Goal: Task Accomplishment & Management: Manage account settings

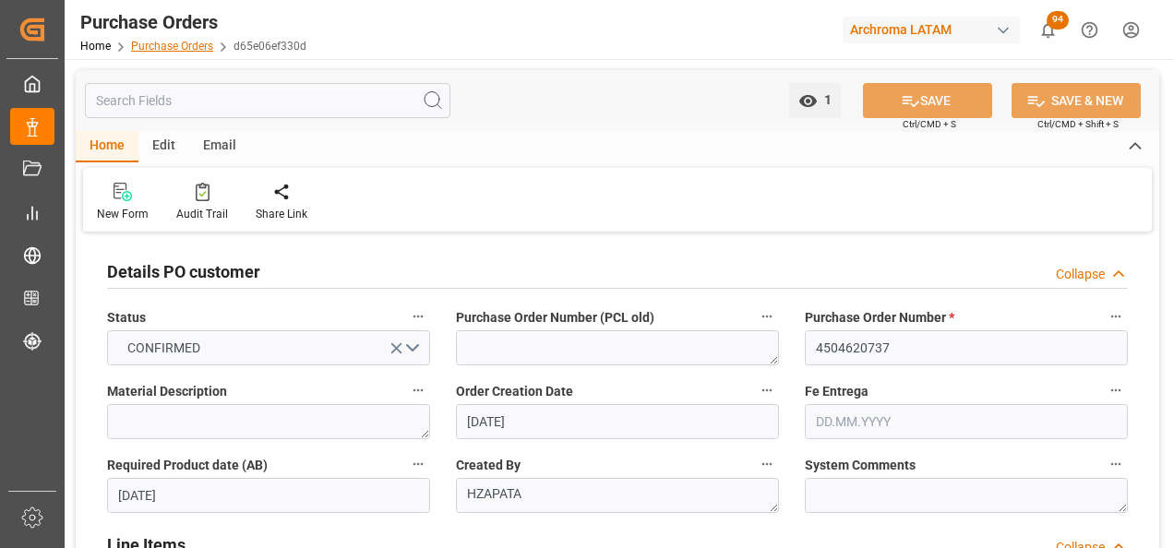
scroll to position [369, 0]
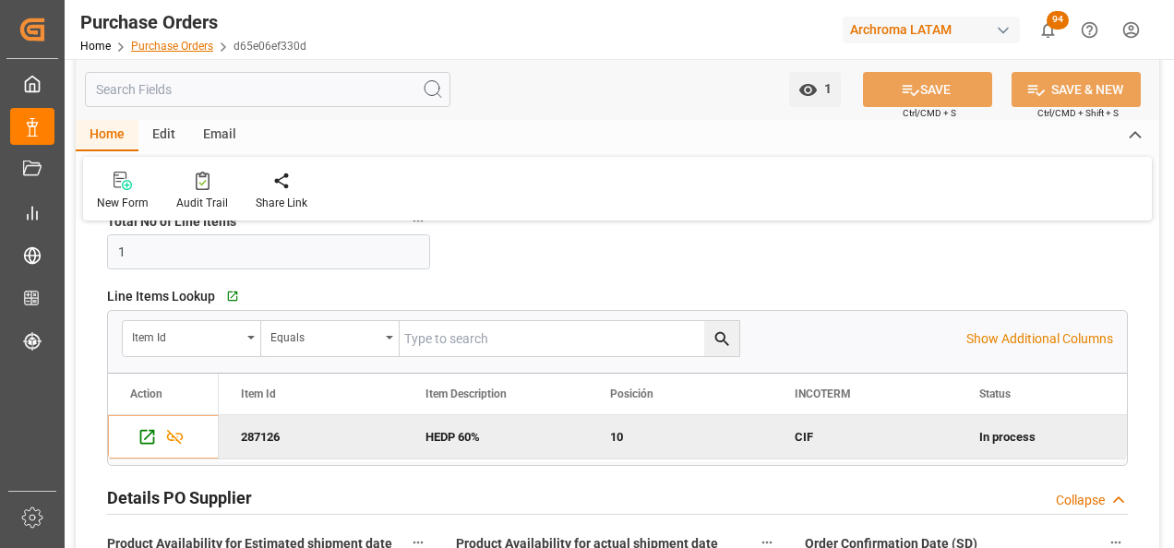
click at [181, 46] on link "Purchase Orders" at bounding box center [172, 46] width 82 height 13
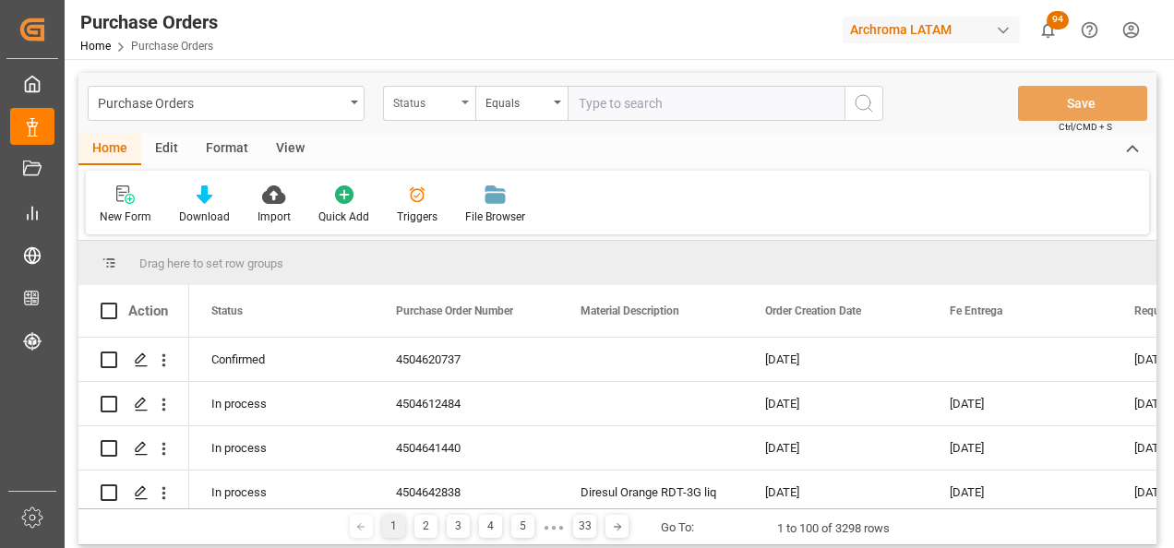
click at [445, 100] on div "Status" at bounding box center [424, 100] width 63 height 21
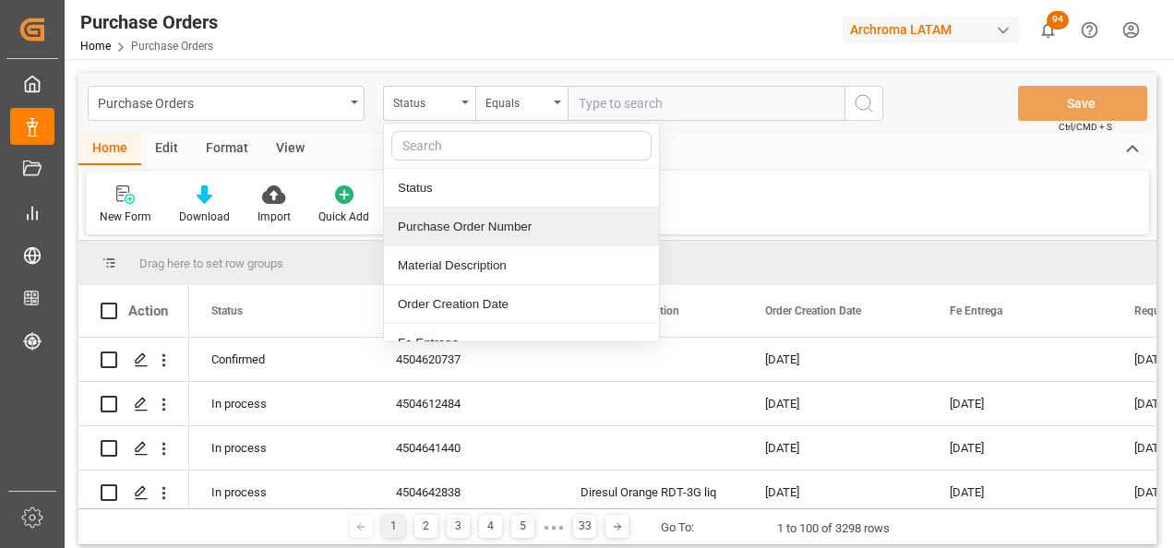
click at [483, 218] on div "Purchase Order Number" at bounding box center [521, 227] width 275 height 39
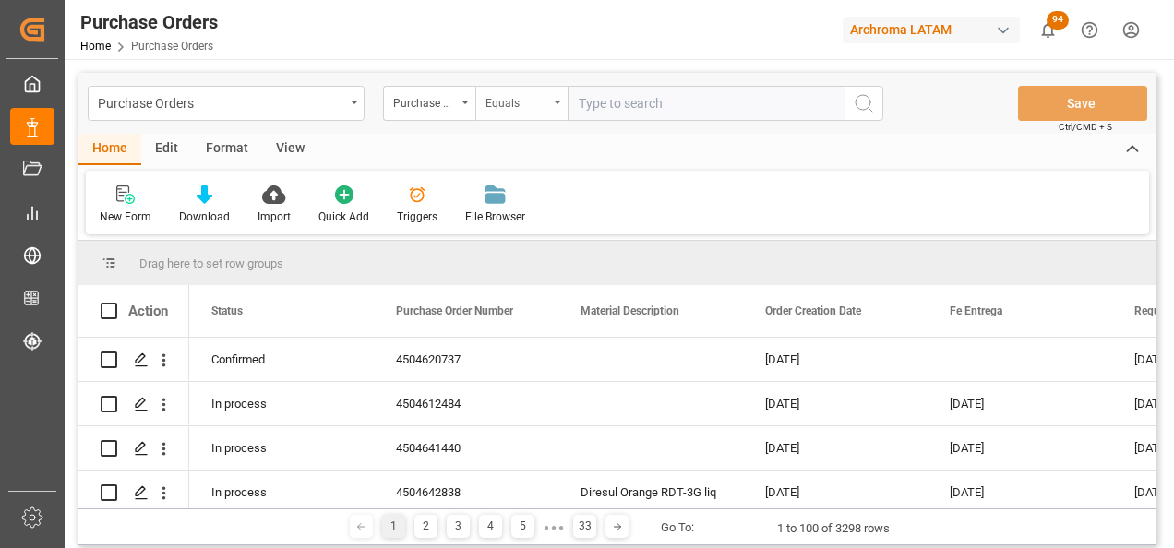
click at [504, 102] on div "Equals" at bounding box center [516, 100] width 63 height 21
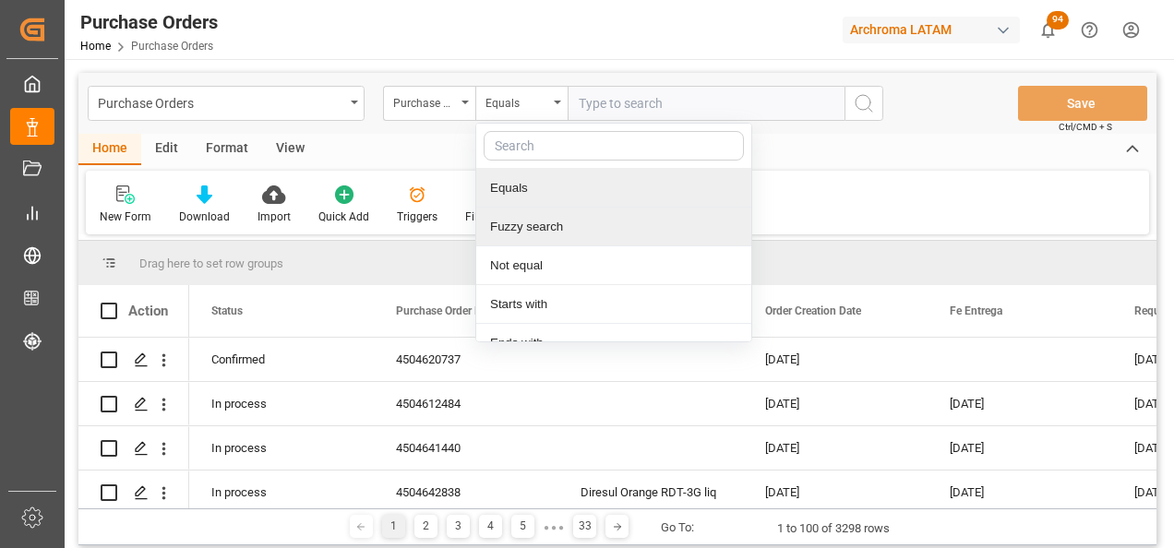
click at [539, 215] on div "Fuzzy search" at bounding box center [613, 227] width 275 height 39
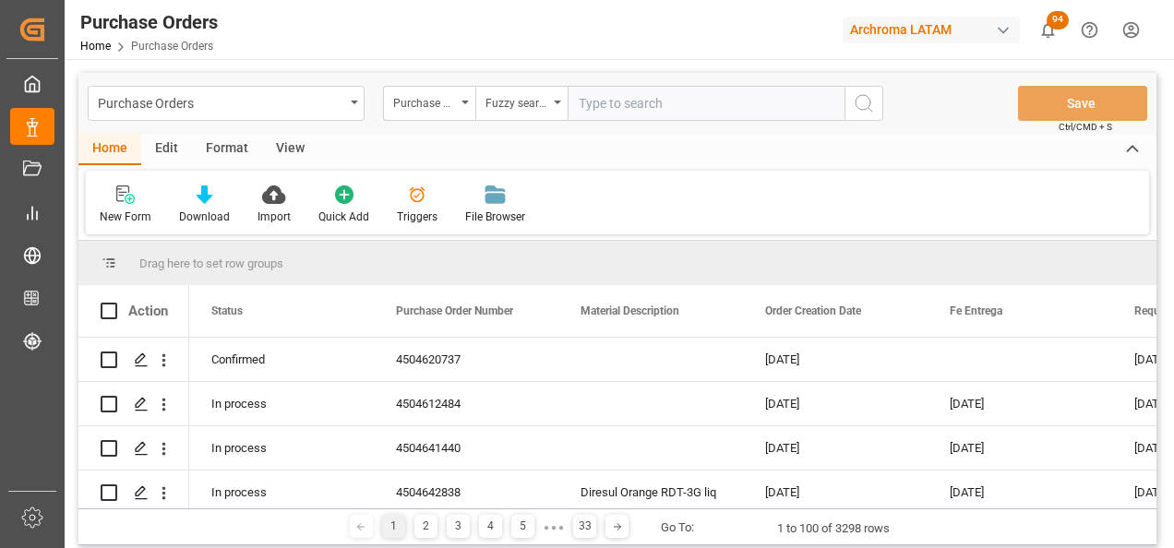
paste input "4504631719"
type input "4504631719"
click at [857, 113] on icon "search button" at bounding box center [864, 103] width 22 height 22
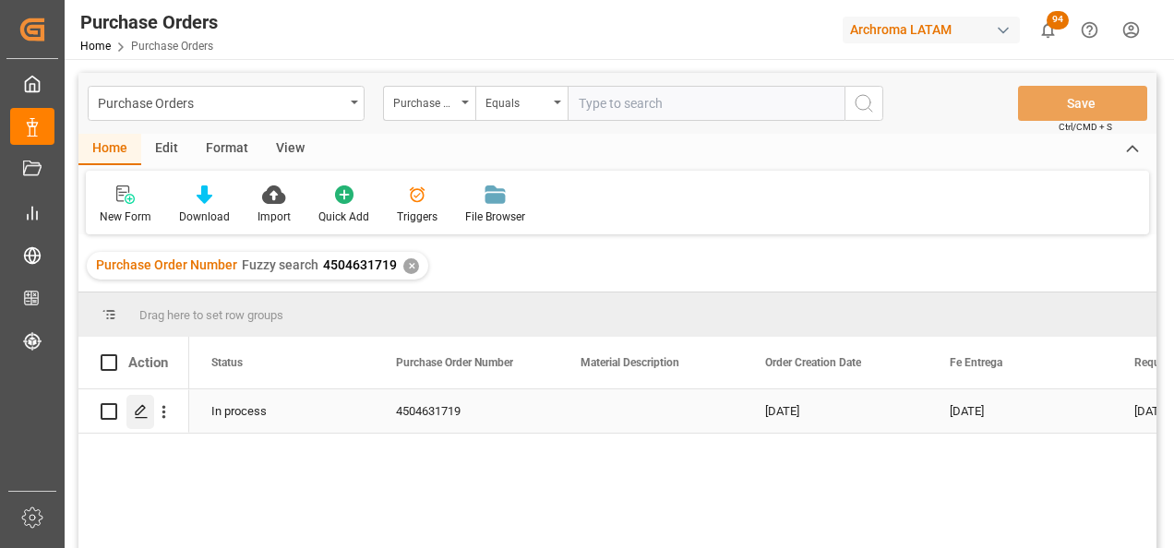
click at [138, 416] on icon "Press SPACE to select this row." at bounding box center [141, 411] width 15 height 15
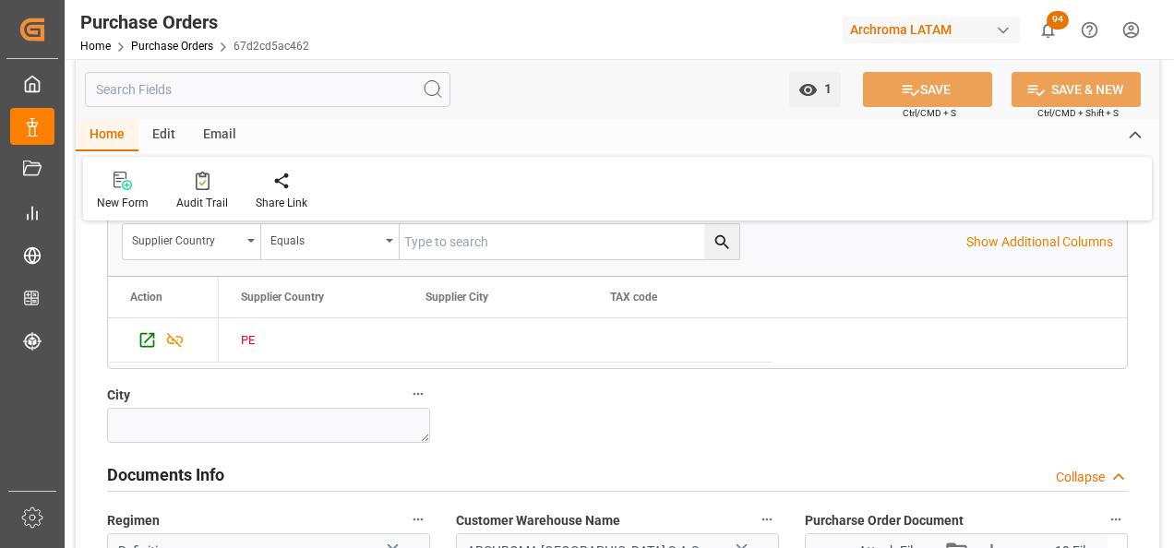
scroll to position [1292, 0]
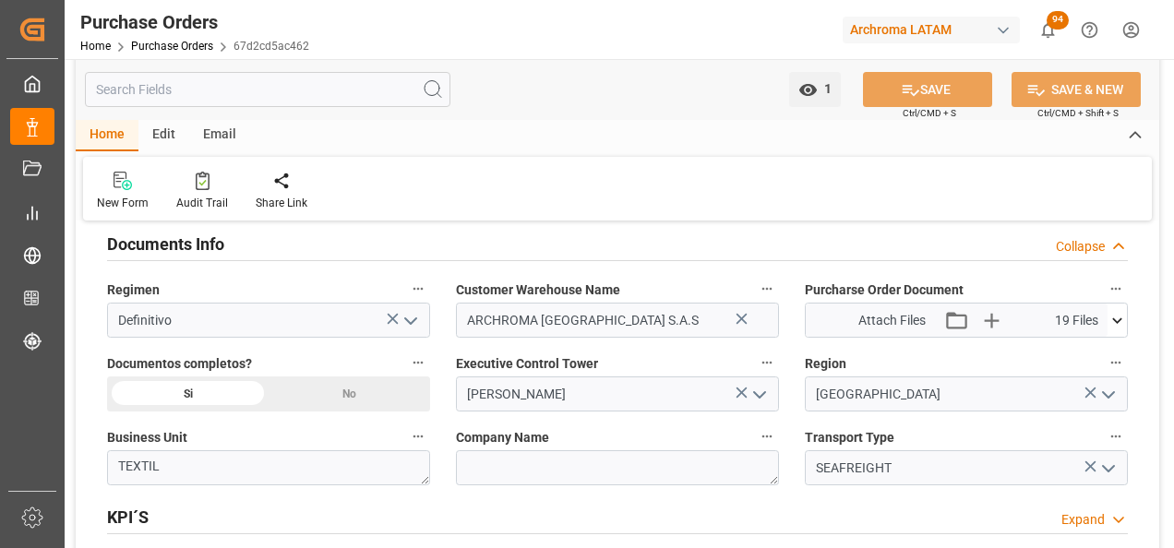
click at [1114, 328] on icon at bounding box center [1116, 320] width 19 height 19
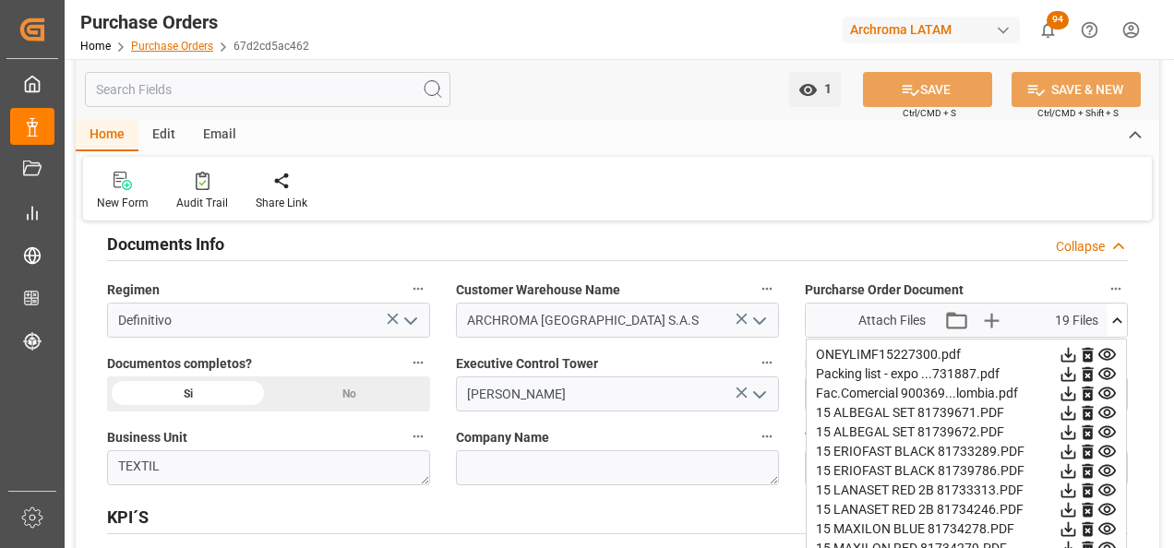
click at [162, 44] on link "Purchase Orders" at bounding box center [172, 46] width 82 height 13
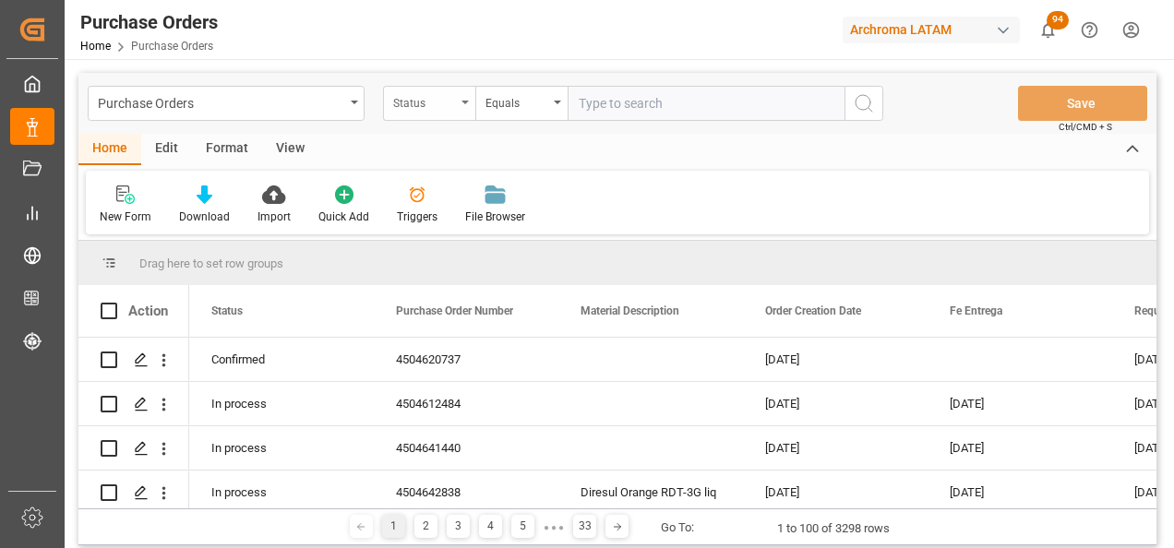
click at [455, 110] on div "Status" at bounding box center [424, 100] width 63 height 21
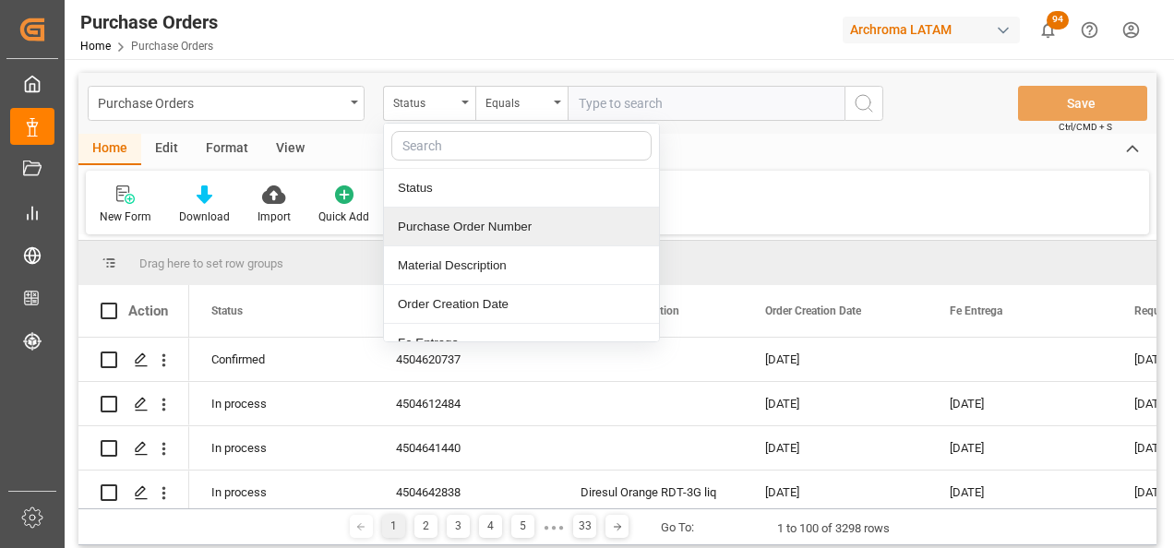
click at [475, 215] on div "Purchase Order Number" at bounding box center [521, 227] width 275 height 39
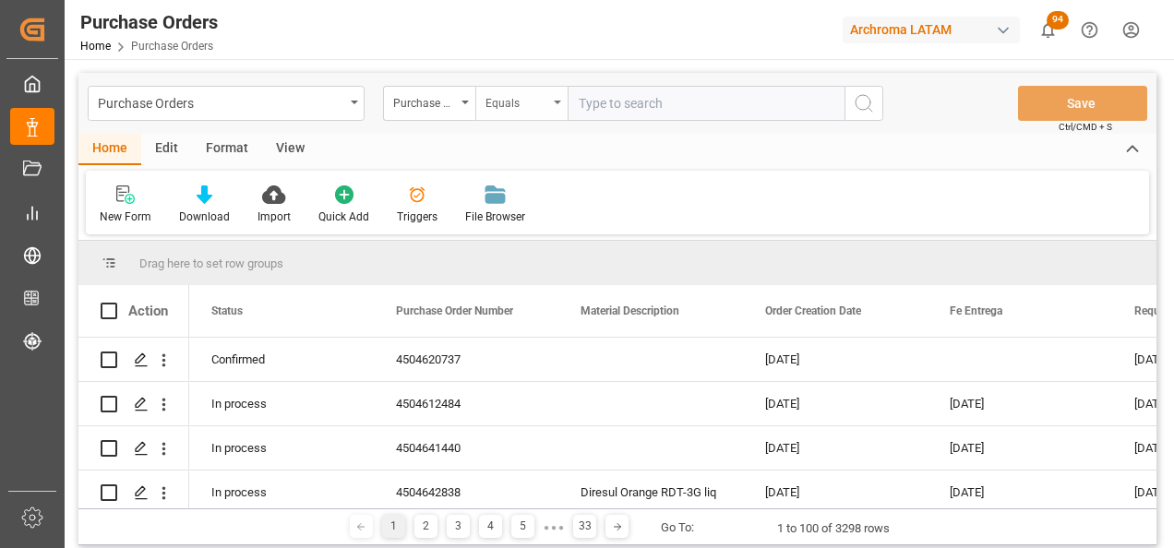
click at [494, 104] on div "Equals" at bounding box center [516, 100] width 63 height 21
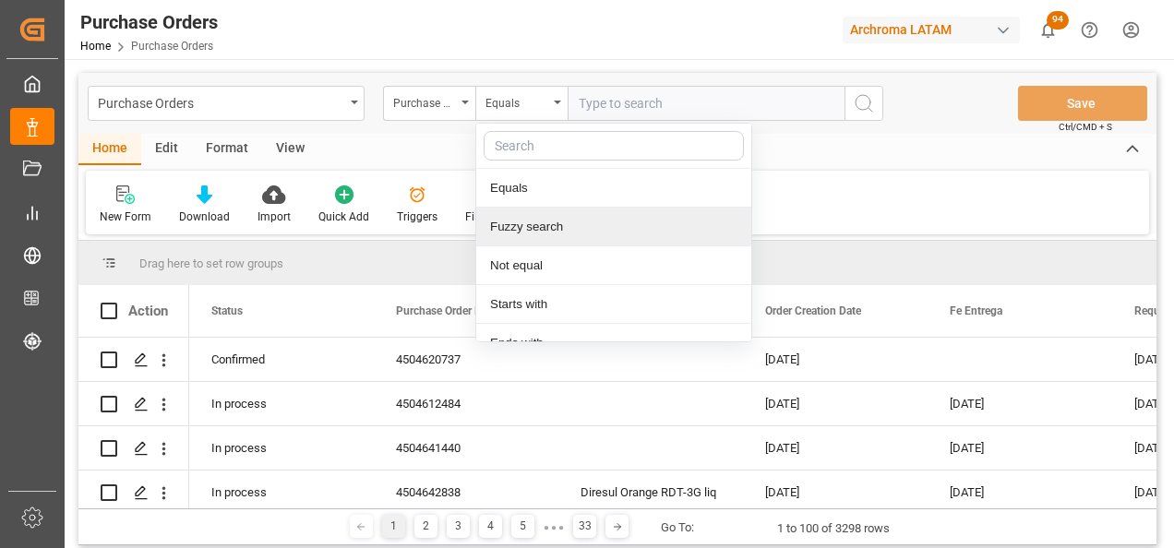
click at [527, 230] on div "Fuzzy search" at bounding box center [613, 227] width 275 height 39
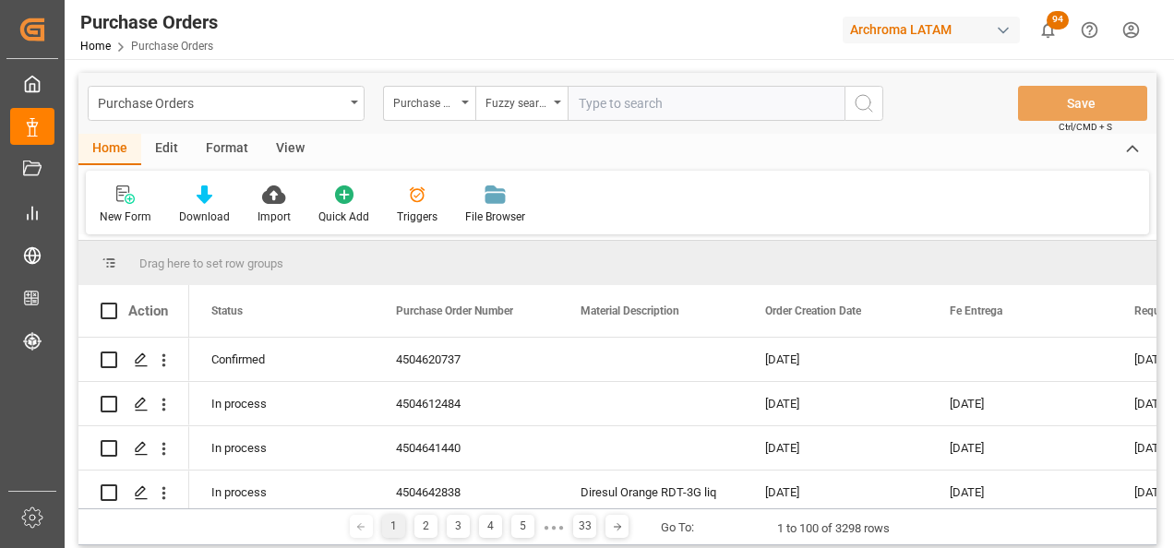
paste input "4504621578"
type input "4504621578"
click at [861, 108] on icon "search button" at bounding box center [864, 103] width 22 height 22
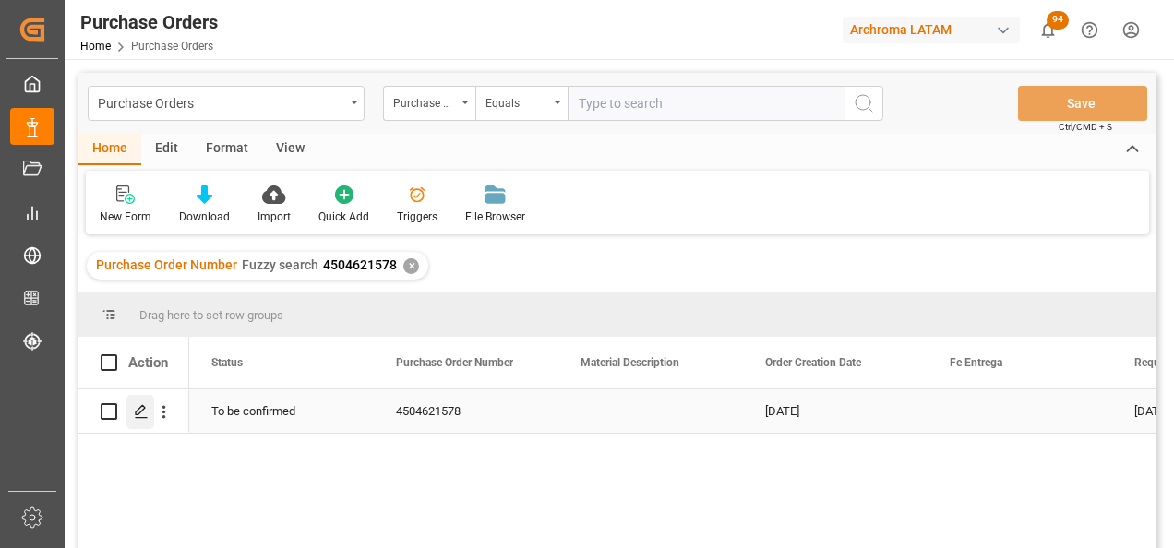
click at [136, 413] on polygon "Press SPACE to select this row." at bounding box center [140, 410] width 9 height 9
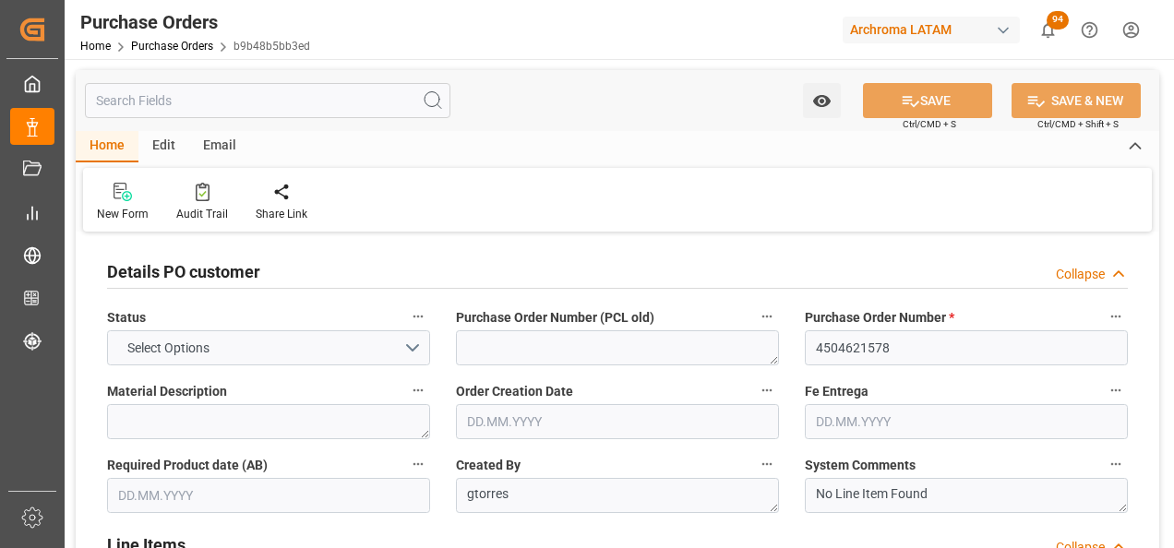
type input "1"
type input "19.05.2025"
type input "14.08.2025"
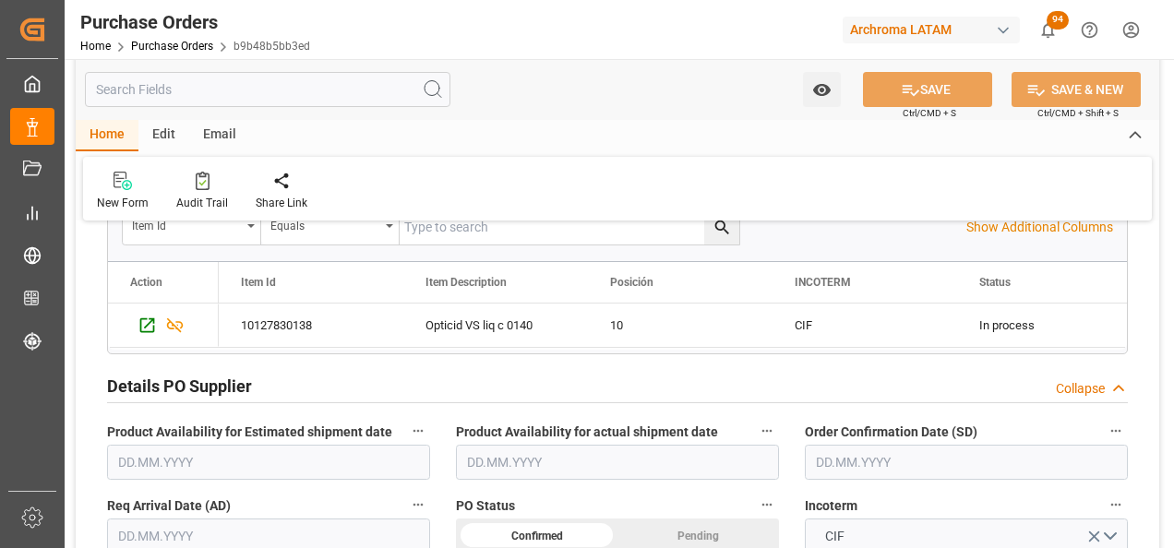
scroll to position [554, 0]
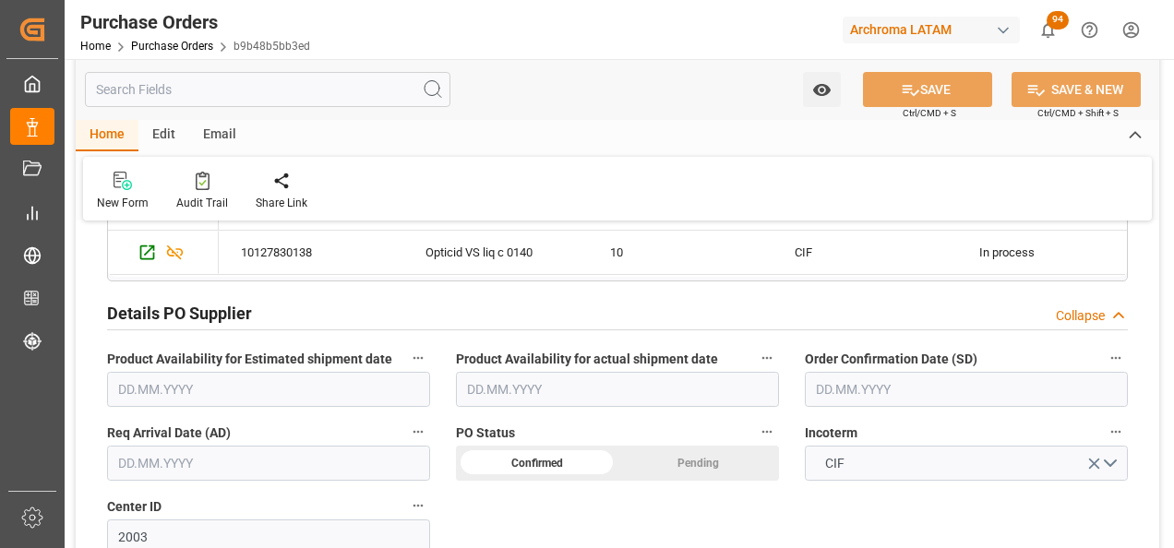
click at [826, 383] on input "text" at bounding box center [966, 389] width 323 height 35
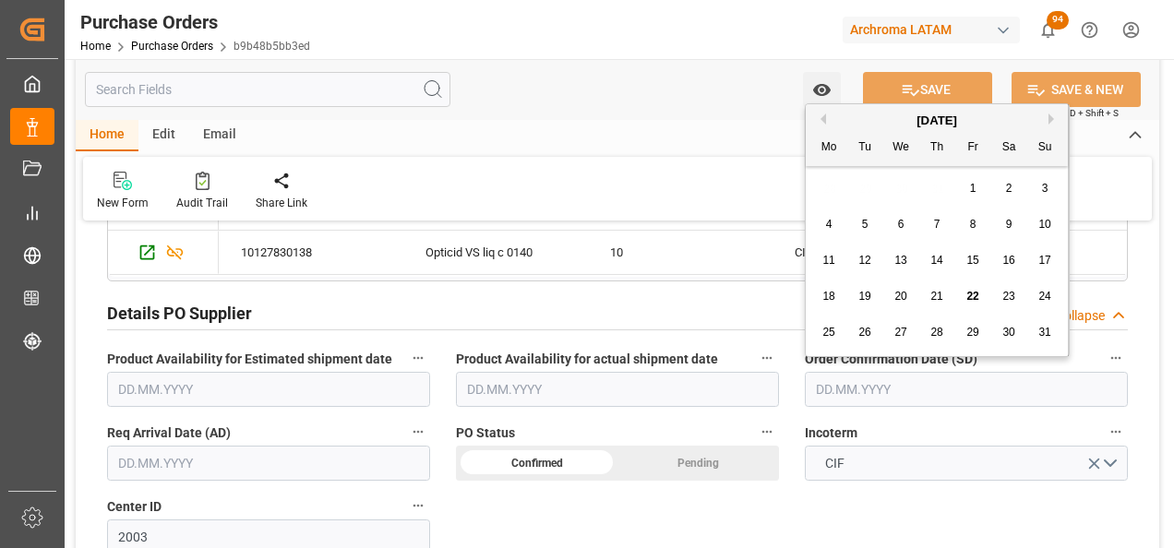
click at [831, 173] on div "28 29 30 31 1 2 3" at bounding box center [937, 189] width 252 height 36
click at [1046, 289] on div "24" at bounding box center [1044, 297] width 23 height 22
type input "24.08.2025"
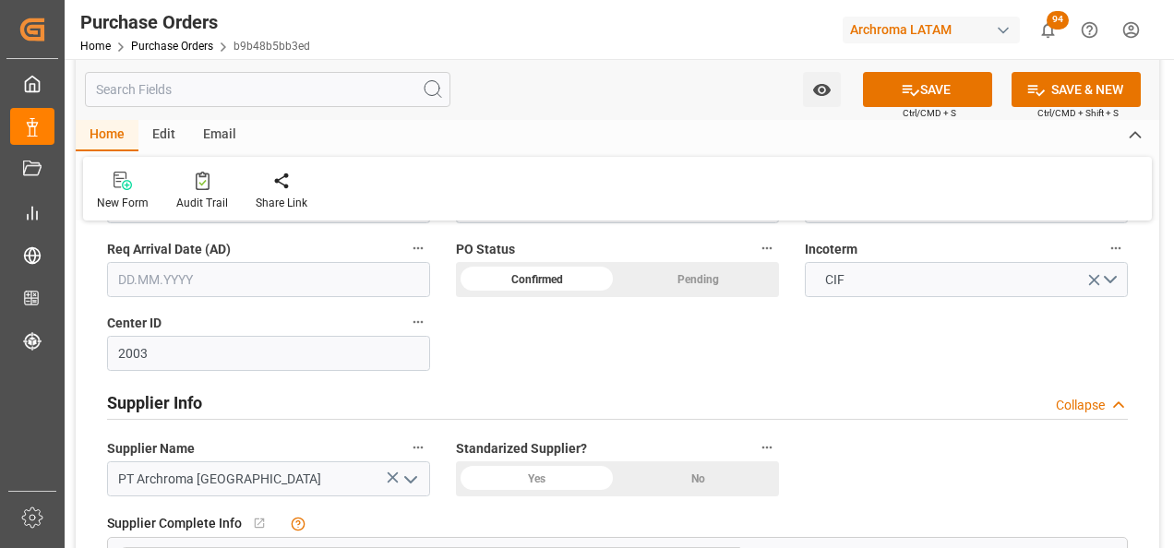
scroll to position [738, 0]
click at [239, 291] on input "text" at bounding box center [268, 278] width 323 height 35
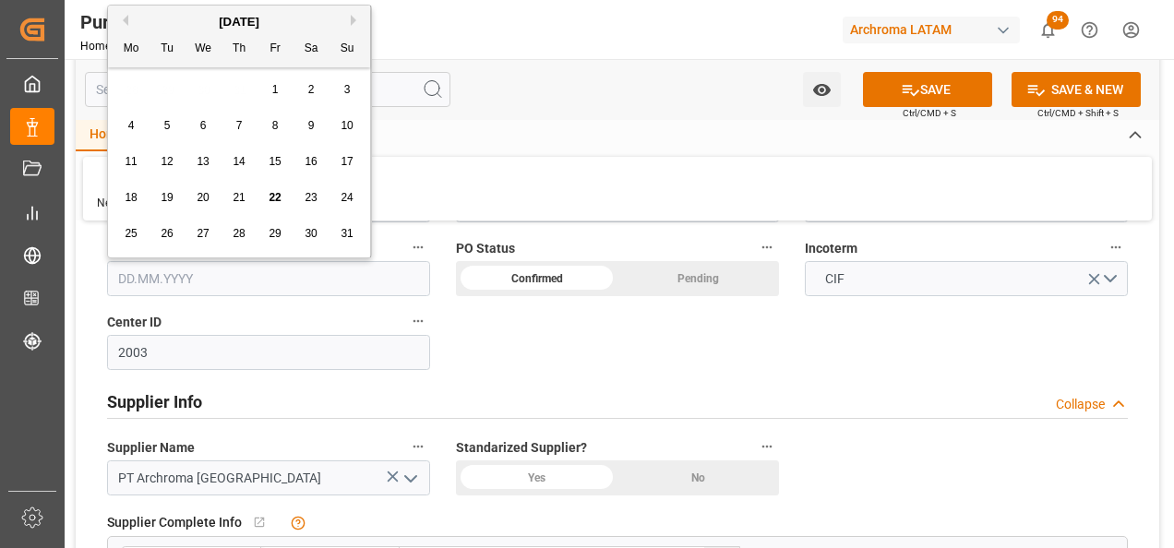
click at [128, 100] on div "28 29 30 31 1 2 3" at bounding box center [239, 90] width 252 height 36
click at [357, 18] on button "Next Month" at bounding box center [356, 20] width 11 height 11
click at [126, 232] on span "29" at bounding box center [131, 233] width 12 height 13
type input "29.09.2025"
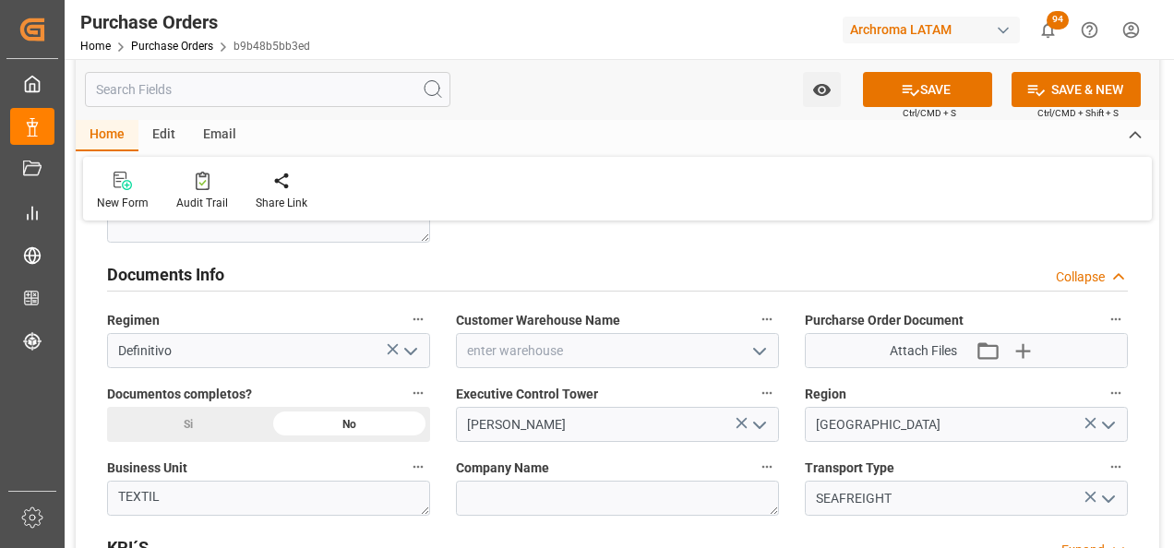
scroll to position [1292, 0]
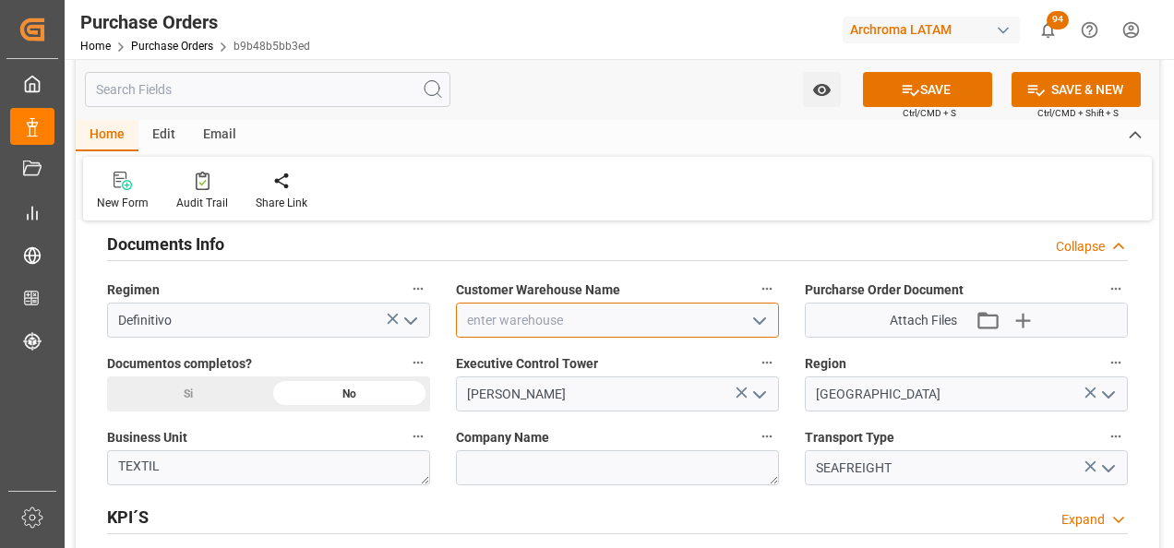
click at [772, 324] on input at bounding box center [617, 320] width 323 height 35
click at [768, 324] on icon "open menu" at bounding box center [759, 321] width 22 height 22
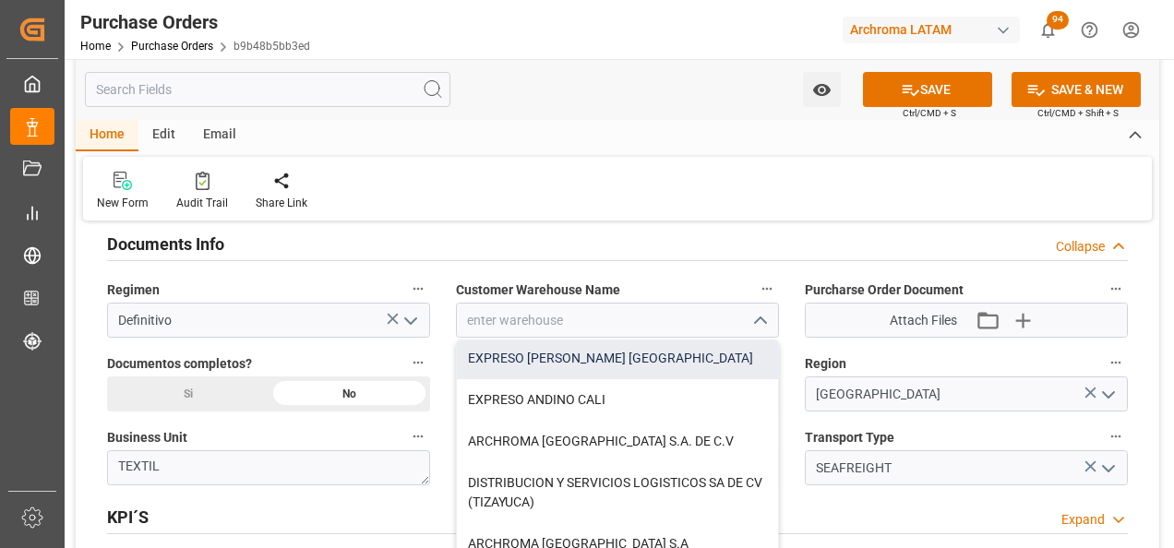
scroll to position [185, 0]
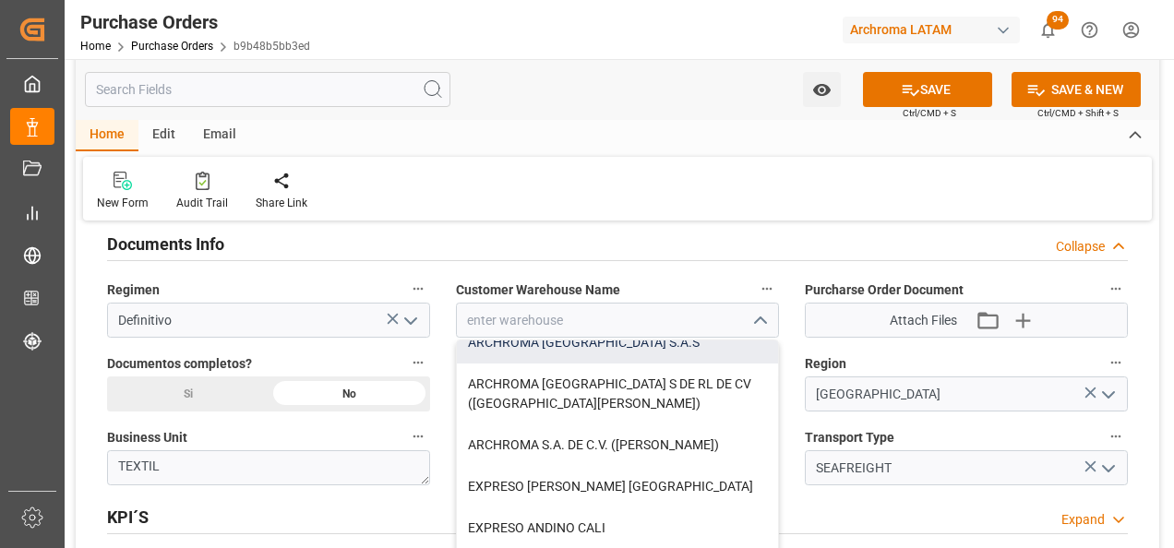
click at [654, 358] on div "ARCHROMA COLOMBIA S.A.S" at bounding box center [617, 343] width 321 height 42
type input "ARCHROMA COLOMBIA S.A.S"
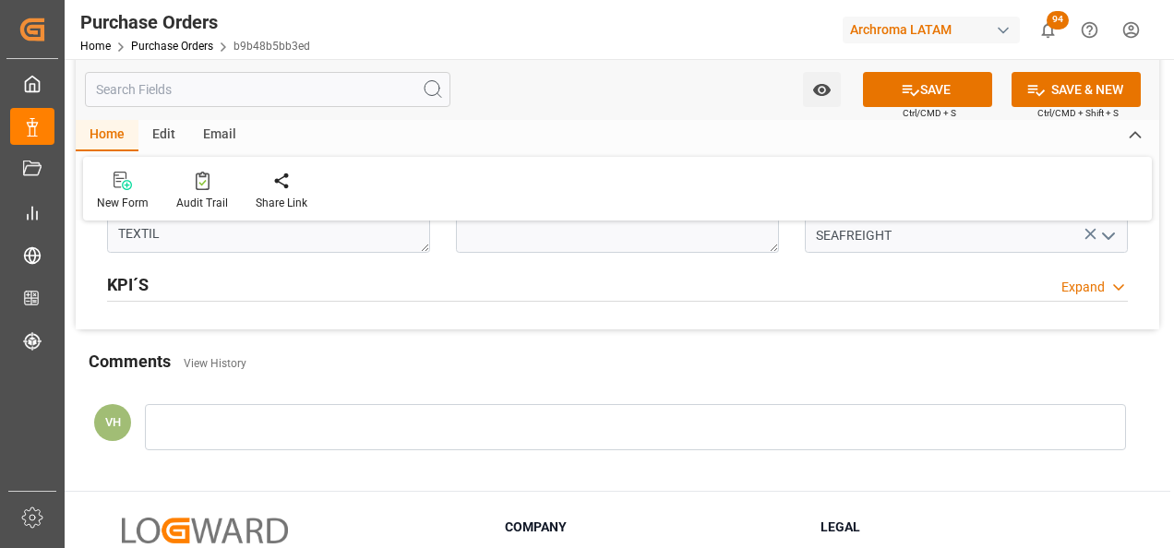
scroll to position [1569, 0]
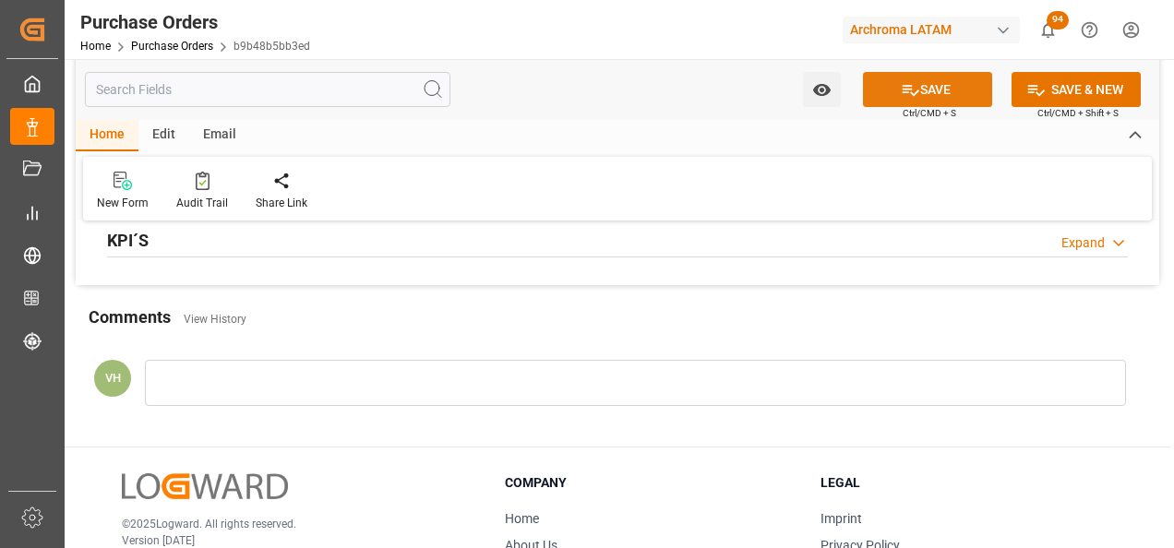
click at [920, 92] on button "SAVE" at bounding box center [927, 89] width 129 height 35
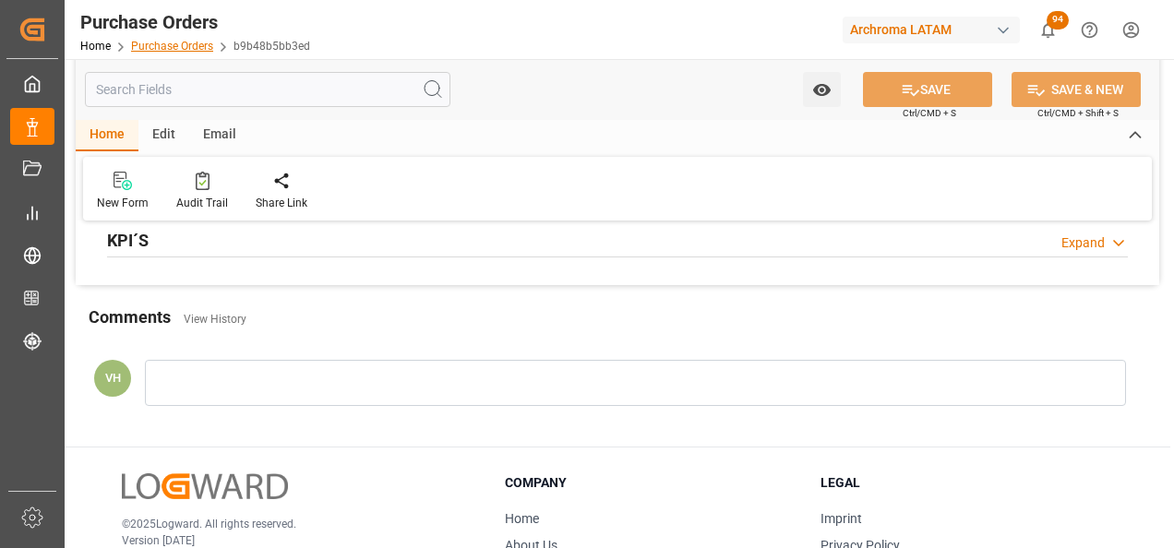
click at [186, 42] on link "Purchase Orders" at bounding box center [172, 46] width 82 height 13
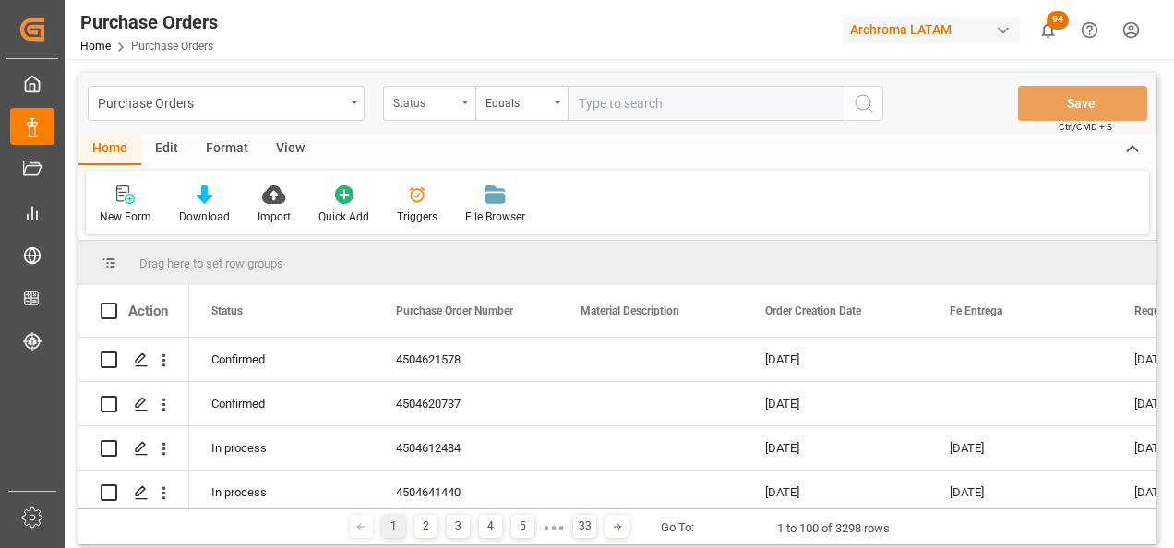
click at [456, 112] on div "Status" at bounding box center [429, 103] width 92 height 35
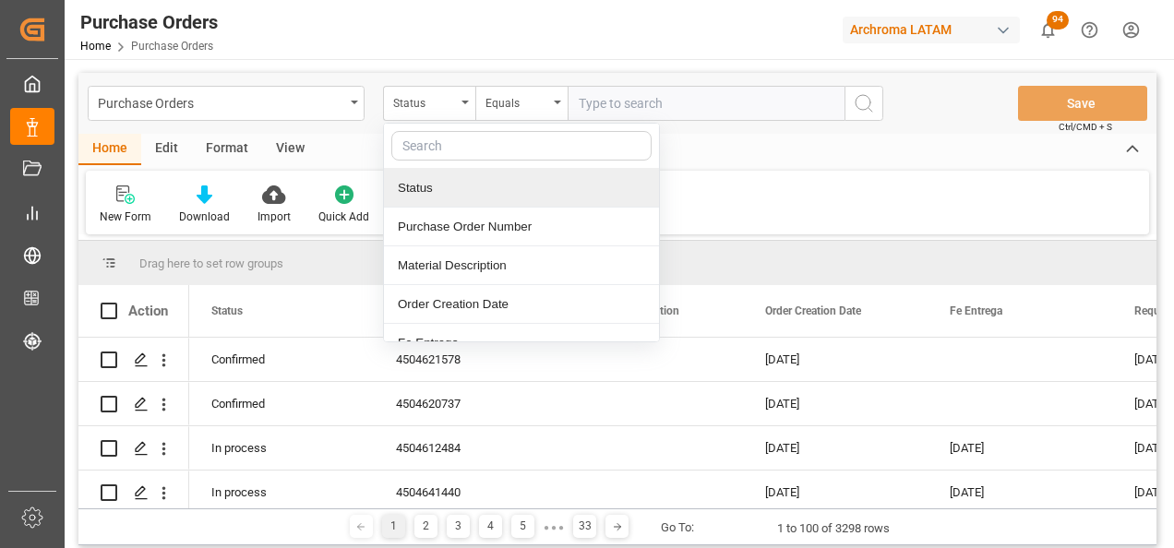
click at [449, 227] on div "Purchase Order Number" at bounding box center [521, 227] width 275 height 39
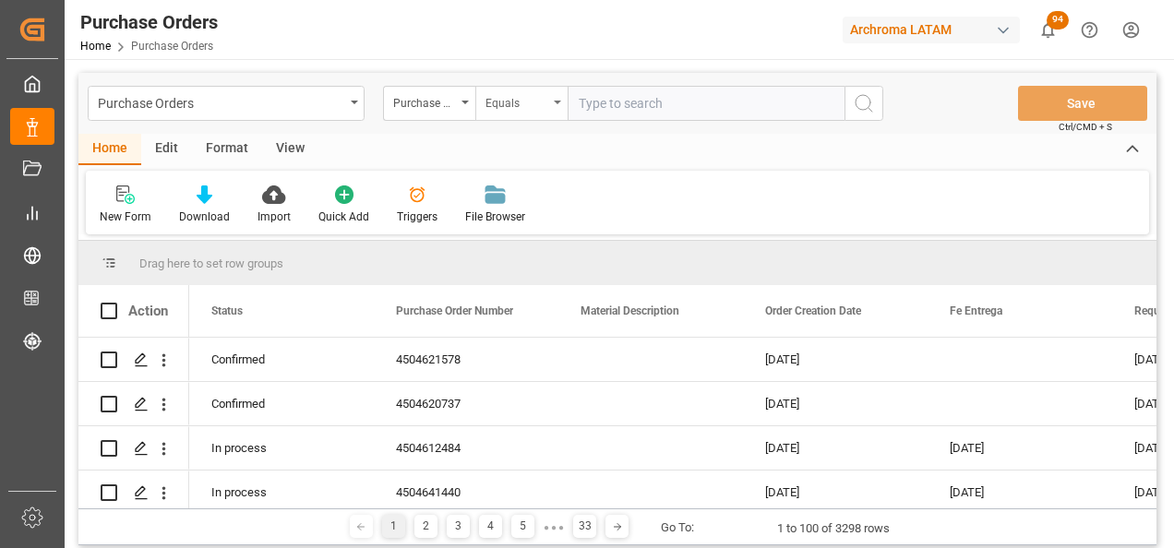
click at [503, 100] on div "Equals" at bounding box center [516, 100] width 63 height 21
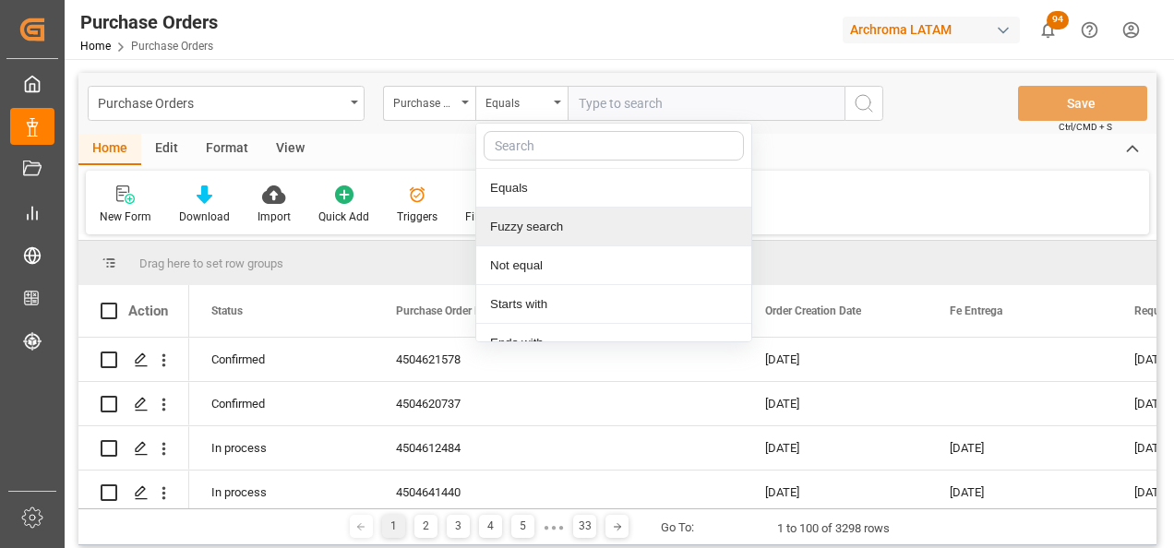
click at [550, 221] on div "Fuzzy search" at bounding box center [613, 227] width 275 height 39
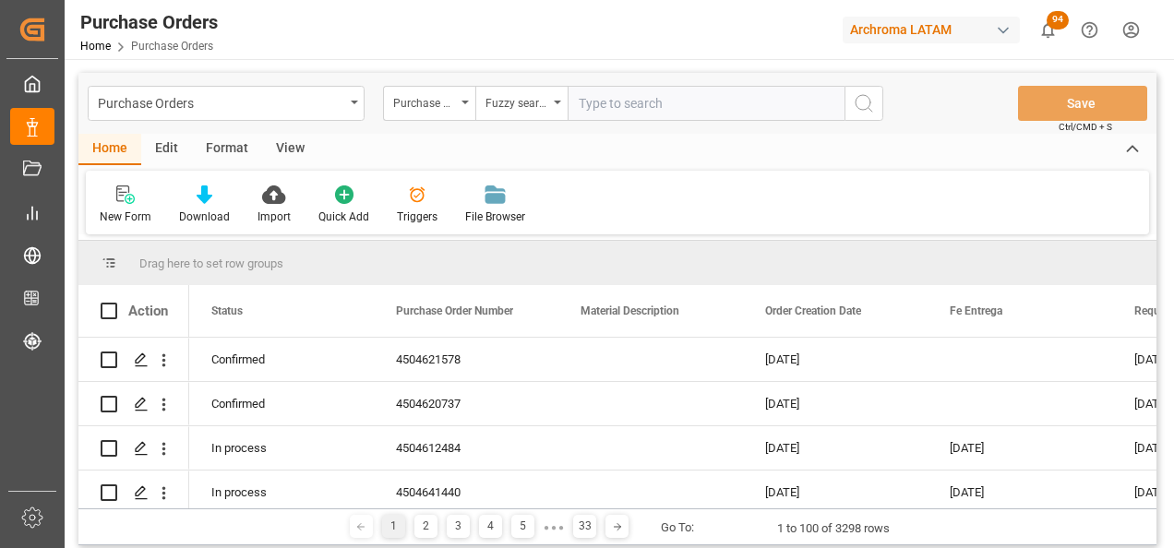
paste input "4504649440"
type input "4504649440"
click at [852, 109] on button "search button" at bounding box center [863, 103] width 39 height 35
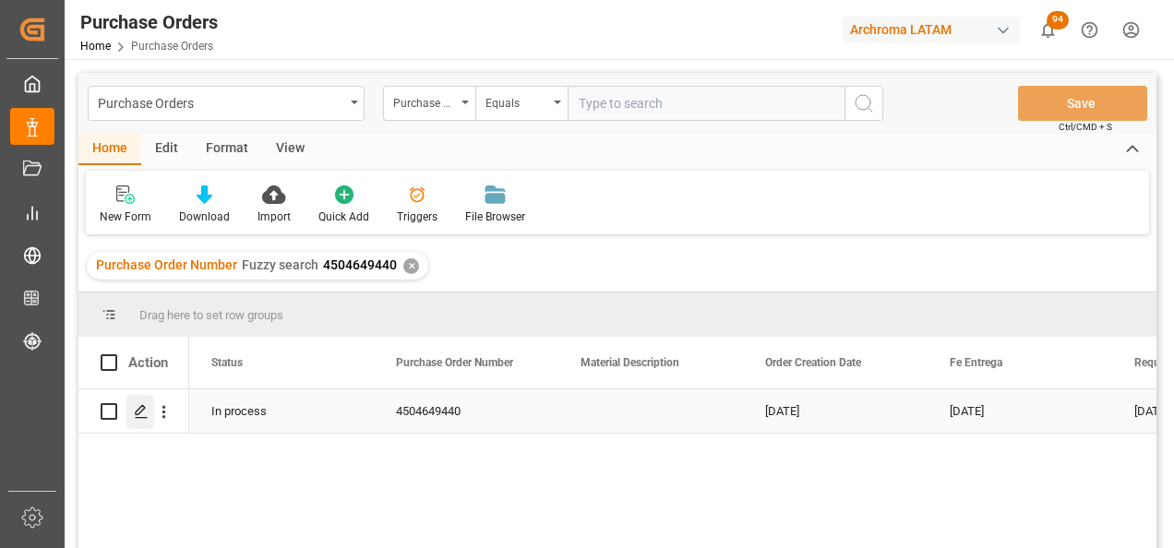
click at [140, 412] on icon "Press SPACE to select this row." at bounding box center [141, 411] width 15 height 15
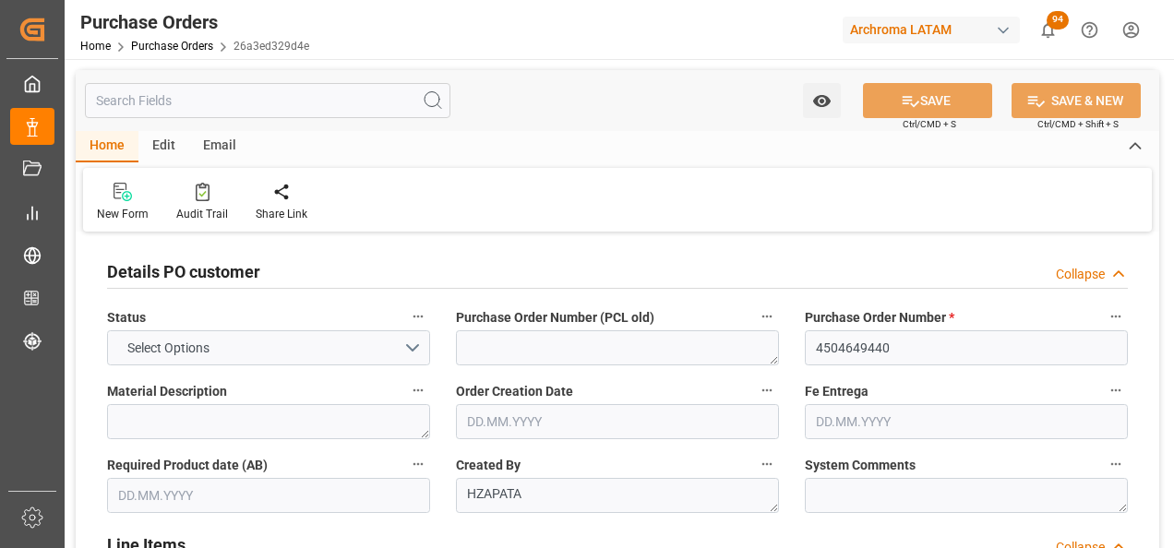
type input "2"
type input "[DATE]"
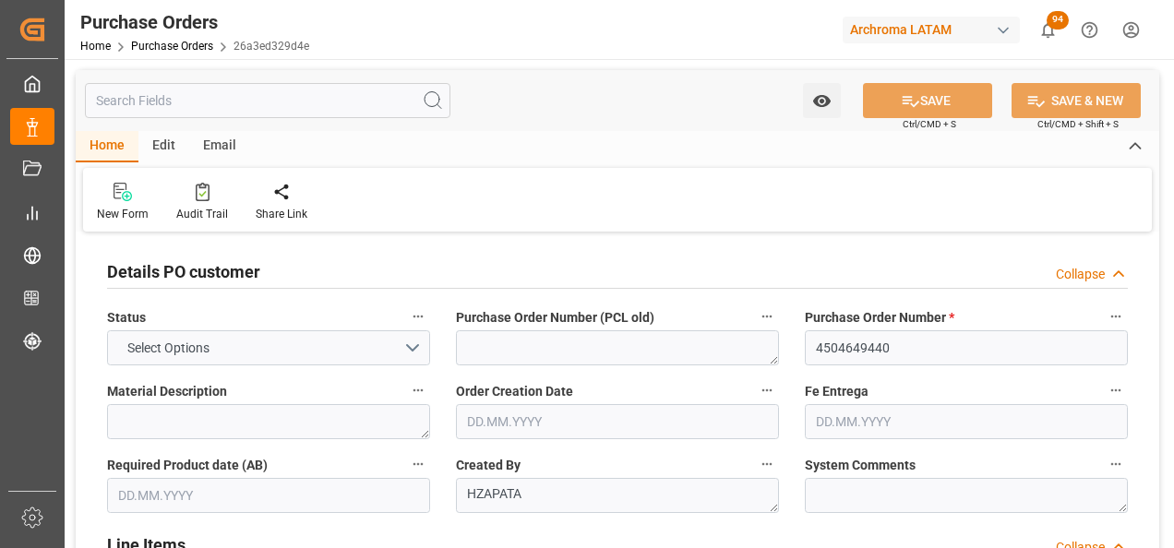
type input "[DATE]"
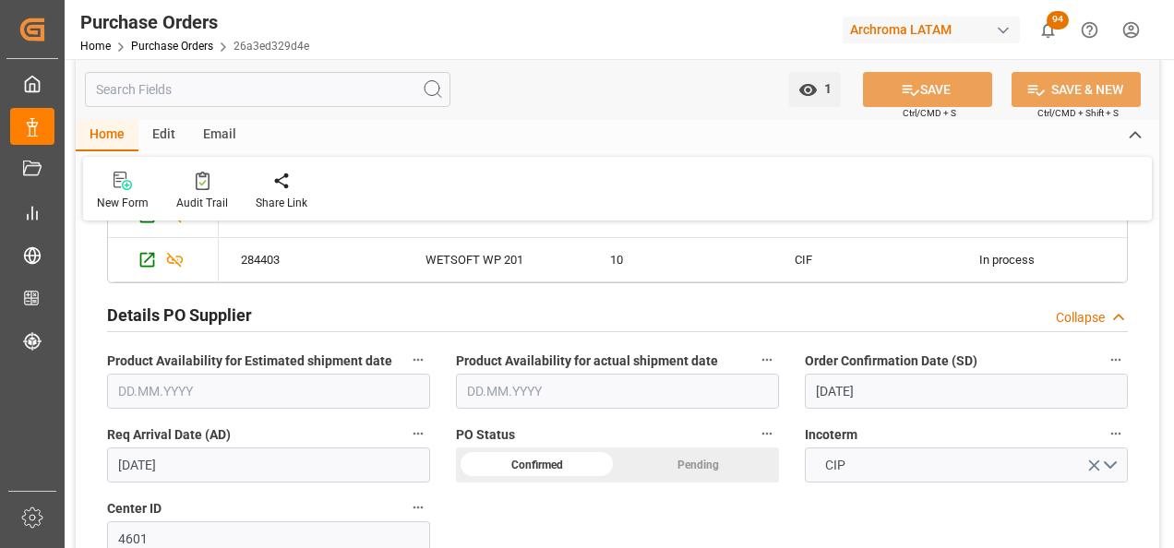
scroll to position [554, 0]
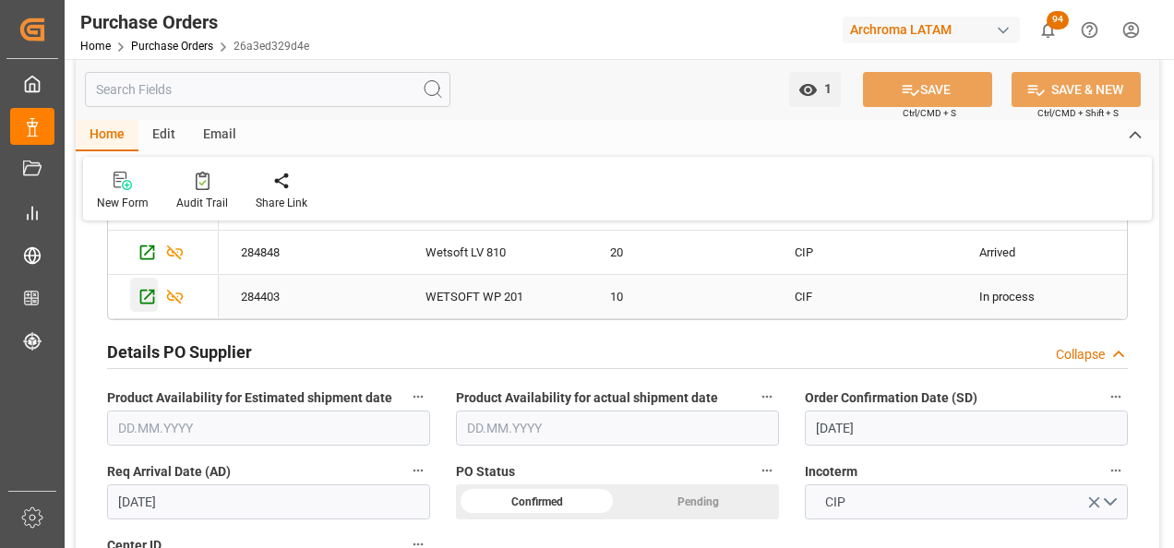
click at [143, 298] on icon "Press SPACE to select this row." at bounding box center [146, 296] width 19 height 19
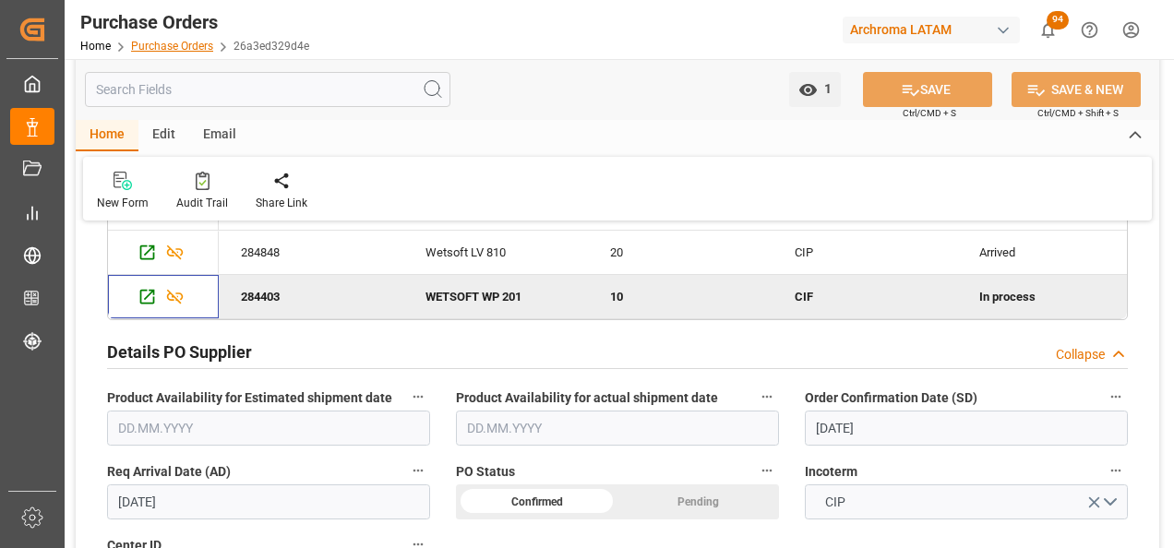
click at [191, 41] on link "Purchase Orders" at bounding box center [172, 46] width 82 height 13
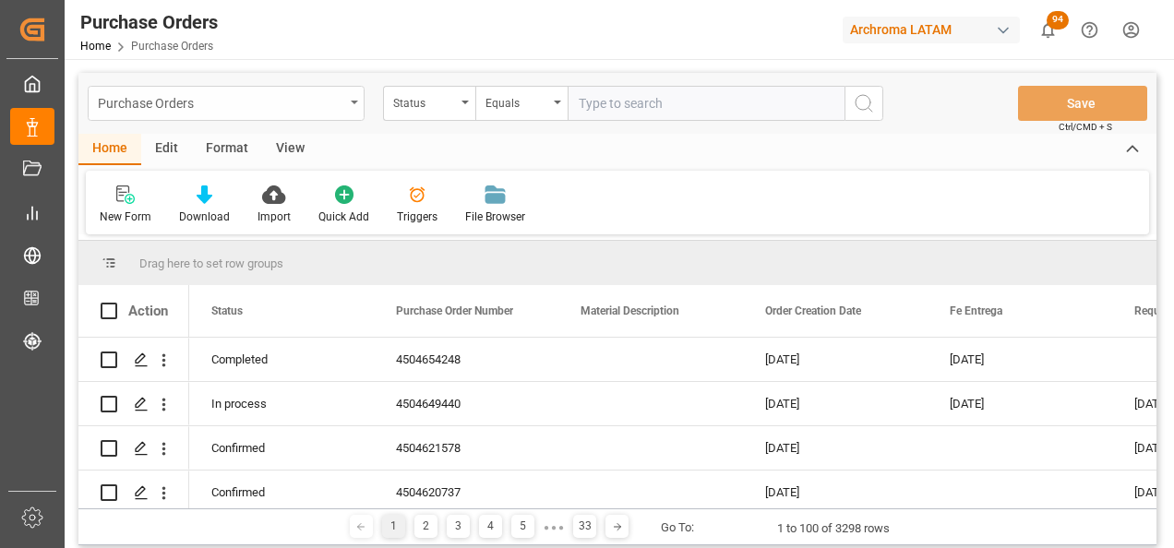
click at [352, 114] on div "Purchase Orders" at bounding box center [226, 103] width 277 height 35
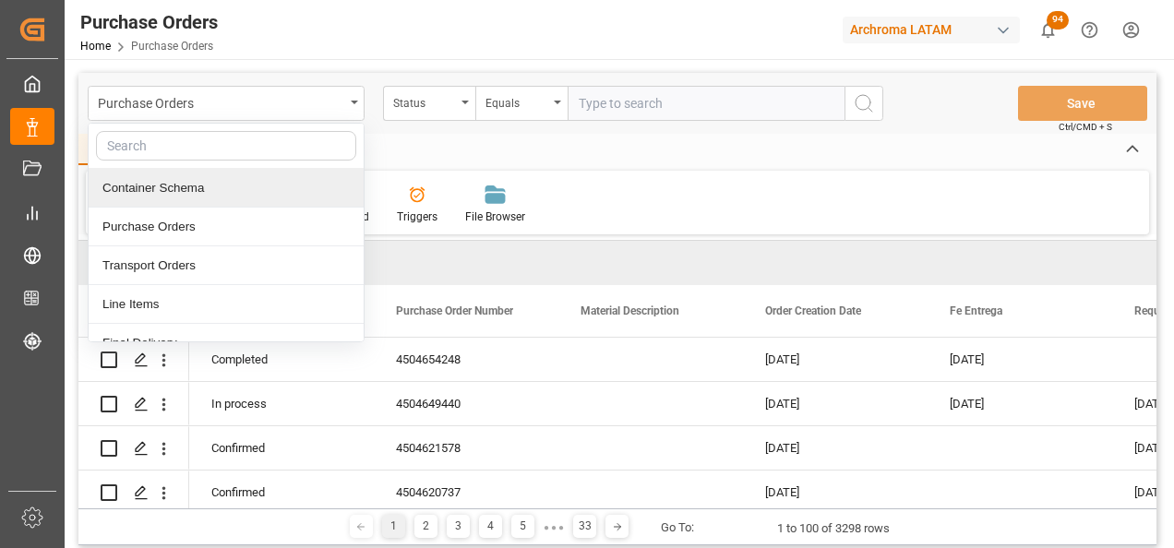
click at [268, 199] on div "Container Schema" at bounding box center [226, 188] width 275 height 39
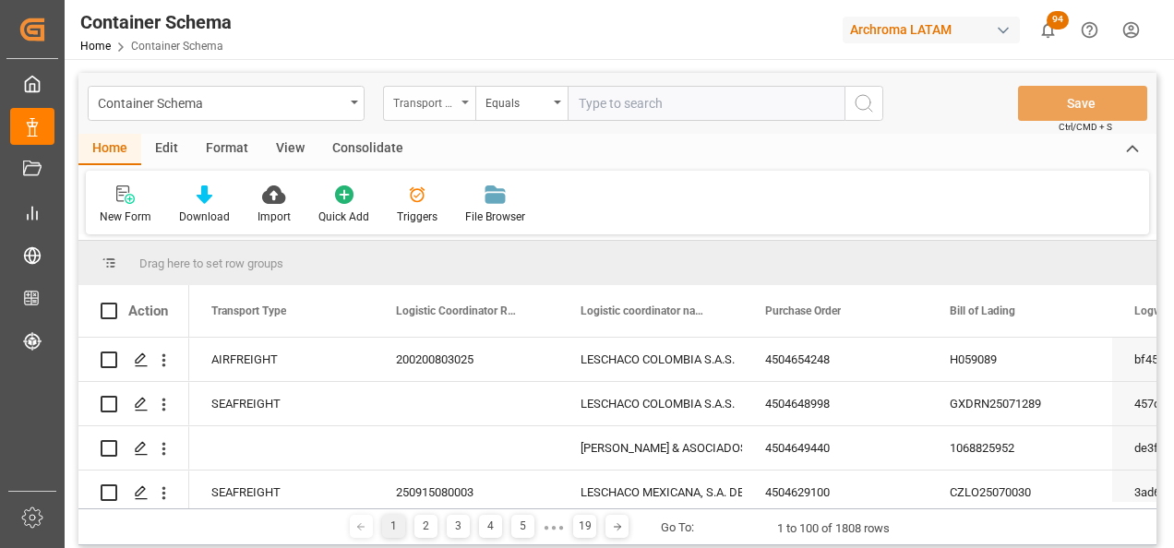
click at [459, 112] on div "Transport Type" at bounding box center [429, 103] width 92 height 35
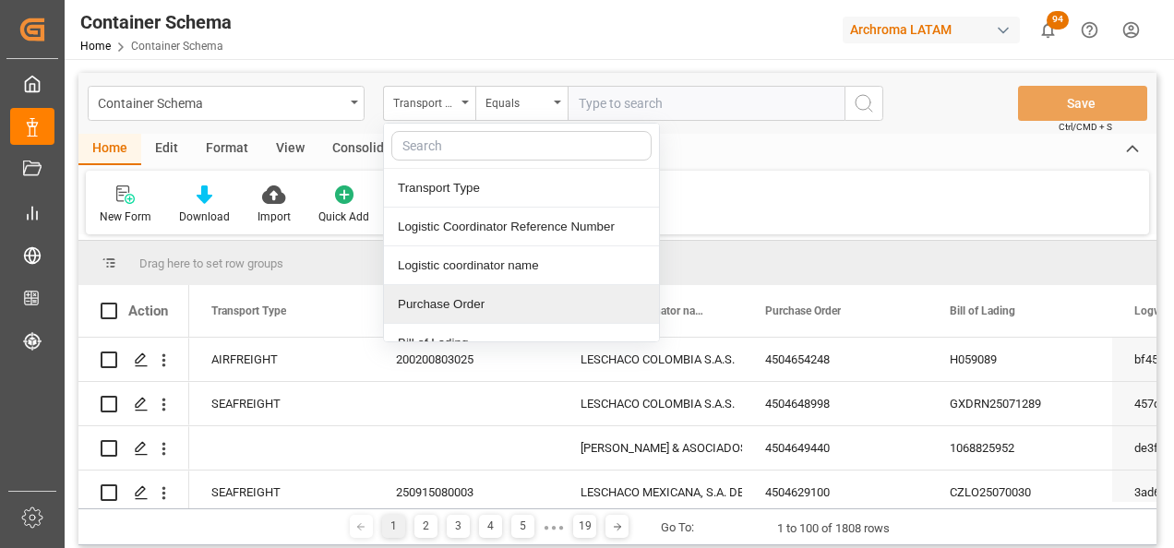
drag, startPoint x: 472, startPoint y: 290, endPoint x: 502, endPoint y: 218, distance: 77.8
click at [473, 290] on div "Purchase Order" at bounding box center [521, 304] width 275 height 39
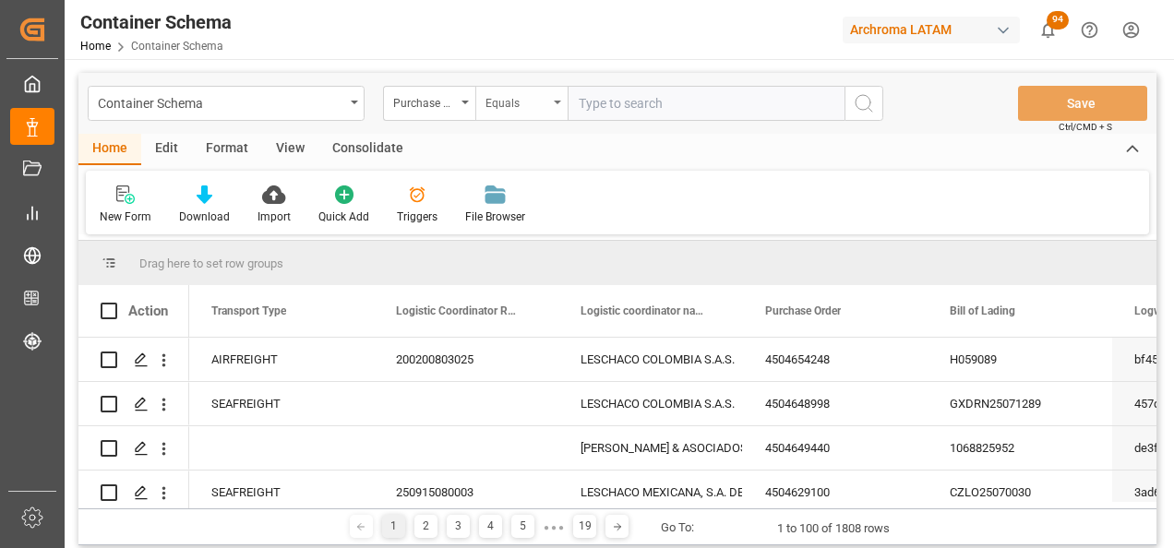
click at [526, 95] on div "Equals" at bounding box center [516, 100] width 63 height 21
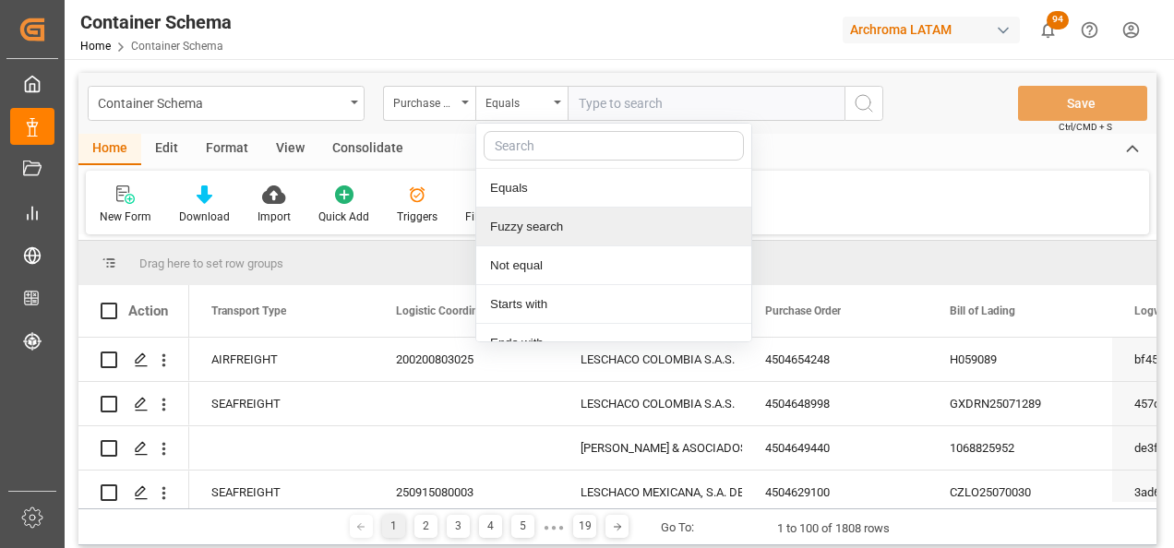
click at [557, 215] on div "Fuzzy search" at bounding box center [613, 227] width 275 height 39
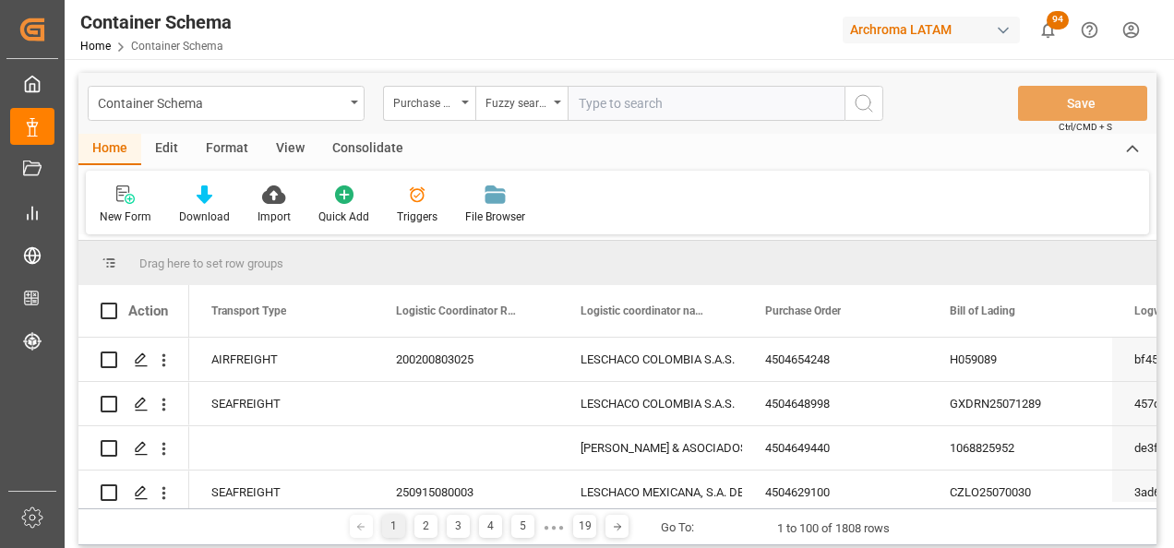
paste input "SBCN0280352"
type input "SBCN0280352"
click at [537, 101] on div "Fuzzy search" at bounding box center [516, 100] width 63 height 21
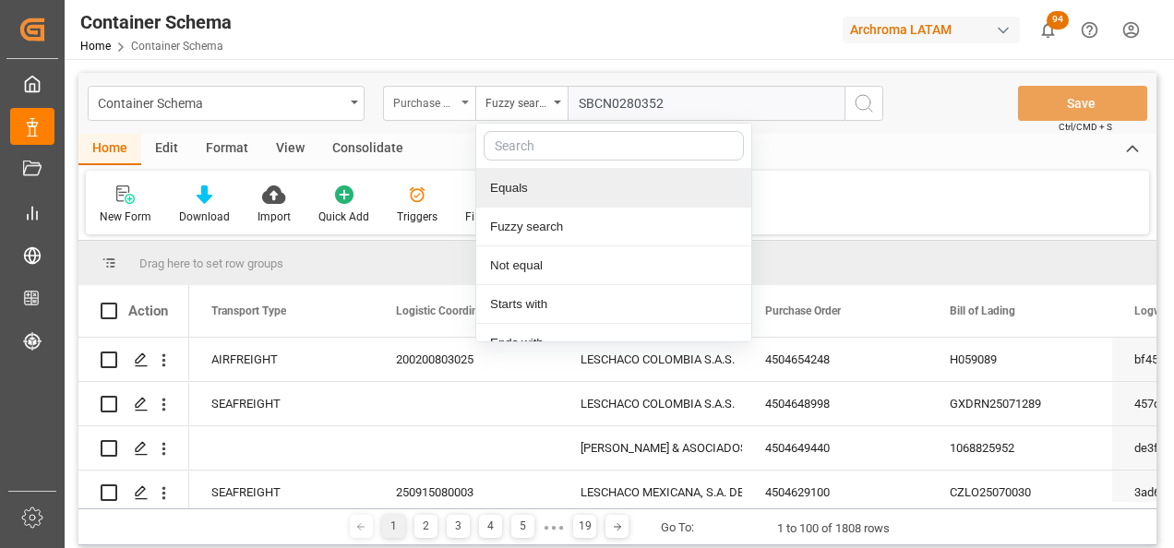
click at [463, 100] on div "Purchase Order" at bounding box center [429, 103] width 92 height 35
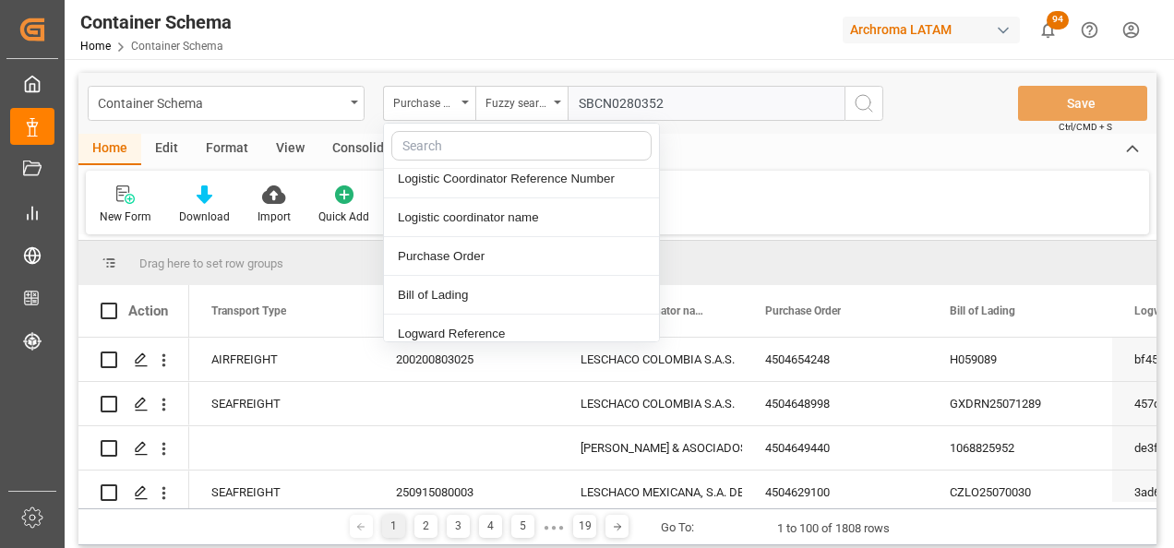
scroll to position [92, 0]
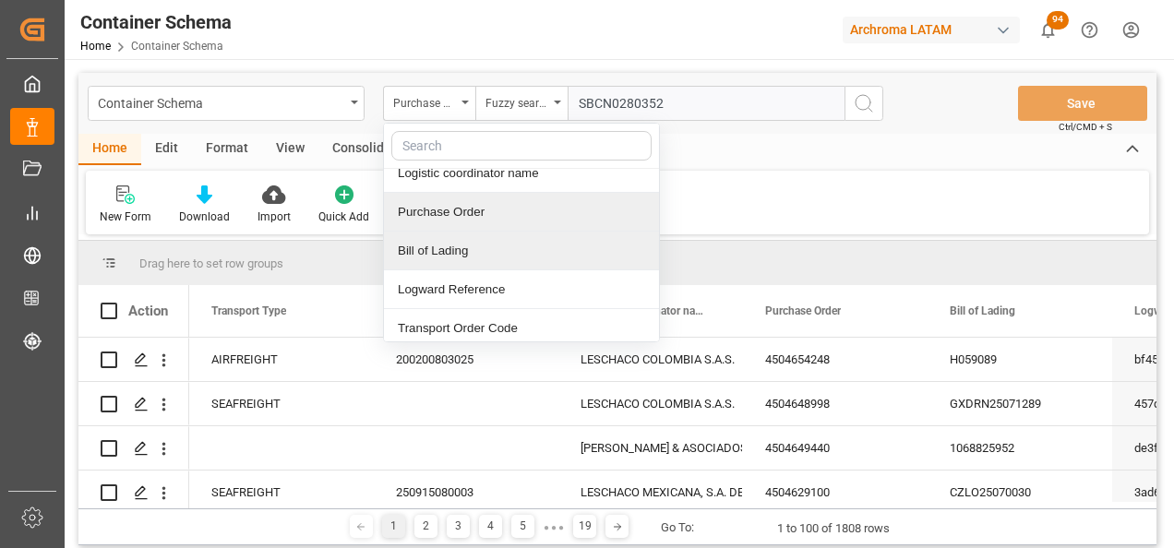
click at [466, 242] on div "Bill of Lading" at bounding box center [521, 251] width 275 height 39
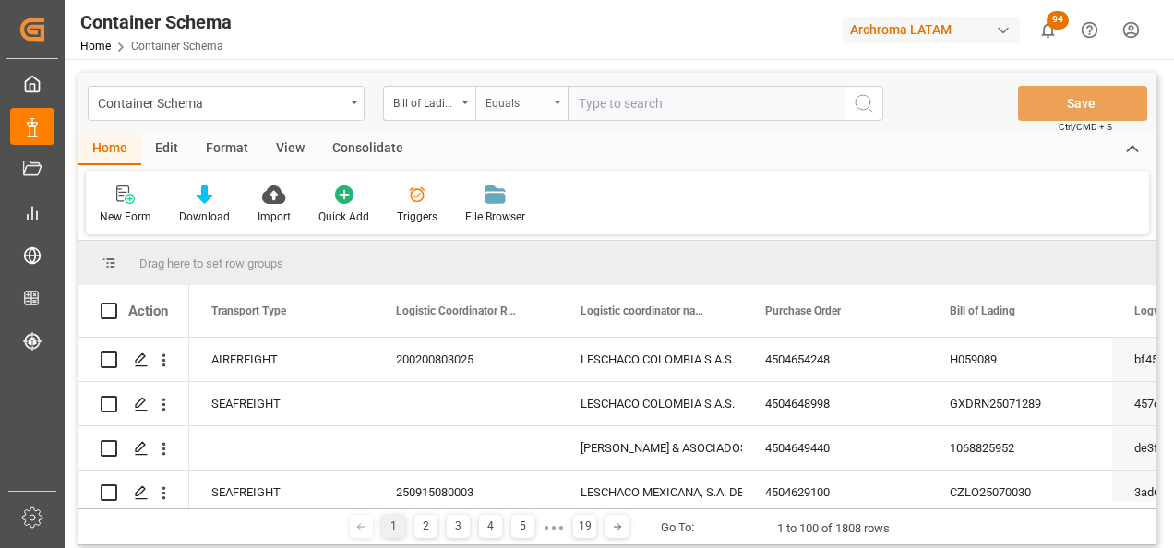
click at [518, 109] on div "Equals" at bounding box center [516, 100] width 63 height 21
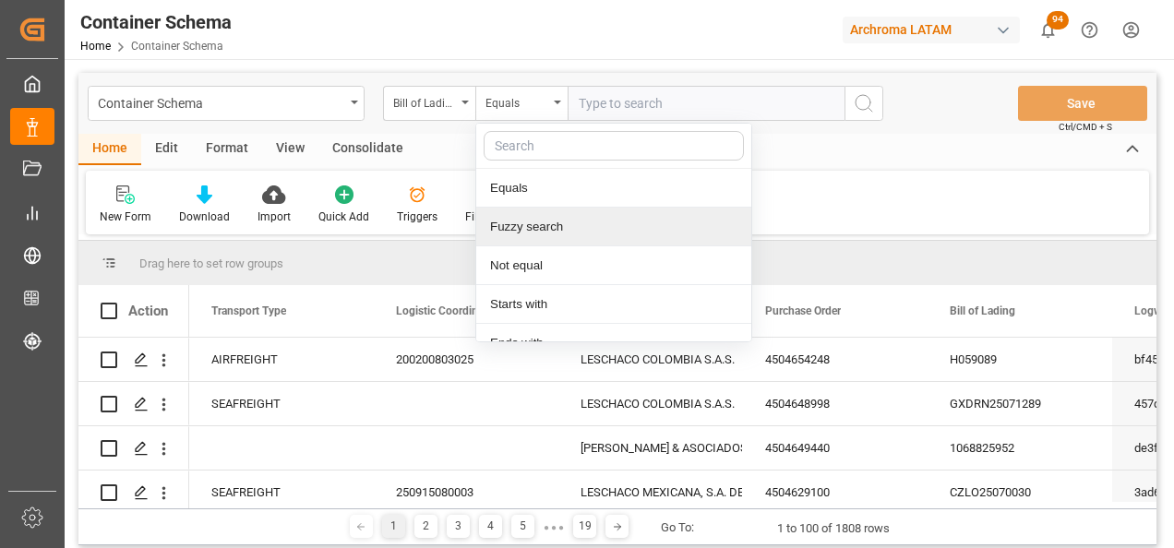
click at [550, 220] on div "Fuzzy search" at bounding box center [613, 227] width 275 height 39
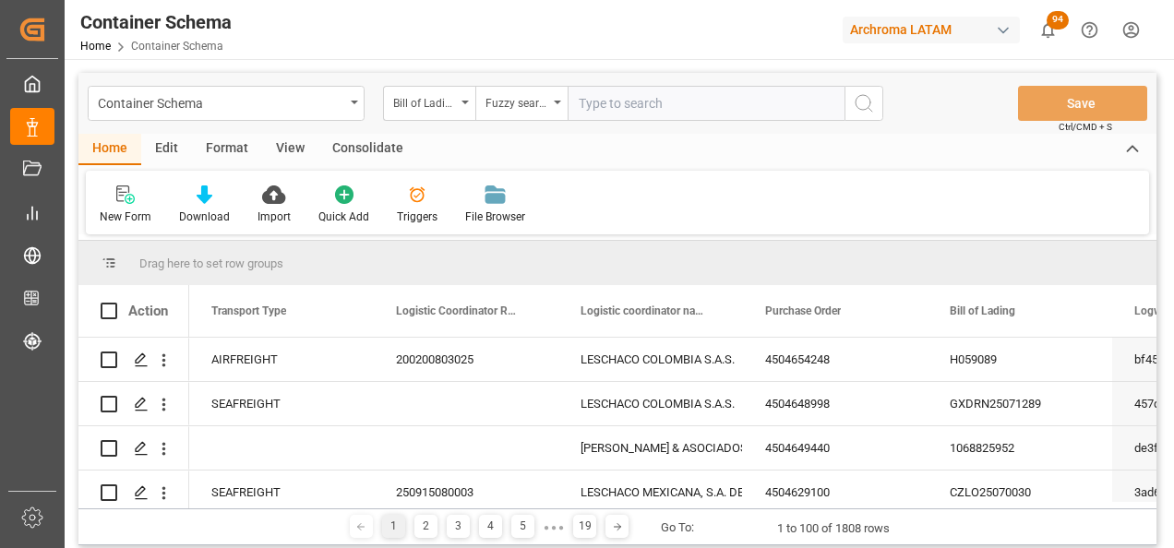
paste input "SBCN0280352"
type input "SBCN0280352"
click at [861, 106] on icon "search button" at bounding box center [864, 103] width 22 height 22
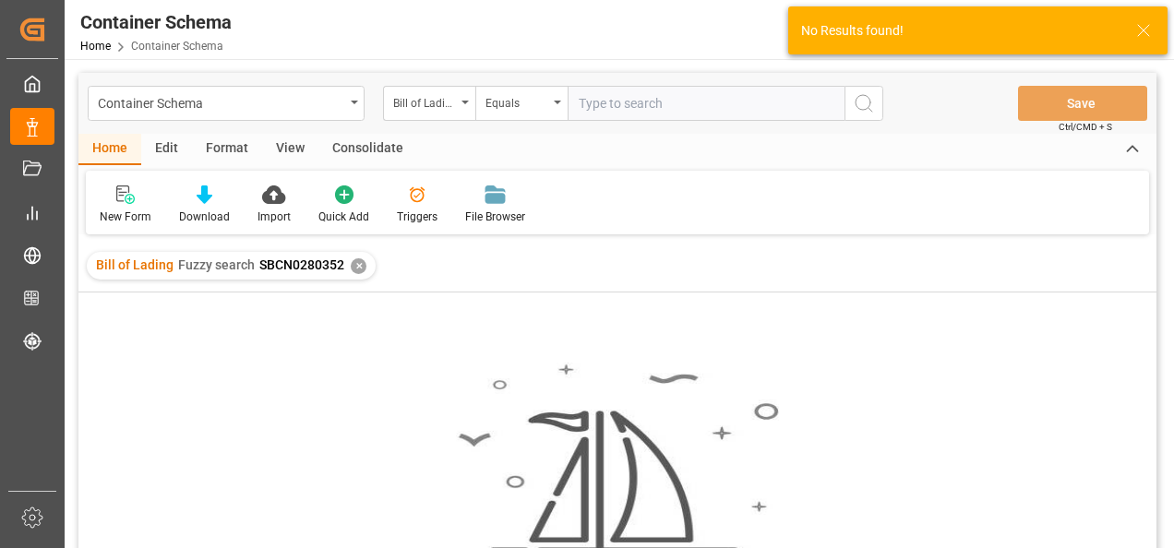
click at [354, 266] on div "✕" at bounding box center [359, 266] width 16 height 16
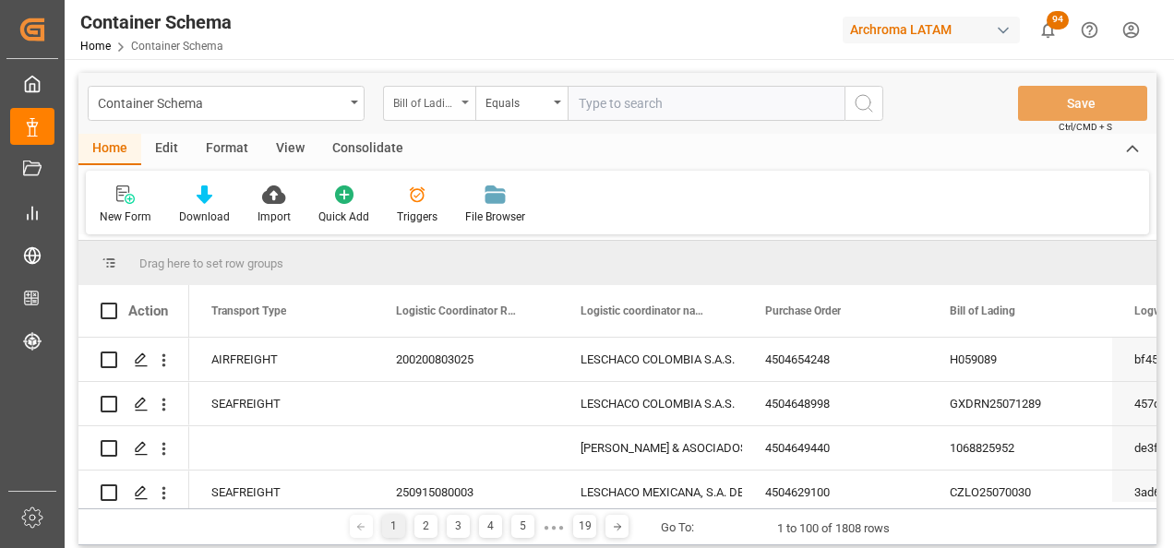
click at [427, 110] on div "Bill of Lading" at bounding box center [424, 100] width 63 height 21
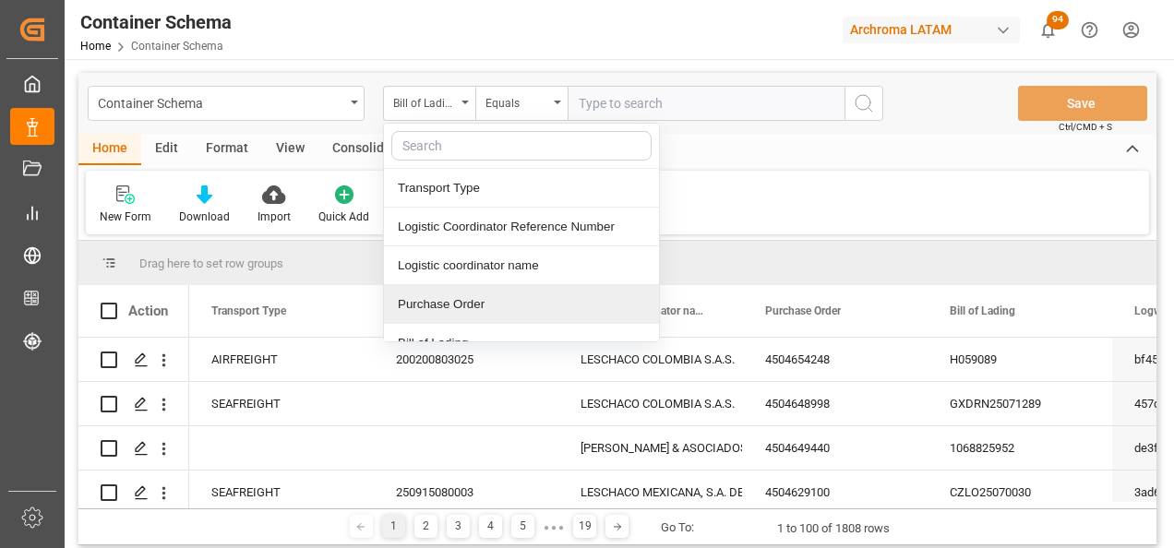
click at [452, 307] on div "Purchase Order" at bounding box center [521, 304] width 275 height 39
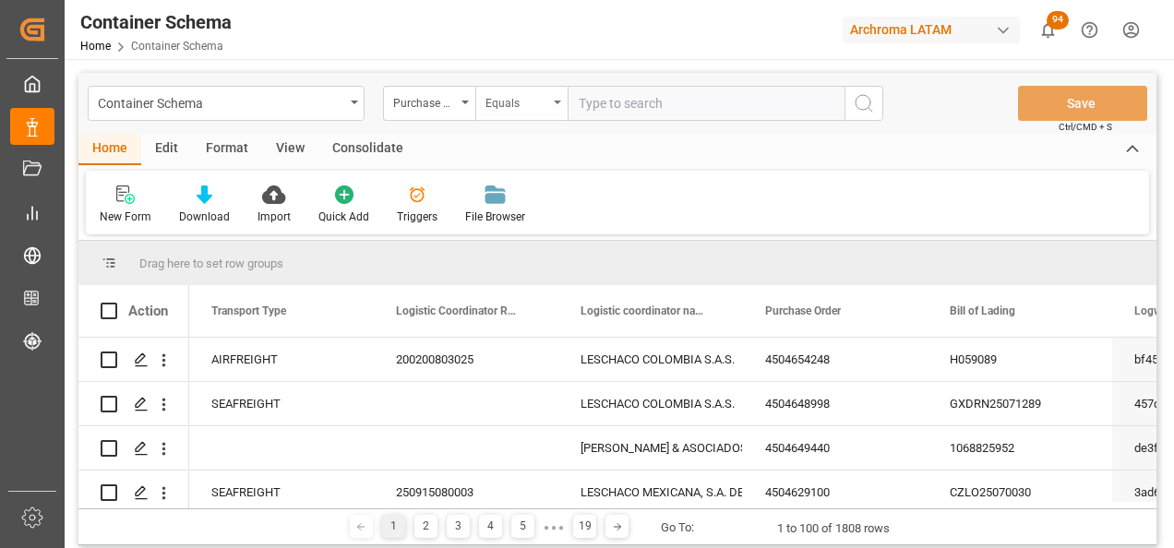
click at [512, 95] on div "Equals" at bounding box center [516, 100] width 63 height 21
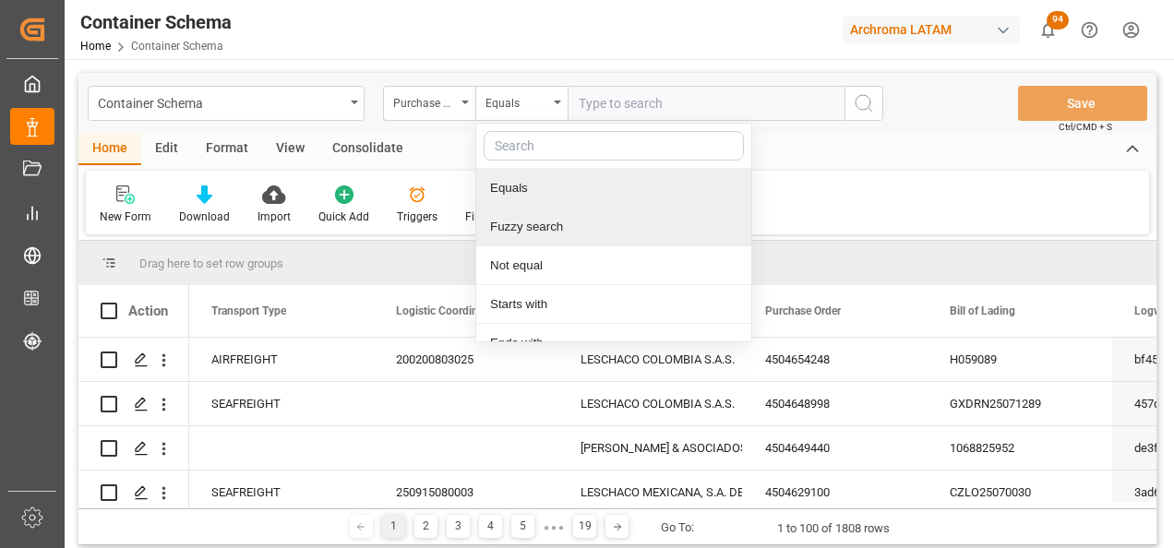
click at [528, 225] on div "Fuzzy search" at bounding box center [613, 227] width 275 height 39
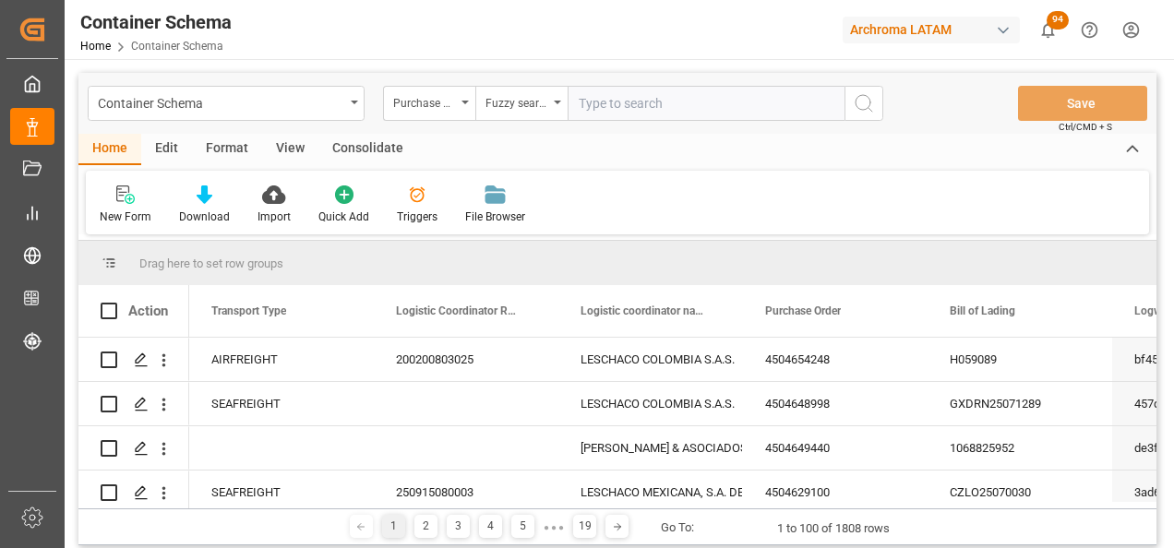
click at [647, 101] on input "text" at bounding box center [705, 103] width 277 height 35
type input "4504653908"
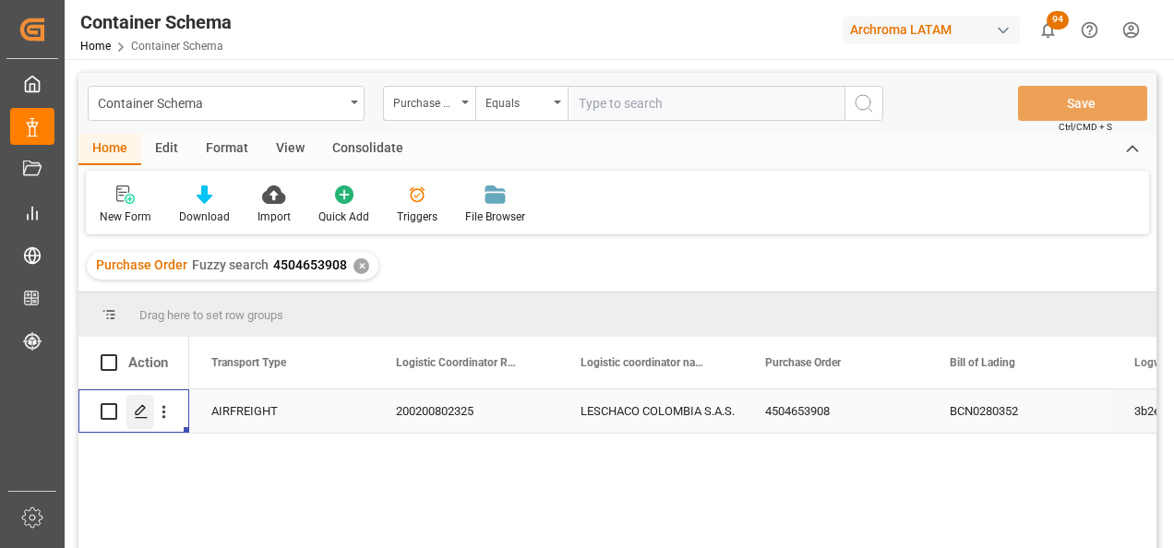
click at [146, 413] on icon "Press SPACE to select this row." at bounding box center [141, 411] width 15 height 15
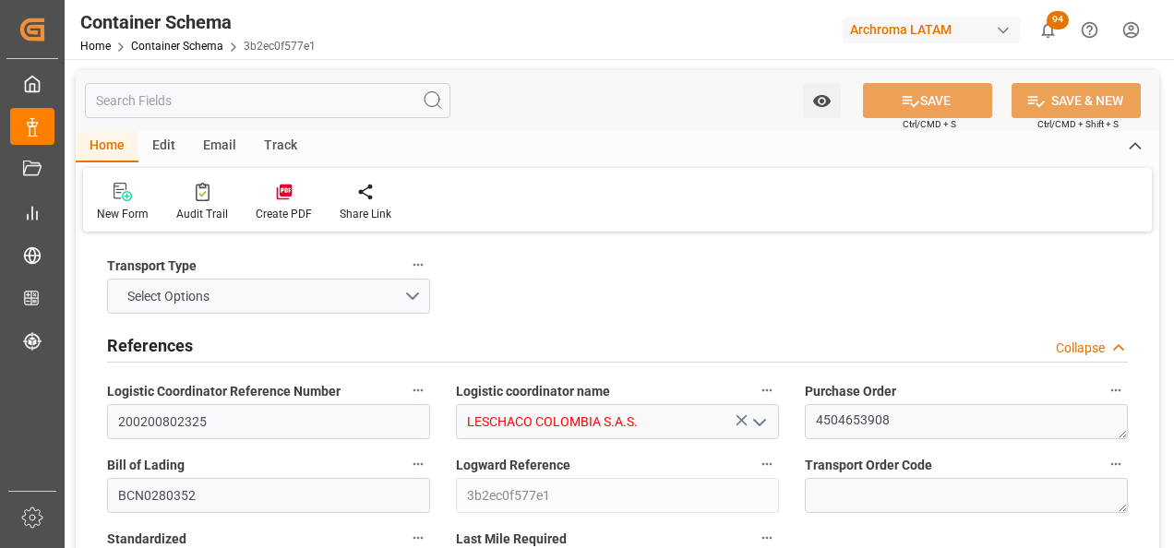
type input "0"
type input "3"
type input "1"
type input "10"
type input "600"
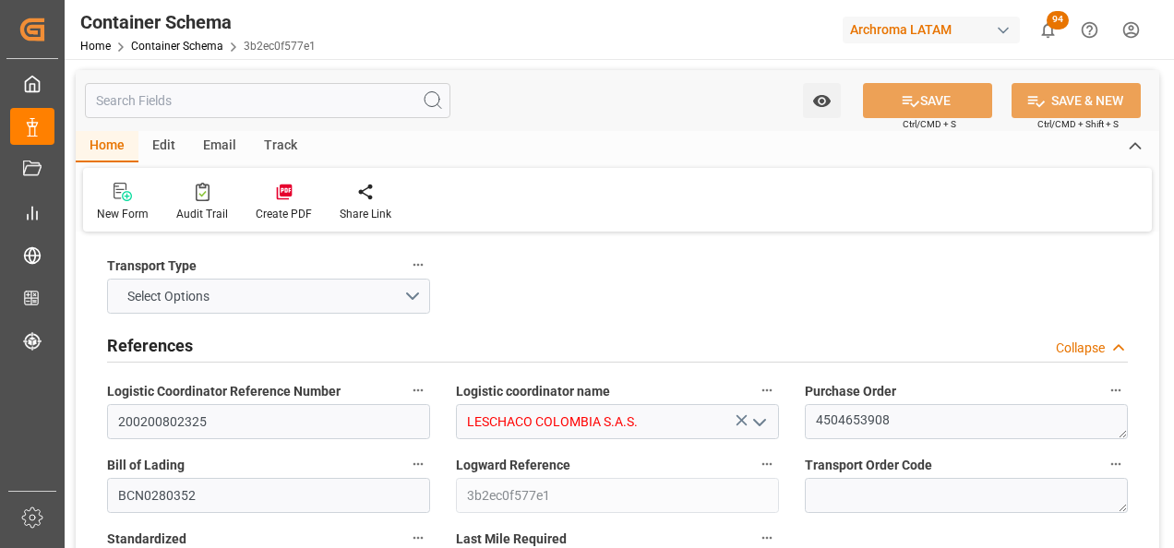
type input "677.95"
type input "NOEPA"
type input "COBOG"
type input "14.08.2025 08:45"
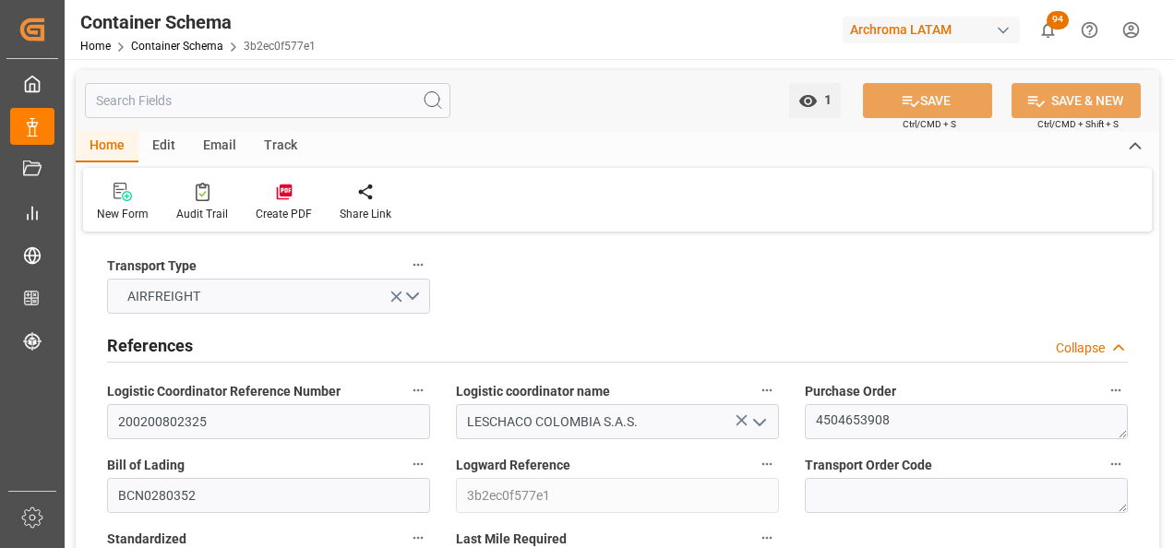
type input "[DATE]"
type input "21.08.2025 00:00"
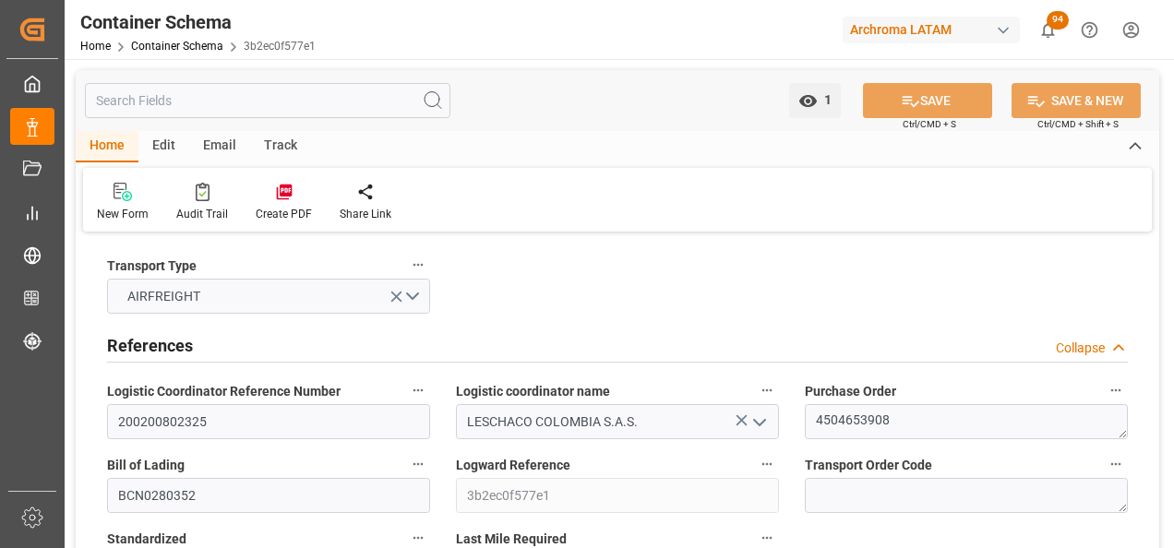
type input "21.08.2025 00:00"
click at [855, 420] on textarea "4504653908" at bounding box center [966, 421] width 323 height 35
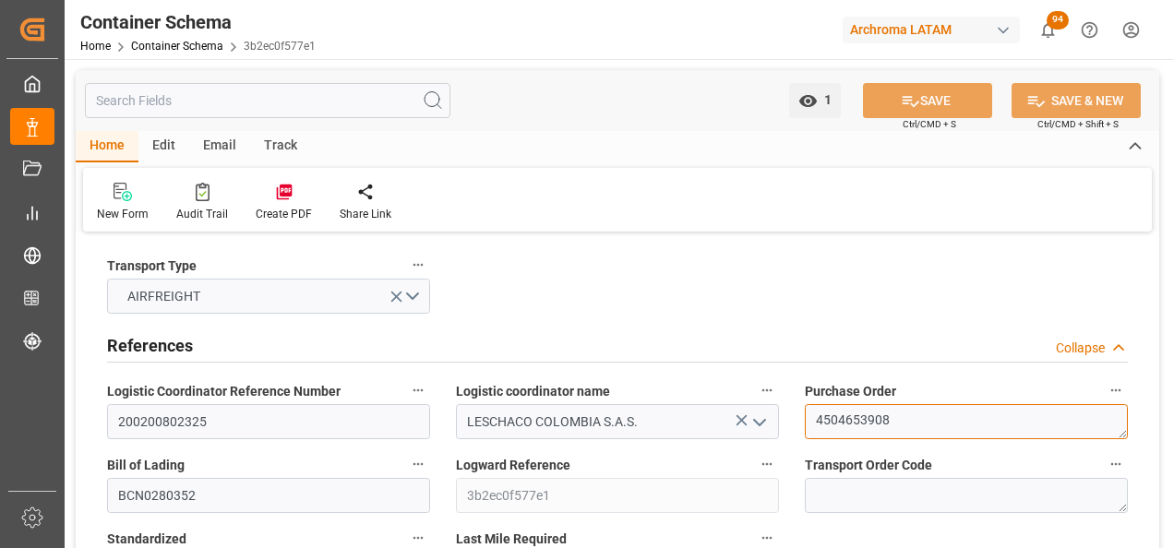
click at [855, 420] on textarea "4504653908" at bounding box center [966, 421] width 323 height 35
click at [212, 138] on div "Email" at bounding box center [219, 146] width 61 height 31
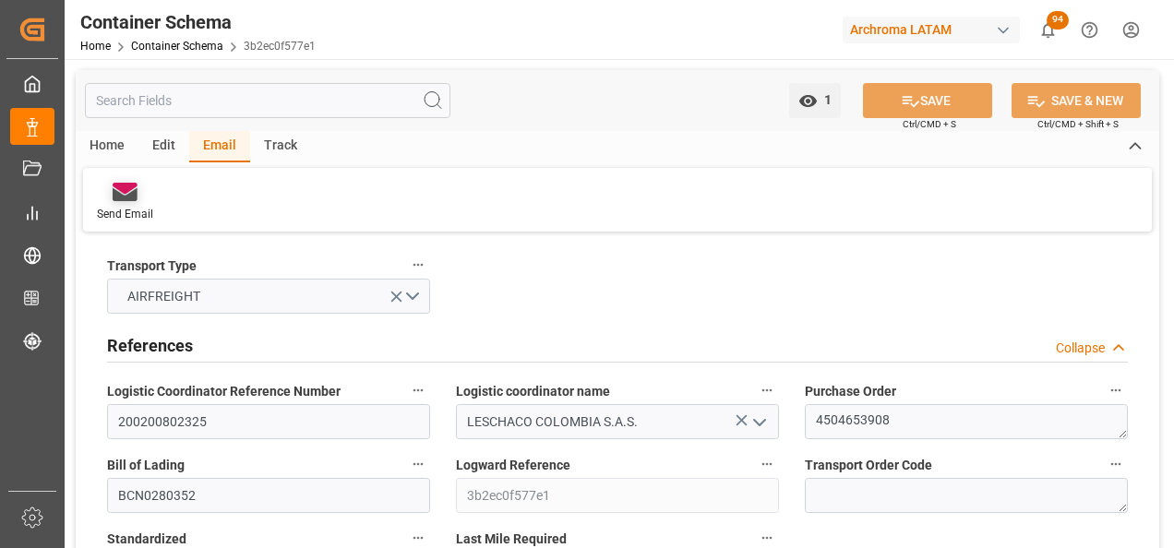
click at [149, 196] on div at bounding box center [125, 191] width 56 height 19
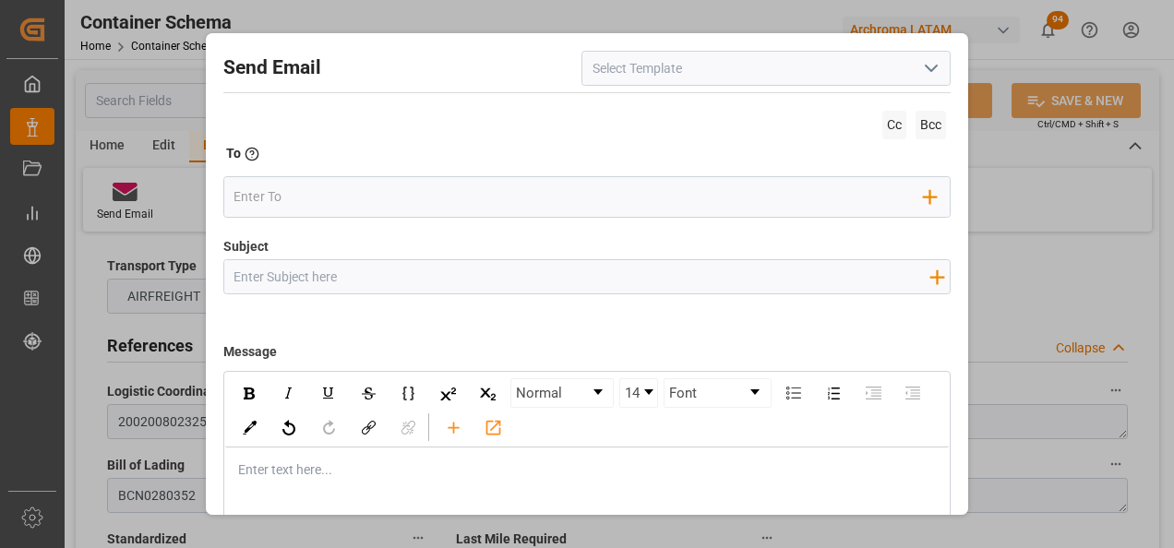
click at [922, 68] on icon "open menu" at bounding box center [931, 68] width 22 height 22
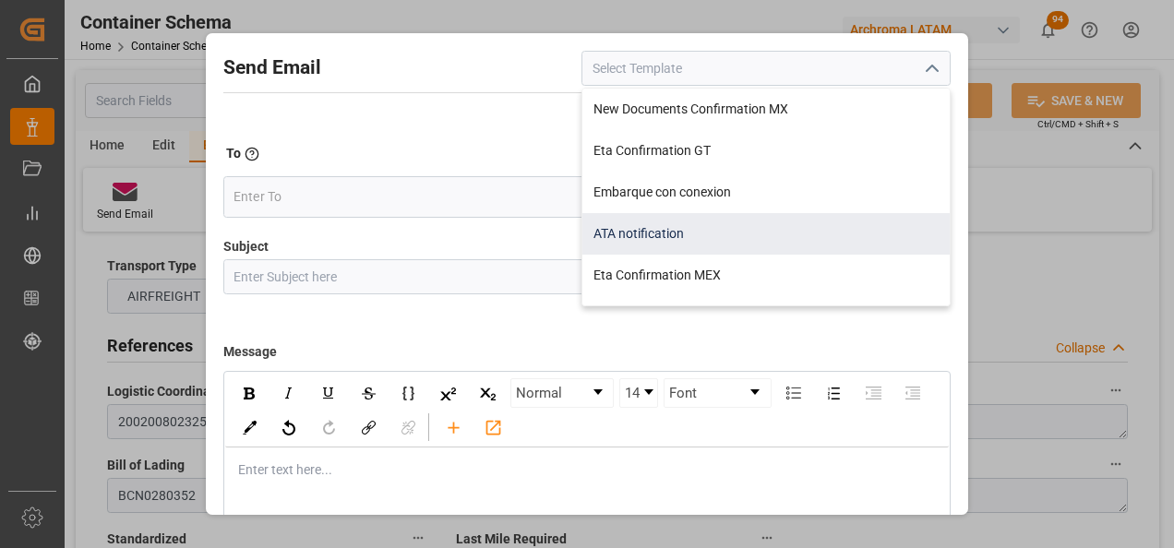
click at [757, 223] on div "ATA notification" at bounding box center [765, 234] width 367 height 42
type input "ATA notification"
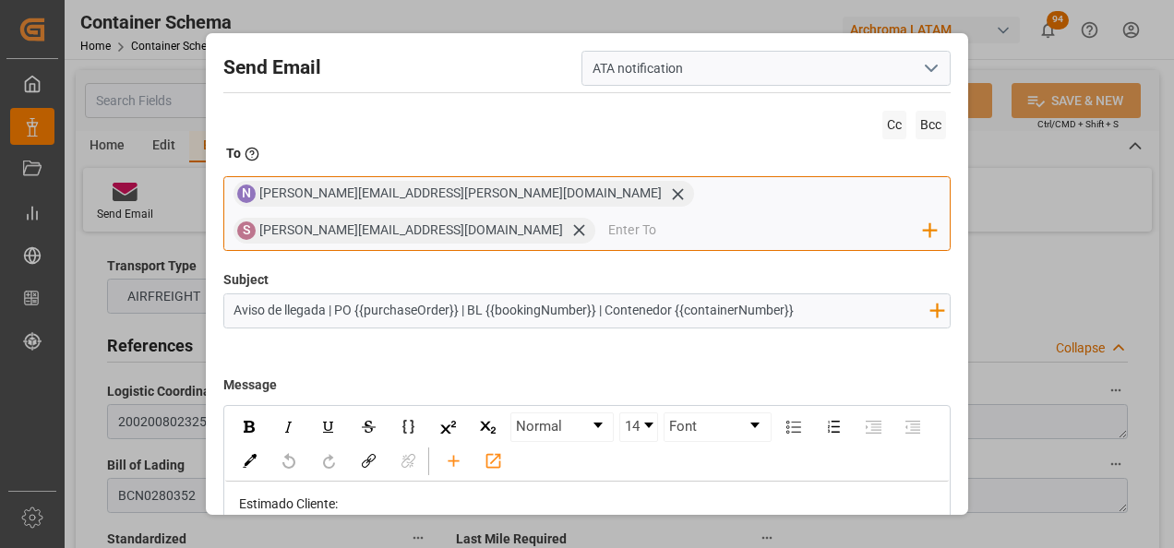
click at [668, 196] on icon at bounding box center [677, 194] width 19 height 19
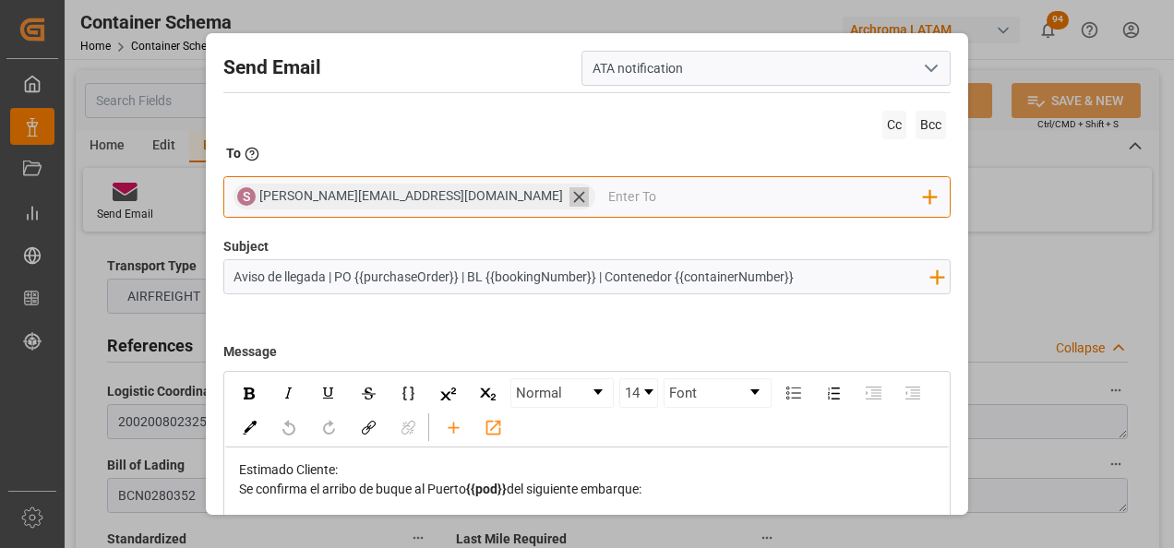
click at [569, 197] on icon at bounding box center [578, 196] width 19 height 19
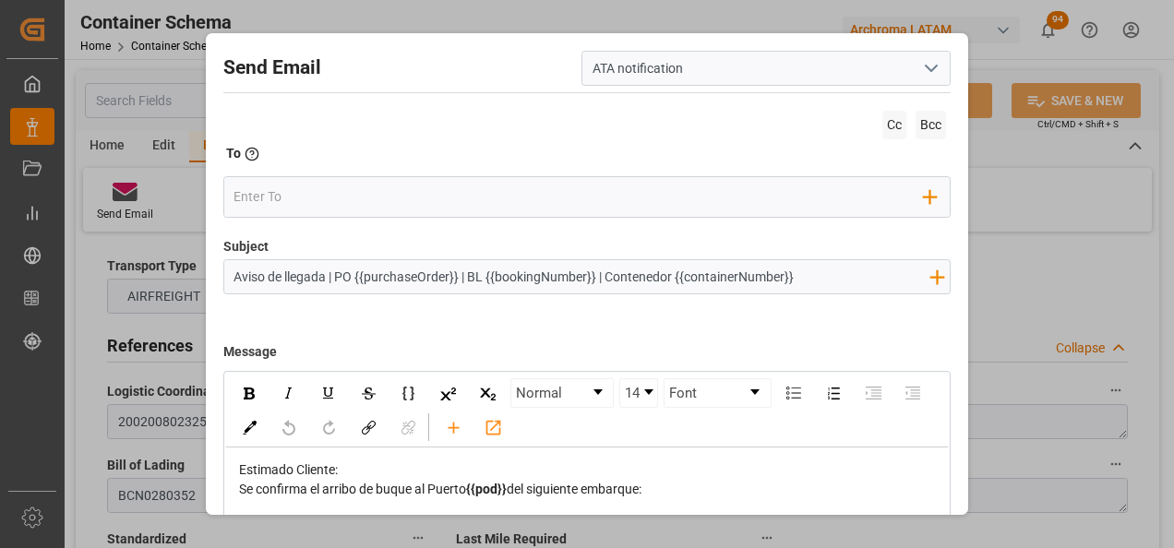
click at [809, 273] on input "Aviso de llegada | PO {{purchaseOrder}} | BL {{bookingNumber}} | Contenedor {{c…" at bounding box center [581, 276] width 715 height 32
click at [336, 275] on input "Aviso de llegada | PO {{purchaseOrder}} | BL {{bookingNumber}} | Contenedor {{c…" at bounding box center [581, 276] width 715 height 32
drag, startPoint x: 844, startPoint y: 274, endPoint x: 641, endPoint y: 276, distance: 203.0
click at [641, 276] on input "Aviso de llegada | AIR | PO {{purchaseOrder}} | BL {{bookingNumber}} | Contened…" at bounding box center [581, 276] width 715 height 32
type input "Aviso de llegada | AIR | PO {{purchaseOrder}} | BL {{bookingNumber}} | TE | BOG…"
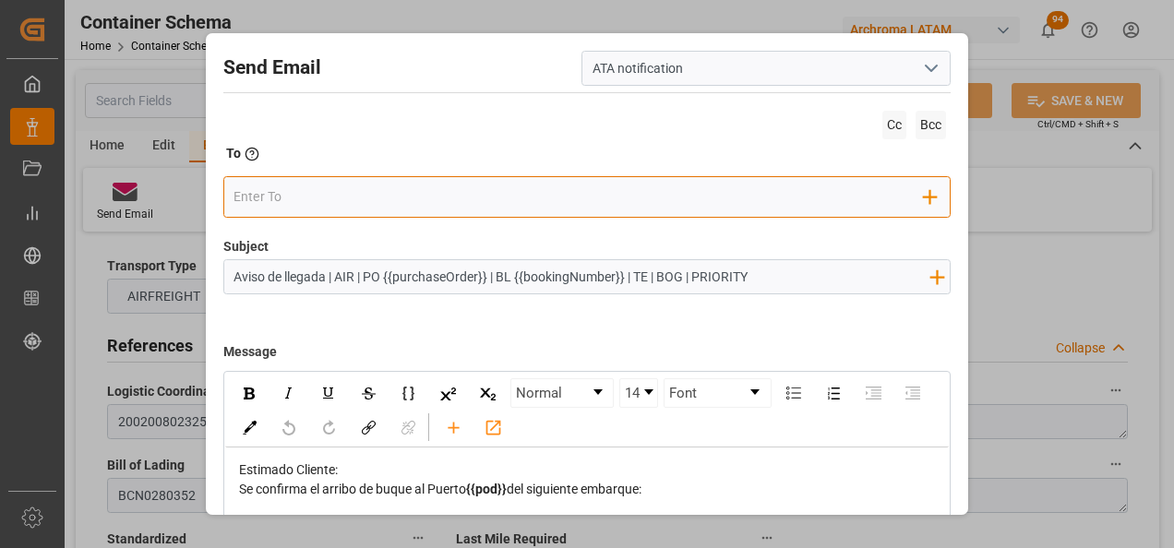
click at [742, 184] on input "email" at bounding box center [578, 197] width 690 height 28
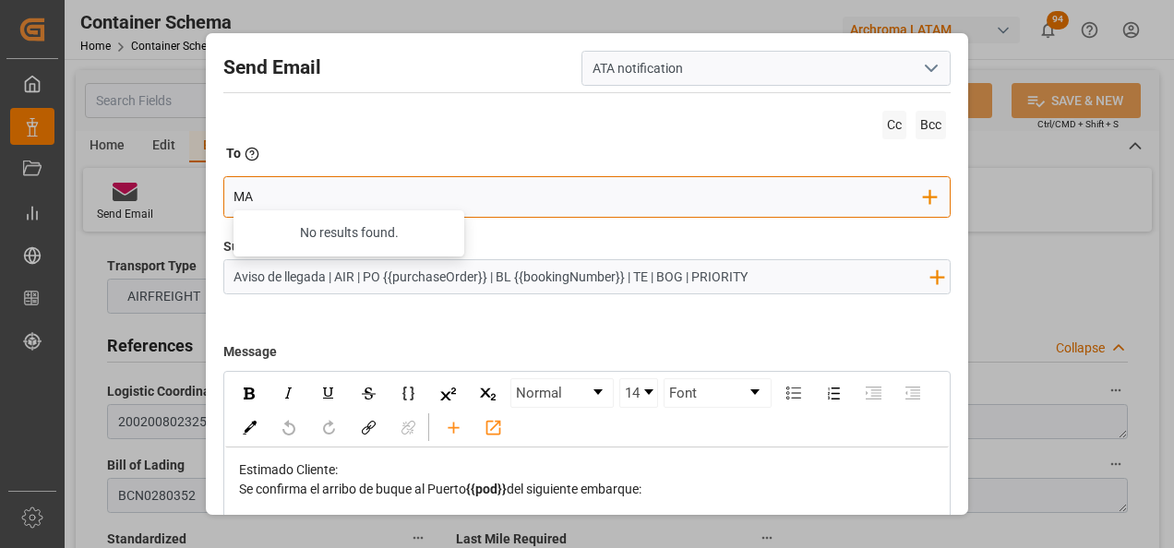
type input "M"
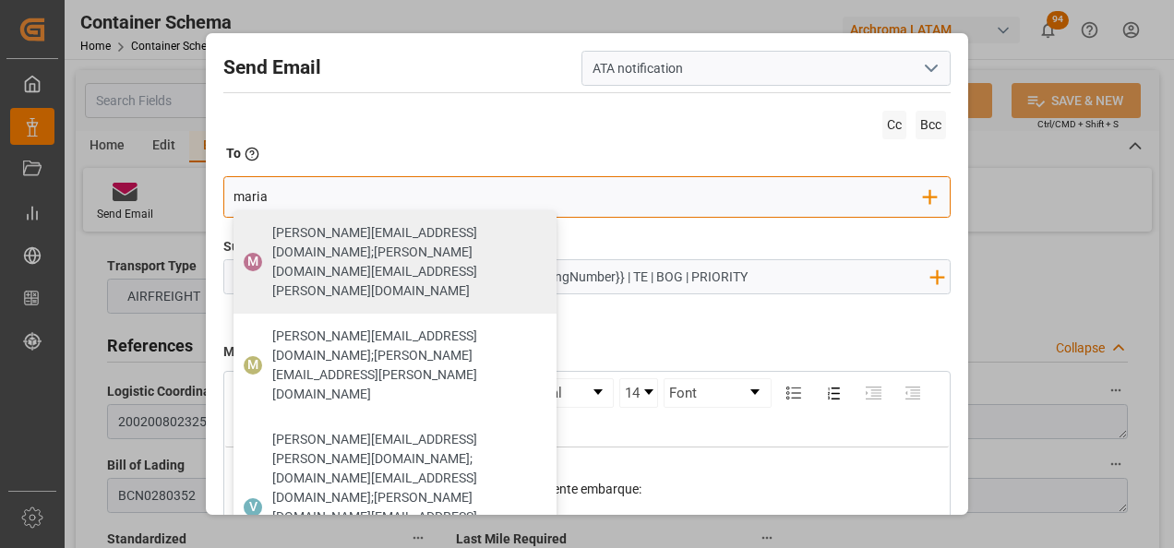
type input "maria"
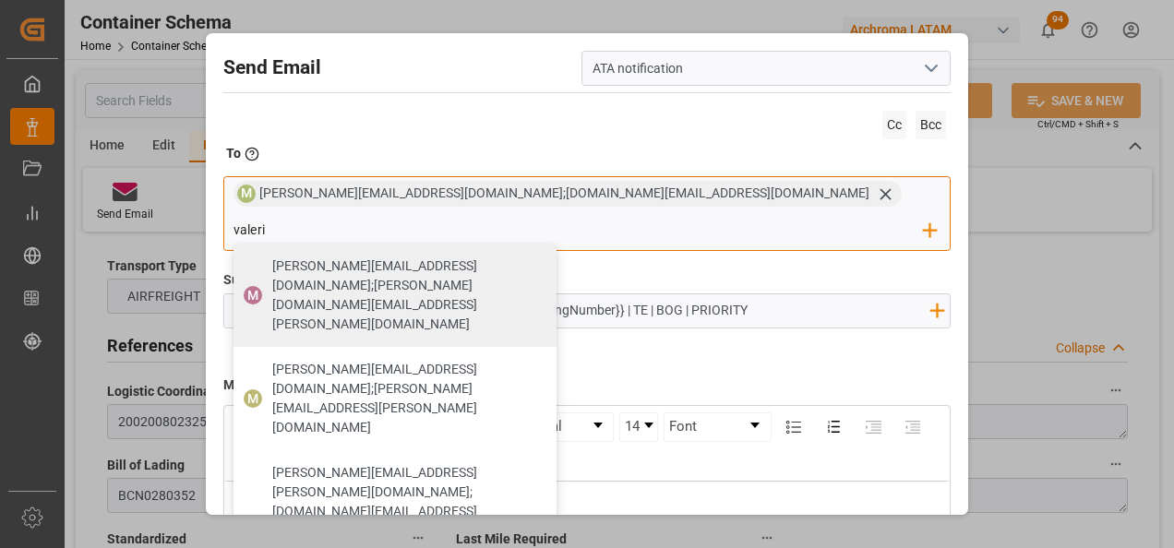
type input "valeria"
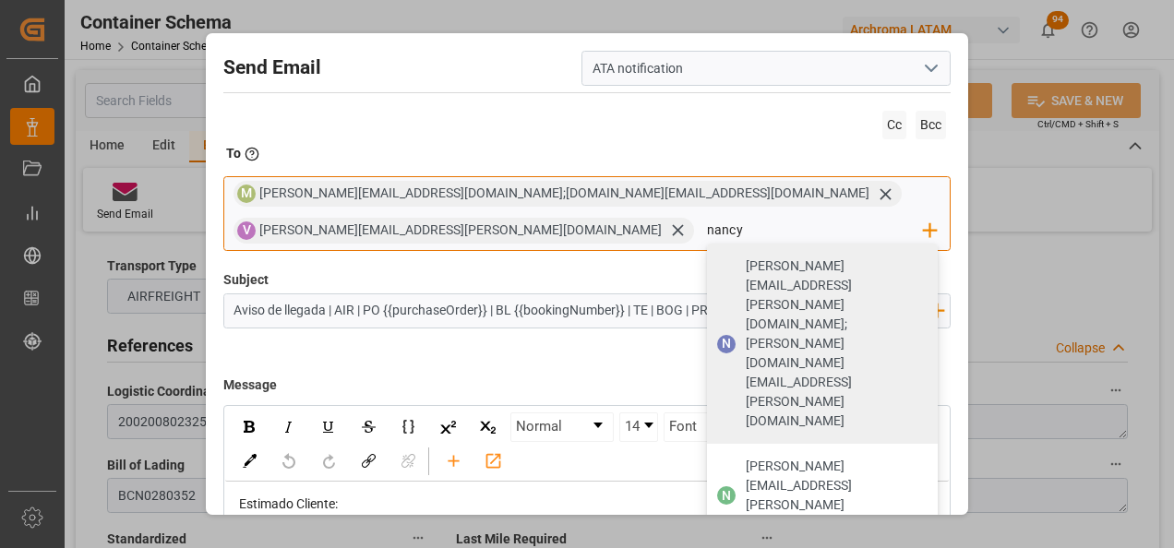
type input "[PERSON_NAME][EMAIL_ADDRESS][PERSON_NAME][DOMAIN_NAME]"
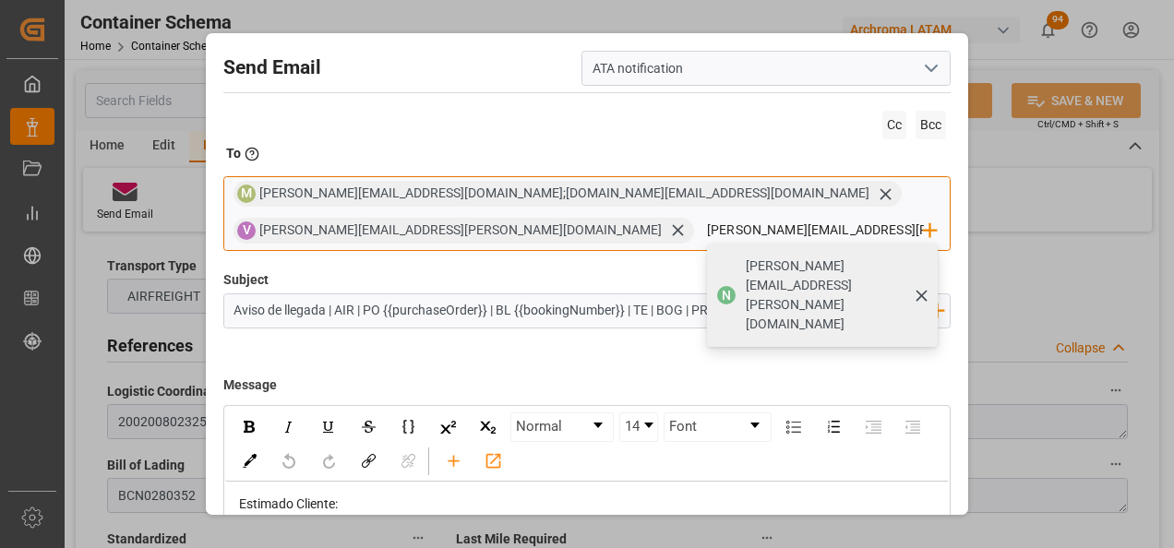
click at [746, 267] on span "[PERSON_NAME][EMAIL_ADDRESS][PERSON_NAME][DOMAIN_NAME]" at bounding box center [835, 295] width 179 height 78
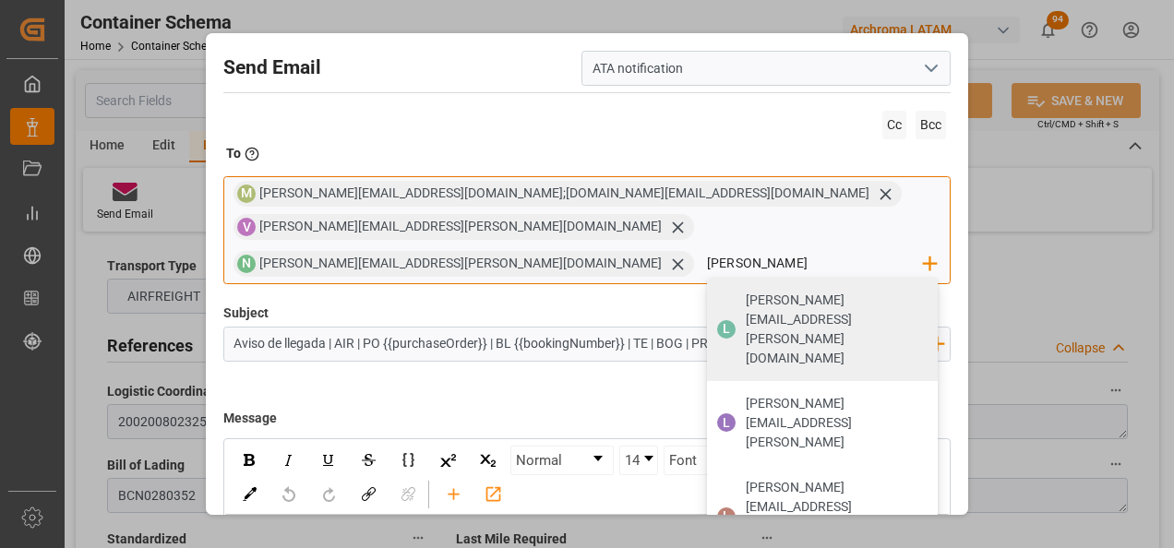
type input "luis"
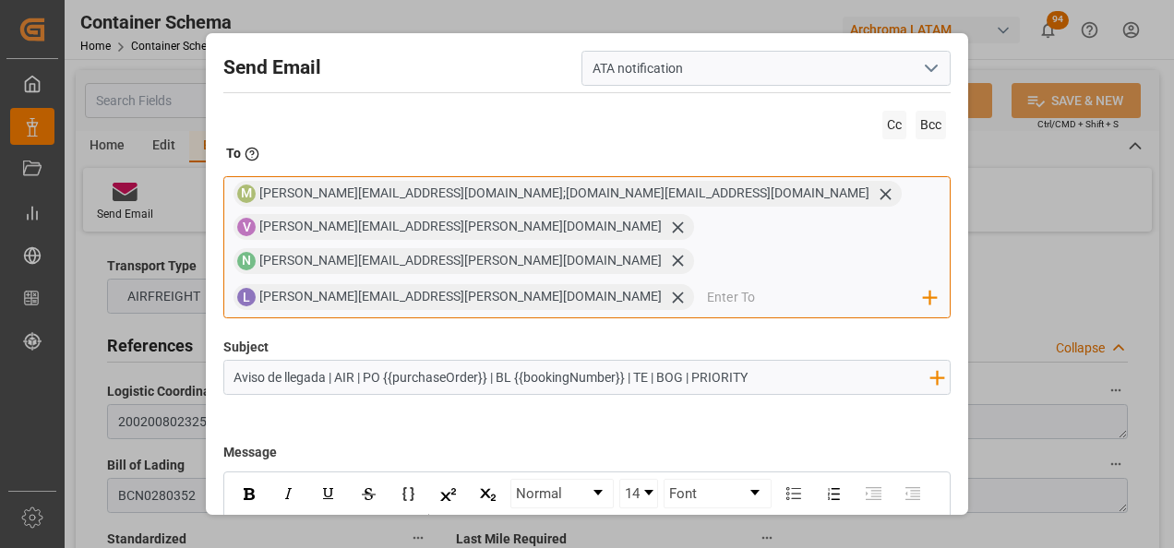
scroll to position [132, 0]
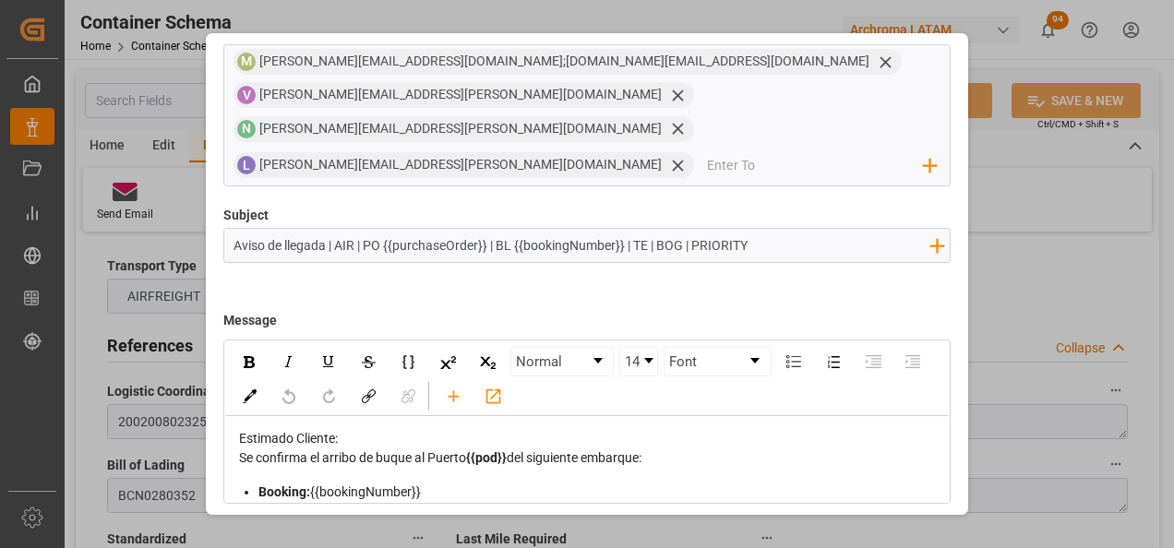
click at [891, 530] on button "Send" at bounding box center [885, 547] width 129 height 35
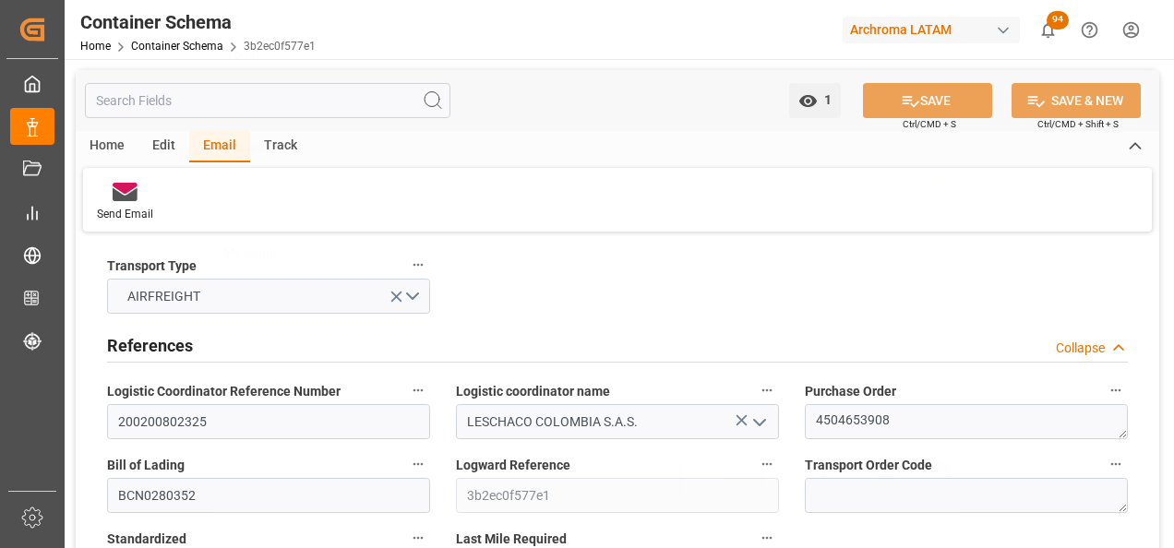
scroll to position [99, 0]
click at [195, 43] on link "Container Schema" at bounding box center [177, 46] width 92 height 13
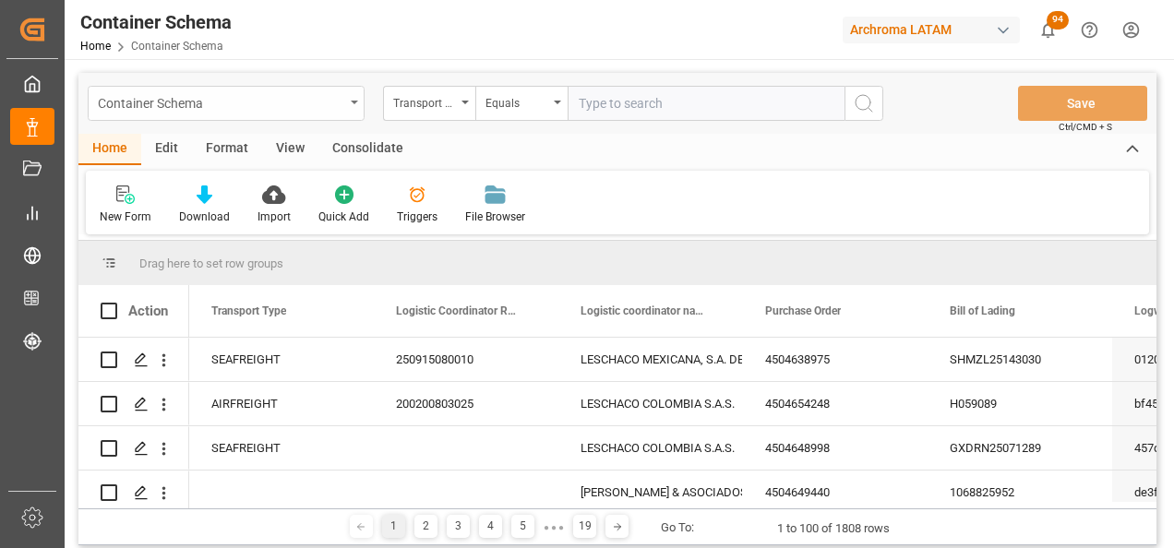
click at [349, 106] on div "Container Schema" at bounding box center [226, 103] width 277 height 35
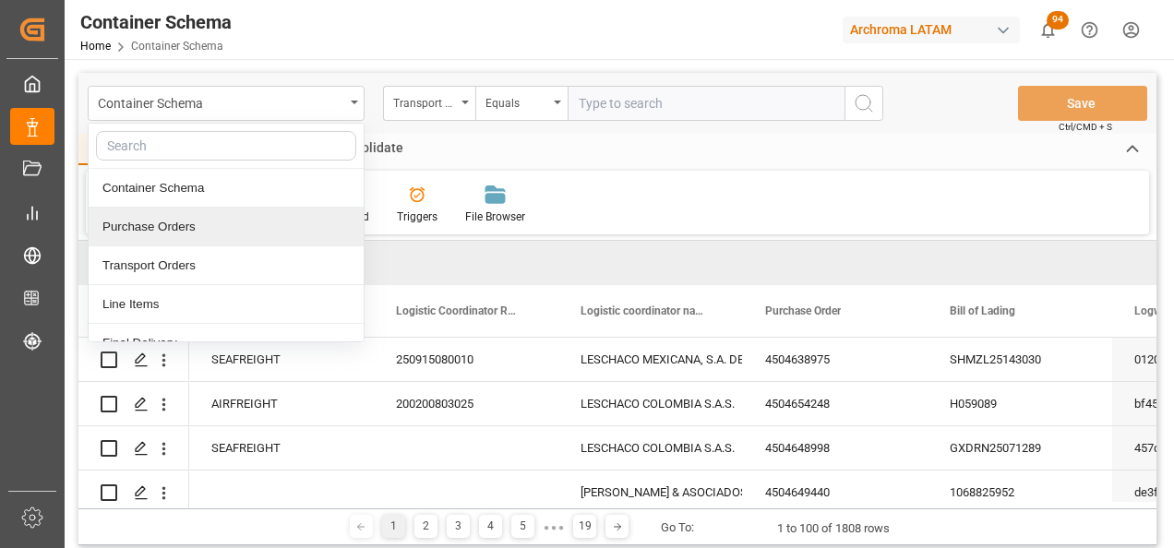
click at [226, 234] on div "Purchase Orders" at bounding box center [226, 227] width 275 height 39
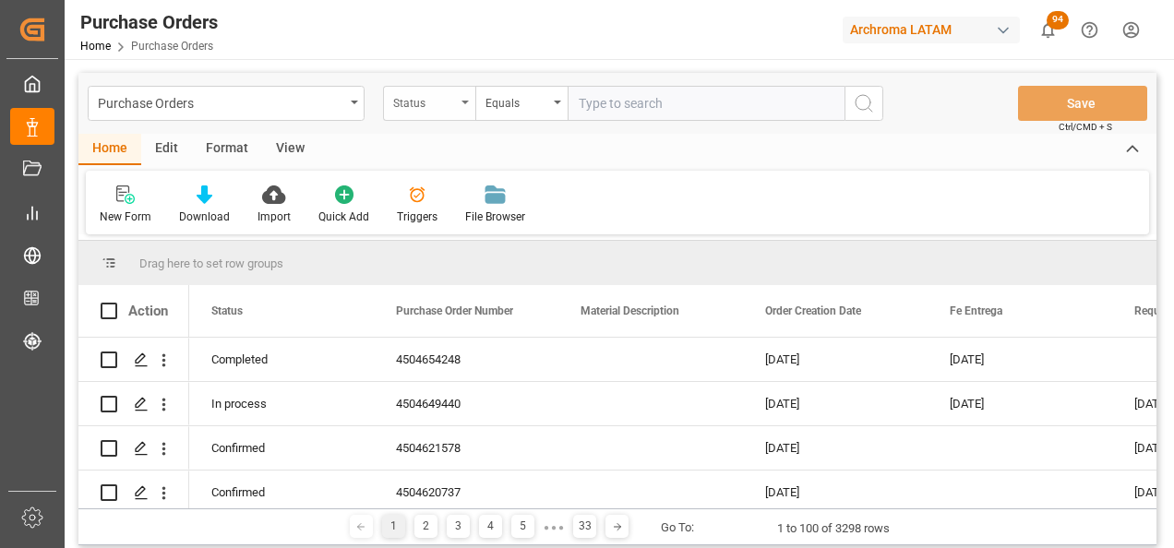
click at [471, 101] on div "Status" at bounding box center [429, 103] width 92 height 35
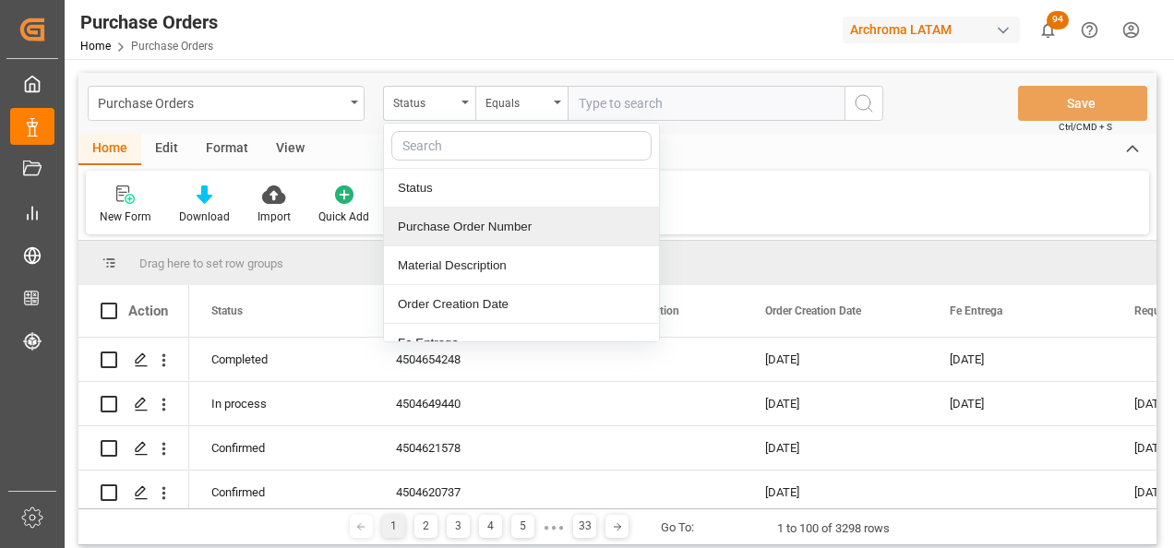
click at [471, 221] on div "Purchase Order Number" at bounding box center [521, 227] width 275 height 39
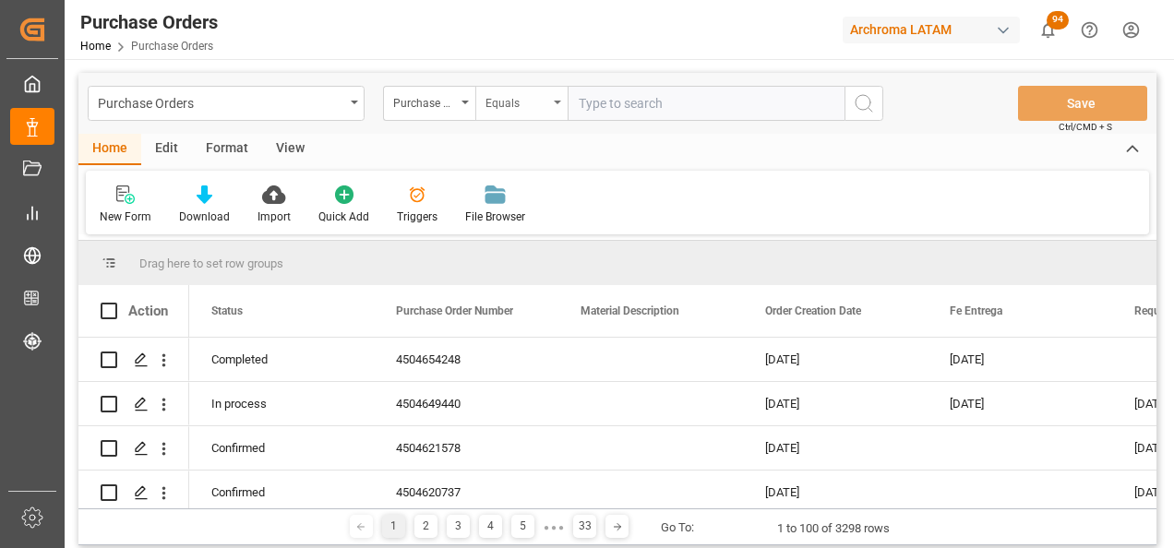
click at [518, 109] on div "Equals" at bounding box center [516, 100] width 63 height 21
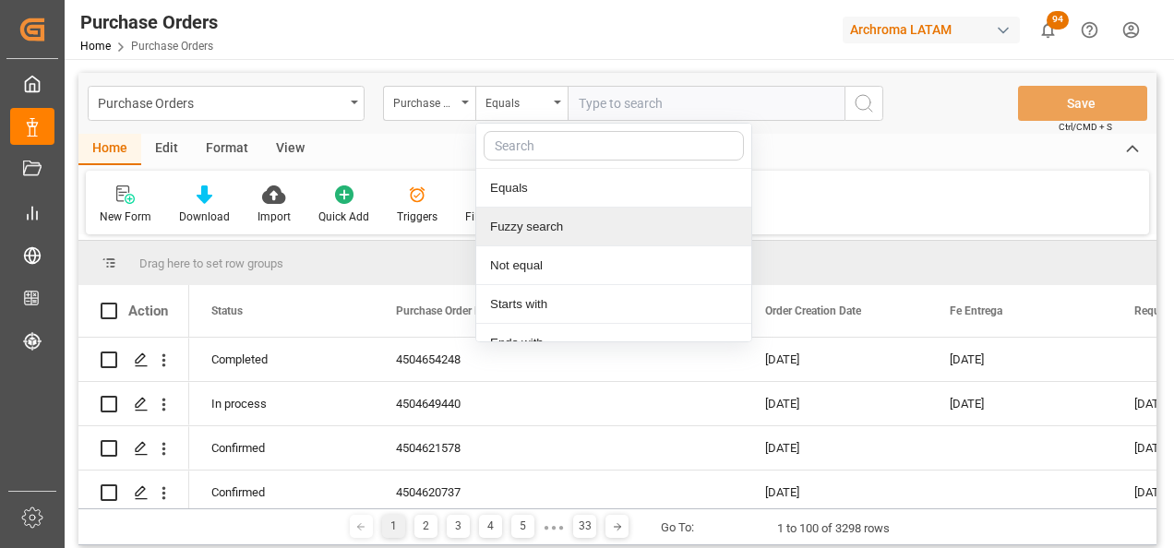
click at [547, 217] on div "Fuzzy search" at bounding box center [613, 227] width 275 height 39
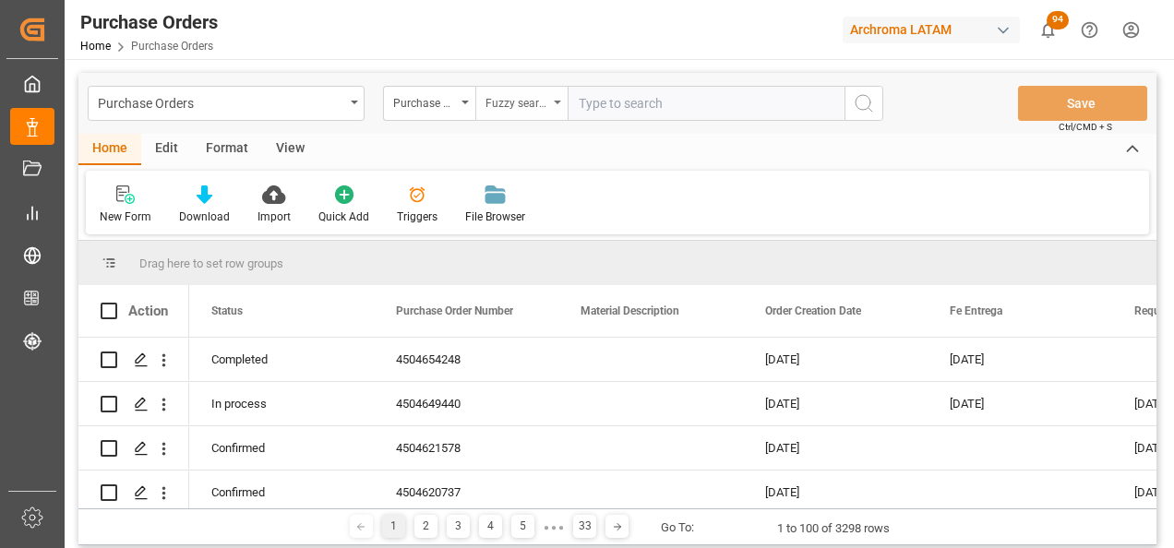
click at [528, 98] on div "Fuzzy search" at bounding box center [516, 100] width 63 height 21
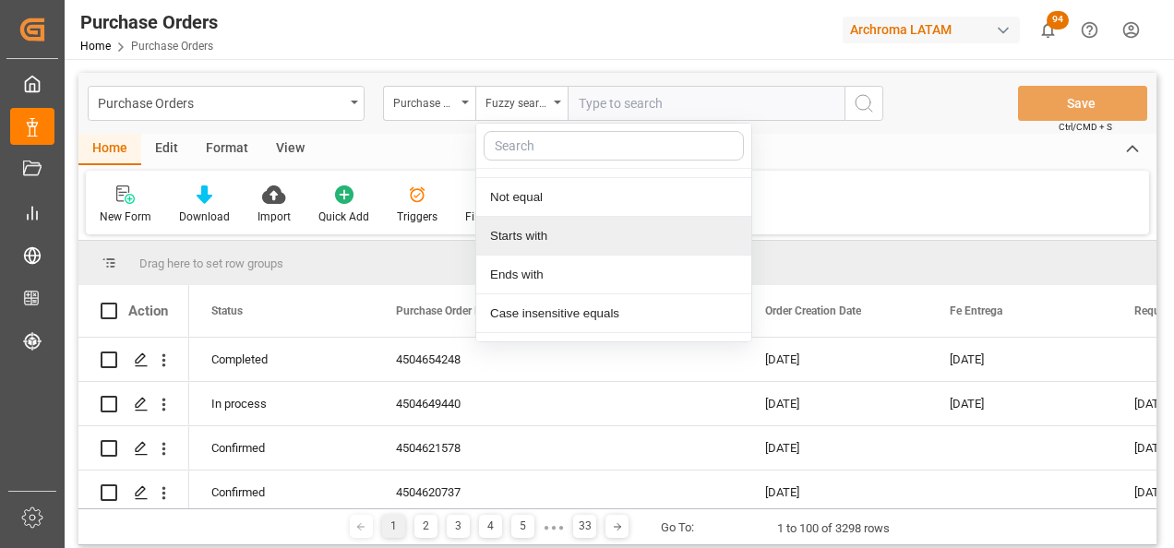
scroll to position [137, 0]
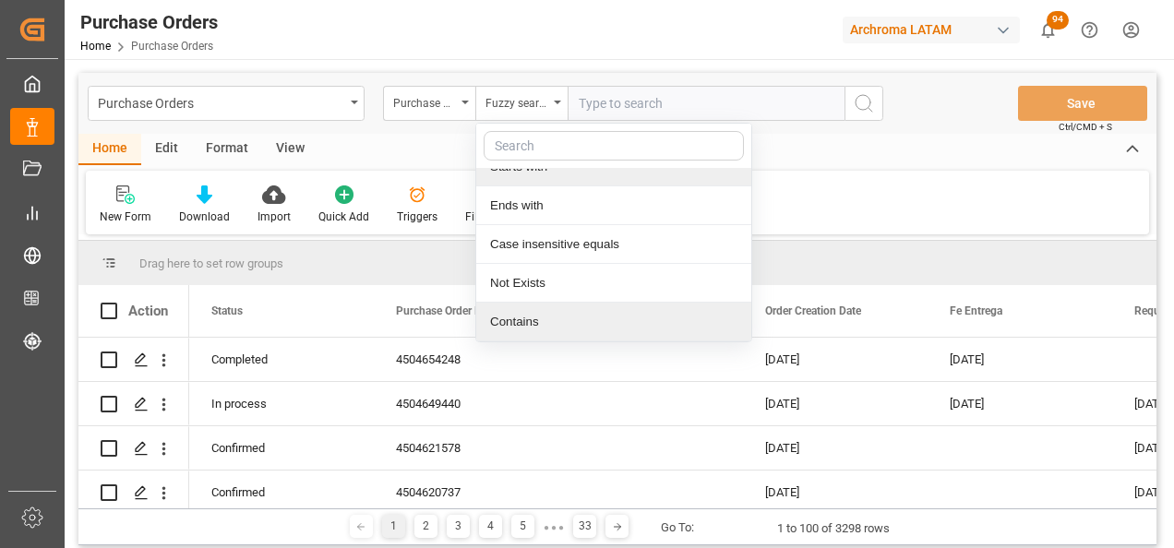
click at [545, 316] on div "Contains" at bounding box center [613, 322] width 275 height 39
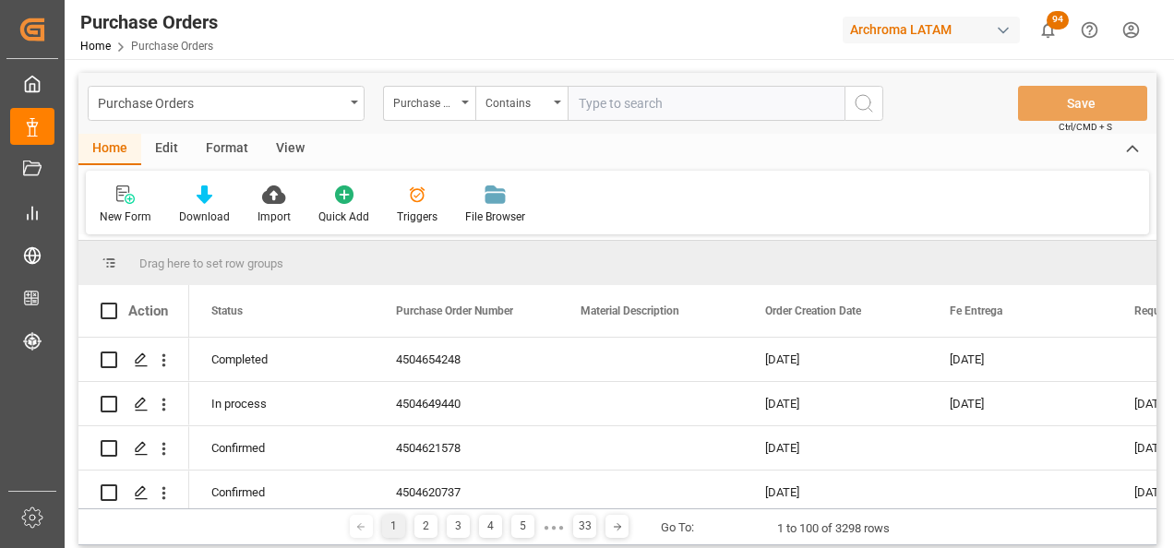
paste input "4504606464"
click at [687, 121] on div "Purchase Orders Purchase Order Number Contains 4504606464, Save Ctrl/CMD + S" at bounding box center [617, 103] width 1078 height 61
click at [683, 107] on input "4504606464," at bounding box center [705, 103] width 277 height 35
paste input "4504612988"
type input "4504606464,4504612988"
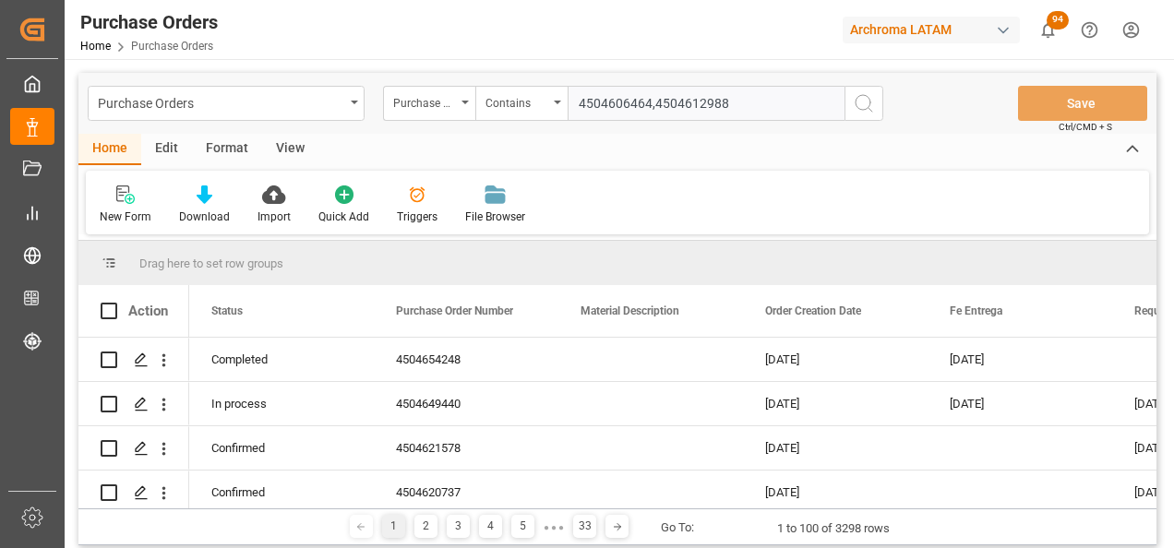
click at [852, 106] on button "search button" at bounding box center [863, 103] width 39 height 35
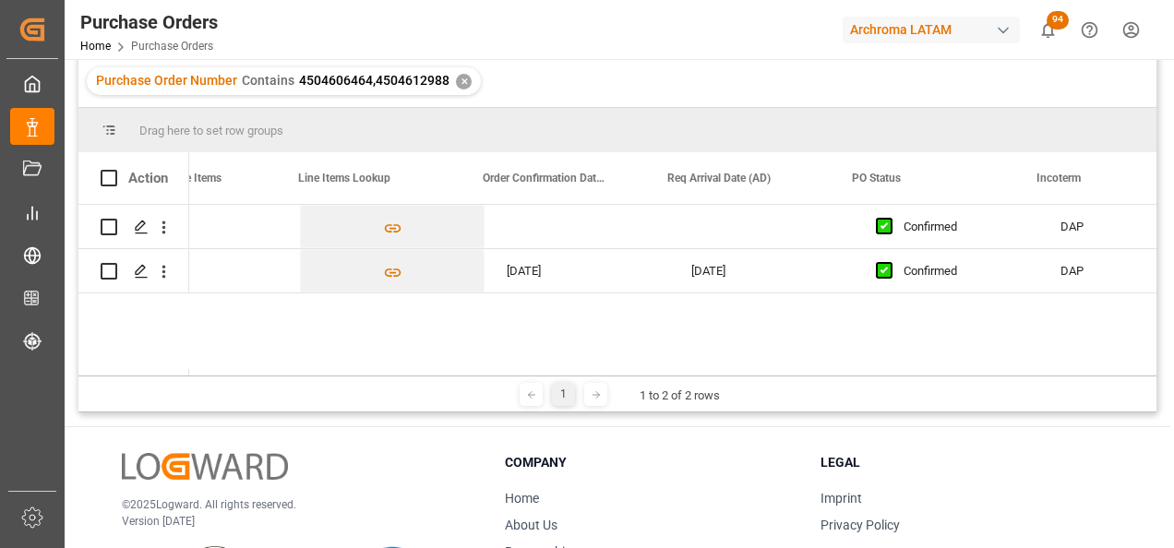
scroll to position [0, 1574]
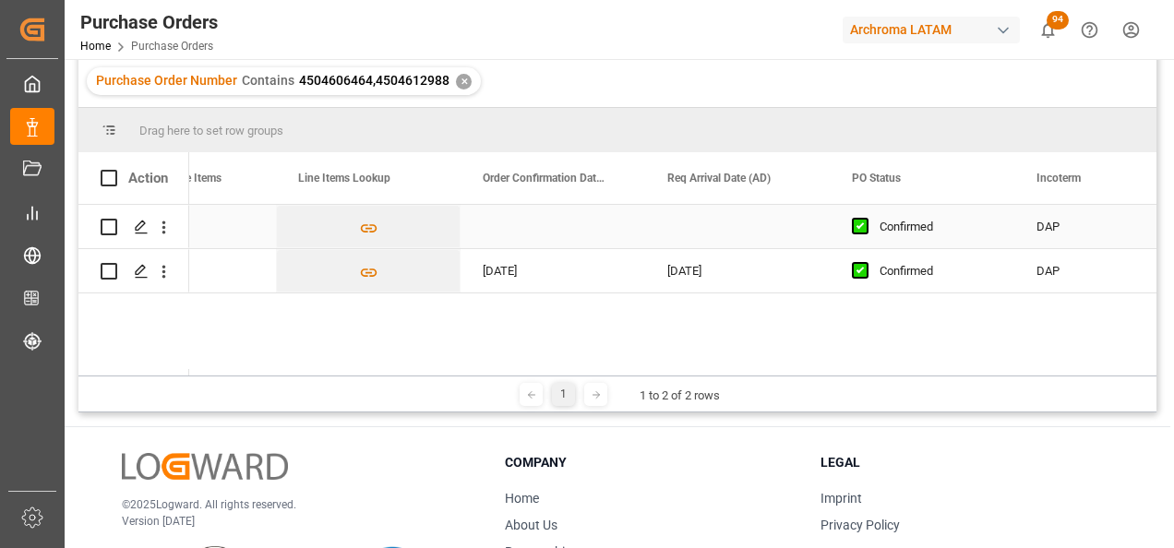
click at [543, 214] on div "Press SPACE to select this row." at bounding box center [552, 226] width 185 height 43
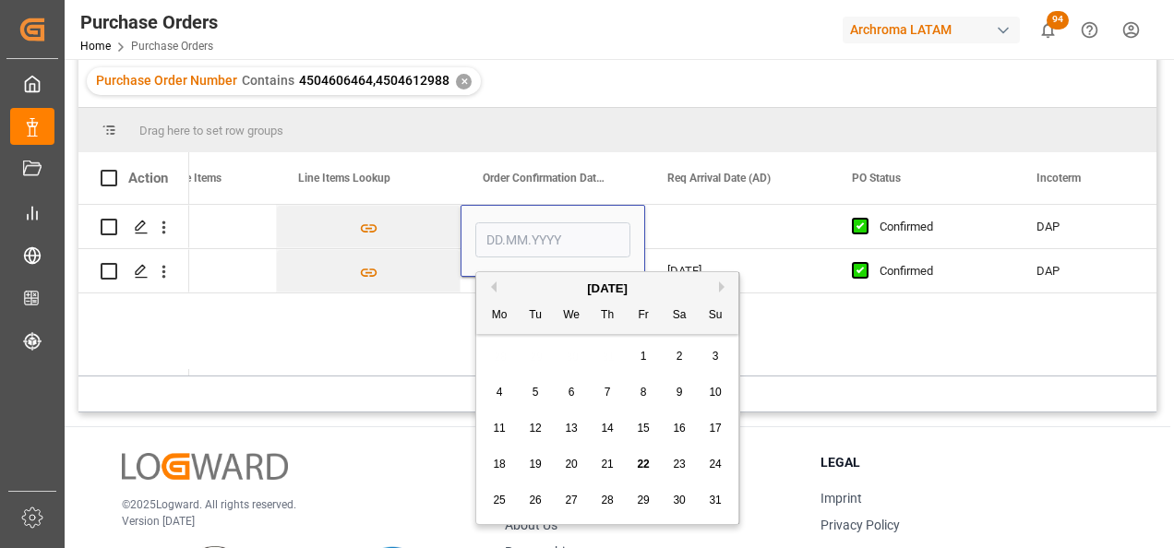
click at [640, 463] on span "22" at bounding box center [643, 464] width 12 height 13
type input "[DATE]"
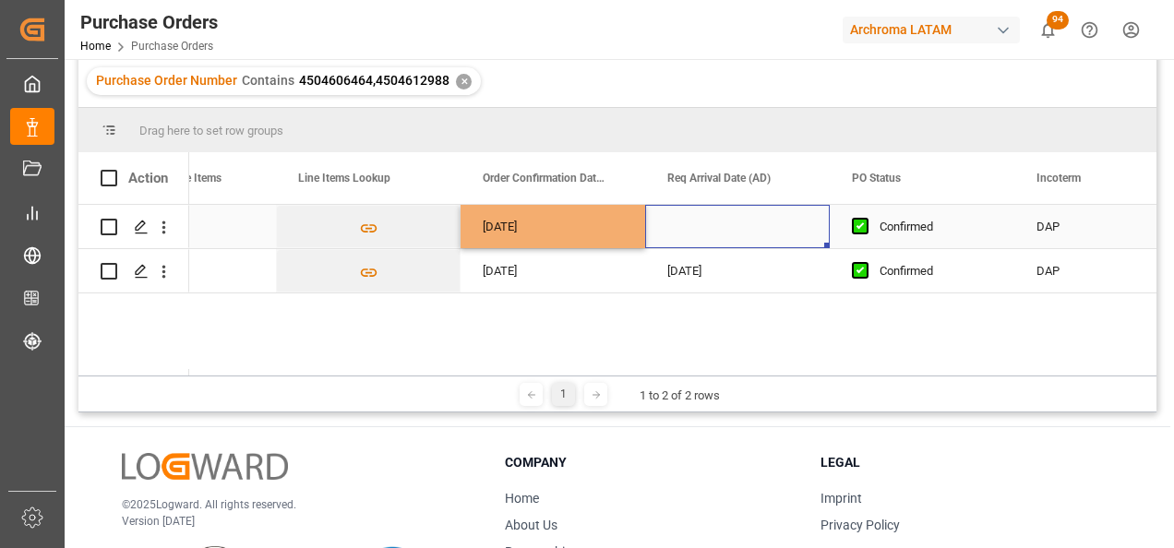
click at [702, 227] on div "Press SPACE to select this row." at bounding box center [737, 226] width 185 height 43
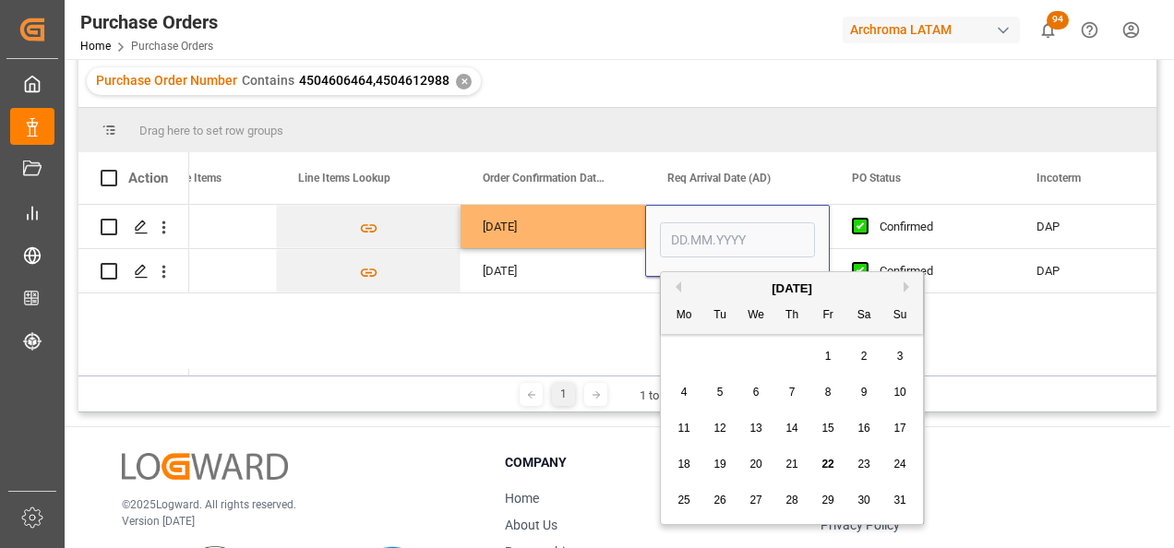
click at [677, 497] on span "25" at bounding box center [683, 500] width 12 height 13
type input "[DATE]"
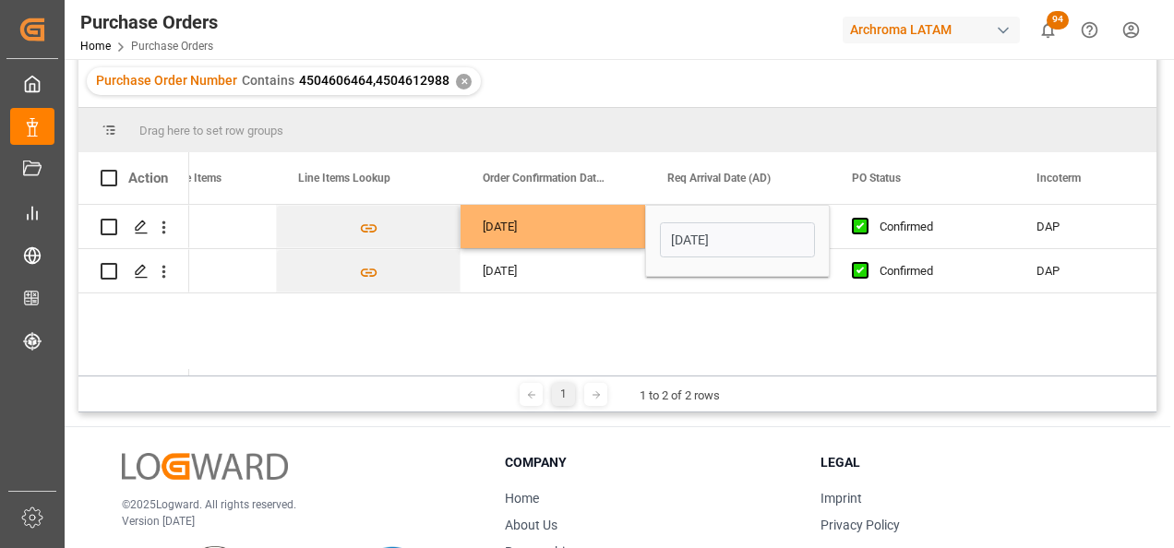
click at [642, 337] on div "No Line Item Found 1 22.08.2025 25.08.2025 Confirmed DAP 2901 No Line Item Foun…" at bounding box center [672, 290] width 967 height 171
click at [609, 278] on div "11.07.2025" at bounding box center [552, 270] width 185 height 43
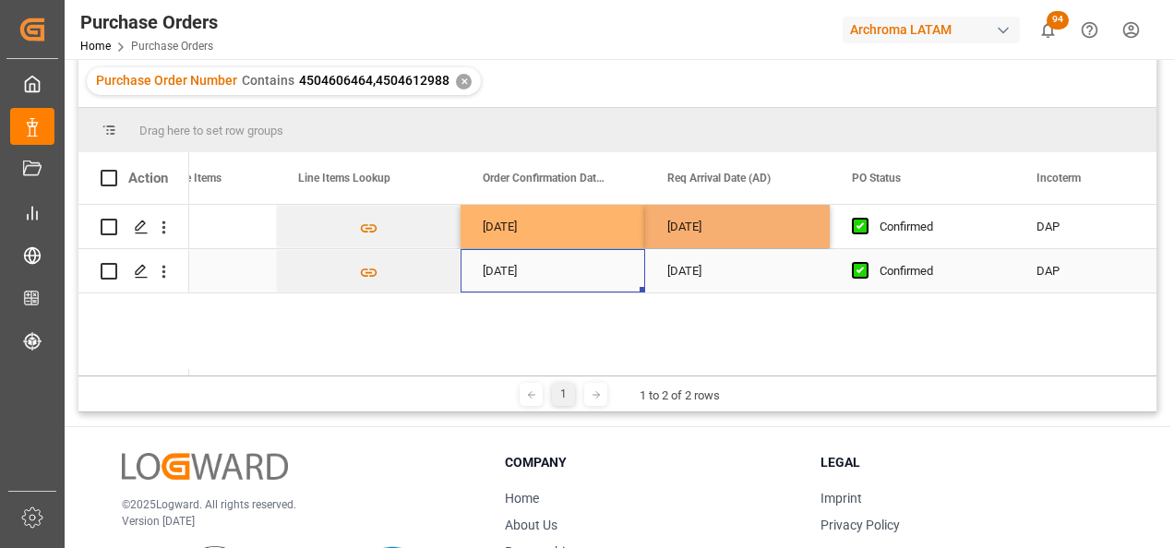
click at [597, 229] on div "[DATE]" at bounding box center [552, 226] width 185 height 43
drag, startPoint x: 639, startPoint y: 244, endPoint x: 644, endPoint y: 226, distance: 18.1
click at [644, 226] on div "[DATE]" at bounding box center [552, 226] width 185 height 43
click at [465, 376] on div "1 1 to 2 of 2 rows" at bounding box center [617, 394] width 1078 height 37
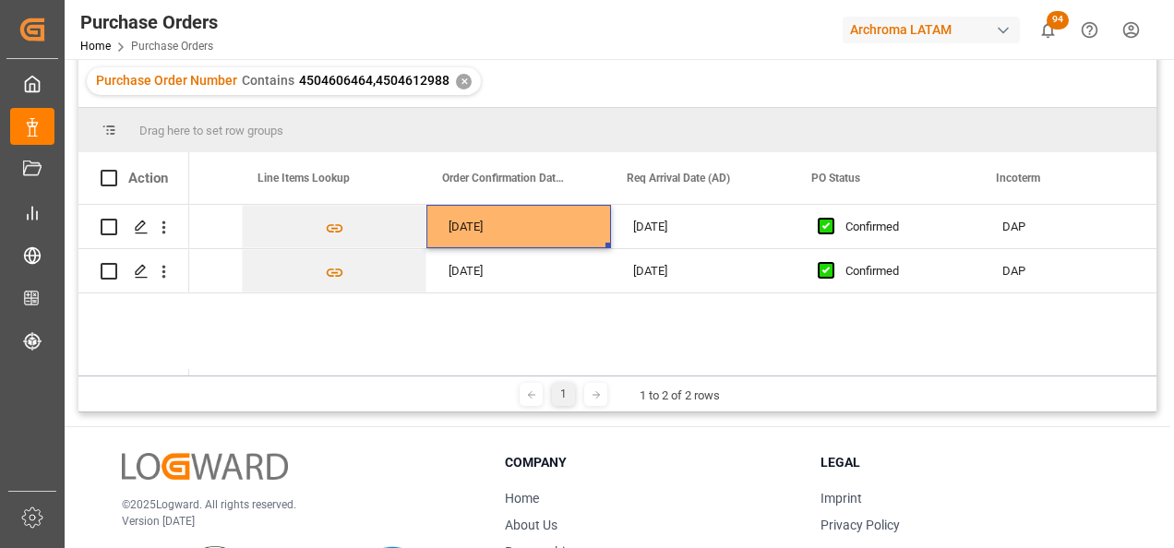
scroll to position [0, 0]
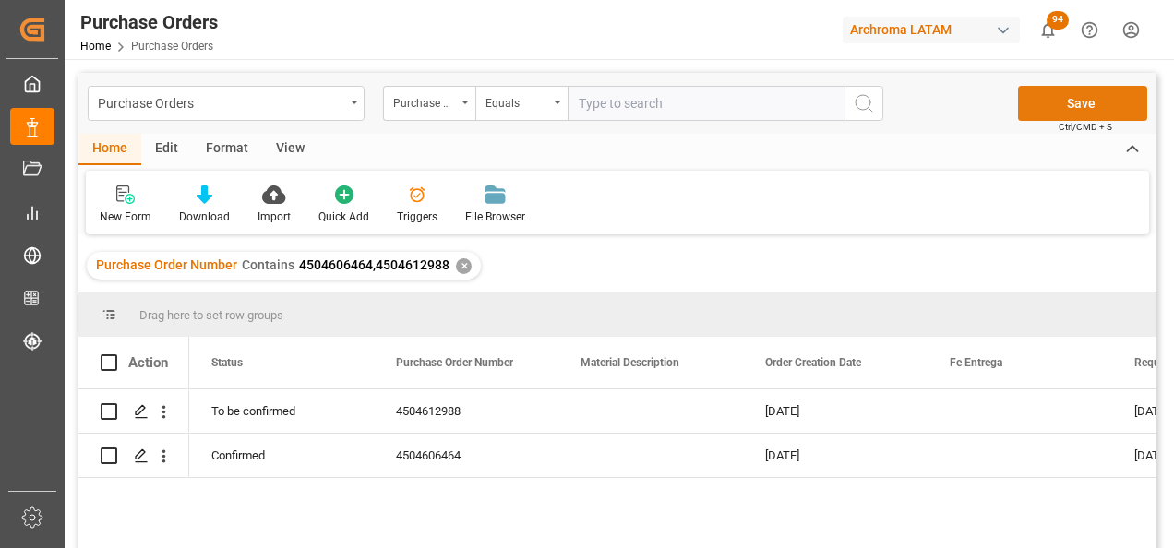
click at [1103, 89] on button "Save" at bounding box center [1082, 103] width 129 height 35
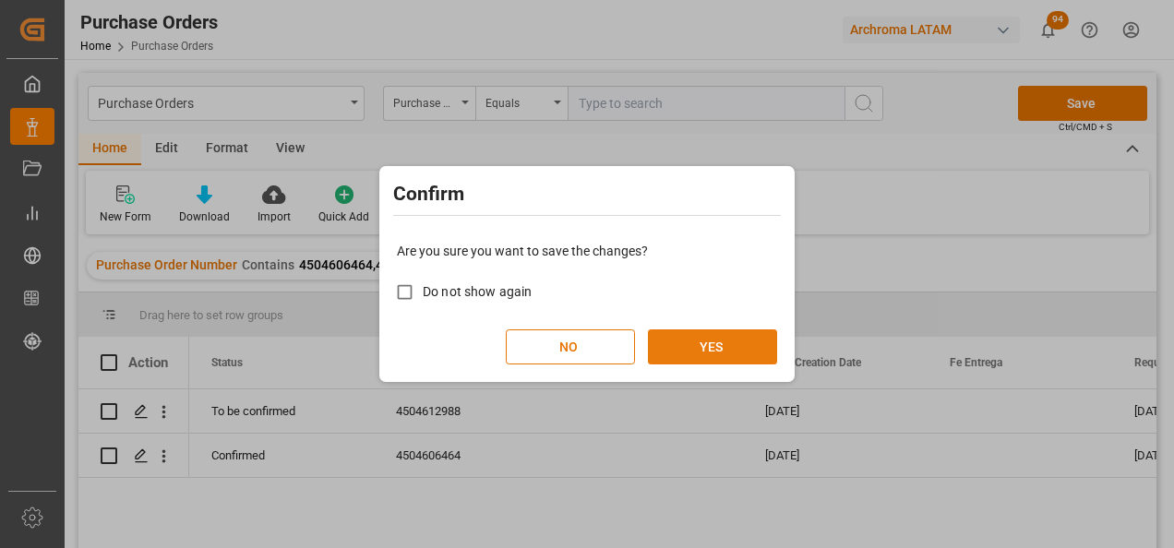
click at [716, 345] on button "YES" at bounding box center [712, 346] width 129 height 35
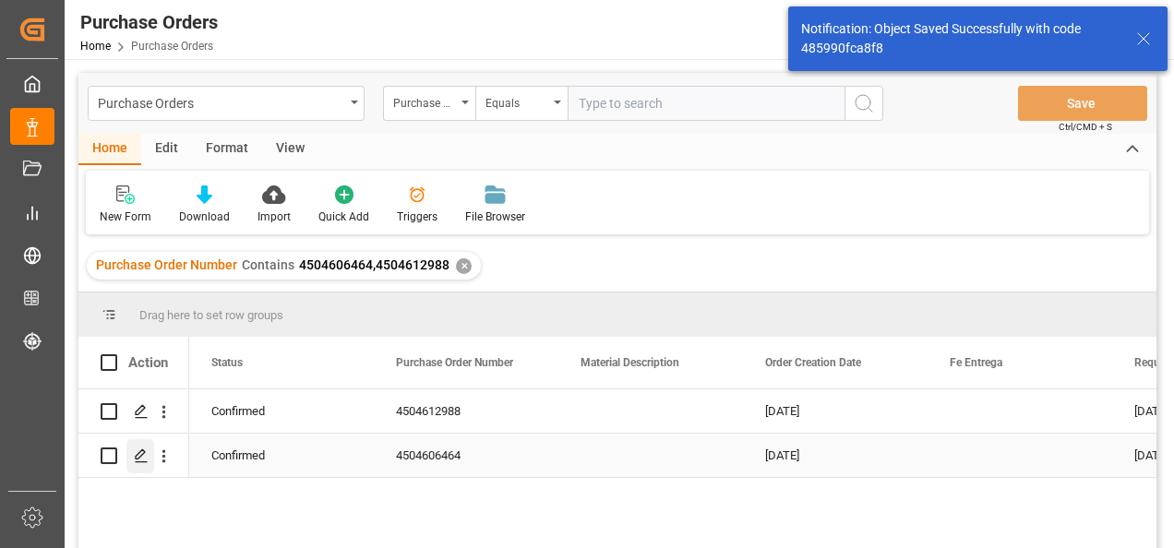
click at [135, 456] on icon "Press SPACE to select this row." at bounding box center [141, 455] width 15 height 15
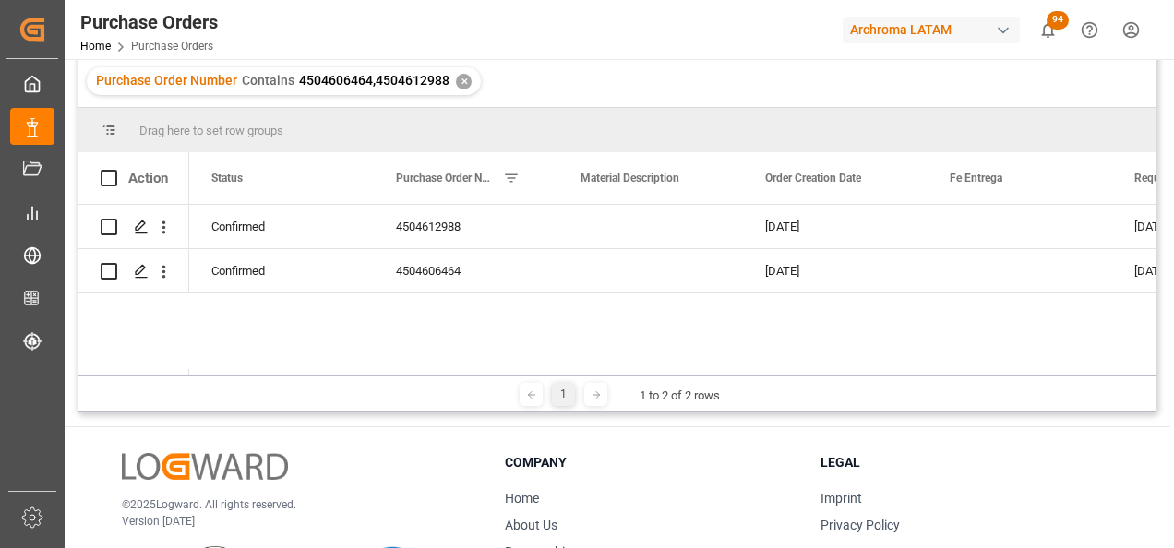
drag, startPoint x: 279, startPoint y: 376, endPoint x: 449, endPoint y: 375, distance: 170.7
click at [449, 375] on div "Drag here to set row groups Drag here to set column labels Action Status Purcha…" at bounding box center [617, 260] width 1078 height 304
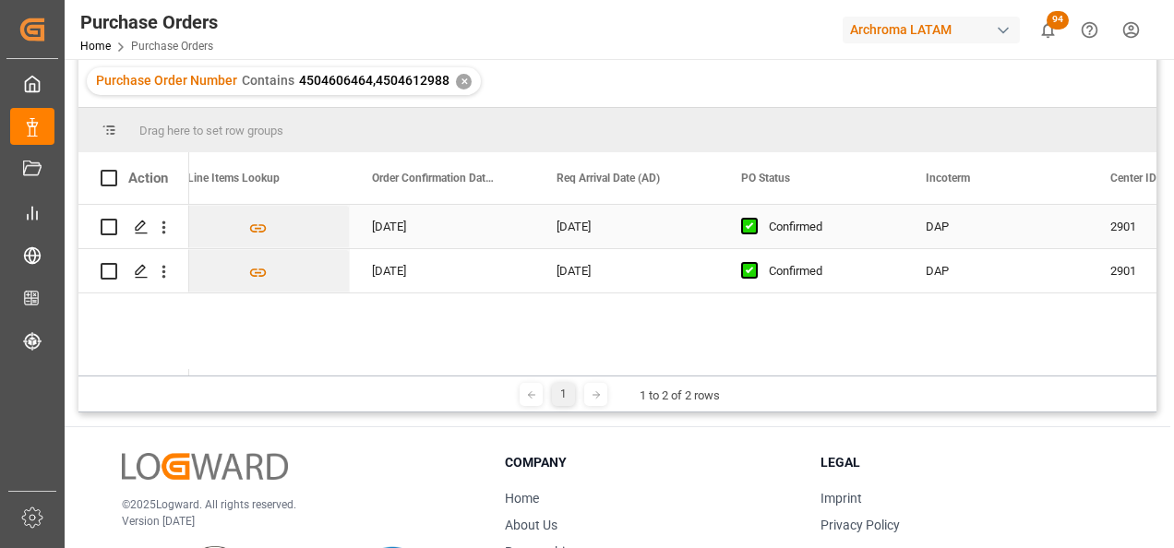
click at [459, 223] on div "[DATE]" at bounding box center [442, 226] width 185 height 43
drag, startPoint x: 532, startPoint y: 246, endPoint x: 529, endPoint y: 257, distance: 11.7
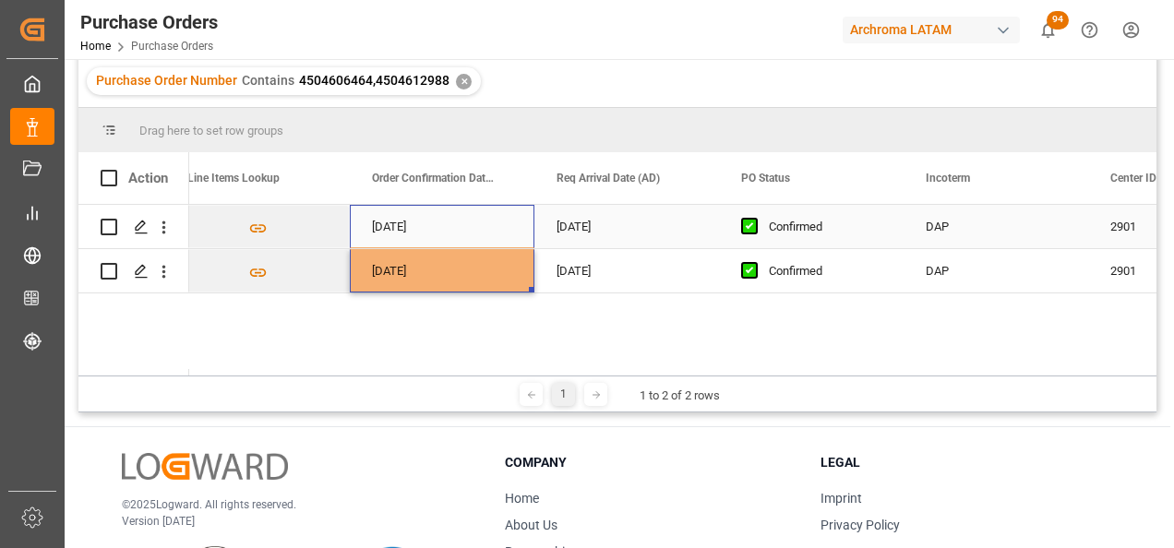
click at [598, 238] on div "[DATE]" at bounding box center [626, 226] width 185 height 43
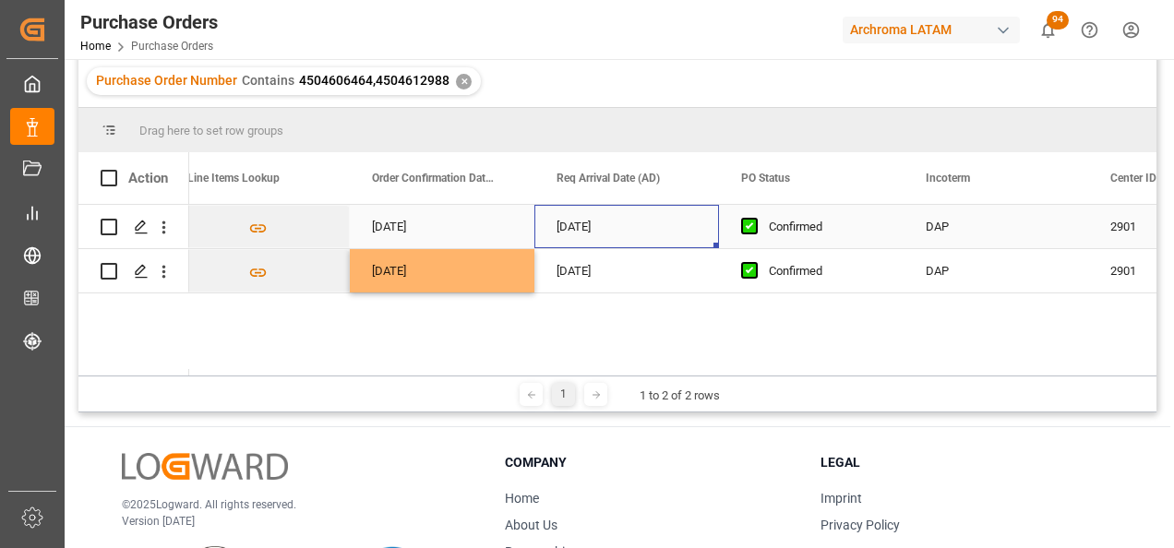
click at [710, 238] on div "[DATE]" at bounding box center [626, 226] width 185 height 43
drag, startPoint x: 716, startPoint y: 247, endPoint x: 715, endPoint y: 264, distance: 16.6
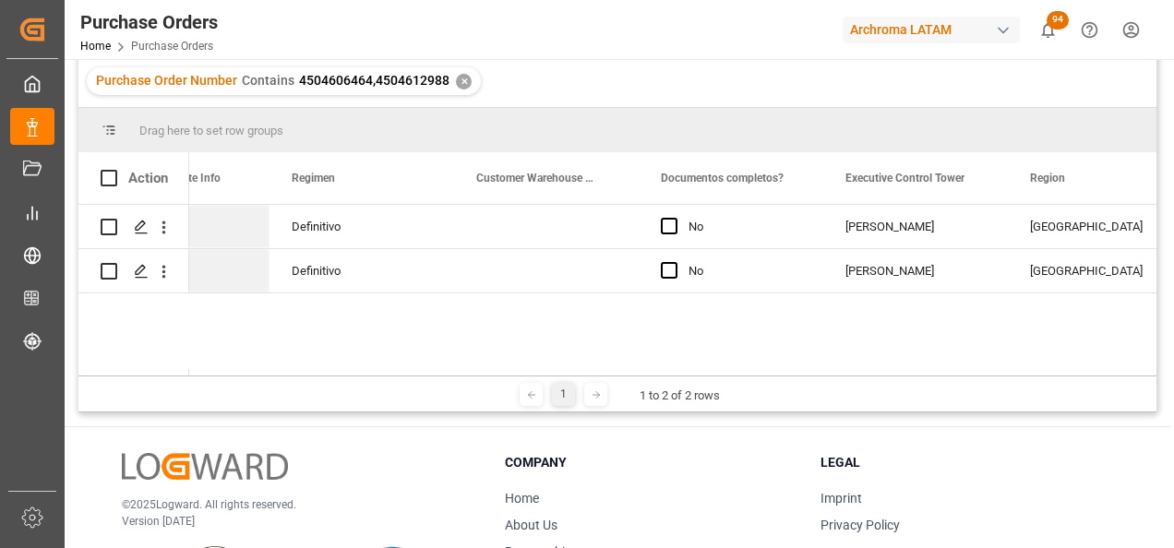
scroll to position [0, 3247]
click at [665, 226] on span "Press SPACE to select this row." at bounding box center [663, 226] width 17 height 17
click at [669, 218] on input "Press SPACE to select this row." at bounding box center [669, 218] width 0 height 0
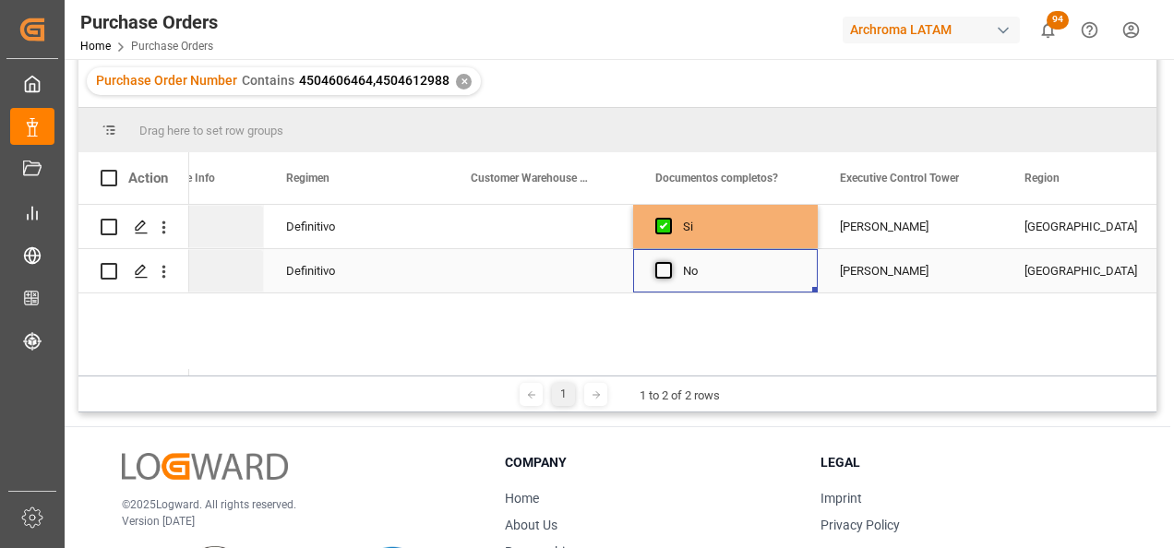
click at [671, 273] on span "Press SPACE to select this row." at bounding box center [663, 270] width 17 height 17
click at [669, 262] on input "Press SPACE to select this row." at bounding box center [669, 262] width 0 height 0
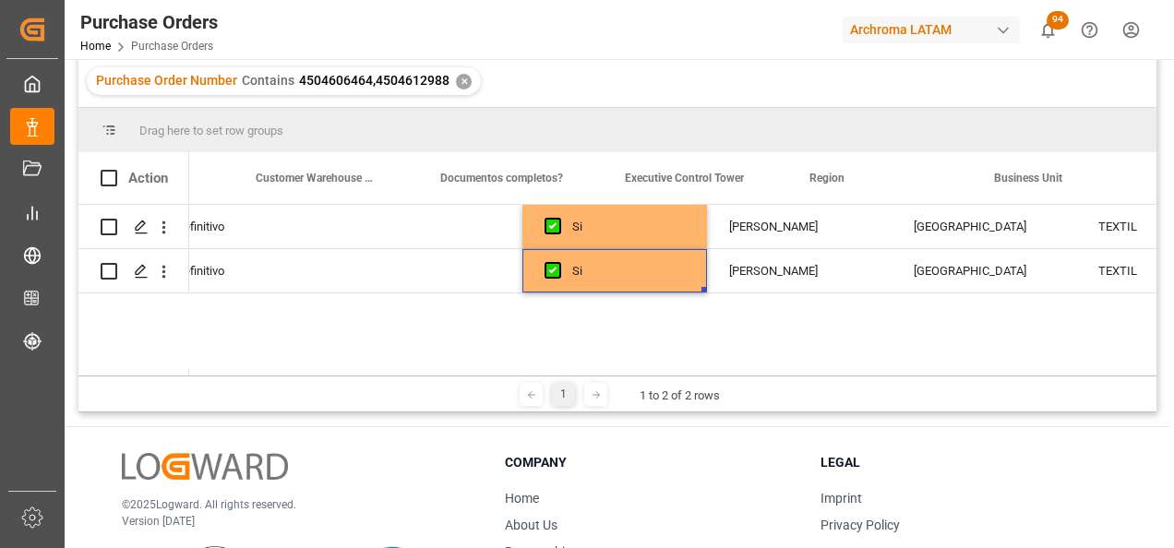
scroll to position [0, 3473]
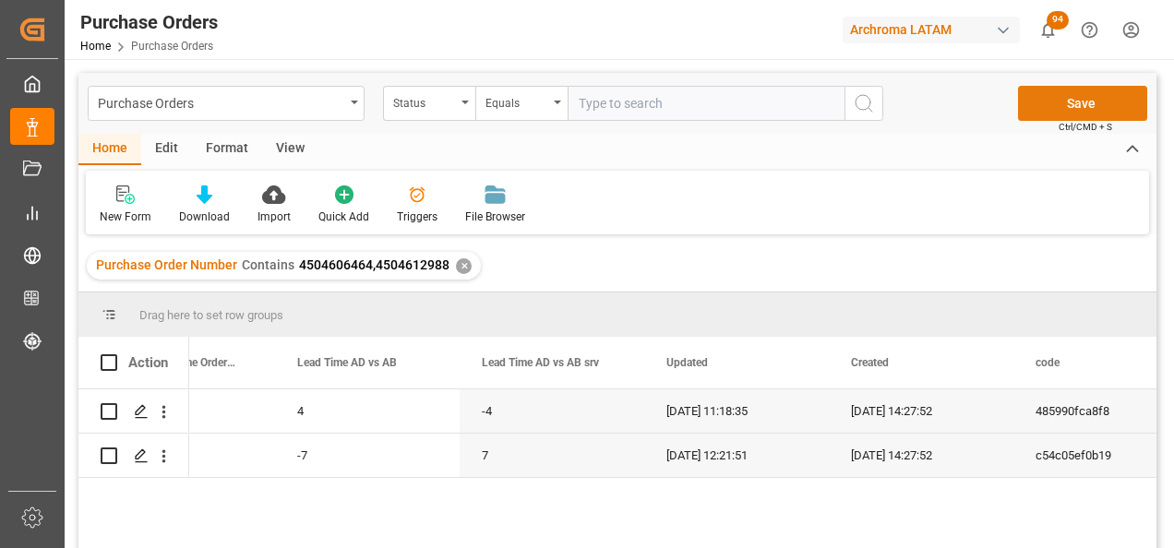
click at [1071, 102] on button "Save" at bounding box center [1082, 103] width 129 height 35
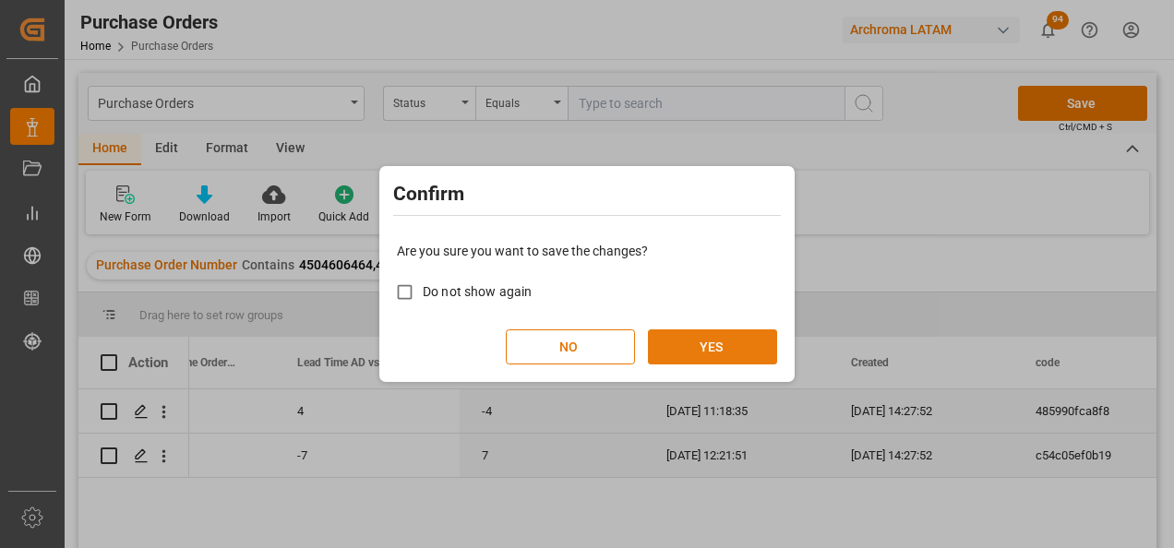
click at [738, 340] on button "YES" at bounding box center [712, 346] width 129 height 35
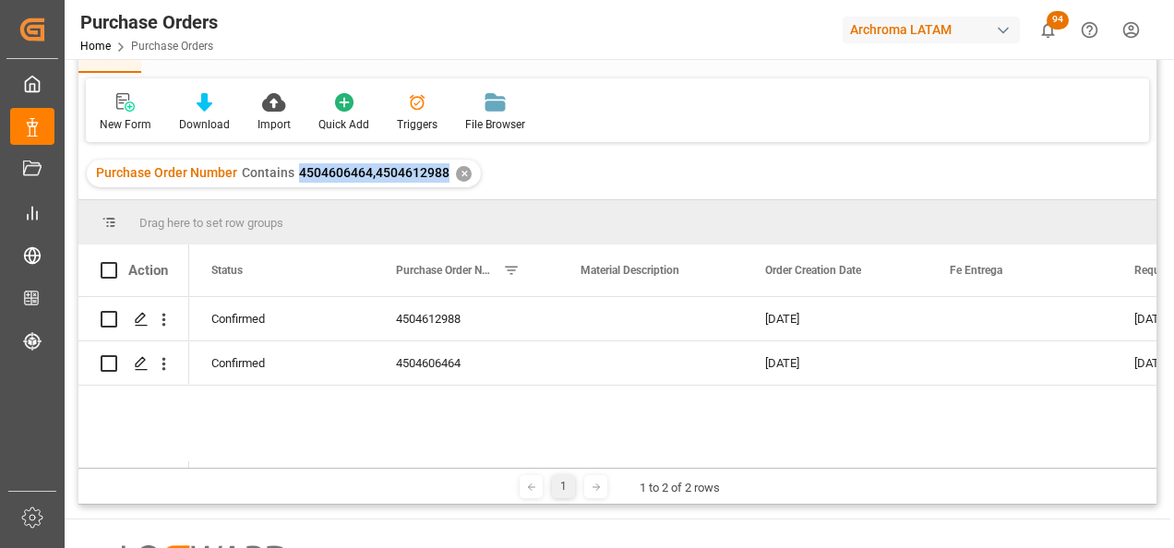
drag, startPoint x: 294, startPoint y: 175, endPoint x: 447, endPoint y: 177, distance: 153.2
click at [447, 177] on div "Purchase Order Number Contains 4504606464,4504612988 ✕" at bounding box center [284, 174] width 394 height 28
copy span "4504606464,4504612988"
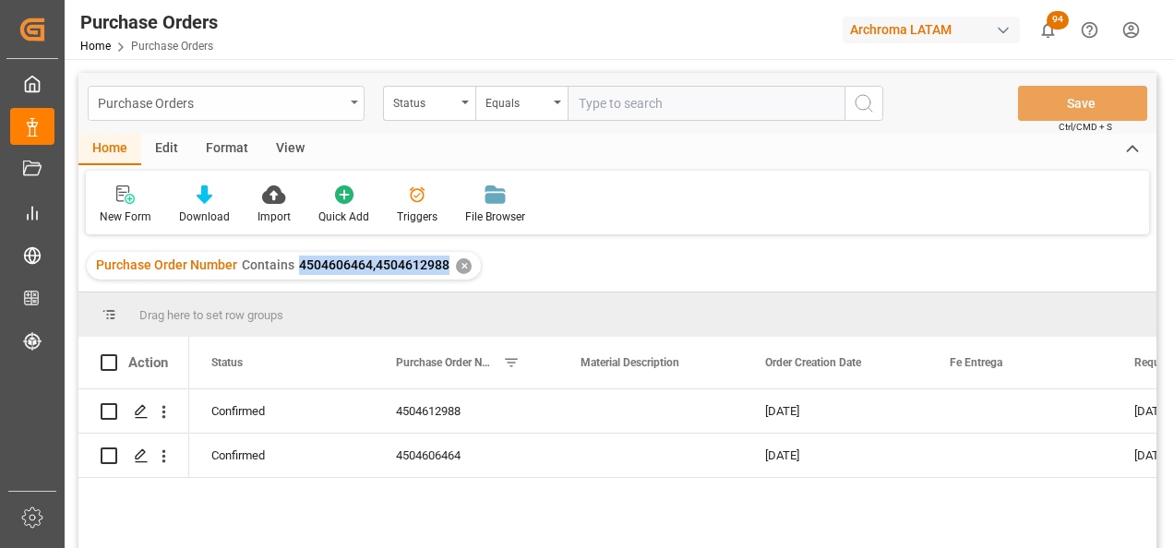
click at [356, 91] on div "Purchase Orders" at bounding box center [226, 103] width 277 height 35
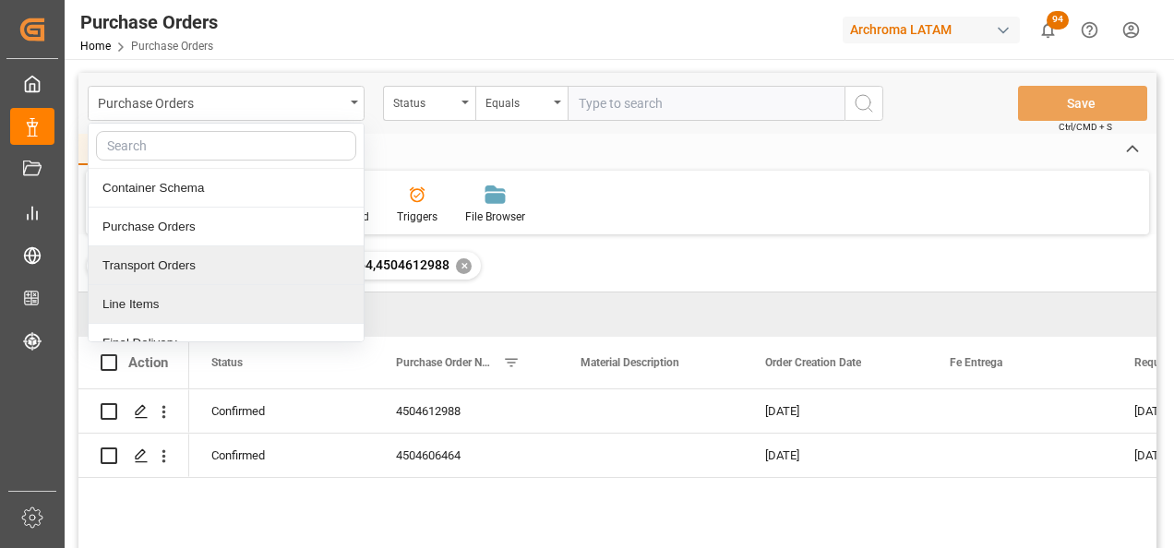
click at [204, 294] on div "Line Items" at bounding box center [226, 304] width 275 height 39
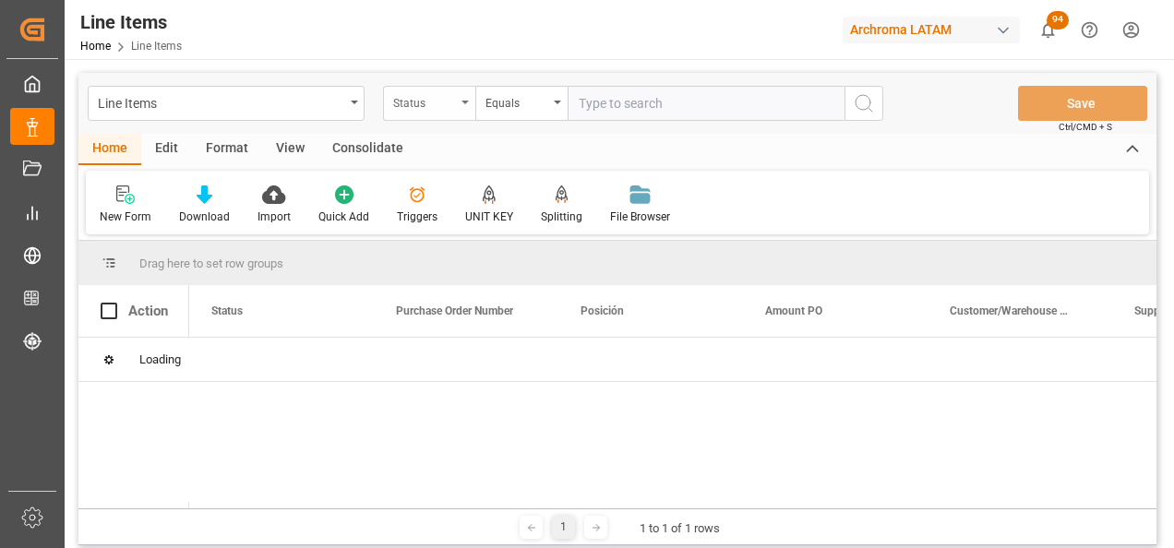
click at [455, 119] on div "Status" at bounding box center [429, 103] width 92 height 35
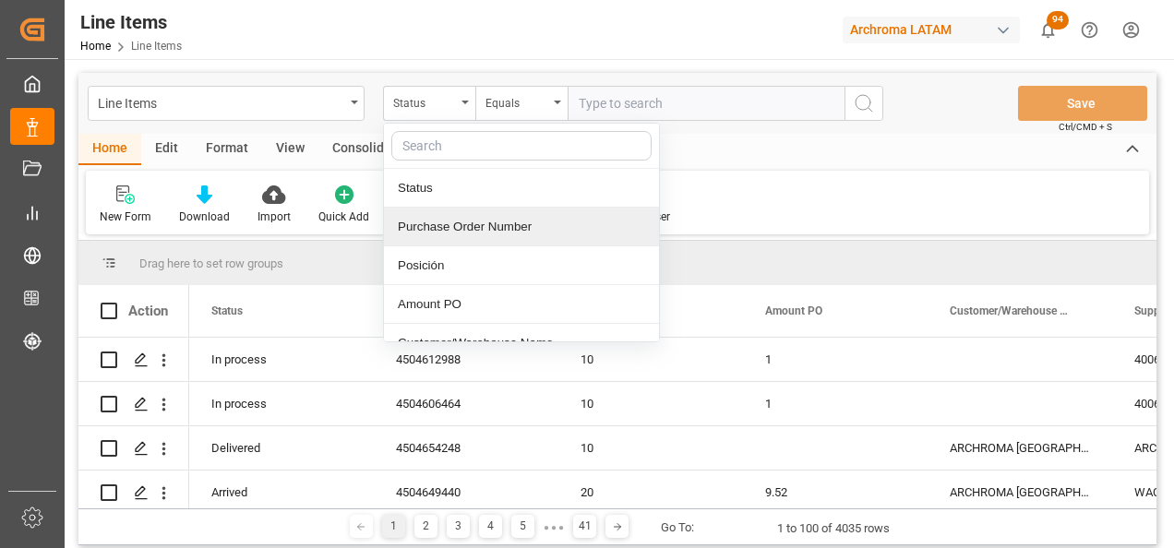
click at [456, 218] on div "Purchase Order Number" at bounding box center [521, 227] width 275 height 39
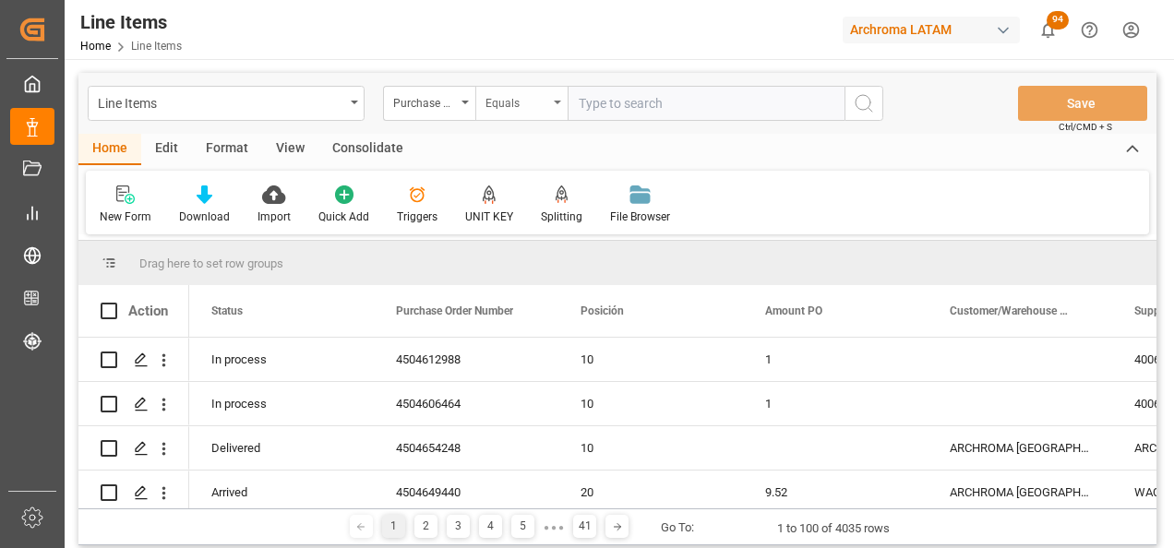
click at [499, 99] on div "Equals" at bounding box center [516, 100] width 63 height 21
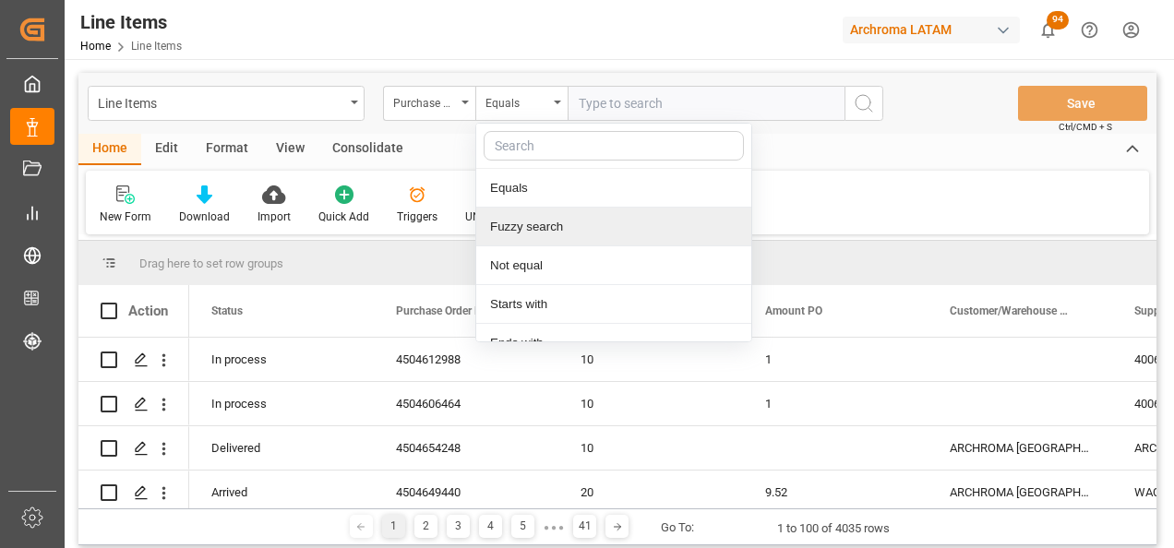
click at [537, 218] on div "Fuzzy search" at bounding box center [613, 227] width 275 height 39
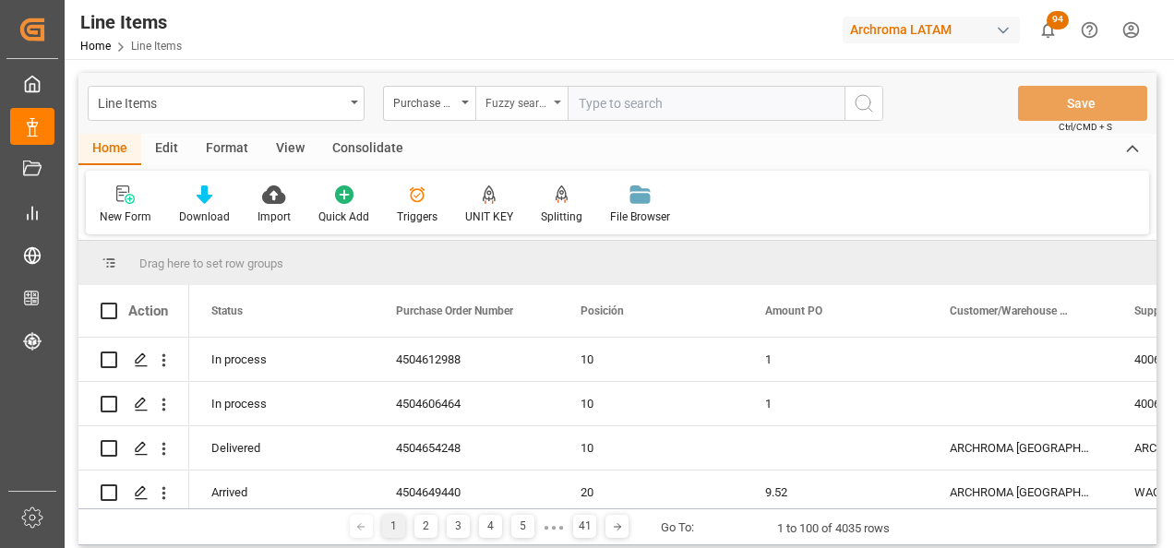
click at [541, 100] on div "Fuzzy search" at bounding box center [516, 100] width 63 height 21
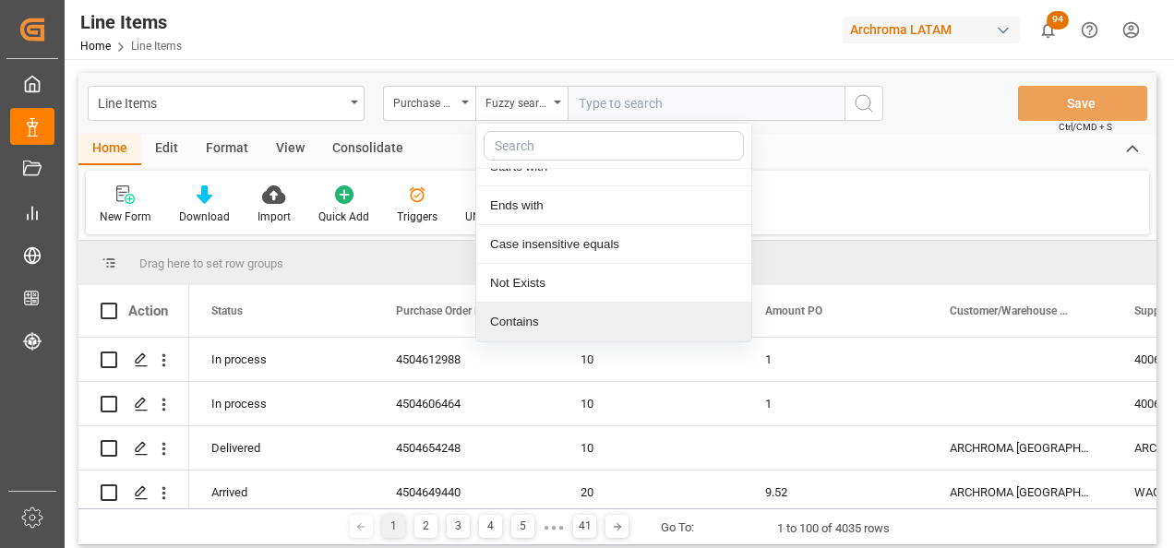
click at [548, 307] on div "Contains" at bounding box center [613, 322] width 275 height 39
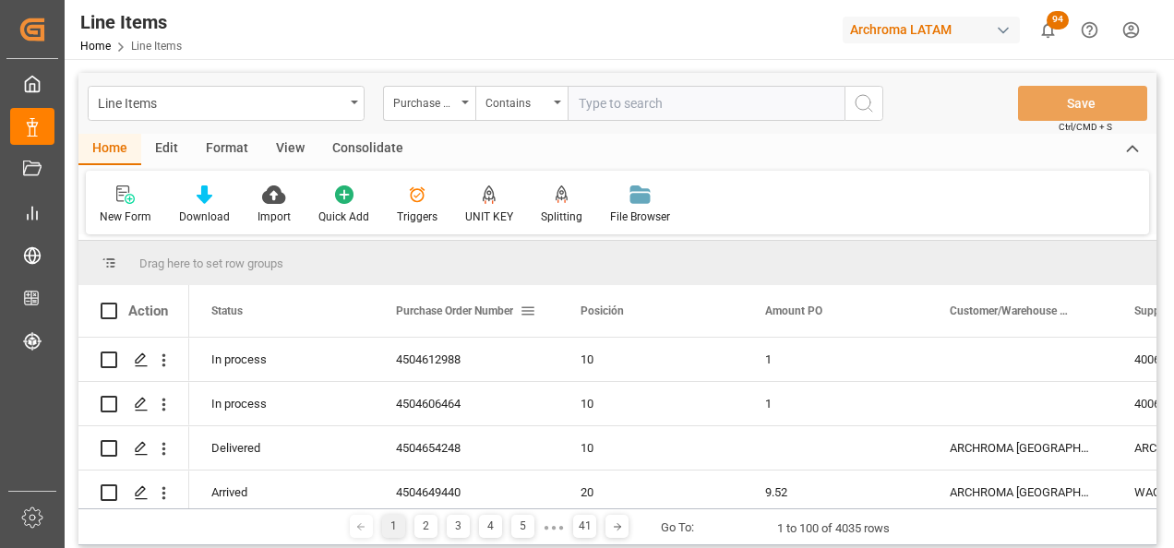
paste input "4504606464,4504612988"
type input "4504606464,4504612988"
click at [862, 110] on circle "search button" at bounding box center [862, 102] width 15 height 15
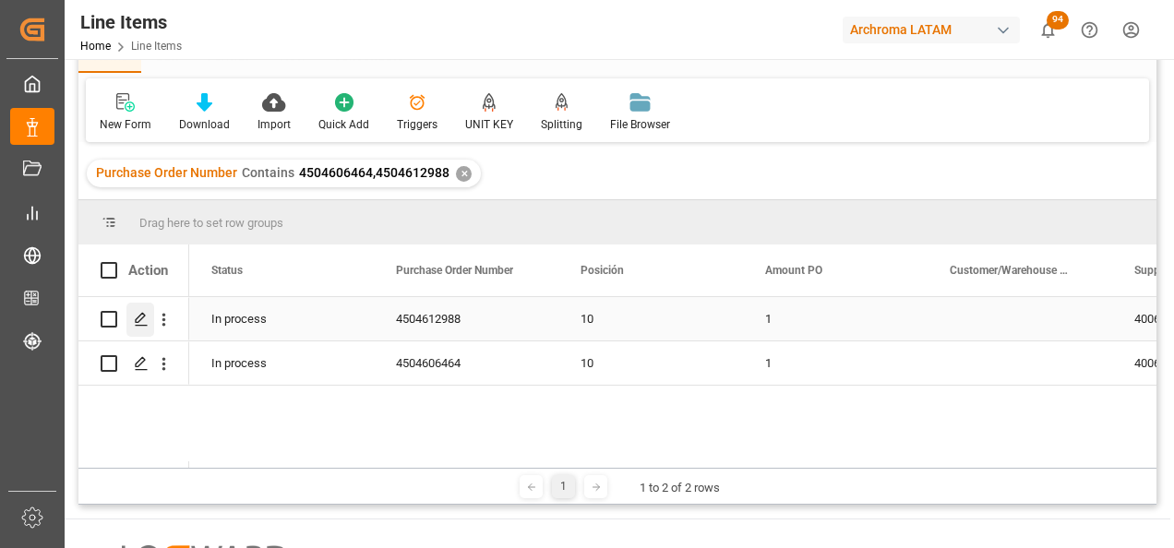
click at [137, 322] on polygon "Press SPACE to select this row." at bounding box center [140, 318] width 9 height 9
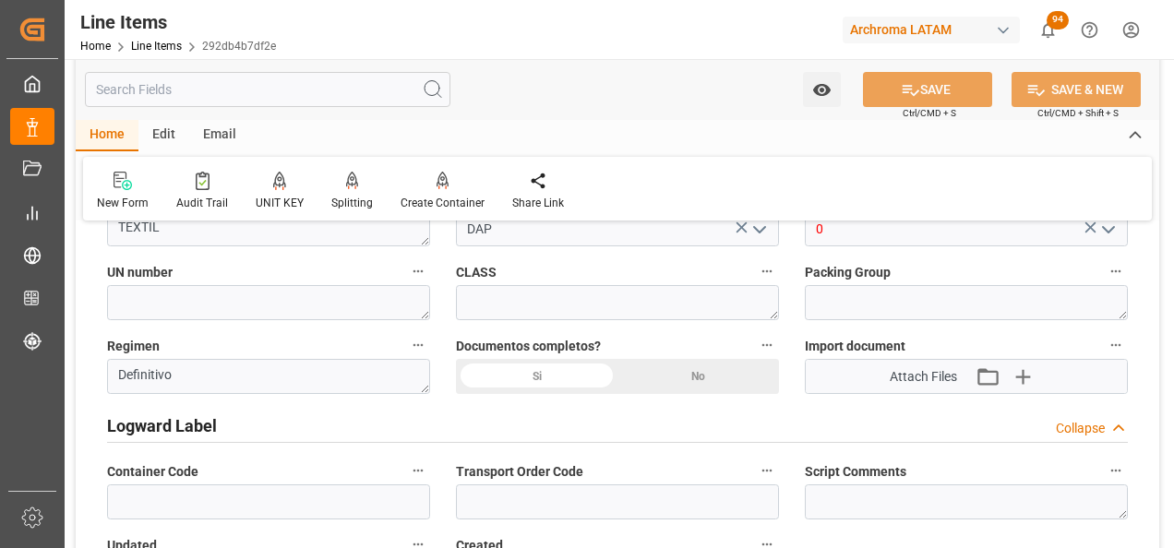
scroll to position [1384, 0]
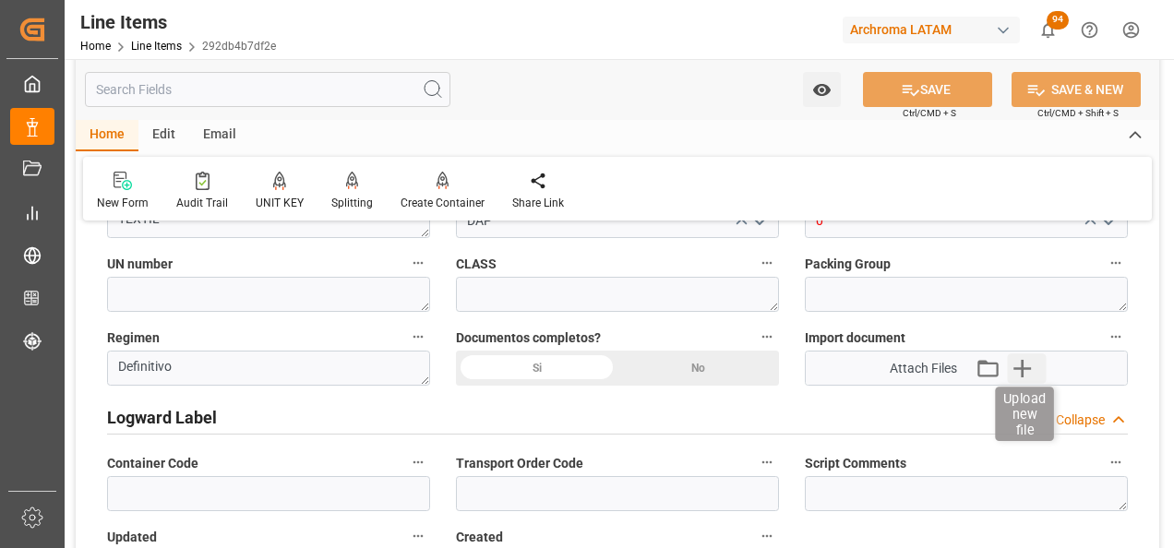
click at [1013, 368] on icon "button" at bounding box center [1023, 368] width 30 height 30
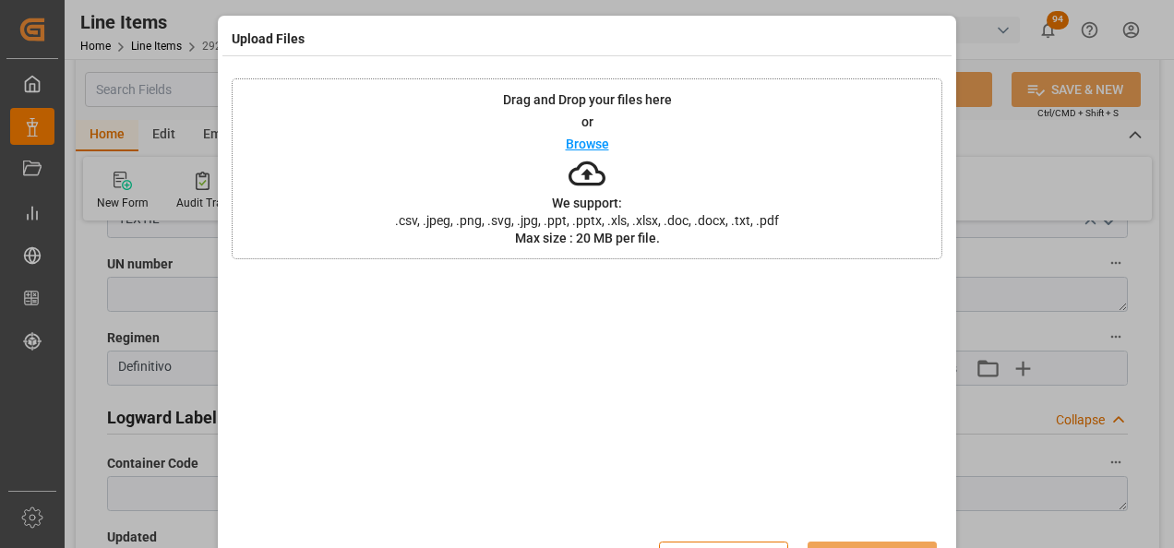
click at [730, 214] on span ".csv, .jpeg, .png, .svg, .jpg, .ppt, .pptx, .xls, .xlsx, .doc, .docx, .txt, .pdf" at bounding box center [587, 220] width 408 height 13
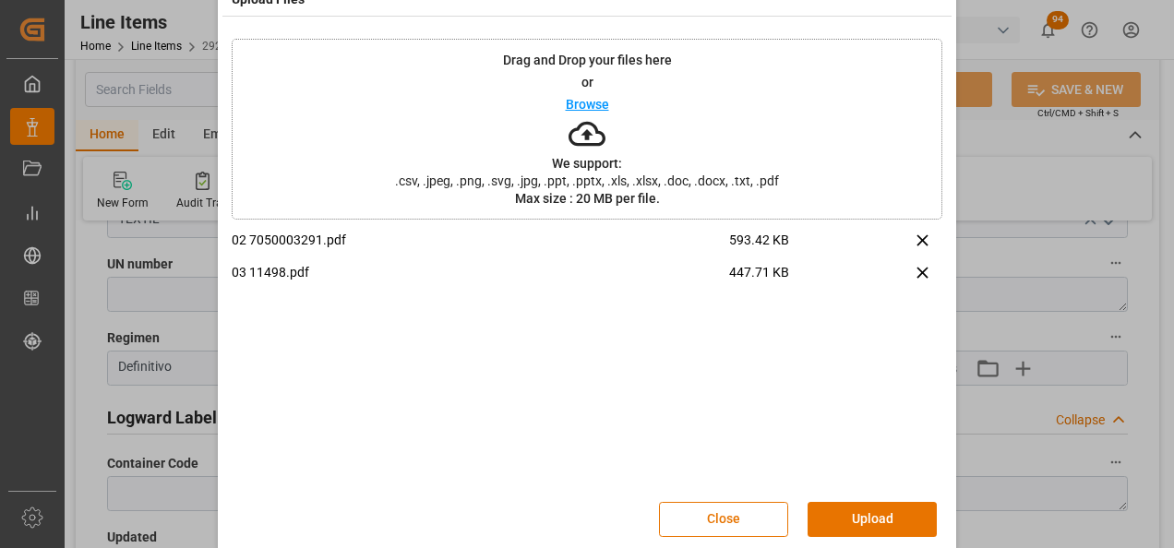
scroll to position [61, 0]
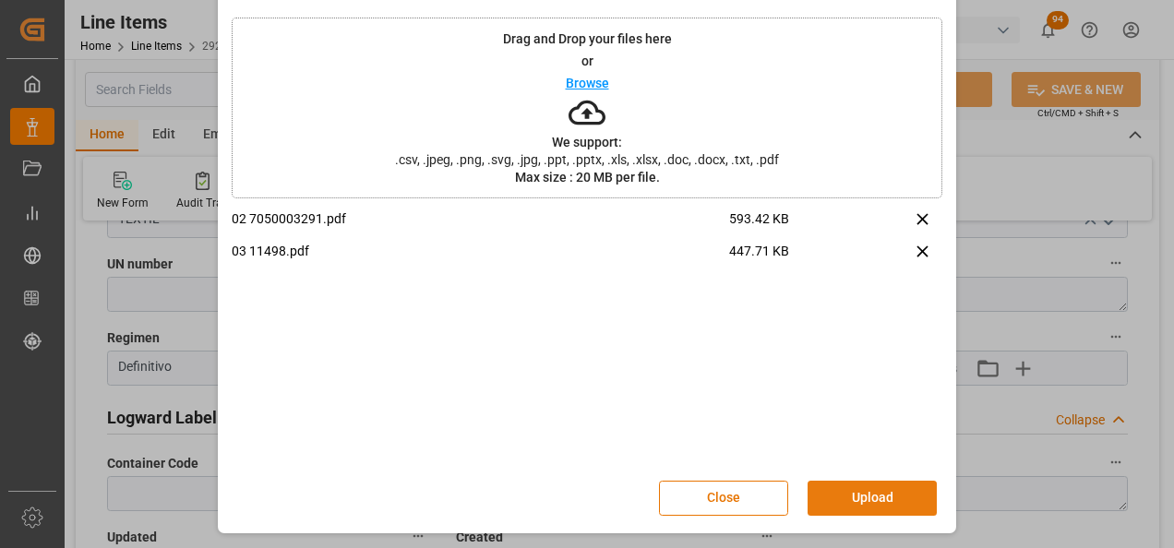
click at [850, 486] on button "Upload" at bounding box center [871, 498] width 129 height 35
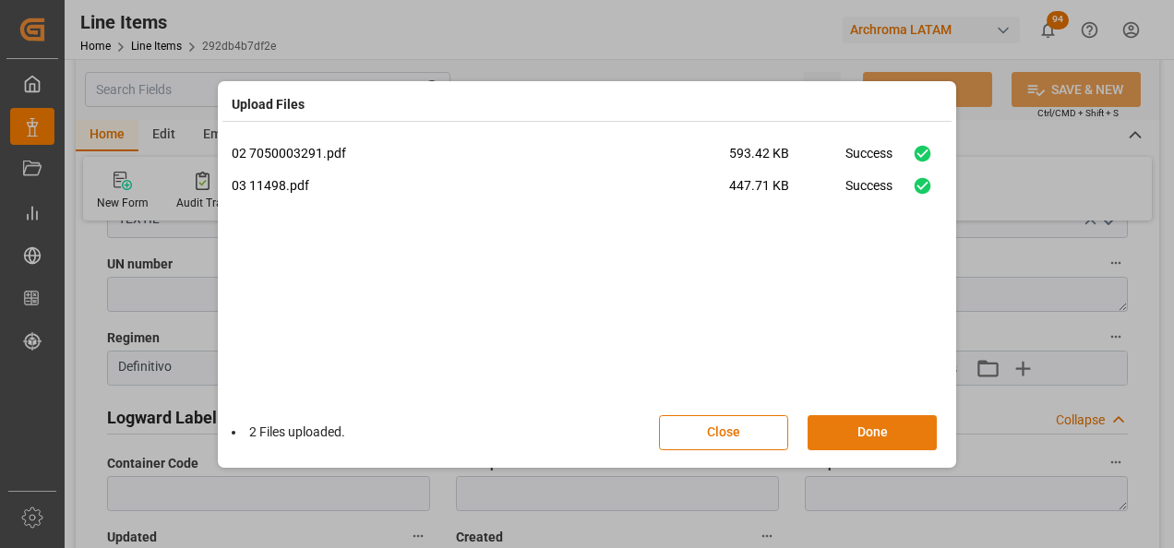
click at [883, 446] on button "Done" at bounding box center [871, 432] width 129 height 35
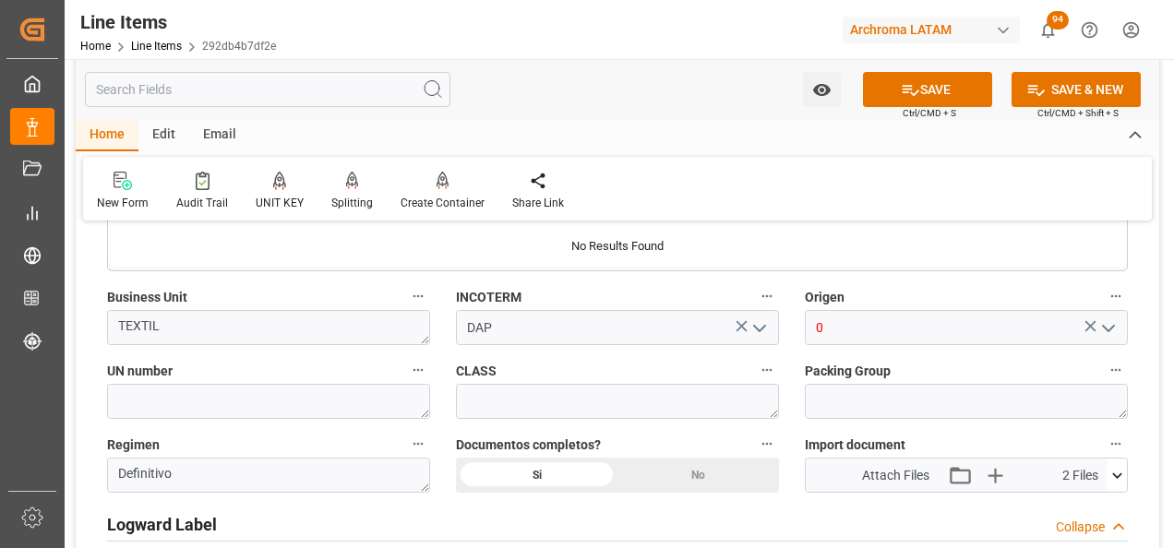
scroll to position [1292, 0]
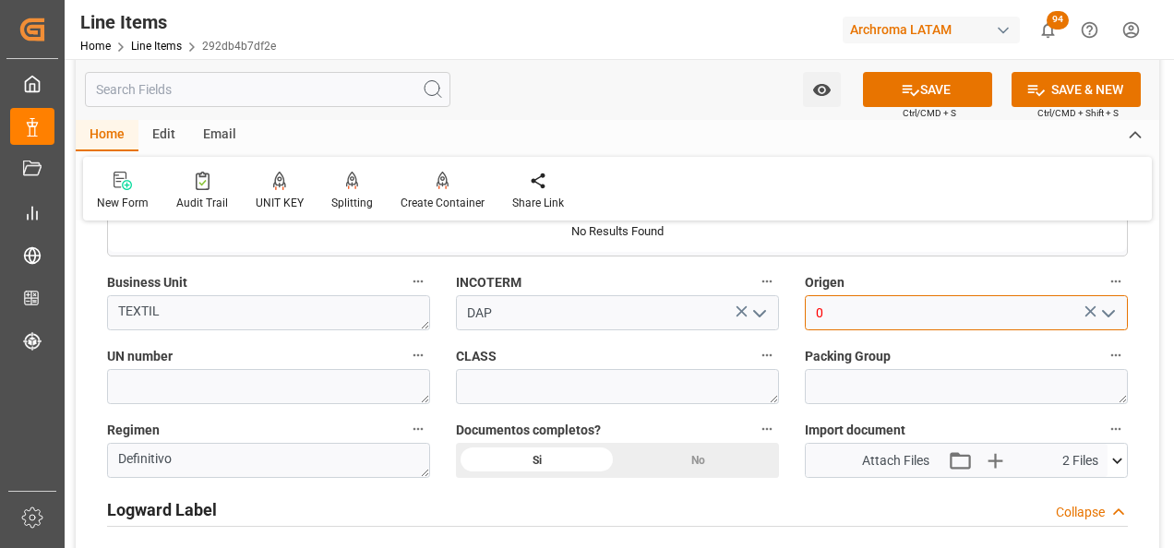
drag, startPoint x: 820, startPoint y: 316, endPoint x: 793, endPoint y: 316, distance: 27.7
click at [793, 316] on div "0" at bounding box center [966, 312] width 351 height 35
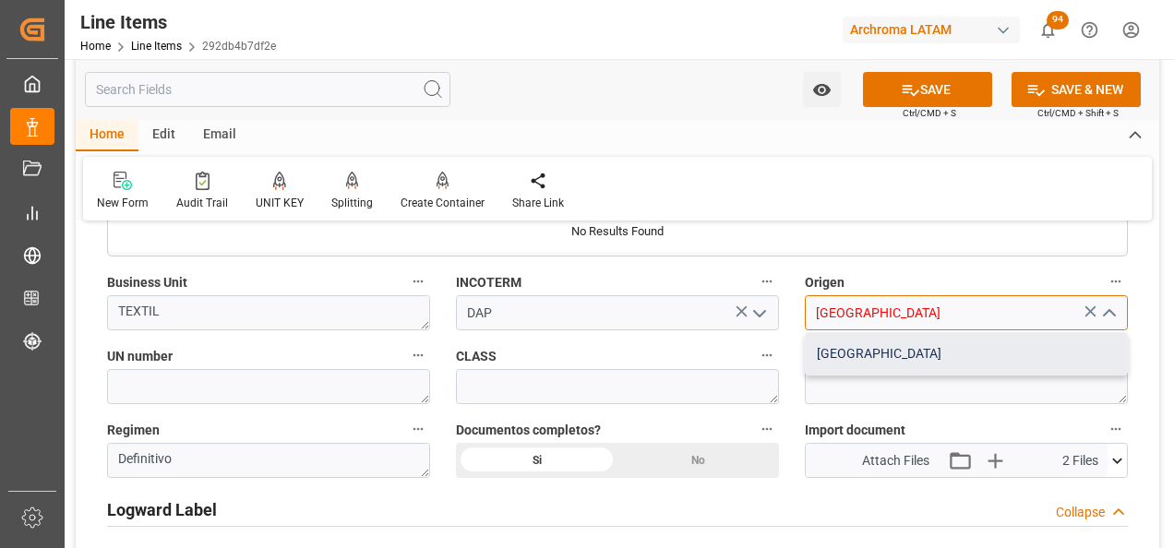
click at [863, 337] on div "MEXICO" at bounding box center [965, 354] width 321 height 42
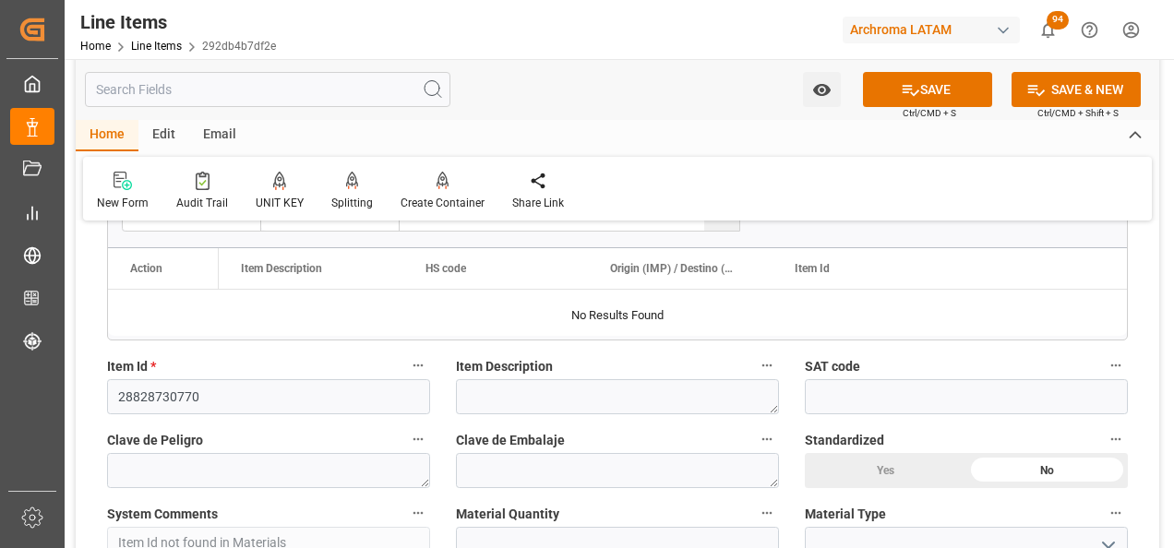
scroll to position [554, 0]
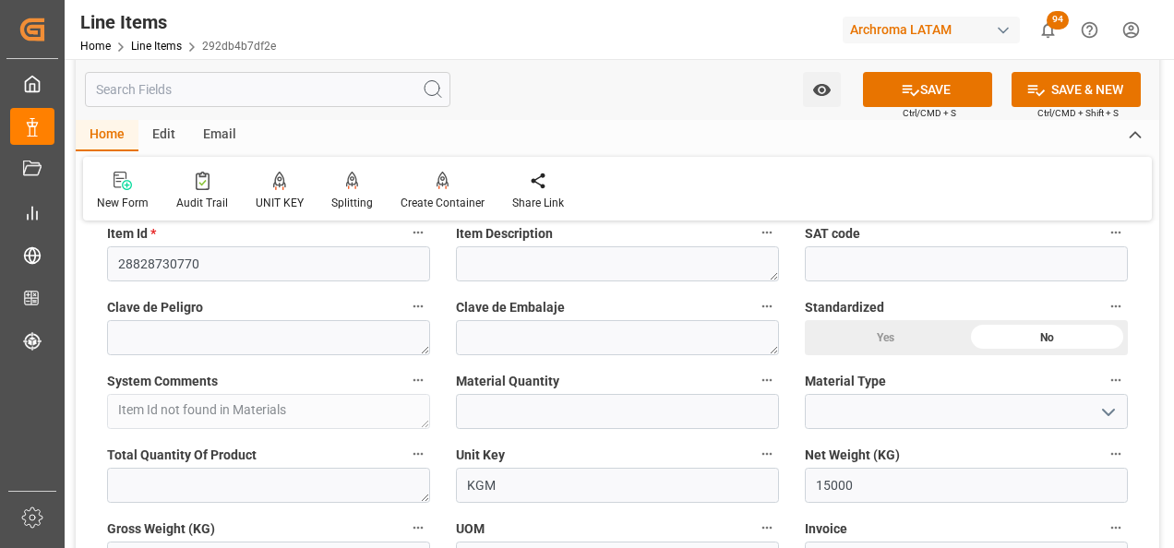
type input "MEXICO"
click at [548, 401] on input "text" at bounding box center [617, 411] width 323 height 35
click at [923, 79] on button "SAVE" at bounding box center [927, 89] width 129 height 35
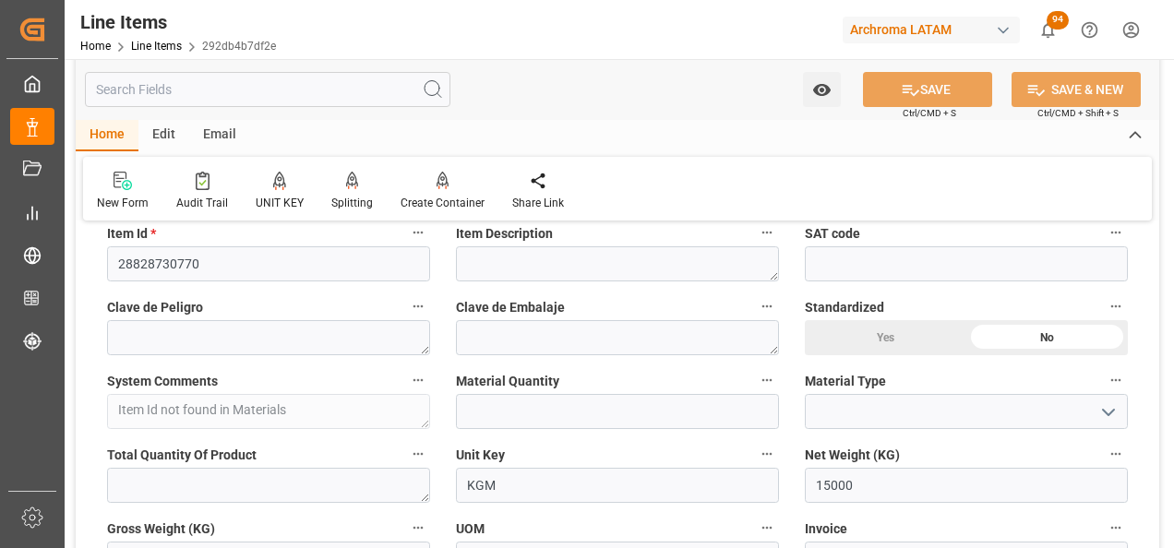
type input "22.08.2025 16:26"
click at [178, 256] on input "28828730770" at bounding box center [268, 263] width 323 height 35
click at [176, 258] on input "28828730770" at bounding box center [268, 263] width 323 height 35
click at [176, 259] on input "28828730770" at bounding box center [268, 263] width 323 height 35
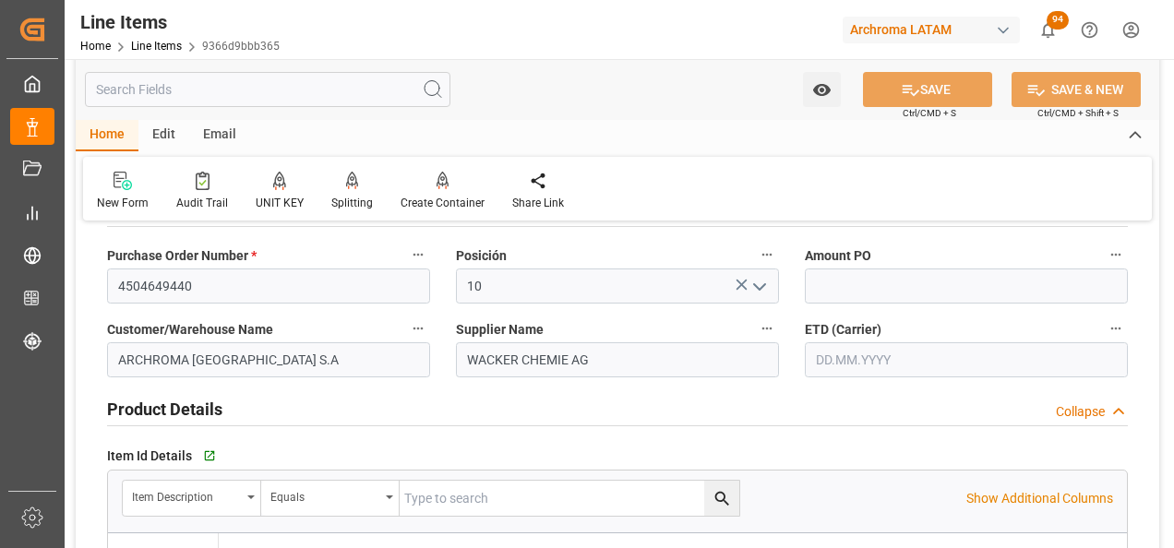
scroll to position [92, 0]
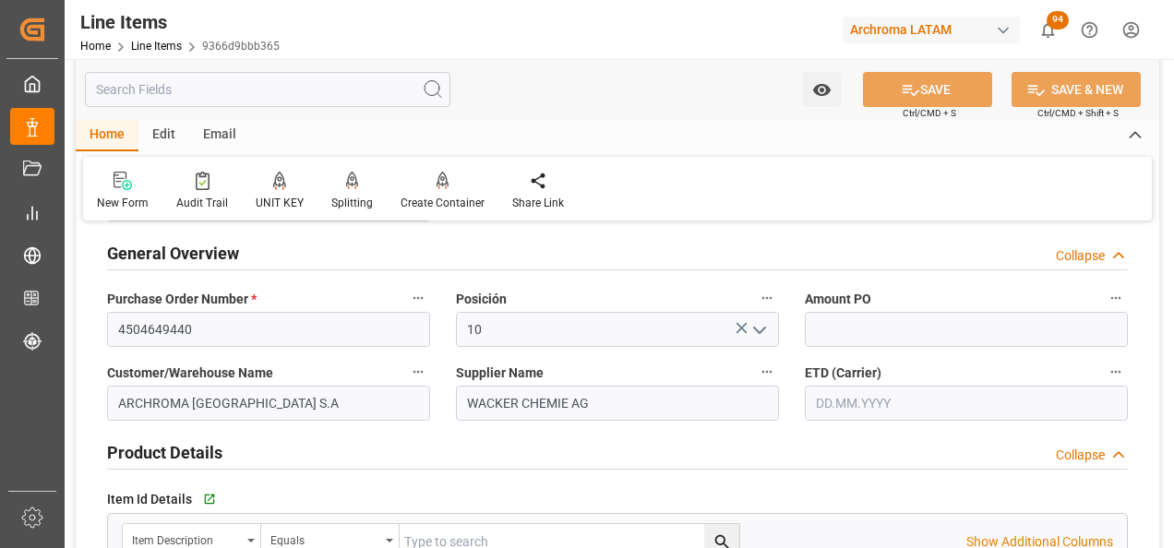
click at [835, 403] on input "text" at bounding box center [966, 403] width 323 height 35
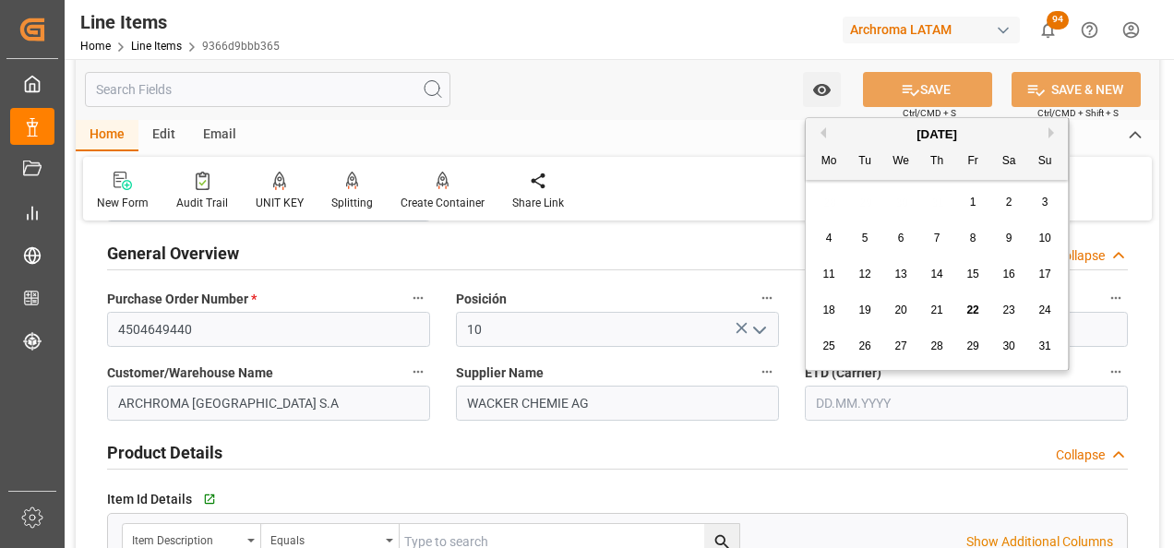
click at [822, 210] on div "28 29 30 31 1 2 3" at bounding box center [937, 203] width 252 height 36
click at [973, 304] on span "22" at bounding box center [972, 310] width 12 height 13
type input "[DATE]"
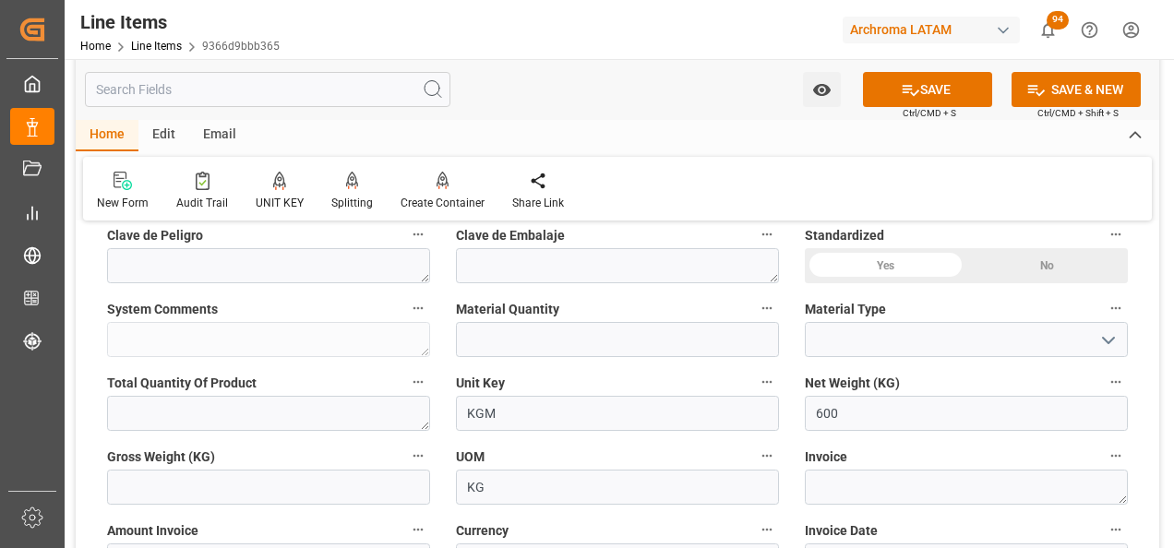
scroll to position [646, 0]
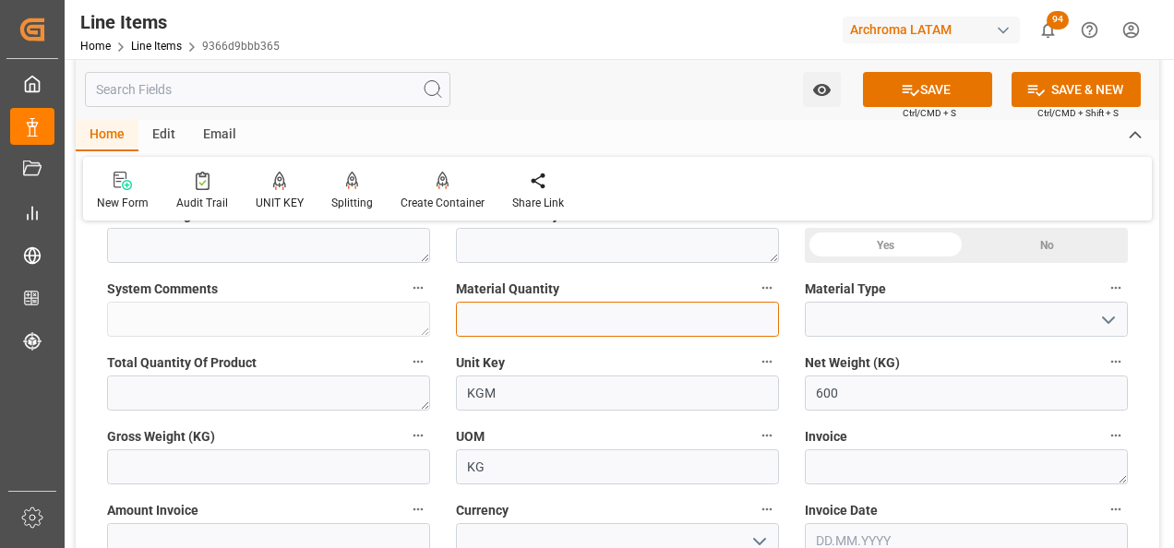
click at [619, 334] on input "text" at bounding box center [617, 319] width 323 height 35
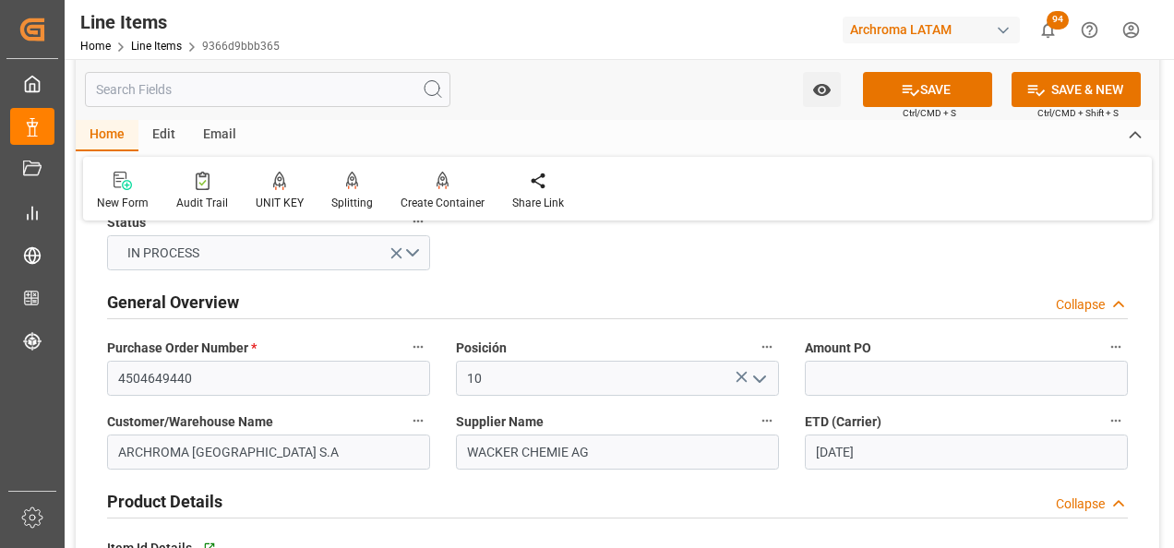
scroll to position [0, 0]
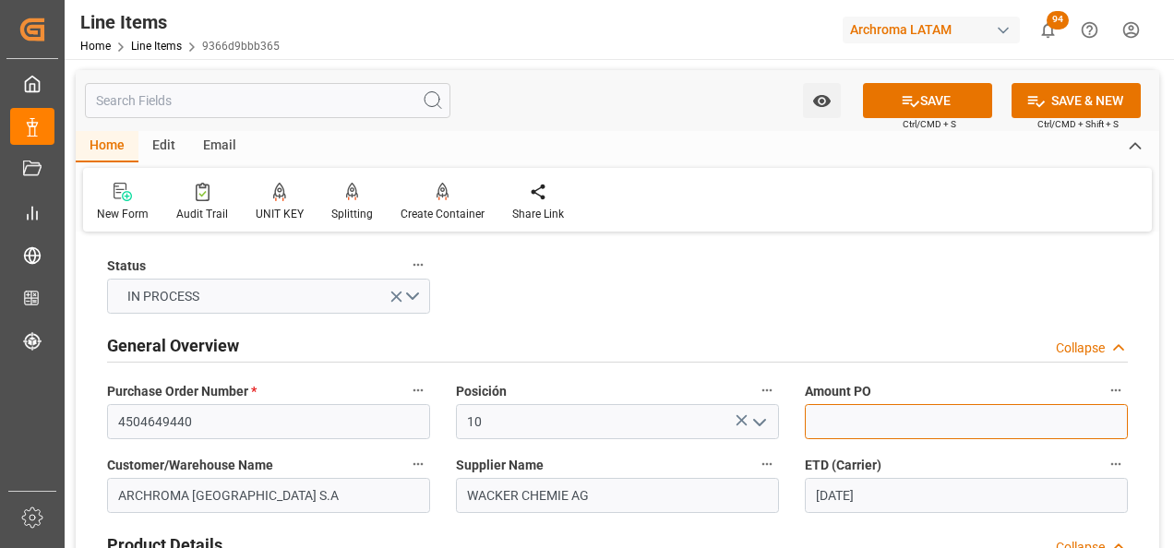
click at [829, 435] on input "text" at bounding box center [966, 421] width 323 height 35
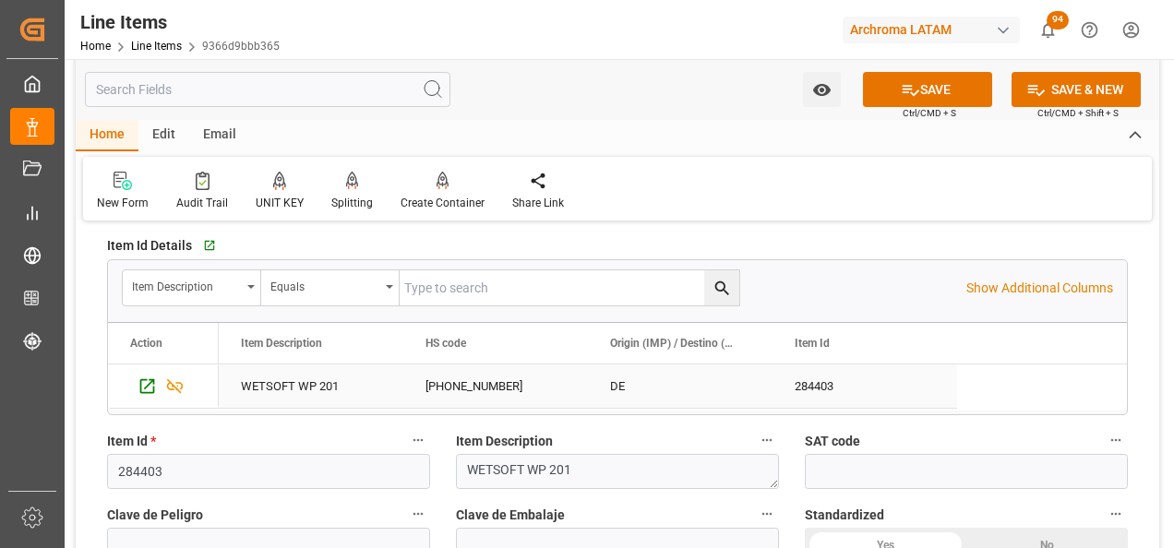
scroll to position [461, 0]
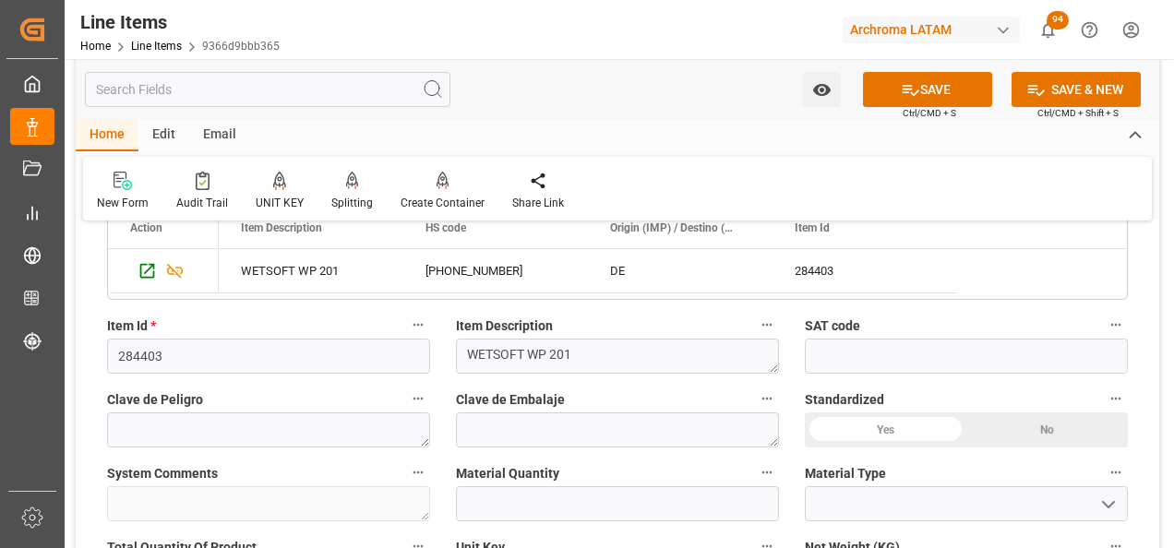
type input "7.35"
click at [602, 499] on input "text" at bounding box center [617, 503] width 323 height 35
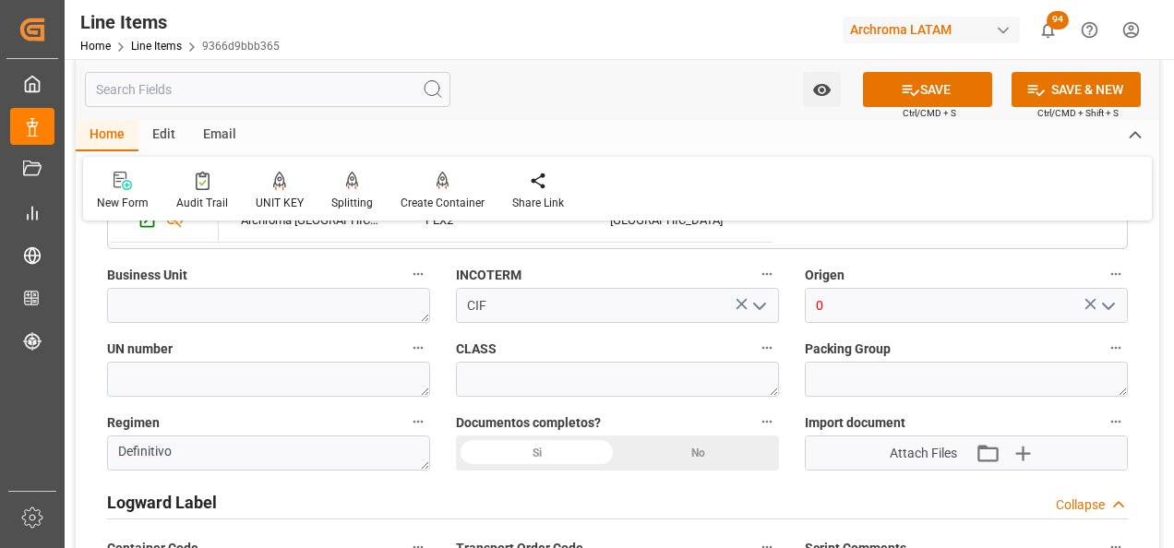
scroll to position [1384, 0]
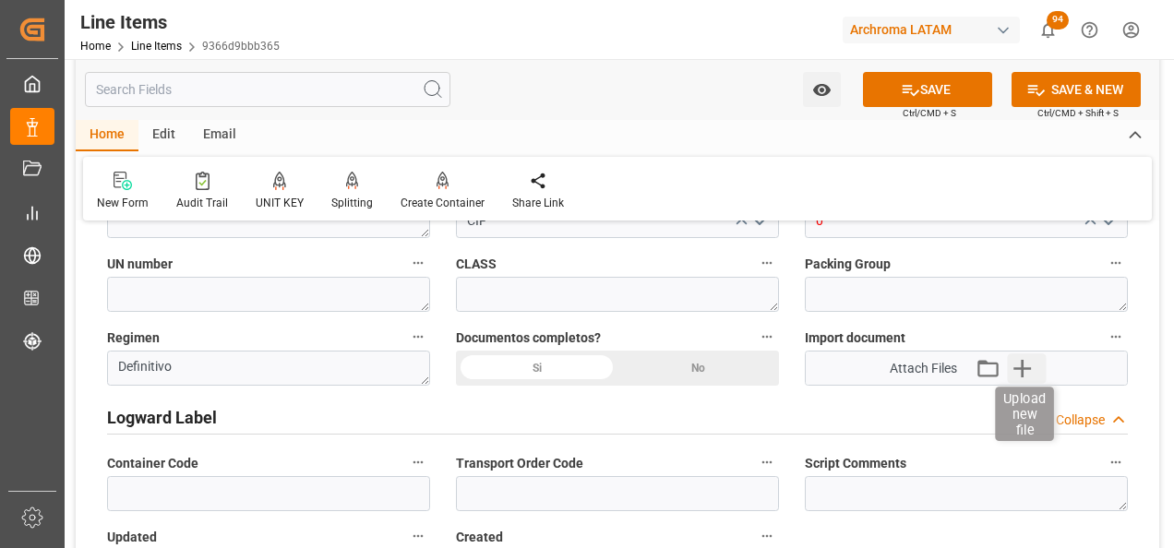
click at [1032, 358] on icon "button" at bounding box center [1023, 368] width 30 height 30
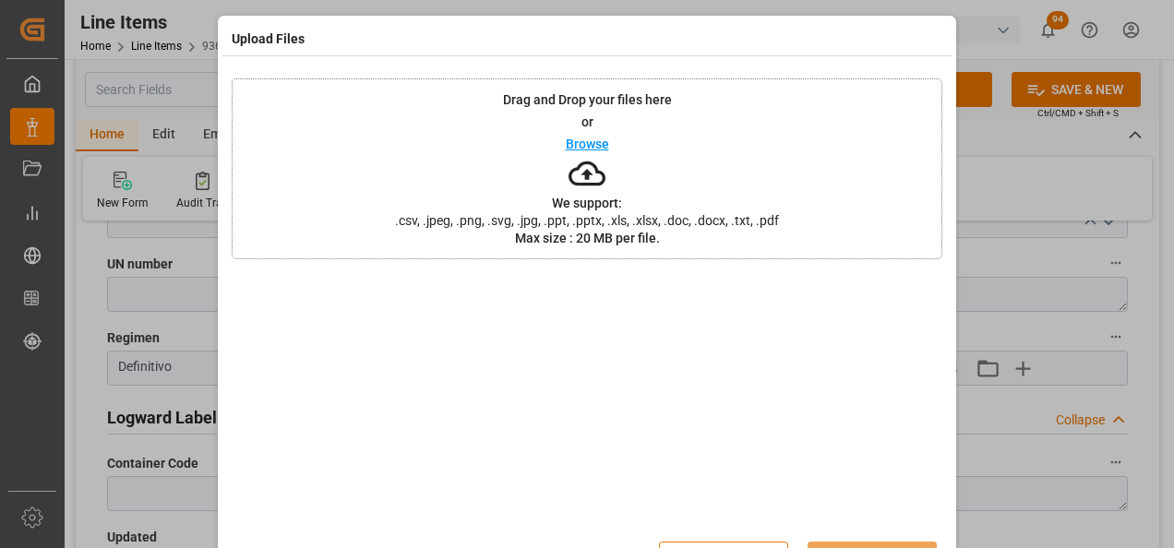
click at [815, 209] on div "Drag and Drop your files here or Browse We support: .csv, .jpeg, .png, .svg, .j…" at bounding box center [587, 168] width 710 height 181
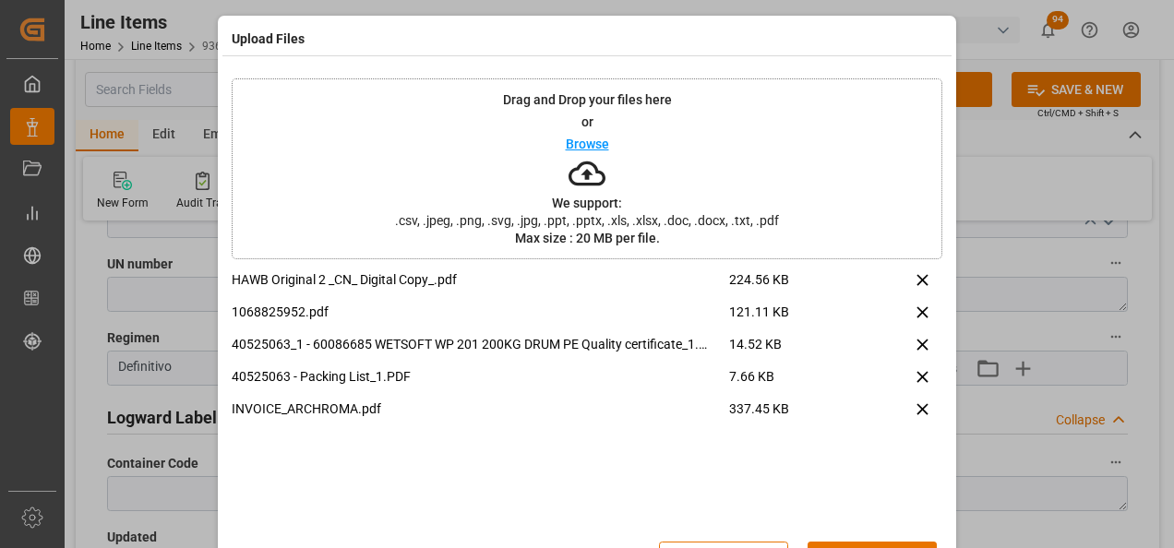
scroll to position [61, 0]
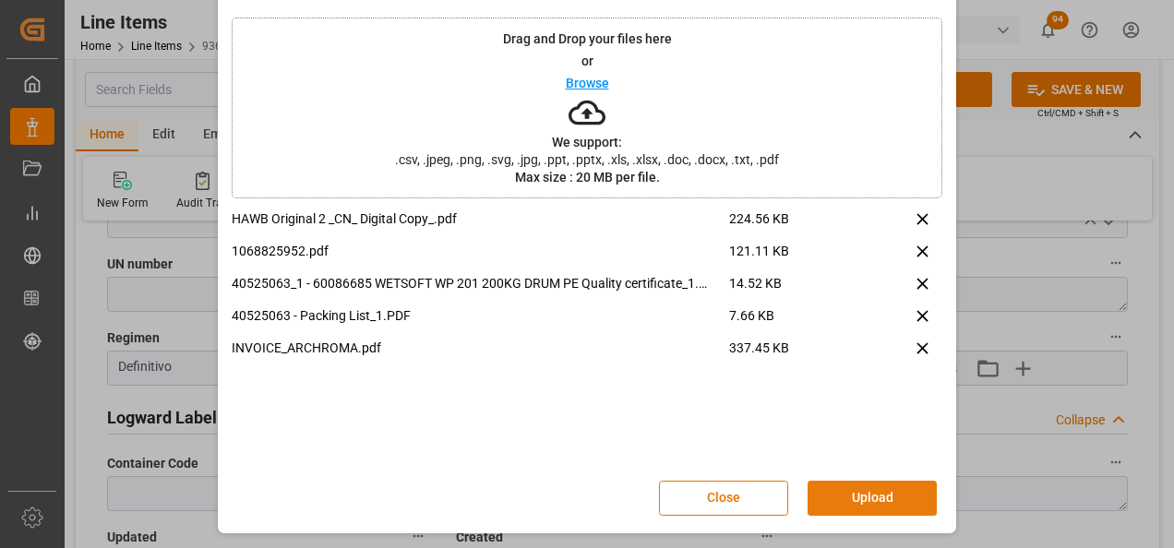
click at [856, 485] on button "Upload" at bounding box center [871, 498] width 129 height 35
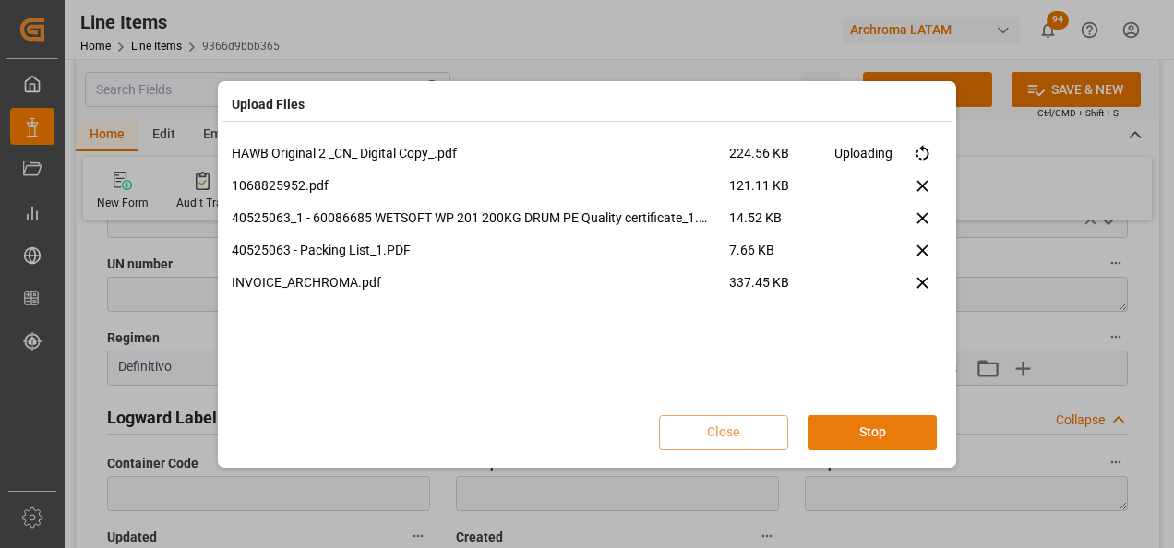
scroll to position [0, 0]
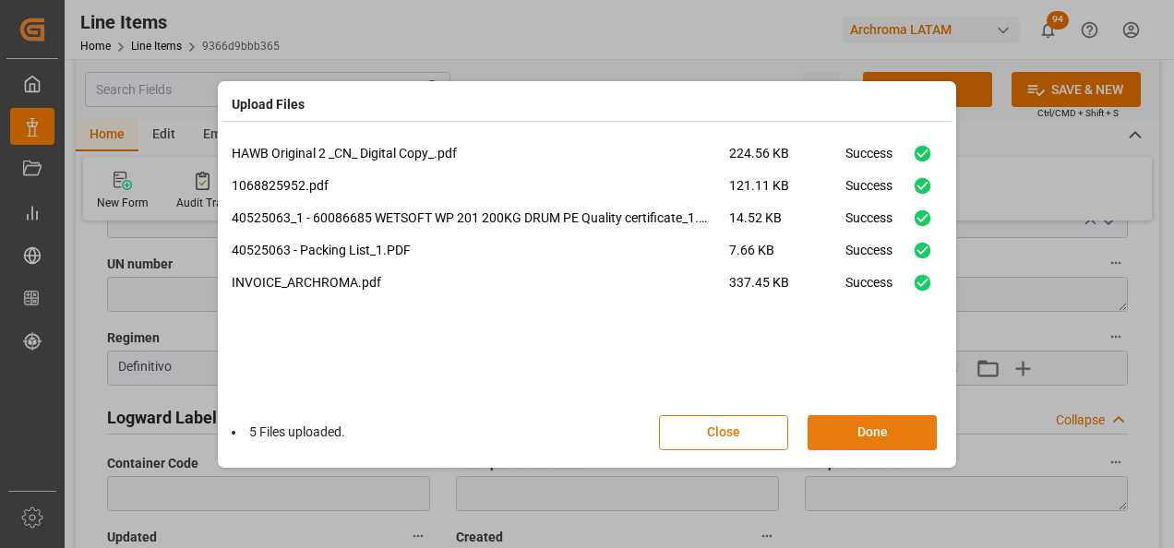
click at [868, 442] on button "Done" at bounding box center [871, 432] width 129 height 35
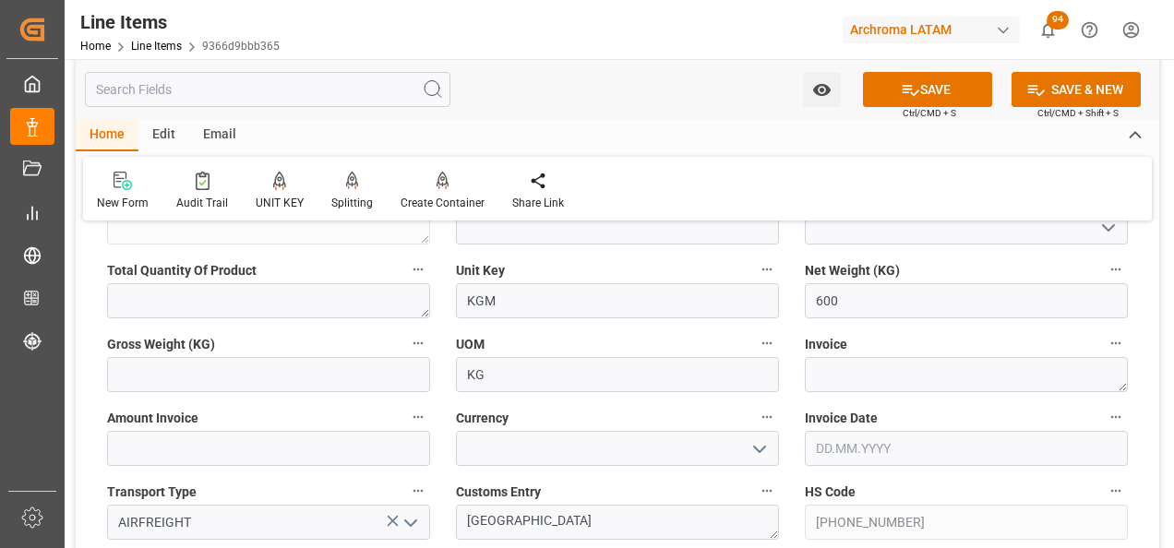
scroll to position [554, 0]
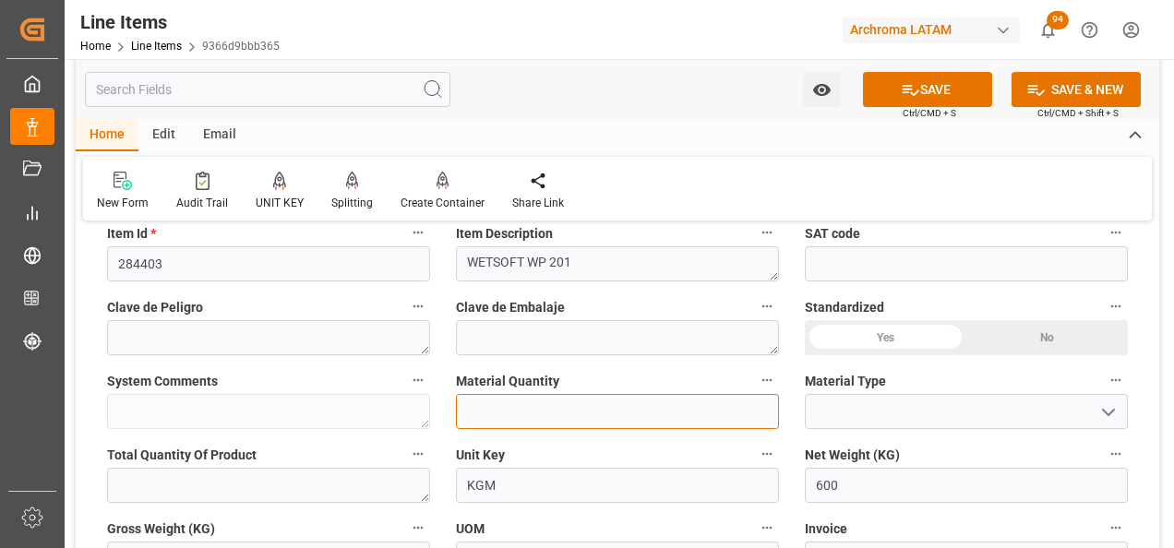
click at [532, 411] on input "text" at bounding box center [617, 411] width 323 height 35
type input "1"
drag, startPoint x: 1117, startPoint y: 410, endPoint x: 1087, endPoint y: 411, distance: 30.5
click at [1116, 410] on icon "open menu" at bounding box center [1108, 412] width 22 height 22
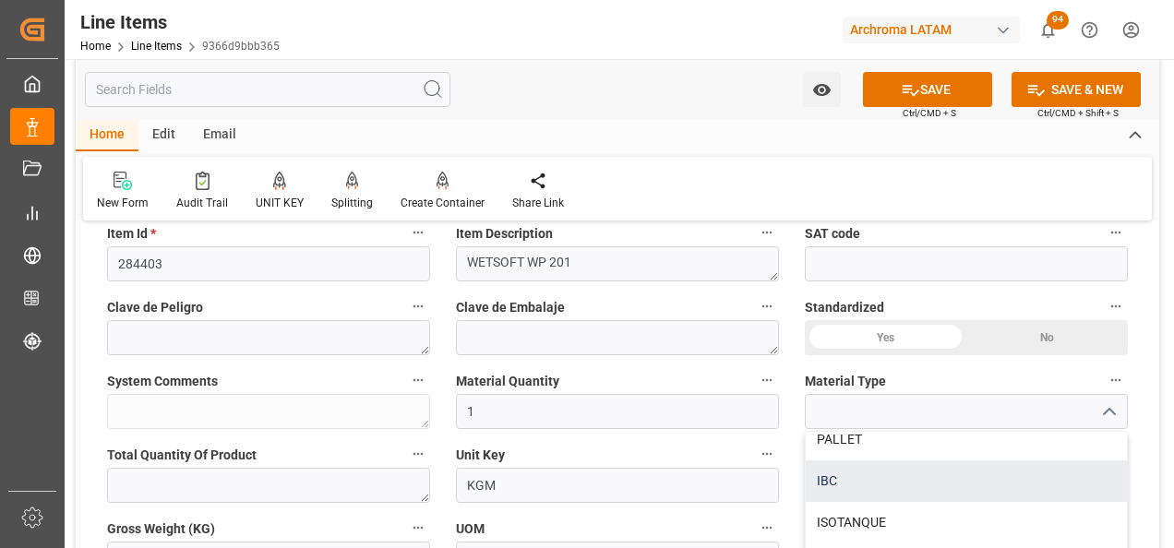
scroll to position [92, 0]
click at [948, 477] on div "PALLET" at bounding box center [965, 485] width 321 height 42
type input "PALLET"
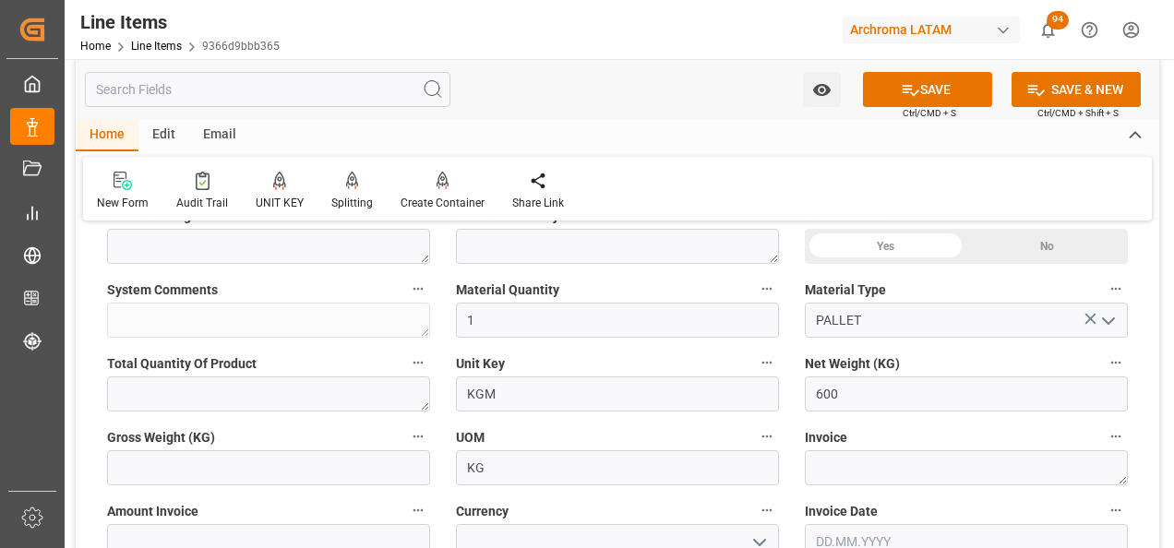
scroll to position [646, 0]
click at [280, 471] on input "text" at bounding box center [268, 466] width 323 height 35
type input "649.4"
click at [919, 469] on textarea at bounding box center [966, 466] width 323 height 35
click at [817, 471] on textarea at bounding box center [966, 466] width 323 height 35
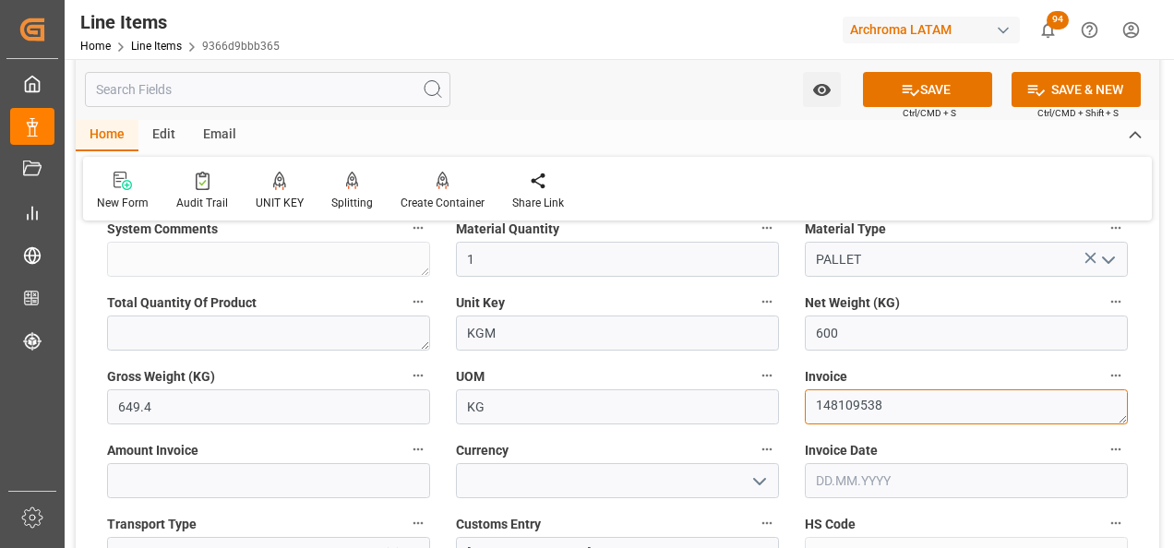
scroll to position [738, 0]
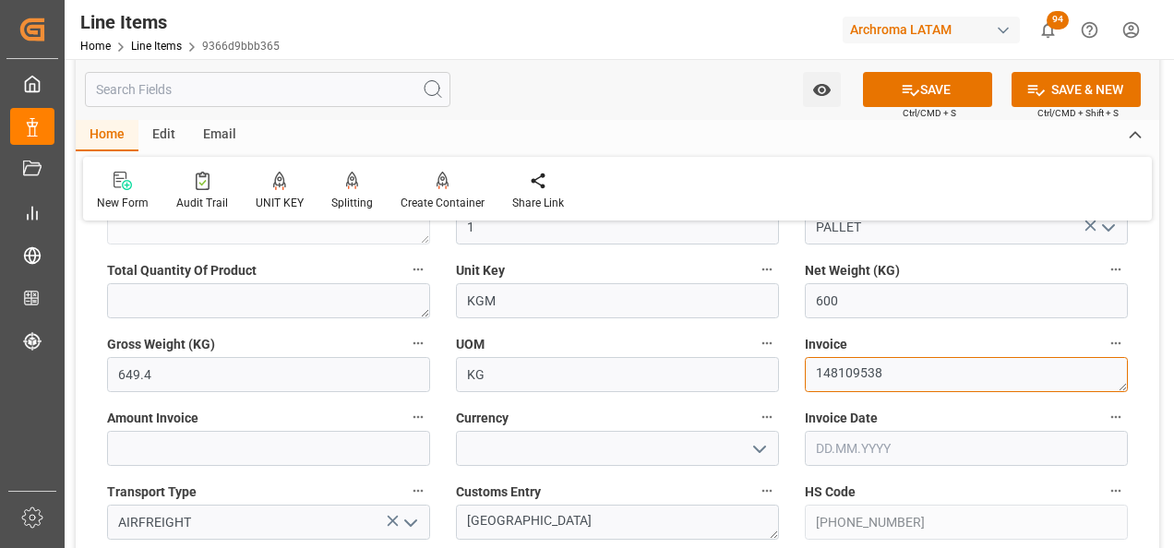
type textarea "148109538"
click at [844, 449] on input "text" at bounding box center [966, 448] width 323 height 35
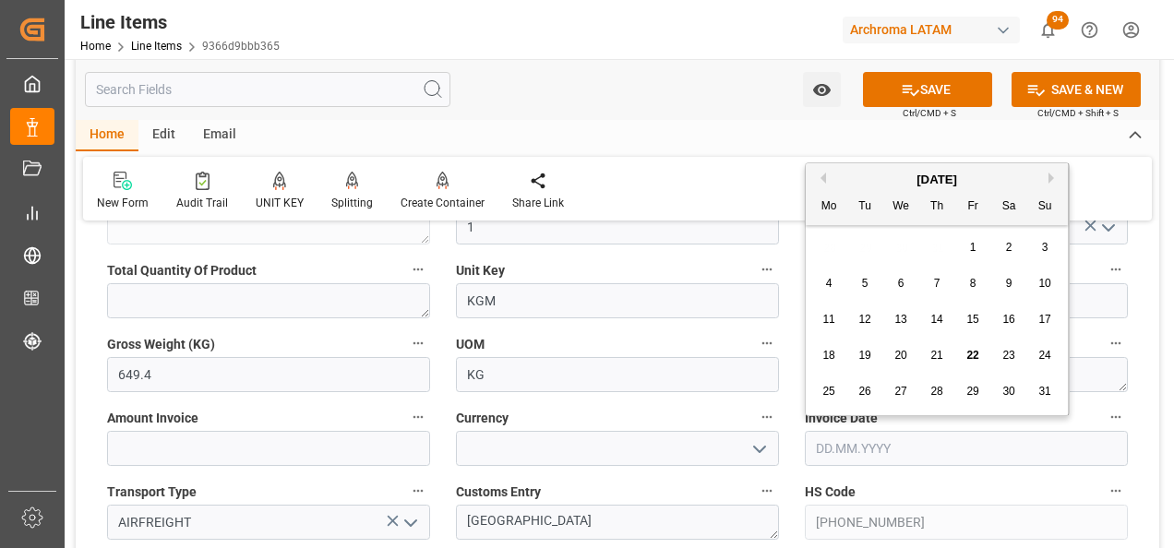
click at [825, 249] on div "28 29 30 31 1 2 3" at bounding box center [937, 248] width 252 height 36
click at [932, 349] on div "21" at bounding box center [936, 356] width 23 height 22
type input "[DATE]"
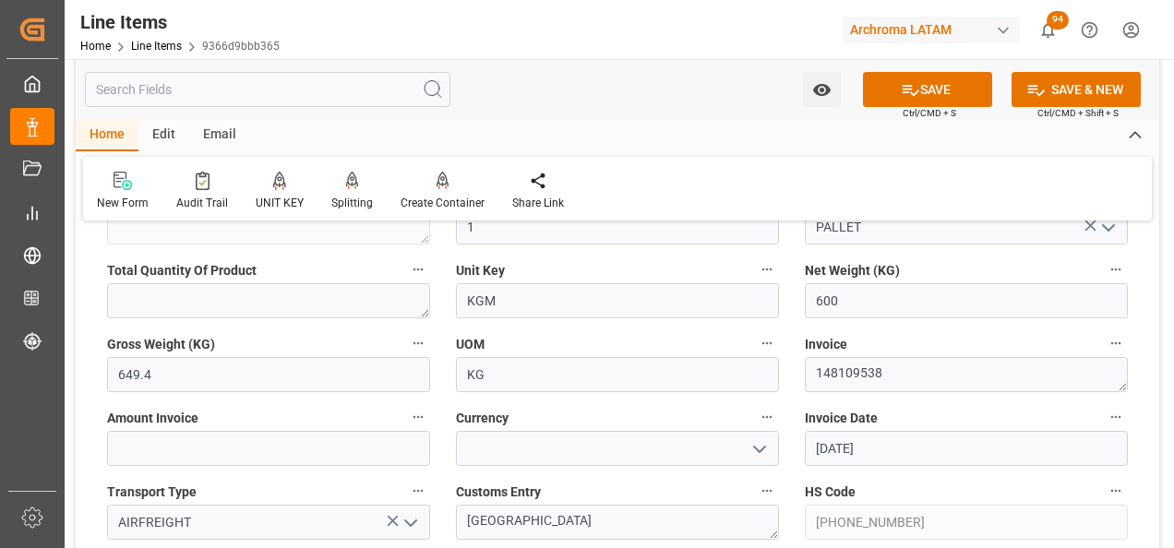
scroll to position [830, 0]
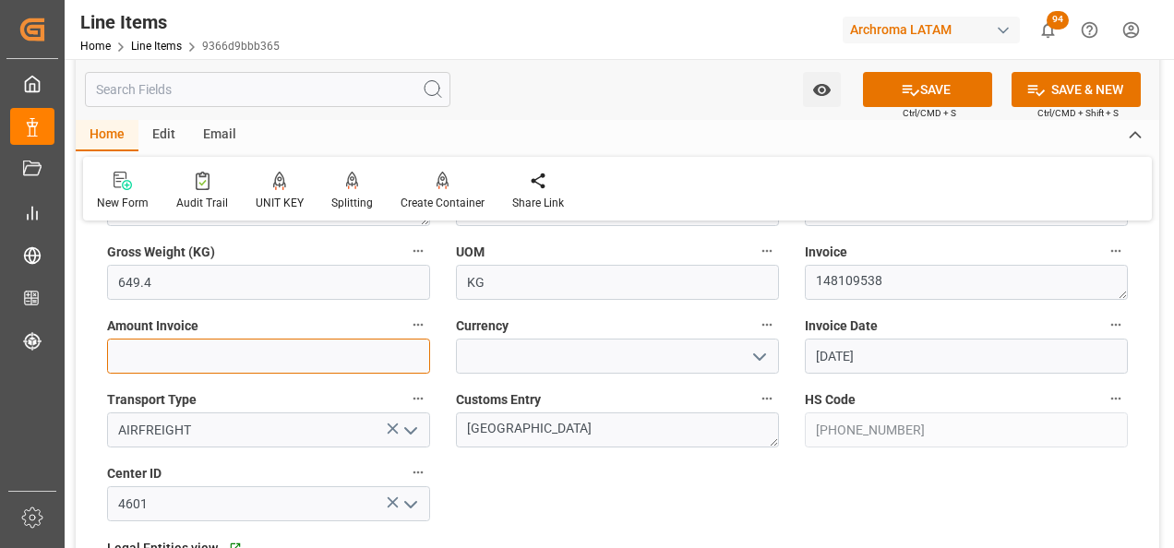
click at [333, 364] on input "text" at bounding box center [268, 356] width 323 height 35
type input "4410"
click at [746, 357] on button "open menu" at bounding box center [759, 356] width 28 height 29
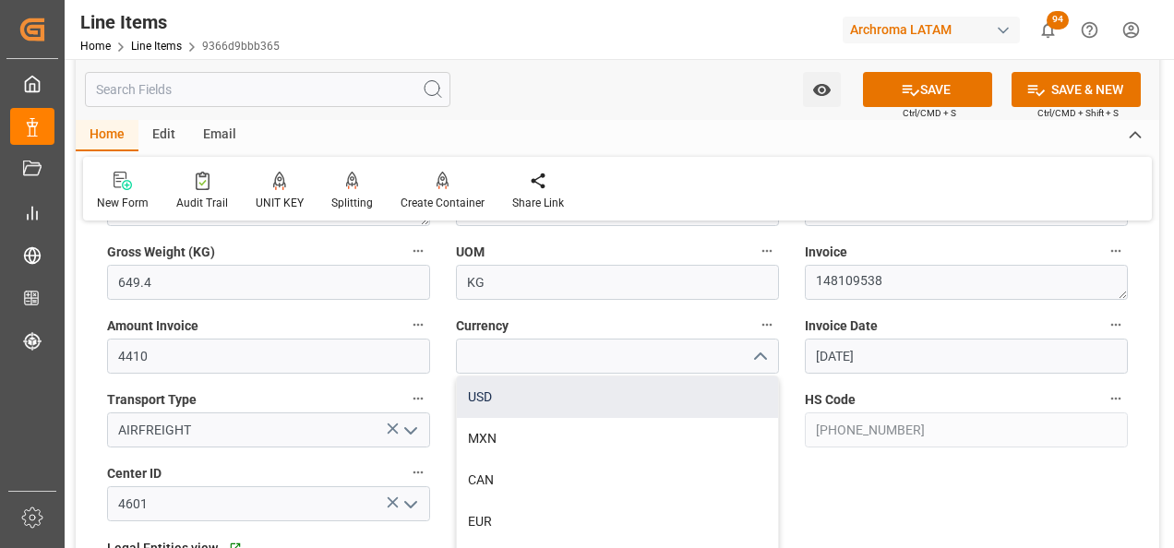
click at [687, 388] on div "USD" at bounding box center [617, 397] width 321 height 42
type input "USD"
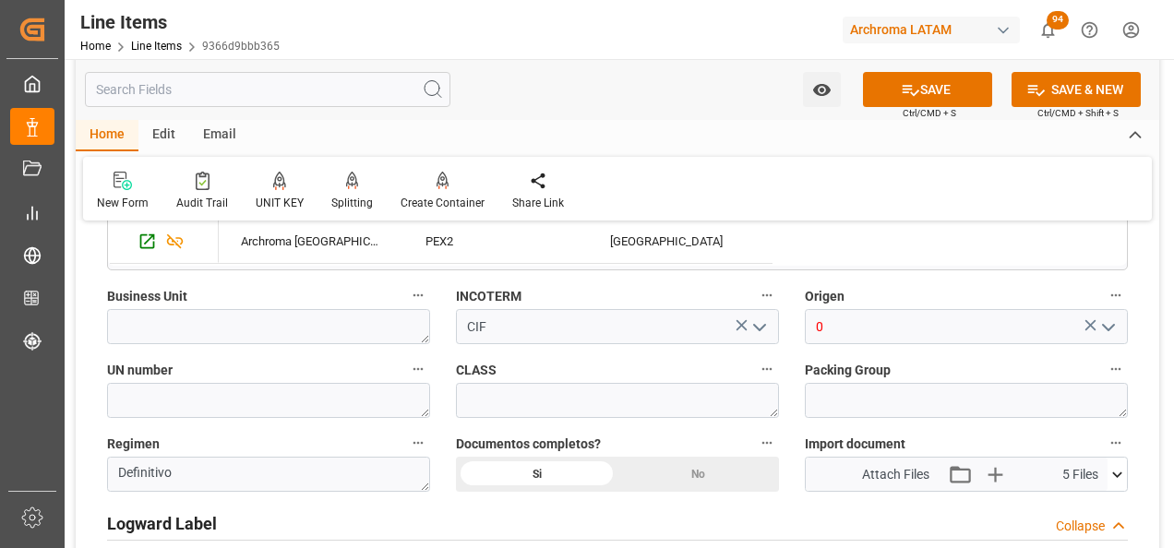
scroll to position [1292, 0]
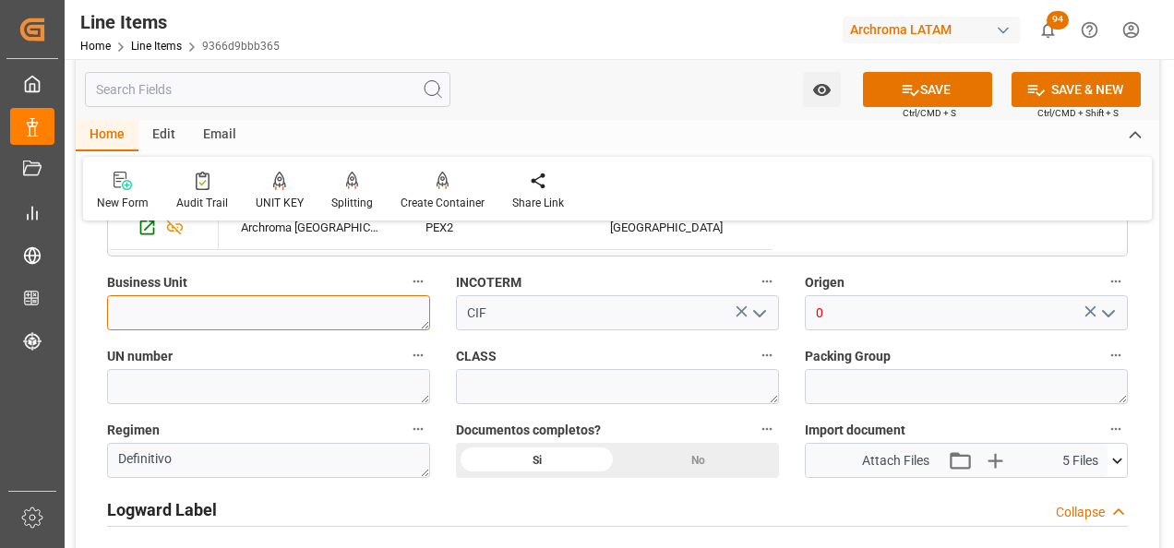
click at [215, 323] on textarea at bounding box center [268, 312] width 323 height 35
type textarea "t"
type textarea "TEXTIL"
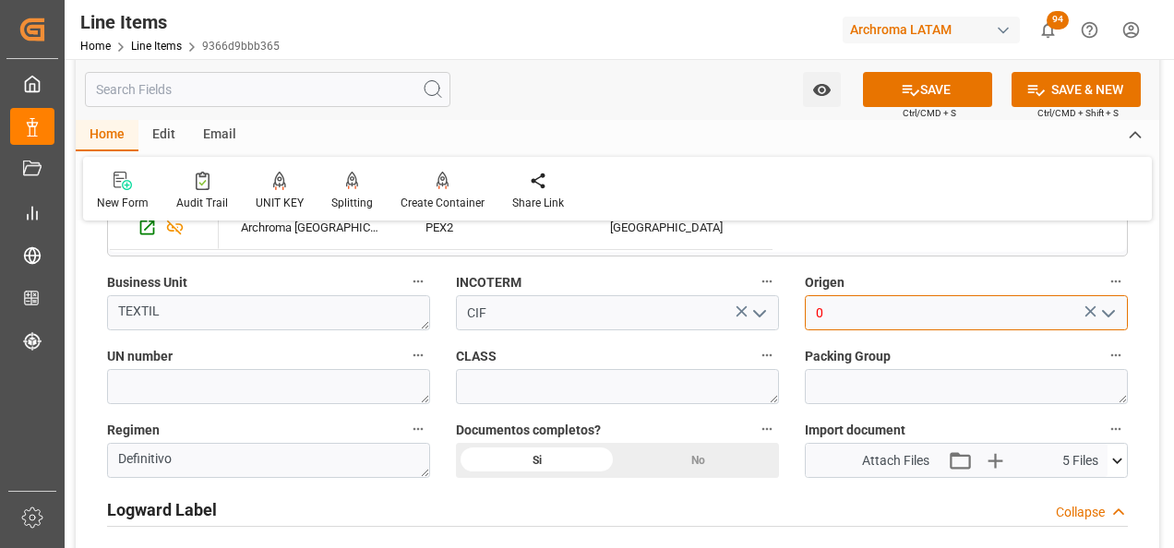
click at [854, 319] on input "0" at bounding box center [966, 312] width 323 height 35
drag, startPoint x: 865, startPoint y: 305, endPoint x: 756, endPoint y: 305, distance: 108.9
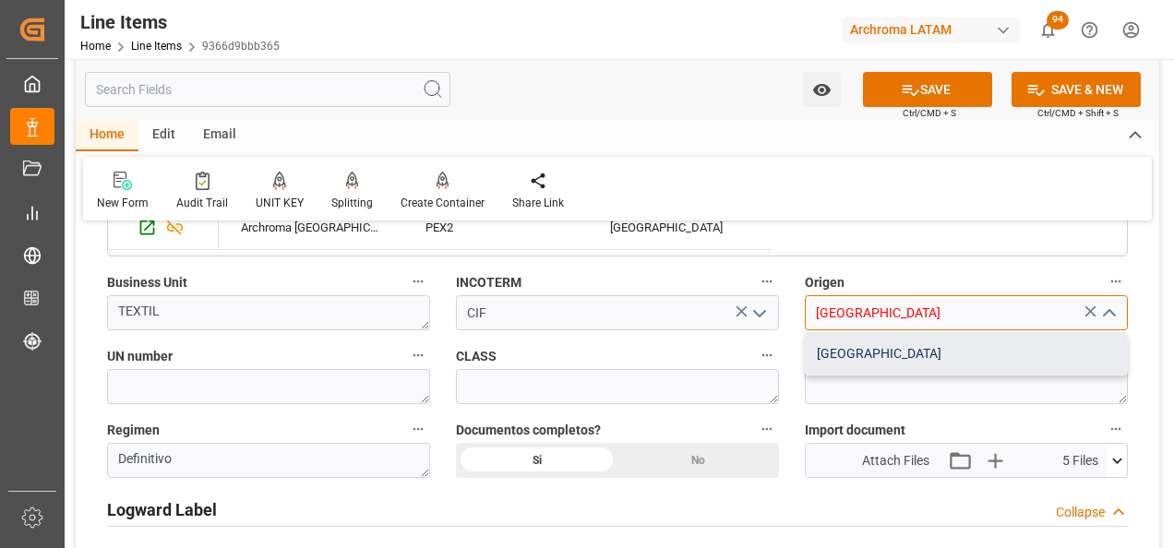
click at [908, 356] on div "ALEMANIA" at bounding box center [965, 354] width 321 height 42
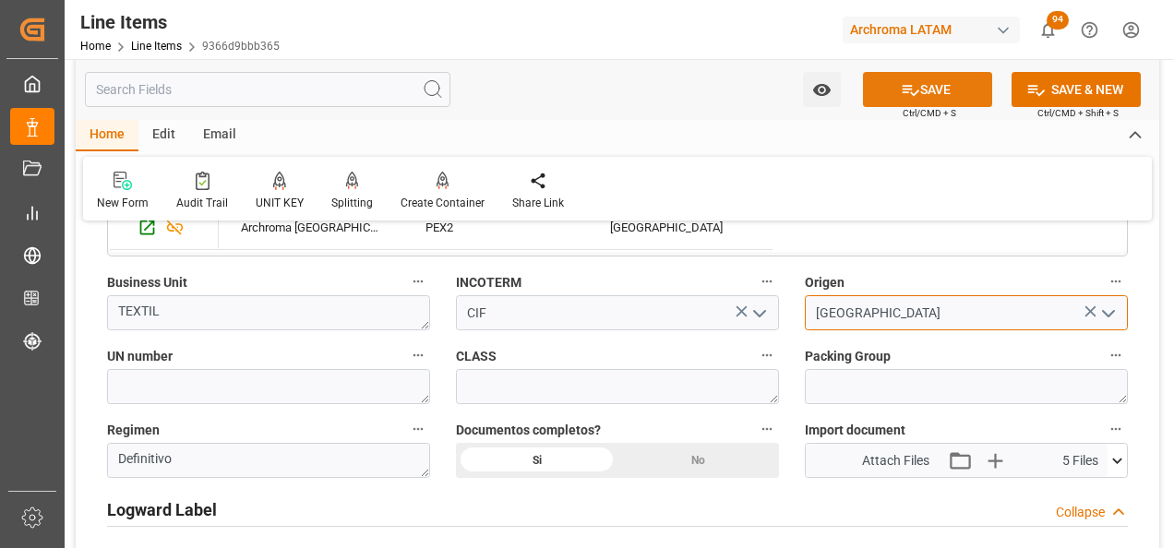
type input "ALEMANIA"
click at [888, 75] on button "SAVE" at bounding box center [927, 89] width 129 height 35
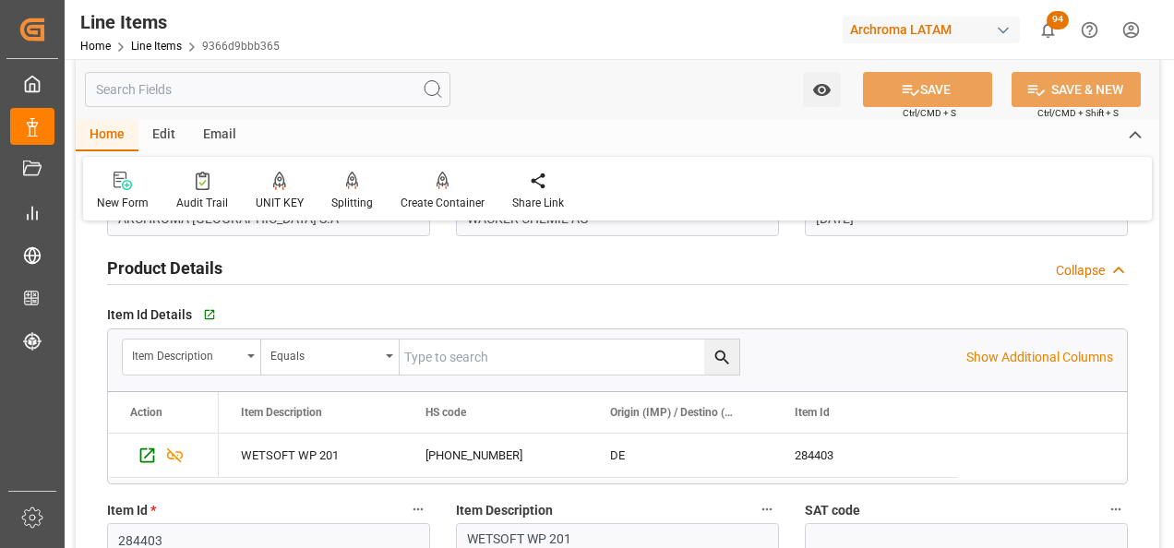
type textarea "1 PALLET"
type input "22.08.2025 15:55"
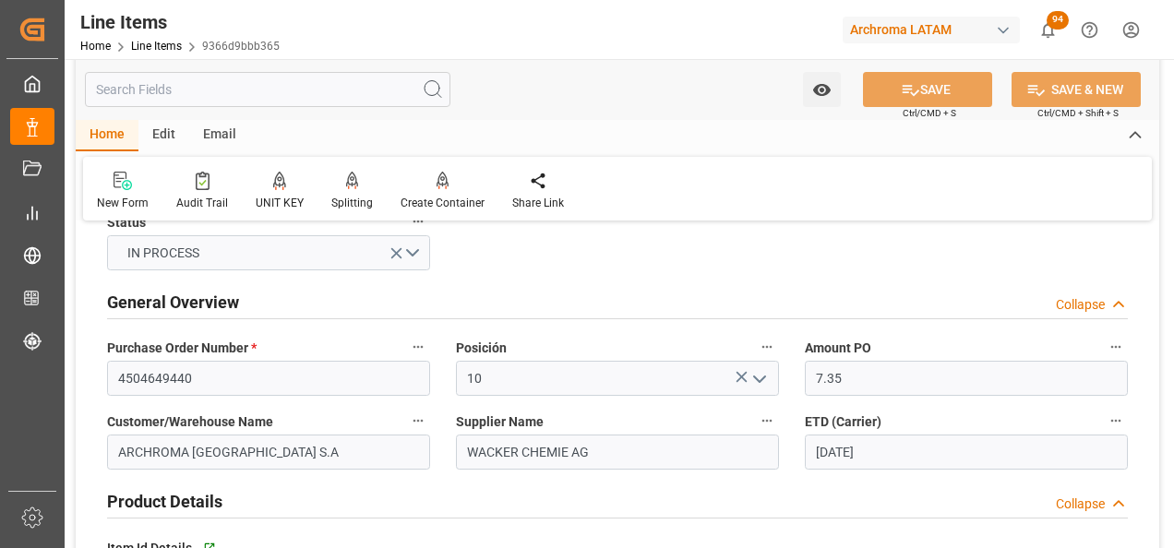
scroll to position [0, 0]
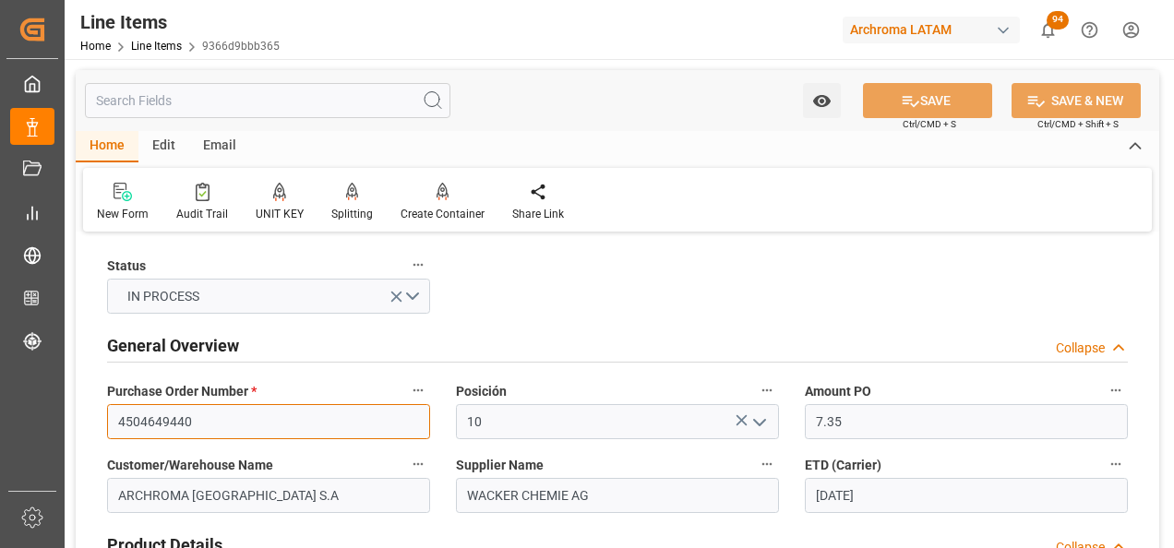
click at [175, 412] on input "4504649440" at bounding box center [268, 421] width 323 height 35
click at [149, 39] on div "Home Line Items 9366d9bbb365" at bounding box center [179, 45] width 199 height 19
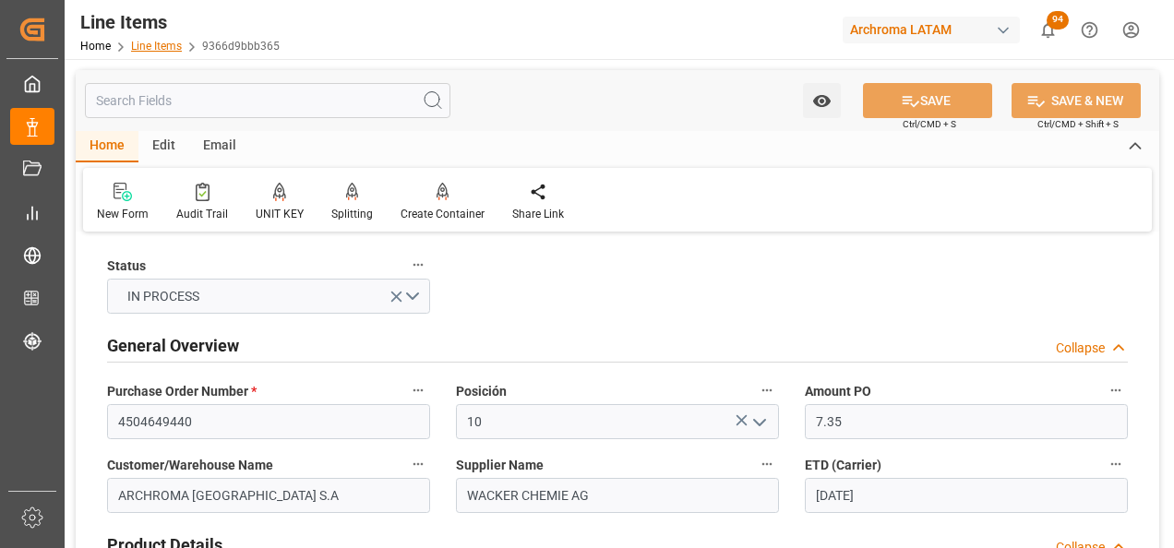
click at [149, 47] on link "Line Items" at bounding box center [156, 46] width 51 height 13
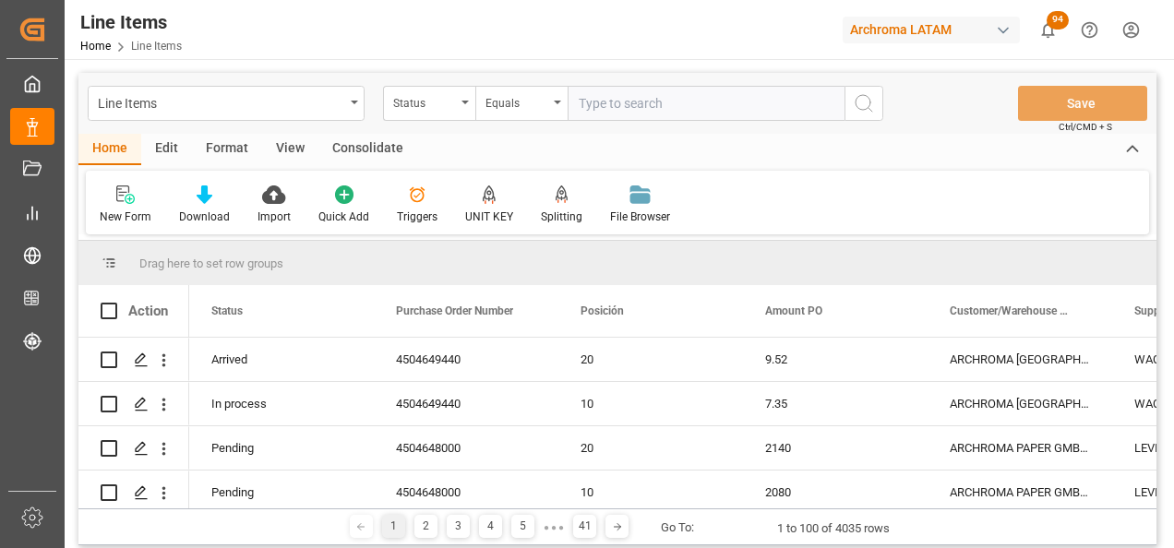
click at [455, 110] on div "Status" at bounding box center [424, 100] width 63 height 21
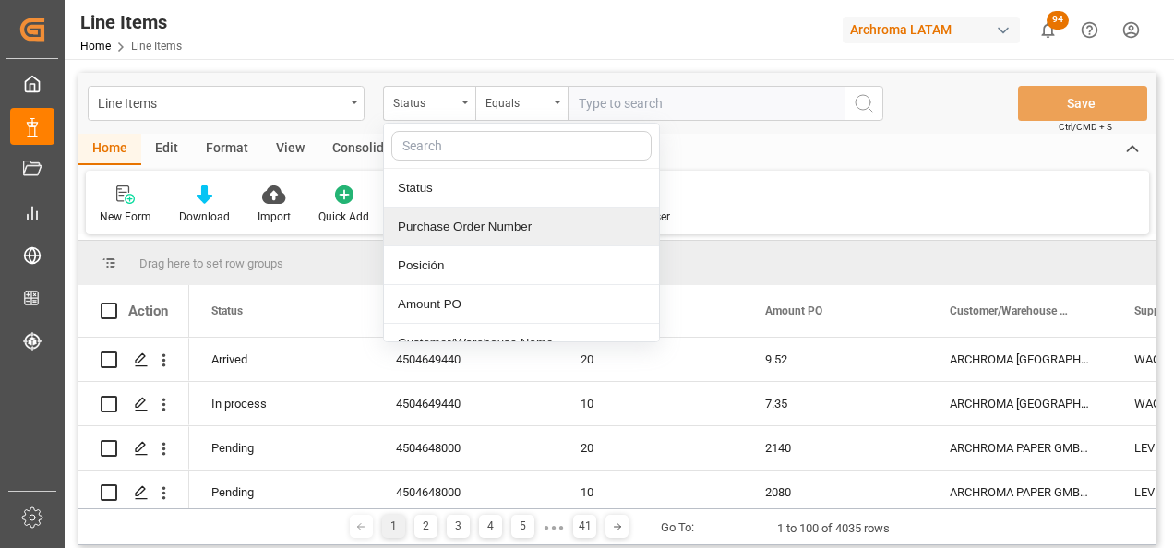
click at [458, 233] on div "Purchase Order Number" at bounding box center [521, 227] width 275 height 39
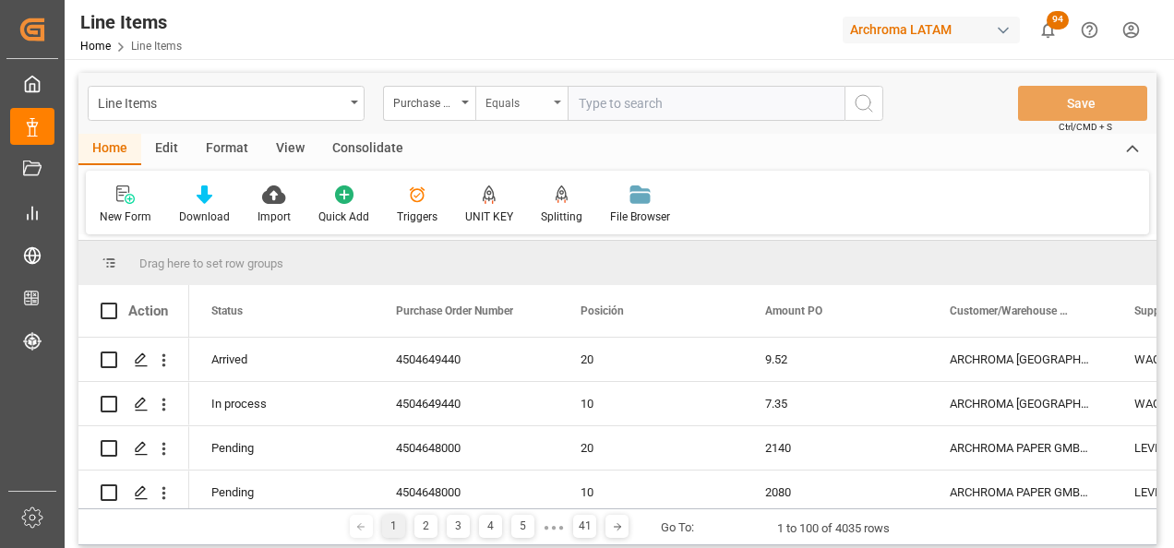
click at [519, 104] on div "Equals" at bounding box center [516, 100] width 63 height 21
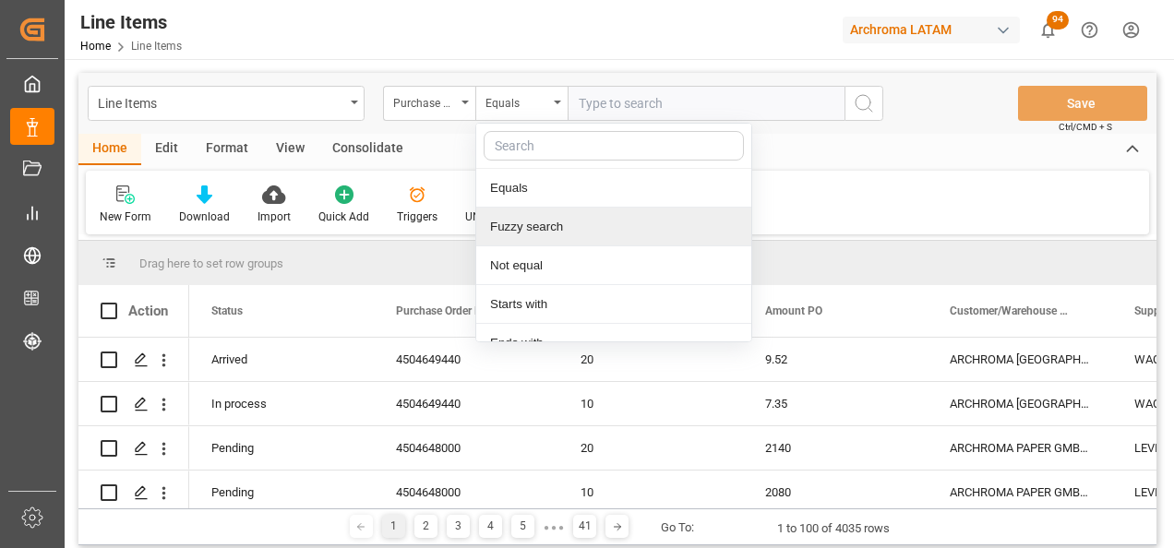
click at [541, 227] on div "Fuzzy search" at bounding box center [613, 227] width 275 height 39
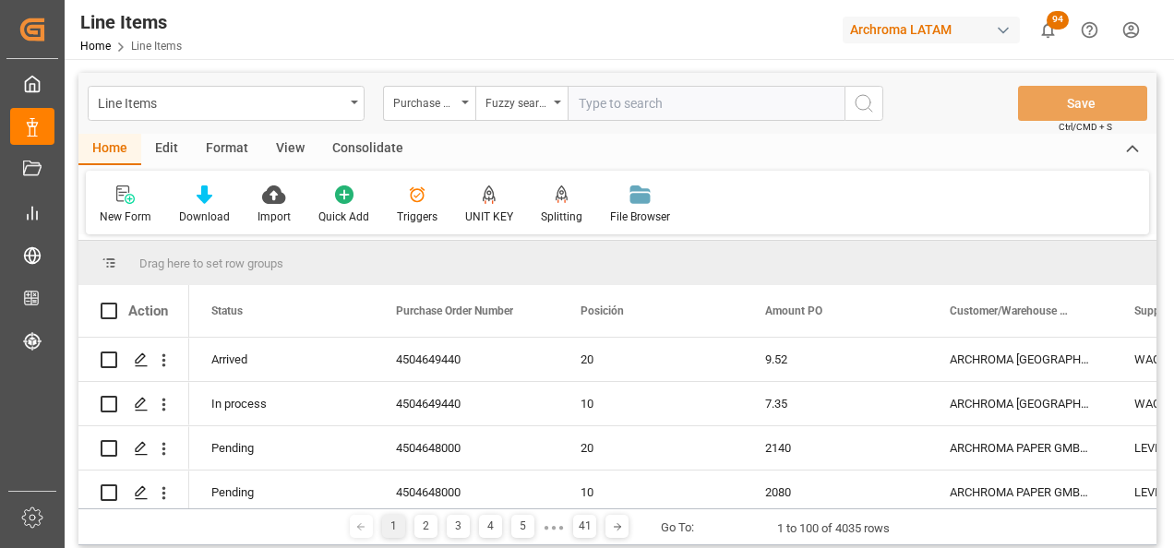
paste input "4504649440"
type input "4504649440"
click at [861, 105] on icon "search button" at bounding box center [864, 103] width 22 height 22
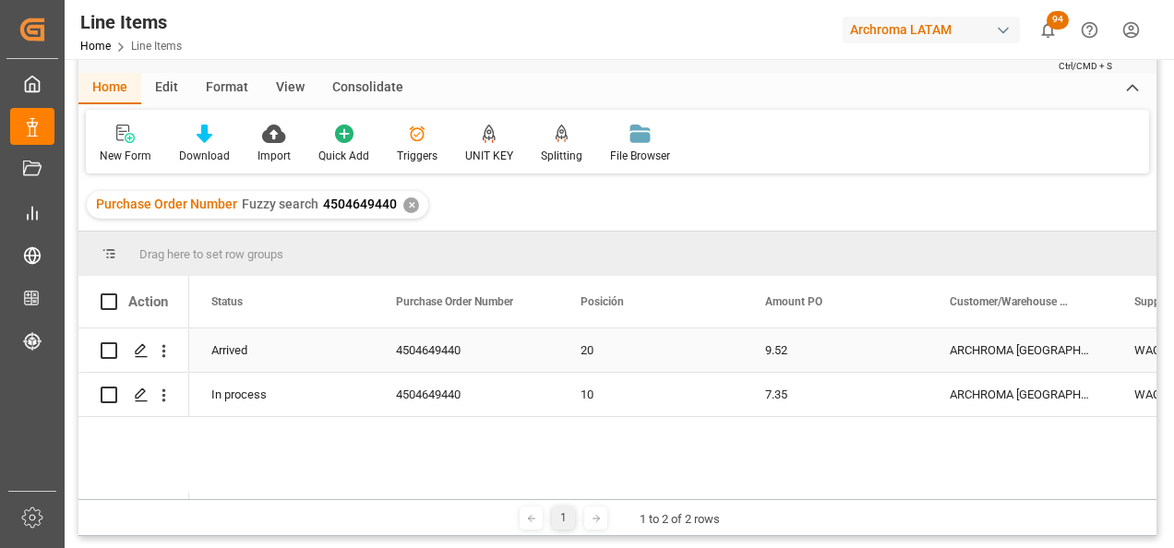
scroll to position [92, 0]
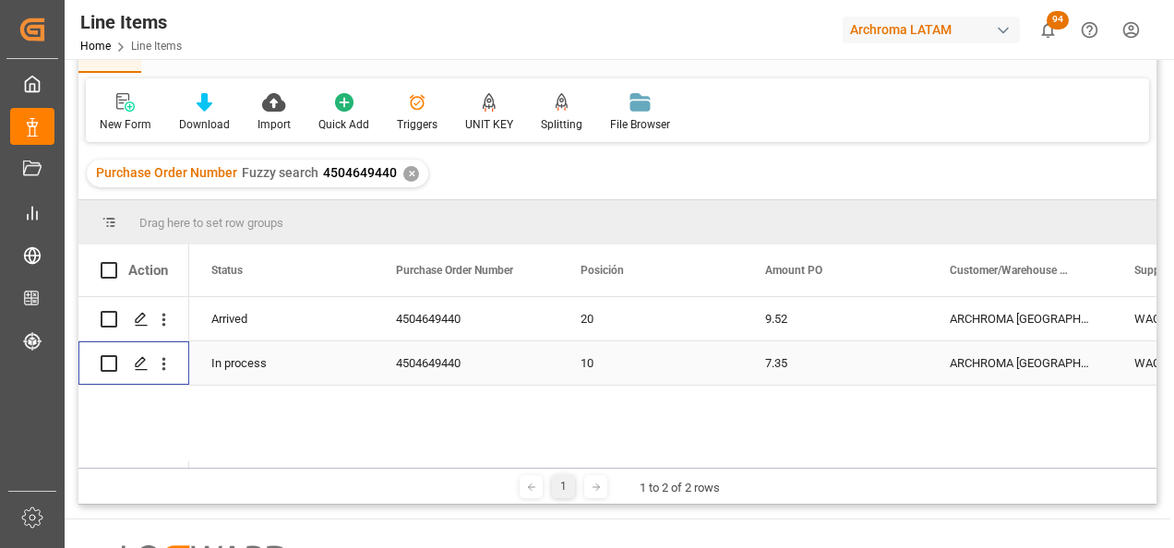
click at [102, 362] on input "Press Space to toggle row selection (unchecked)" at bounding box center [109, 363] width 17 height 17
checkbox input "true"
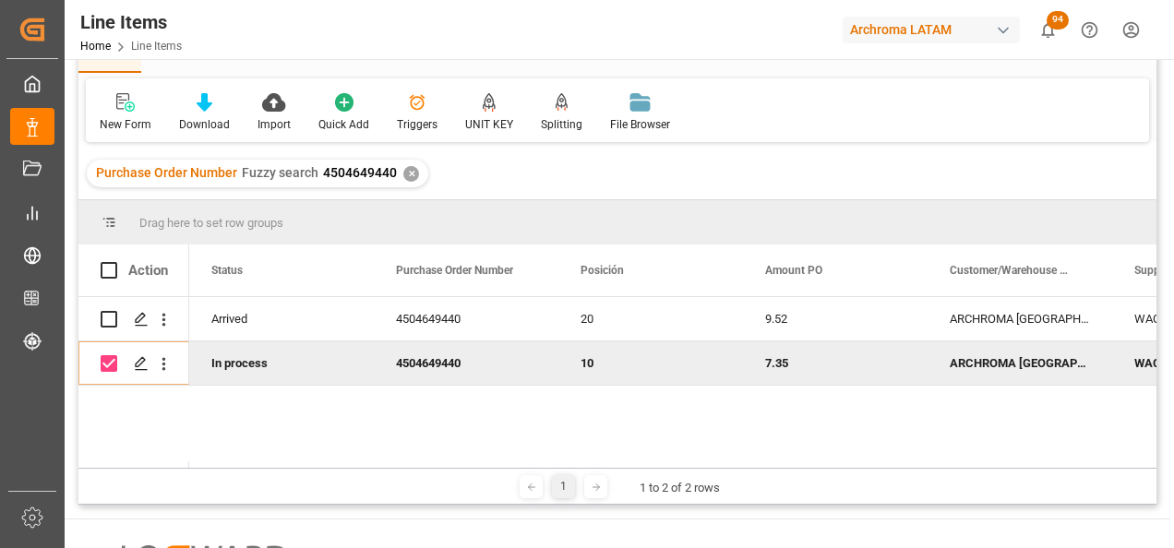
scroll to position [0, 0]
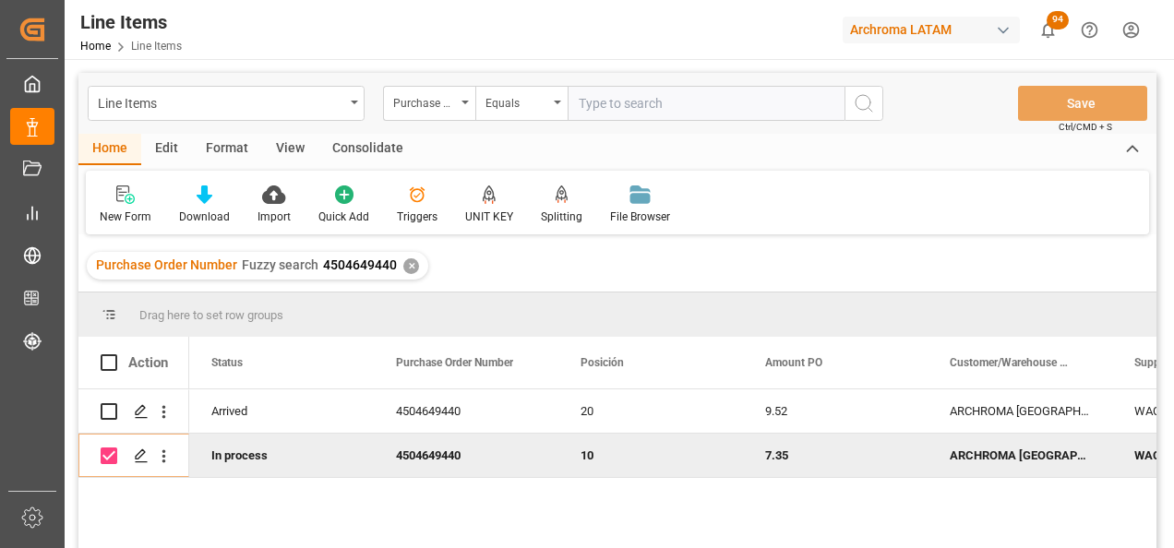
click at [355, 157] on div "Consolidate" at bounding box center [367, 149] width 99 height 31
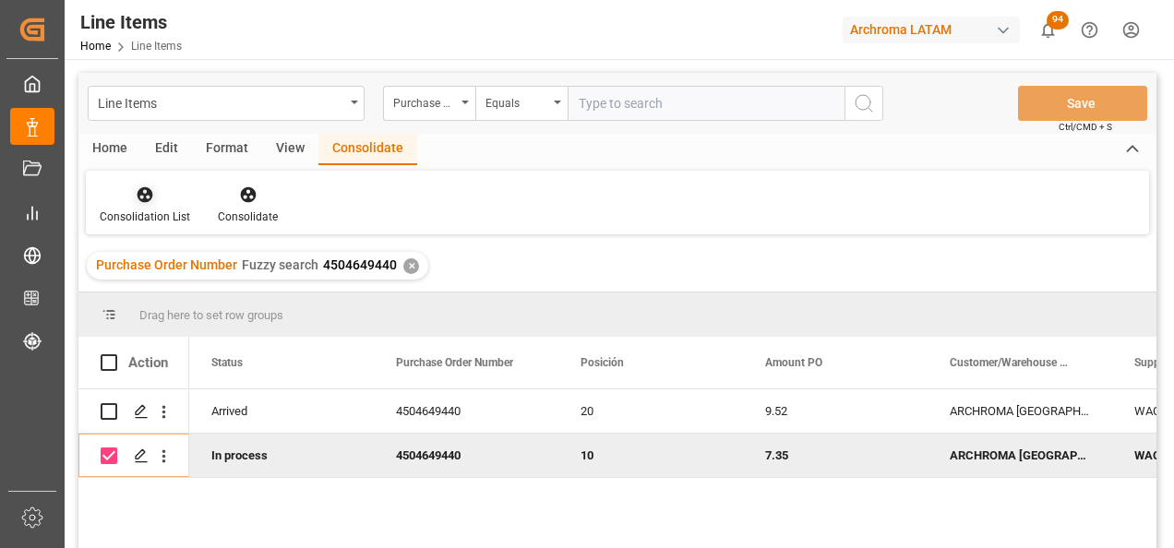
click at [126, 200] on div at bounding box center [145, 194] width 90 height 19
click at [163, 261] on div "Line Items Purchase Order Number Equals Save Ctrl/CMD + S Home Edit Format View…" at bounding box center [617, 335] width 1078 height 524
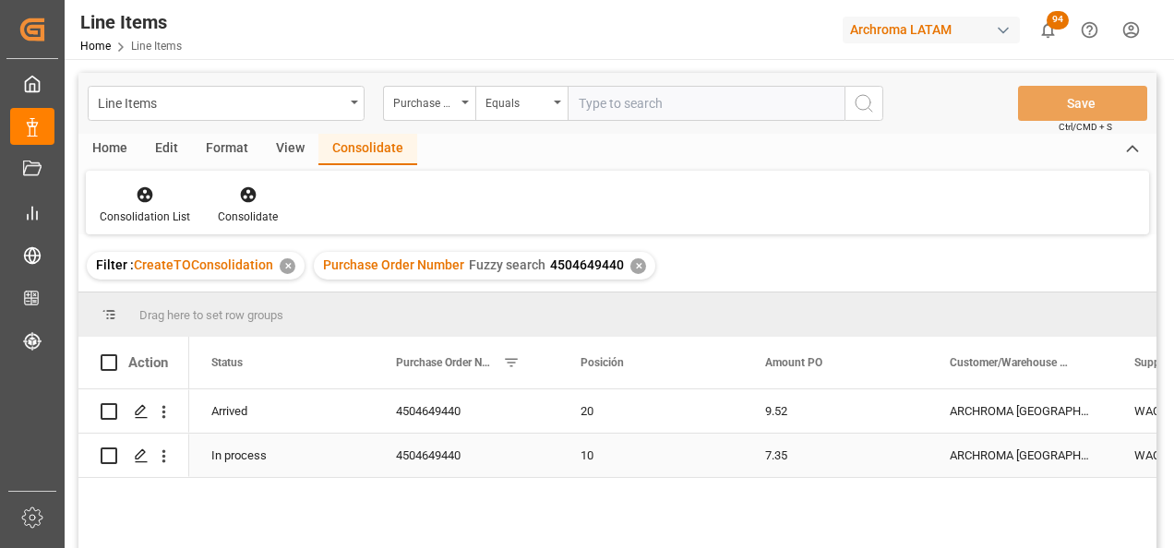
click at [108, 459] on input "Press Space to toggle row selection (unchecked)" at bounding box center [109, 455] width 17 height 17
checkbox input "true"
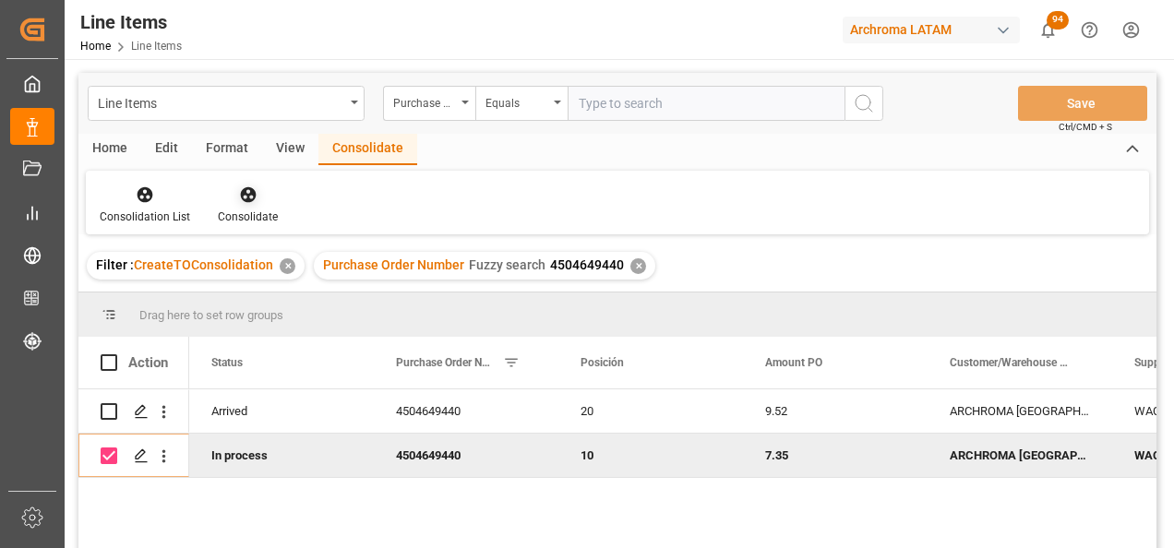
click at [245, 211] on div "Consolidate" at bounding box center [248, 217] width 60 height 17
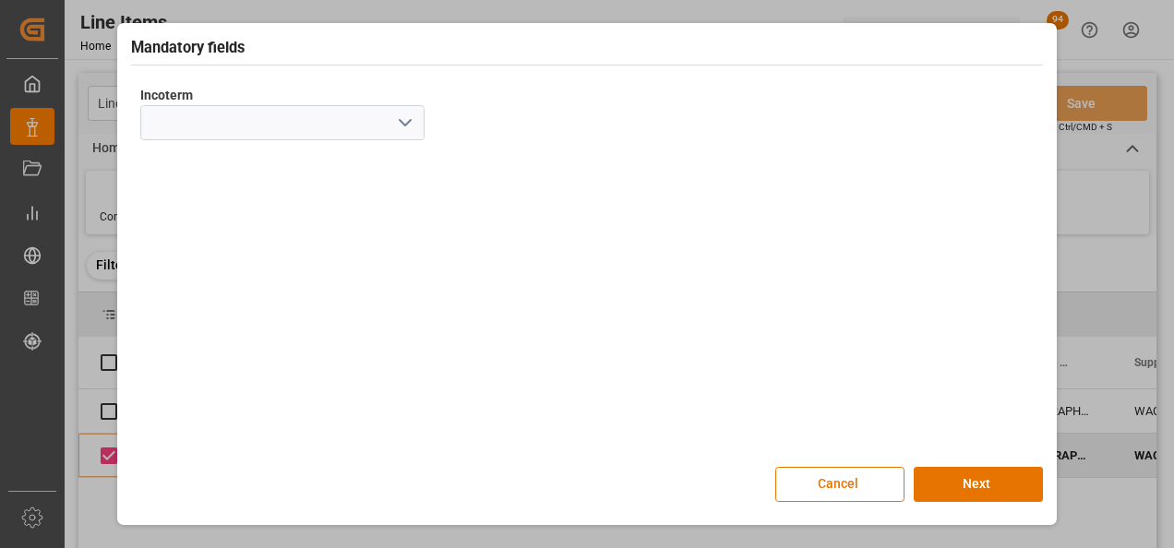
click at [400, 122] on icon "open menu" at bounding box center [405, 123] width 22 height 22
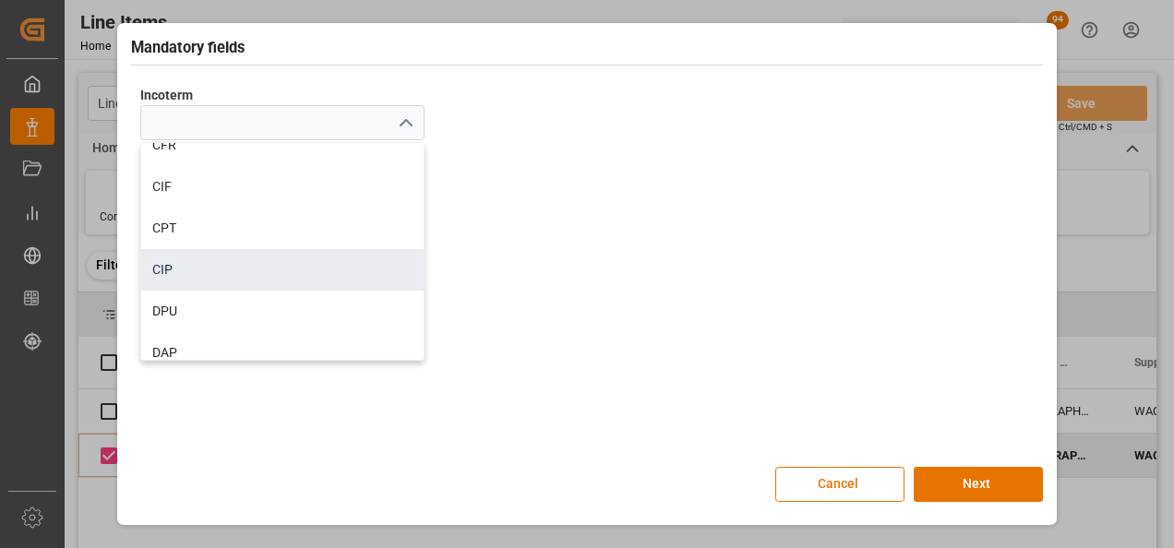
click at [242, 279] on div "CIP" at bounding box center [282, 270] width 282 height 42
type input "CIP"
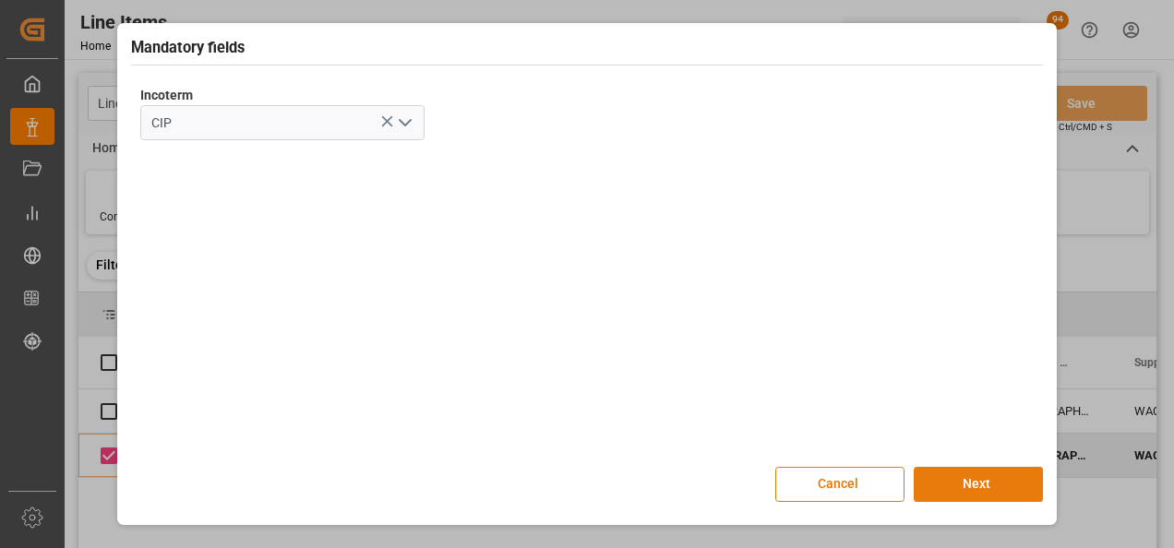
click at [976, 483] on button "Next" at bounding box center [977, 484] width 129 height 35
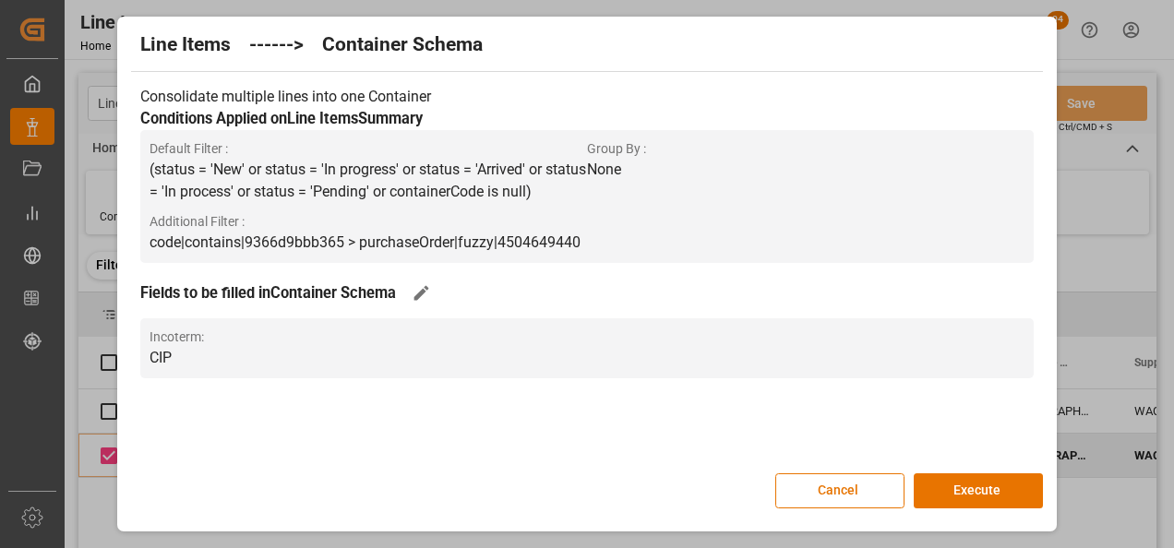
click at [976, 483] on button "Execute" at bounding box center [977, 490] width 129 height 35
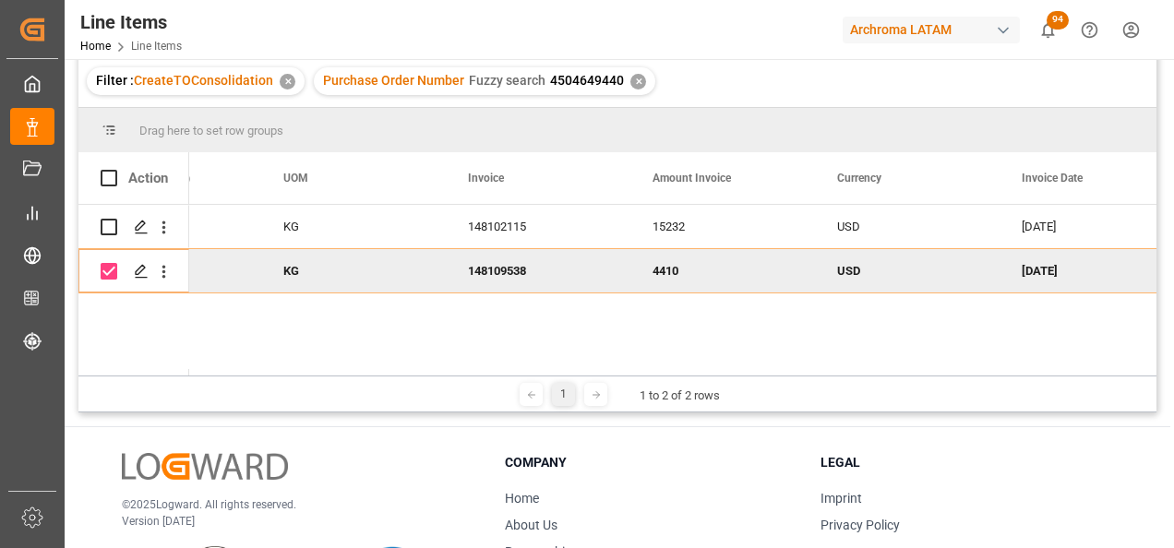
scroll to position [0, 3816]
click at [488, 261] on div "148109538" at bounding box center [525, 270] width 185 height 43
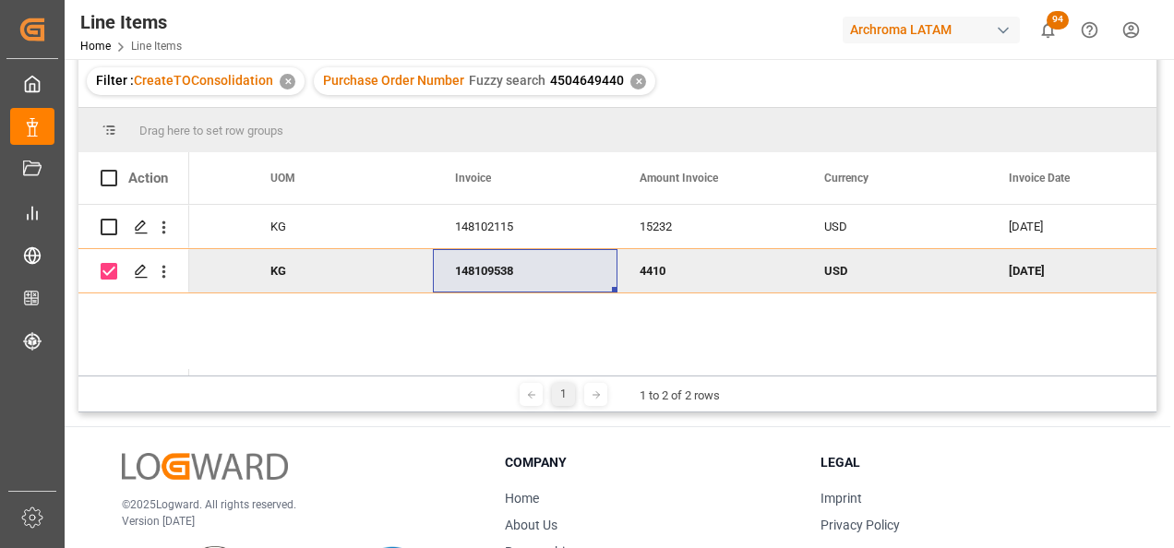
click at [110, 275] on input "Press Space to toggle row selection (checked)" at bounding box center [109, 271] width 17 height 17
checkbox input "false"
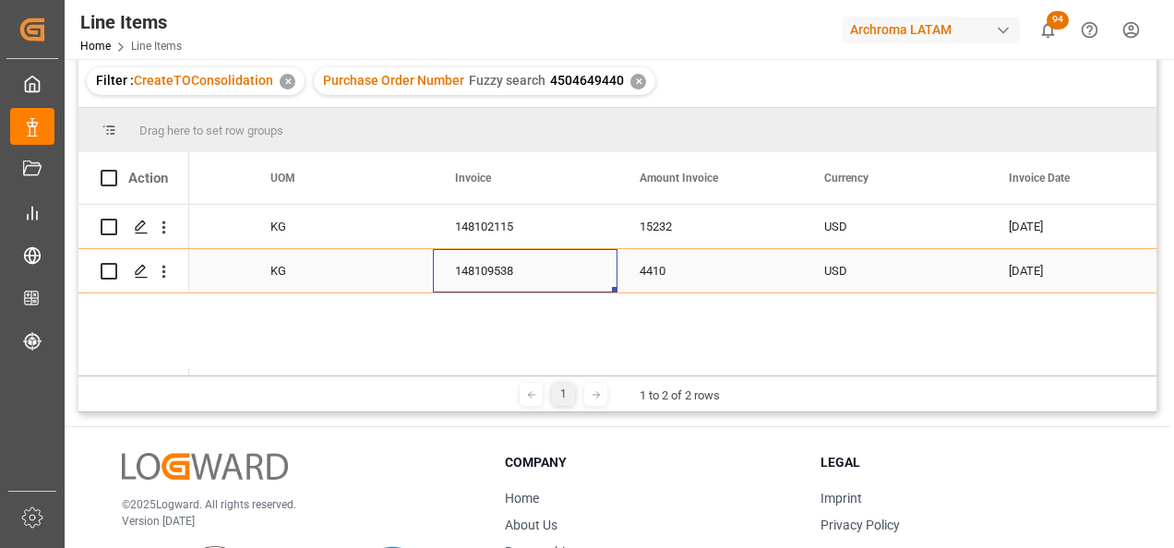
click at [480, 277] on div "148109538" at bounding box center [525, 270] width 185 height 43
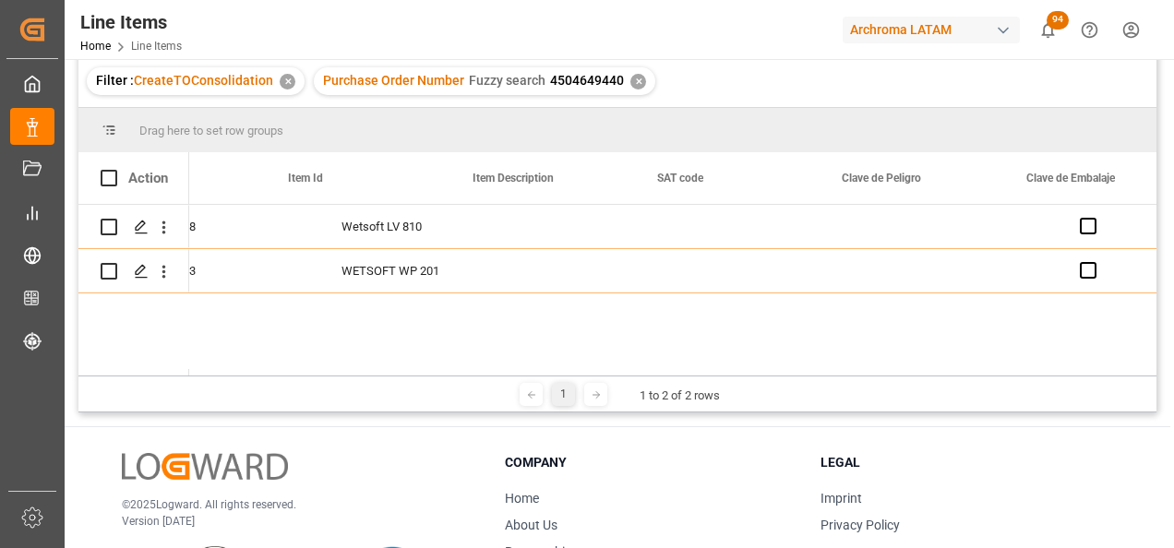
scroll to position [0, 0]
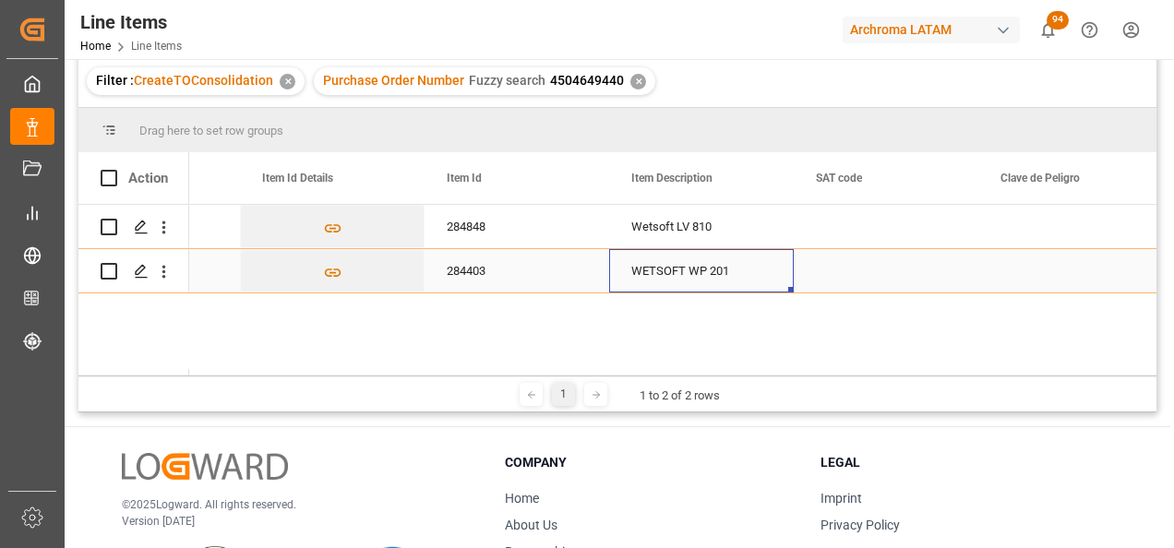
click at [669, 275] on div "WETSOFT WP 201" at bounding box center [701, 270] width 185 height 43
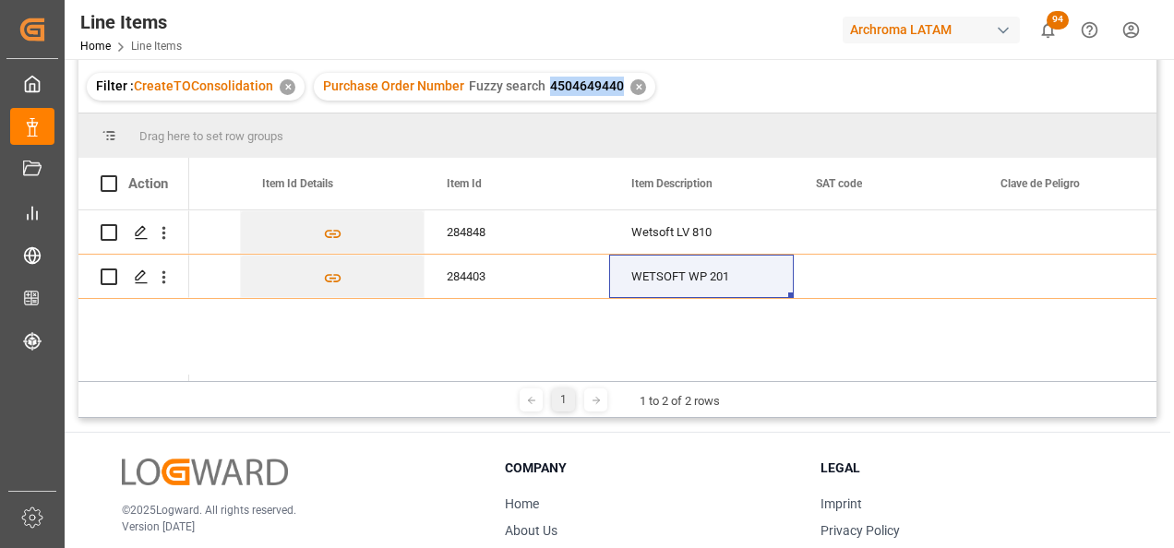
drag, startPoint x: 545, startPoint y: 77, endPoint x: 617, endPoint y: 79, distance: 72.0
click at [617, 79] on div "Purchase Order Number Fuzzy search 4504649440 ✕" at bounding box center [484, 87] width 341 height 28
copy span "4504649440"
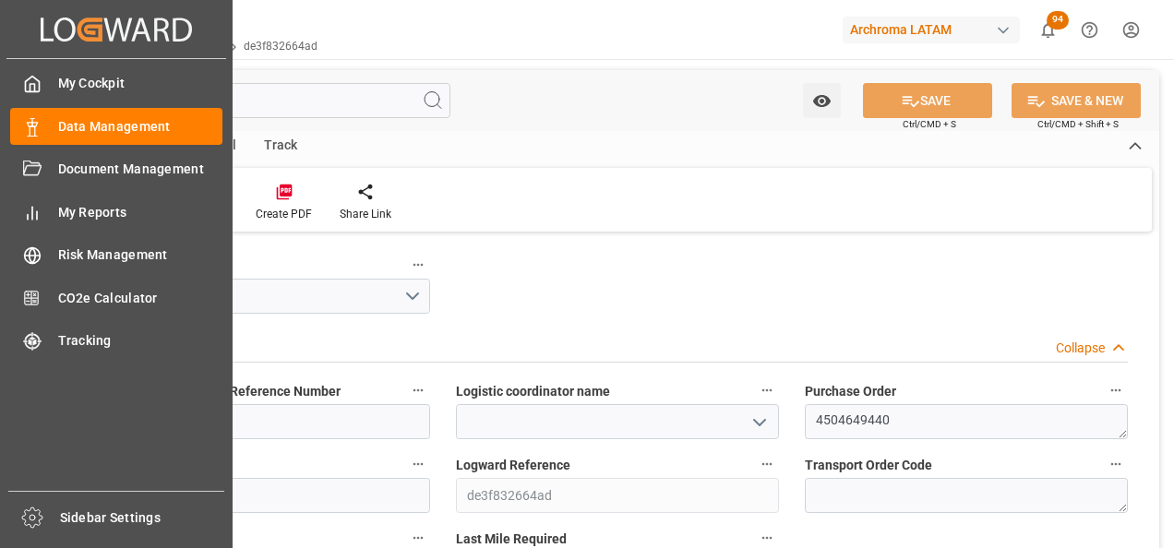
type input "0"
type input "1"
type input "600"
type input "649.4"
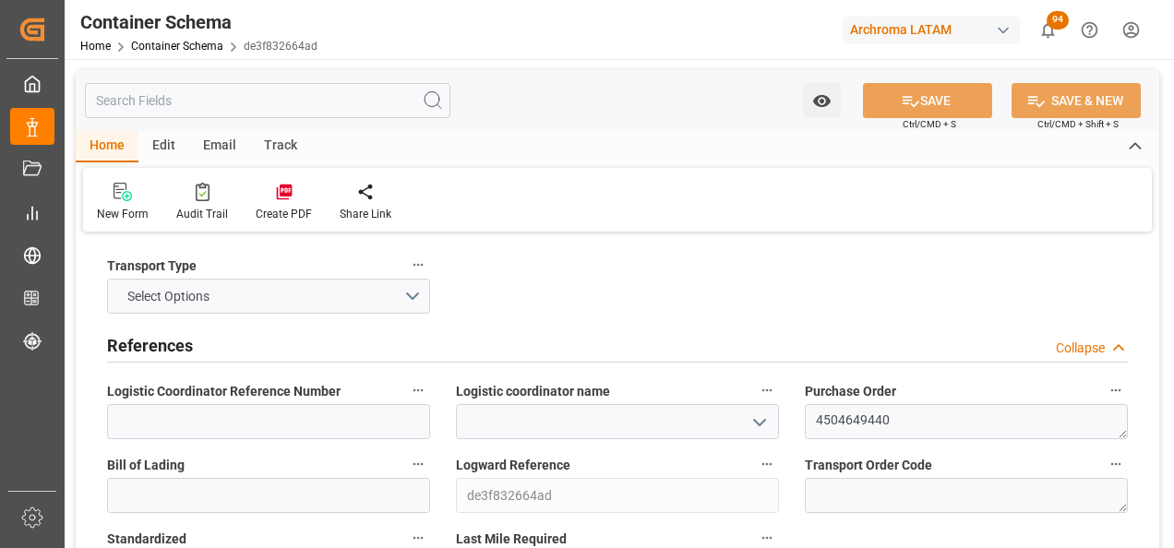
click at [757, 432] on icon "open menu" at bounding box center [759, 423] width 22 height 22
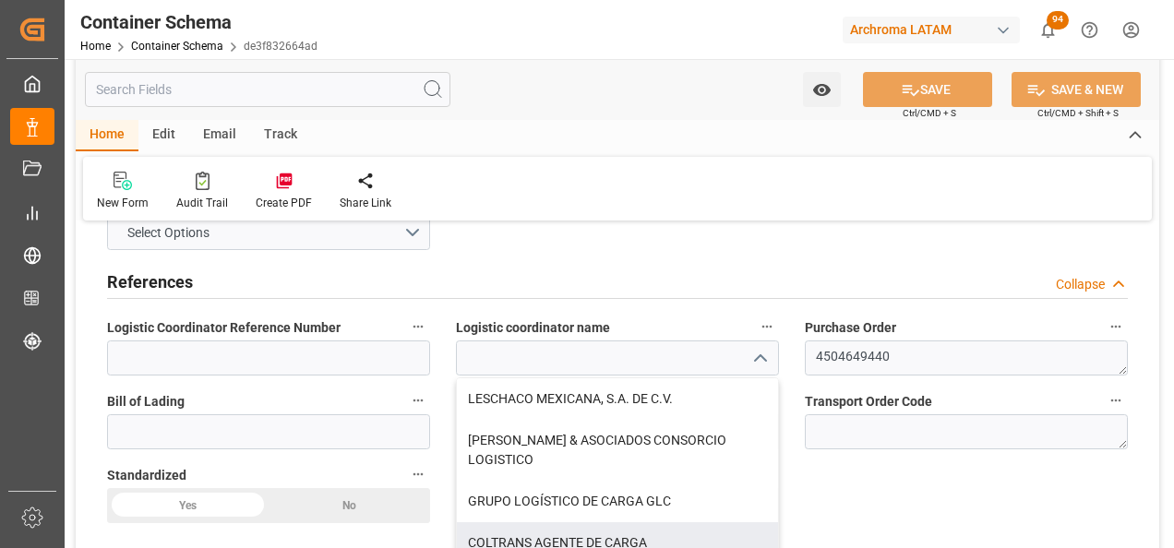
scroll to position [185, 0]
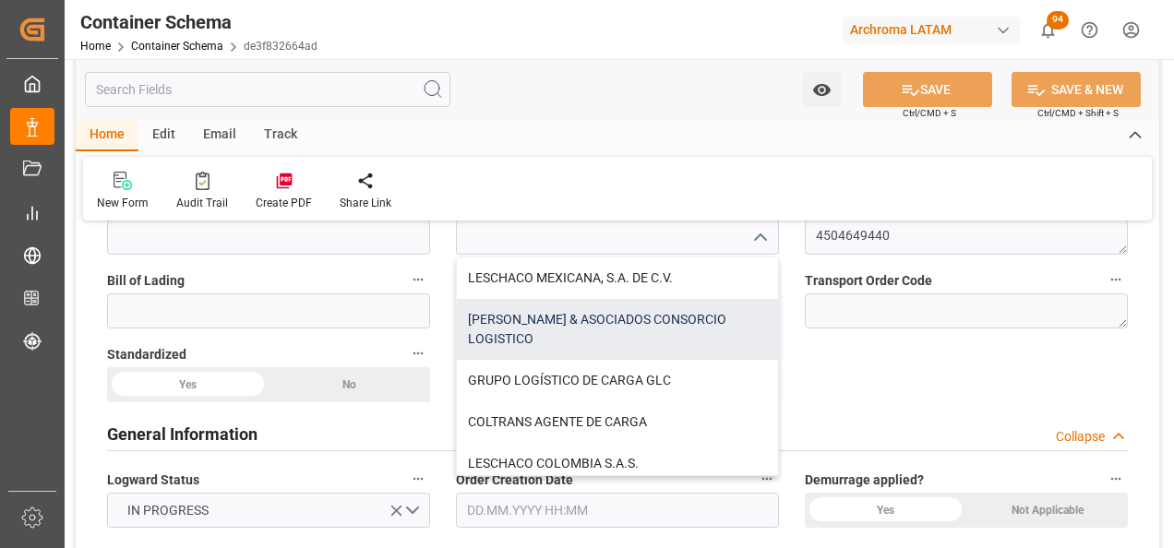
click at [661, 315] on div "PALACIOS & ASOCIADOS CONSORCIO LOGISTICO" at bounding box center [617, 329] width 321 height 61
type input "PALACIOS & ASOCIADOS CONSORCIO LOGISTICO"
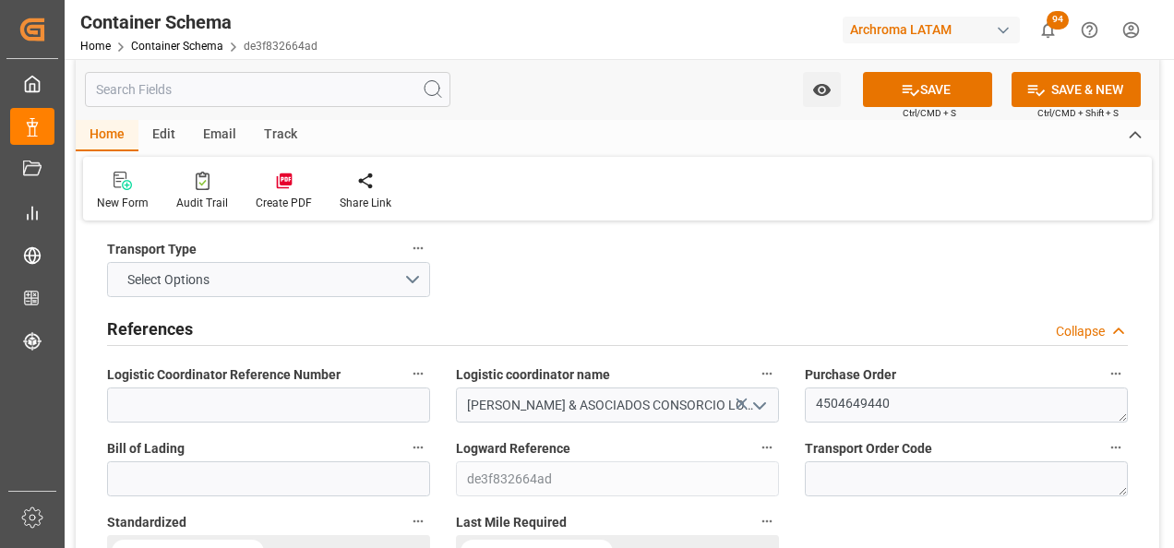
scroll to position [0, 0]
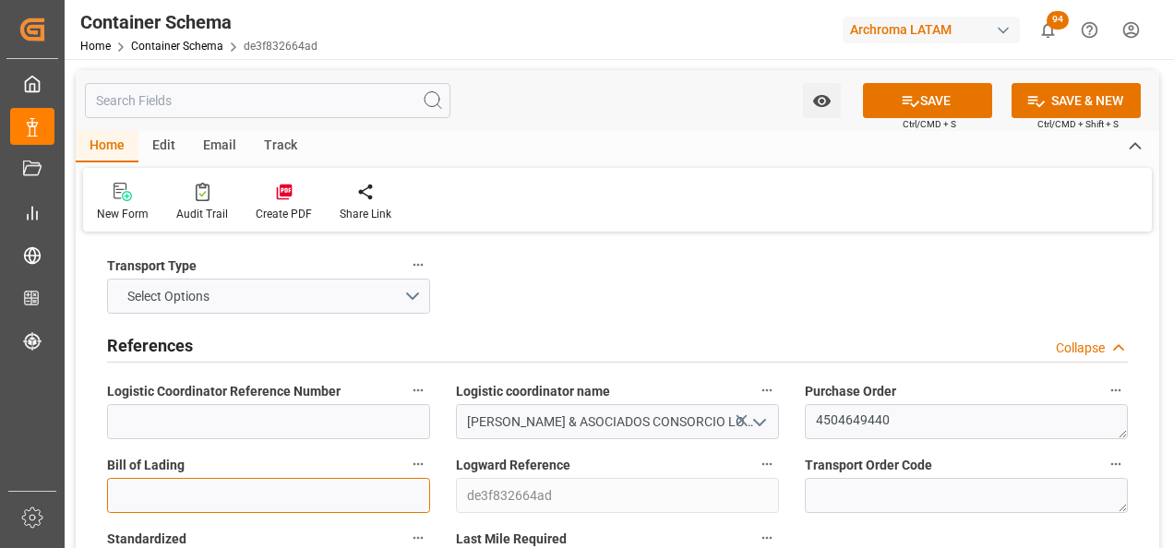
click at [219, 494] on input at bounding box center [268, 495] width 323 height 35
paste input "1068825952"
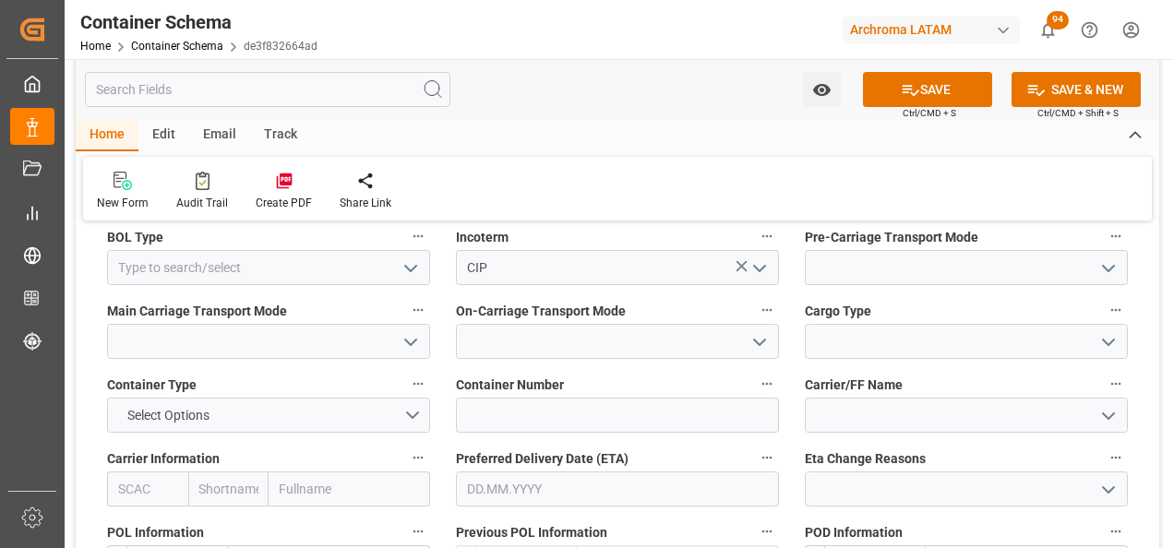
scroll to position [1661, 0]
type input "1068825952"
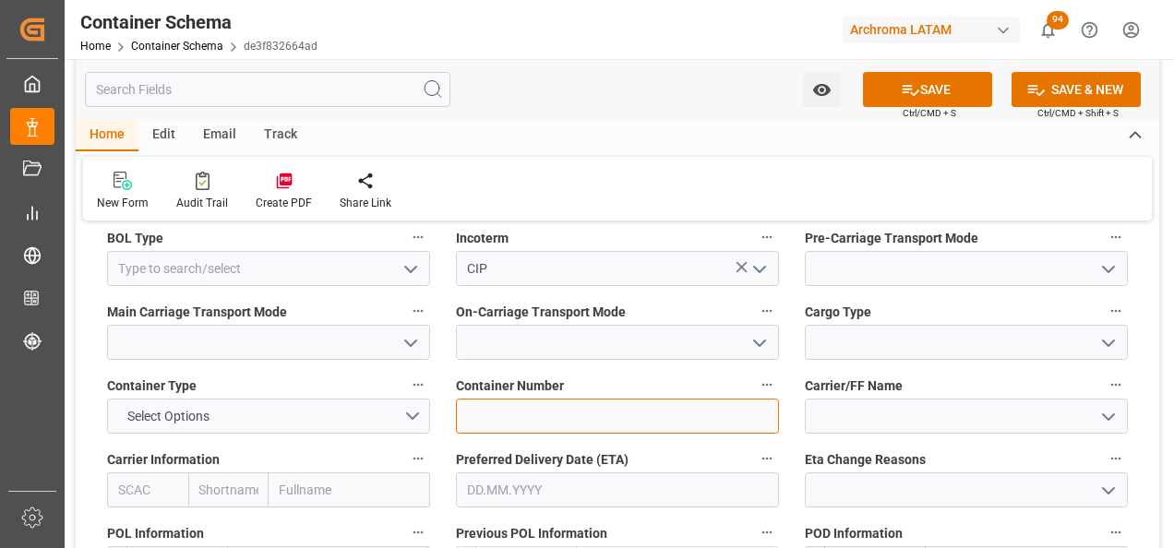
click at [575, 412] on input at bounding box center [617, 416] width 323 height 35
paste input "1068825952"
type input "1068825952"
click at [1100, 341] on icon "open menu" at bounding box center [1108, 343] width 22 height 22
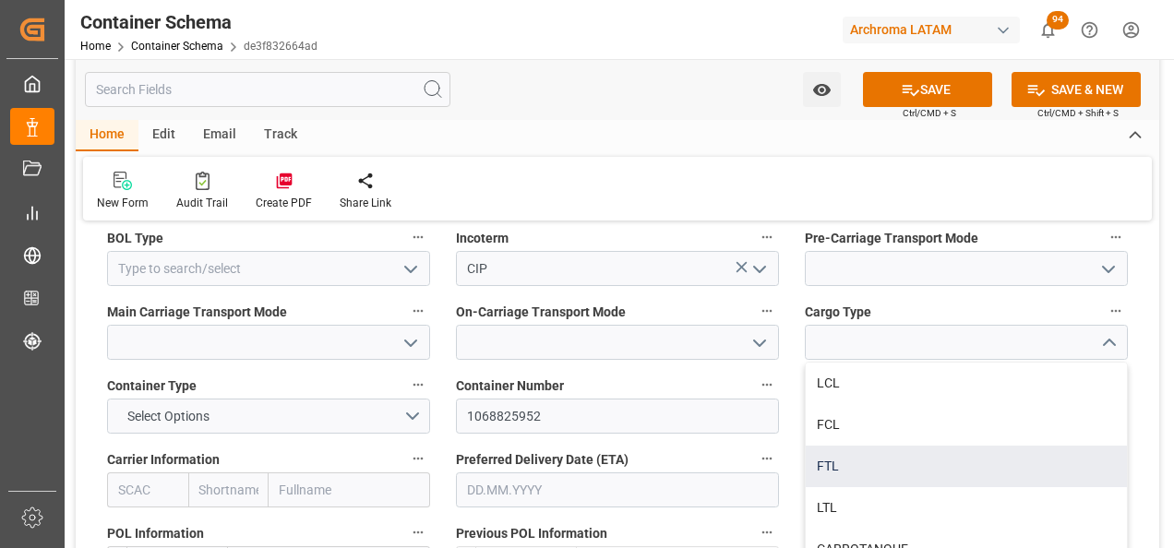
click at [906, 463] on div "FTL" at bounding box center [965, 467] width 321 height 42
type input "FTL"
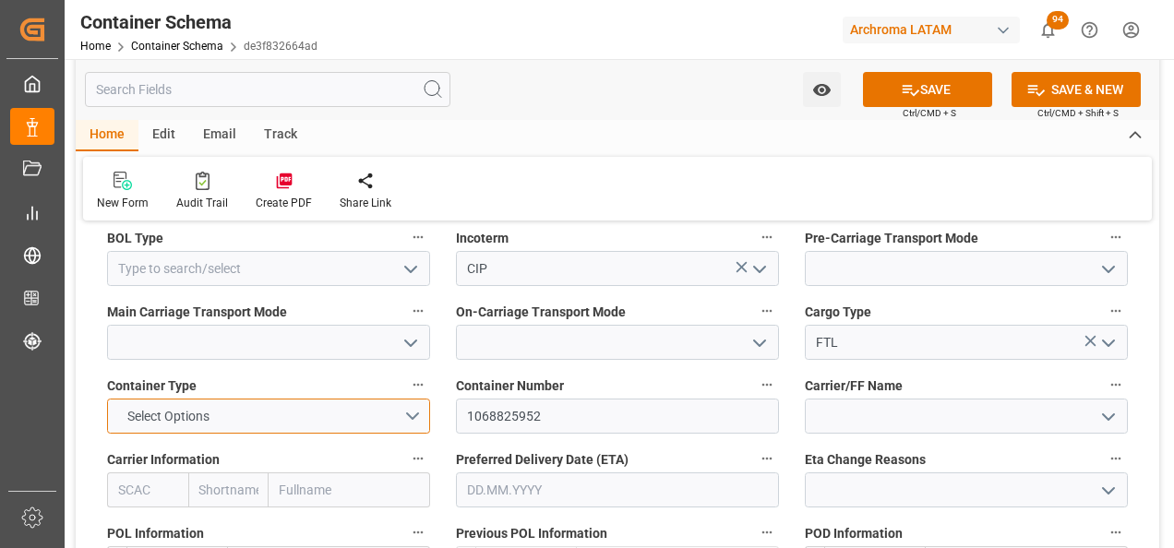
click at [420, 421] on button "Select Options" at bounding box center [268, 416] width 323 height 35
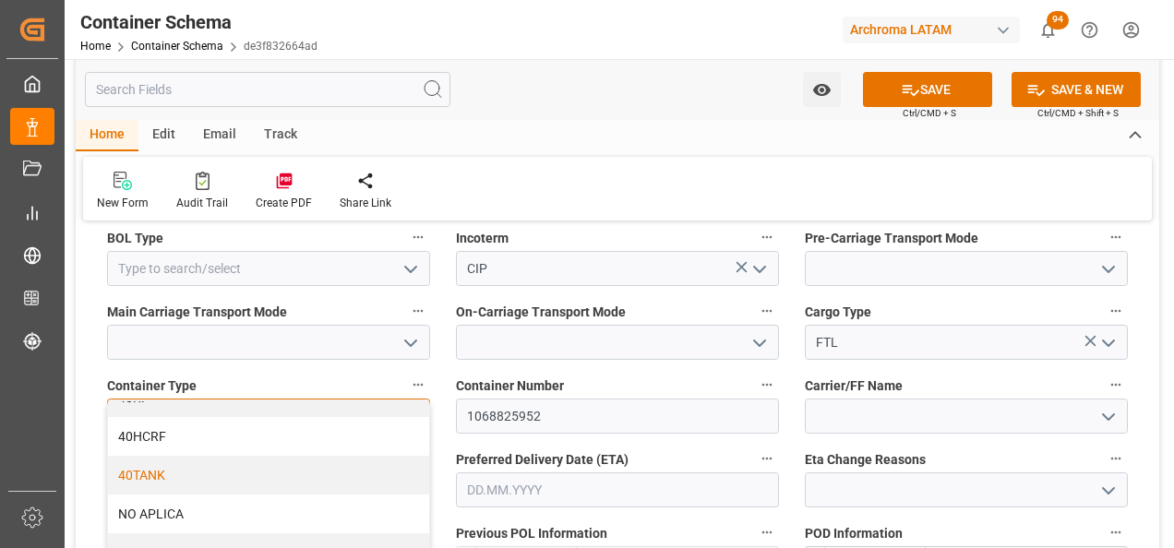
scroll to position [247, 0]
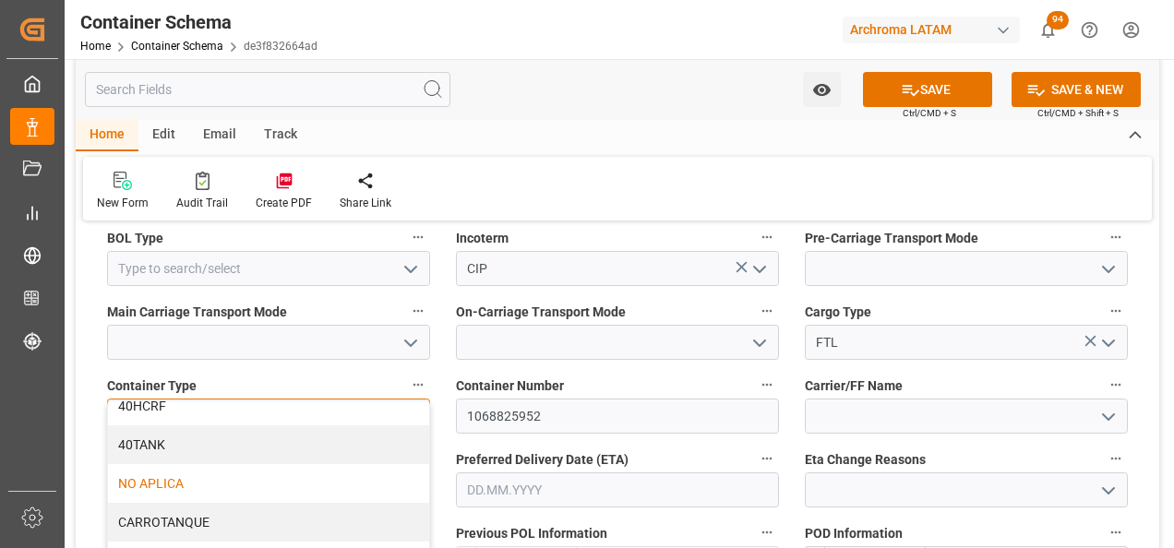
click at [348, 473] on div "NO APLICA" at bounding box center [268, 483] width 321 height 39
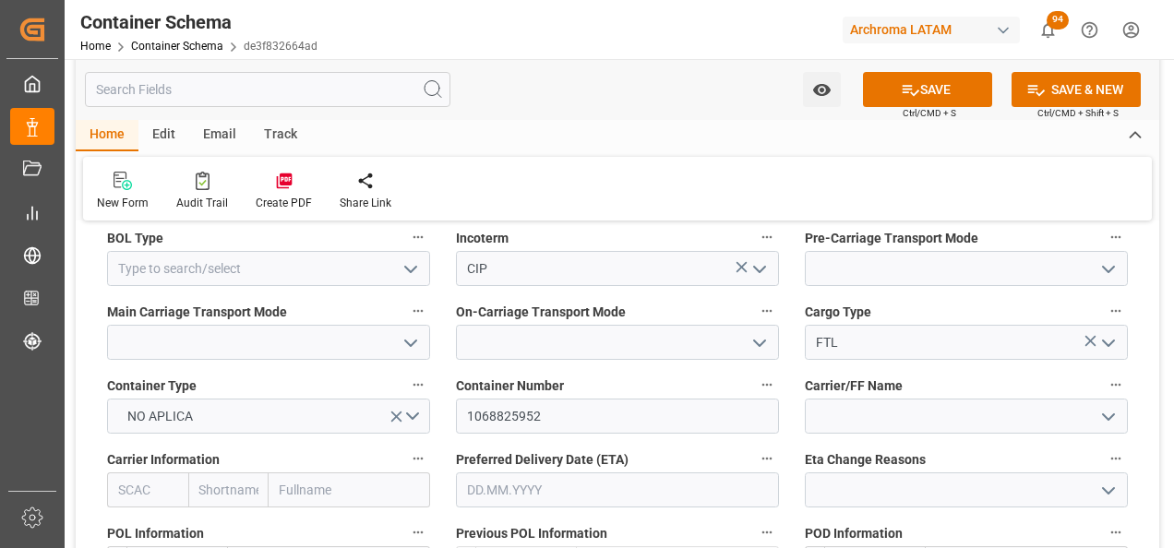
click at [533, 495] on input "text" at bounding box center [617, 489] width 323 height 35
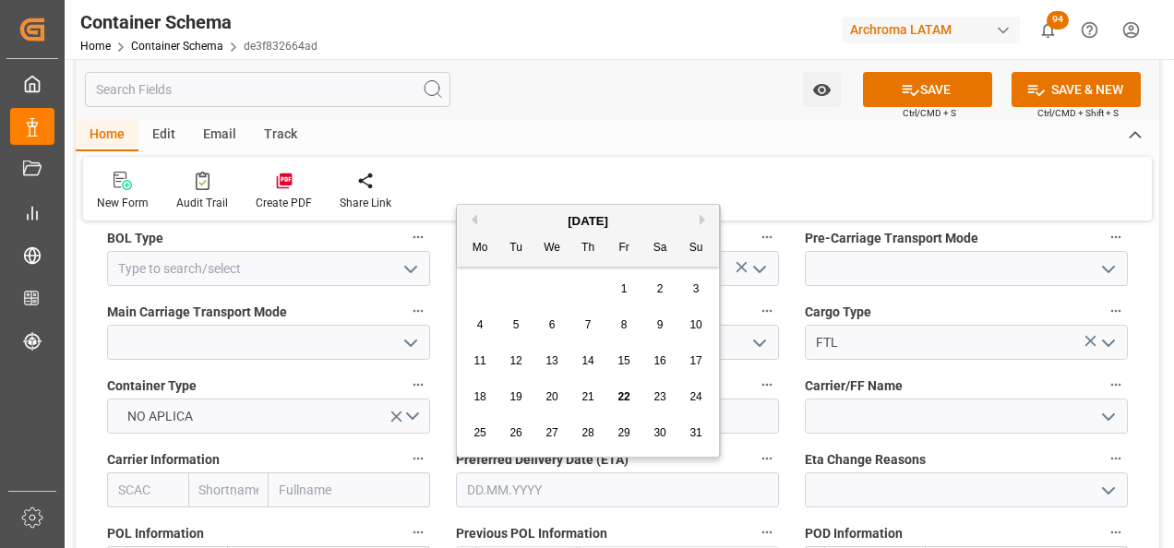
click at [487, 288] on div "28 29 30 31 1 2 3" at bounding box center [588, 289] width 252 height 36
click at [687, 395] on div "24" at bounding box center [696, 398] width 23 height 22
type input "24.08.2025"
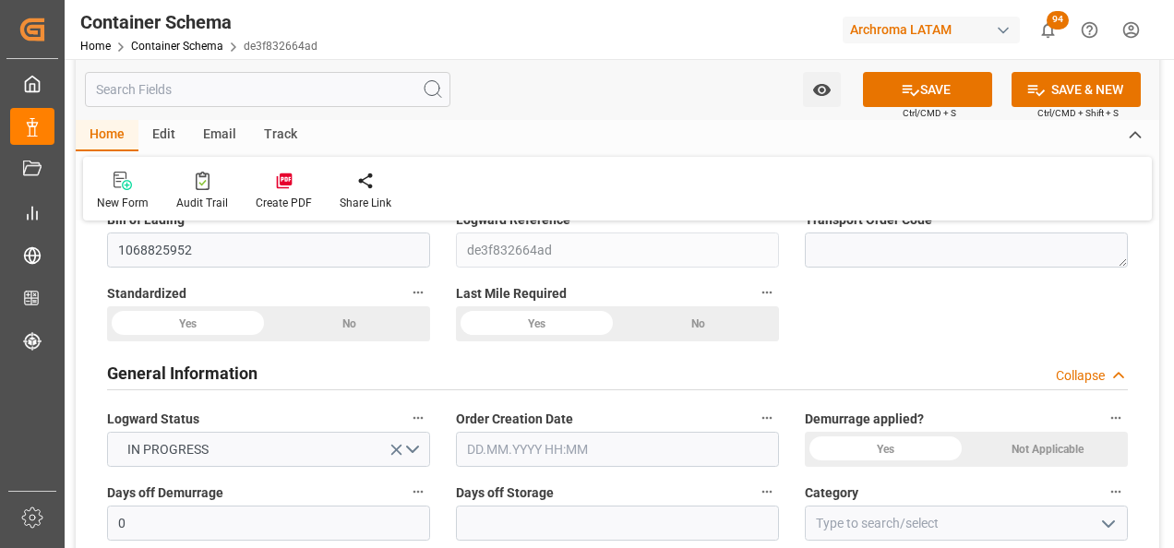
scroll to position [277, 0]
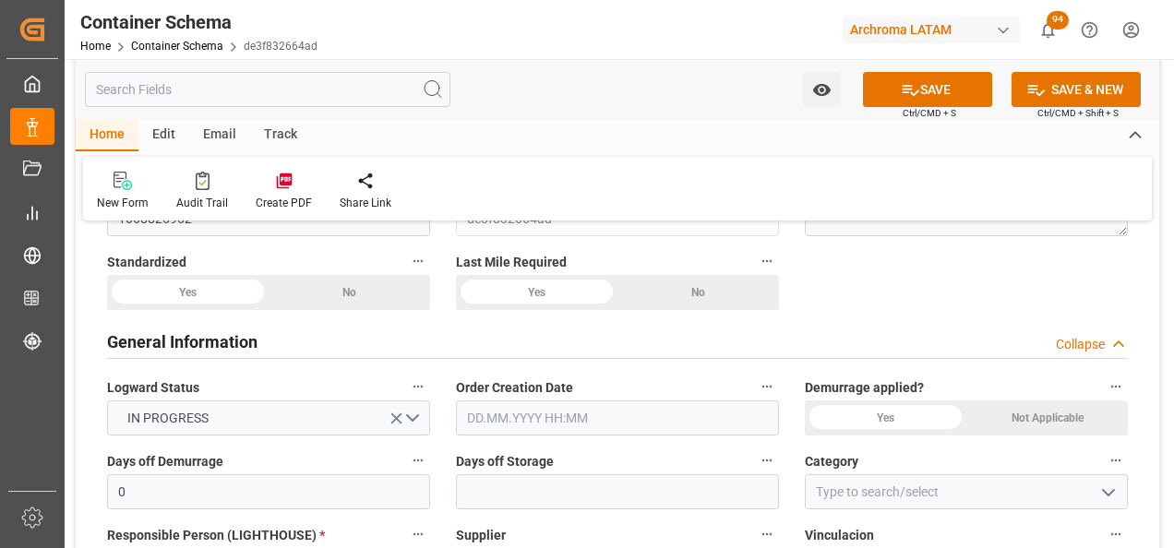
click at [572, 418] on input "text" at bounding box center [617, 417] width 323 height 35
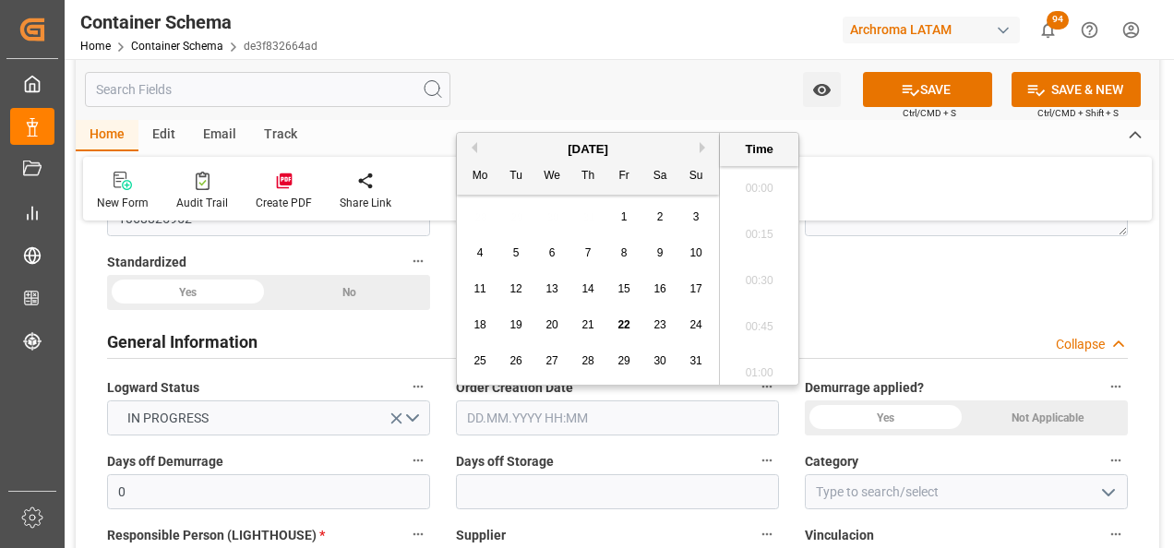
scroll to position [1898, 0]
click at [468, 223] on div "28 29 30 31 1 2 3" at bounding box center [588, 217] width 252 height 36
click at [620, 324] on span "22" at bounding box center [623, 324] width 12 height 13
click at [754, 323] on li "11:00" at bounding box center [759, 321] width 78 height 46
type input "22.08.2025 11:00"
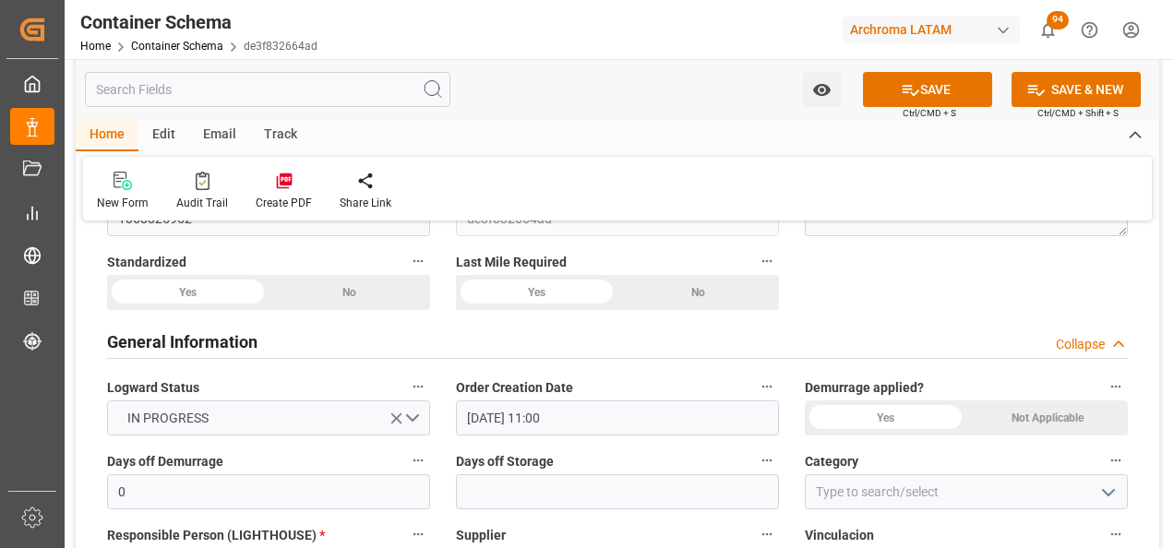
click at [1103, 495] on icon "open menu" at bounding box center [1108, 493] width 22 height 22
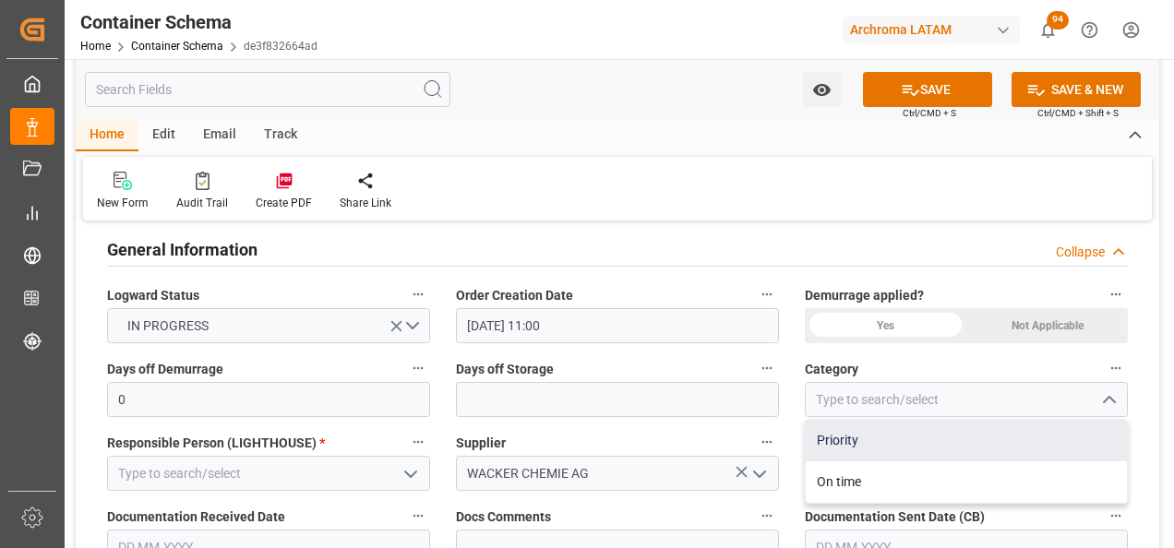
click at [921, 439] on div "Priority" at bounding box center [965, 441] width 321 height 42
type input "Priority"
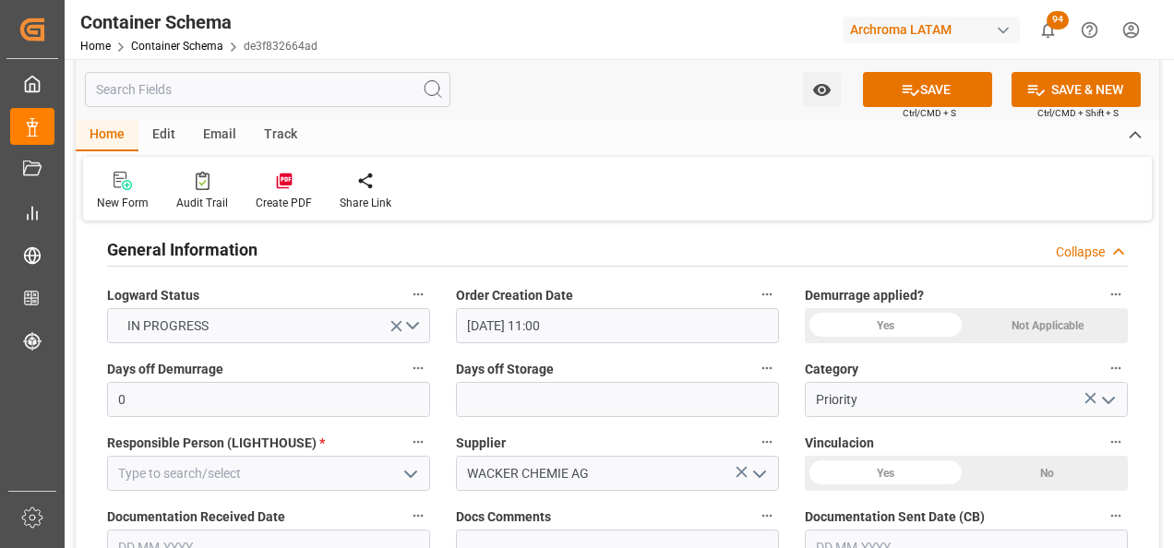
click at [399, 472] on button "open menu" at bounding box center [410, 473] width 28 height 29
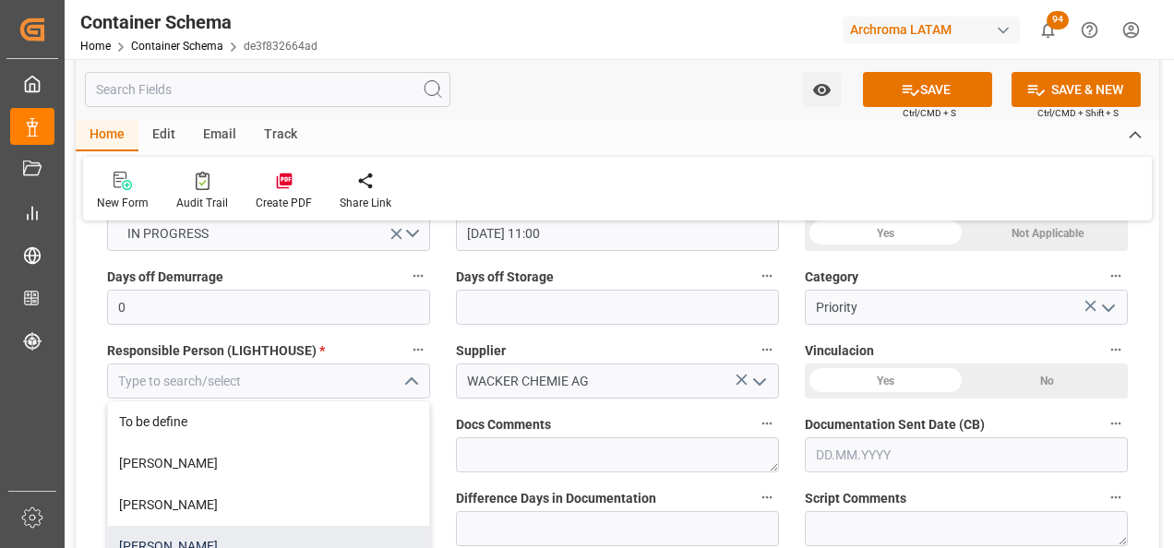
scroll to position [73, 0]
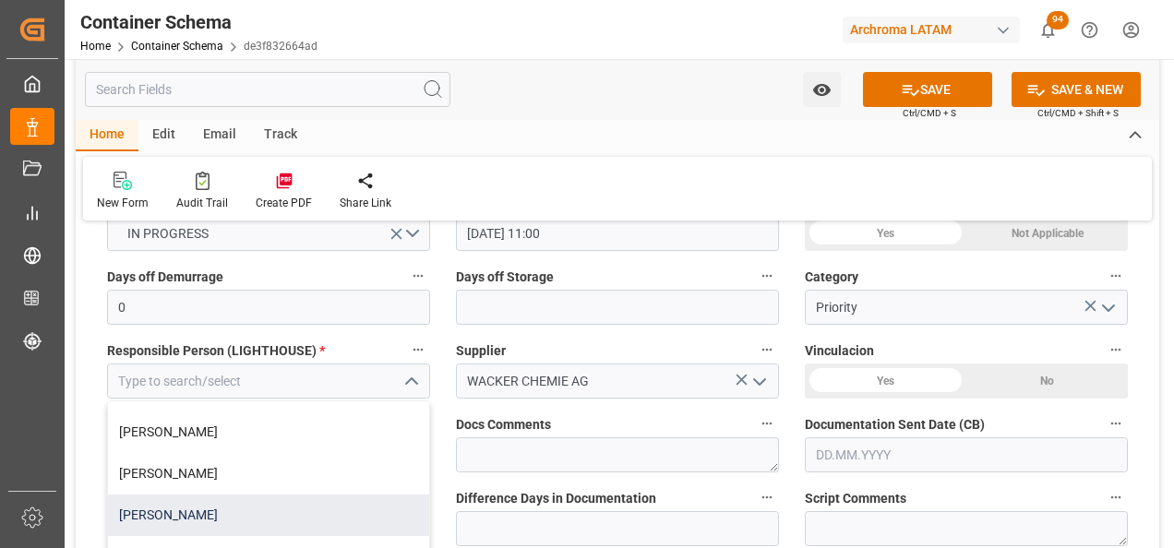
click at [279, 507] on div "[PERSON_NAME]" at bounding box center [268, 516] width 321 height 42
type input "[PERSON_NAME]"
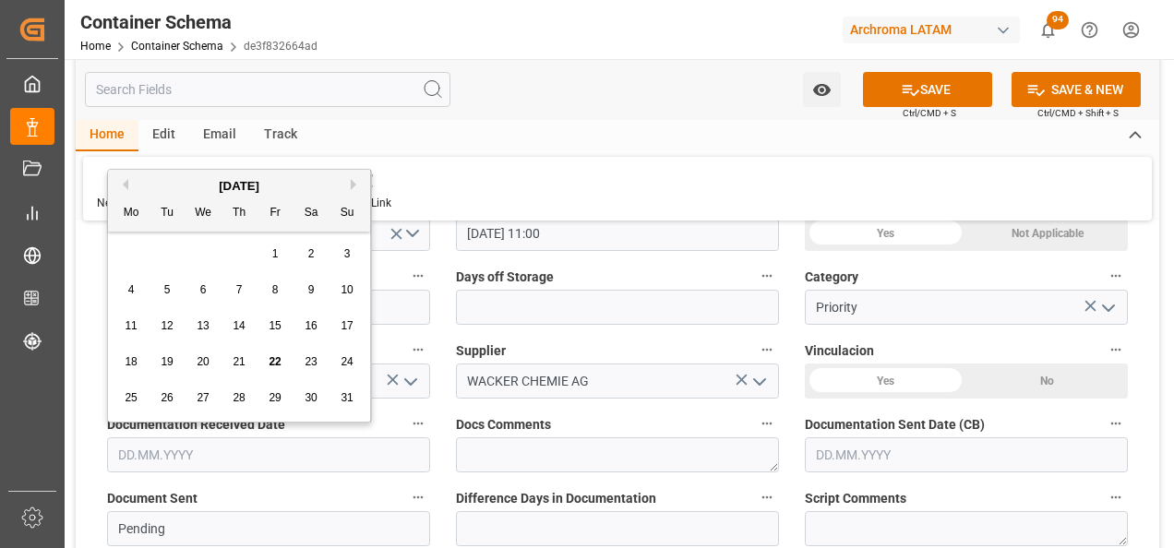
click at [252, 447] on input "text" at bounding box center [268, 454] width 323 height 35
click at [133, 244] on div "28 29 30 31 1 2 3" at bounding box center [239, 254] width 252 height 36
click at [273, 360] on span "22" at bounding box center [274, 361] width 12 height 13
type input "[DATE]"
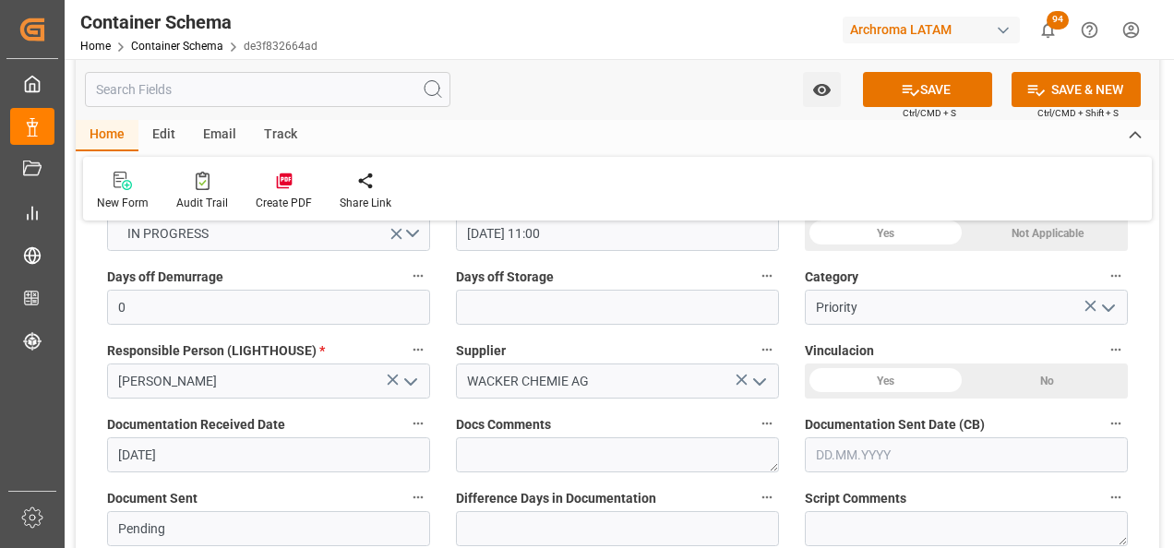
click at [816, 447] on input "text" at bounding box center [966, 454] width 323 height 35
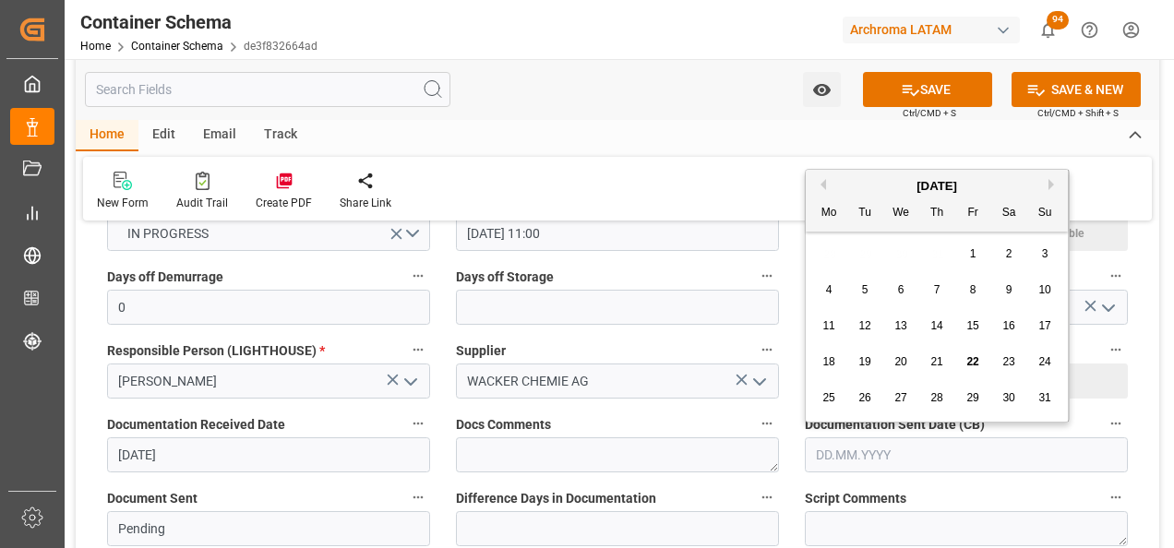
click at [812, 252] on div "28 29 30 31 1 2 3" at bounding box center [937, 254] width 252 height 36
click at [976, 355] on span "22" at bounding box center [972, 361] width 12 height 13
type input "[DATE]"
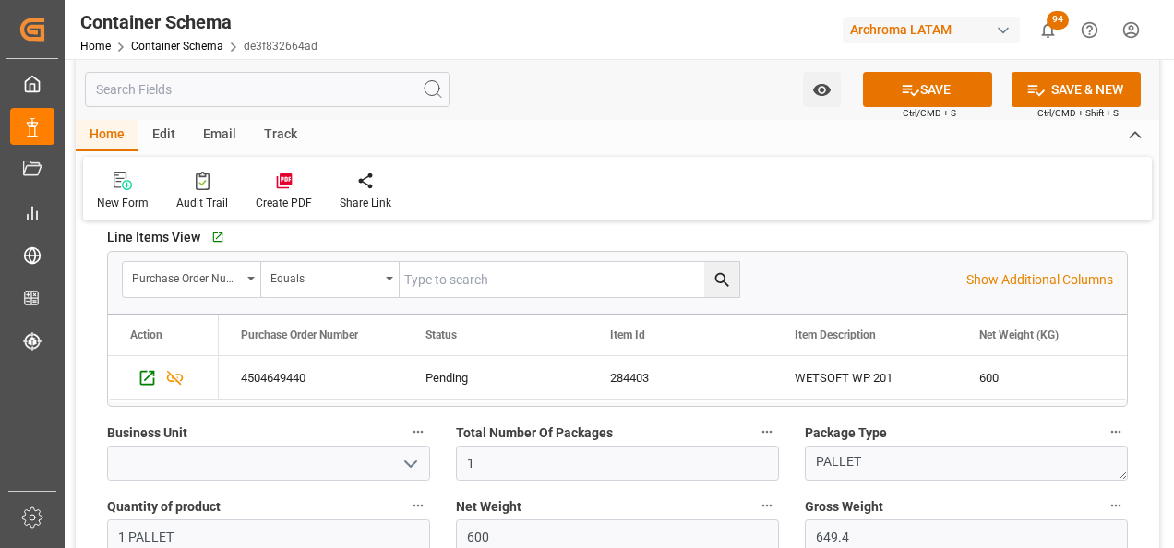
scroll to position [1015, 0]
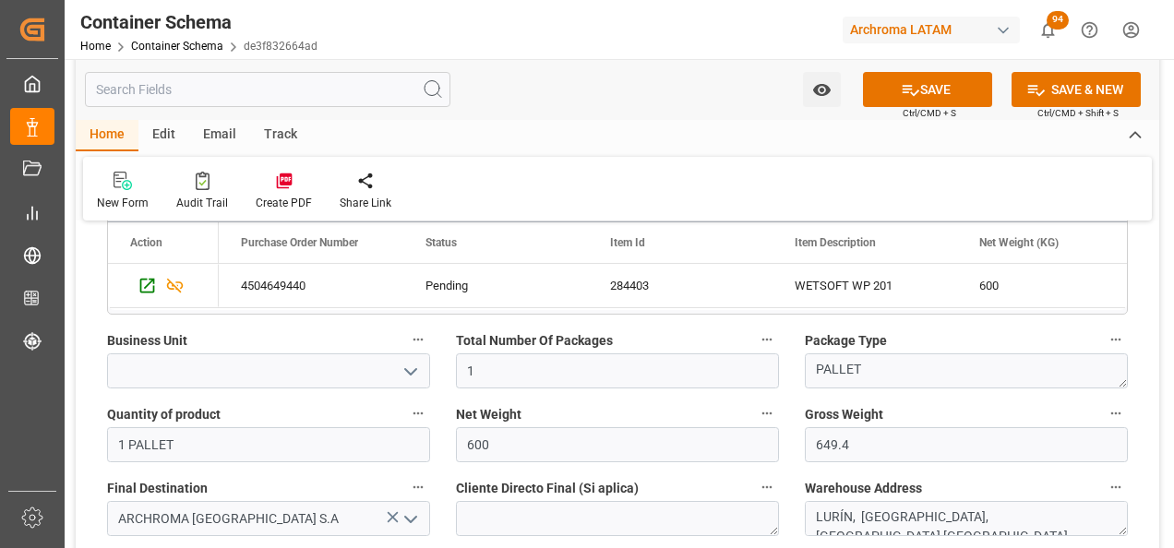
click at [416, 373] on icon "open menu" at bounding box center [411, 372] width 22 height 22
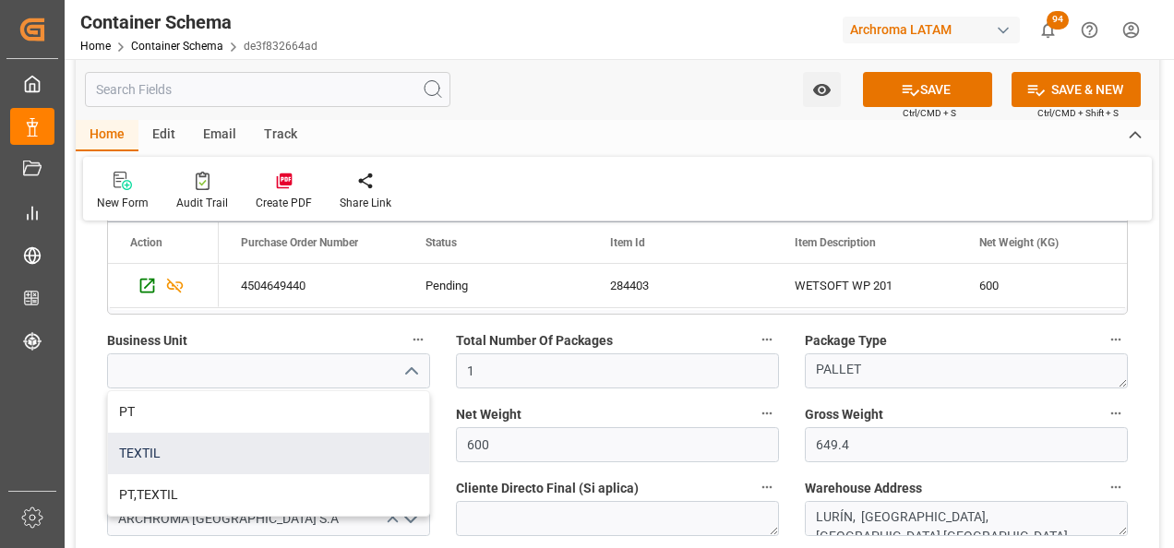
click at [375, 437] on div "TEXTIL" at bounding box center [268, 454] width 321 height 42
type input "TEXTIL"
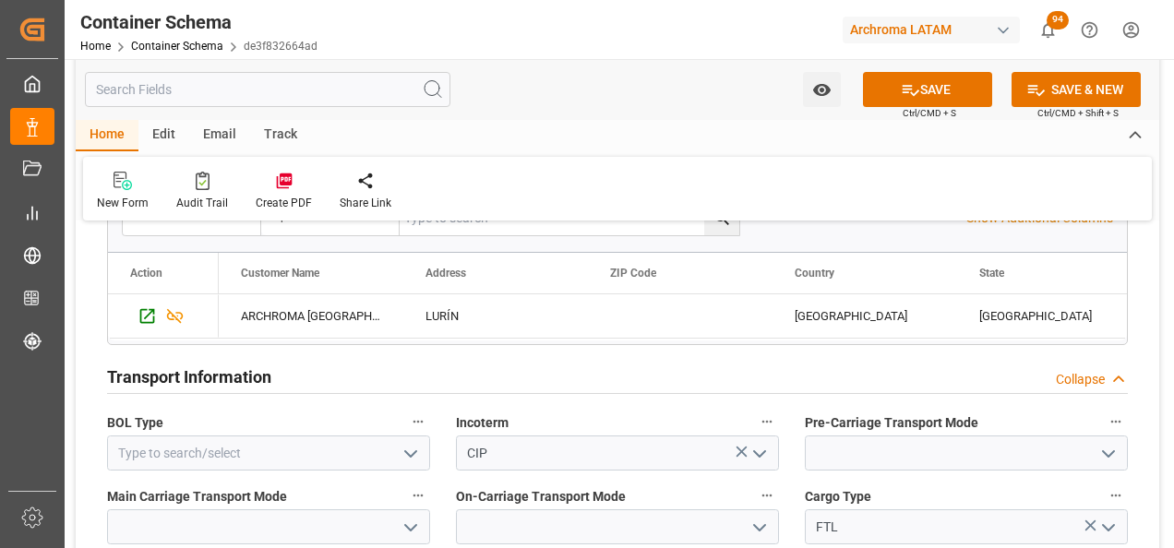
scroll to position [1661, 0]
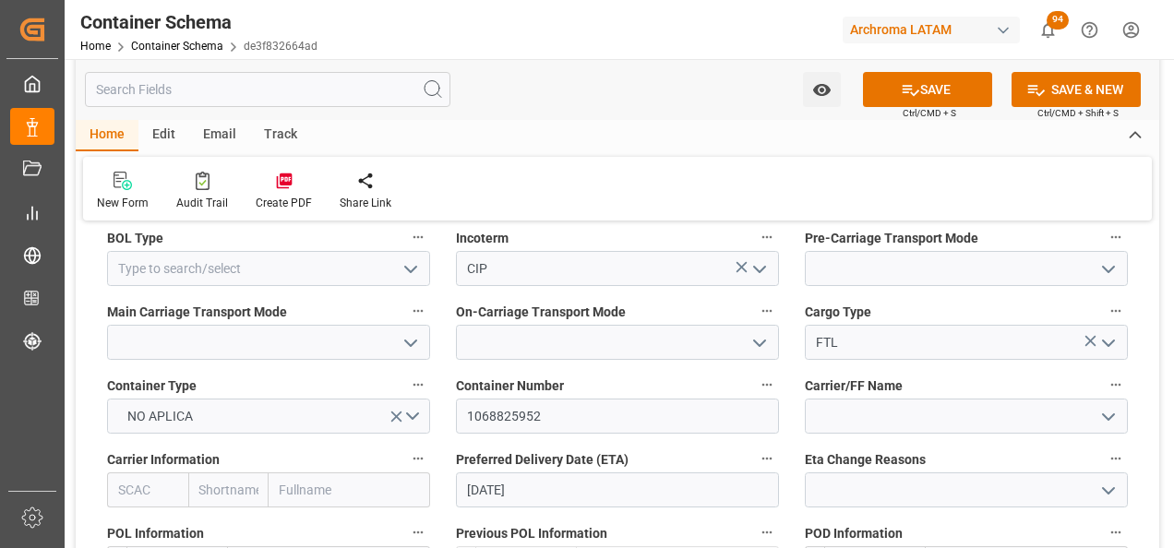
click at [406, 273] on icon "open menu" at bounding box center [411, 269] width 22 height 22
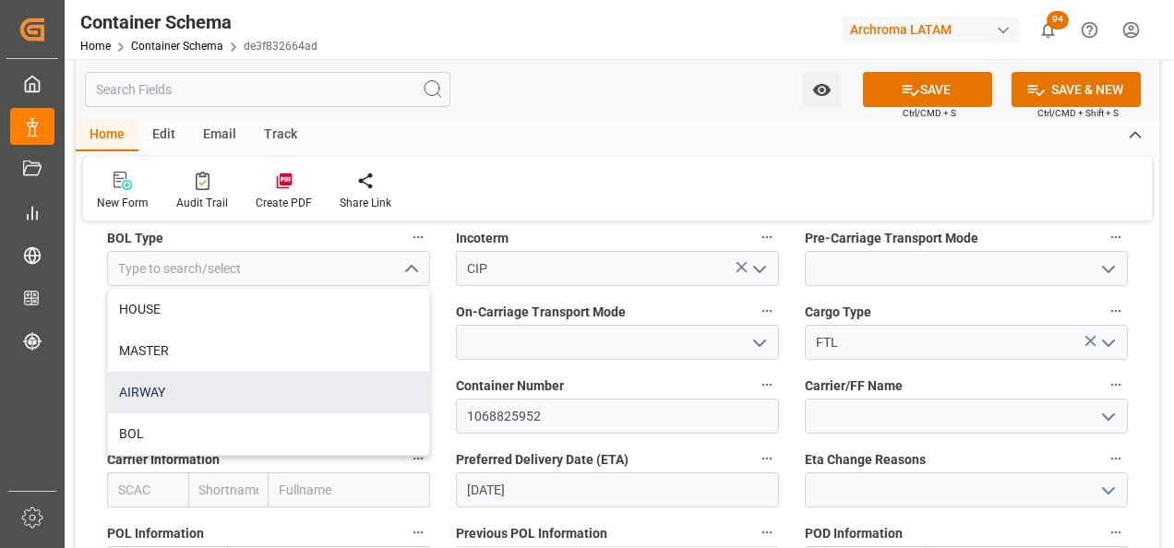
click at [261, 398] on div "AIRWAY" at bounding box center [268, 393] width 321 height 42
type input "AIRWAY"
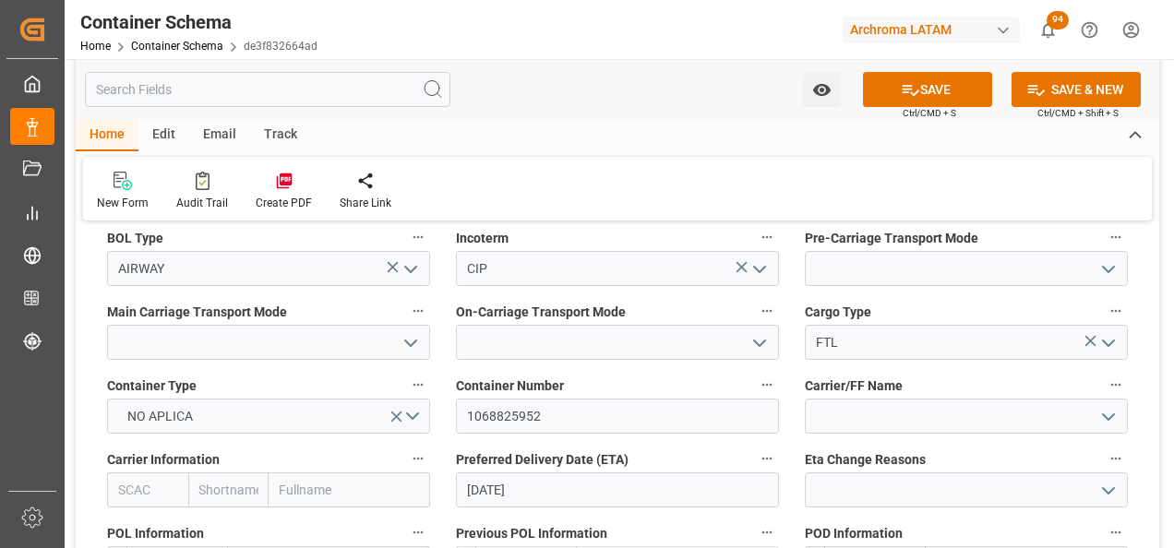
click at [1103, 268] on icon "open menu" at bounding box center [1108, 269] width 22 height 22
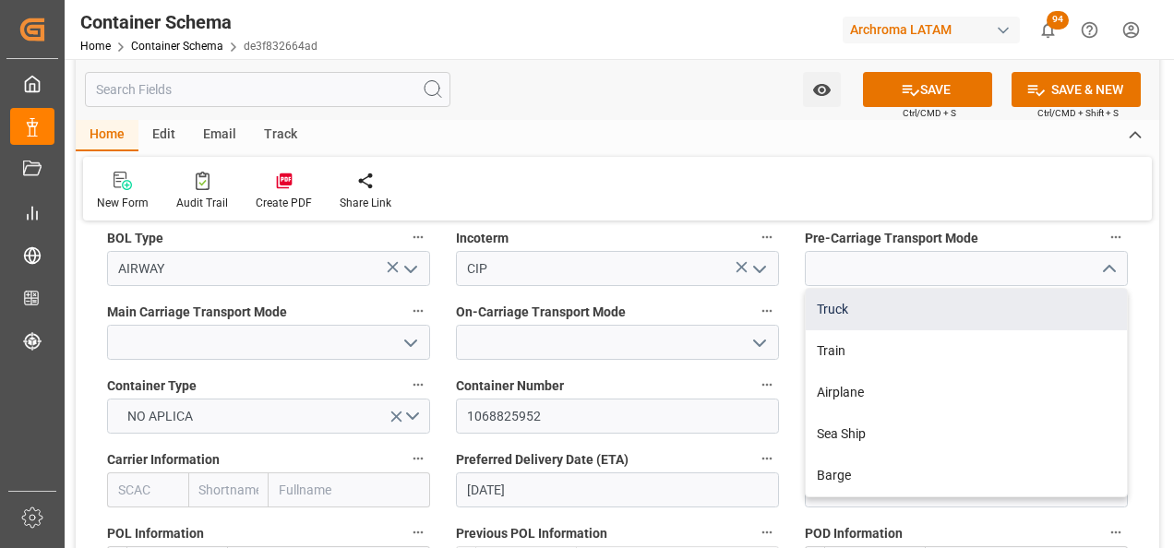
click at [944, 304] on div "Truck" at bounding box center [965, 310] width 321 height 42
type input "Truck"
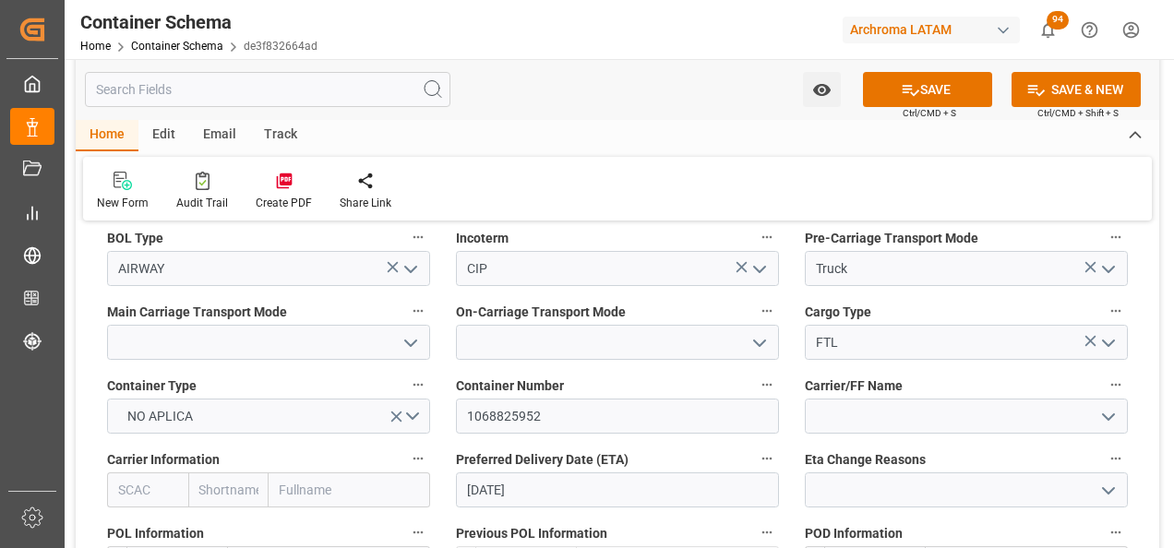
click at [400, 338] on icon "open menu" at bounding box center [411, 343] width 22 height 22
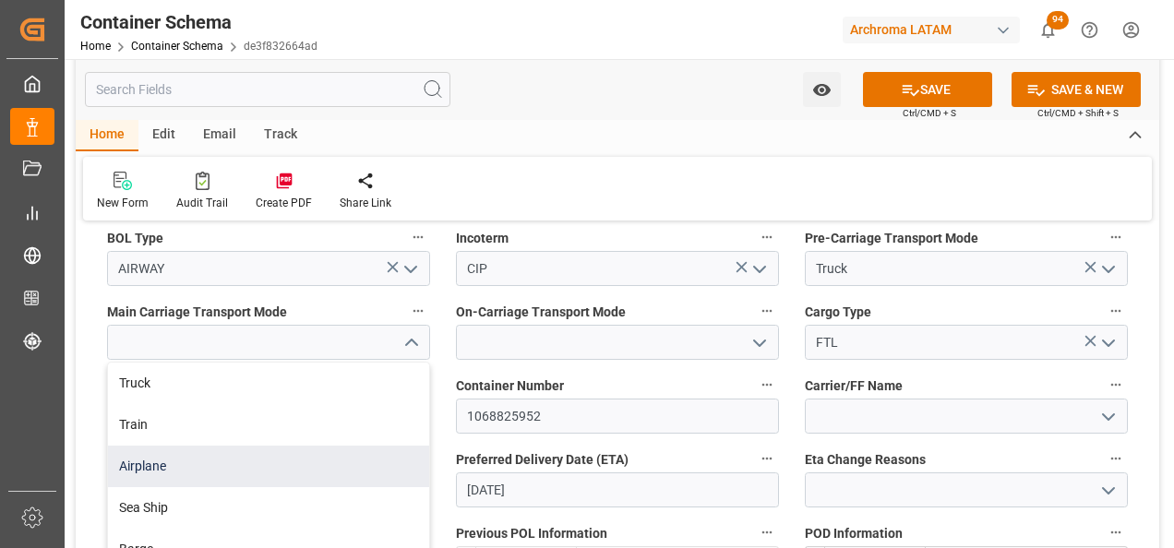
click at [313, 459] on div "Airplane" at bounding box center [268, 467] width 321 height 42
type input "Airplane"
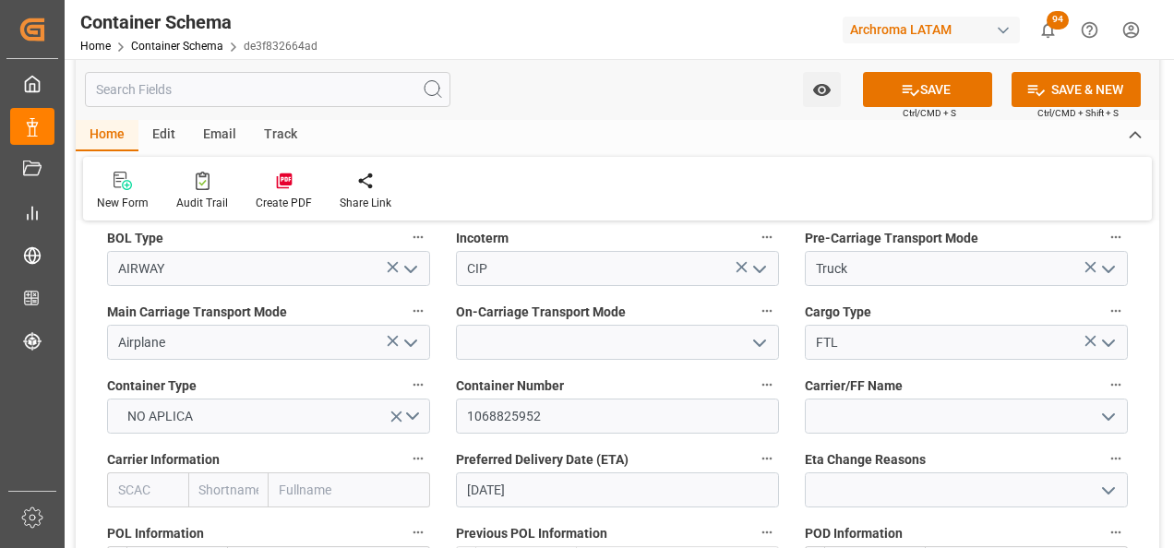
click at [769, 348] on icon "open menu" at bounding box center [759, 343] width 22 height 22
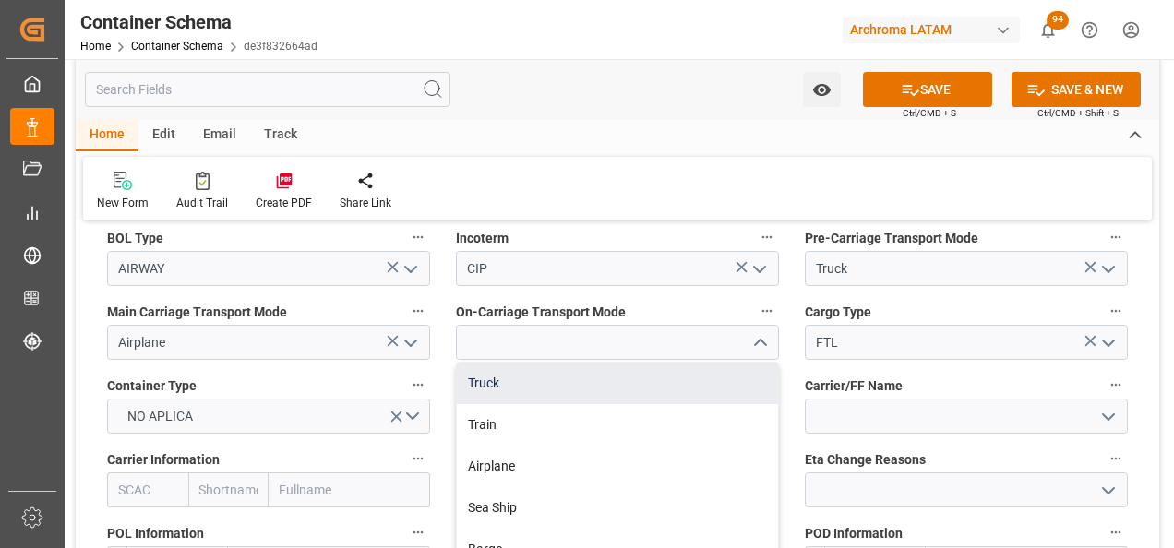
click at [702, 378] on div "Truck" at bounding box center [617, 384] width 321 height 42
type input "Truck"
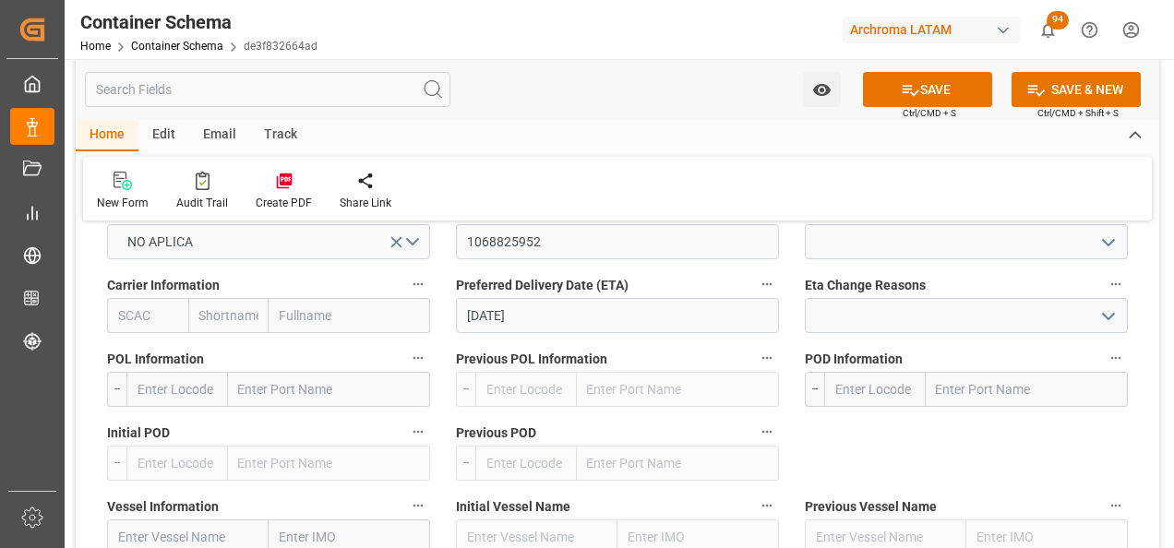
scroll to position [1938, 0]
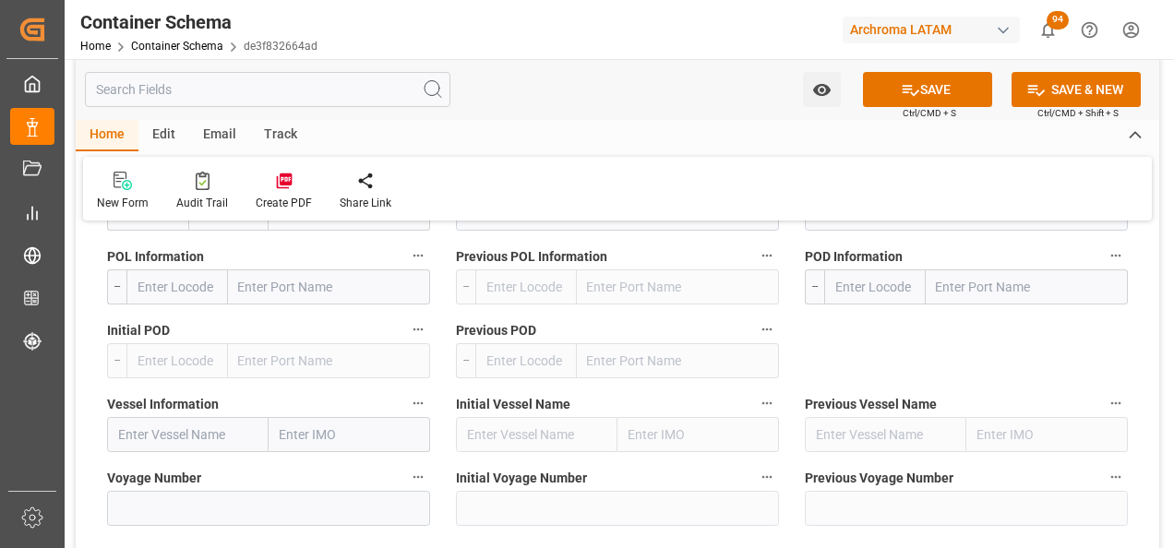
click at [284, 297] on input "text" at bounding box center [329, 286] width 202 height 35
type input "MUNICH"
click at [285, 317] on div "Munich - USM8D" at bounding box center [326, 328] width 194 height 42
type input "USM8D"
drag, startPoint x: 305, startPoint y: 297, endPoint x: 238, endPoint y: 297, distance: 67.4
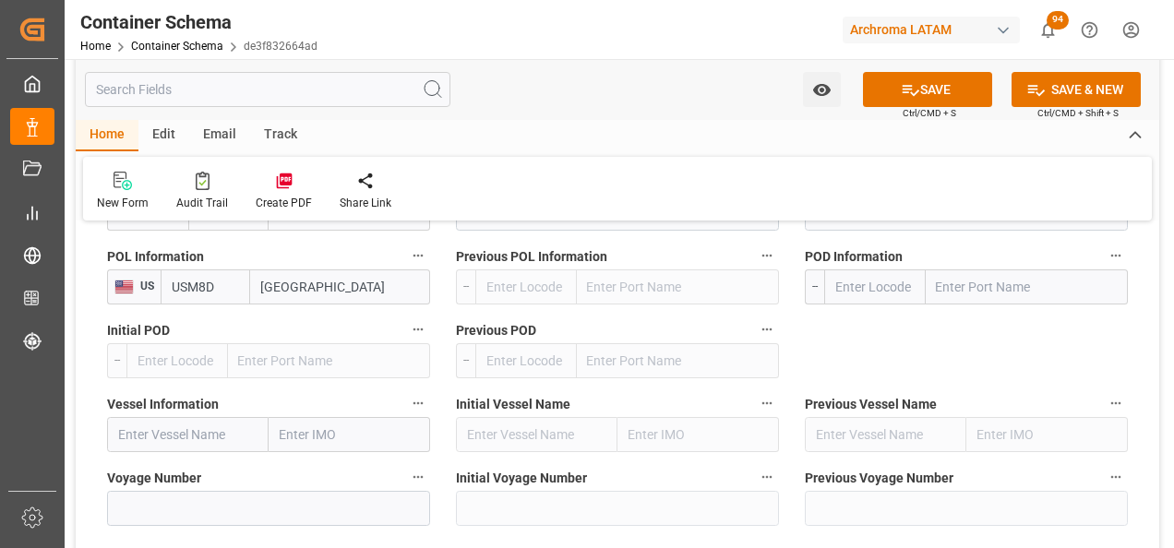
click at [238, 297] on div "USM8D Munich" at bounding box center [295, 286] width 269 height 35
type input "M"
drag, startPoint x: 204, startPoint y: 283, endPoint x: 148, endPoint y: 280, distance: 56.4
click at [149, 280] on div "US USM8D" at bounding box center [268, 286] width 323 height 35
click at [146, 284] on span "US" at bounding box center [144, 286] width 20 height 13
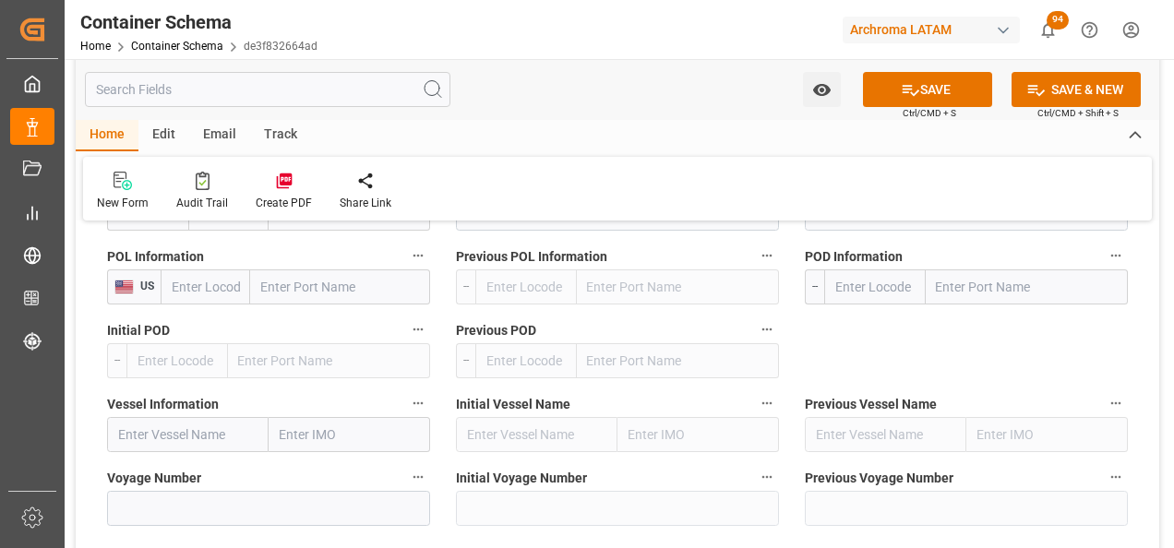
click at [972, 283] on input "text" at bounding box center [1026, 286] width 202 height 35
type input "LIMA"
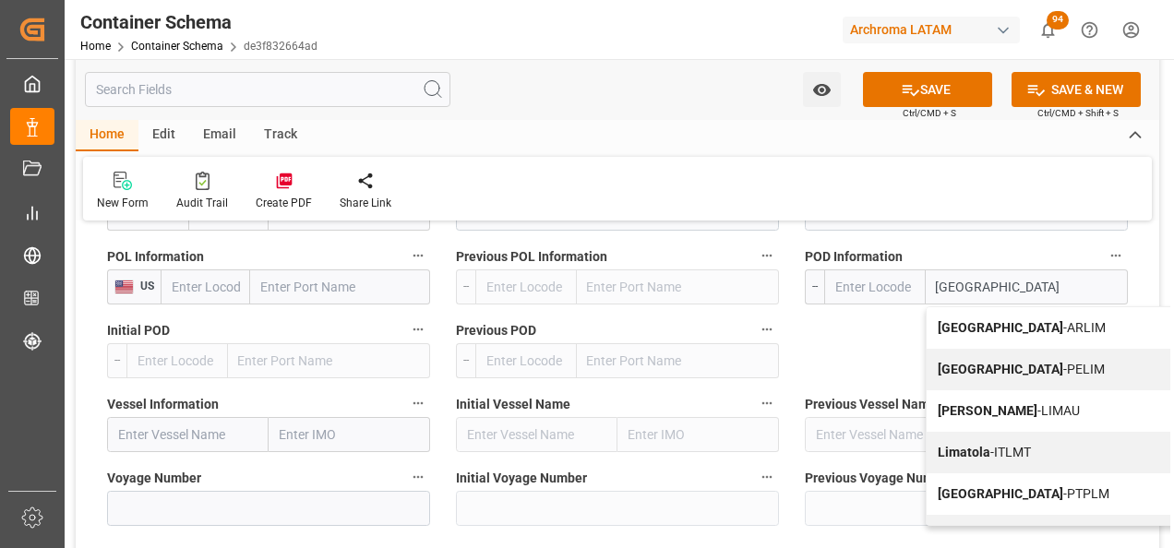
click at [972, 358] on div "Lima - PELIM" at bounding box center [1054, 370] width 256 height 42
type input "PELIM"
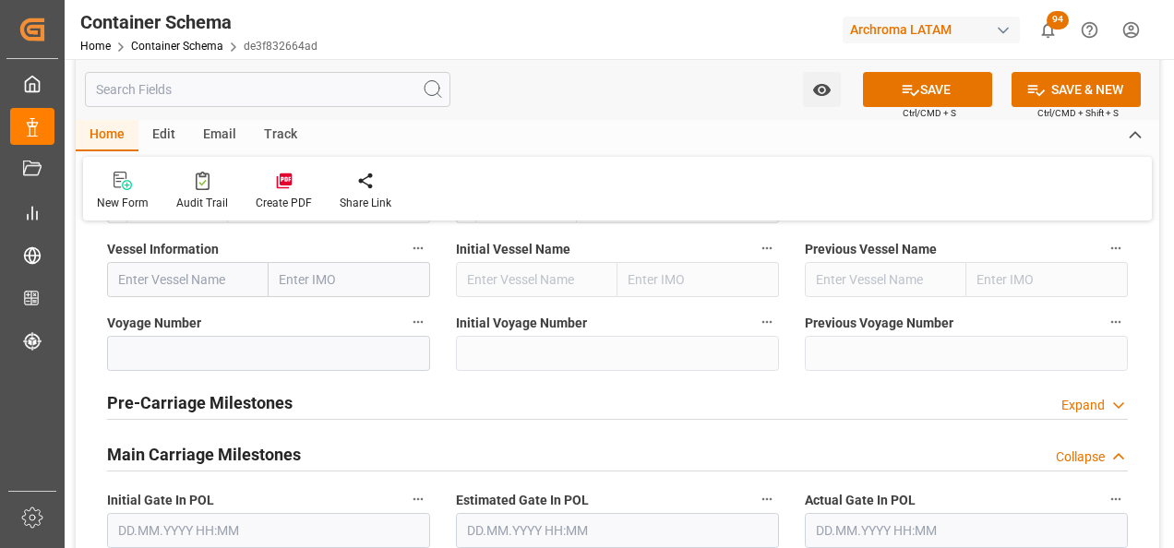
scroll to position [2122, 0]
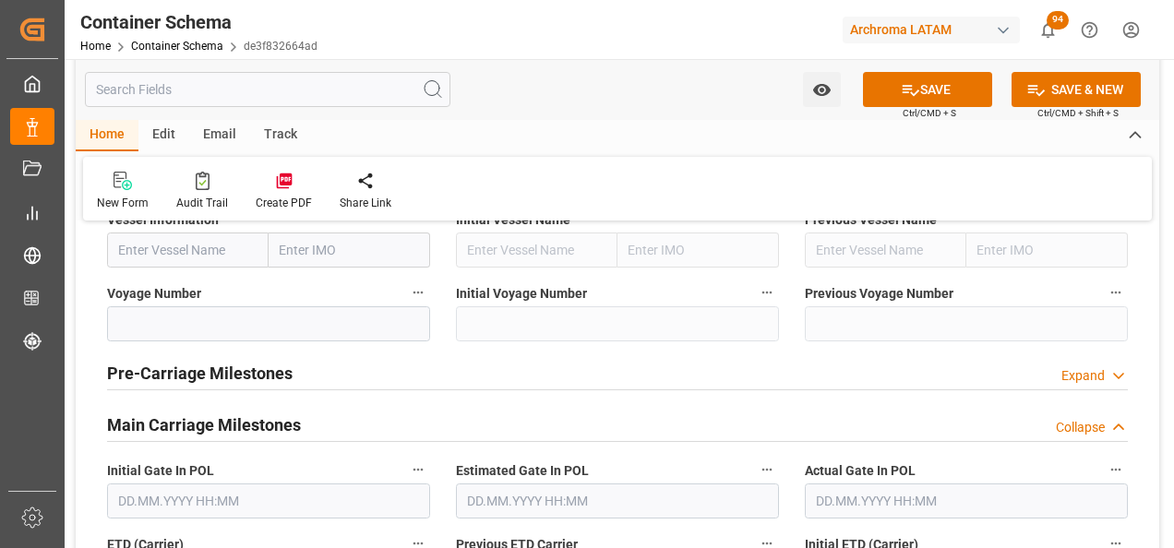
type input "Lima"
click at [290, 309] on input at bounding box center [268, 323] width 323 height 35
paste input "AF271/22"
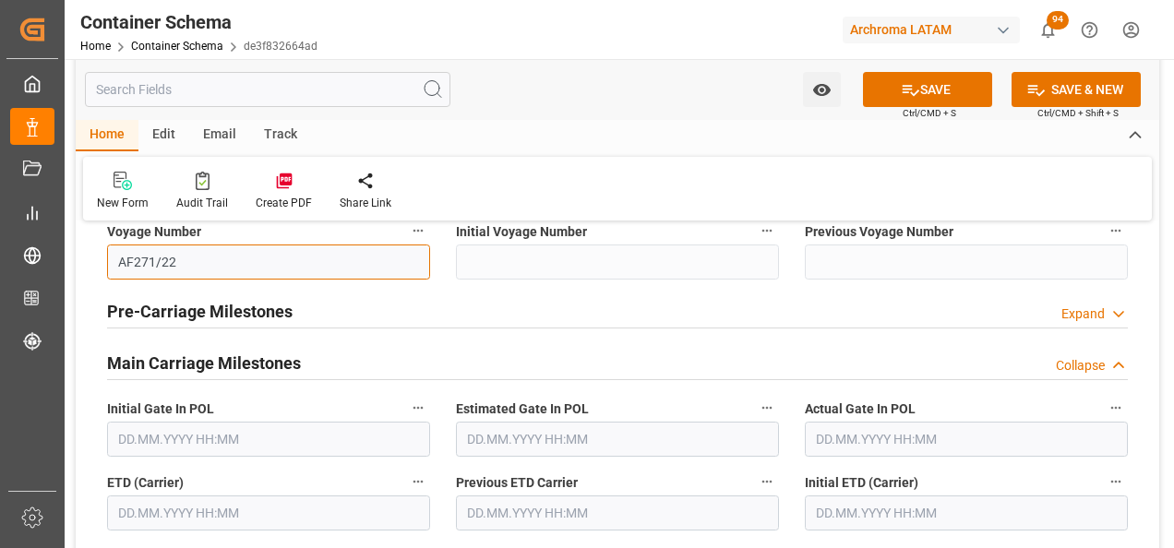
scroll to position [2214, 0]
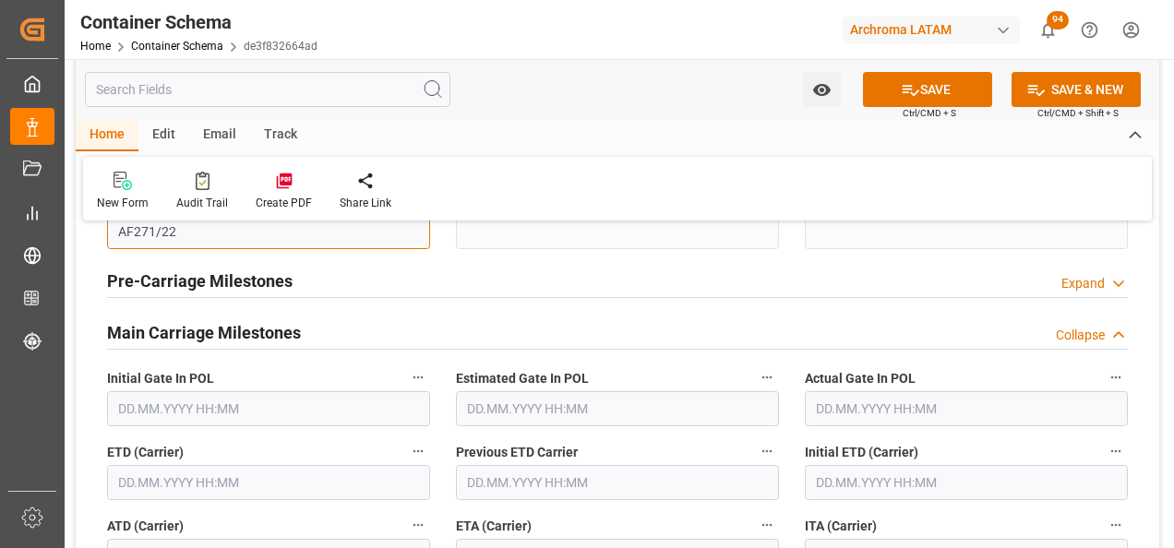
type input "AF271/22"
click at [182, 476] on input "text" at bounding box center [268, 482] width 323 height 35
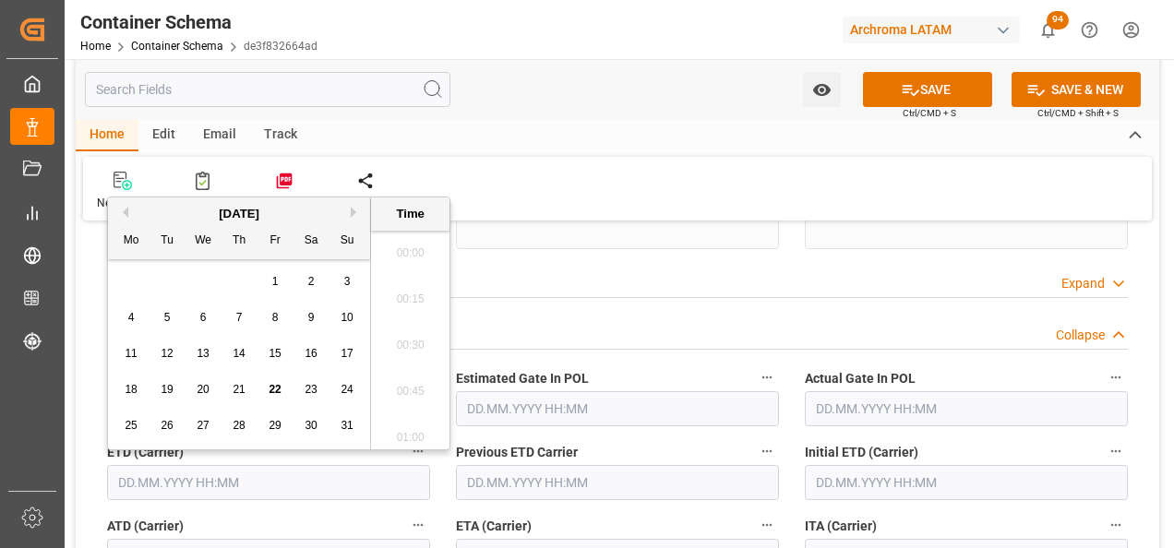
scroll to position [1898, 0]
click at [276, 386] on span "22" at bounding box center [274, 389] width 12 height 13
type input "22.08.2025 00:00"
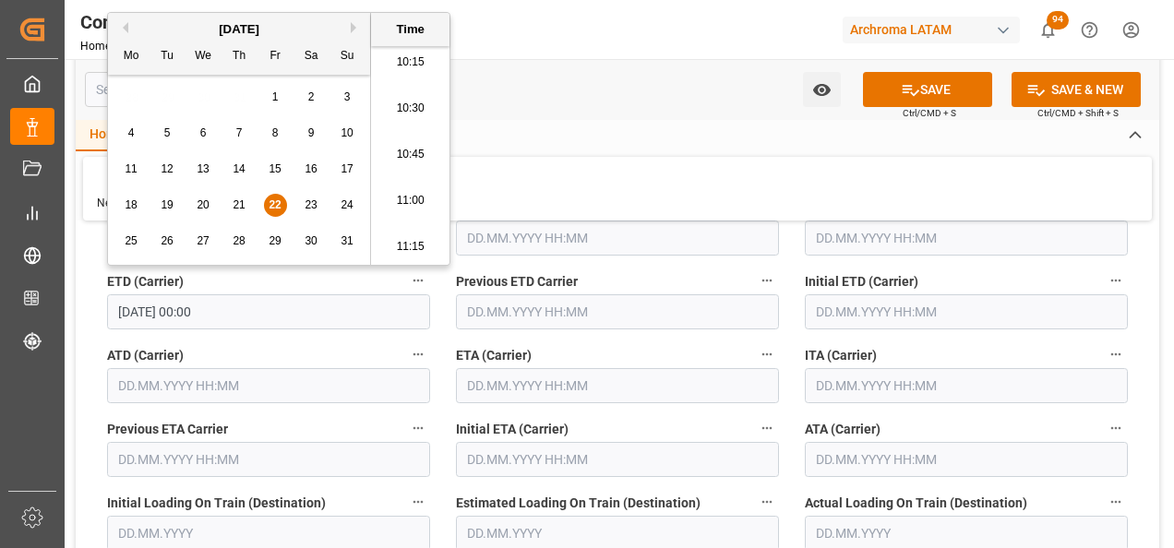
scroll to position [2399, 0]
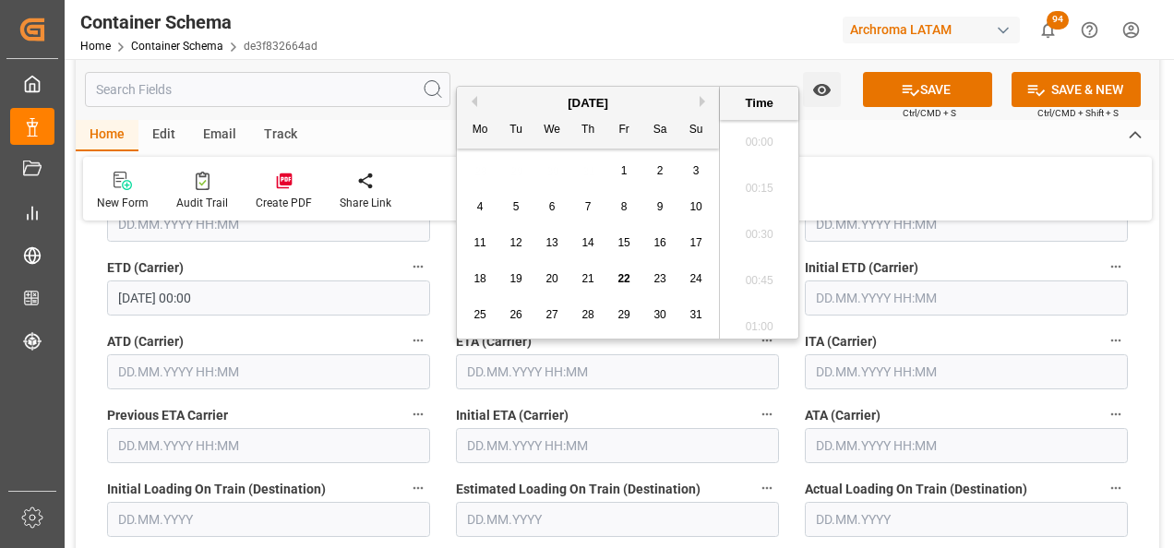
click at [552, 367] on input "text" at bounding box center [617, 371] width 323 height 35
click at [695, 278] on span "24" at bounding box center [695, 278] width 12 height 13
click at [751, 280] on li "16:00" at bounding box center [759, 275] width 78 height 46
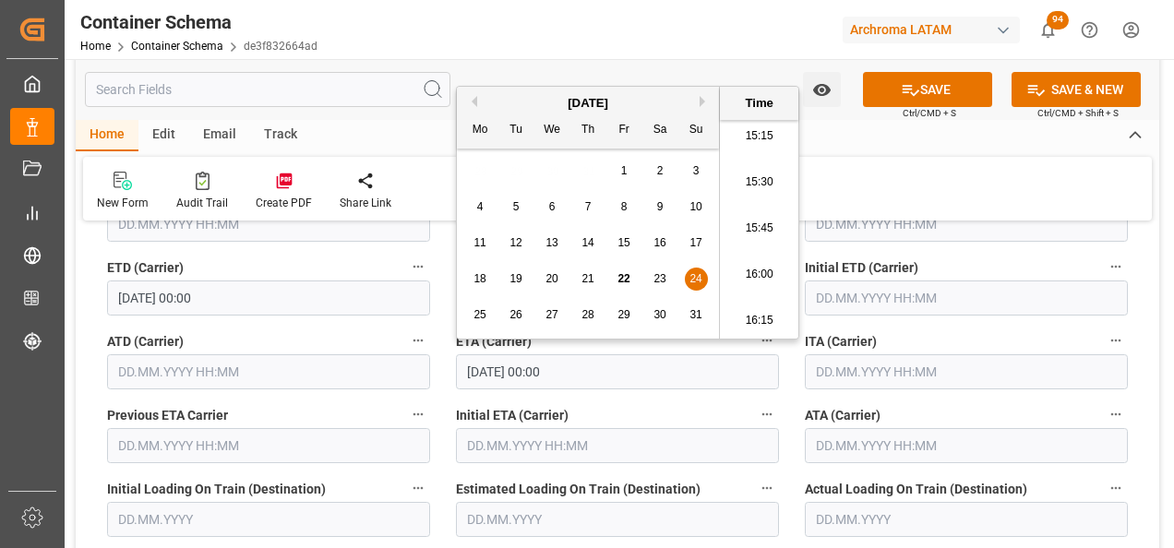
type input "24.08.2025 16:00"
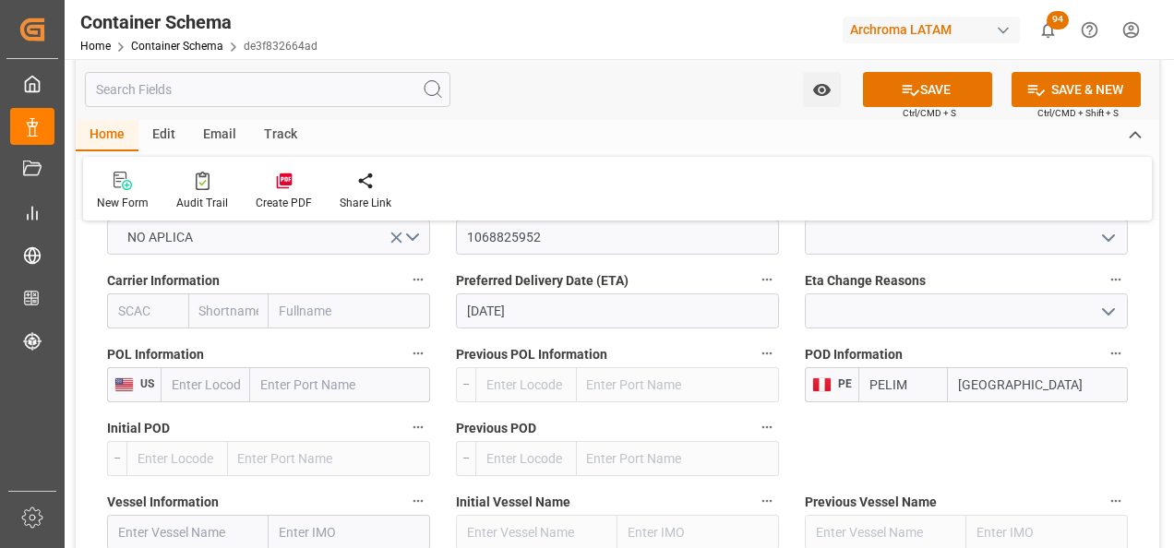
scroll to position [1753, 0]
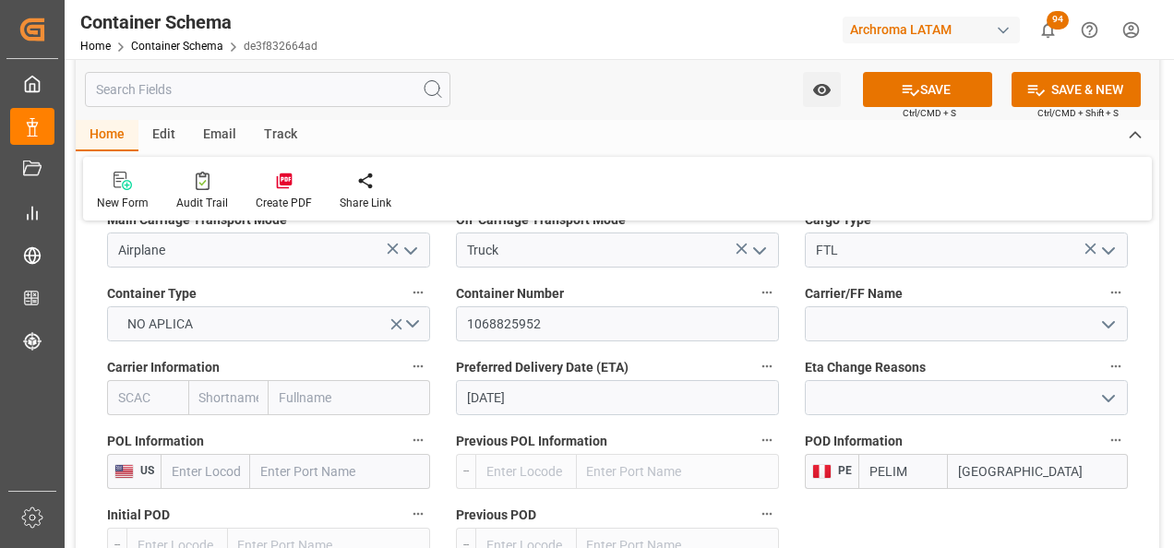
click at [323, 395] on input "text" at bounding box center [348, 397] width 161 height 35
type input "A"
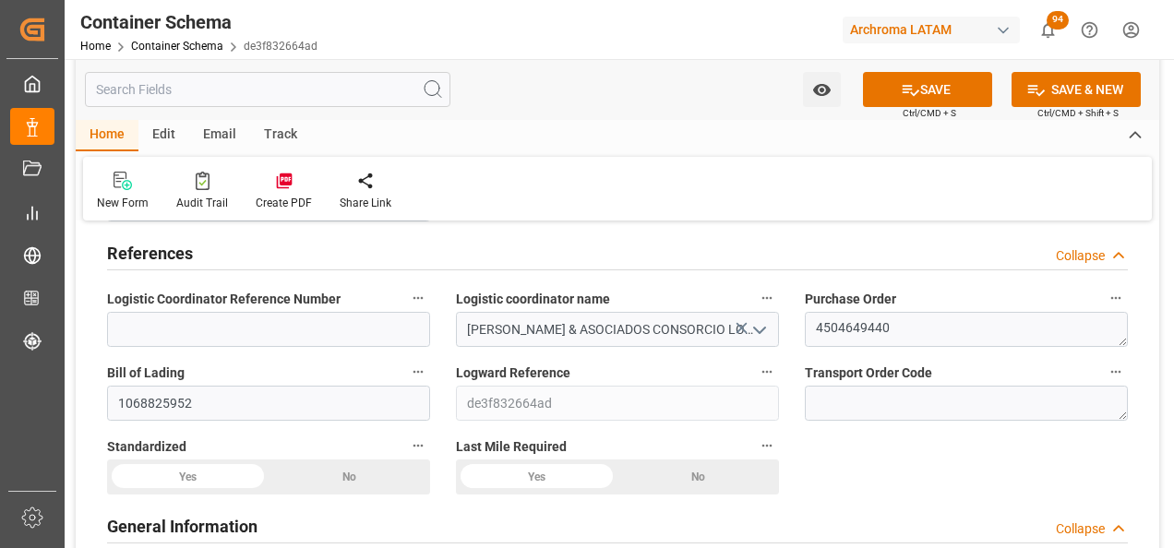
scroll to position [0, 0]
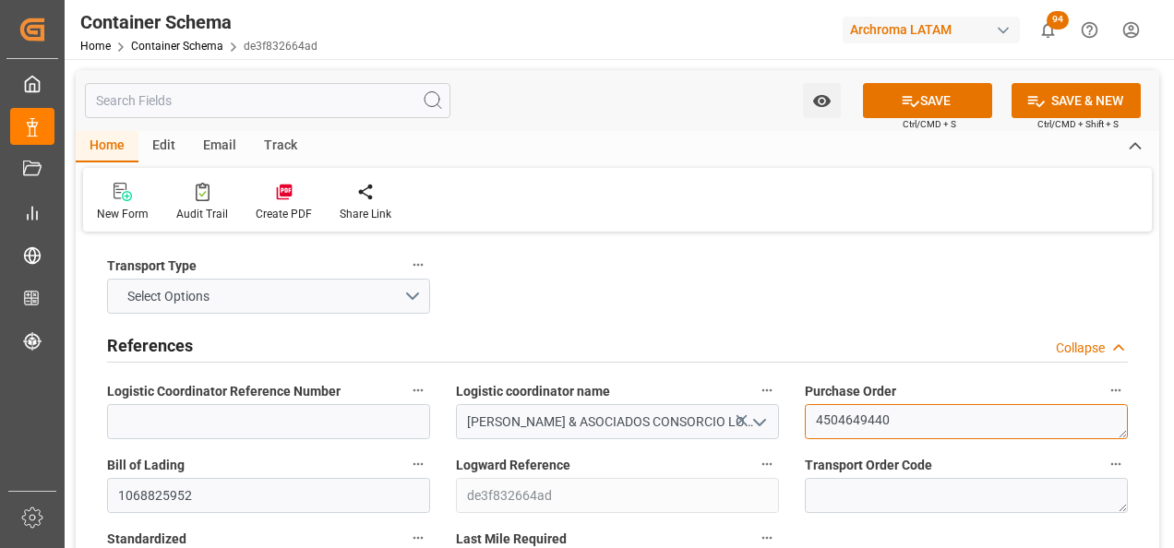
click at [860, 425] on textarea "4504649440" at bounding box center [966, 421] width 323 height 35
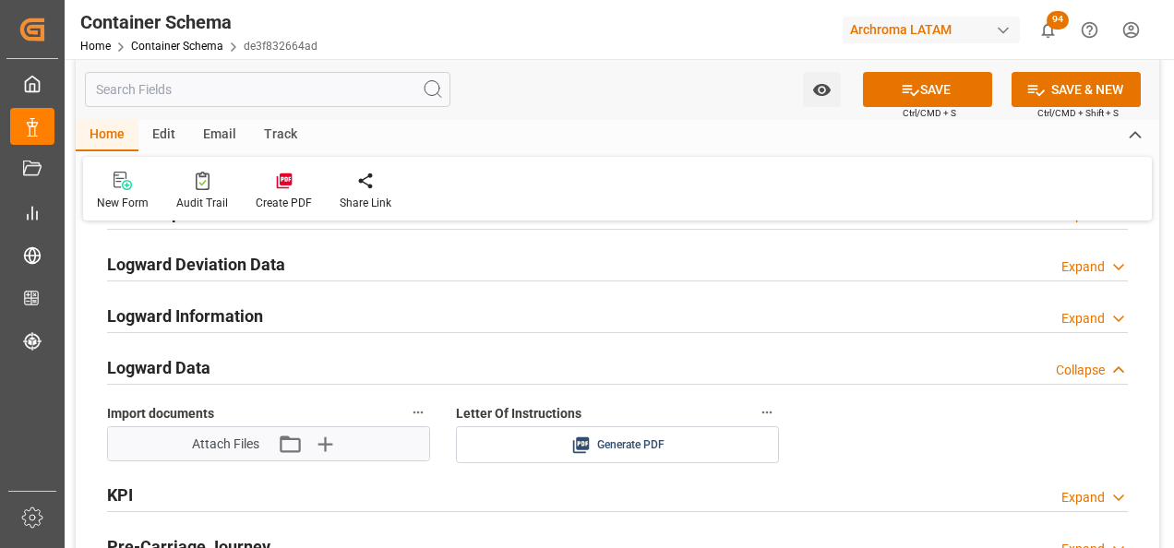
scroll to position [2860, 0]
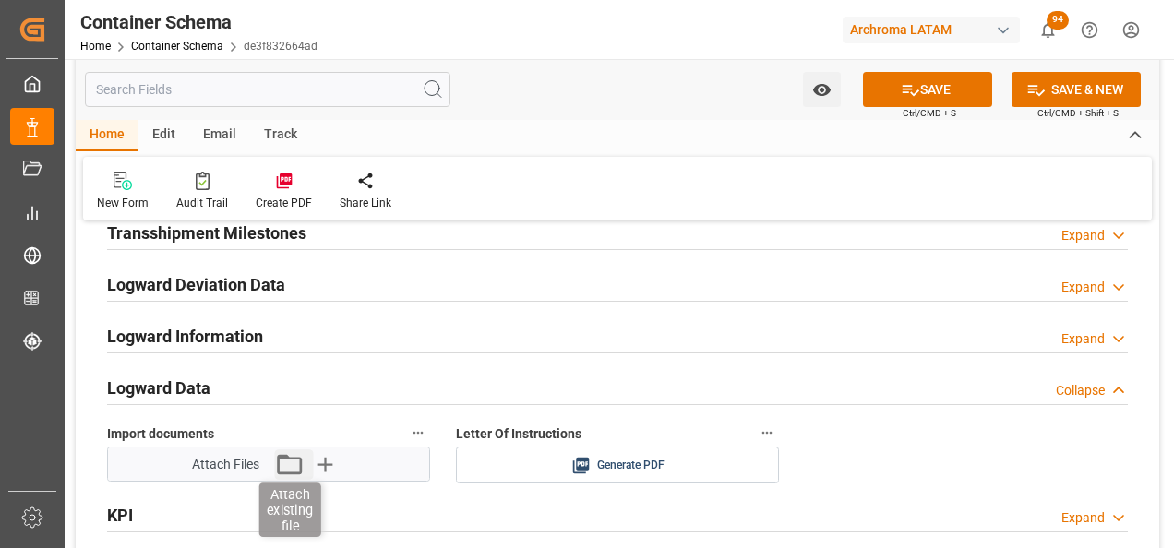
click at [291, 459] on icon "button" at bounding box center [289, 464] width 25 height 20
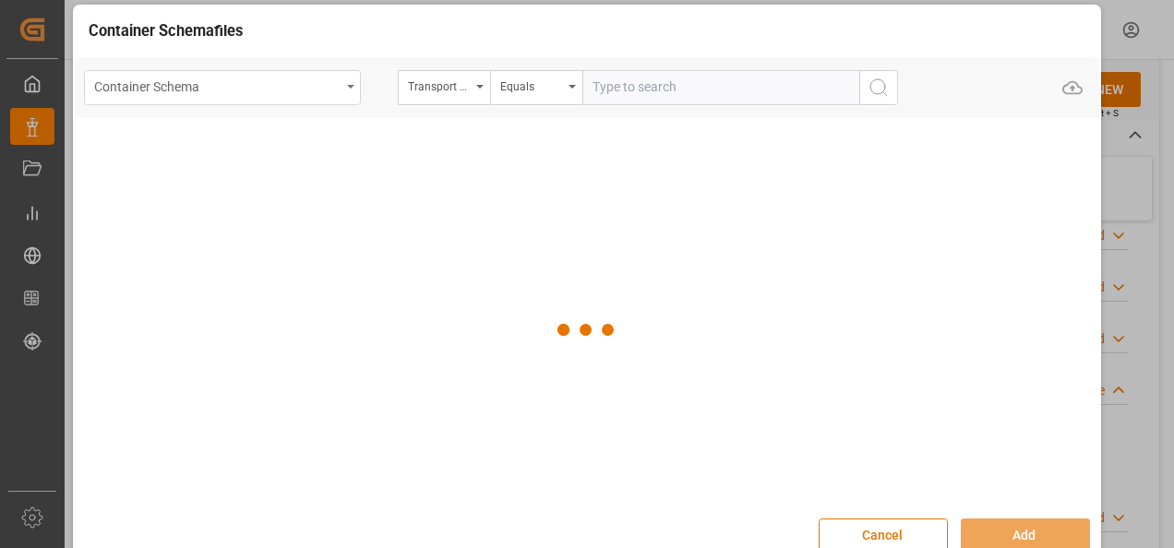
click at [352, 92] on div "Container Schema" at bounding box center [222, 87] width 277 height 35
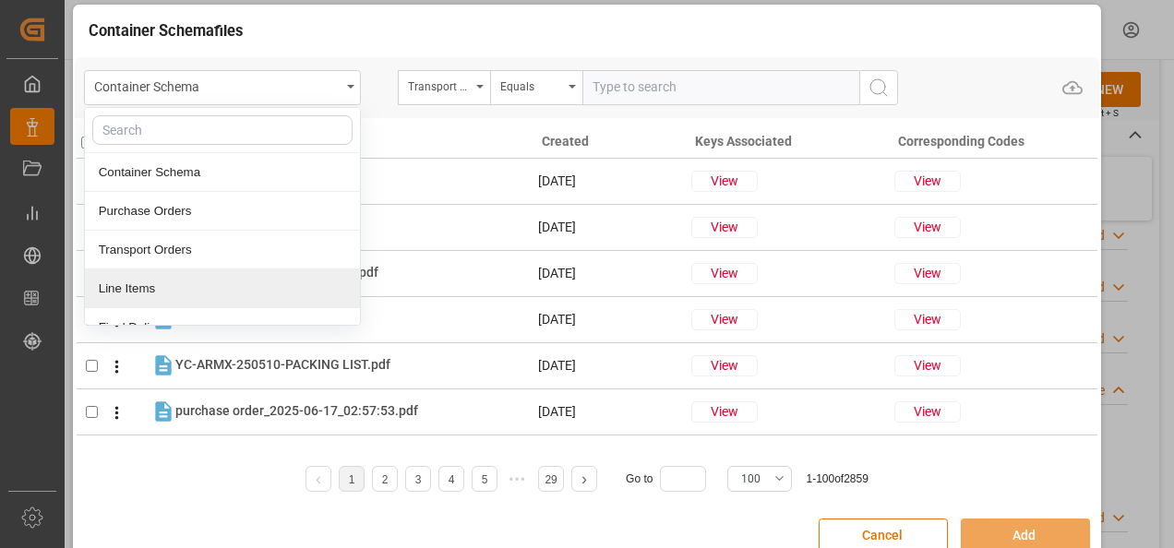
click at [224, 281] on div "Line Items" at bounding box center [222, 288] width 275 height 39
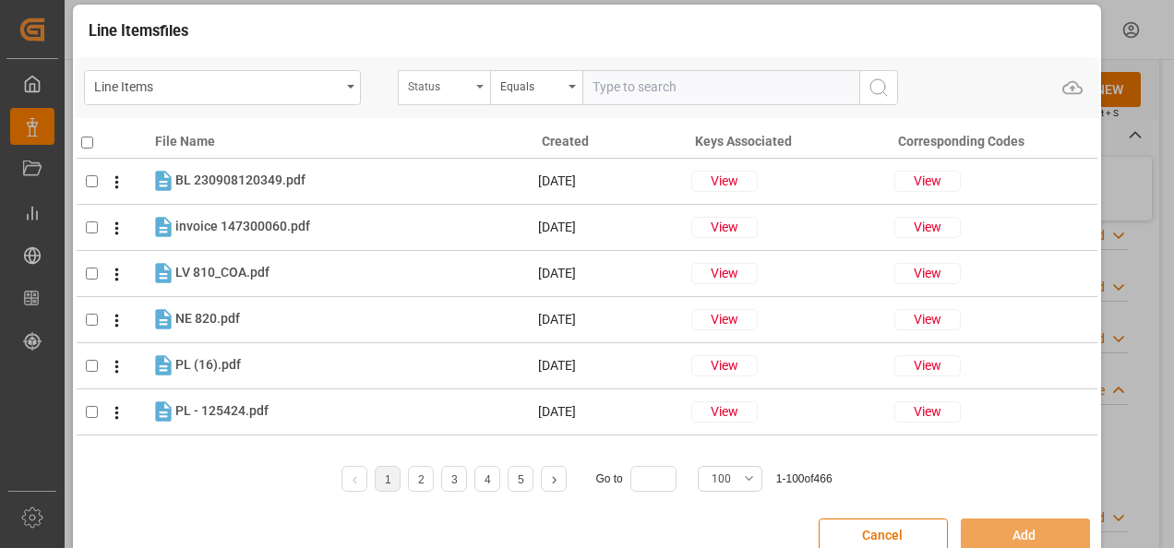
click at [464, 84] on div "Status" at bounding box center [439, 84] width 63 height 21
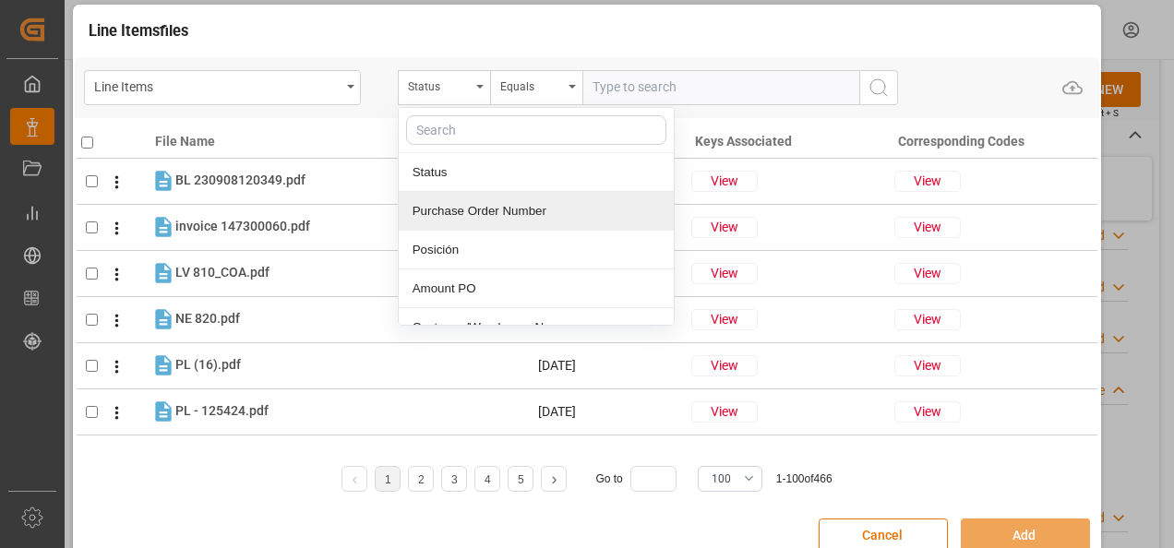
click at [477, 202] on div "Purchase Order Number" at bounding box center [536, 211] width 275 height 39
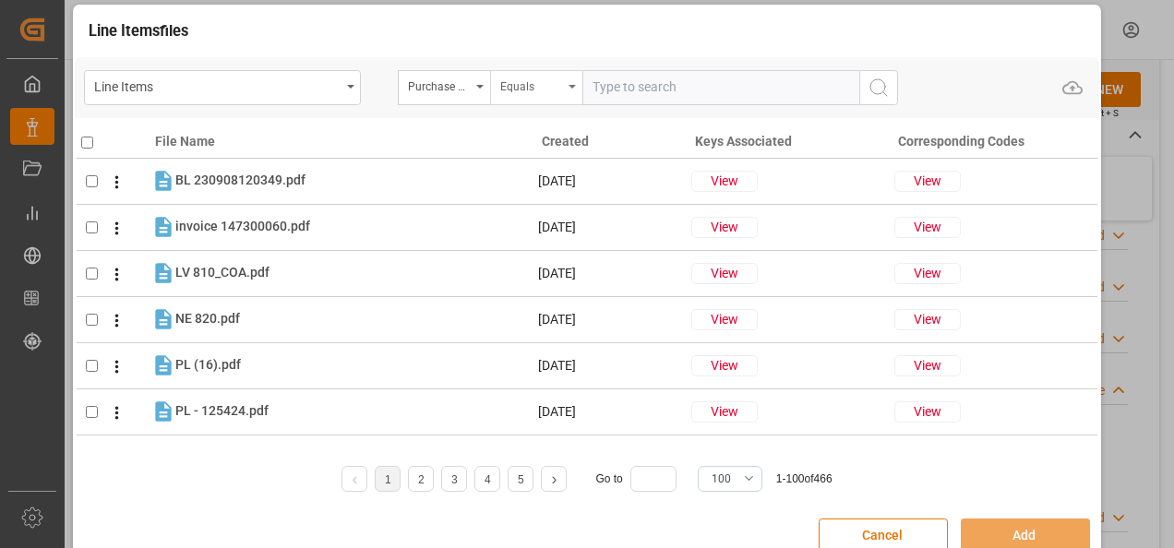
click at [533, 83] on div "Equals" at bounding box center [531, 84] width 63 height 21
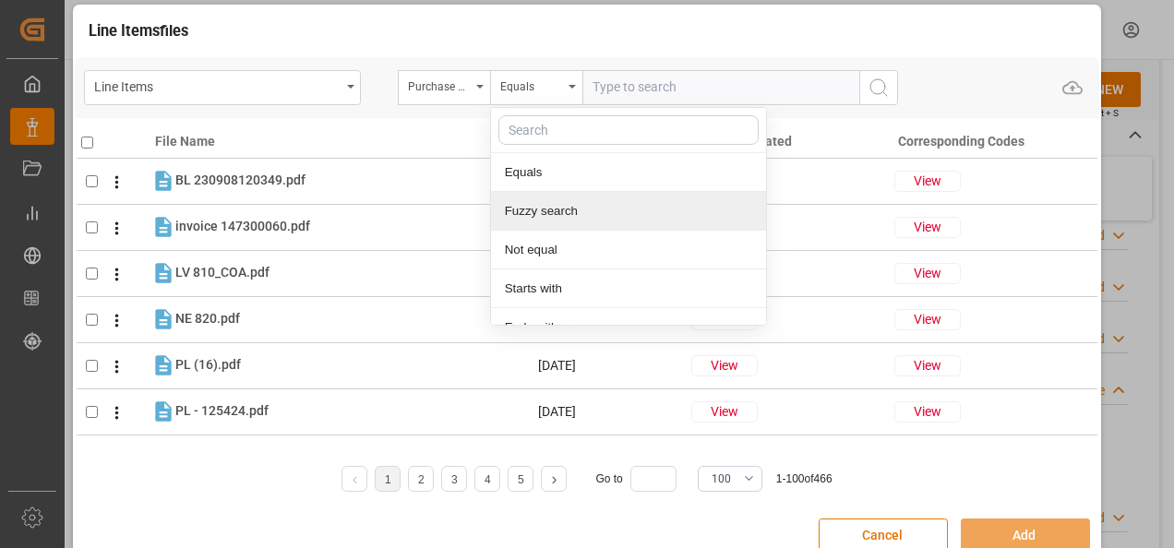
click at [555, 206] on div "Fuzzy search" at bounding box center [628, 211] width 275 height 39
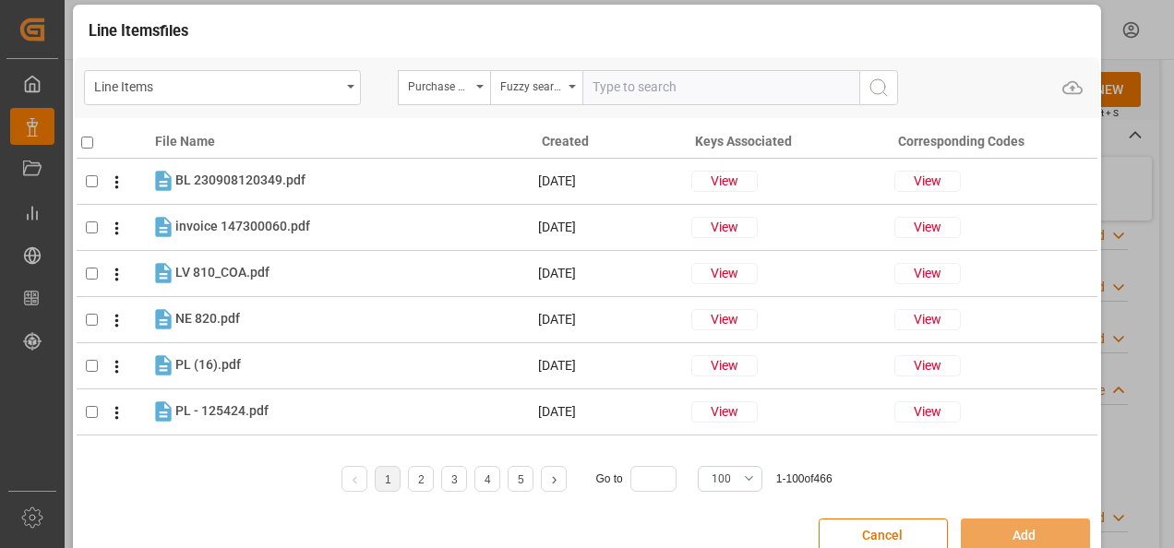
paste input "4504649440"
type input "4504649440"
click at [879, 100] on button "search button" at bounding box center [878, 87] width 39 height 35
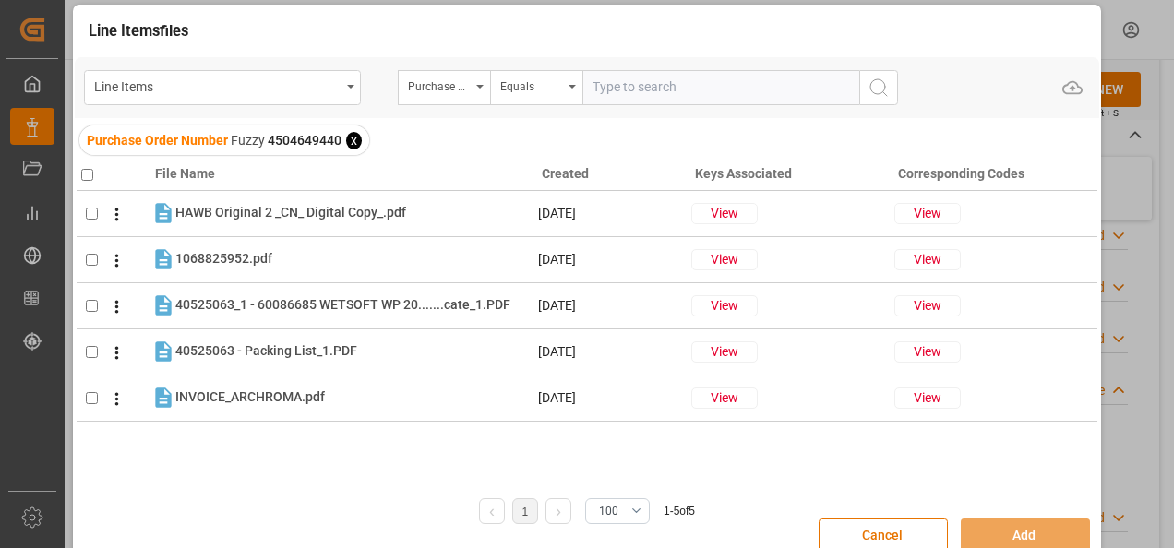
click at [84, 174] on input "checkbox" at bounding box center [87, 175] width 12 height 12
checkbox input "true"
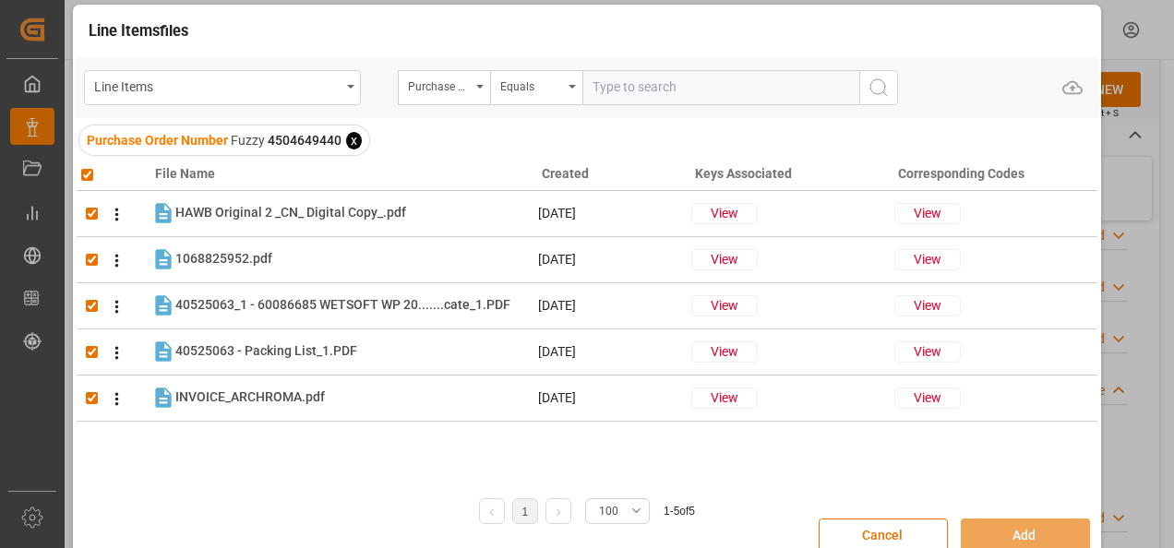
checkbox input "true"
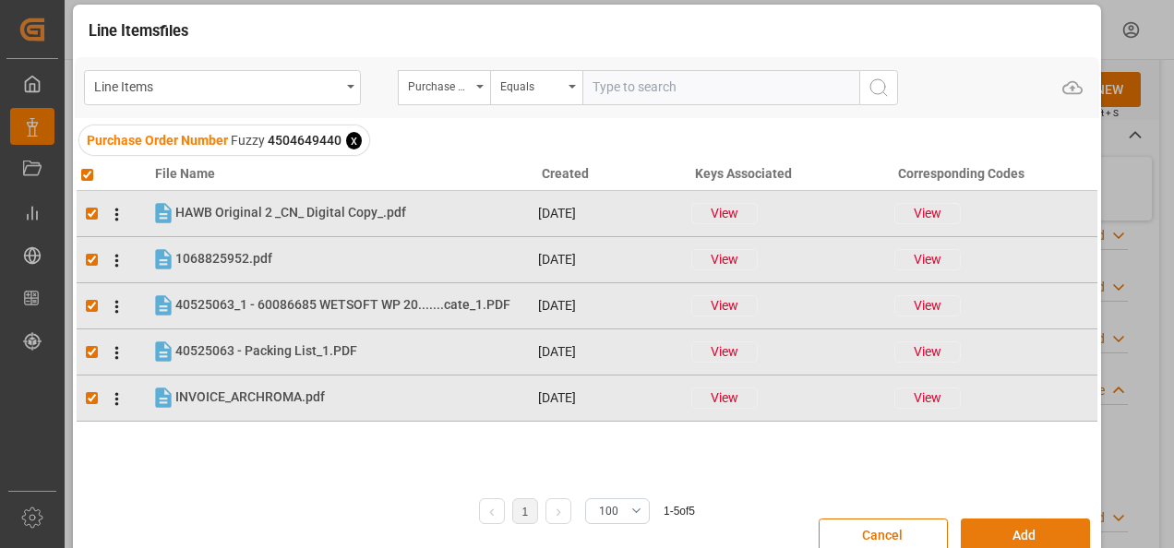
click at [1032, 525] on button "Add" at bounding box center [1024, 536] width 129 height 35
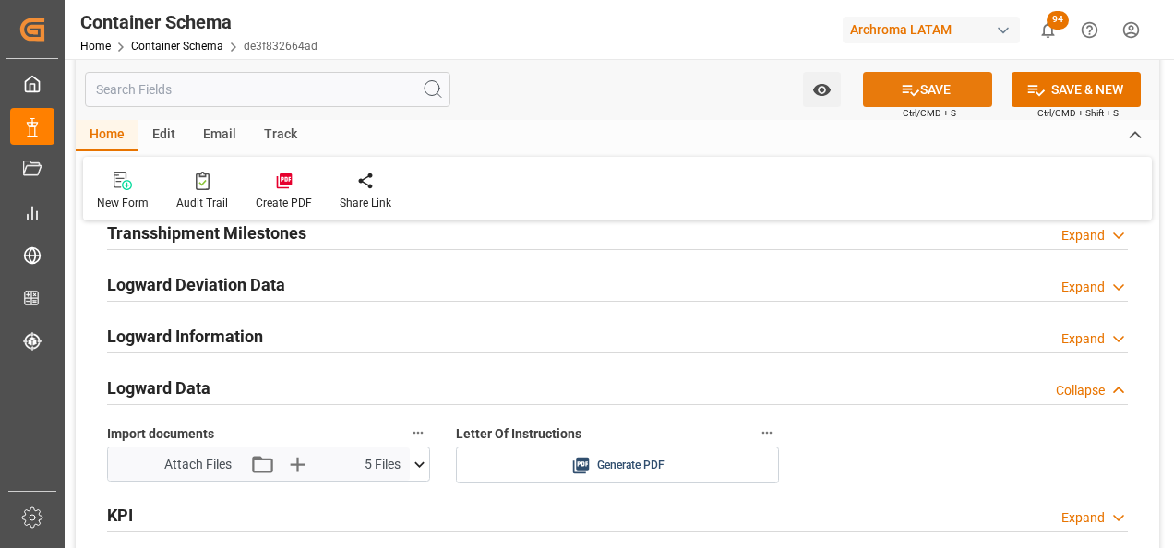
click at [925, 89] on button "SAVE" at bounding box center [927, 89] width 129 height 35
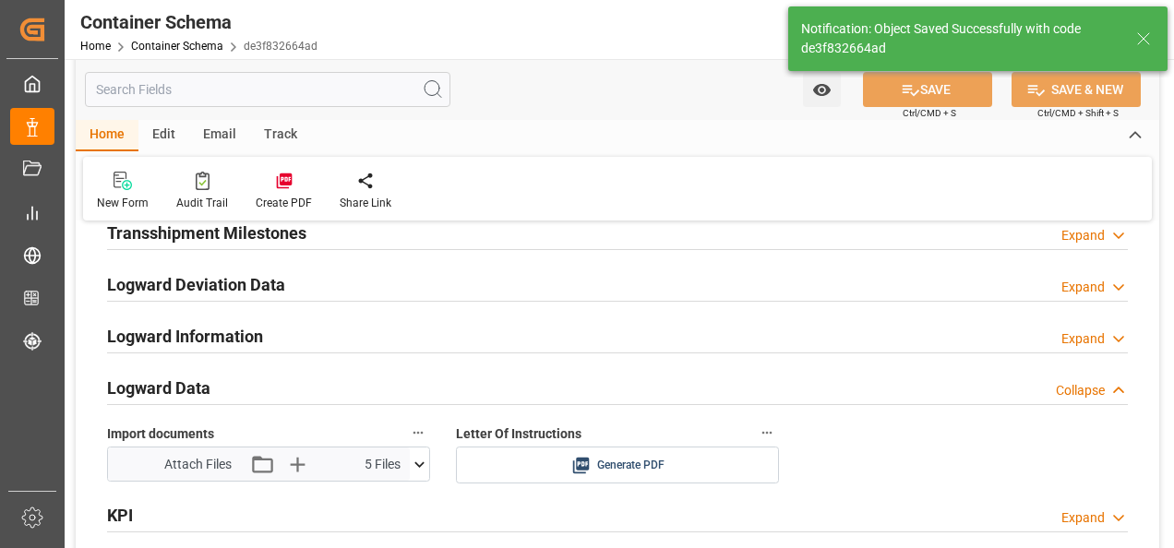
type input "Document Sent"
type input "PELIM"
type input "Lima"
type input "AF271/22"
type input "24.08.2025 16:00"
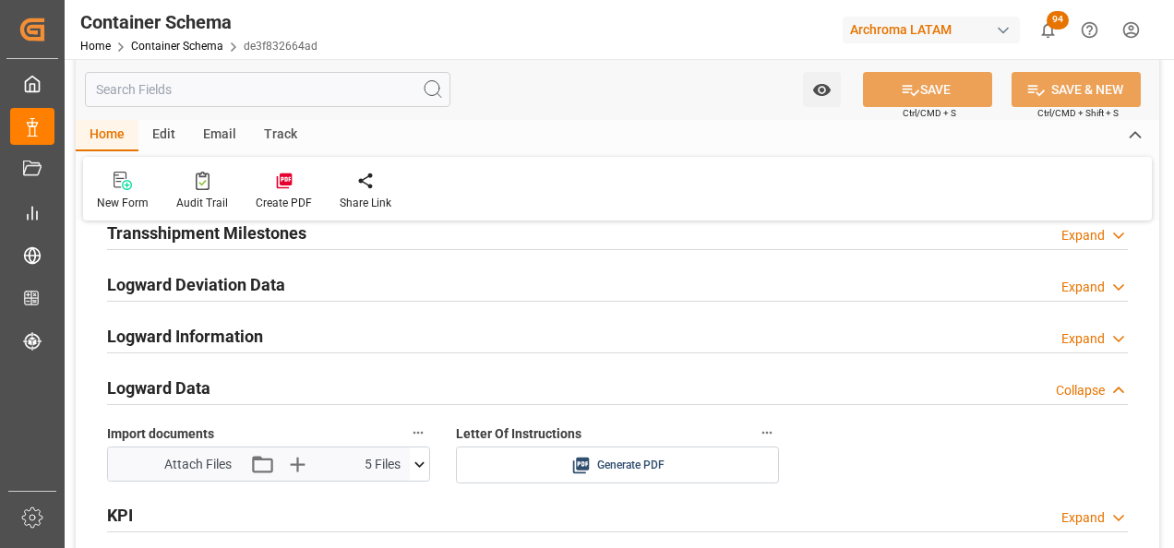
click at [234, 142] on div "Email" at bounding box center [219, 135] width 61 height 31
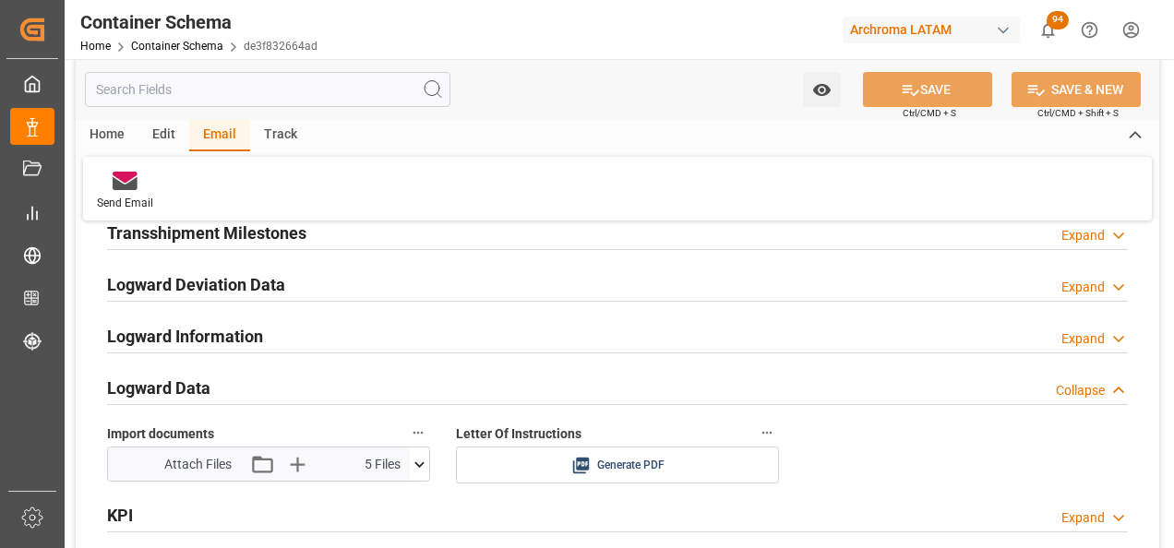
click at [149, 168] on div "Send Email" at bounding box center [617, 189] width 1068 height 64
click at [140, 180] on div at bounding box center [125, 180] width 56 height 19
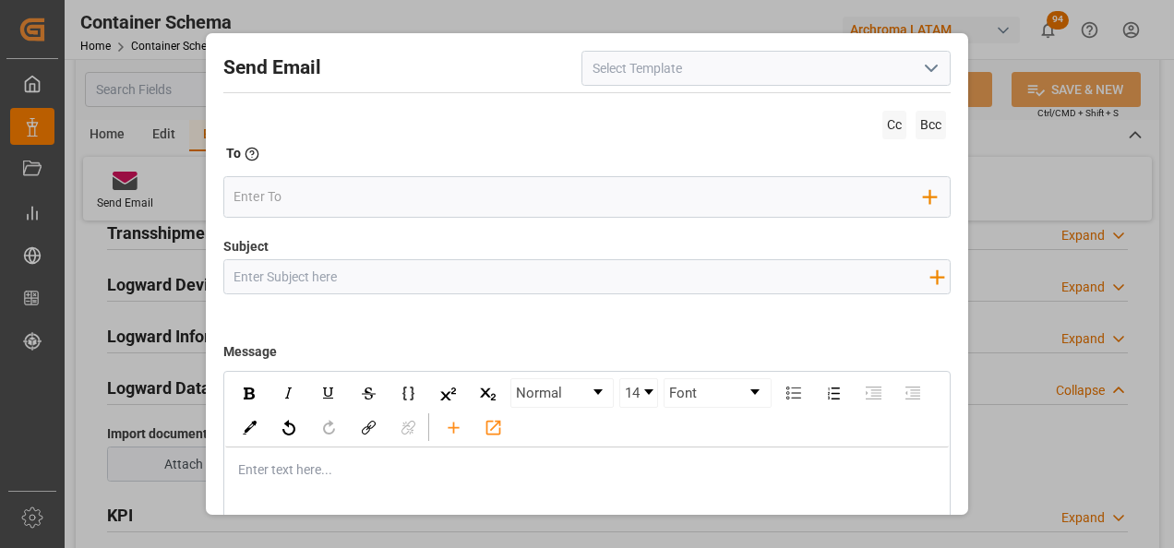
click at [920, 73] on icon "open menu" at bounding box center [931, 68] width 22 height 22
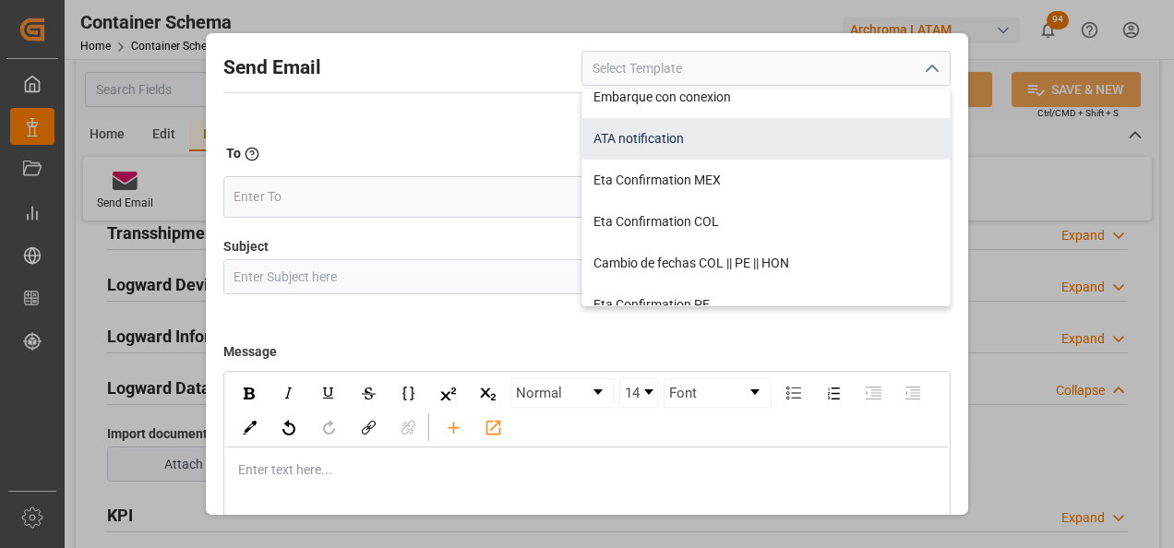
scroll to position [185, 0]
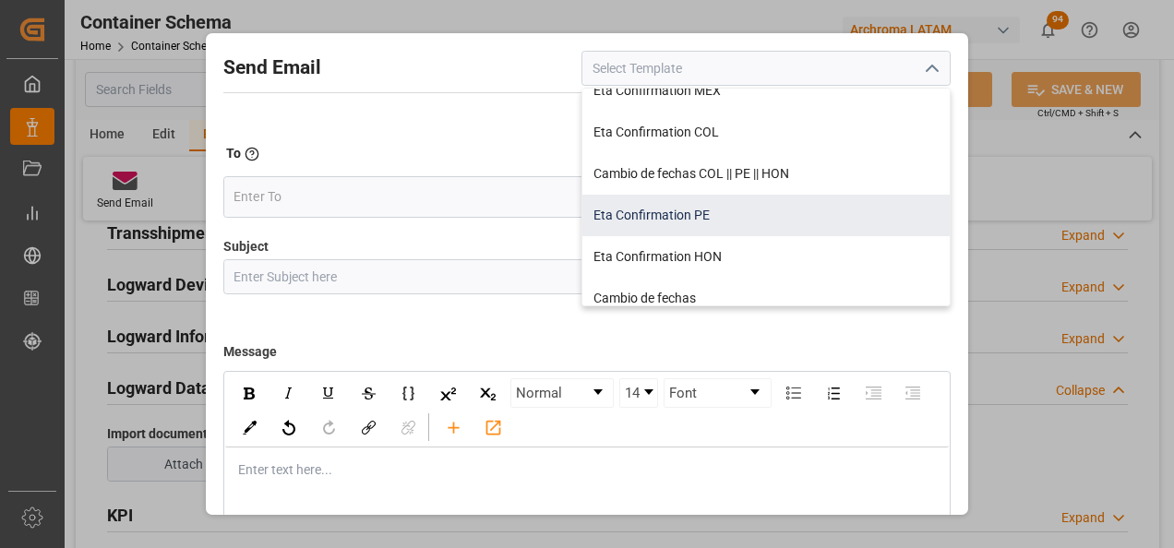
click at [683, 219] on div "Eta Confirmation PE" at bounding box center [765, 216] width 367 height 42
type input "Eta Confirmation PE"
type input "PE || Confirmacion de ETA | PO {{purchaseOrder}} | Contenedor {{containerNumber…"
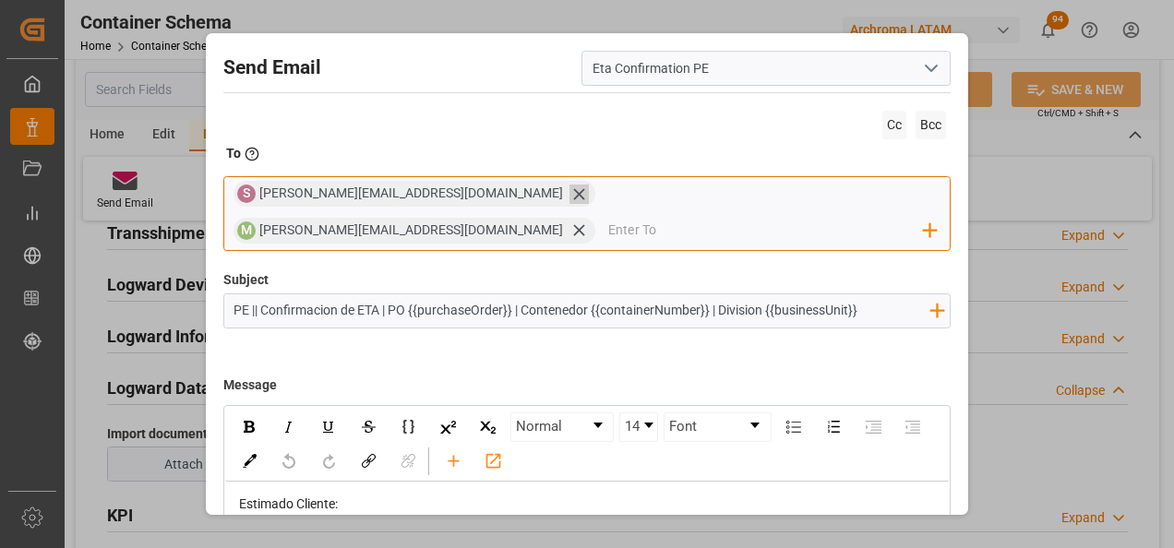
click at [569, 200] on icon at bounding box center [578, 194] width 19 height 19
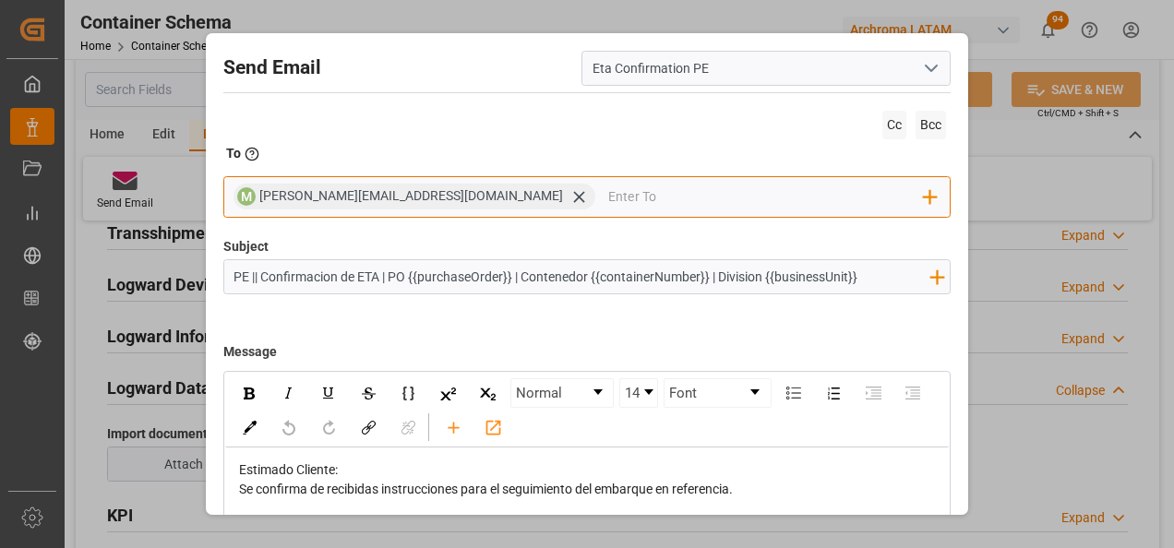
click at [569, 192] on icon at bounding box center [578, 196] width 19 height 19
click at [463, 192] on input "email" at bounding box center [578, 197] width 690 height 28
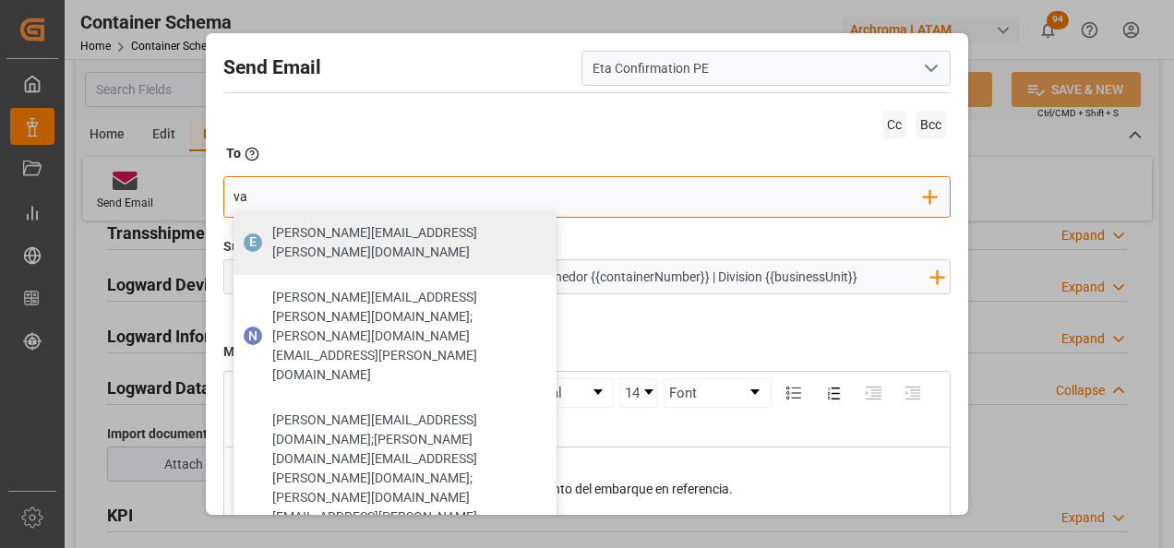
type input "valer"
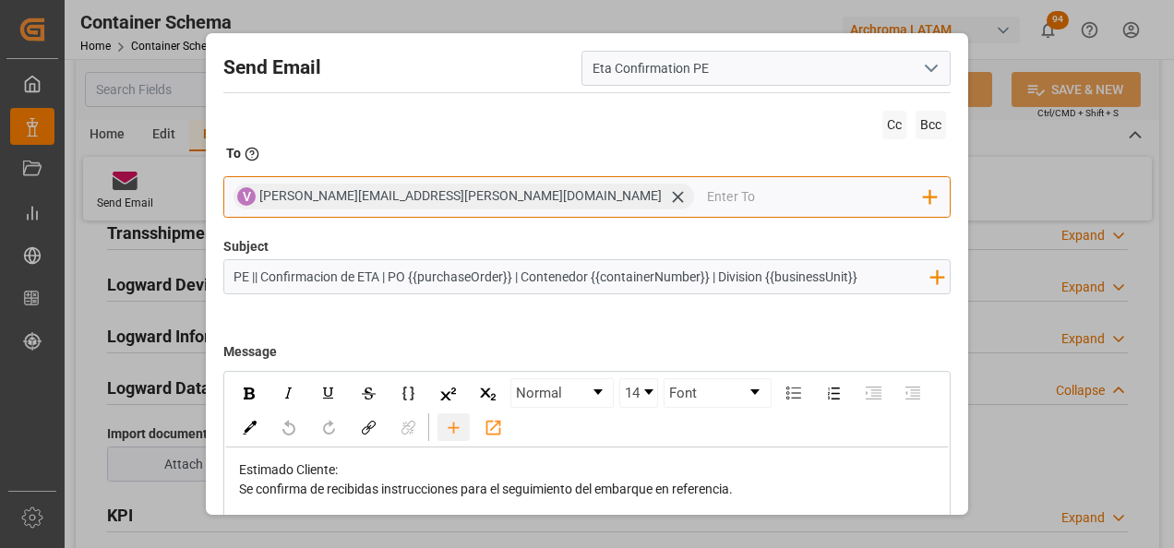
click at [463, 418] on icon "rdw-toolbar" at bounding box center [453, 427] width 19 height 19
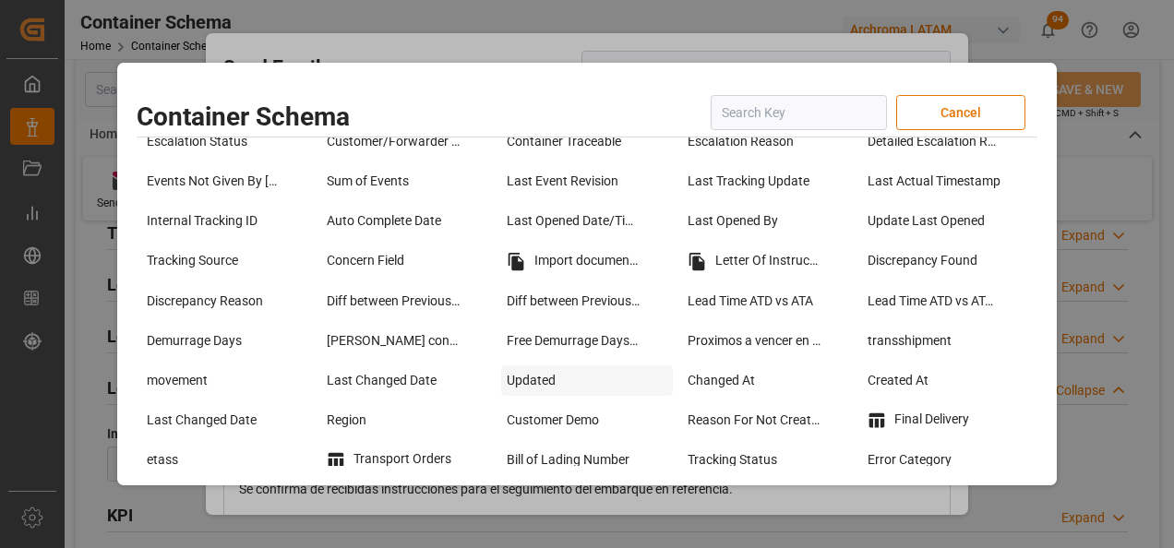
scroll to position [1476, 0]
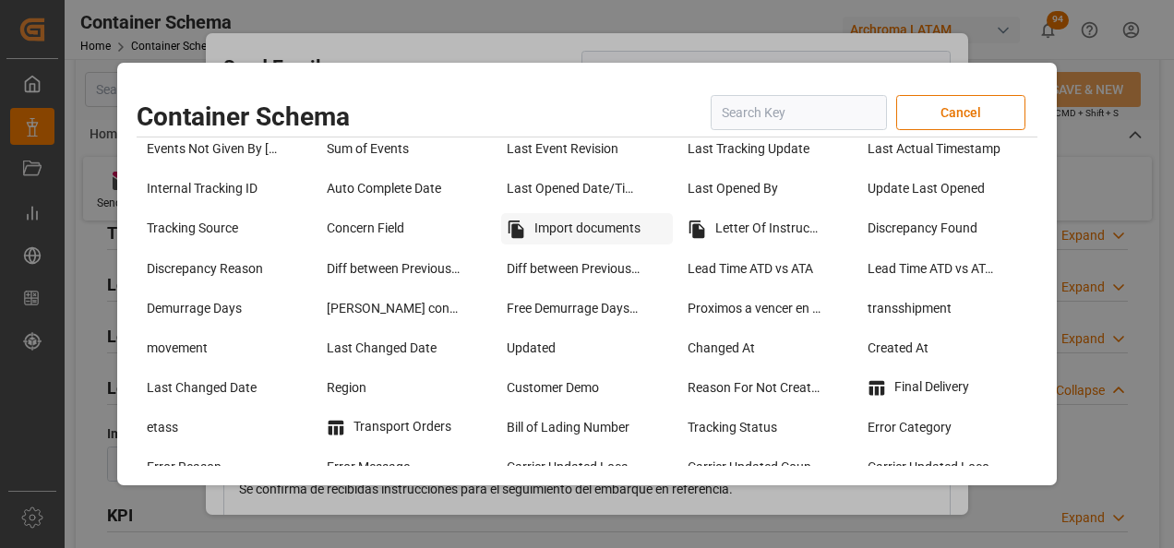
click at [562, 233] on div "Import documents" at bounding box center [586, 228] width 171 height 31
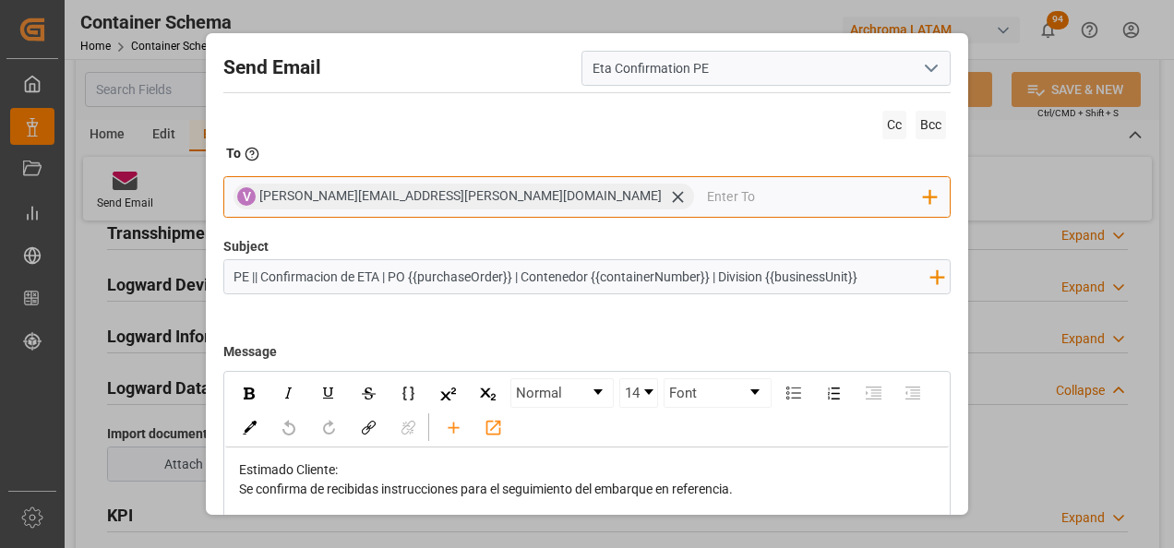
scroll to position [173, 0]
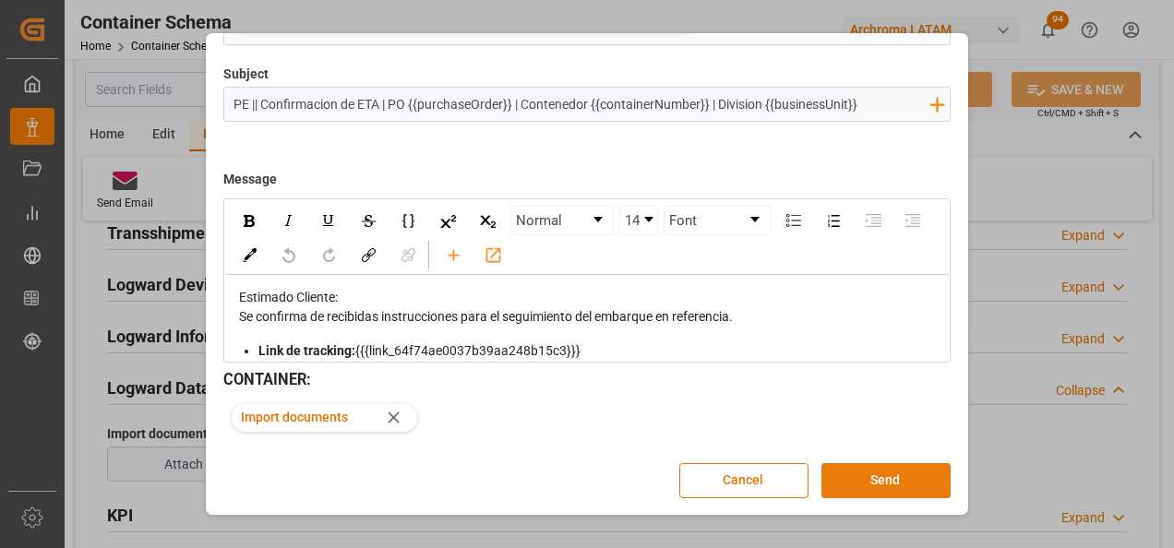
click at [890, 472] on button "Send" at bounding box center [885, 480] width 129 height 35
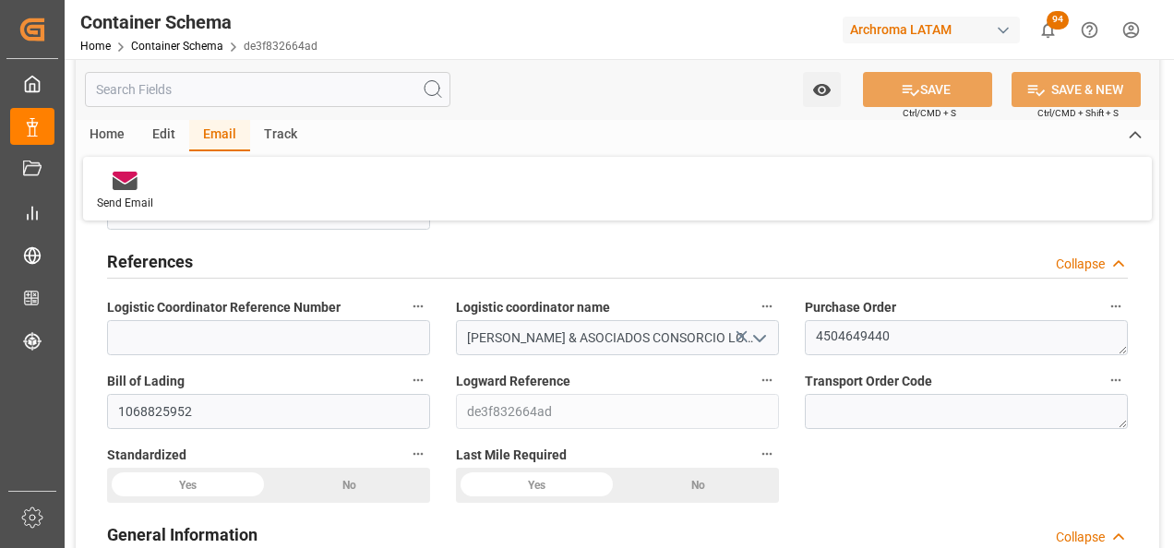
scroll to position [0, 0]
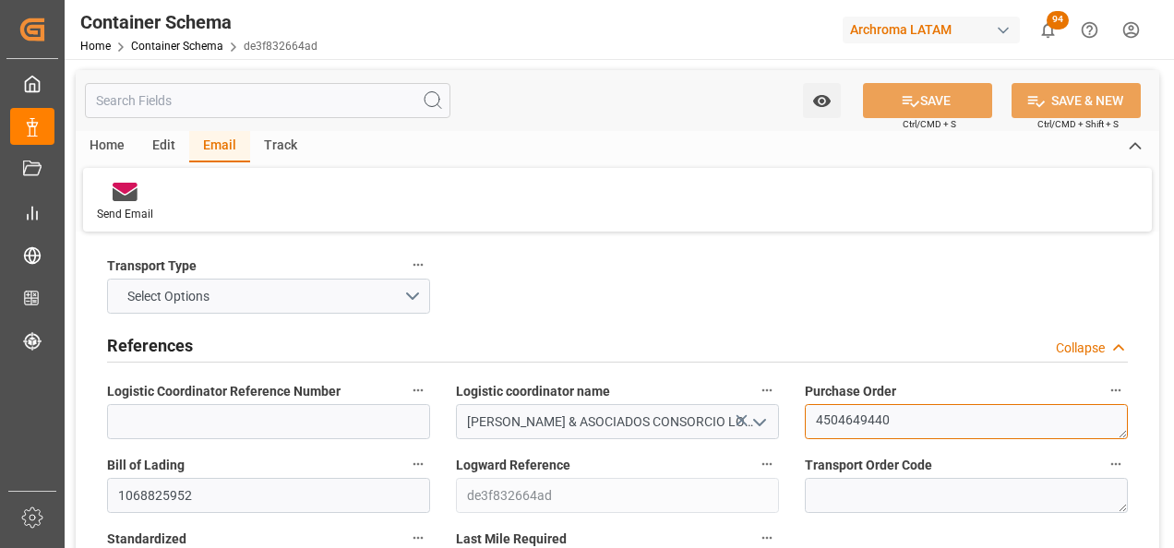
click at [842, 410] on textarea "4504649440" at bounding box center [966, 421] width 323 height 35
click at [843, 410] on textarea "4504649440" at bounding box center [966, 421] width 323 height 35
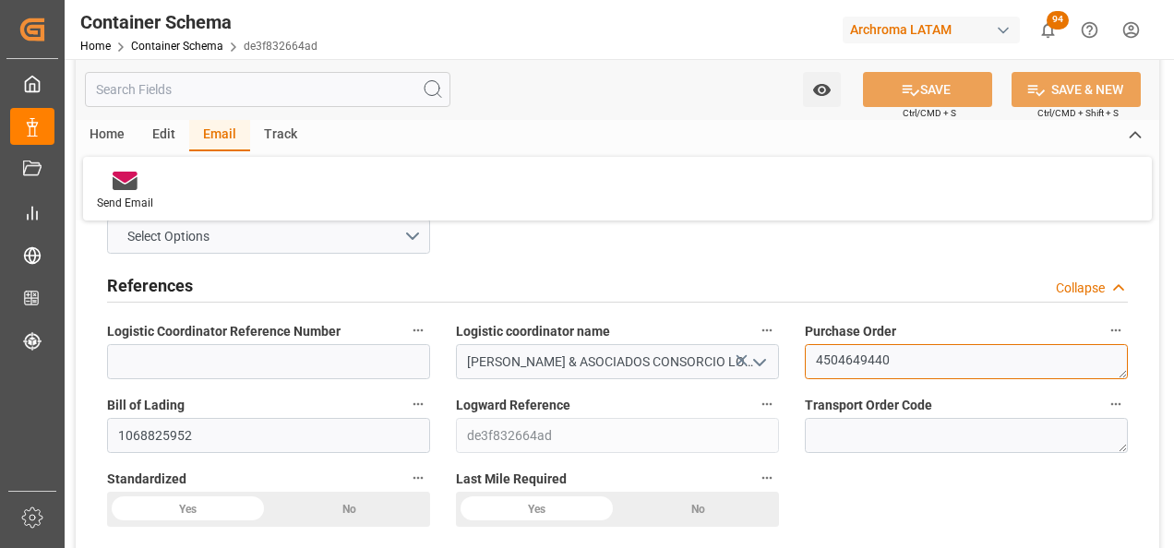
scroll to position [92, 0]
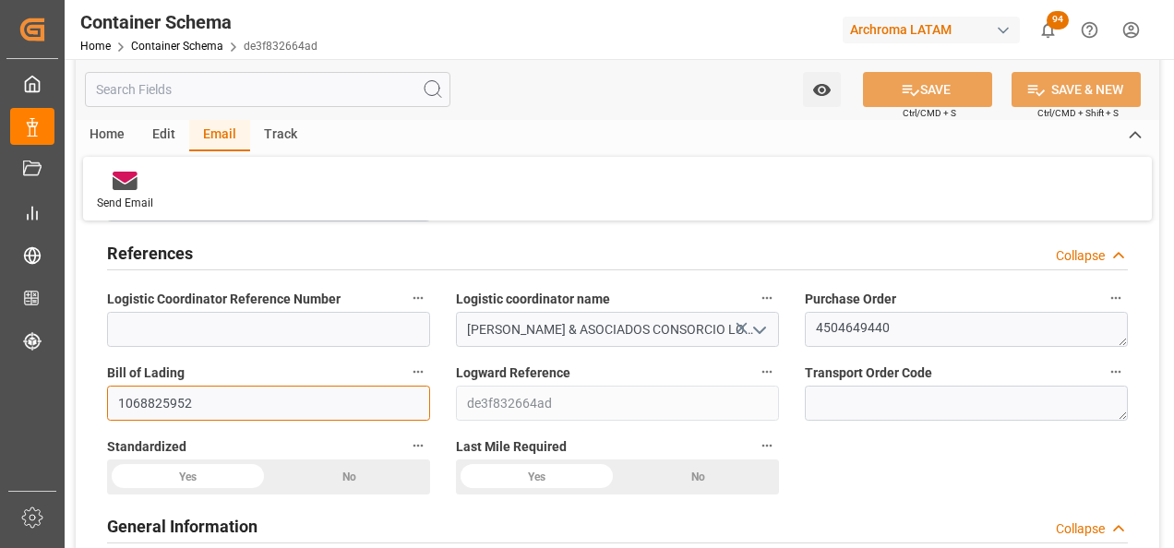
click at [143, 401] on input "1068825952" at bounding box center [268, 403] width 323 height 35
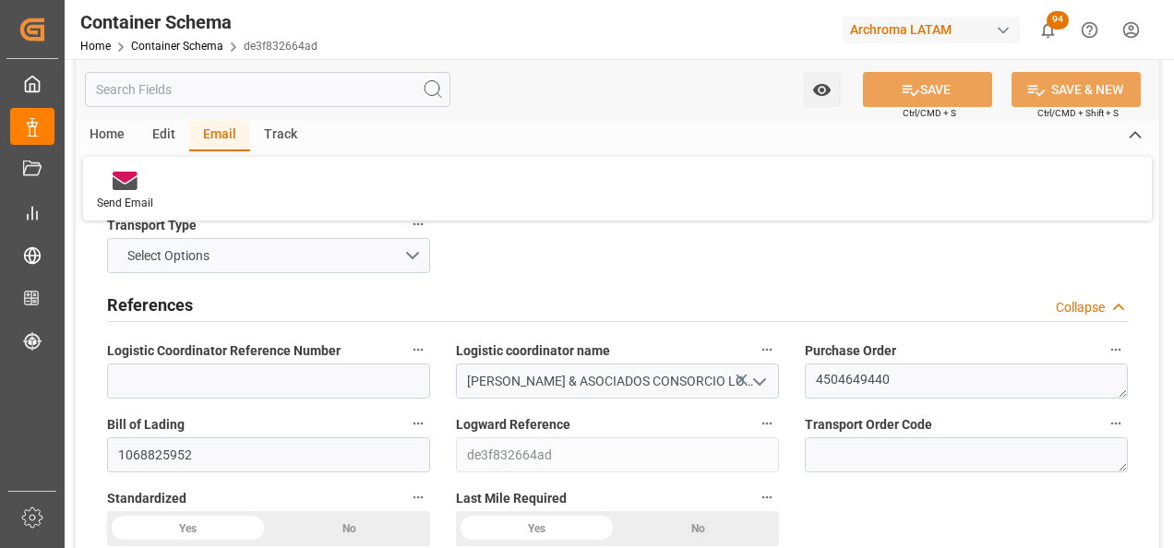
scroll to position [0, 0]
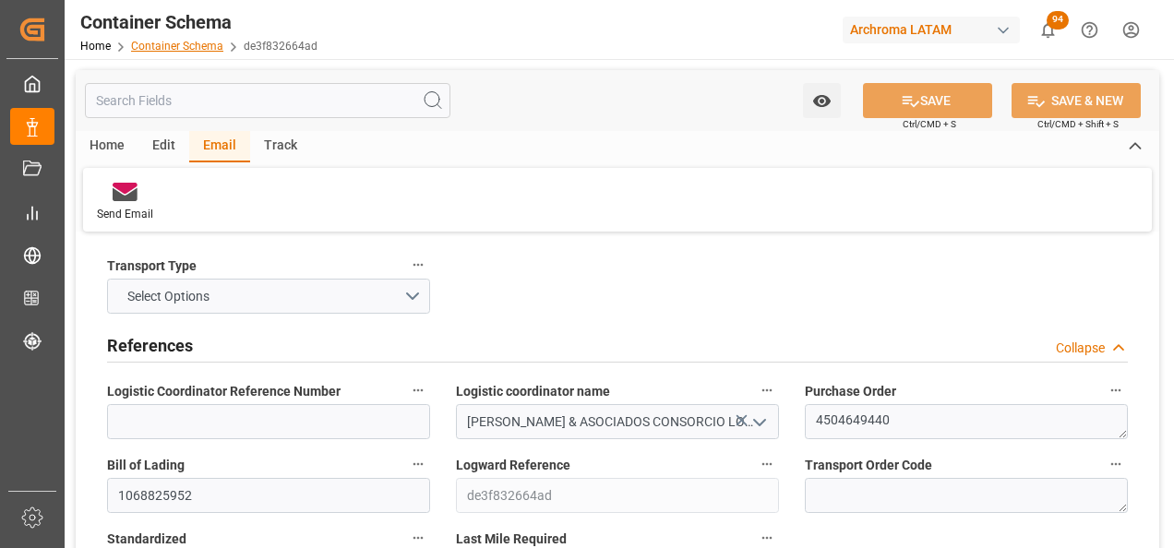
click at [206, 45] on link "Container Schema" at bounding box center [177, 46] width 92 height 13
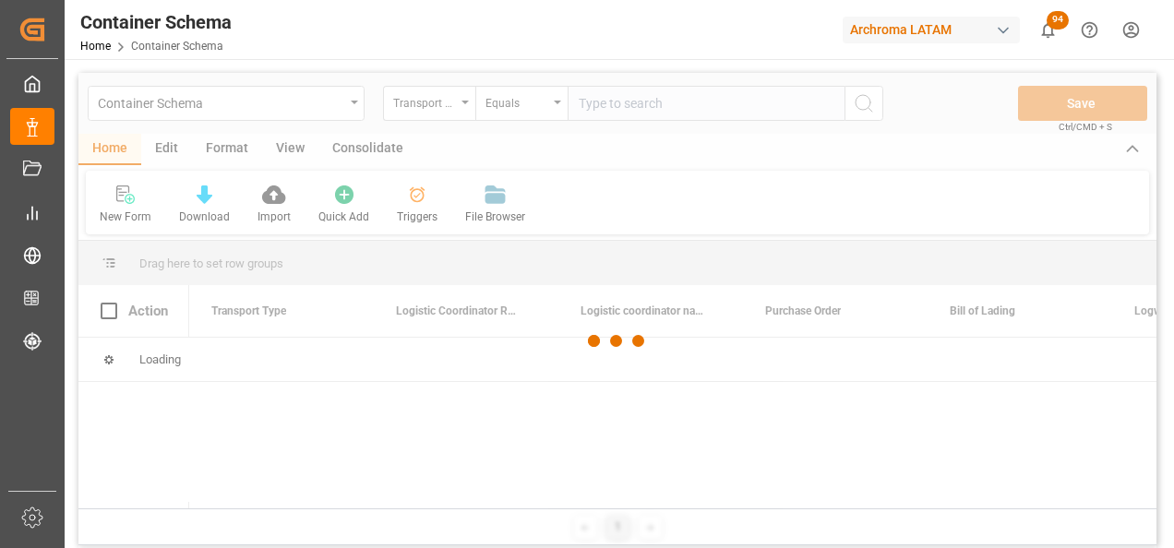
click at [445, 110] on div at bounding box center [617, 341] width 1078 height 537
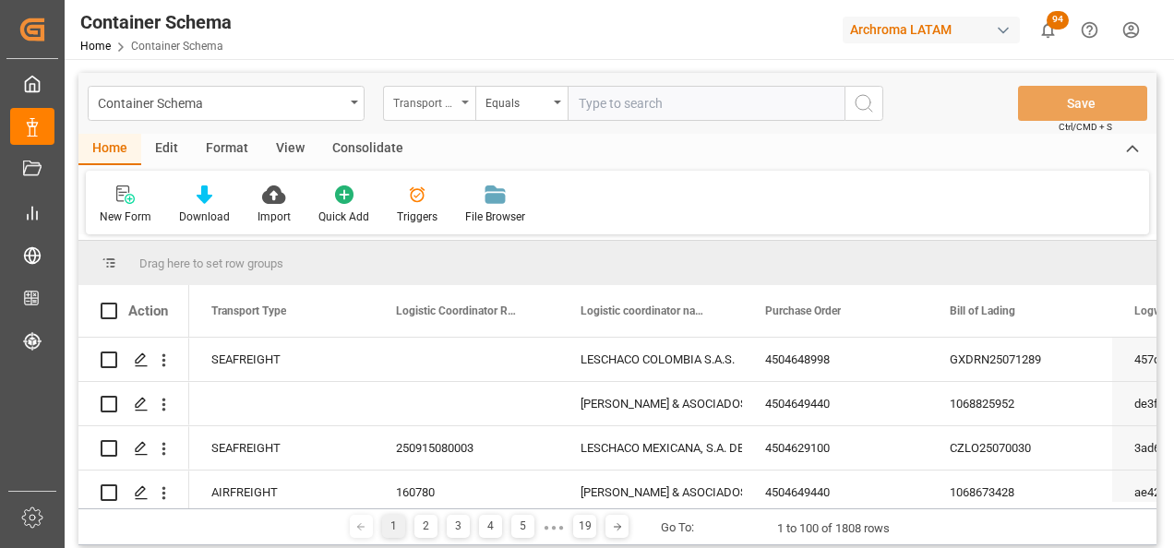
click at [445, 100] on div "Transport Type" at bounding box center [424, 100] width 63 height 21
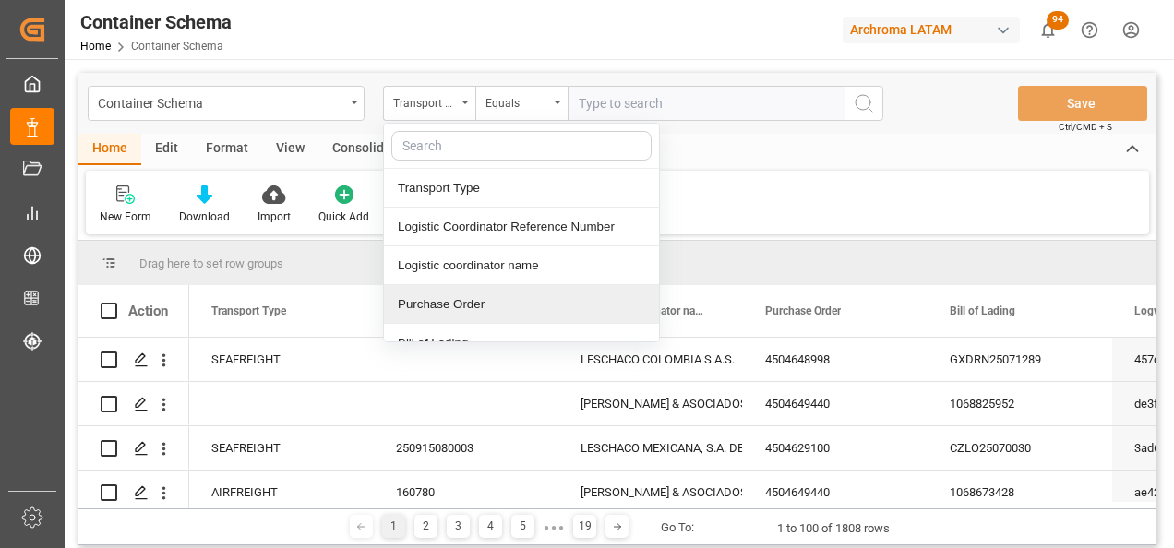
click at [483, 297] on div "Purchase Order" at bounding box center [521, 304] width 275 height 39
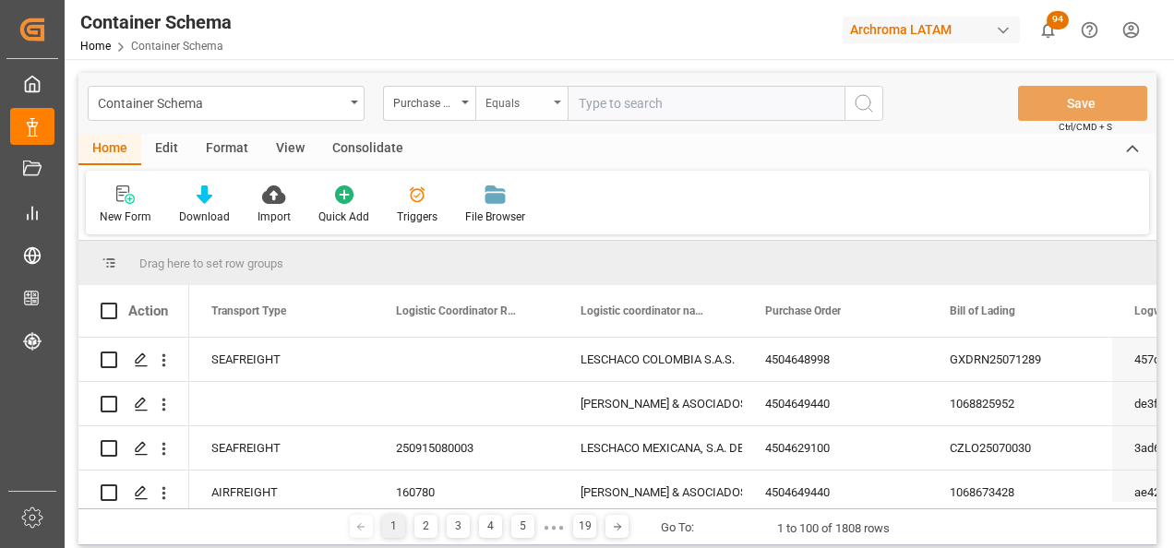
click at [507, 109] on div "Equals" at bounding box center [516, 100] width 63 height 21
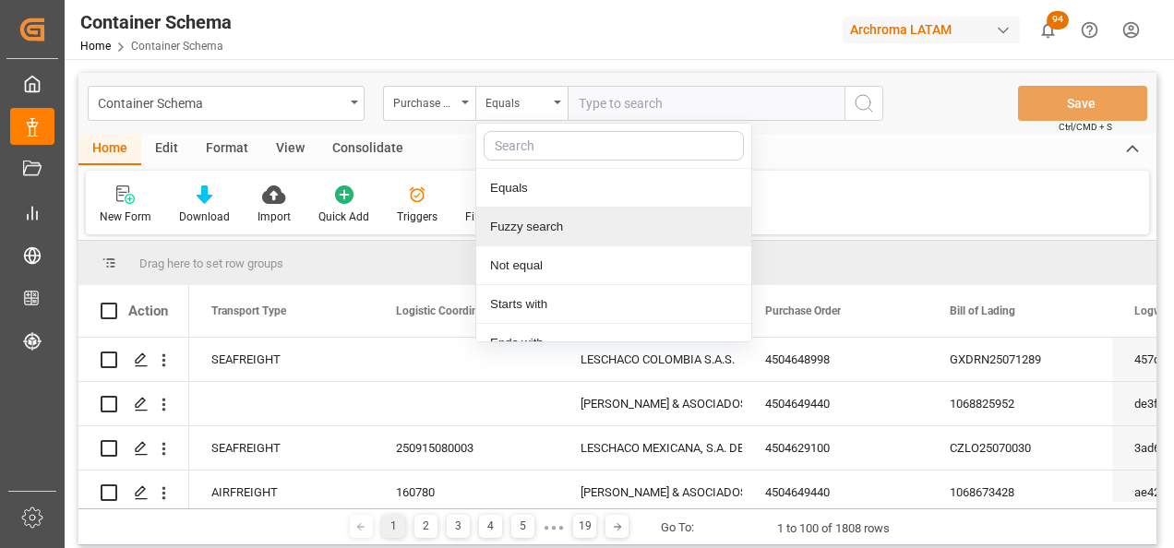
click at [540, 216] on div "Fuzzy search" at bounding box center [613, 227] width 275 height 39
paste input "4504654248"
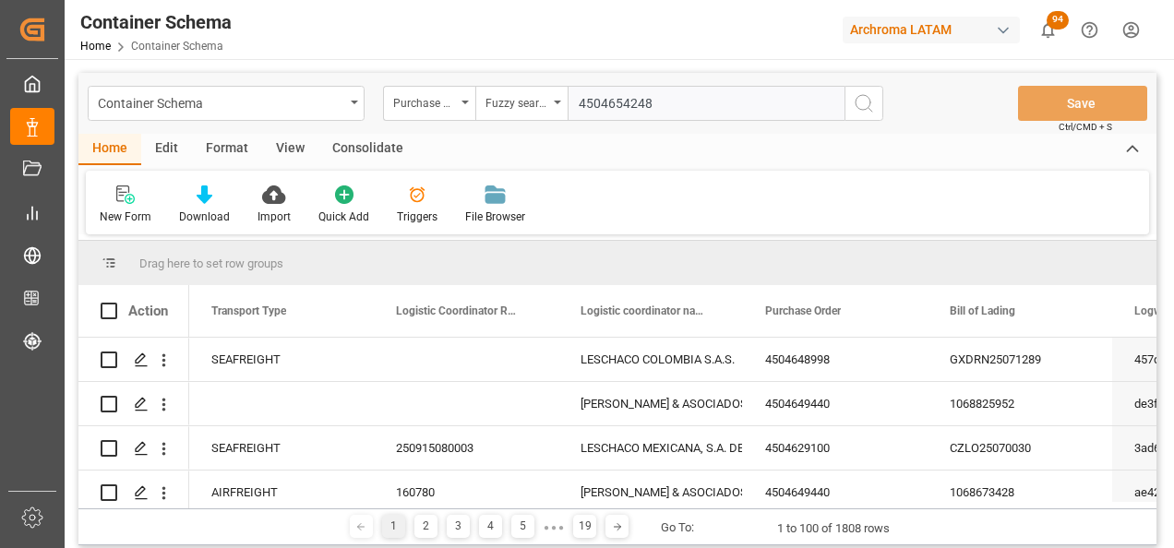
type input "4504654248"
click at [854, 112] on icon "search button" at bounding box center [864, 103] width 22 height 22
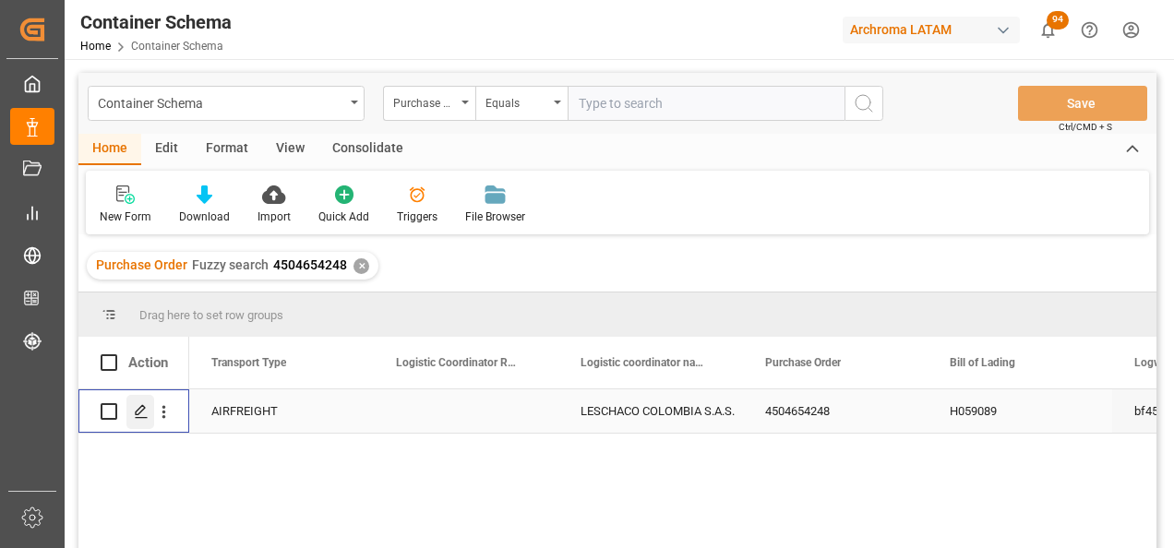
click at [138, 400] on div "Press SPACE to select this row." at bounding box center [140, 412] width 28 height 34
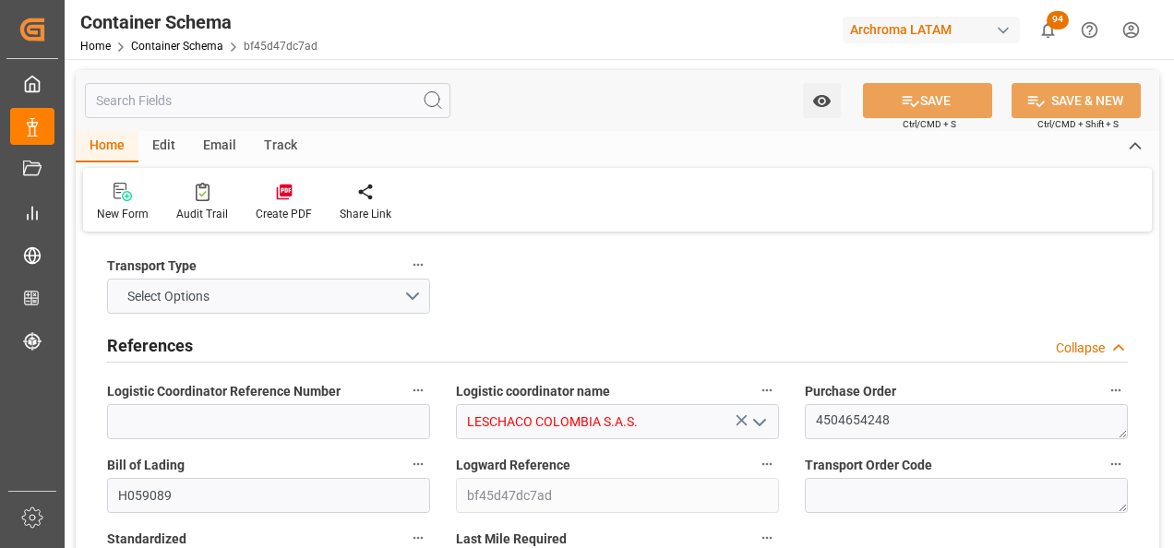
type input "0"
type input "3"
type input "1"
type input "3"
type input "700"
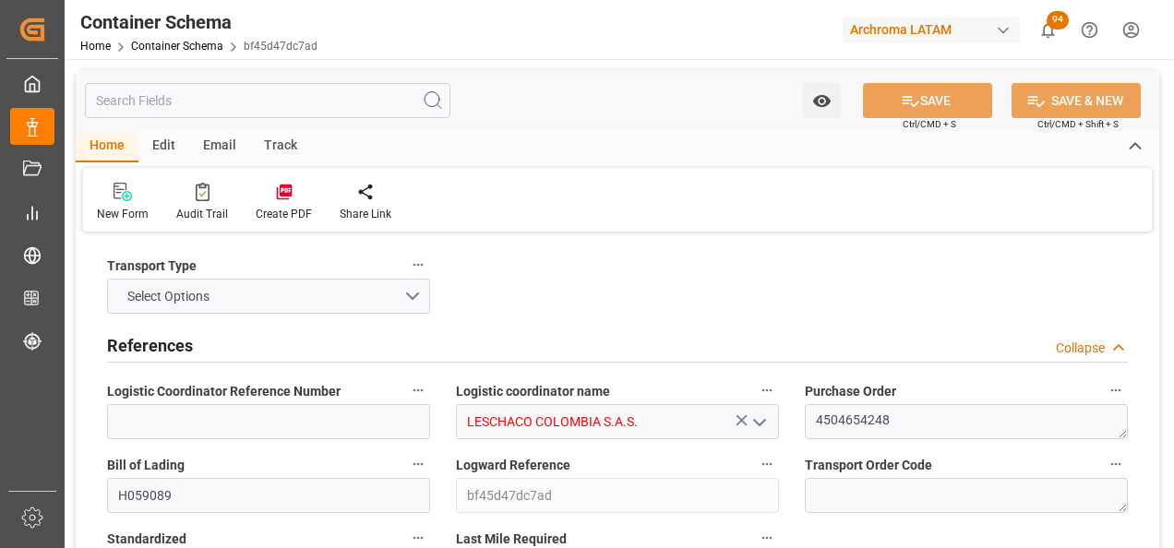
type input "747.6"
type input "COBOG"
type input "15.08.2025 18:30"
type input "15.08.2025"
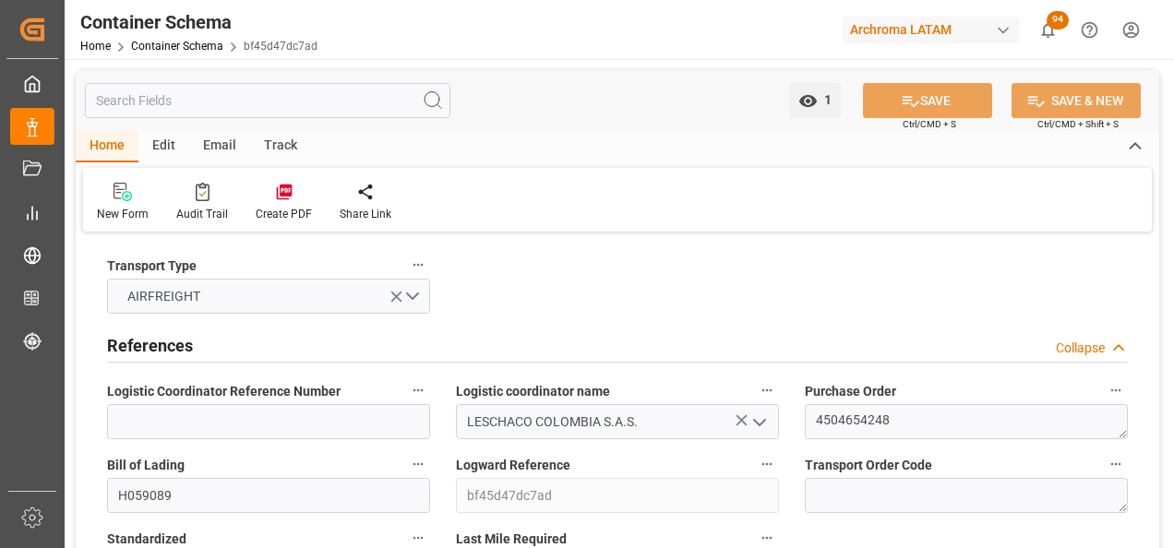
type input "15.08.2025"
type input "[DATE]"
type input "18.08.2025 00:00"
type input "19.08.2025 18:30"
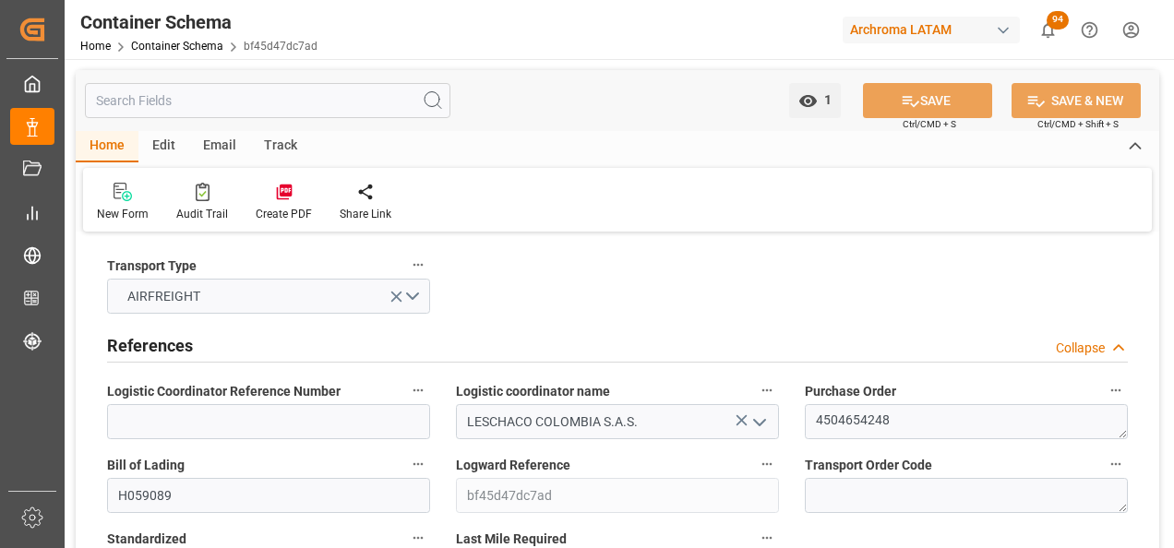
type input "19.08.2025 18:30"
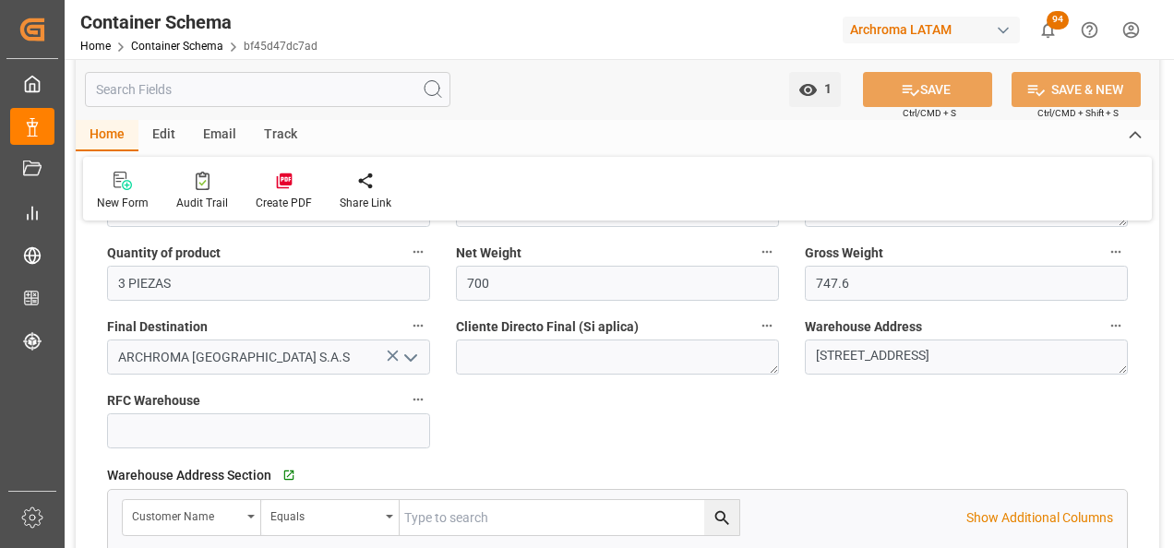
scroll to position [1015, 0]
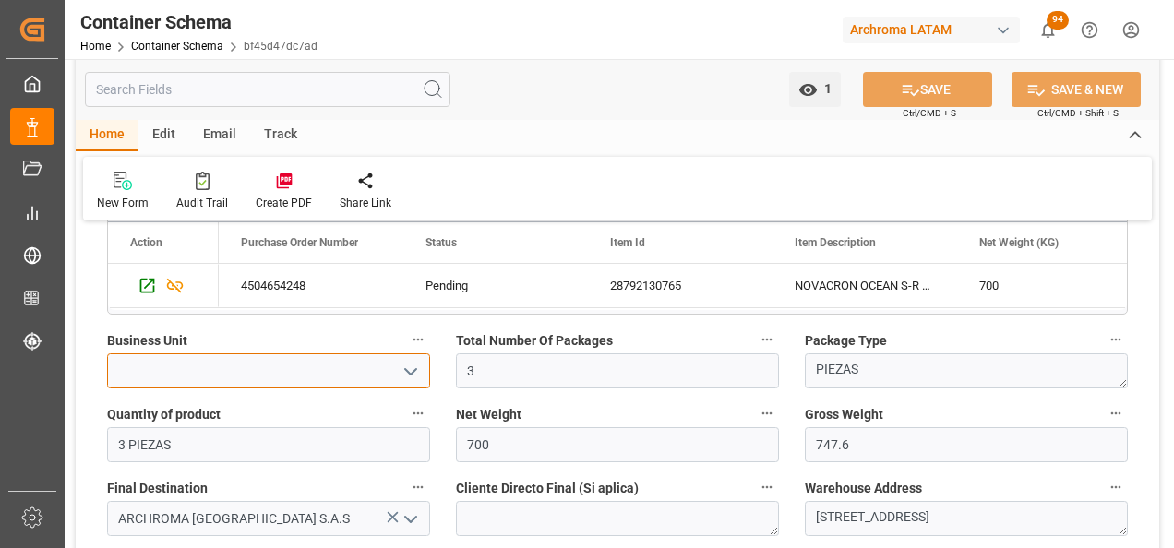
click at [315, 374] on input at bounding box center [268, 370] width 323 height 35
click at [412, 375] on icon "open menu" at bounding box center [411, 372] width 22 height 22
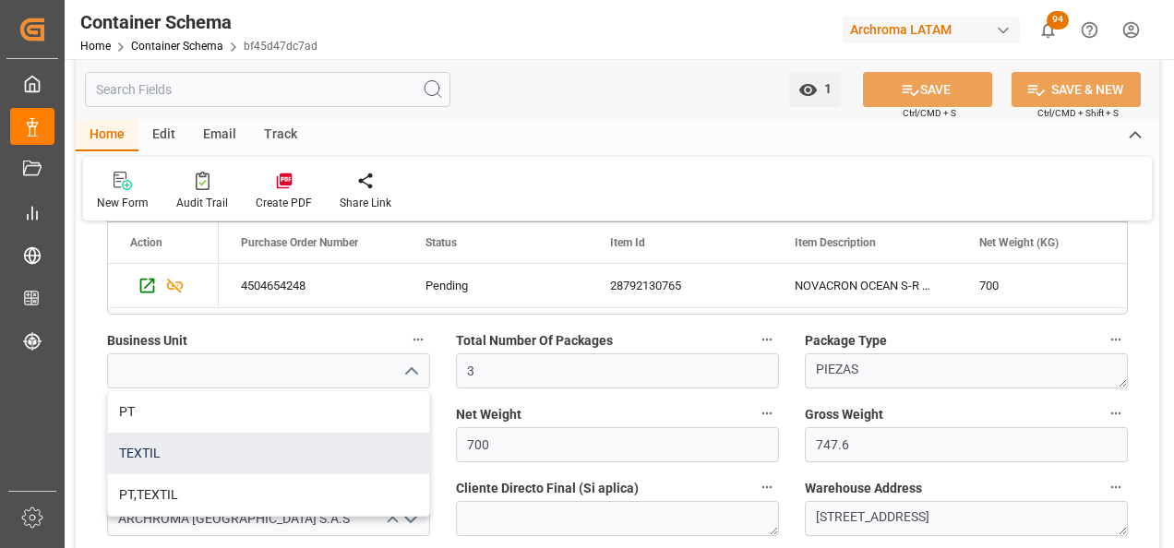
click at [260, 461] on div "TEXTIL" at bounding box center [268, 454] width 321 height 42
type input "TEXTIL"
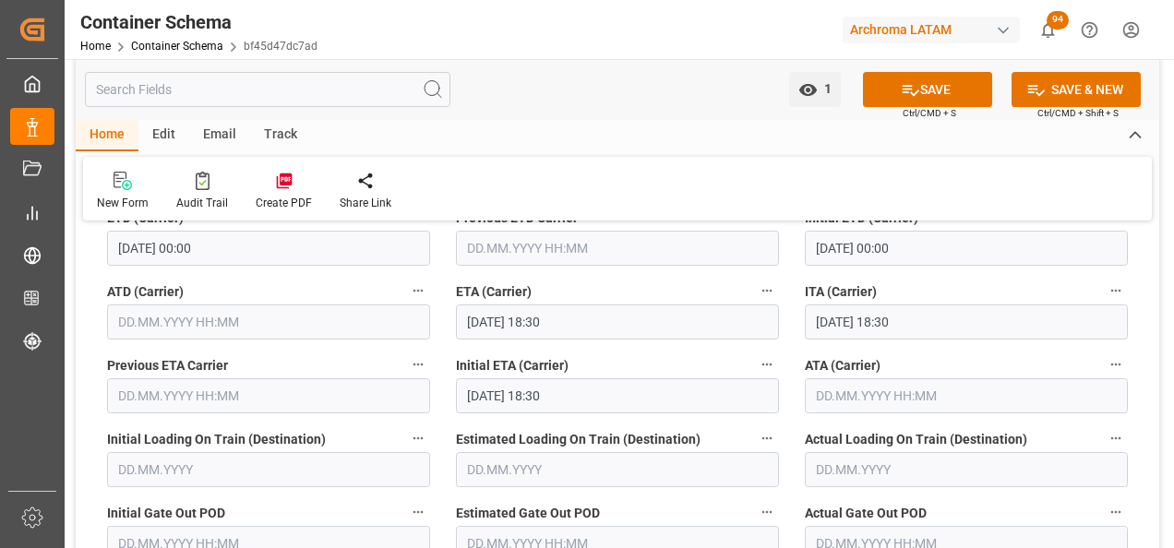
scroll to position [2491, 0]
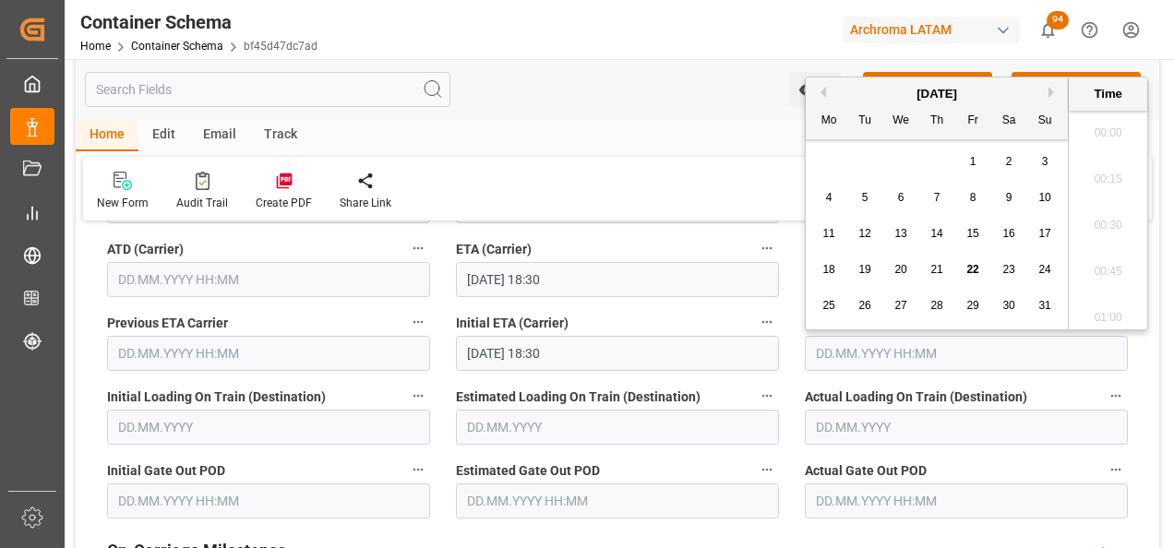
click at [870, 358] on input "text" at bounding box center [966, 353] width 323 height 35
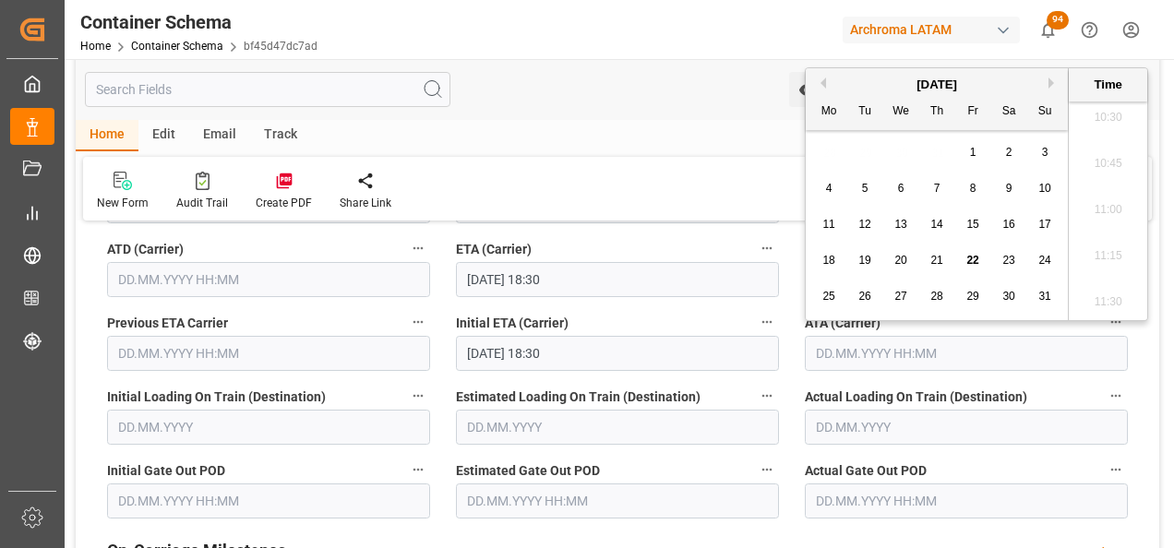
click at [865, 258] on span "19" at bounding box center [864, 260] width 12 height 13
type input "19.08.2025 00:00"
click at [789, 330] on div "Initial ETA (Carrier) 19.08.2025 18:30" at bounding box center [617, 341] width 349 height 74
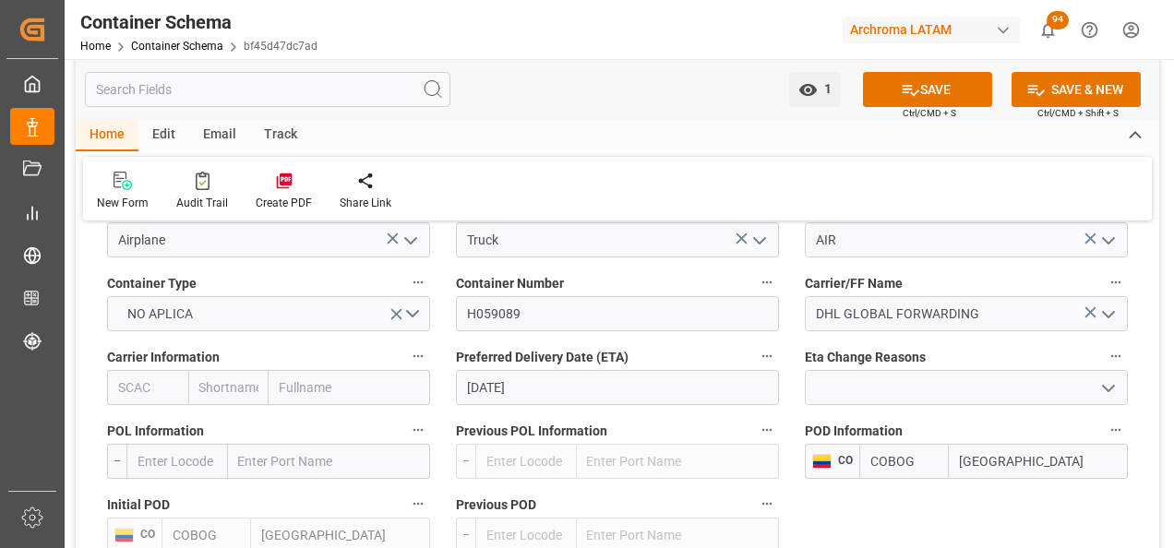
scroll to position [1661, 0]
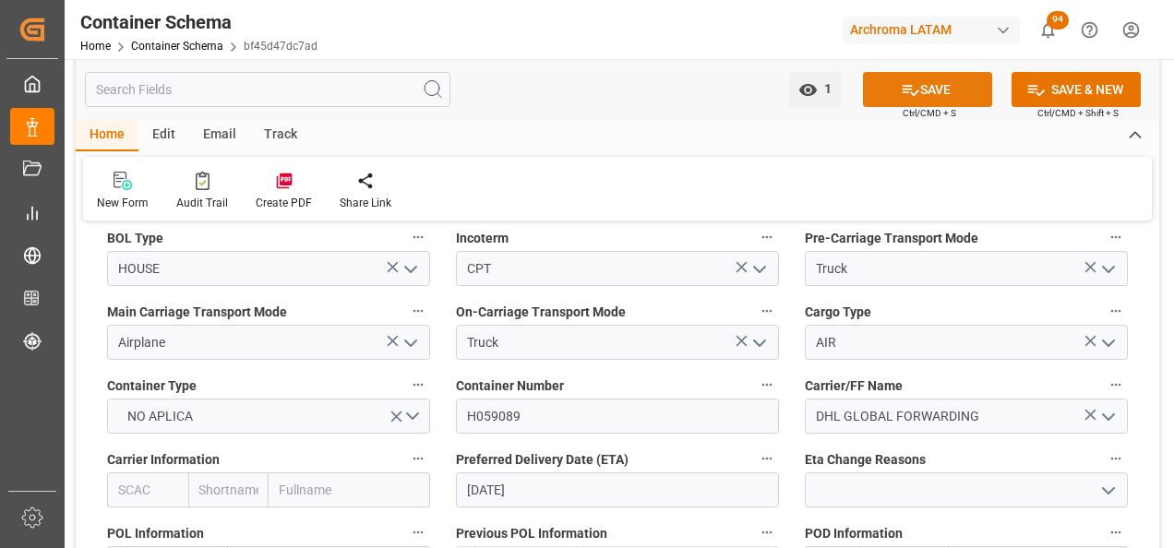
click at [944, 88] on button "SAVE" at bounding box center [927, 89] width 129 height 35
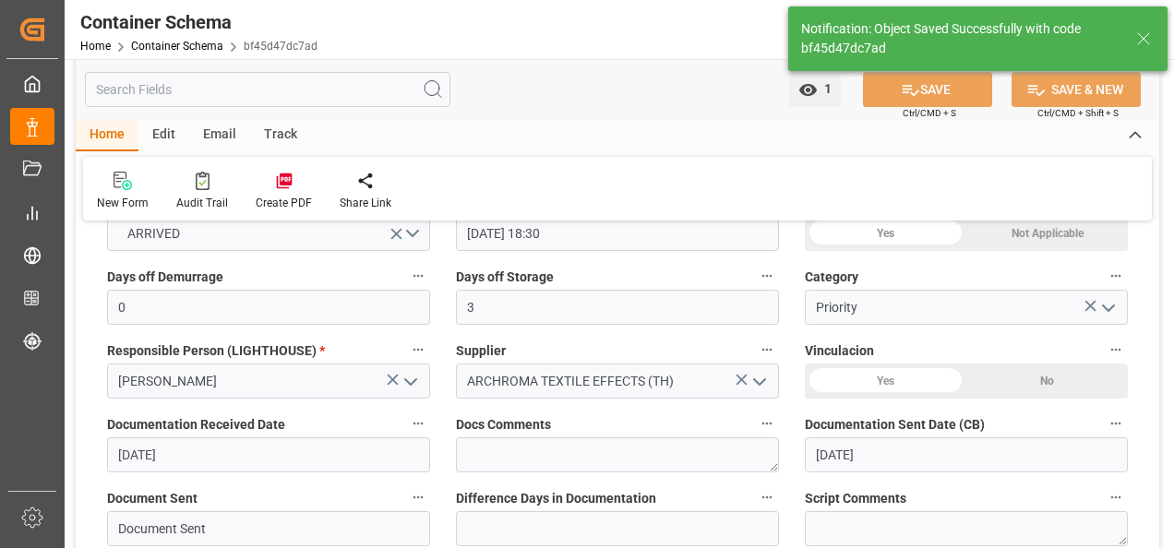
scroll to position [0, 0]
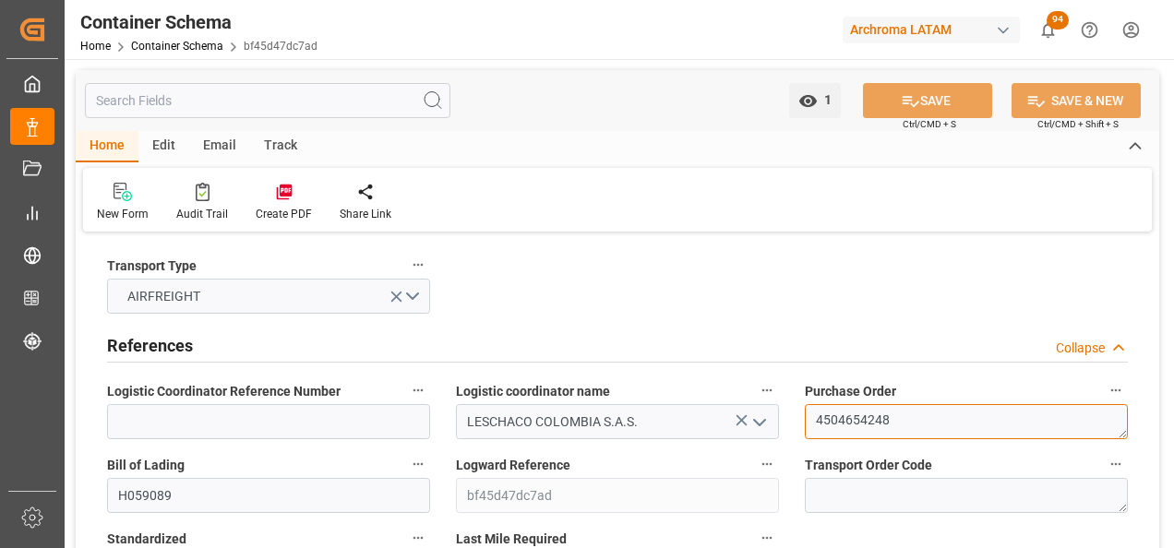
click at [841, 410] on textarea "4504654248" at bounding box center [966, 421] width 323 height 35
click at [788, 423] on div "LESCHACO COLOMBIA S.A.S." at bounding box center [617, 421] width 351 height 35
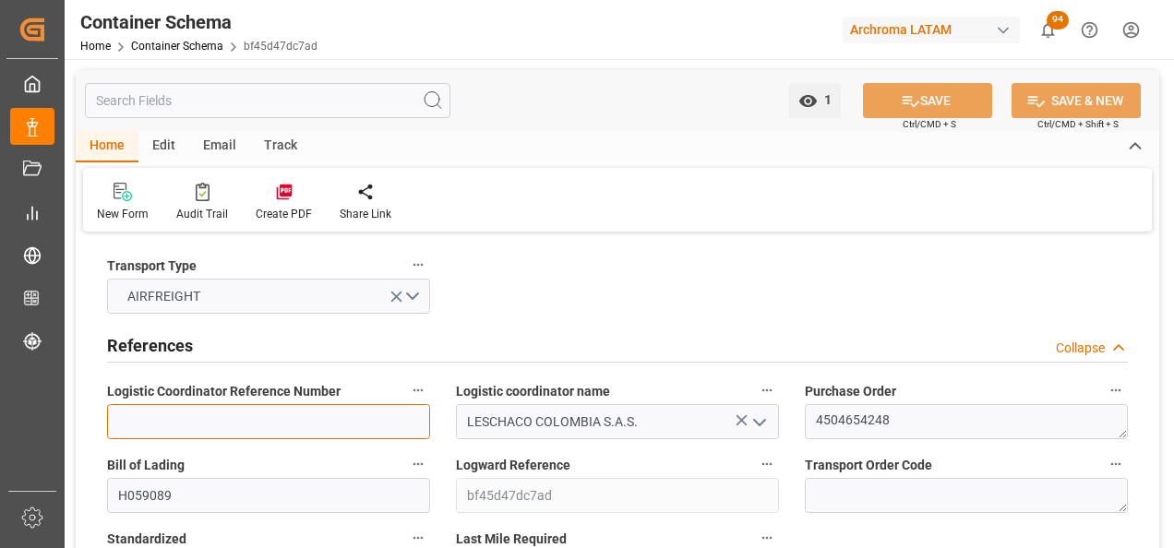
click at [263, 427] on input at bounding box center [268, 421] width 323 height 35
paste input "200200803025"
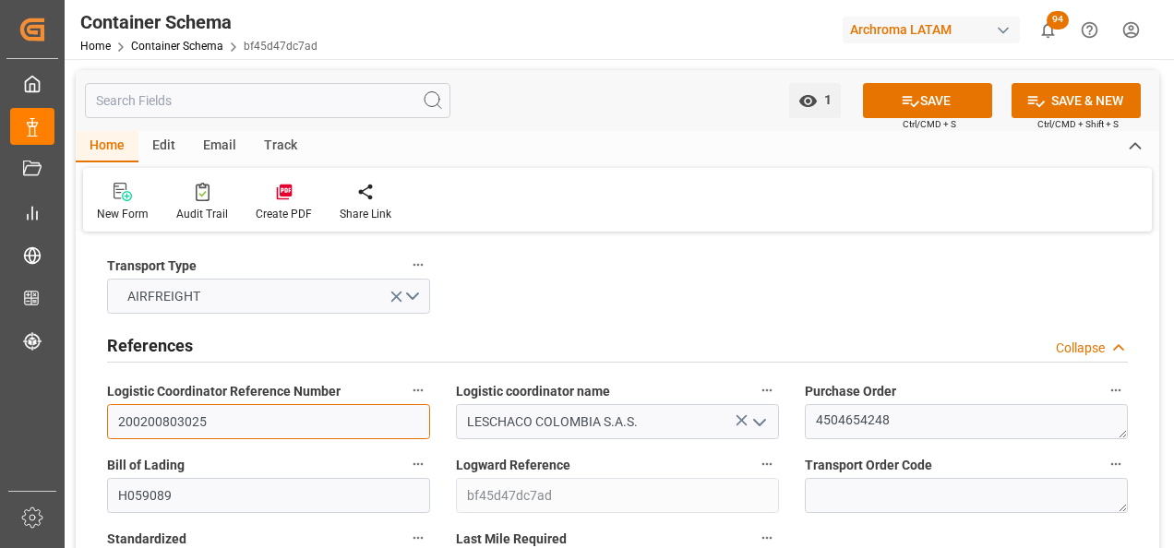
type input "200200803025"
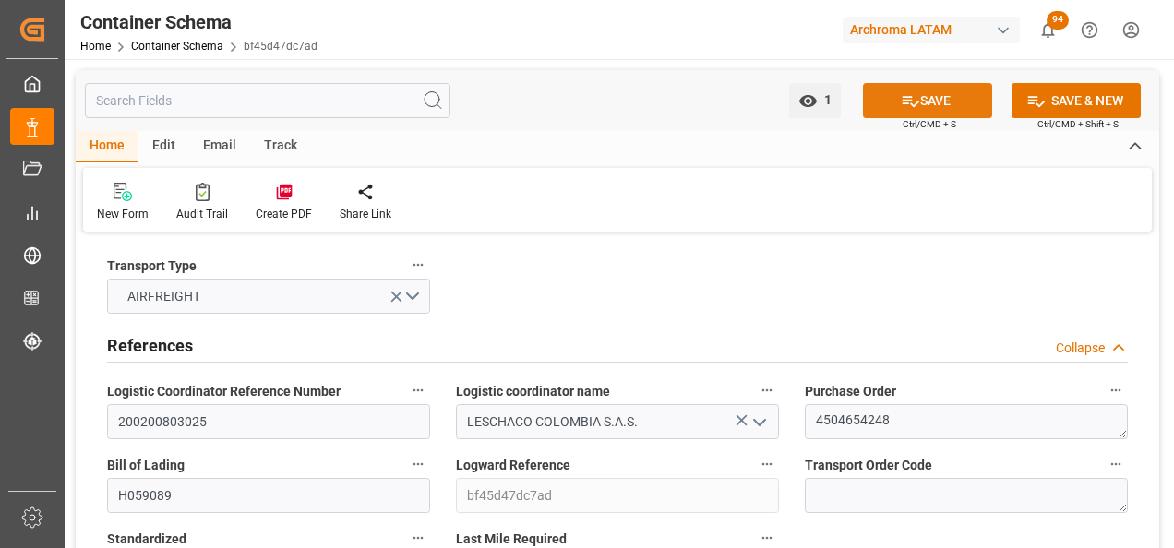
click at [906, 113] on button "SAVE" at bounding box center [927, 100] width 129 height 35
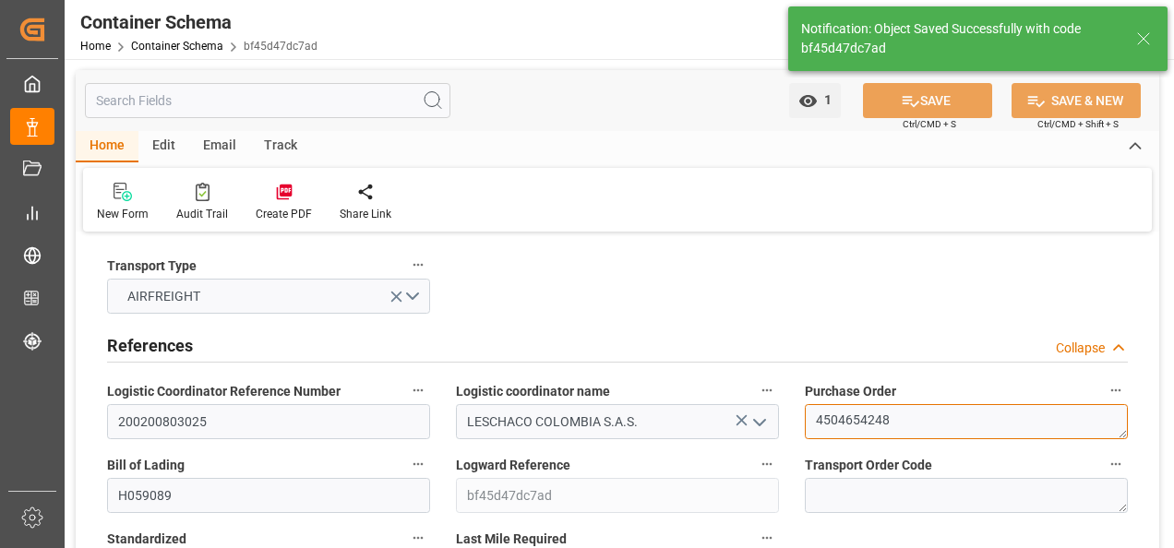
click at [862, 418] on textarea "4504654248" at bounding box center [966, 421] width 323 height 35
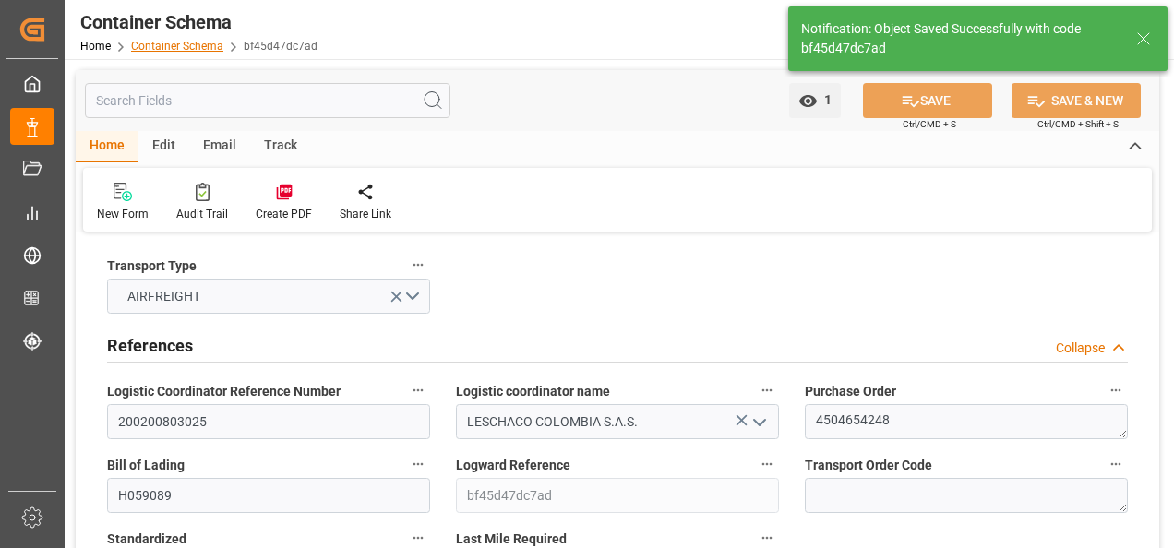
click at [194, 46] on link "Container Schema" at bounding box center [177, 46] width 92 height 13
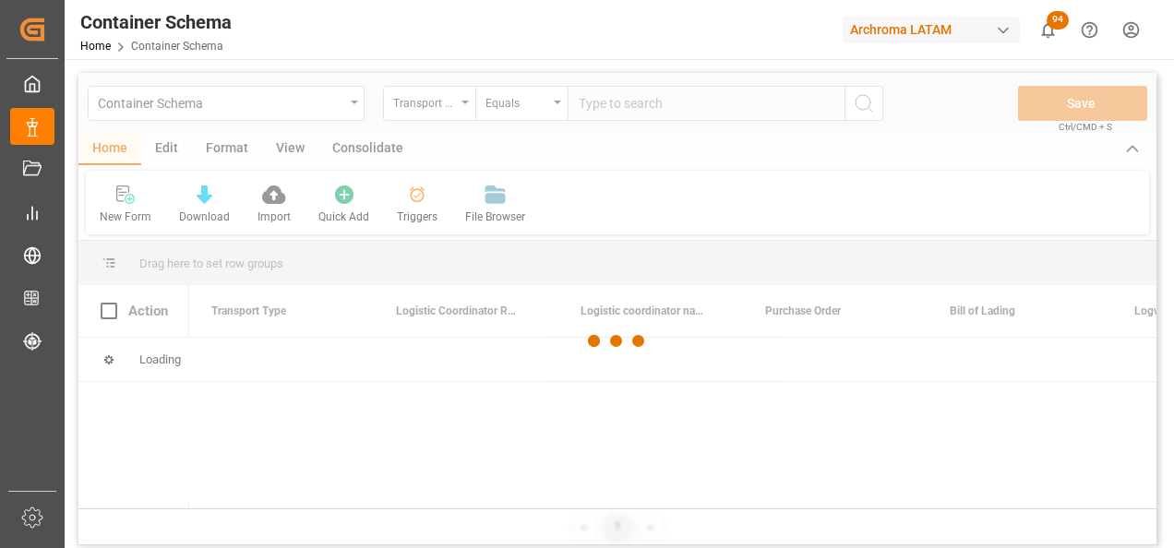
click at [353, 107] on div at bounding box center [617, 341] width 1078 height 537
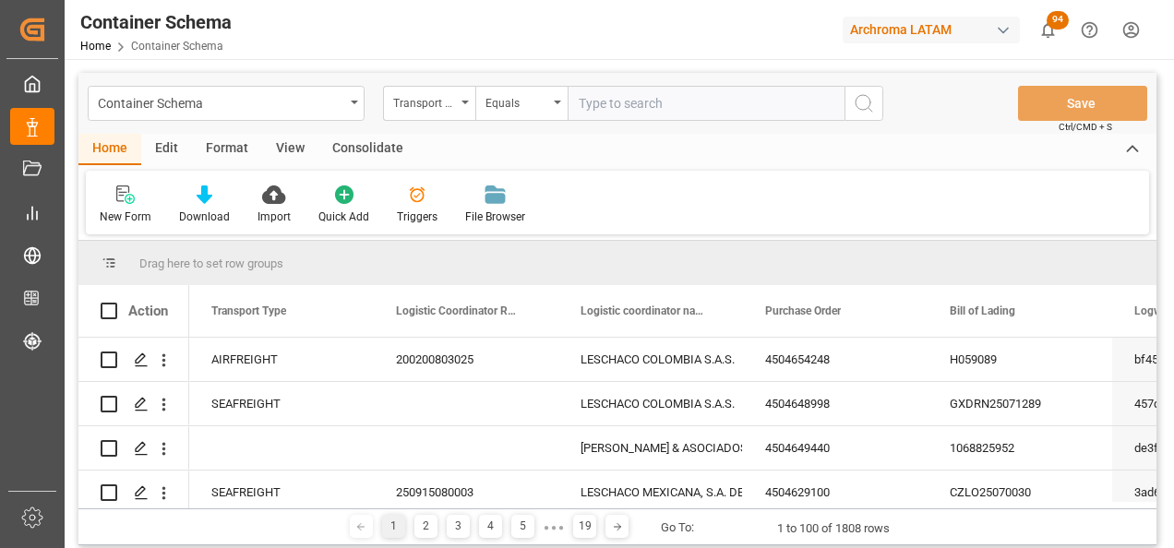
click at [352, 107] on div "Container Schema" at bounding box center [226, 103] width 277 height 35
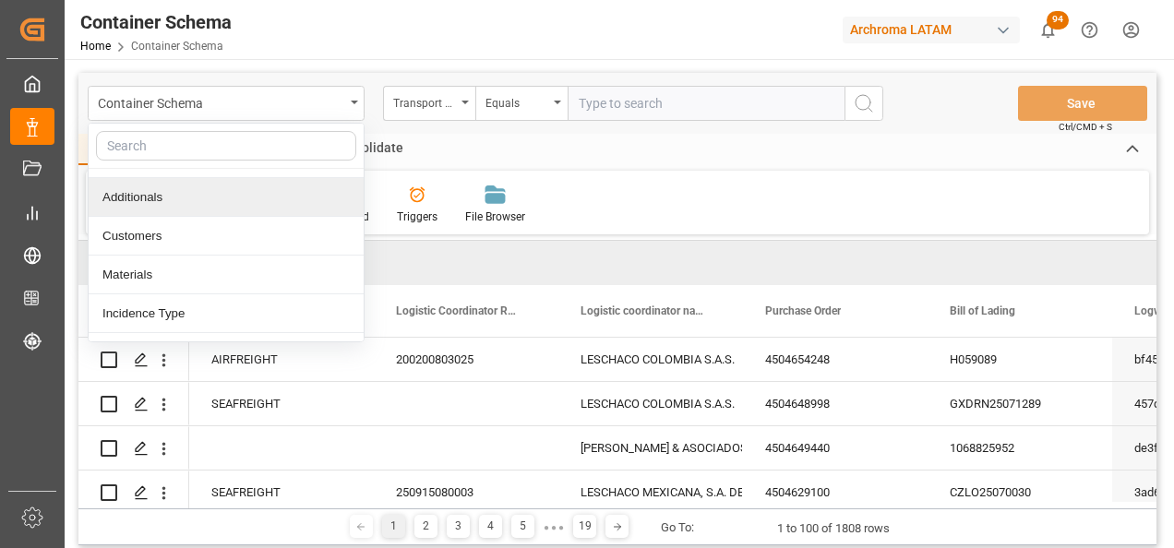
scroll to position [92, 0]
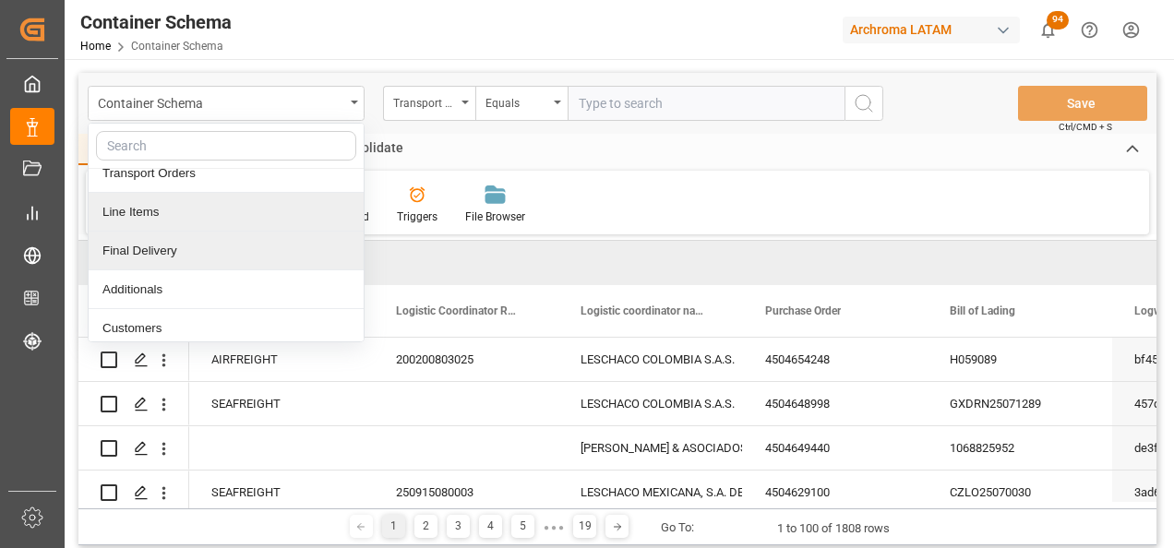
click at [203, 256] on div "Final Delivery" at bounding box center [226, 251] width 275 height 39
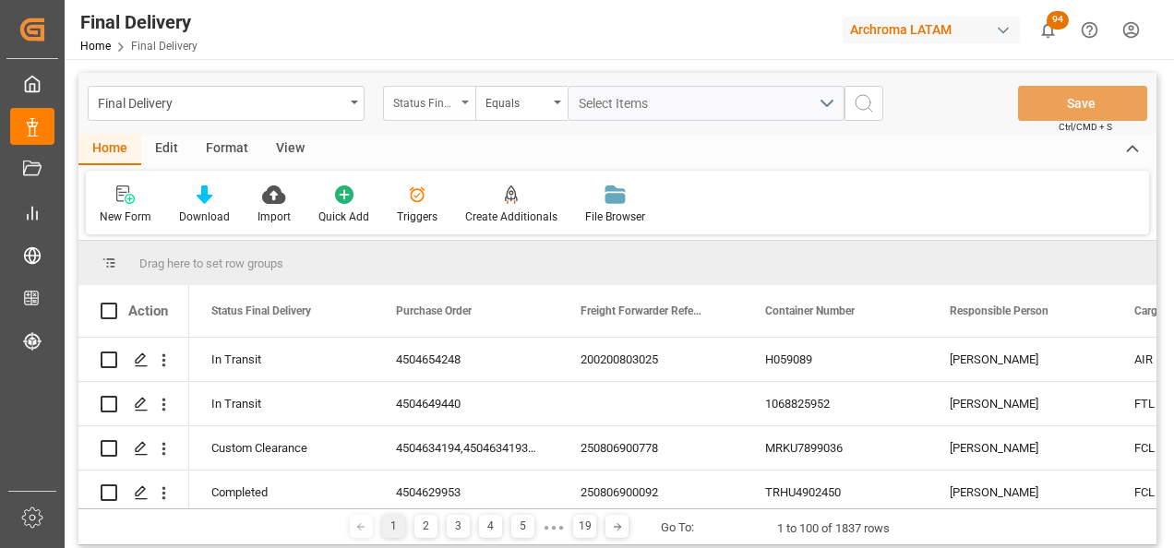
click at [451, 108] on div "Status Final Delivery" at bounding box center [424, 100] width 63 height 21
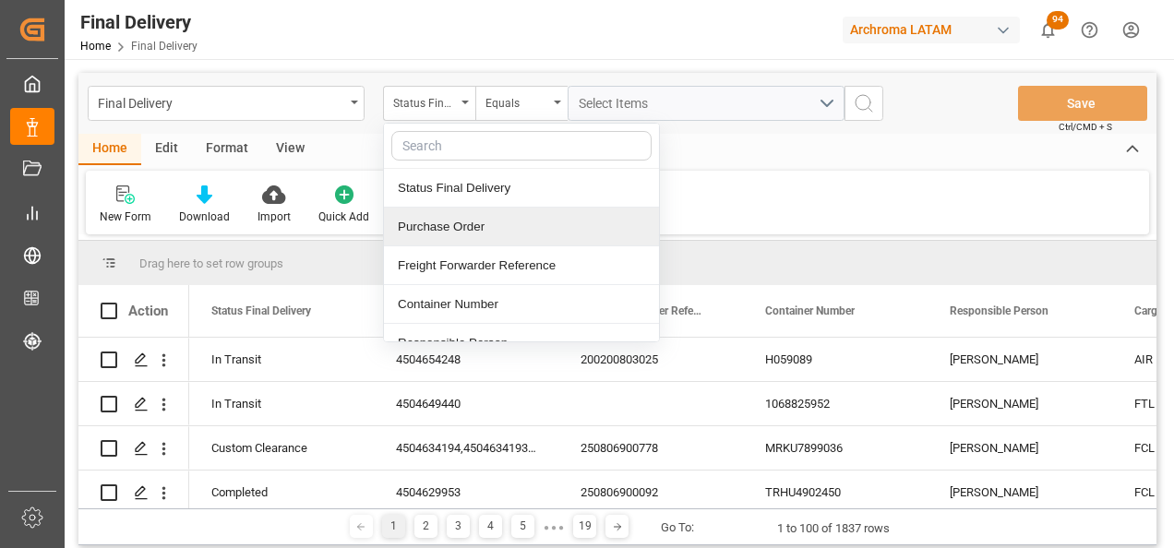
click at [455, 231] on div "Purchase Order" at bounding box center [521, 227] width 275 height 39
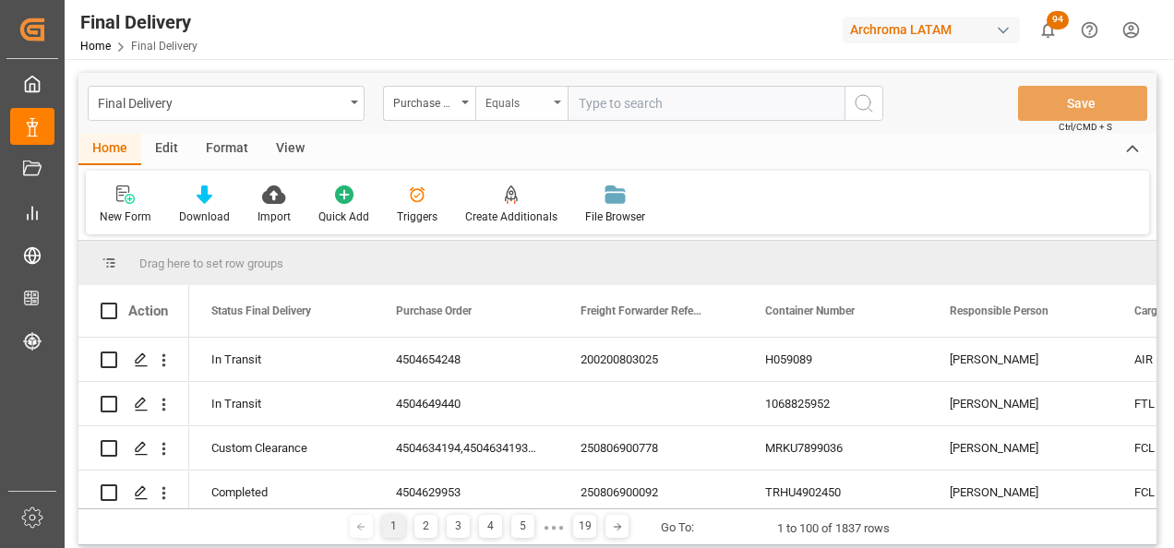
click at [512, 95] on div "Equals" at bounding box center [516, 100] width 63 height 21
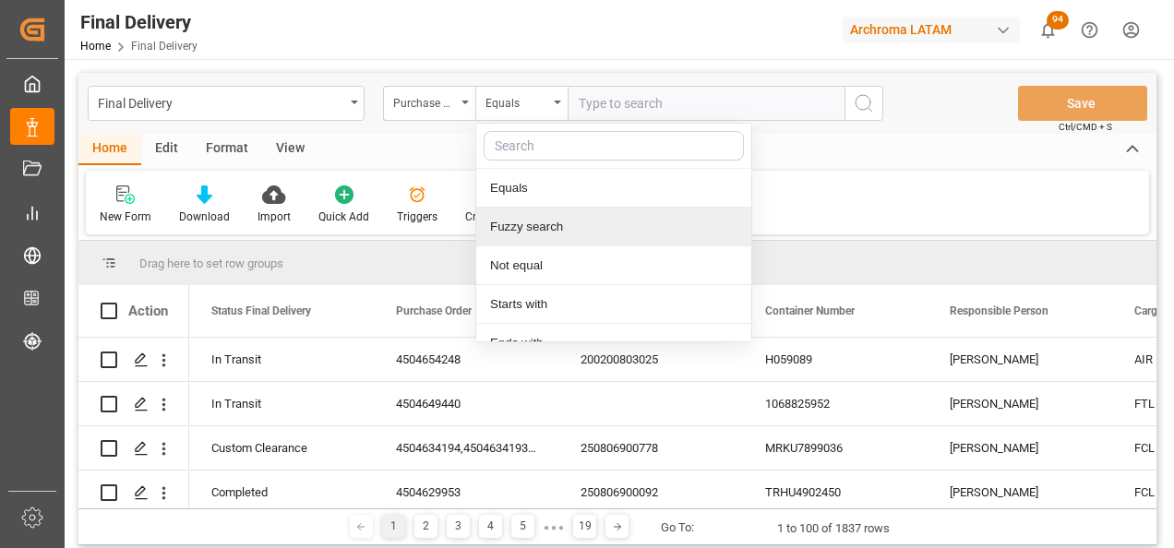
click at [534, 229] on div "Fuzzy search" at bounding box center [613, 227] width 275 height 39
paste input "4504654248"
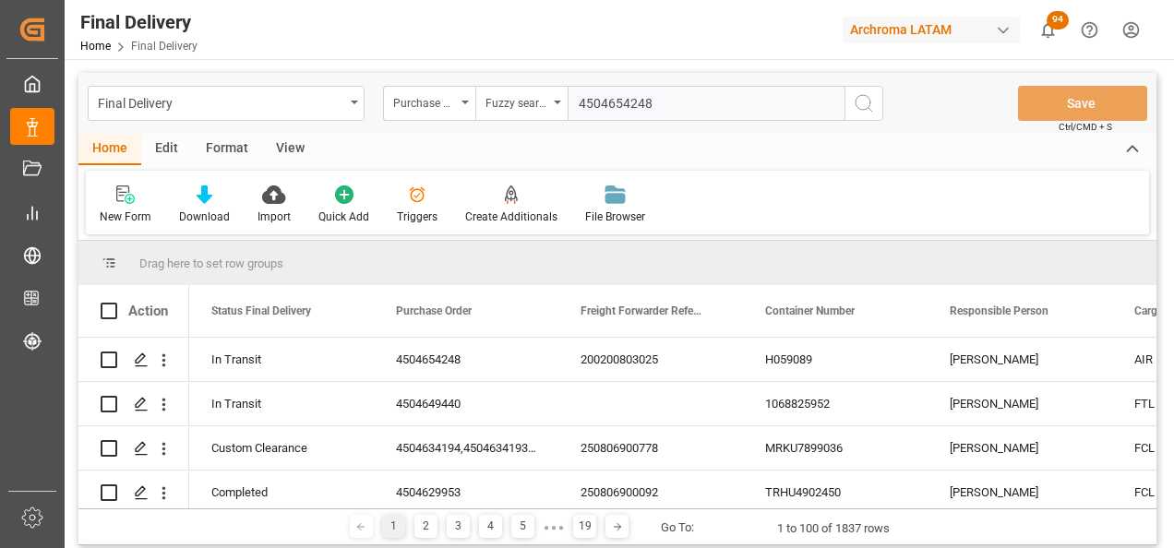
type input "4504654248"
click at [876, 111] on button "search button" at bounding box center [863, 103] width 39 height 35
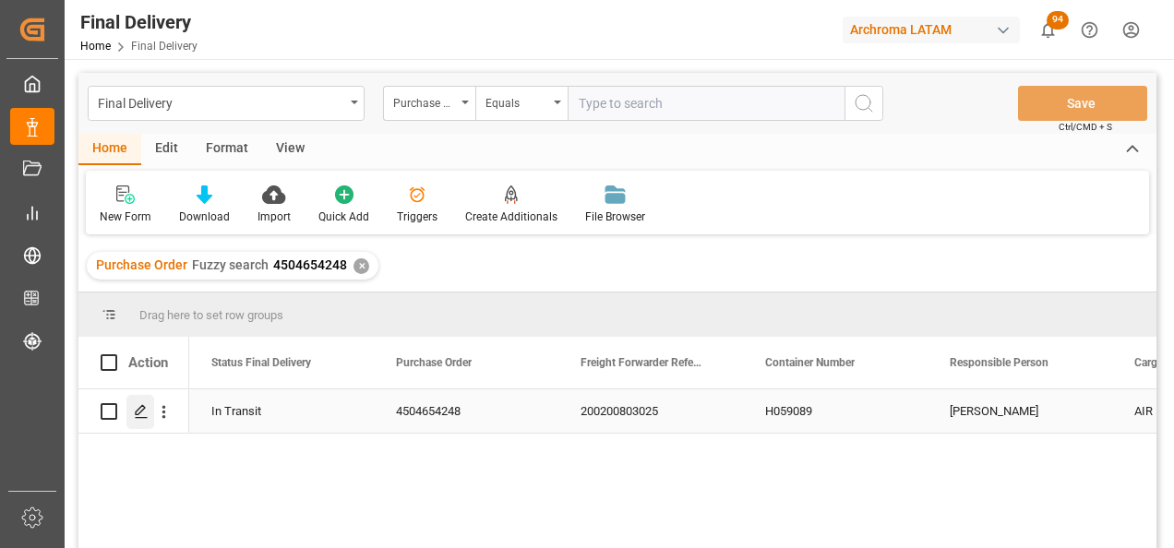
click at [134, 409] on icon "Press SPACE to select this row." at bounding box center [141, 411] width 15 height 15
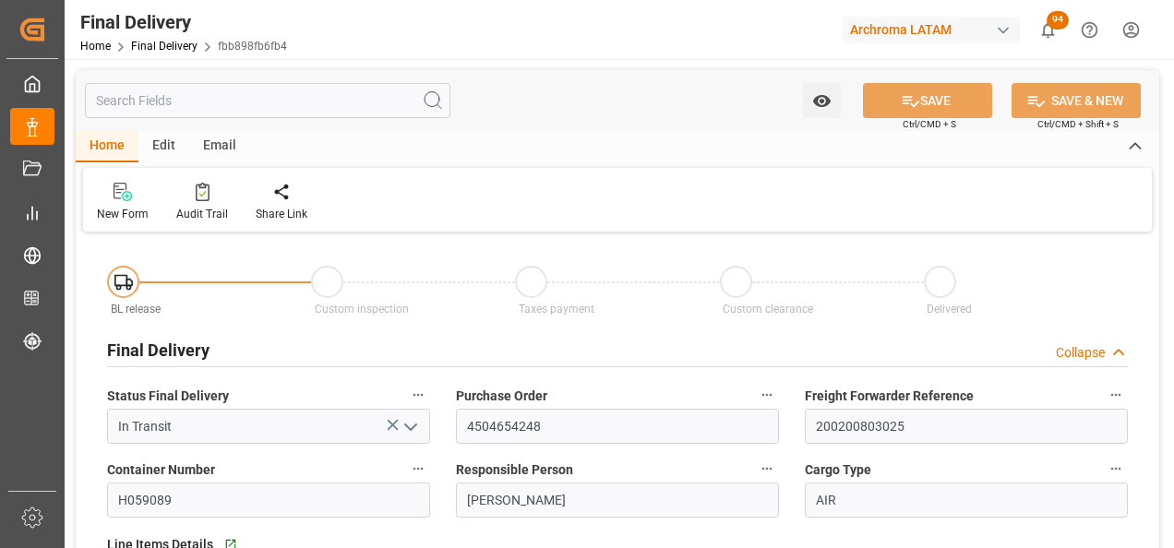
type input "[DATE]"
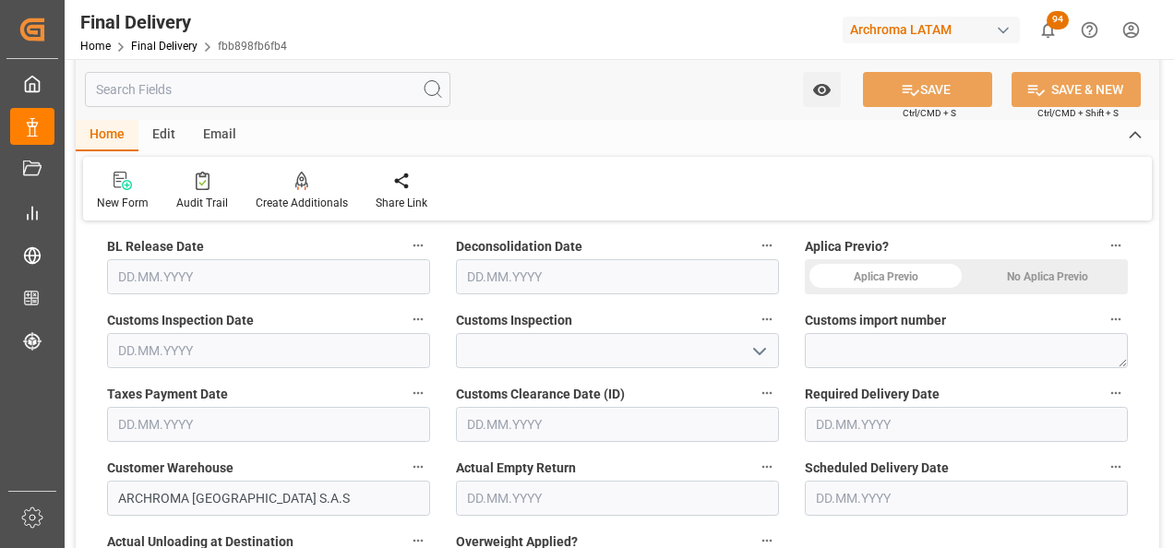
scroll to position [461, 0]
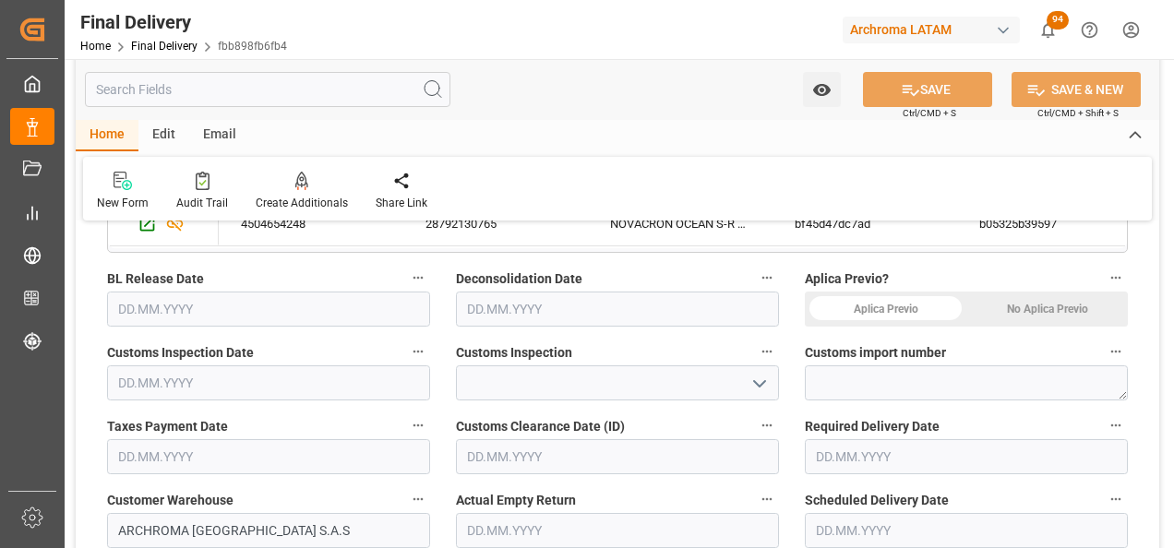
click at [1038, 313] on div "No Aplica Previo" at bounding box center [1046, 309] width 161 height 35
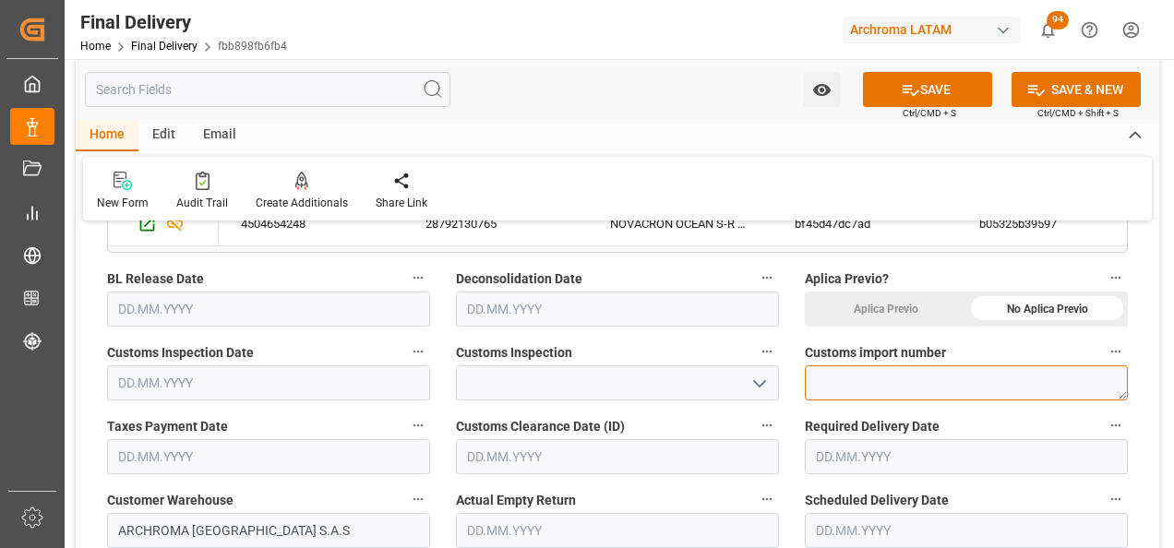
click at [853, 378] on textarea at bounding box center [966, 382] width 323 height 35
paste textarea "032025001514394-6"
type textarea "032025001514394-6"
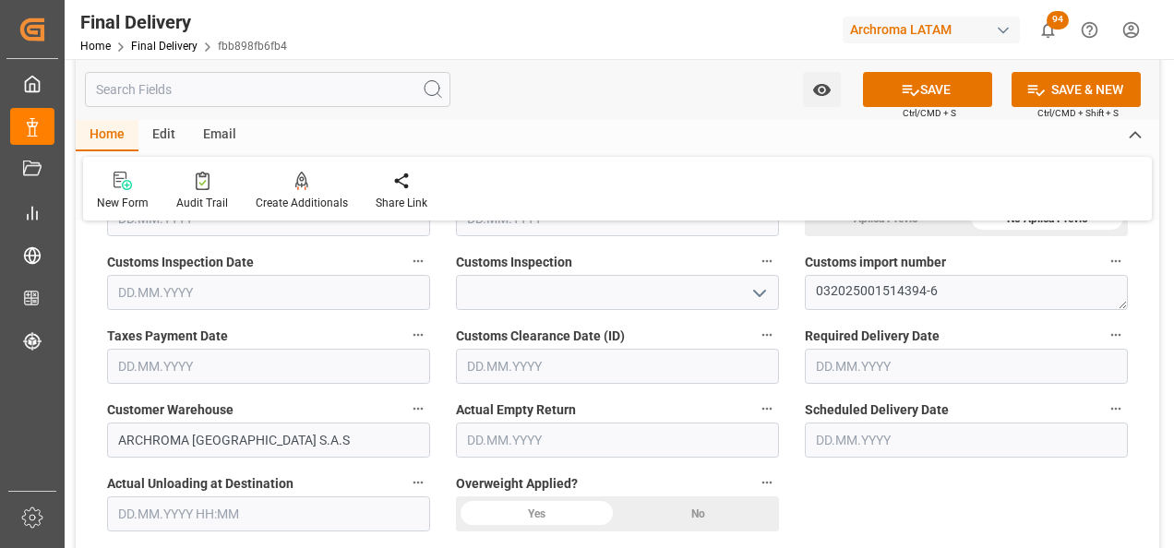
scroll to position [554, 0]
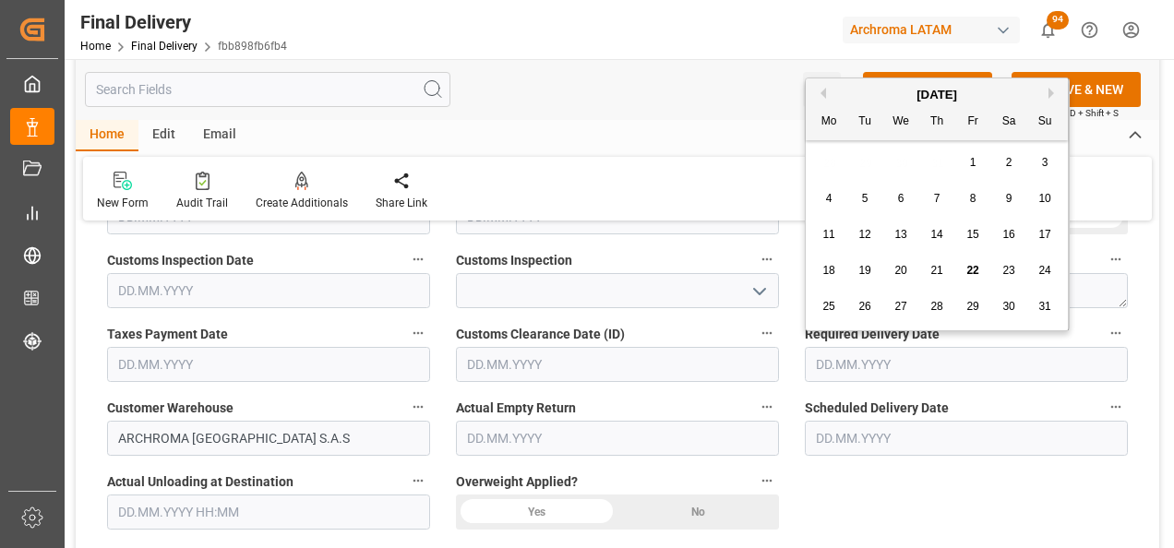
drag, startPoint x: 875, startPoint y: 365, endPoint x: 904, endPoint y: 346, distance: 35.3
click at [875, 364] on input "text" at bounding box center [966, 364] width 323 height 35
click at [978, 266] on span "22" at bounding box center [972, 270] width 12 height 13
type input "22.08.2025"
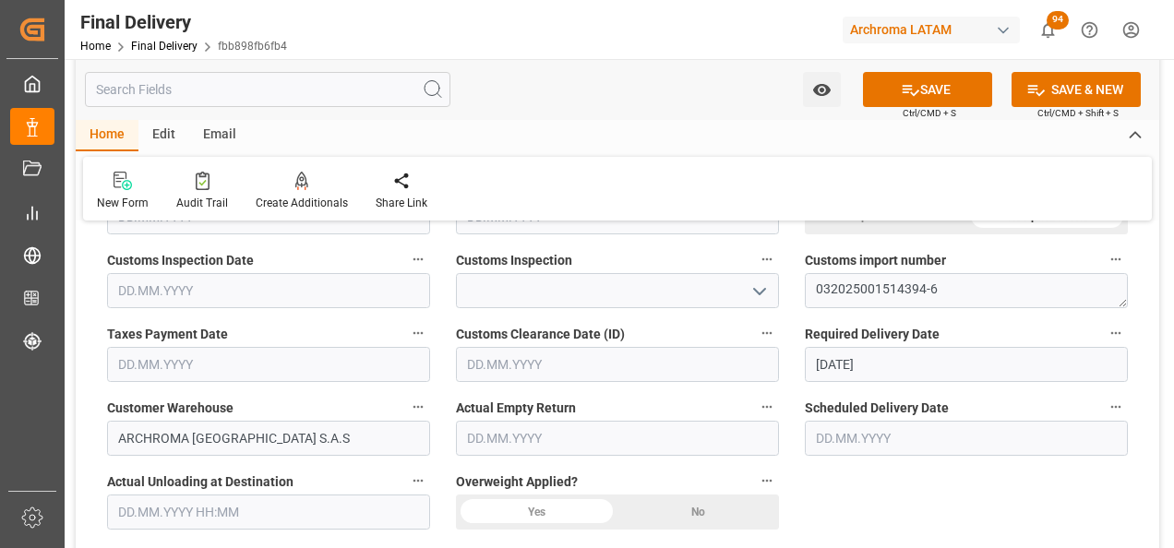
click at [883, 440] on input "text" at bounding box center [966, 438] width 323 height 35
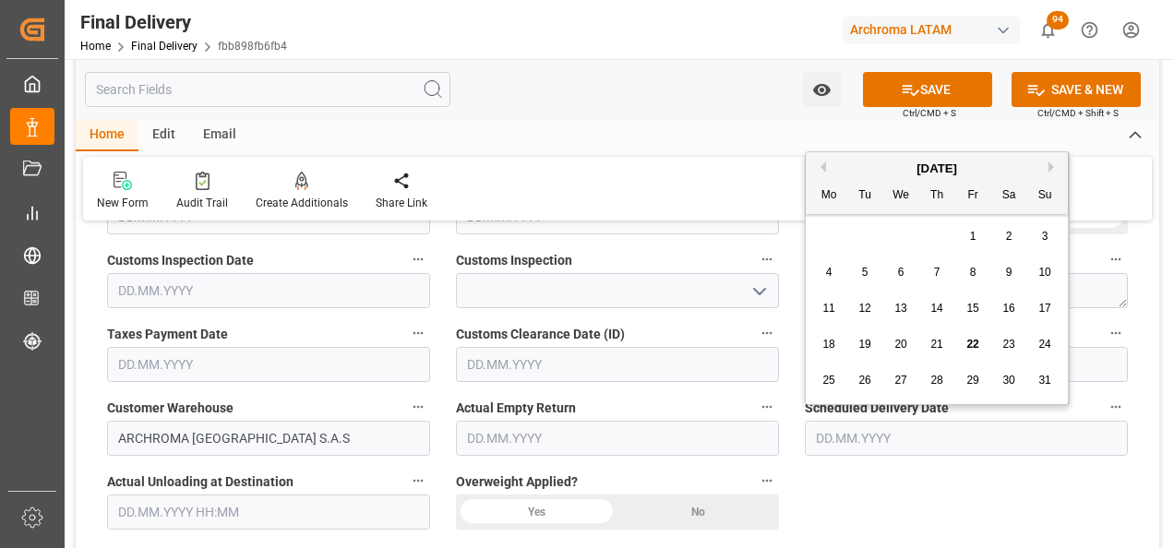
click at [967, 340] on span "22" at bounding box center [972, 344] width 12 height 13
type input "22.08.2025"
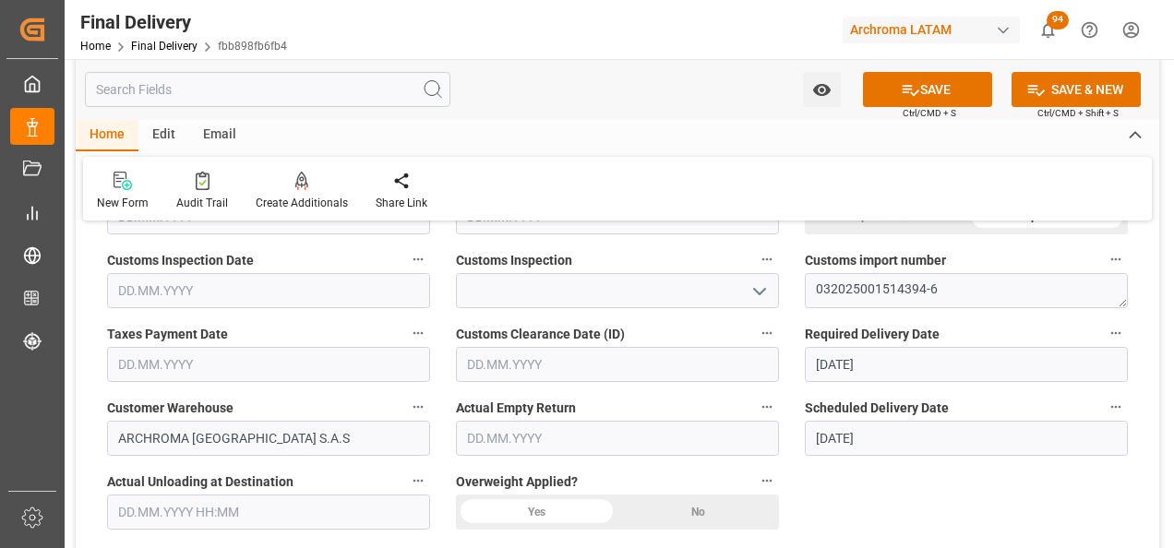
click at [966, 234] on div "No" at bounding box center [1046, 216] width 161 height 35
click at [193, 509] on input "text" at bounding box center [268, 512] width 323 height 35
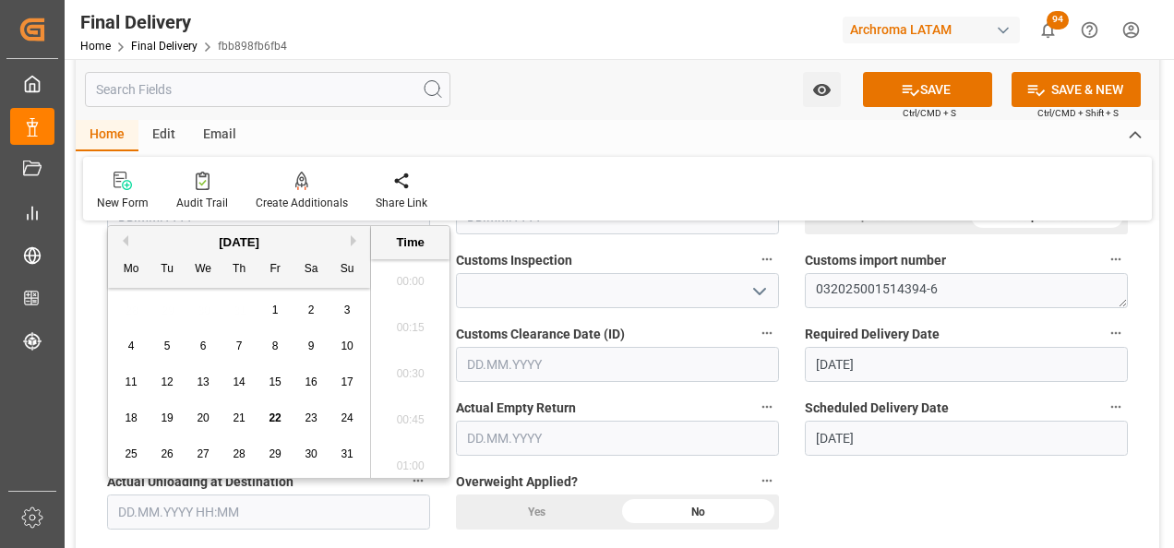
scroll to position [1944, 0]
click at [279, 415] on span "22" at bounding box center [274, 418] width 12 height 13
type input "22.08.2025 00:00"
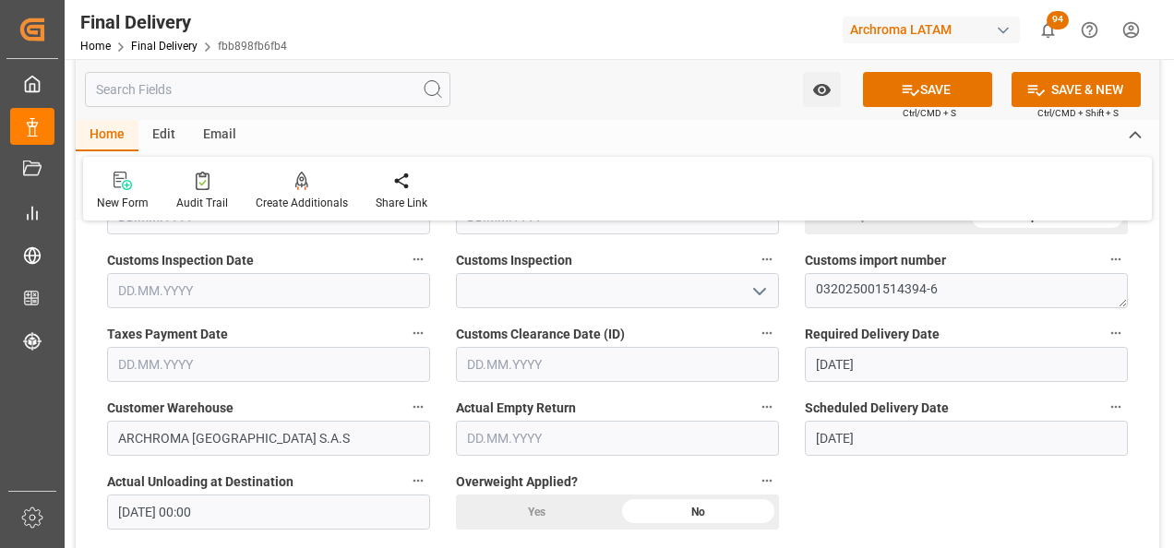
click at [154, 361] on input "text" at bounding box center [268, 364] width 323 height 35
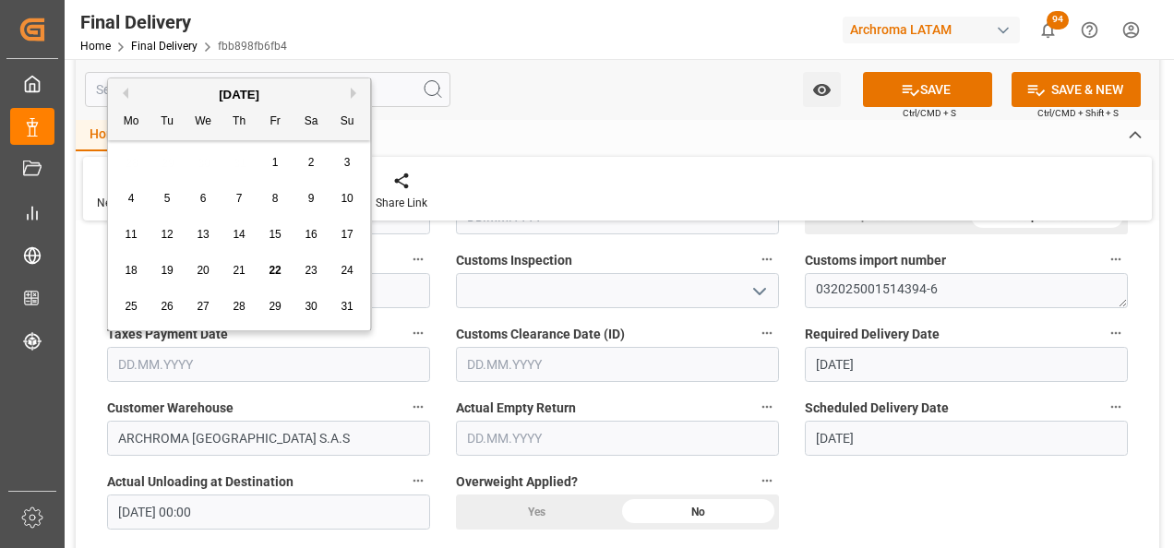
click at [170, 270] on span "19" at bounding box center [167, 270] width 12 height 13
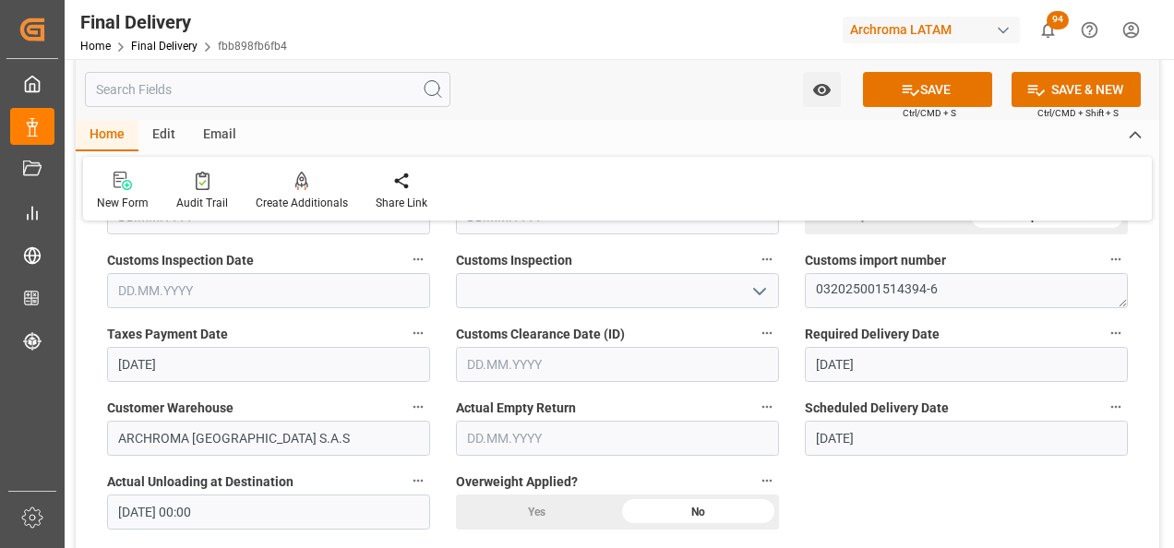
click at [162, 364] on input "[DATE]" at bounding box center [268, 364] width 323 height 35
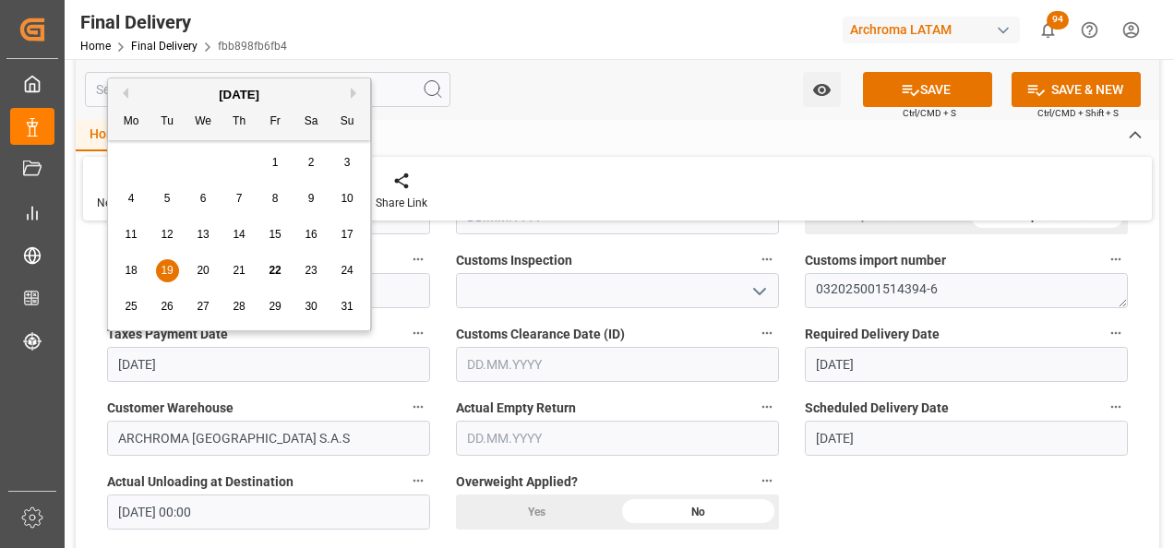
click at [196, 269] on div "20" at bounding box center [203, 271] width 23 height 22
type input "20.08.2025"
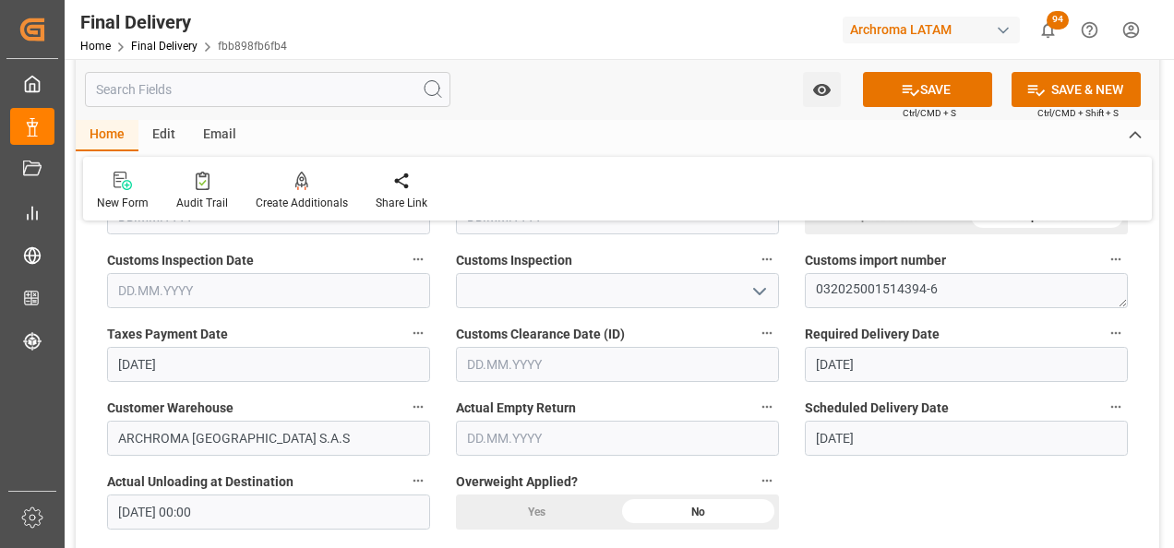
click at [505, 367] on input "text" at bounding box center [617, 364] width 323 height 35
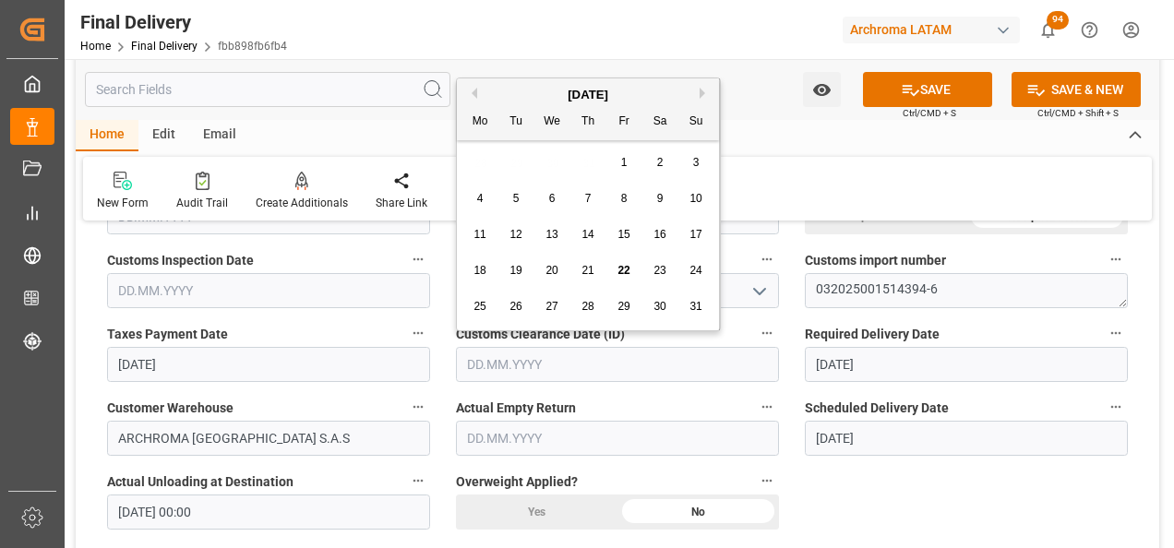
click at [547, 264] on span "20" at bounding box center [551, 270] width 12 height 13
type input "20.08.2025"
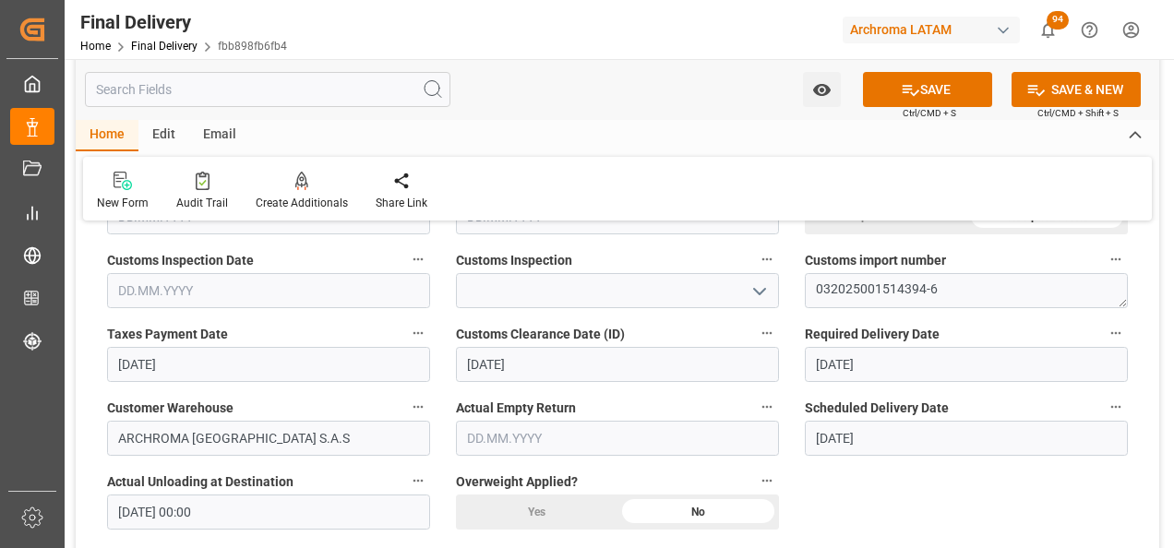
click at [512, 443] on input "text" at bounding box center [617, 438] width 323 height 35
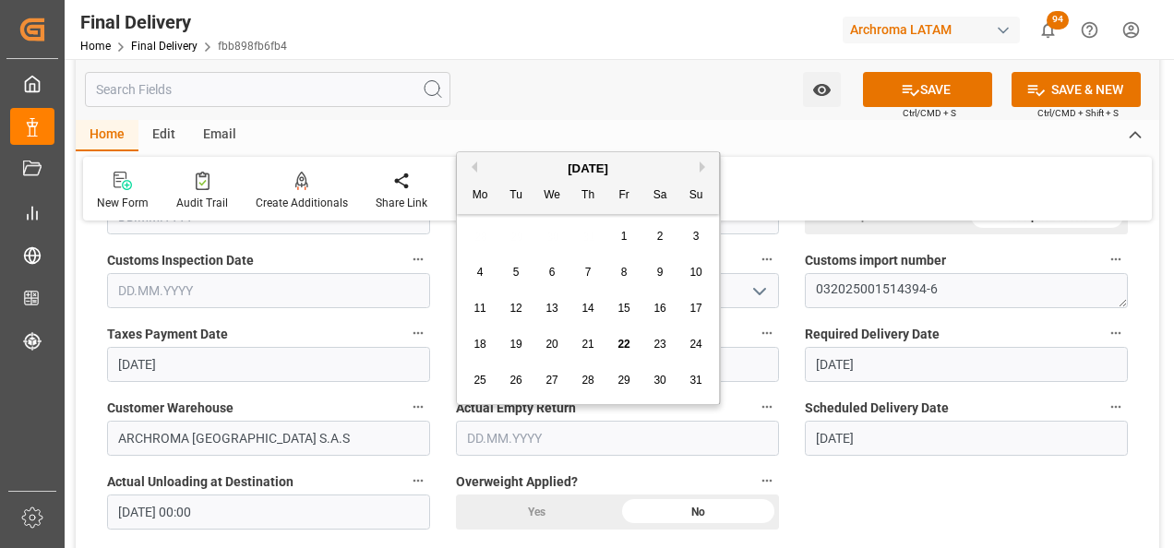
click at [620, 344] on span "22" at bounding box center [623, 344] width 12 height 13
type input "22.08.2025"
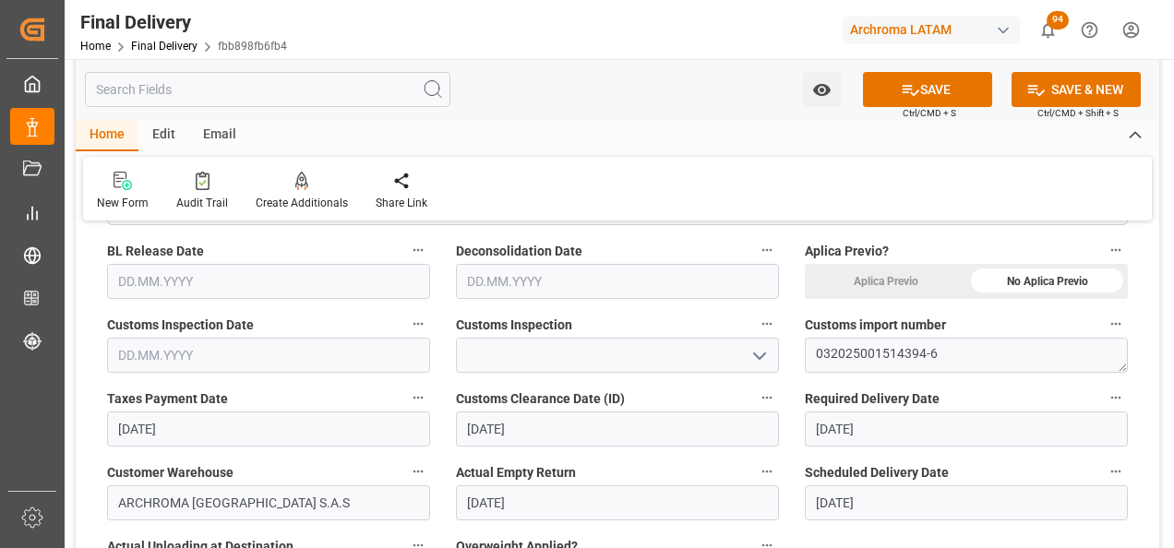
scroll to position [461, 0]
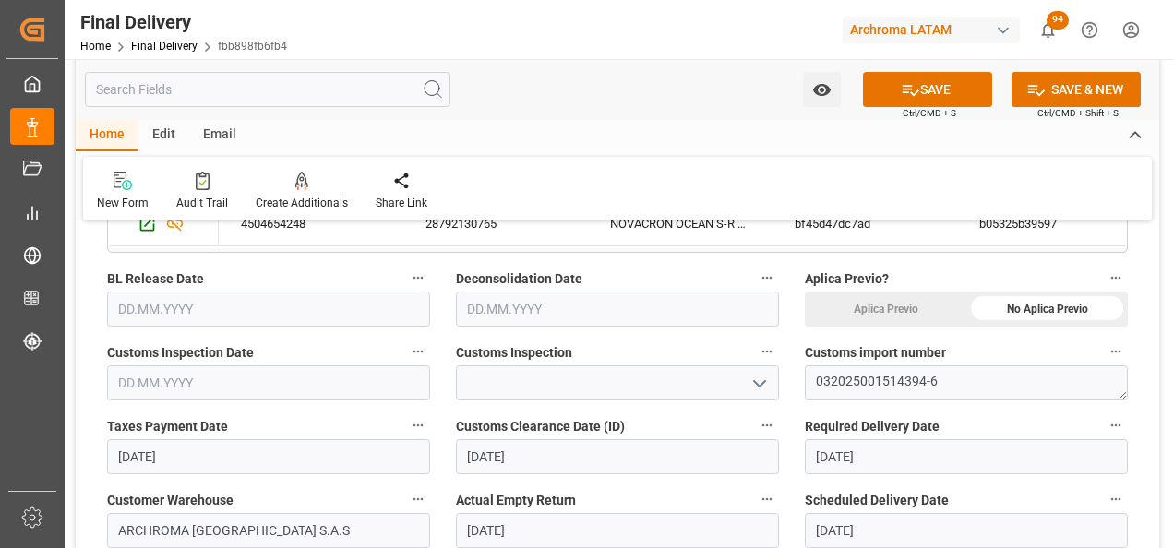
click at [758, 393] on icon "open menu" at bounding box center [759, 384] width 22 height 22
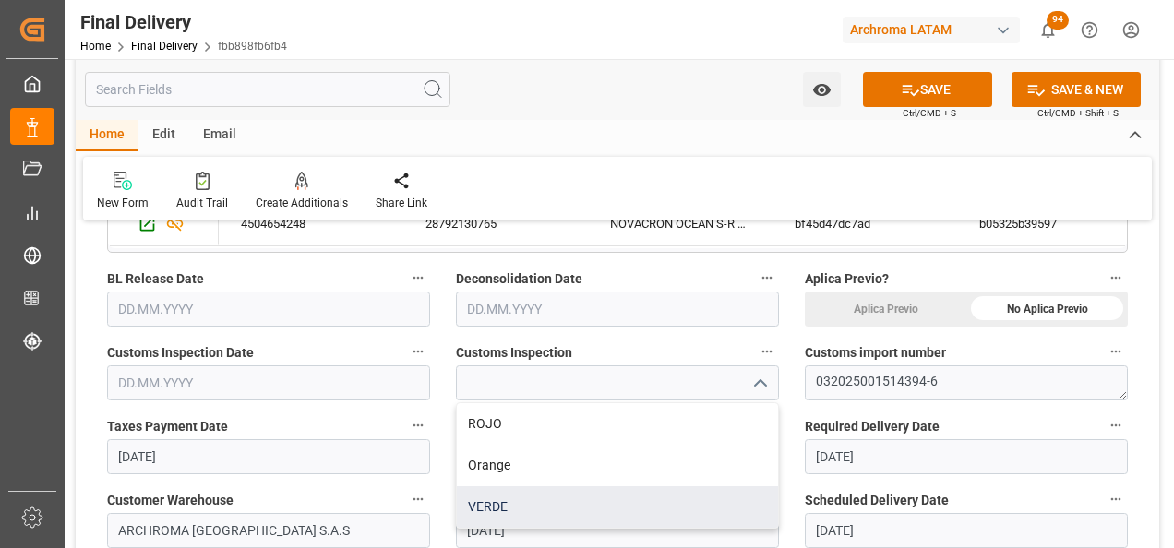
click at [577, 489] on div "VERDE" at bounding box center [617, 507] width 321 height 42
type input "VERDE"
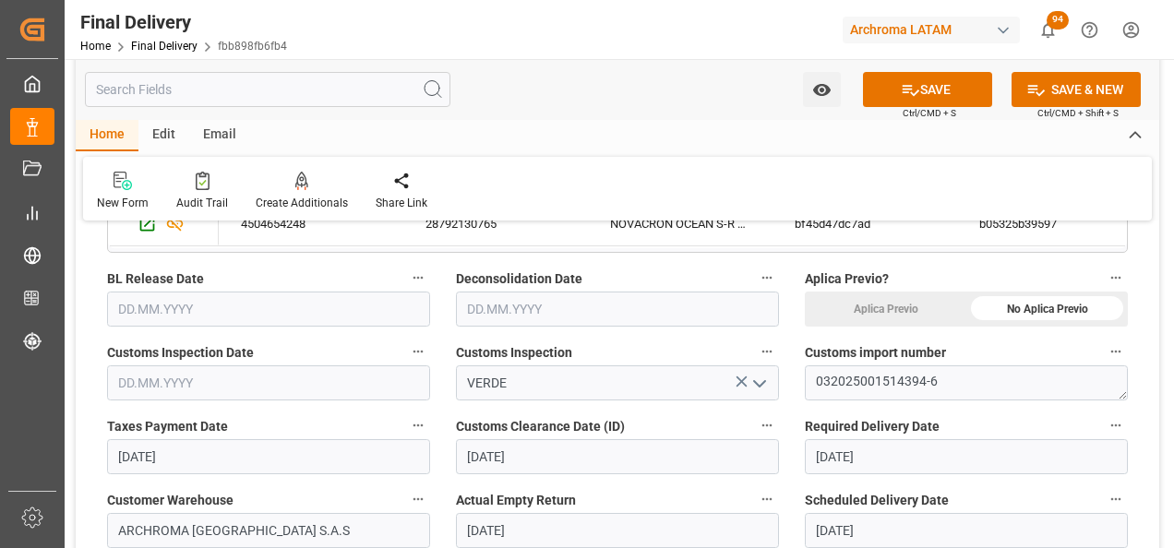
click at [502, 306] on input "text" at bounding box center [617, 309] width 323 height 35
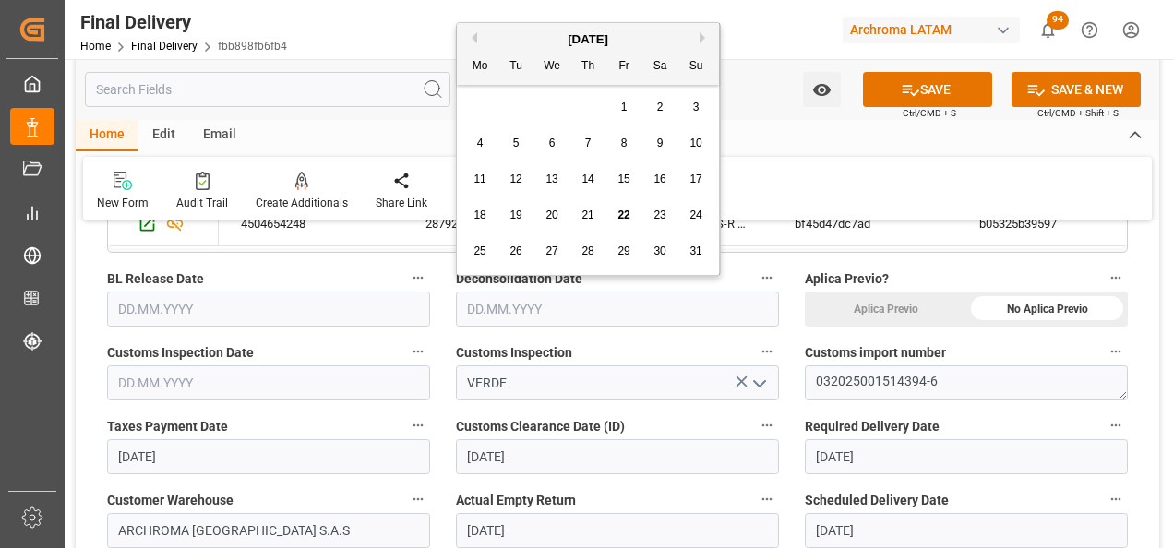
click at [554, 217] on span "20" at bounding box center [551, 215] width 12 height 13
type input "20.08.2025"
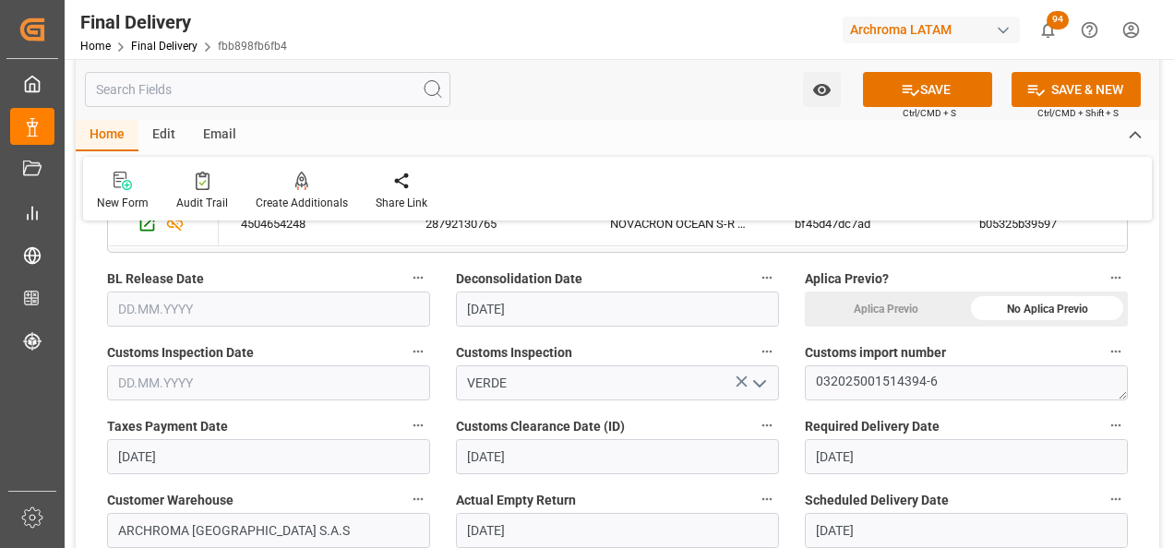
click at [180, 308] on input "text" at bounding box center [268, 309] width 323 height 35
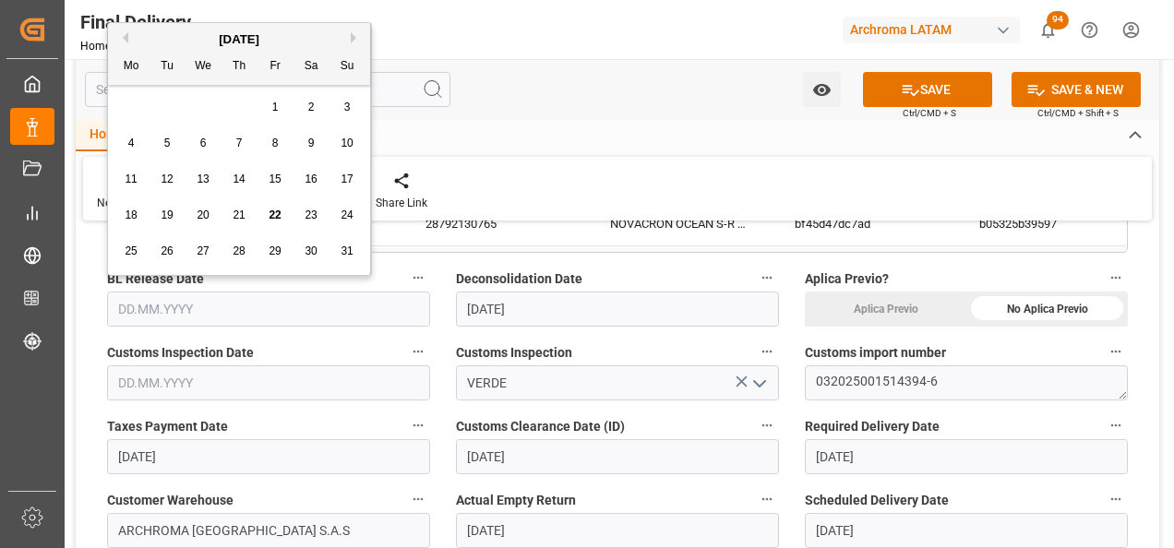
drag, startPoint x: 207, startPoint y: 210, endPoint x: 1, endPoint y: 157, distance: 212.6
click at [206, 210] on span "20" at bounding box center [203, 215] width 12 height 13
type input "20.08.2025"
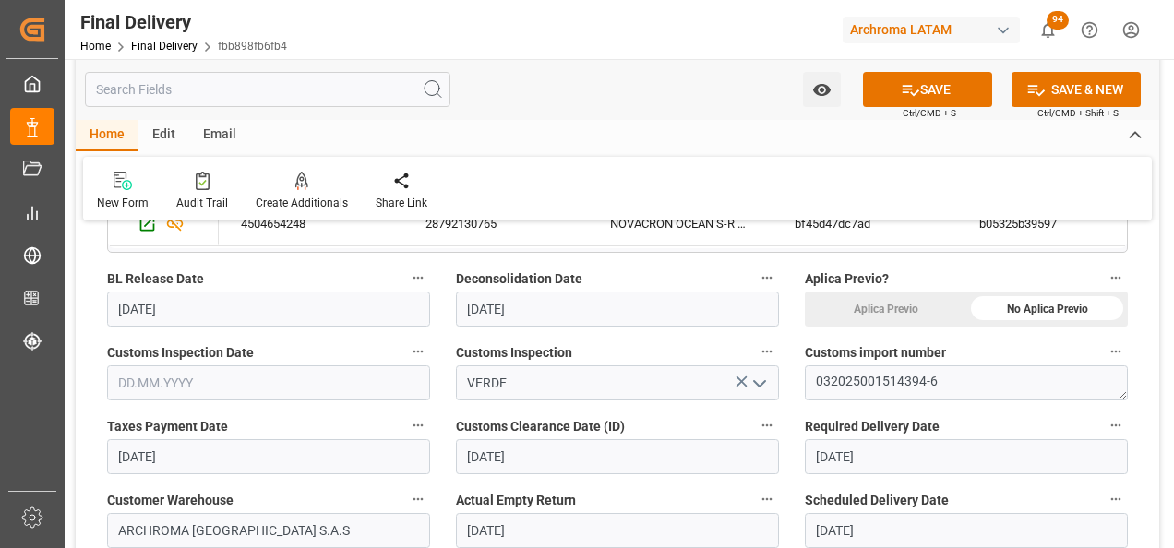
click at [140, 377] on input "text" at bounding box center [268, 382] width 323 height 35
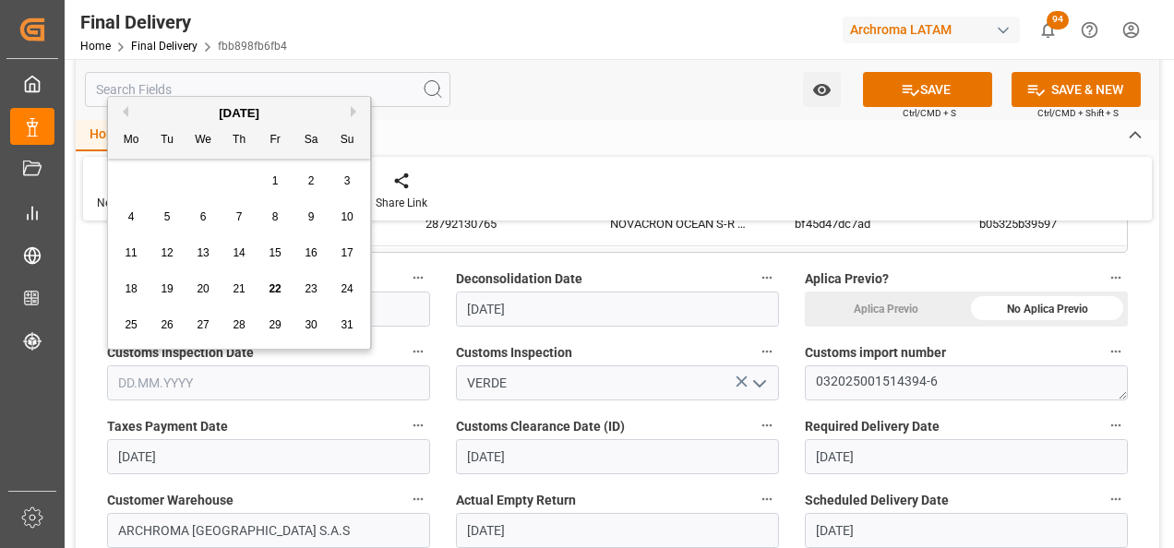
click at [199, 286] on span "20" at bounding box center [203, 288] width 12 height 13
type input "20.08.2025"
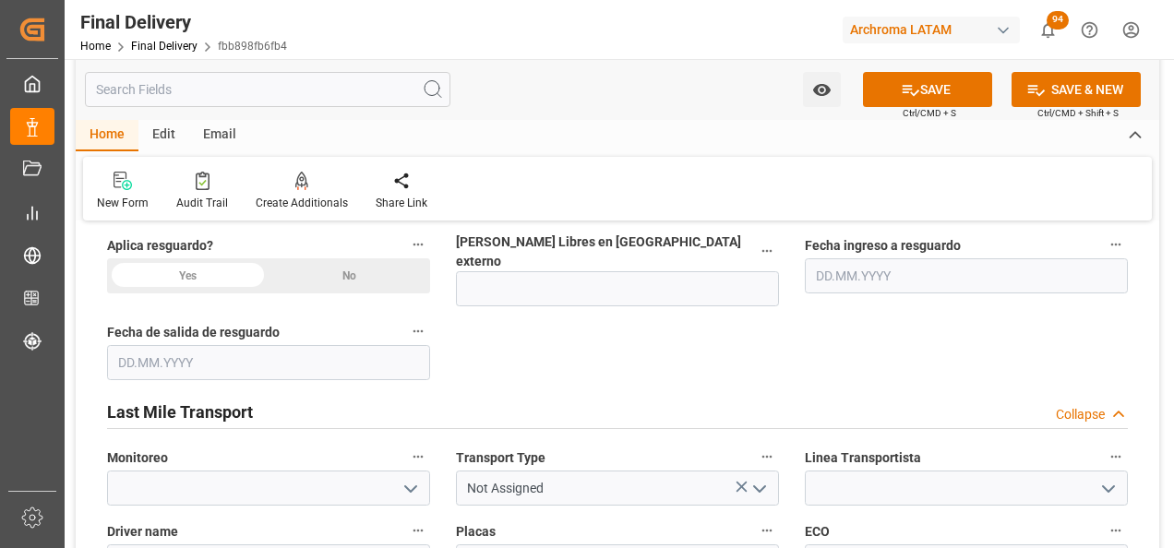
scroll to position [923, 0]
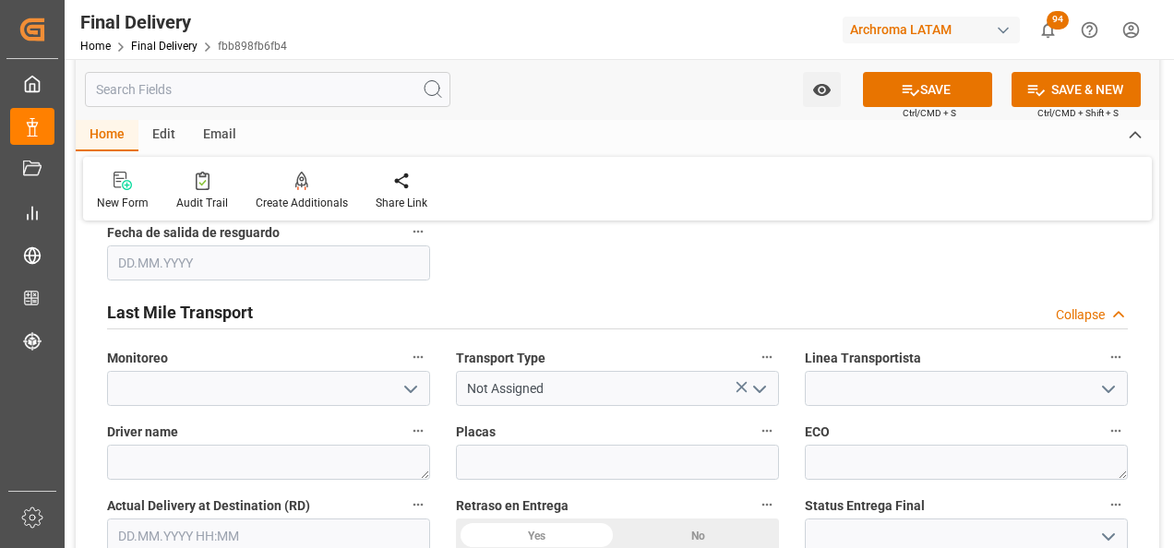
click at [769, 378] on icon "open menu" at bounding box center [759, 389] width 22 height 22
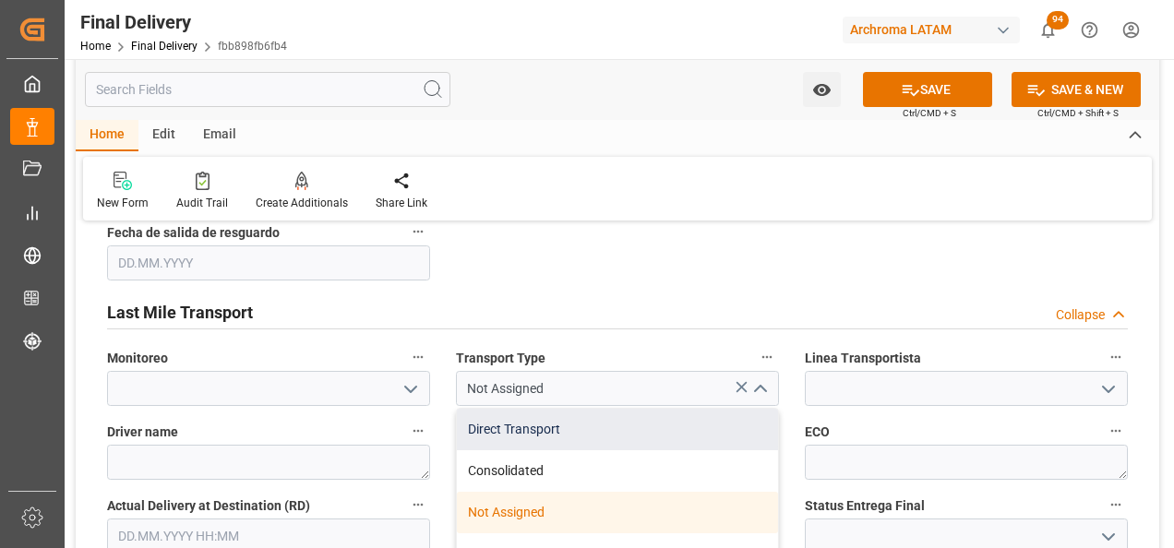
click at [651, 417] on div "Direct Transport" at bounding box center [617, 430] width 321 height 42
type input "Direct Transport"
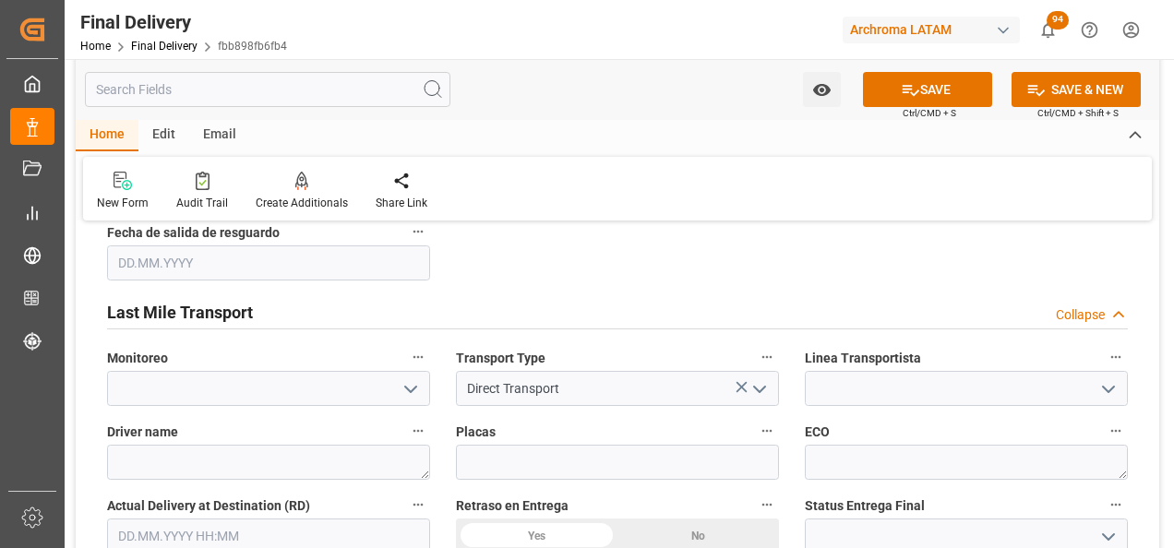
click at [1103, 381] on icon "open menu" at bounding box center [1108, 389] width 22 height 22
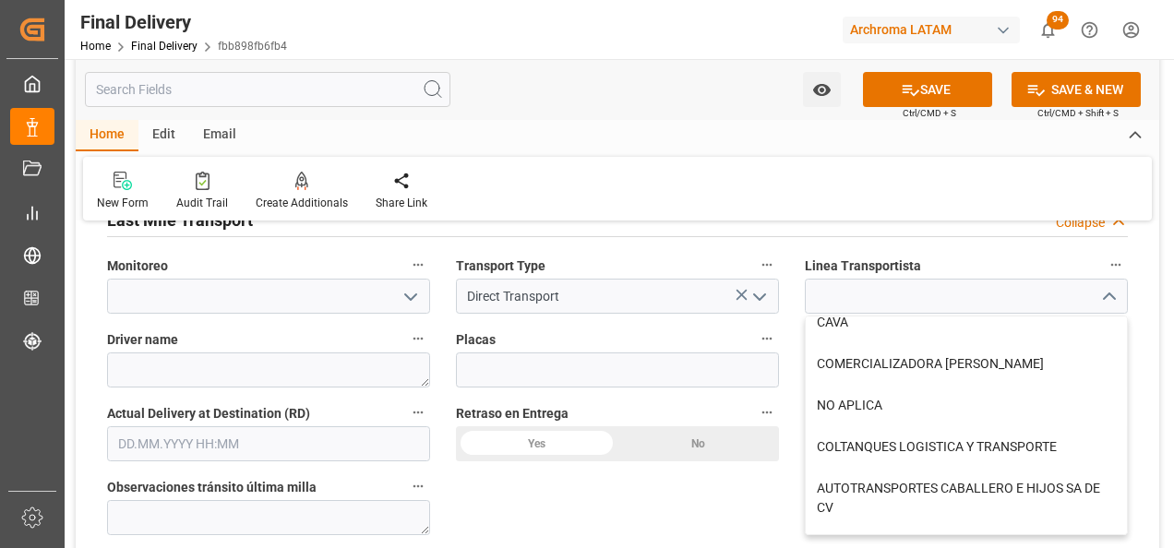
scroll to position [609, 0]
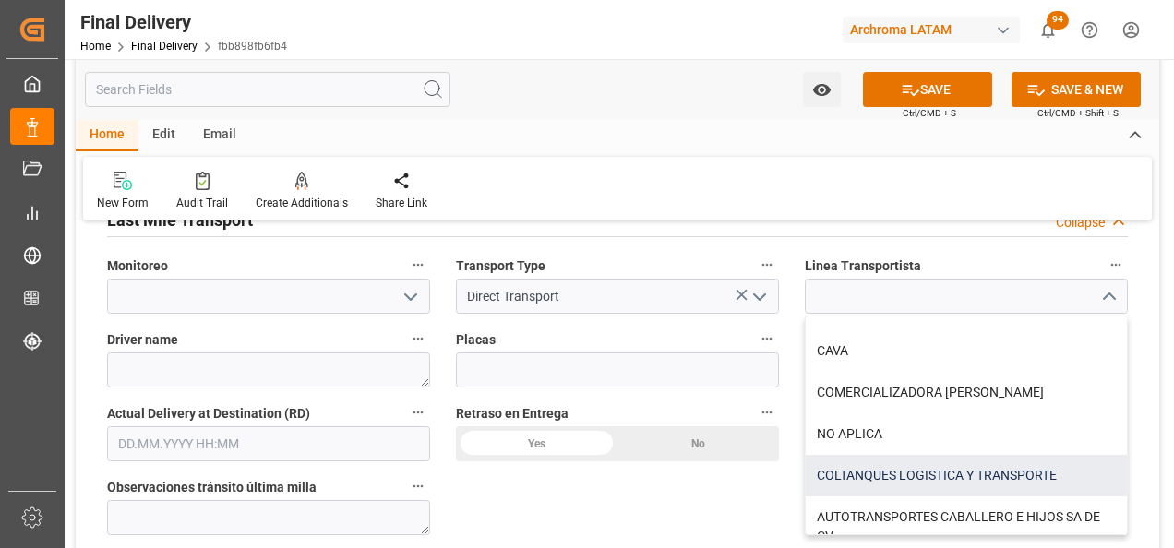
click at [948, 468] on div "COLTANQUES LOGISTICA Y TRANSPORTE" at bounding box center [965, 476] width 321 height 42
type input "COLTANQUES LOGISTICA Y TRANSPORTE"
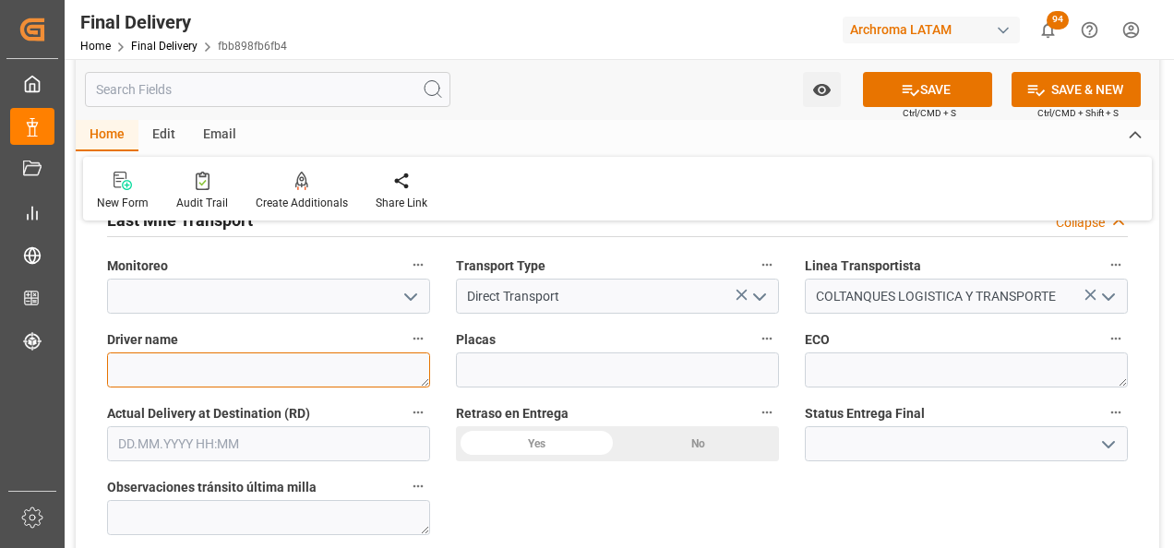
click at [296, 352] on textarea at bounding box center [268, 369] width 323 height 35
click at [285, 369] on textarea at bounding box center [268, 369] width 323 height 35
paste textarea "GOMEZ VILLANUEVA VLADIMIR 79862523"
drag, startPoint x: 143, startPoint y: 365, endPoint x: 116, endPoint y: 368, distance: 26.9
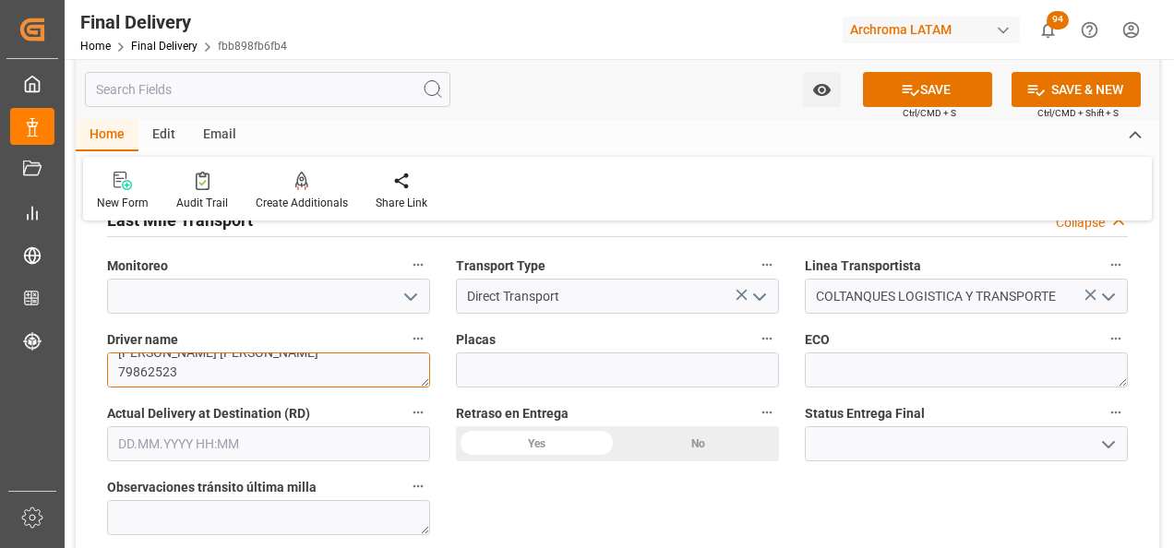
click at [116, 368] on textarea "GOMEZ VILLANUEVA VLADIMIR 79862523" at bounding box center [268, 369] width 323 height 35
type textarea "GOMEZ VILLANUEVA VLADIMIR"
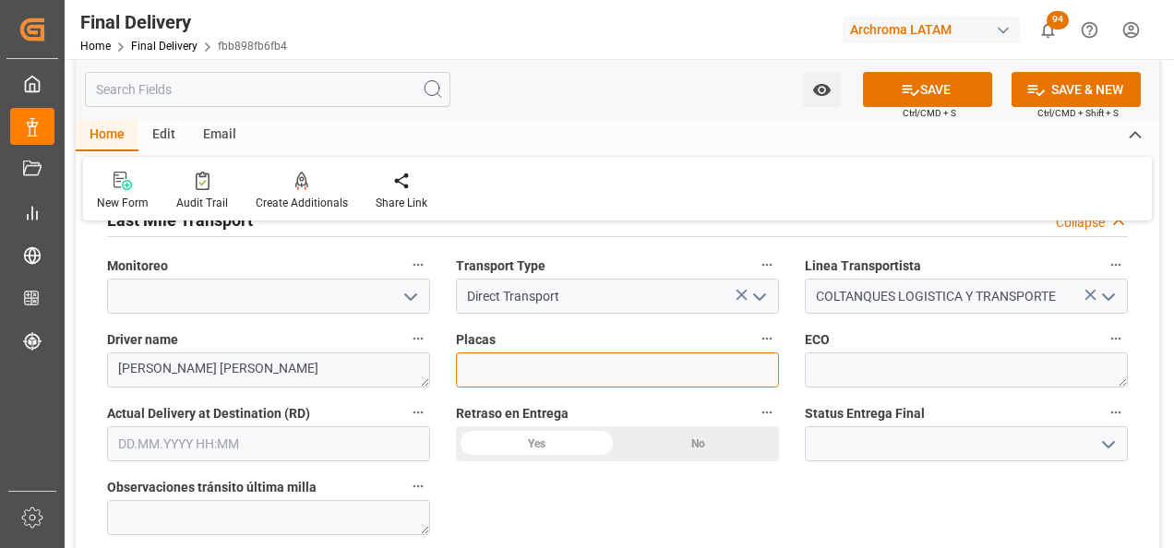
click at [529, 360] on input at bounding box center [617, 369] width 323 height 35
paste input "XXB076"
type input "XXB076"
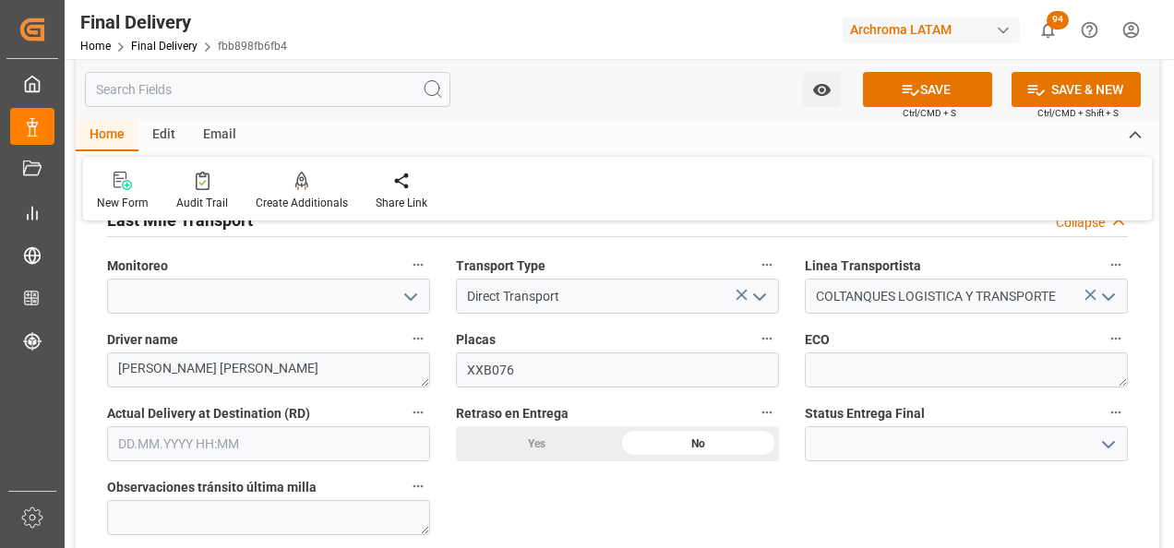
click at [161, 427] on input "text" at bounding box center [268, 443] width 323 height 35
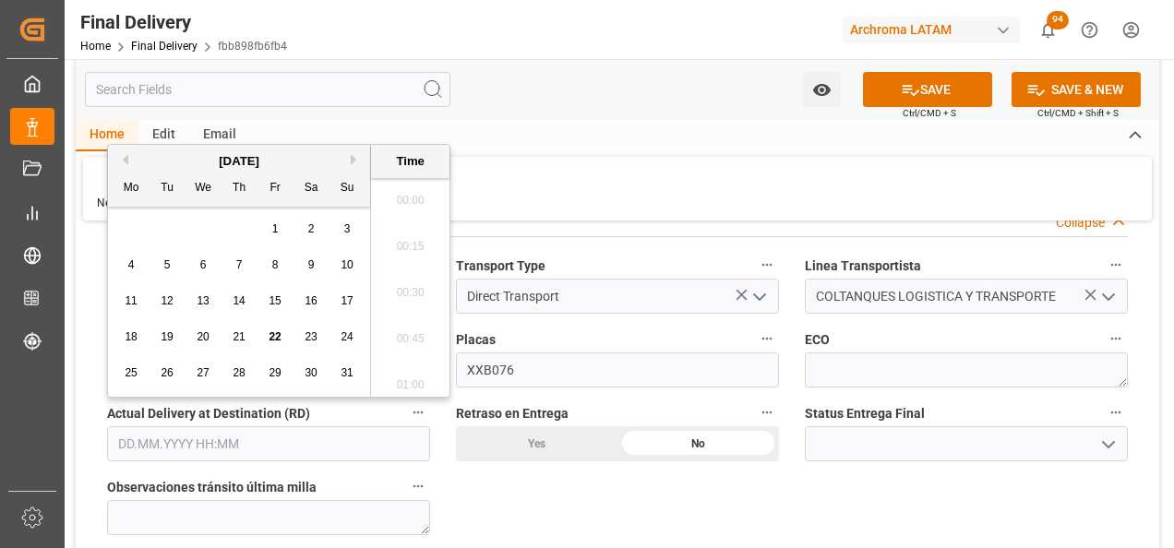
scroll to position [1944, 0]
click at [280, 335] on span "22" at bounding box center [274, 336] width 12 height 13
type input "22.08.2025 00:00"
click at [519, 471] on div "BL release Custom inspection Taxes payment Custom clearance Delivered Final Del…" at bounding box center [617, 362] width 1083 height 2465
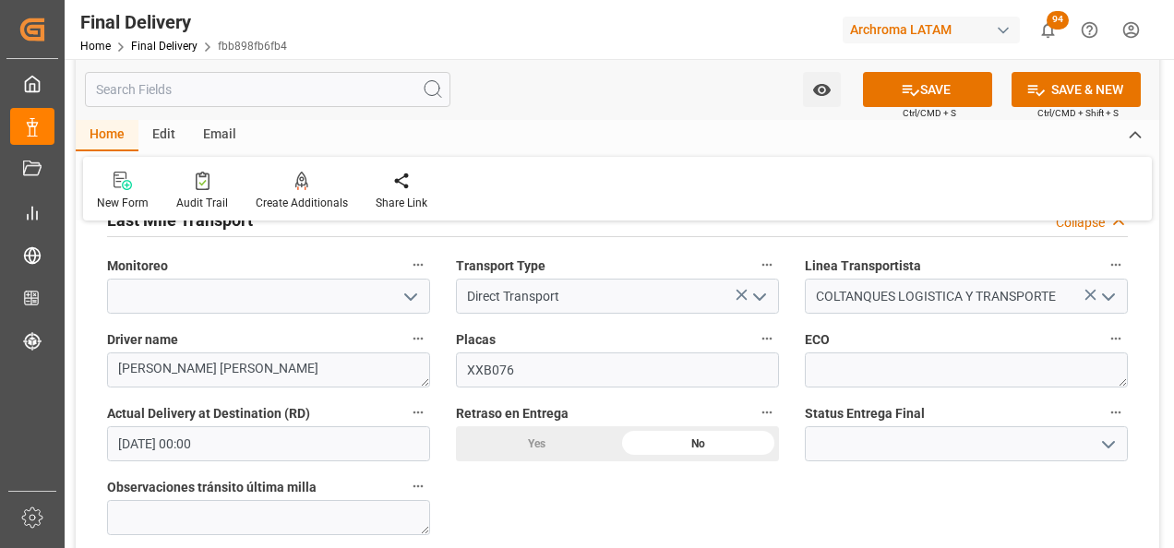
click at [1113, 434] on icon "open menu" at bounding box center [1108, 445] width 22 height 22
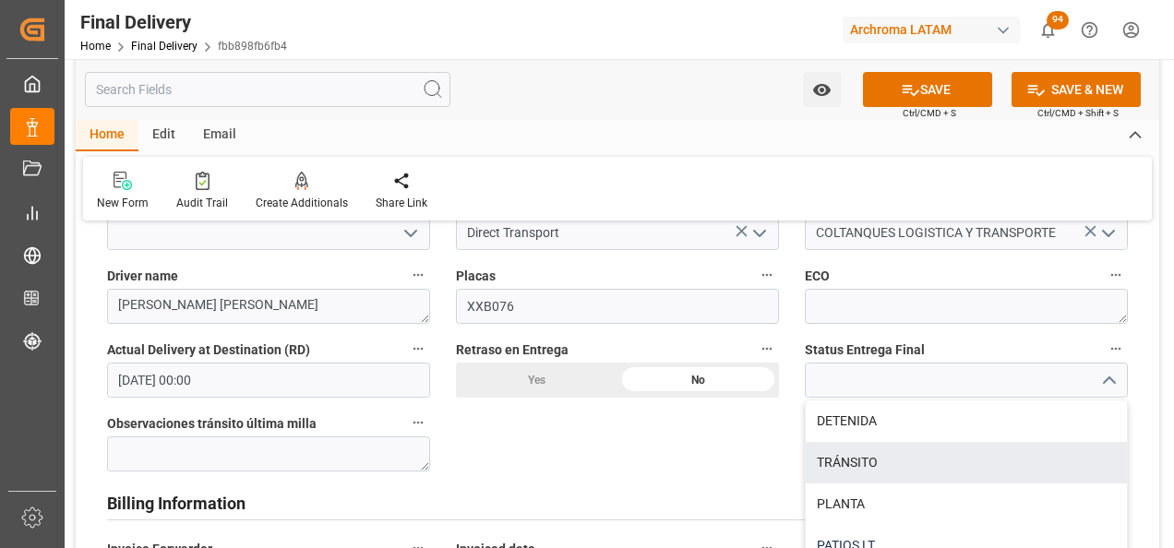
scroll to position [1199, 0]
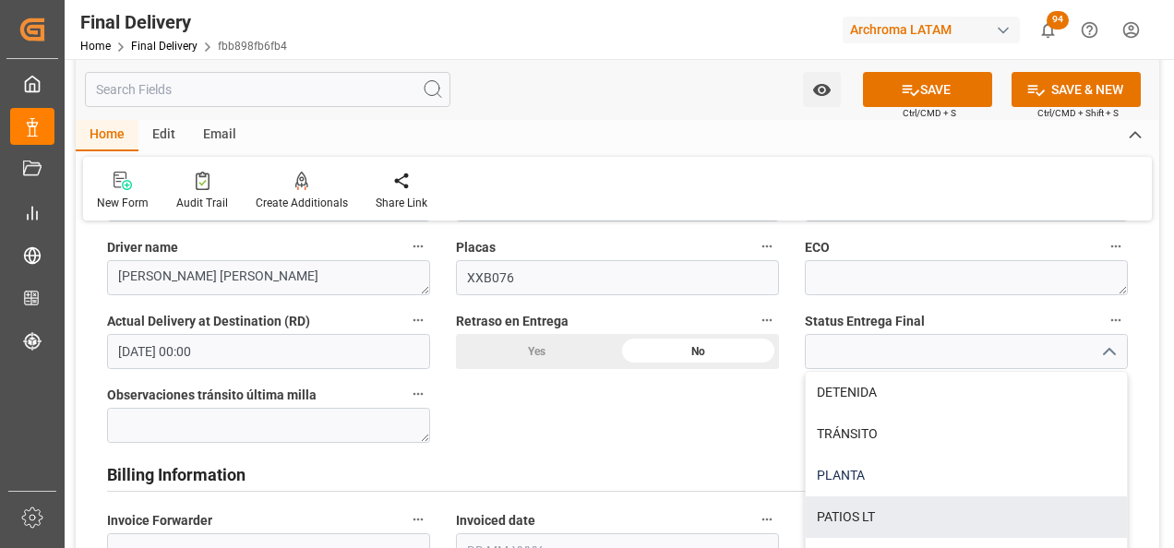
click at [961, 459] on div "PLANTA" at bounding box center [965, 476] width 321 height 42
type input "PLANTA"
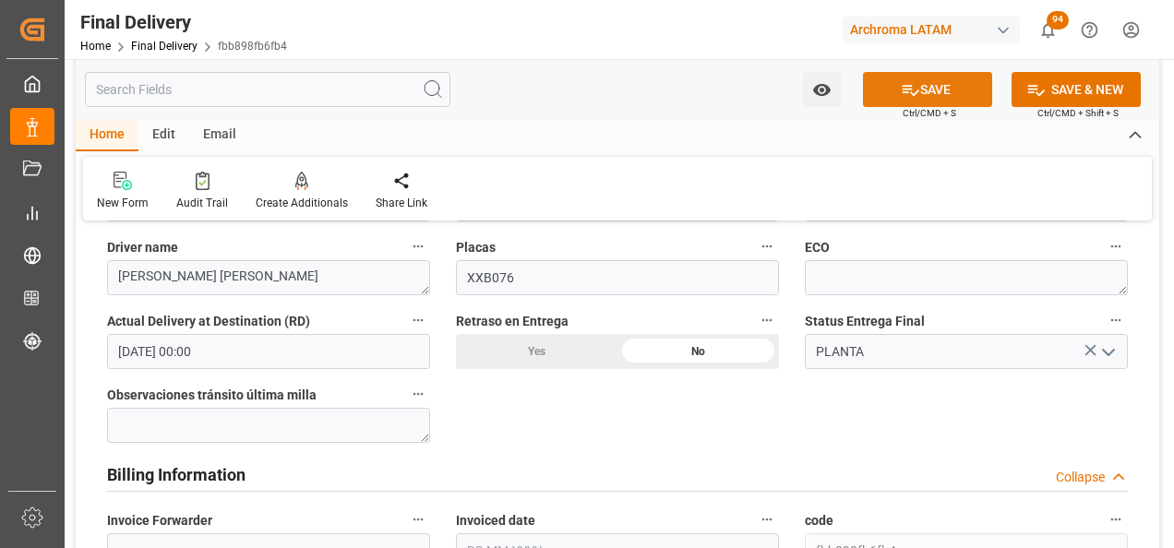
click at [940, 98] on button "SAVE" at bounding box center [927, 89] width 129 height 35
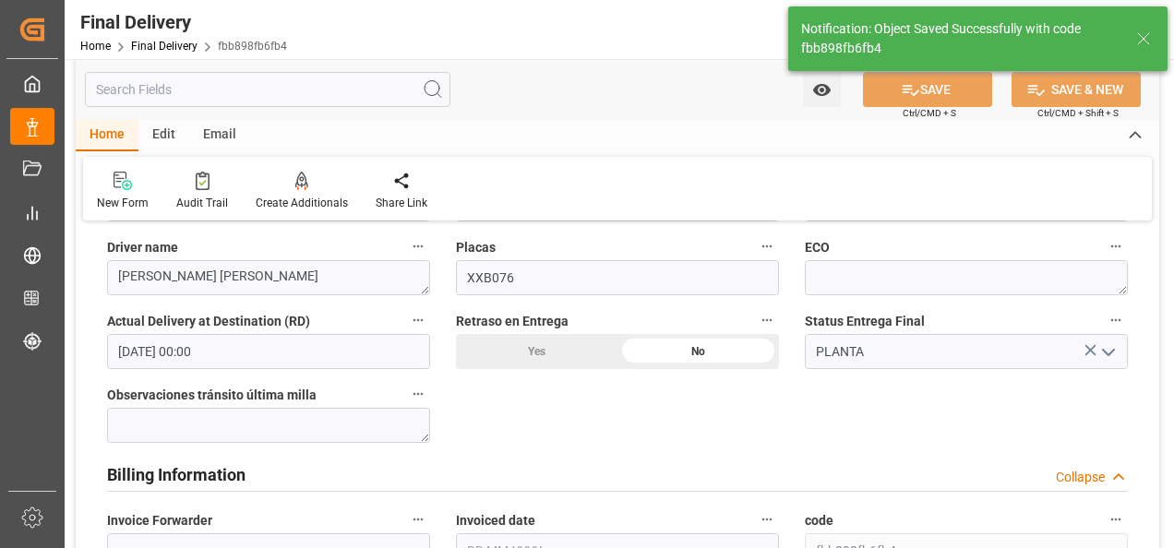
type textarea "GOMEZ VILLANUEVA VLADIMIR"
type textarea "1"
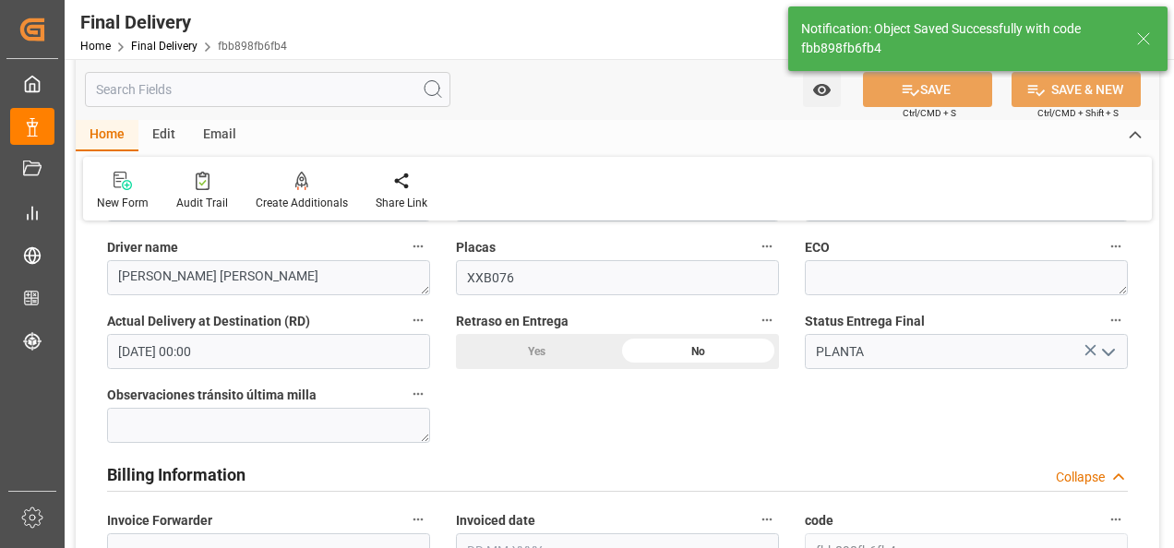
type textarea "1"
type input "Unloaded"
type input "1"
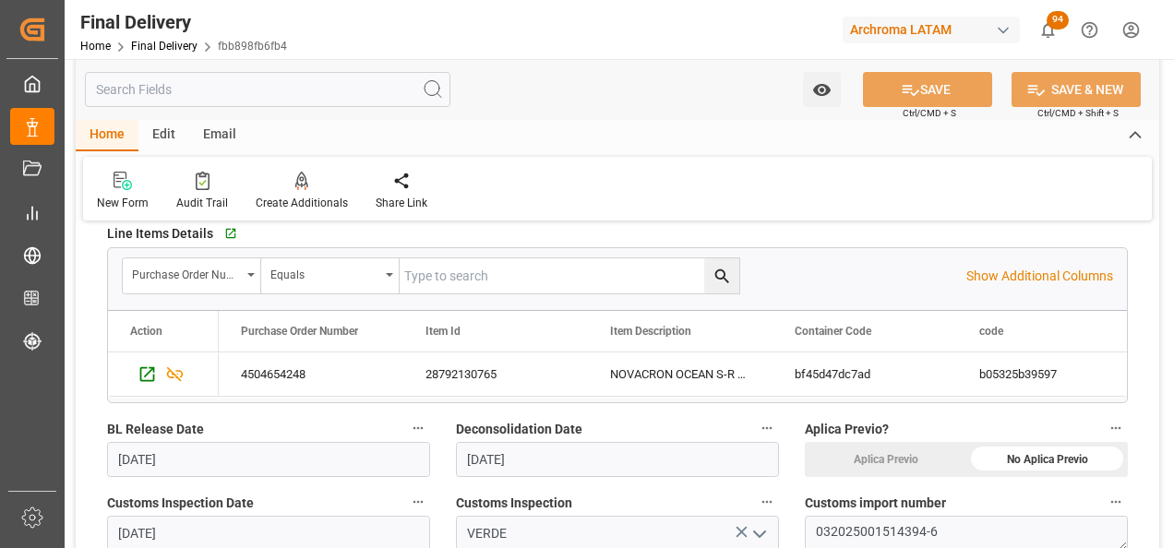
scroll to position [0, 0]
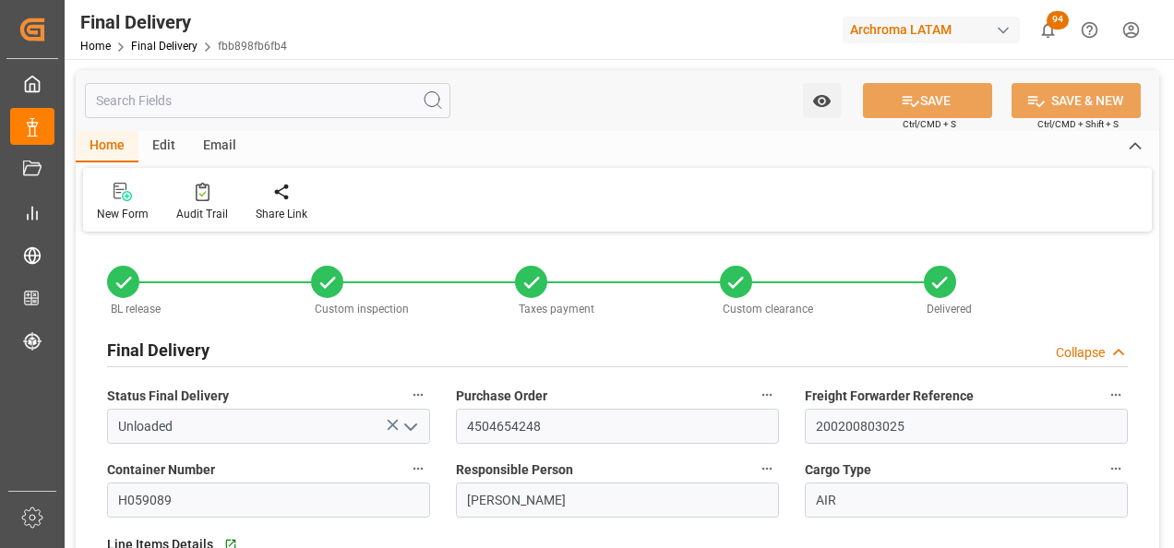
type input "1"
type input "[DATE]"
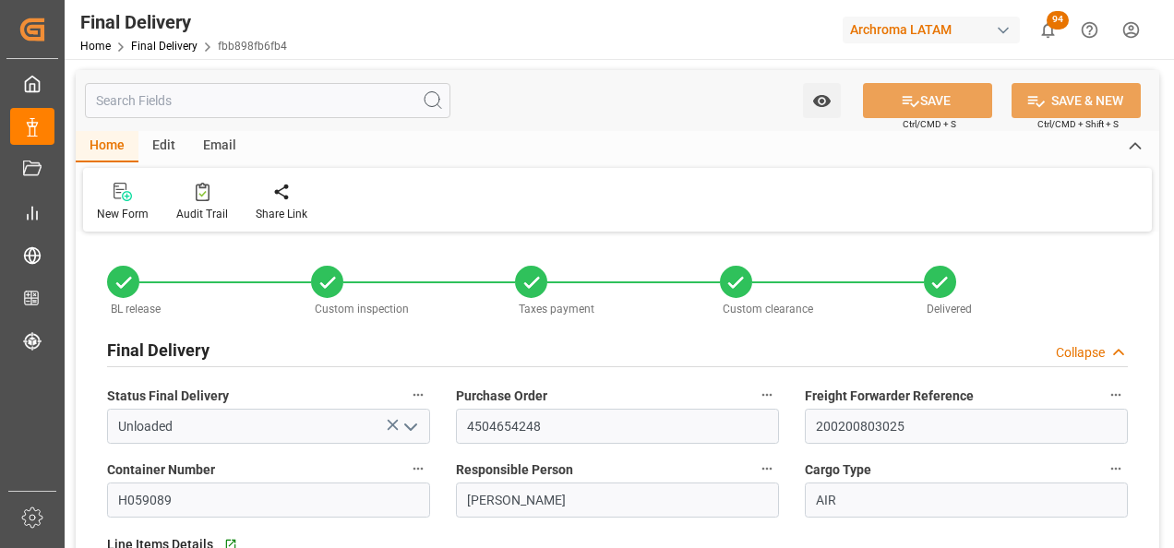
type input "[DATE]"
type input "[DATE] 00:00"
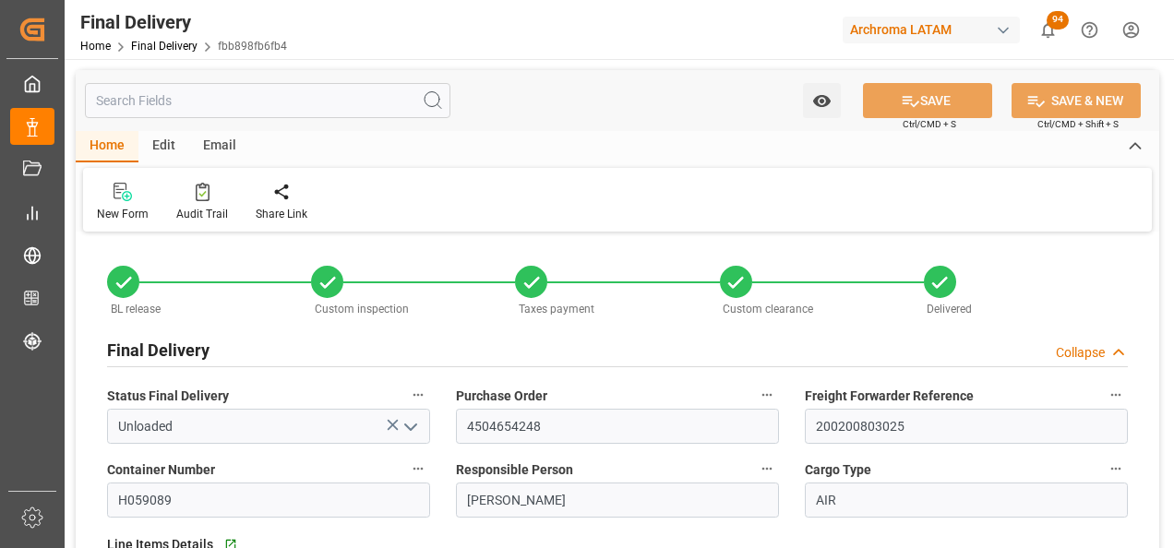
type input "[DATE] 00:00"
type input "[DATE]"
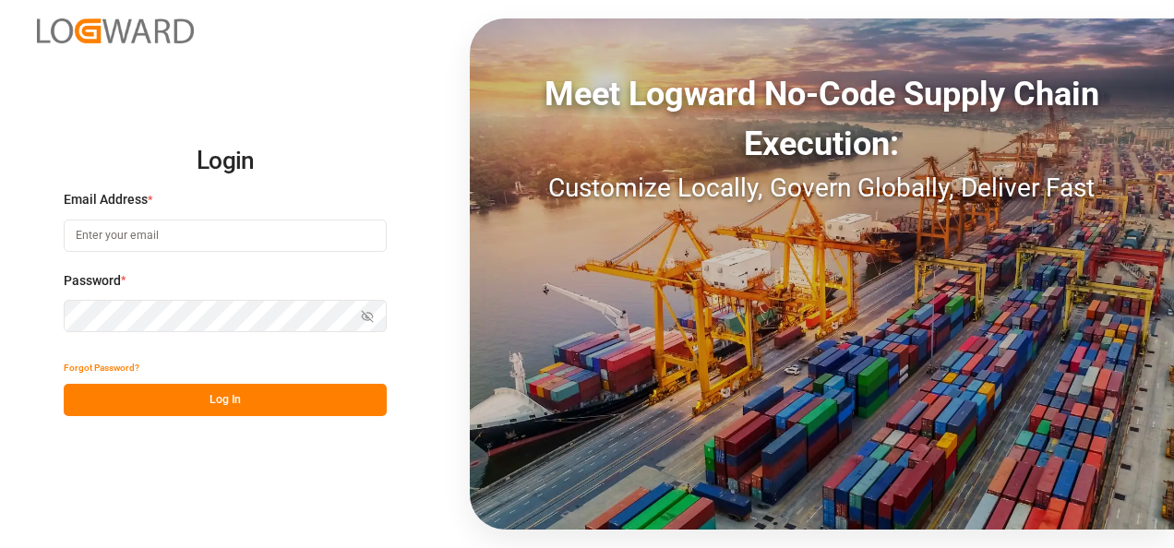
type input "[PERSON_NAME][EMAIL_ADDRESS][PERSON_NAME][DOMAIN_NAME]"
click at [293, 400] on button "Log In" at bounding box center [225, 400] width 323 height 32
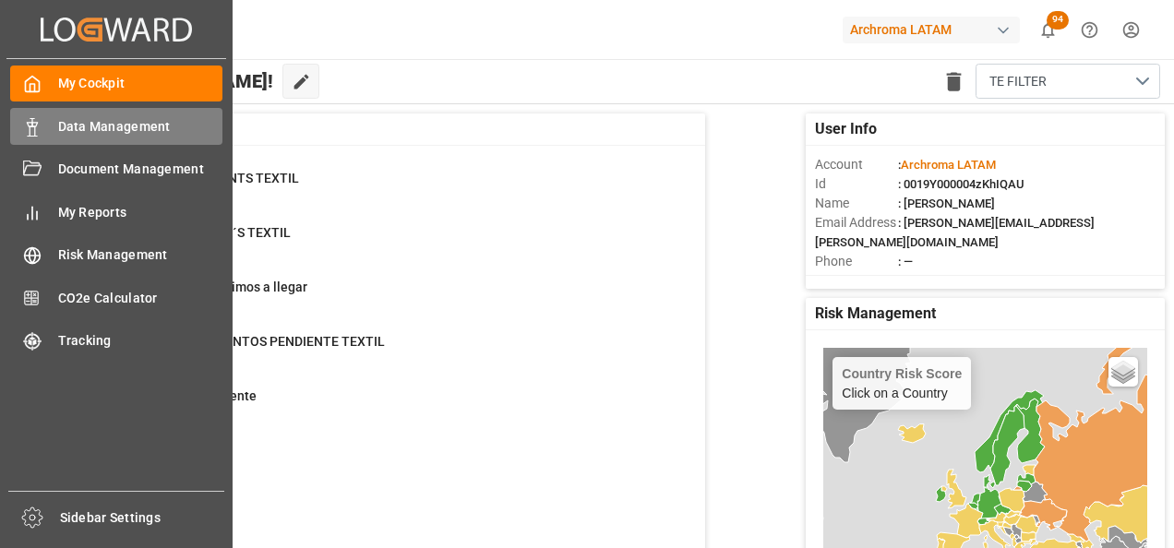
click at [26, 137] on div "Data Management Data Management" at bounding box center [116, 126] width 212 height 36
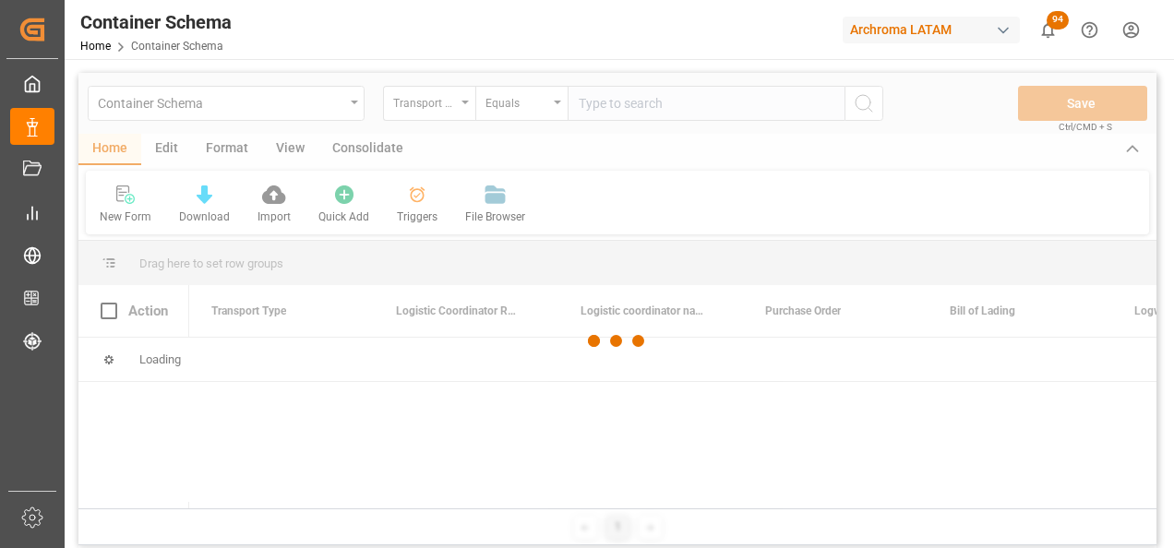
click at [348, 101] on div at bounding box center [617, 341] width 1078 height 537
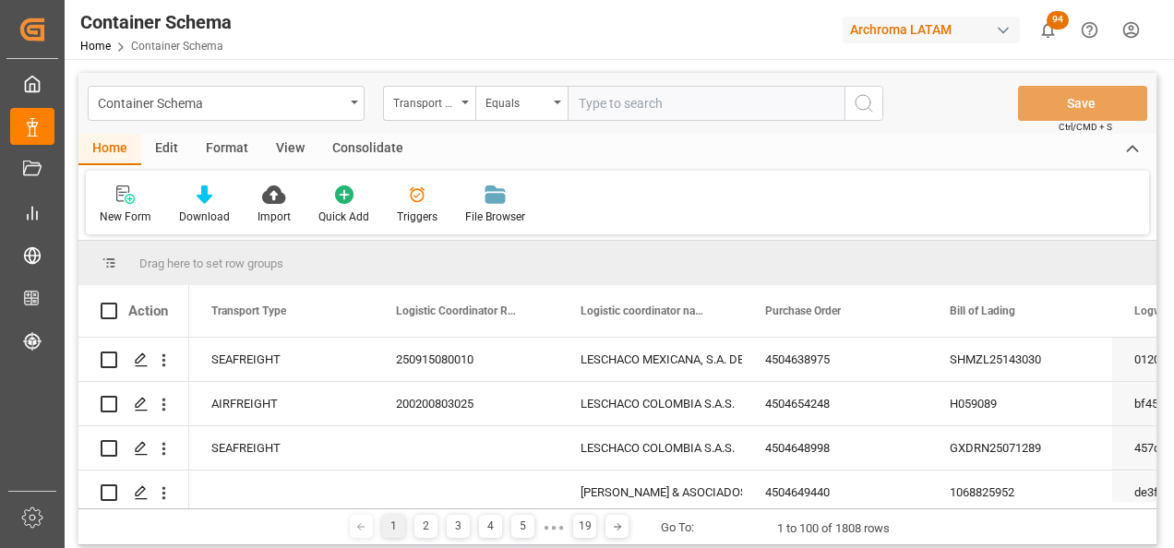
click at [350, 109] on div "Container Schema" at bounding box center [226, 103] width 277 height 35
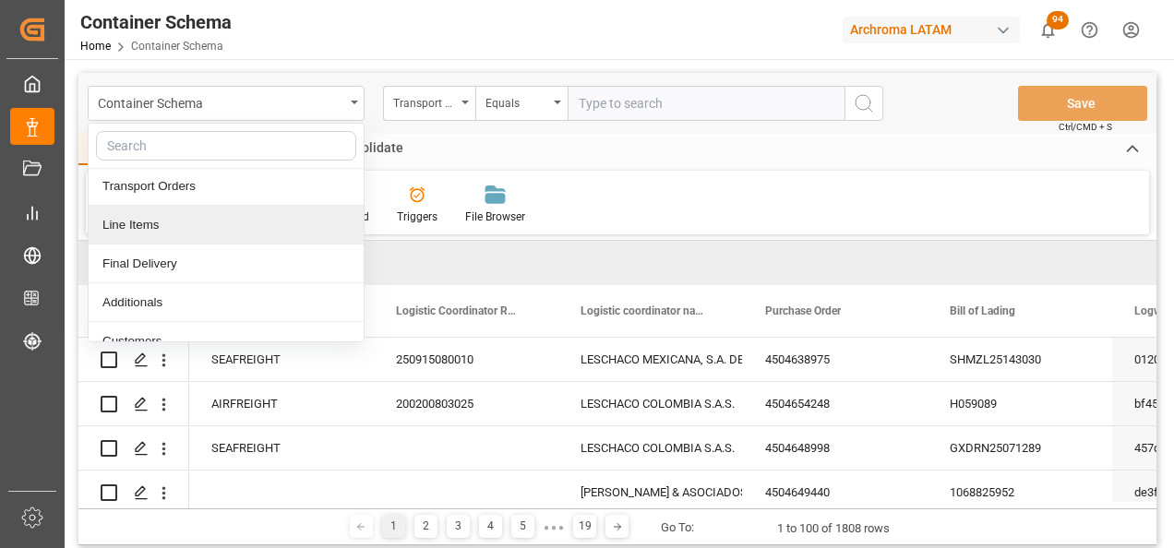
scroll to position [185, 0]
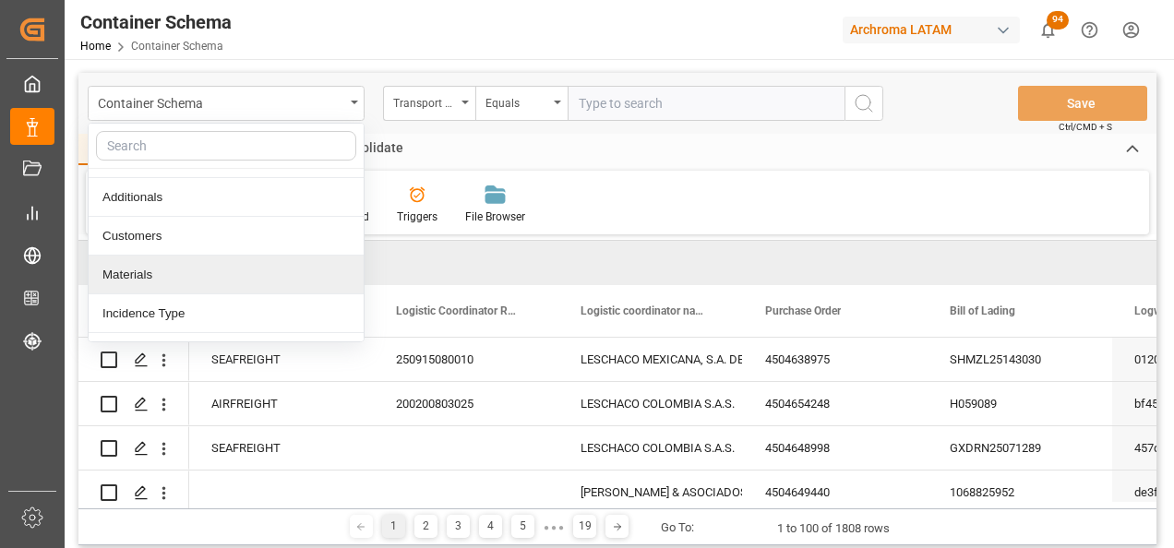
click at [200, 264] on div "Materials" at bounding box center [226, 275] width 275 height 39
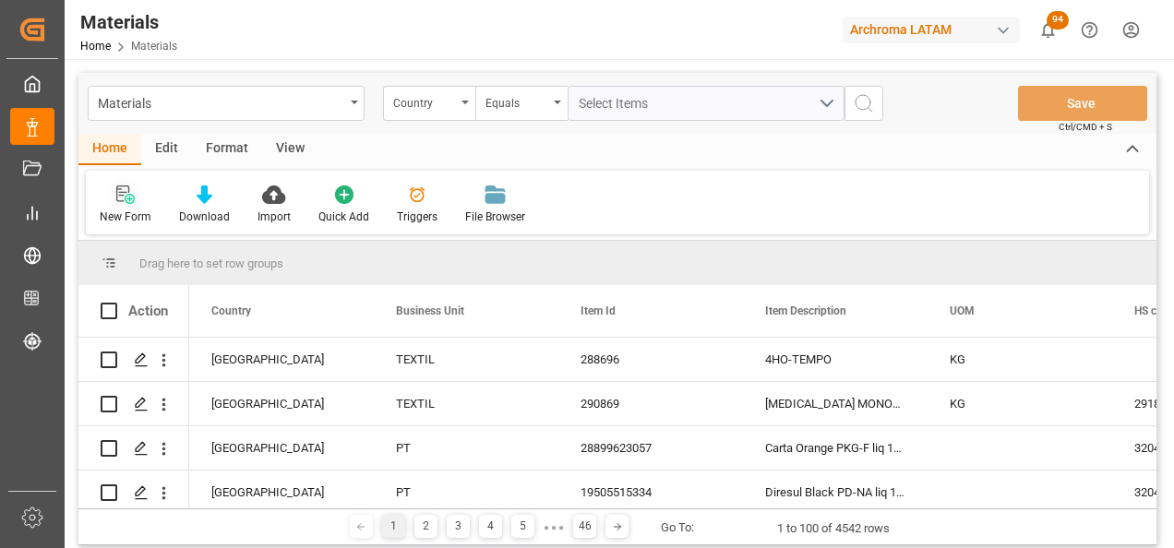
click at [129, 209] on div "New Form" at bounding box center [126, 217] width 52 height 17
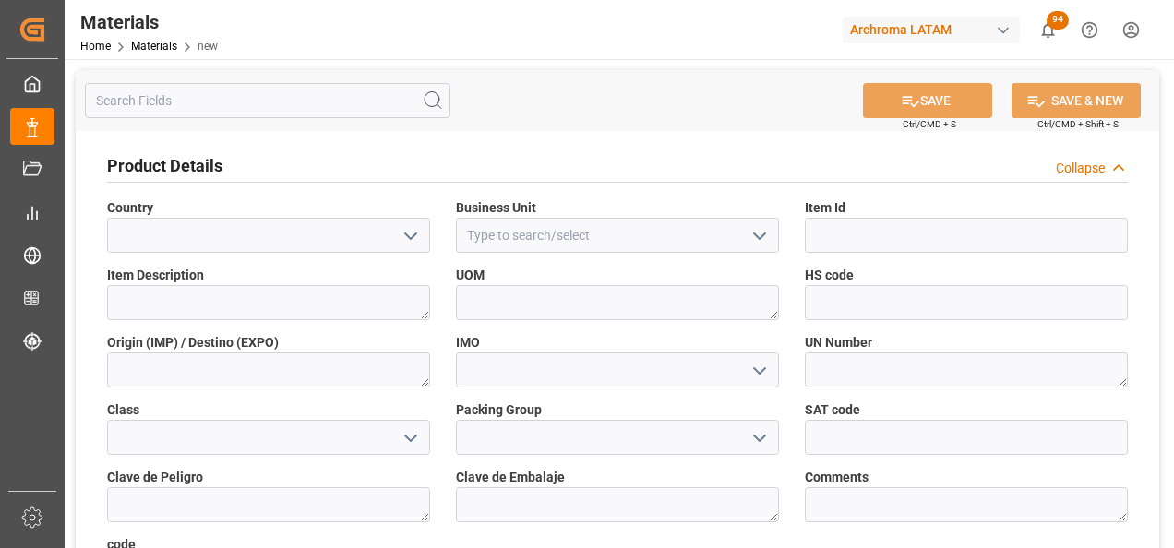
click at [416, 240] on icon "open menu" at bounding box center [411, 236] width 22 height 22
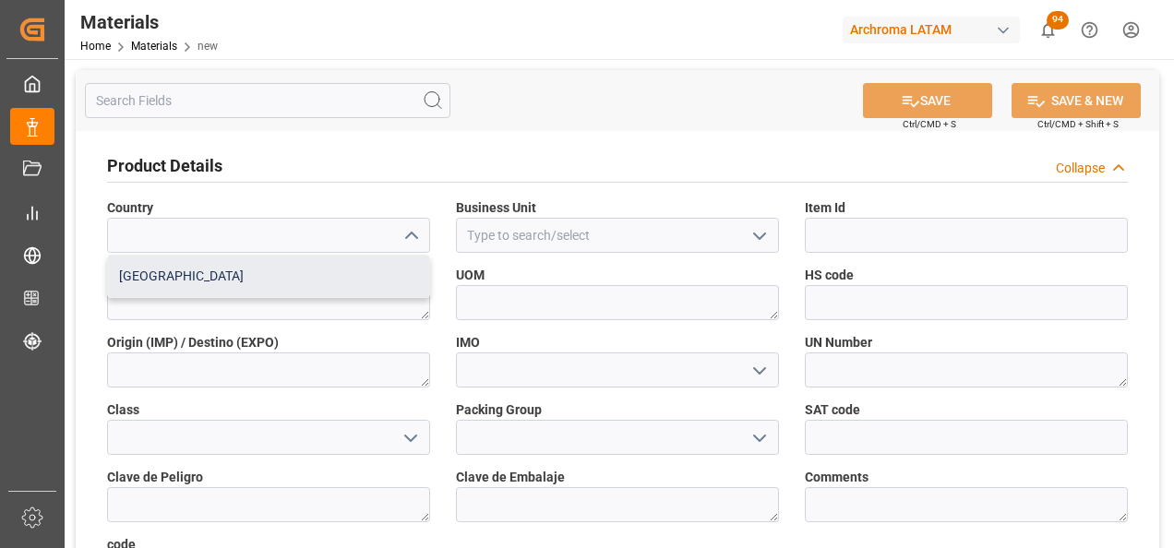
click at [371, 286] on div "[GEOGRAPHIC_DATA]" at bounding box center [268, 277] width 321 height 42
type input "[GEOGRAPHIC_DATA]"
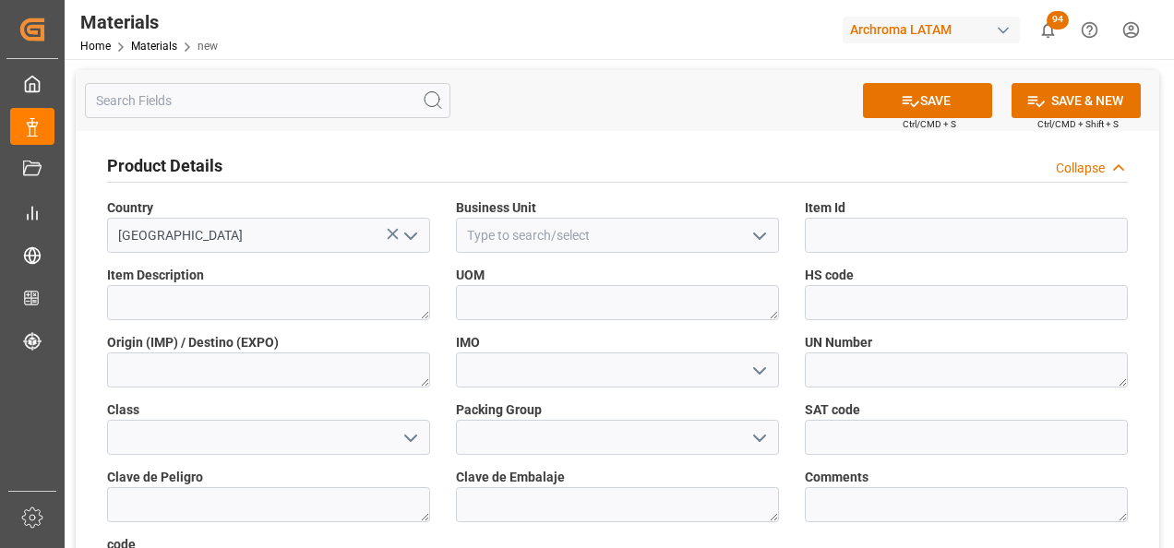
click at [759, 240] on icon "open menu" at bounding box center [759, 236] width 22 height 22
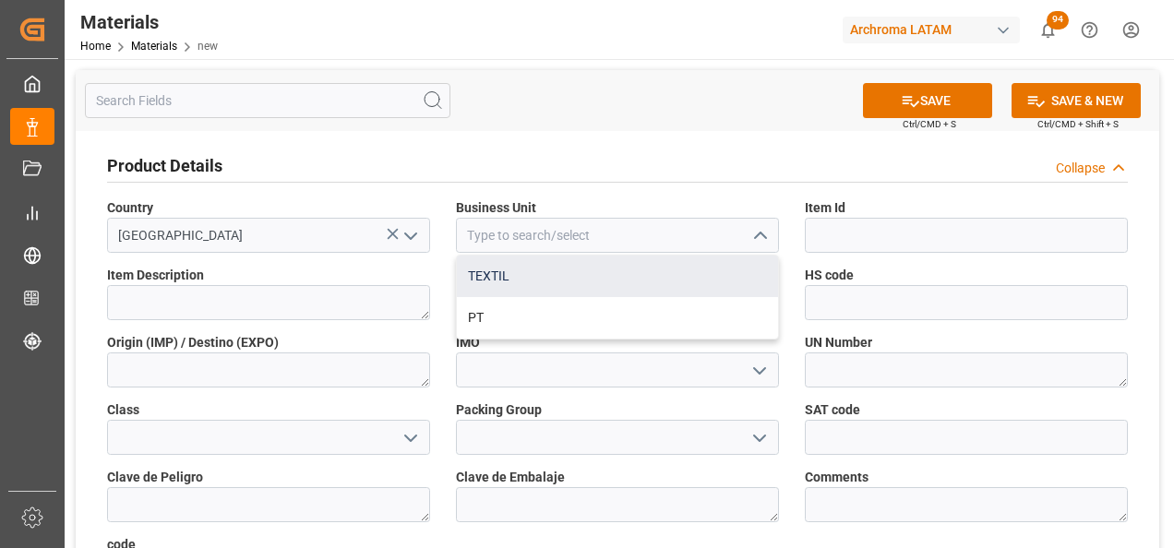
click at [714, 275] on div "TEXTIL" at bounding box center [617, 277] width 321 height 42
type input "TEXTIL"
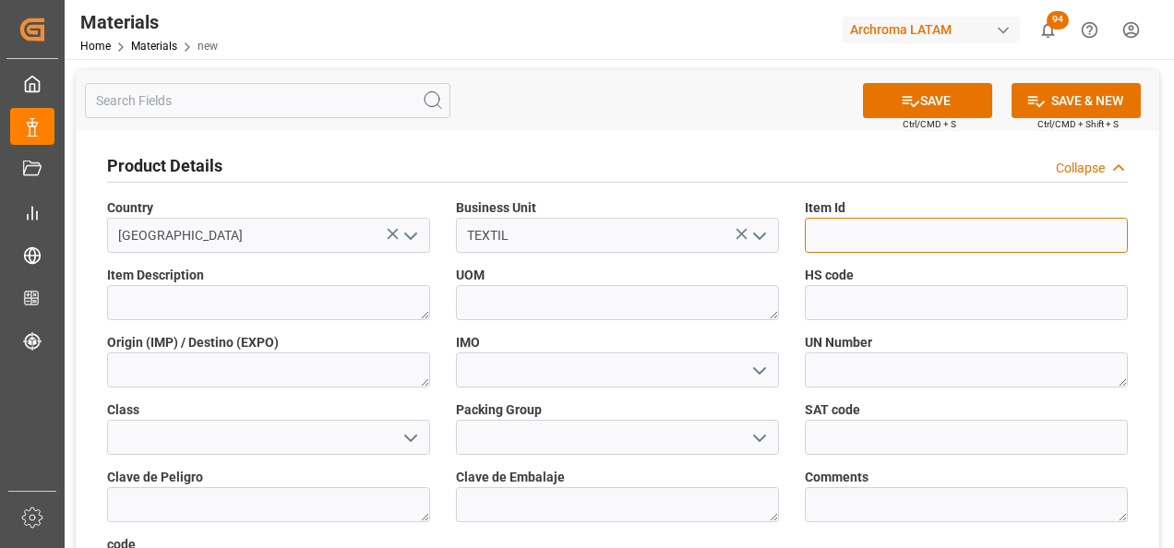
click at [847, 243] on input at bounding box center [966, 235] width 323 height 35
paste input "28828730770"
type input "28828730770"
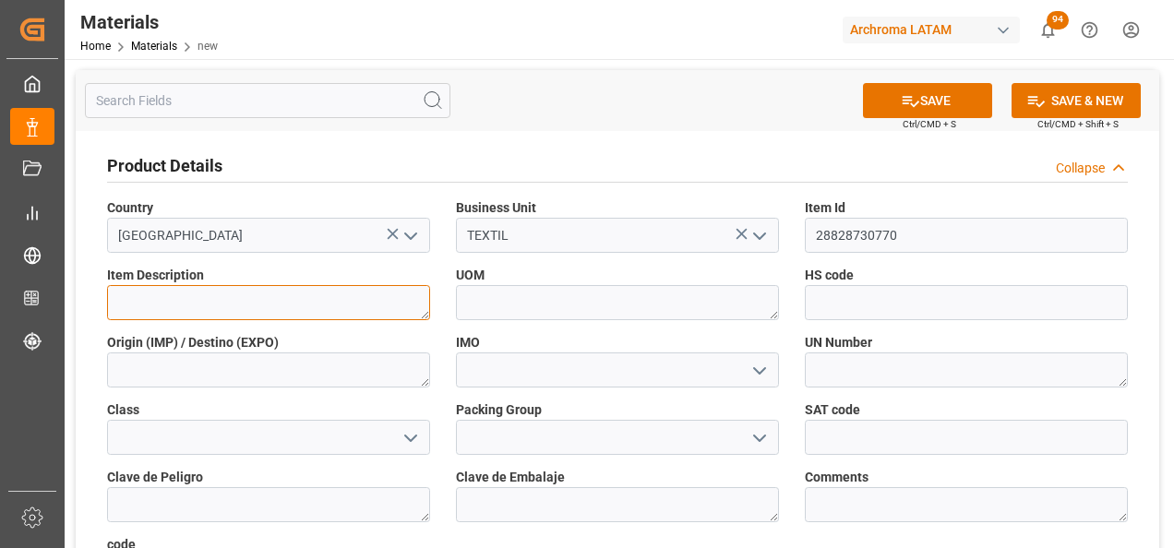
click at [314, 309] on textarea at bounding box center [268, 302] width 323 height 35
paste textarea "ULTRATEX HS361 80% 1000"
click at [121, 298] on textarea "ULTRATEX HS361 80% 1000" at bounding box center [268, 302] width 323 height 35
type textarea "ULTRATEX HS361 80% 1000"
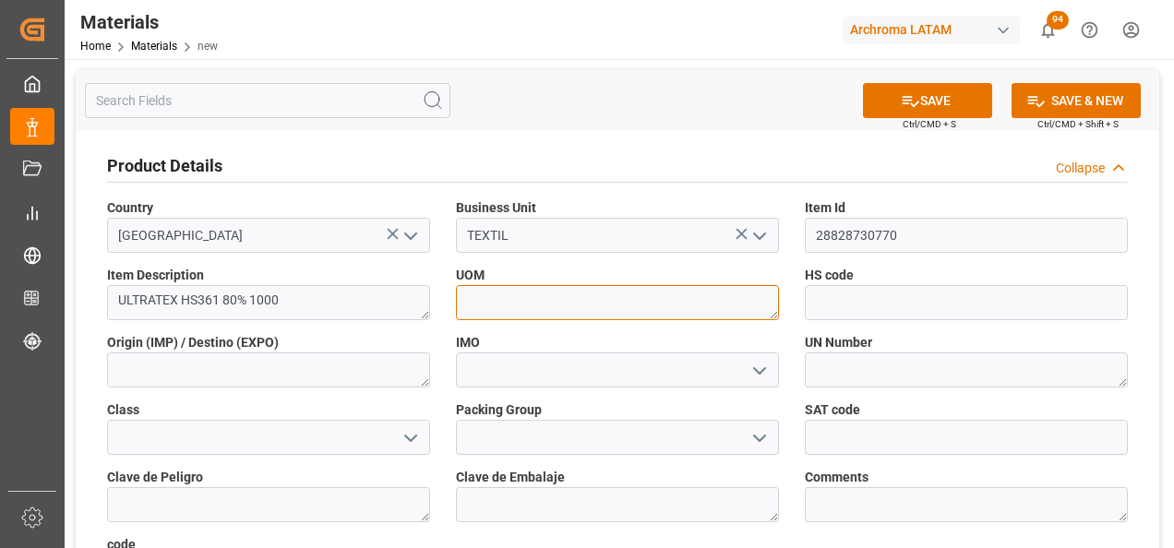
click at [509, 304] on textarea at bounding box center [617, 302] width 323 height 35
type textarea "KG"
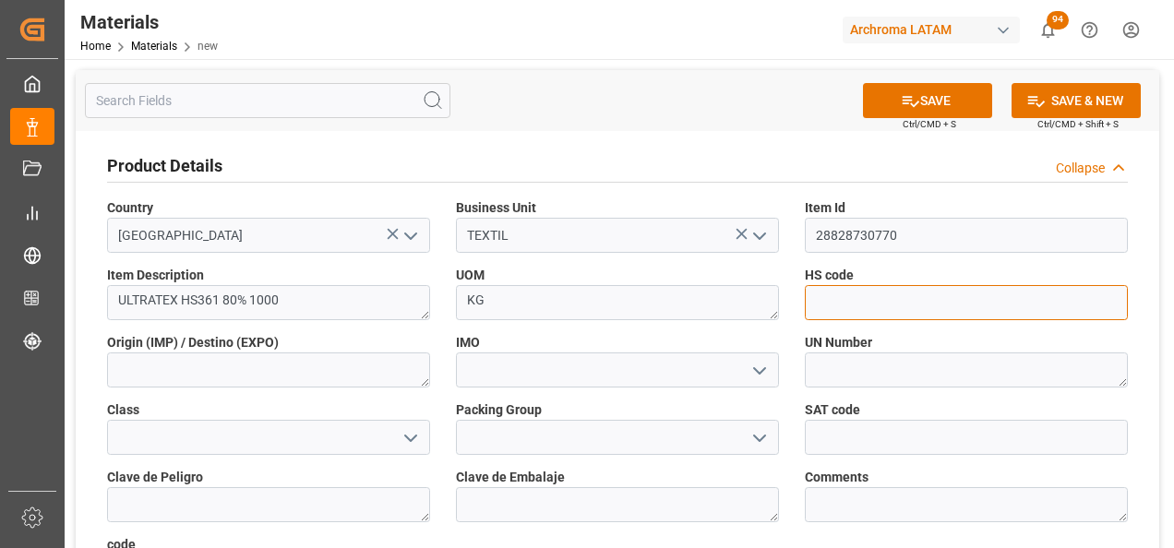
click at [873, 308] on input at bounding box center [966, 302] width 323 height 35
click at [818, 315] on input at bounding box center [966, 302] width 323 height 35
paste input "3809919900"
type input "3809919900"
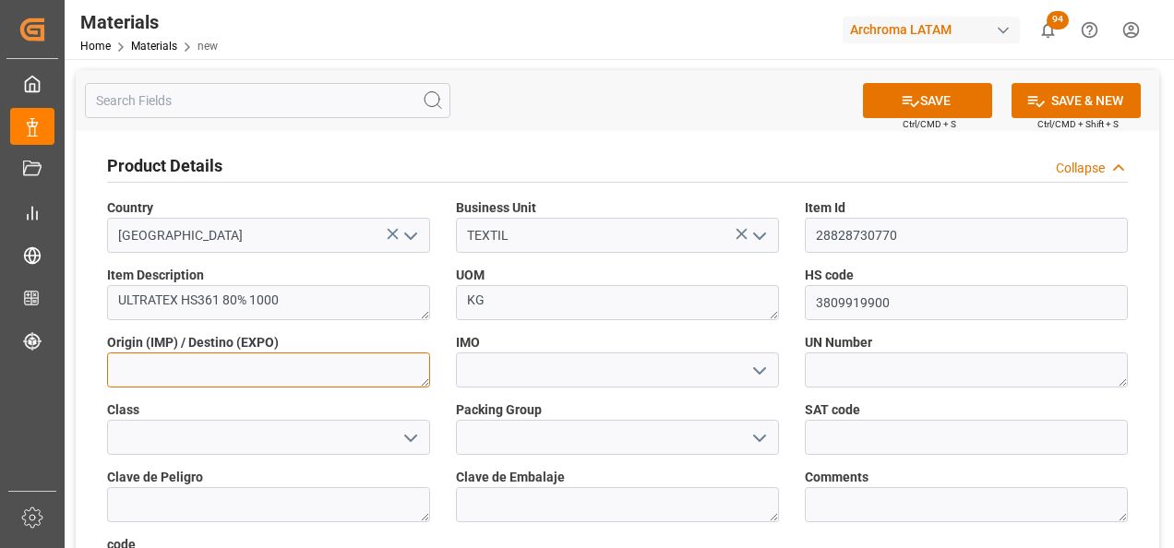
click at [331, 380] on textarea at bounding box center [268, 369] width 323 height 35
type textarea "[GEOGRAPHIC_DATA]"
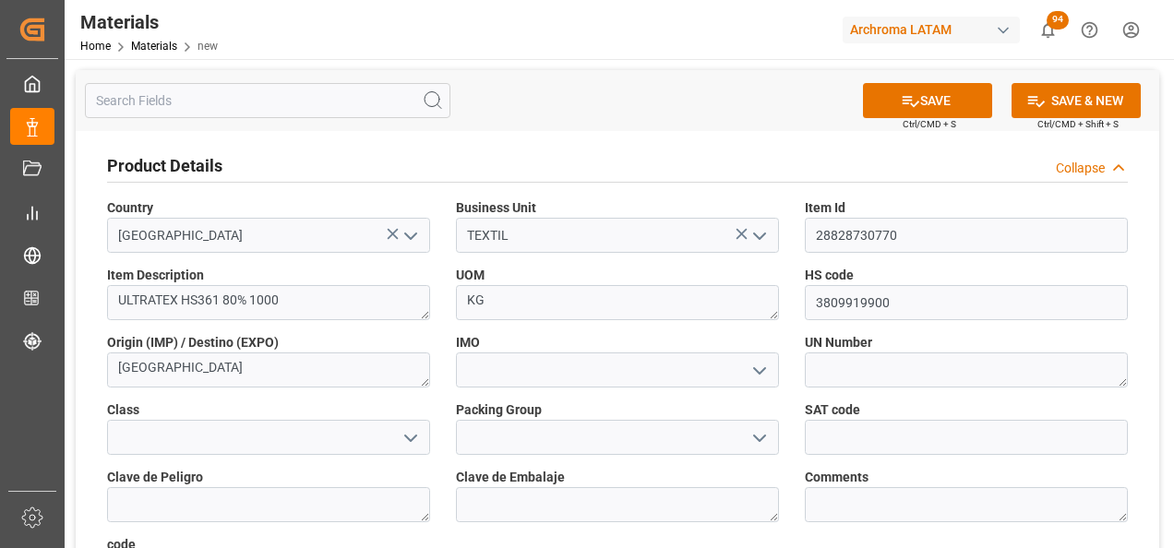
click at [758, 371] on icon "open menu" at bounding box center [759, 371] width 22 height 22
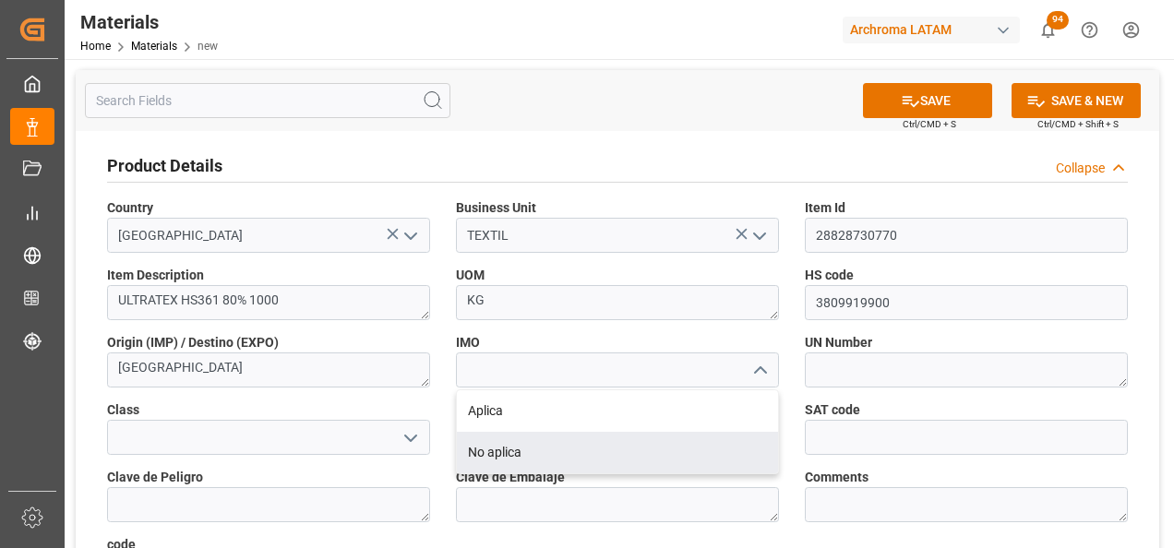
click at [695, 446] on div "No aplica" at bounding box center [617, 453] width 321 height 42
type input "No aplica"
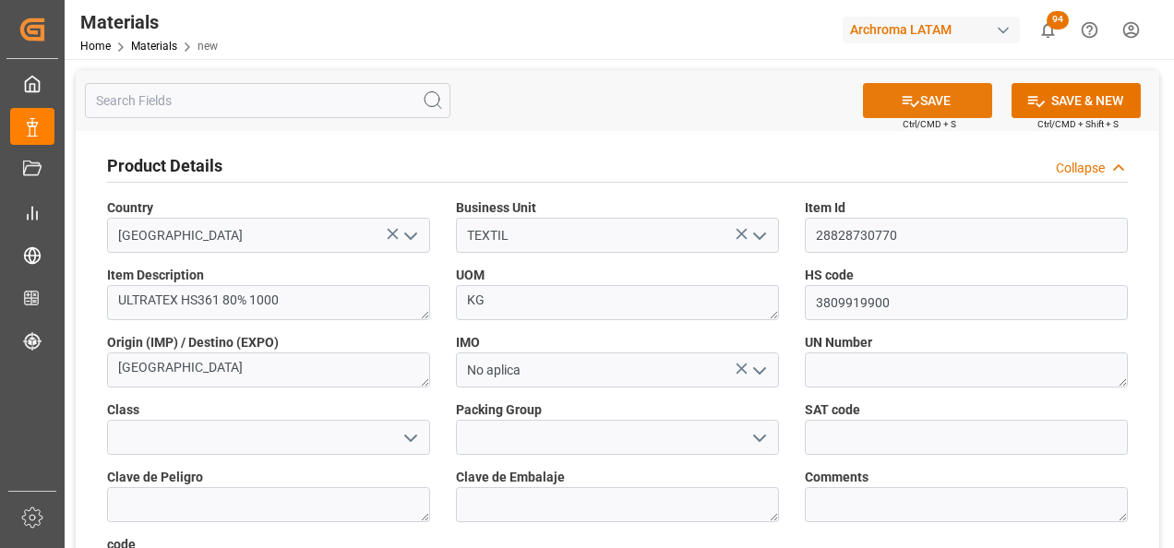
click at [922, 105] on button "SAVE" at bounding box center [927, 100] width 129 height 35
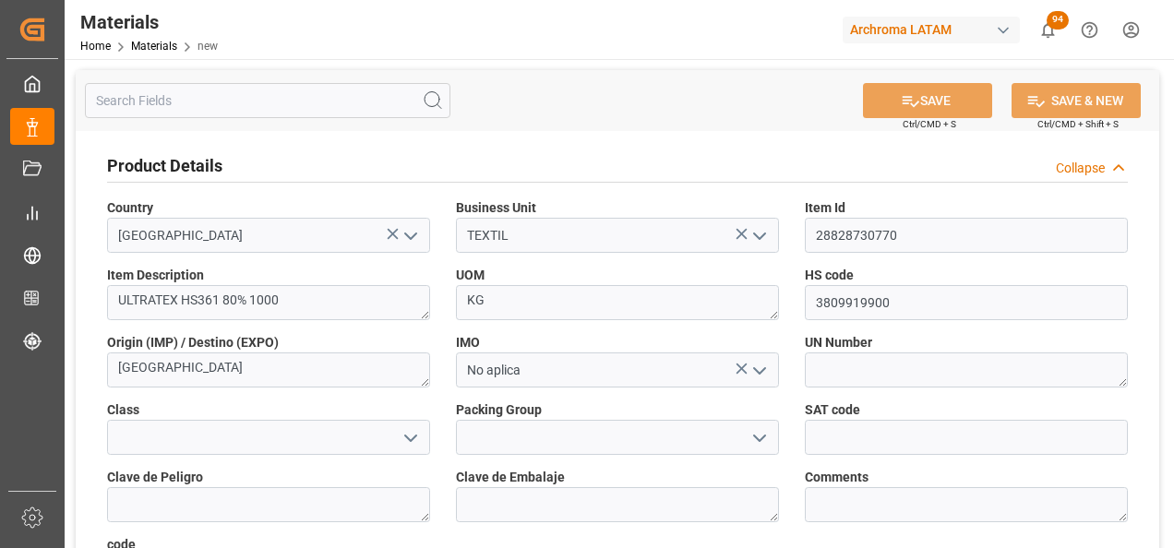
type textarea "e533301896cd"
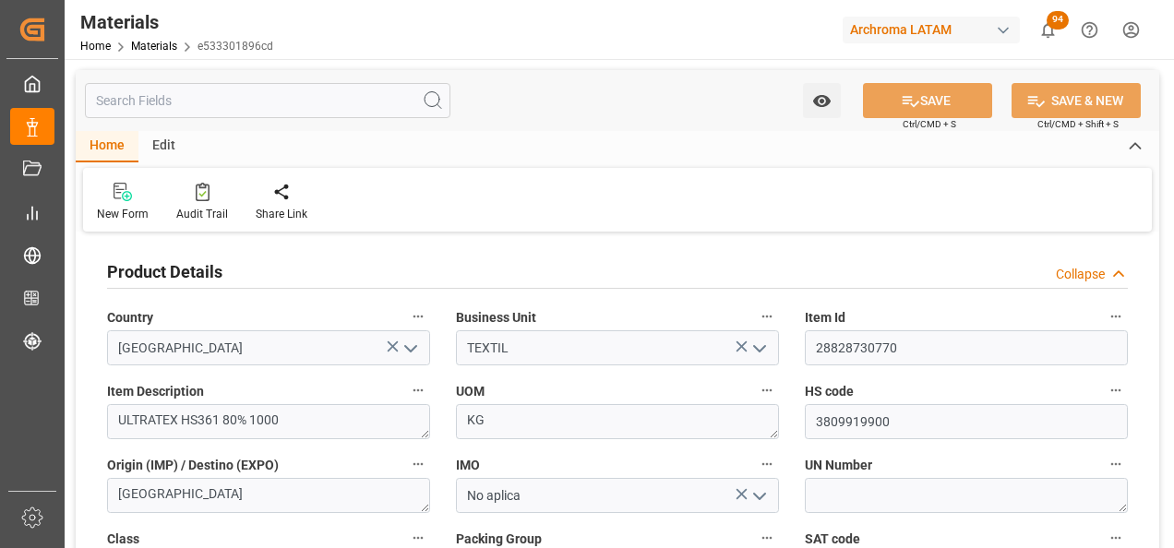
click at [158, 54] on div "Home Materials e533301896cd" at bounding box center [176, 45] width 193 height 19
click at [159, 47] on link "Materials" at bounding box center [154, 46] width 46 height 13
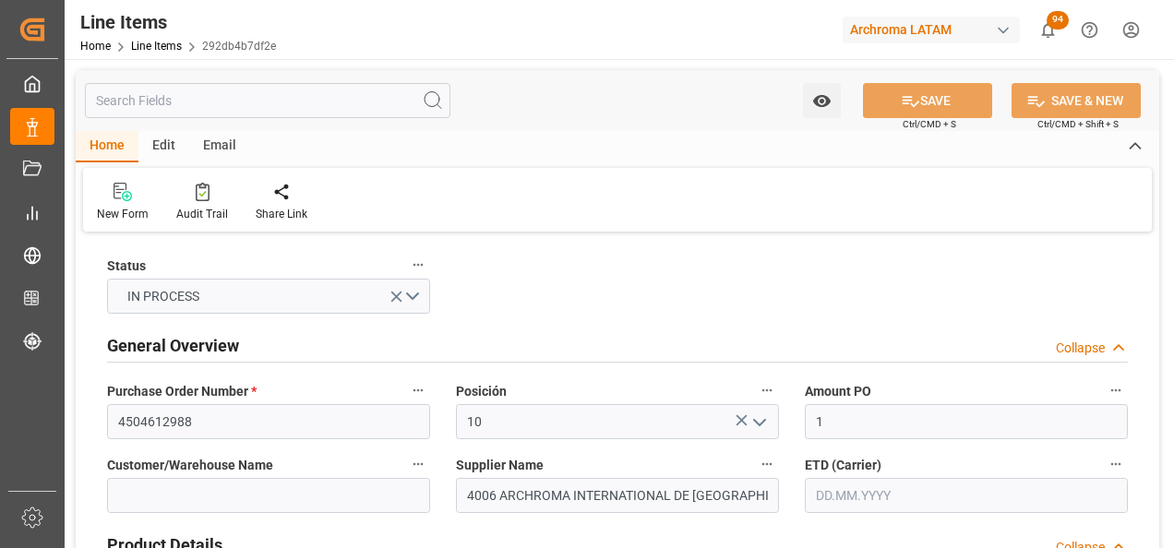
type input "[DATE] 16:27"
type input "[DATE] 19:52"
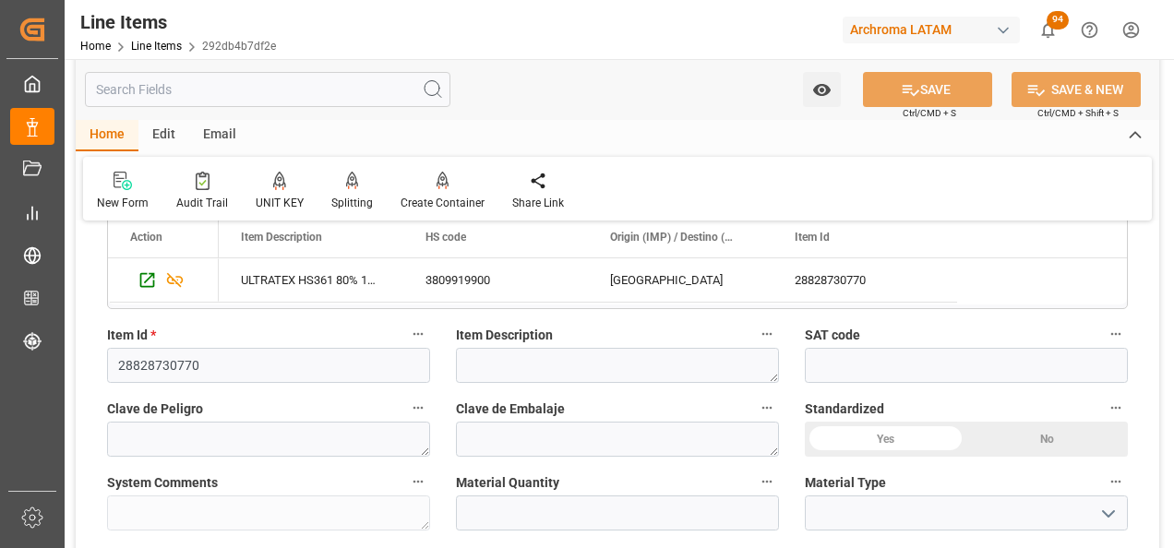
scroll to position [461, 0]
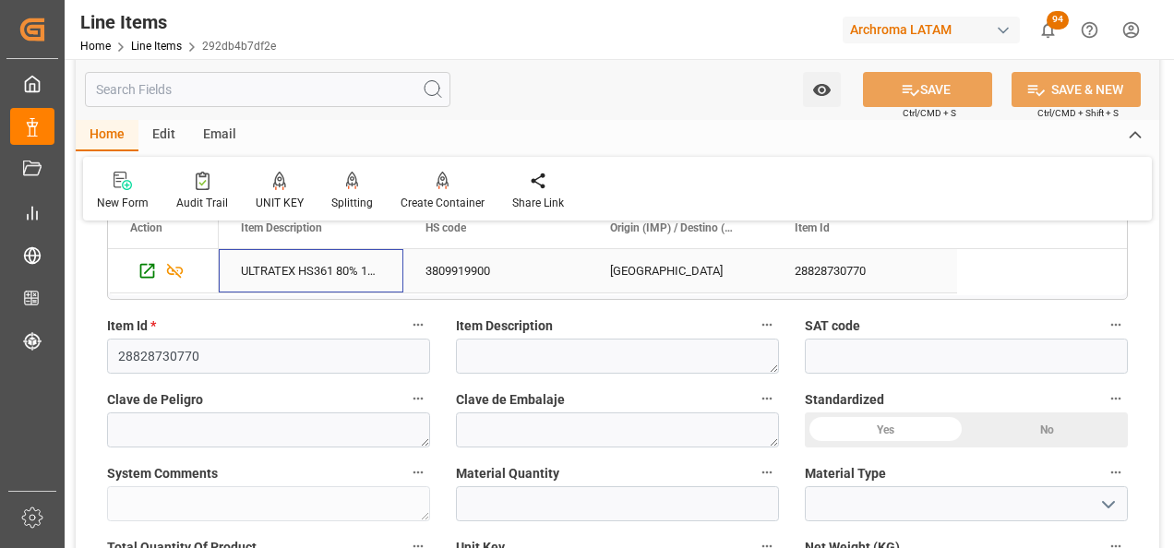
click at [345, 276] on div "ULTRATEX HS361 80% 1000" at bounding box center [311, 270] width 185 height 43
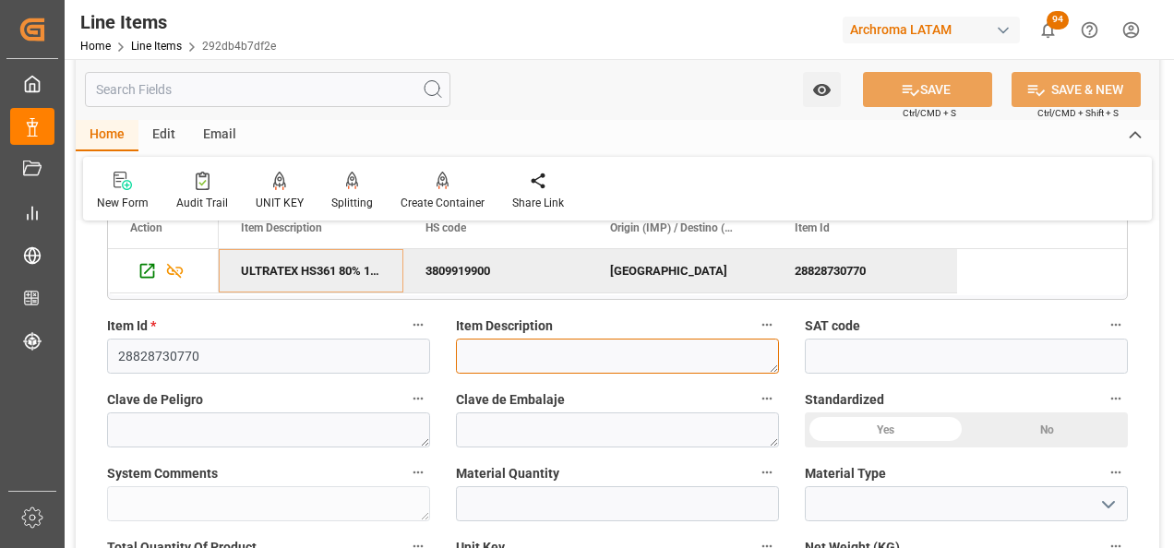
click at [559, 357] on textarea at bounding box center [617, 356] width 323 height 35
paste textarea "ULTRATEX HS361 80% 1000"
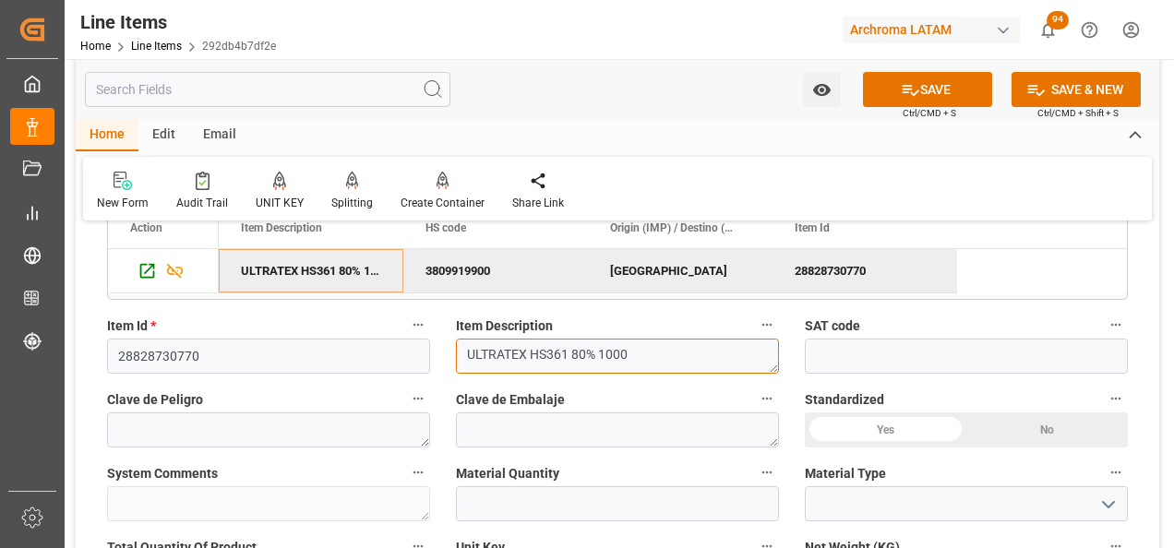
type textarea "ULTRATEX HS361 80% 1000"
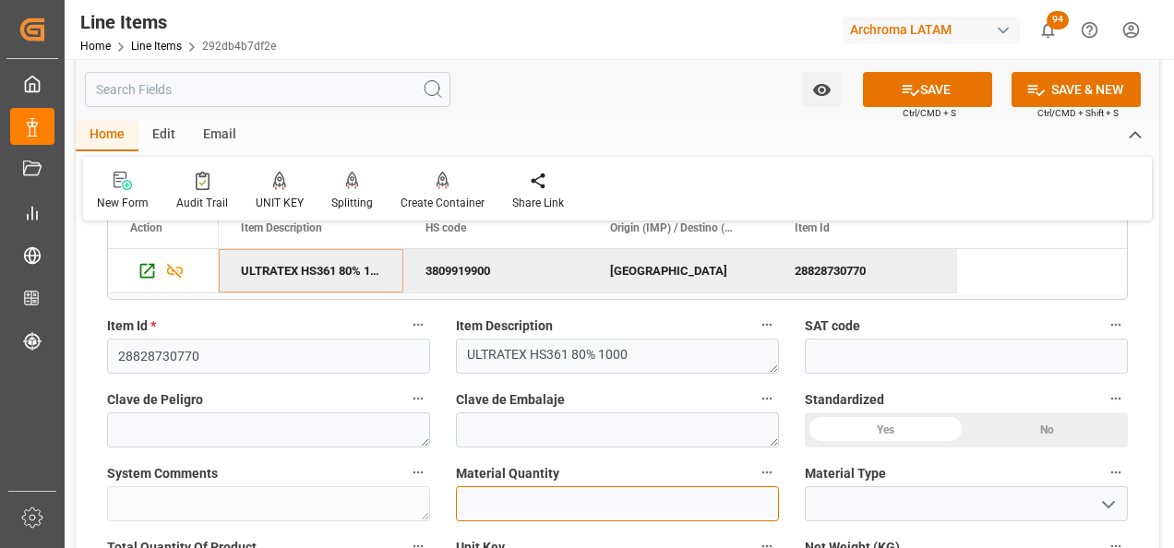
click at [584, 498] on input "text" at bounding box center [617, 503] width 323 height 35
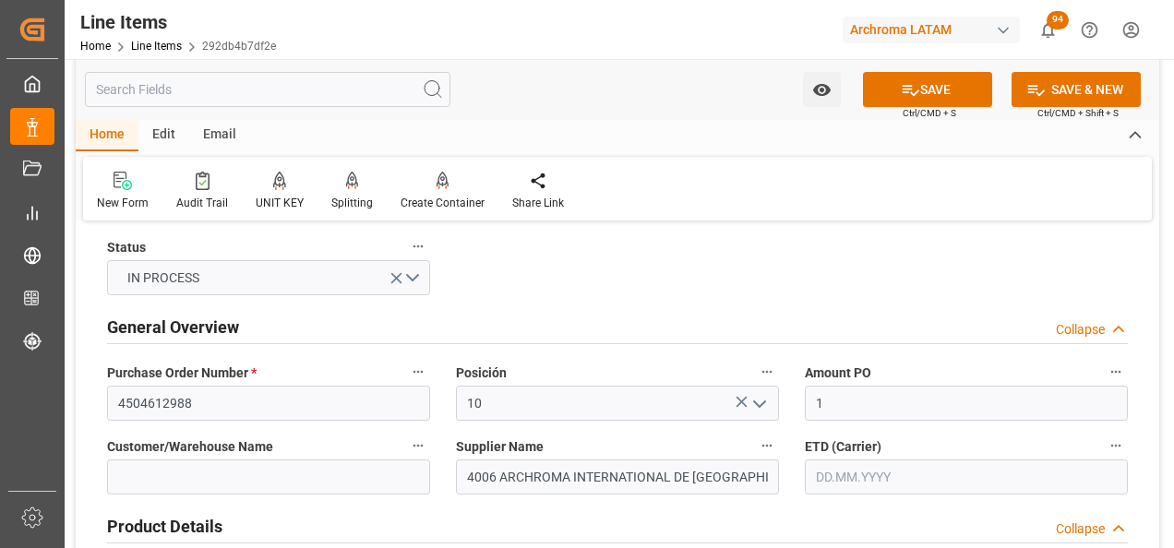
scroll to position [0, 0]
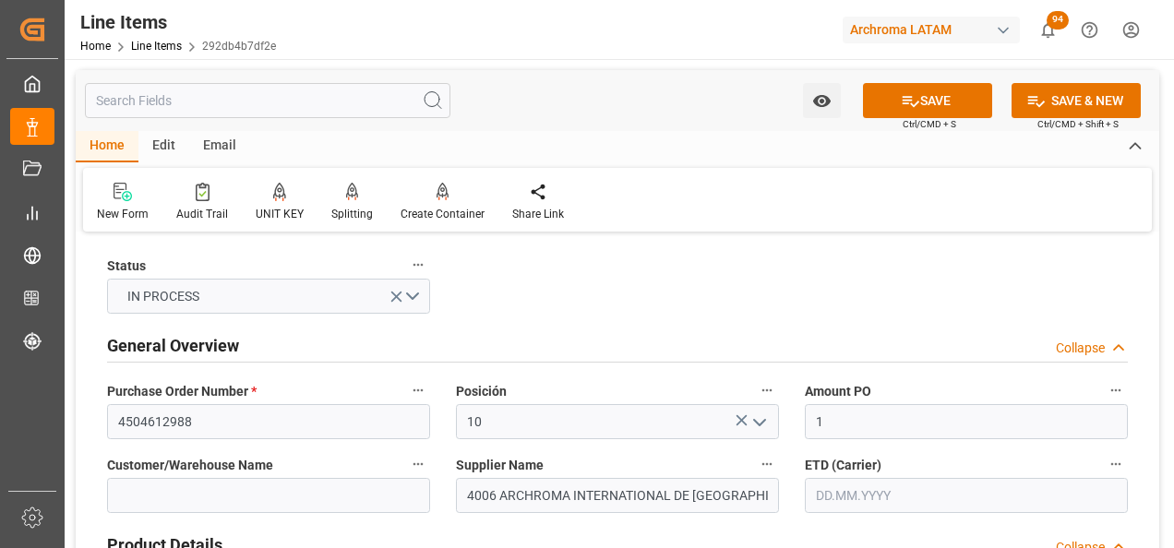
click at [873, 483] on input "text" at bounding box center [966, 495] width 323 height 35
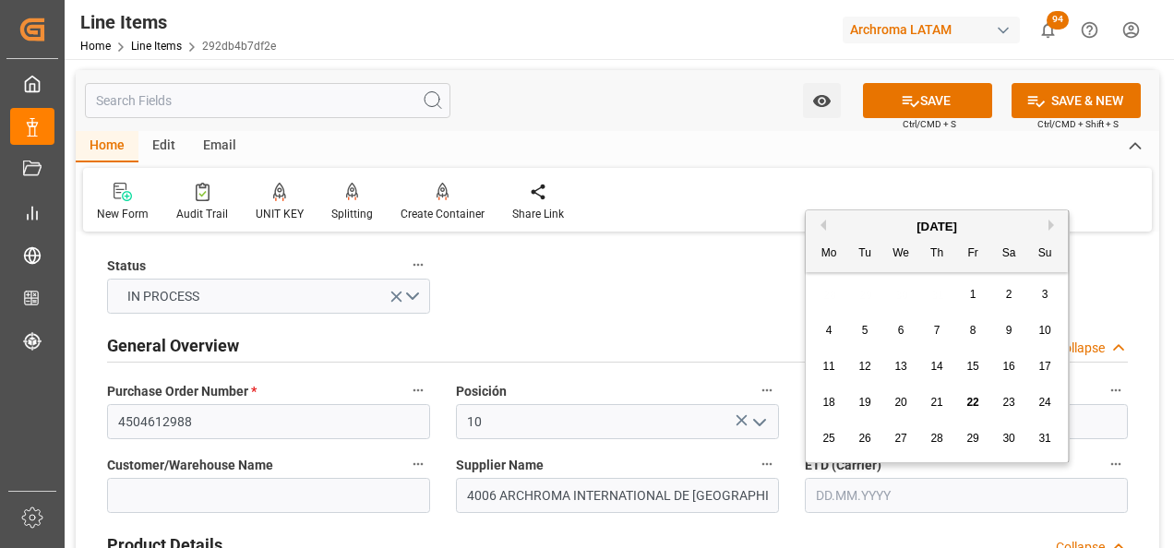
click at [829, 301] on div "28 29 30 31 1 2 3" at bounding box center [937, 295] width 252 height 36
click at [971, 394] on div "22" at bounding box center [972, 403] width 23 height 22
type input "[DATE]"
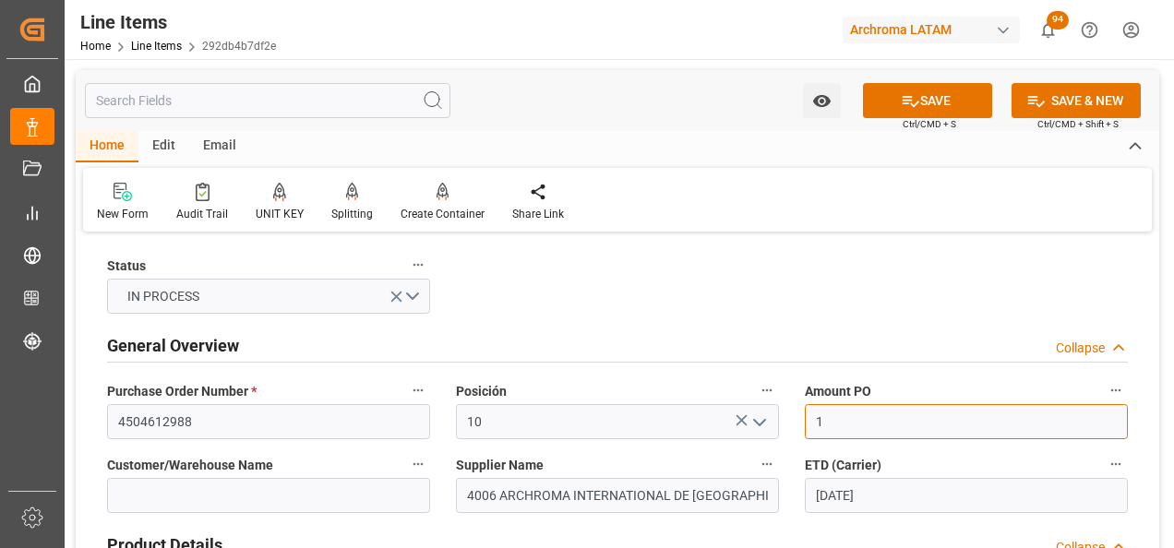
click at [918, 419] on input "1" at bounding box center [966, 421] width 323 height 35
drag, startPoint x: 855, startPoint y: 423, endPoint x: 811, endPoint y: 421, distance: 44.3
click at [811, 421] on input "1" at bounding box center [966, 421] width 323 height 35
type input "0"
click at [859, 423] on input "0" at bounding box center [966, 421] width 323 height 35
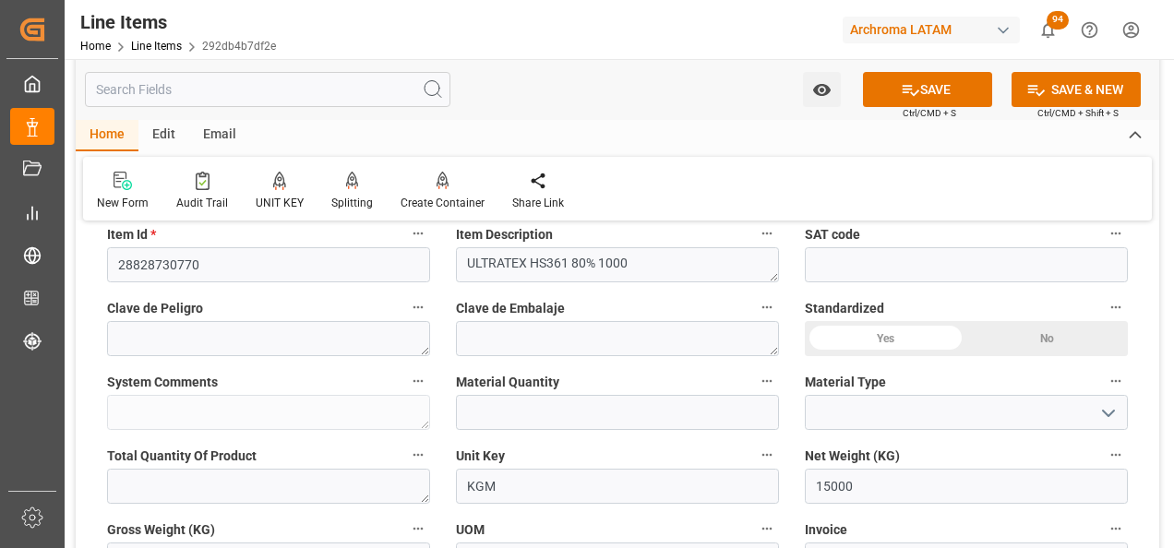
scroll to position [554, 0]
type input "2.31"
click at [642, 411] on input "text" at bounding box center [617, 411] width 323 height 35
click at [533, 416] on input "text" at bounding box center [617, 411] width 323 height 35
type input "13"
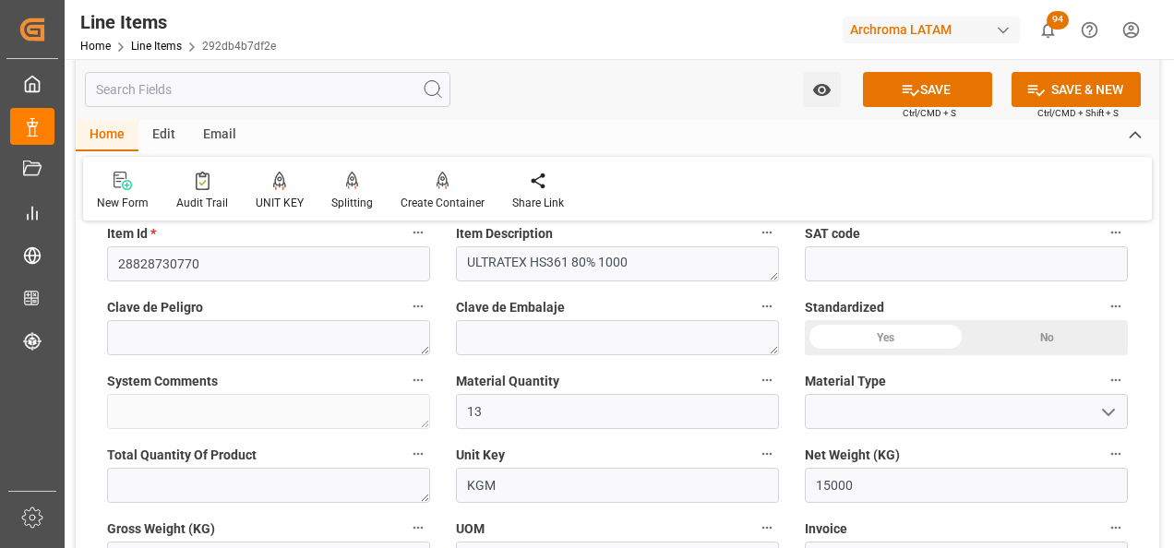
click at [1102, 413] on icon "open menu" at bounding box center [1108, 412] width 22 height 22
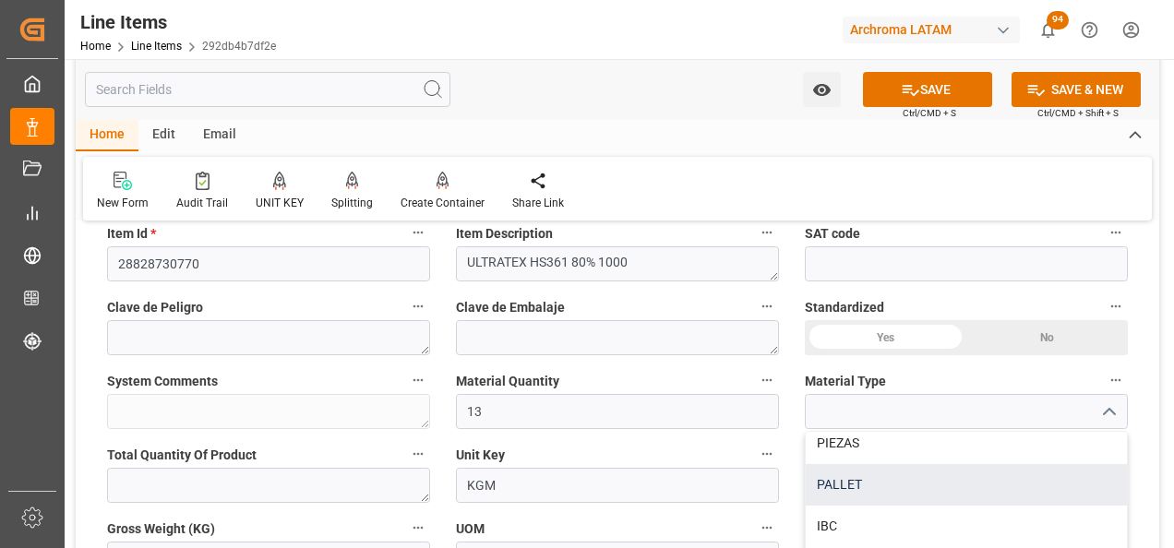
click at [901, 482] on div "PALLET" at bounding box center [965, 485] width 321 height 42
type input "PALLET"
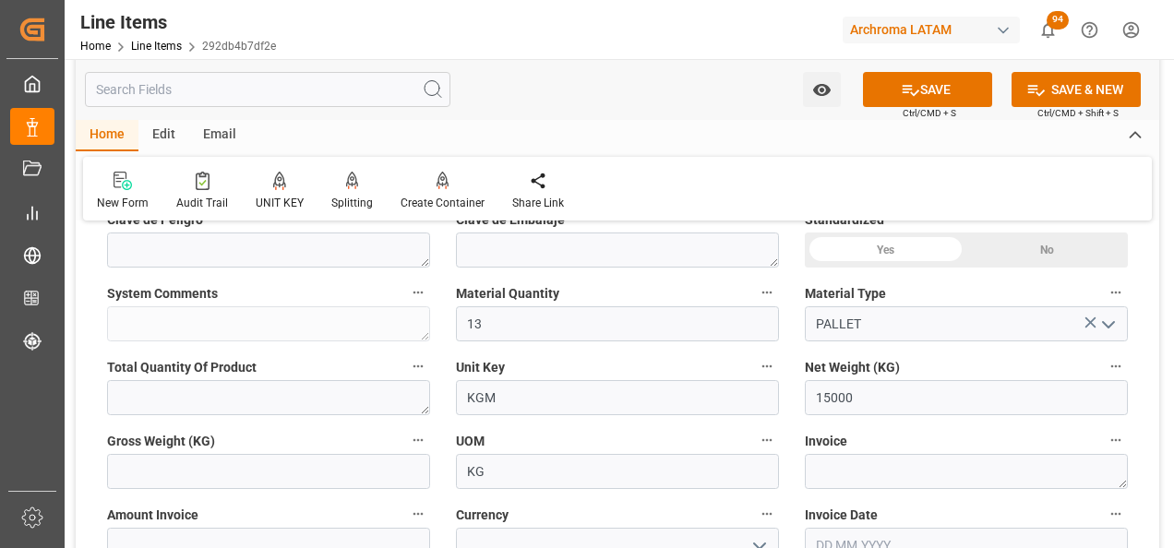
scroll to position [646, 0]
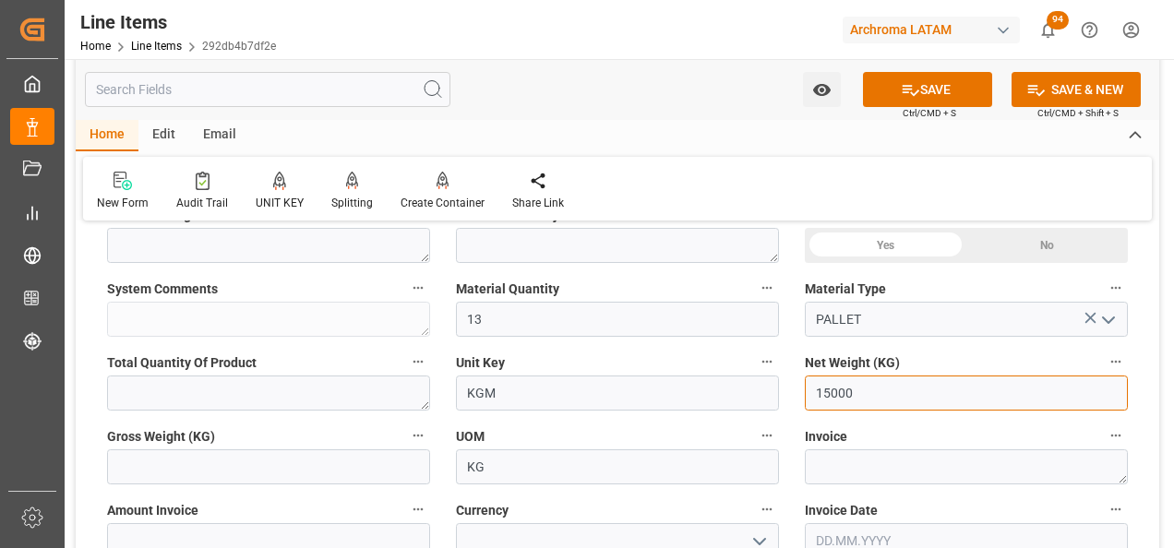
drag, startPoint x: 863, startPoint y: 404, endPoint x: 776, endPoint y: 400, distance: 86.9
click at [783, 401] on div "Status IN PROCESS General Overview Collapse Purchase Order Number * 4504612988 …" at bounding box center [617, 495] width 1083 height 1808
type input "13000"
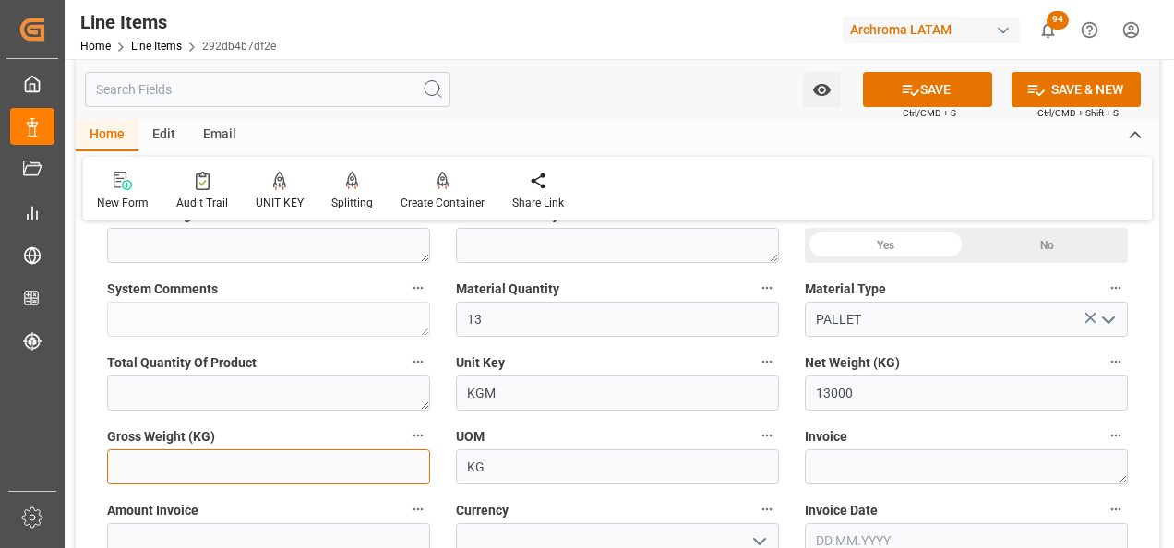
click at [363, 461] on input "text" at bounding box center [268, 466] width 323 height 35
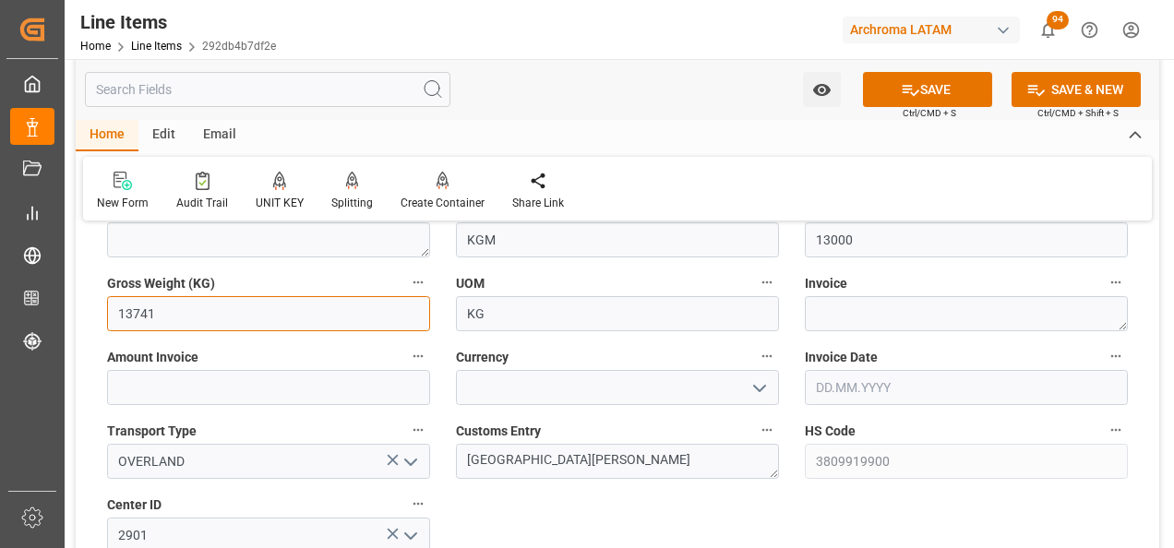
scroll to position [830, 0]
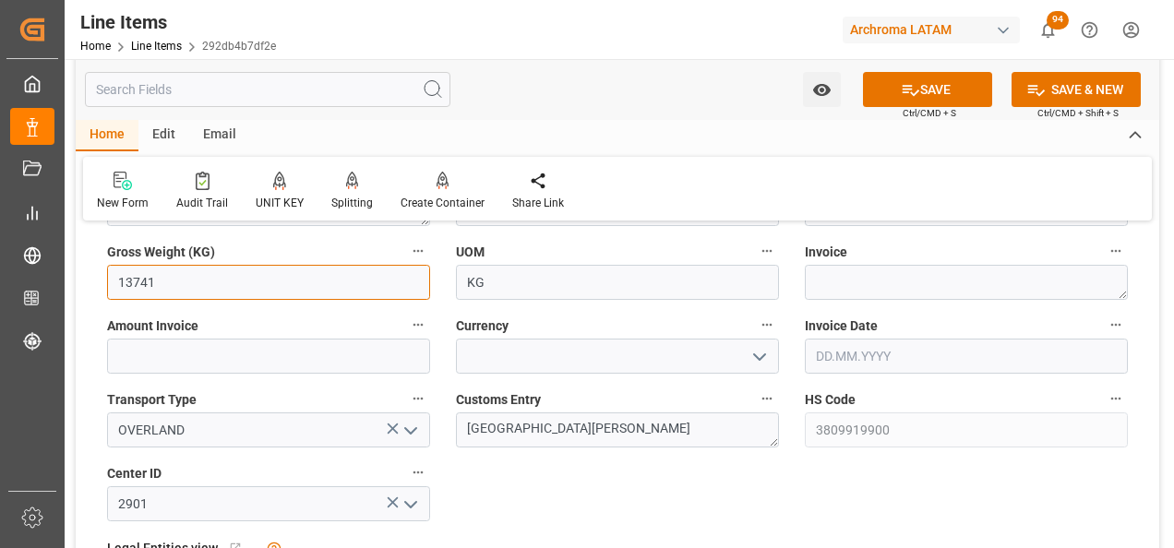
type input "13741"
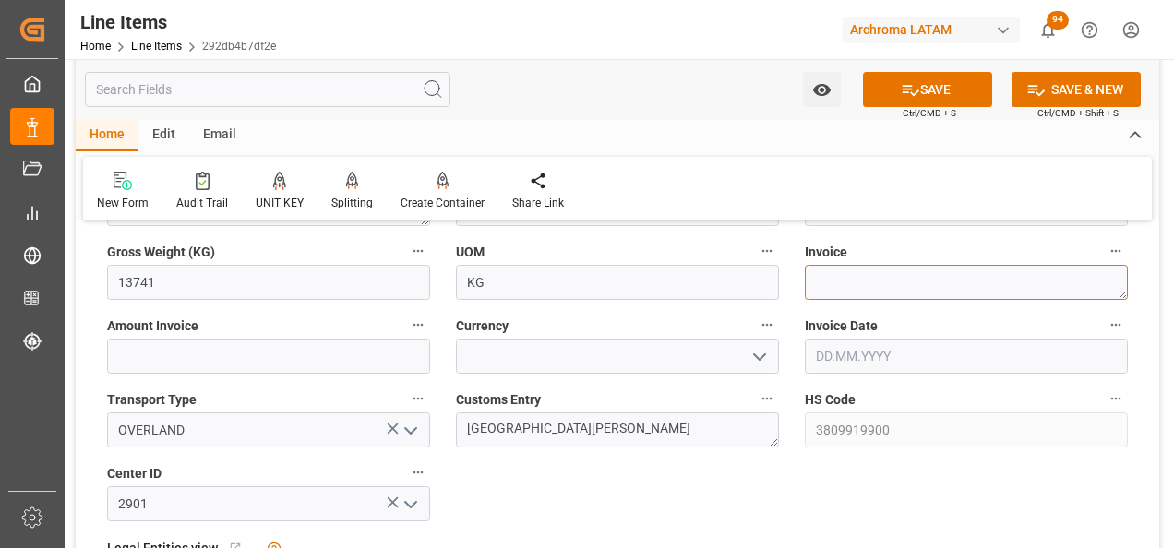
click at [808, 289] on textarea at bounding box center [966, 282] width 323 height 35
click at [843, 274] on textarea at bounding box center [966, 282] width 323 height 35
paste textarea "7050003291"
type textarea "7050003291"
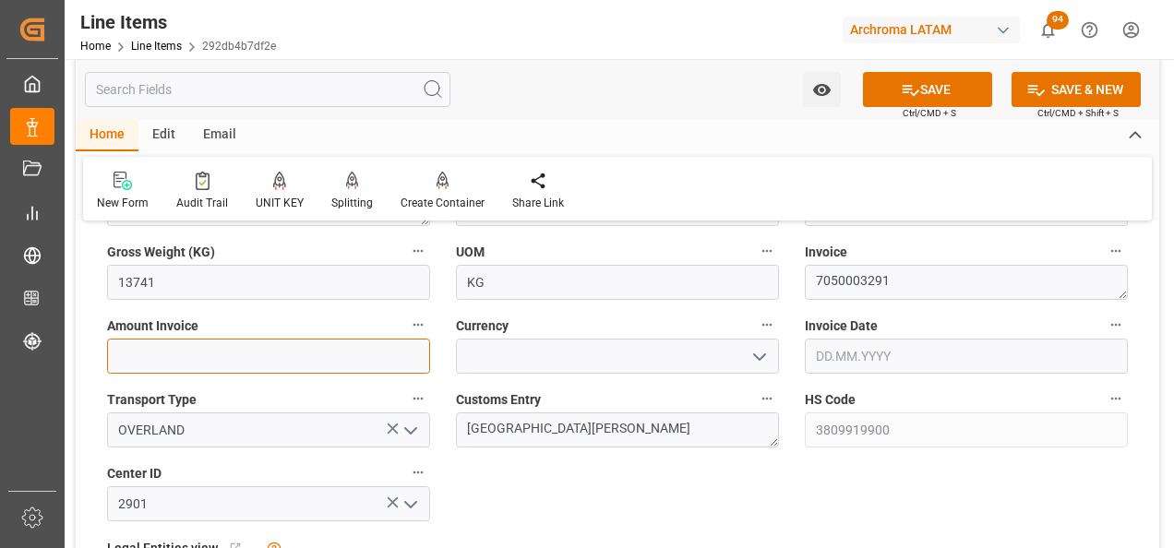
click at [395, 345] on input "text" at bounding box center [268, 356] width 323 height 35
type input "30030"
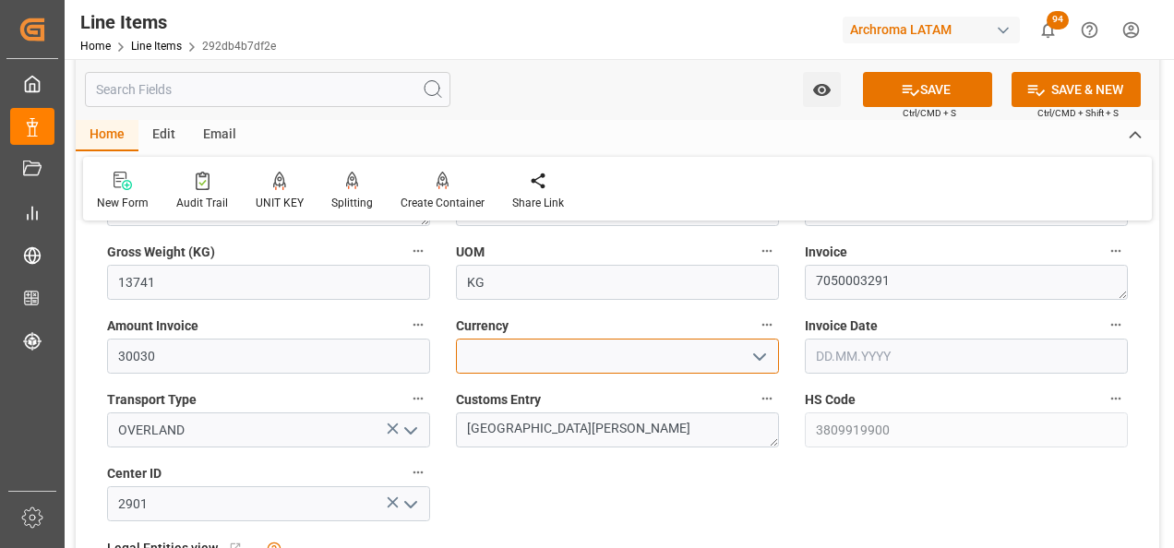
click at [743, 361] on input at bounding box center [617, 356] width 323 height 35
click at [737, 364] on input at bounding box center [617, 356] width 323 height 35
click at [758, 358] on icon "open menu" at bounding box center [759, 357] width 22 height 22
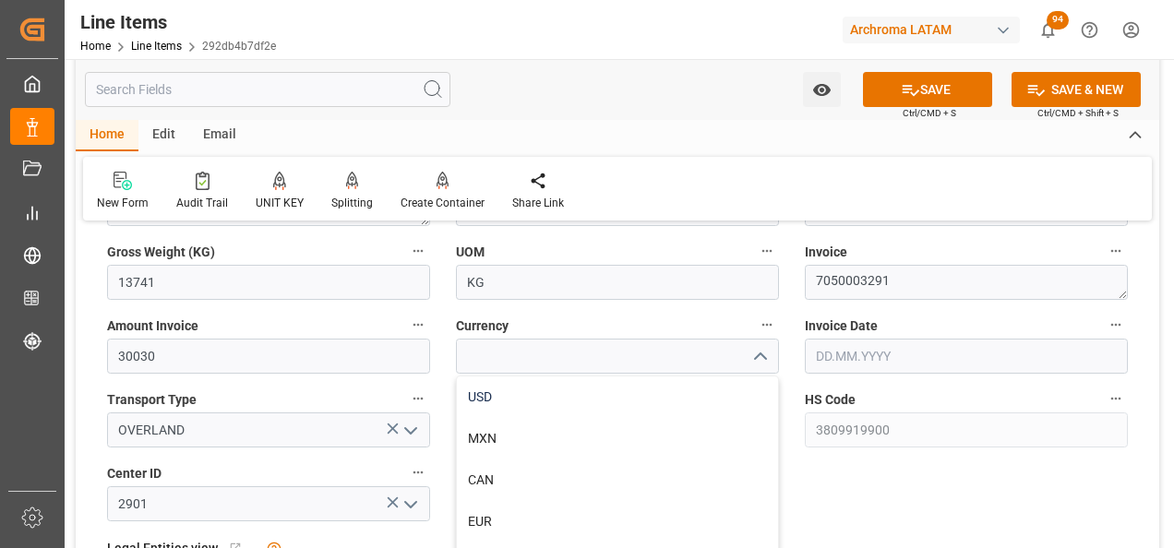
click at [722, 391] on div "USD" at bounding box center [617, 397] width 321 height 42
type input "USD"
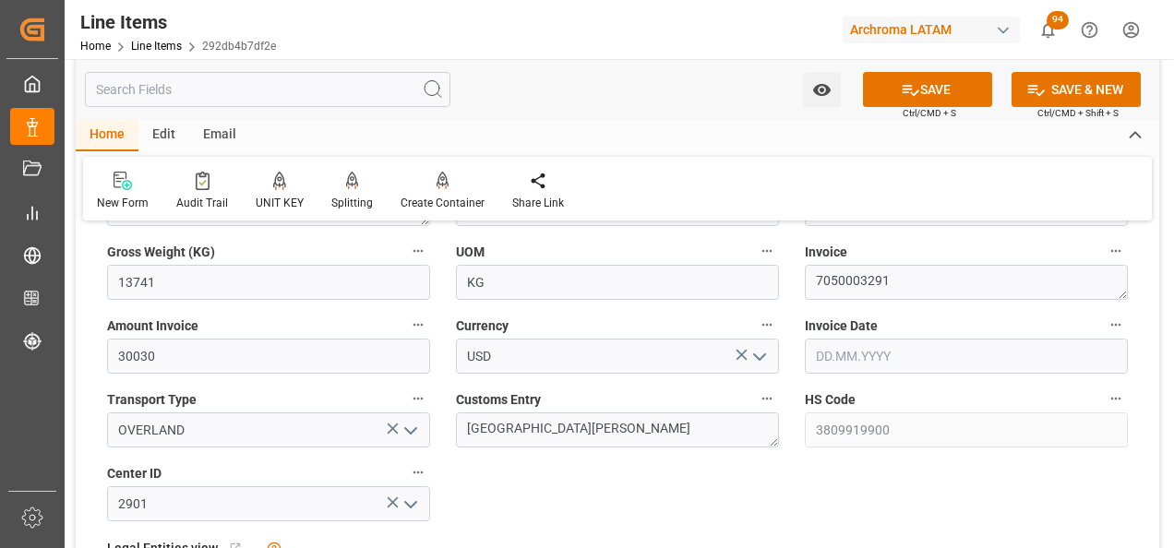
click at [873, 357] on input "text" at bounding box center [966, 356] width 323 height 35
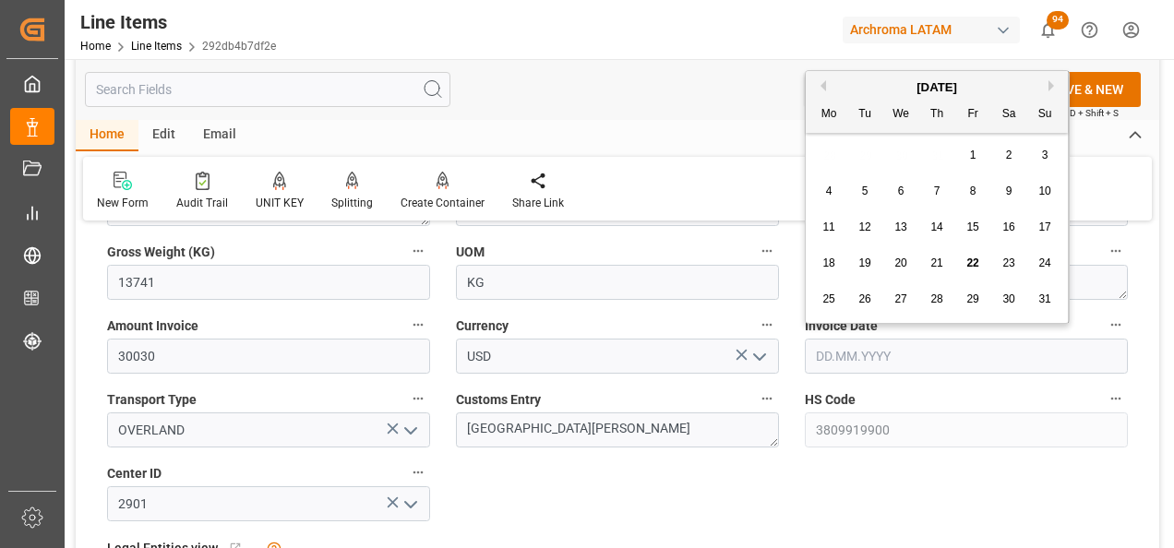
click at [833, 153] on div "28 29 30 31 1 2 3" at bounding box center [937, 155] width 252 height 36
click at [938, 263] on span "21" at bounding box center [936, 262] width 12 height 13
type input "[DATE]"
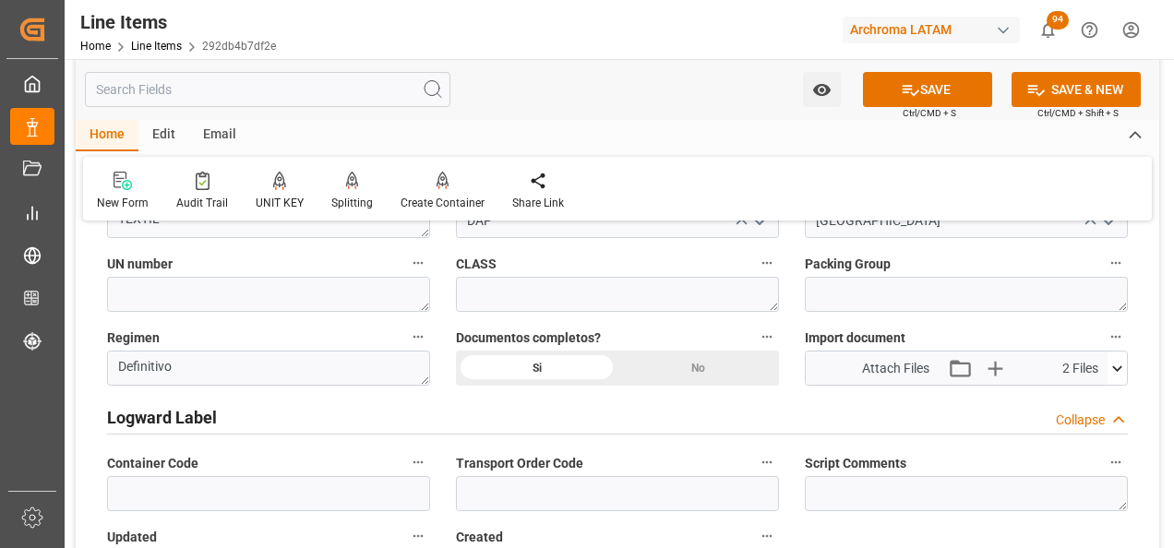
scroll to position [1292, 0]
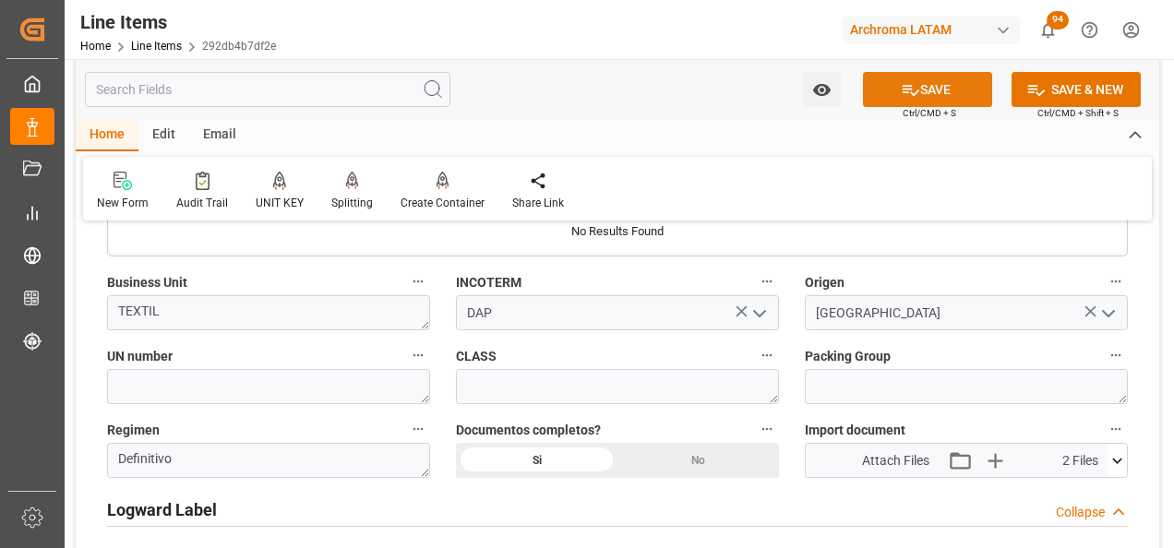
click at [940, 90] on button "SAVE" at bounding box center [927, 89] width 129 height 35
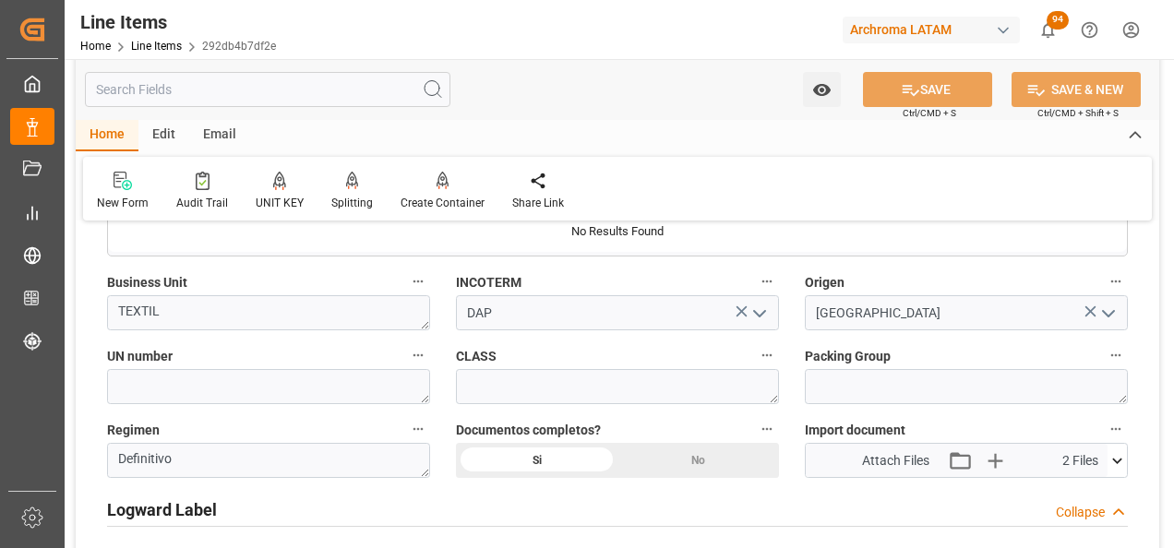
type textarea "13 PALLET"
type input "[DATE] 16:29"
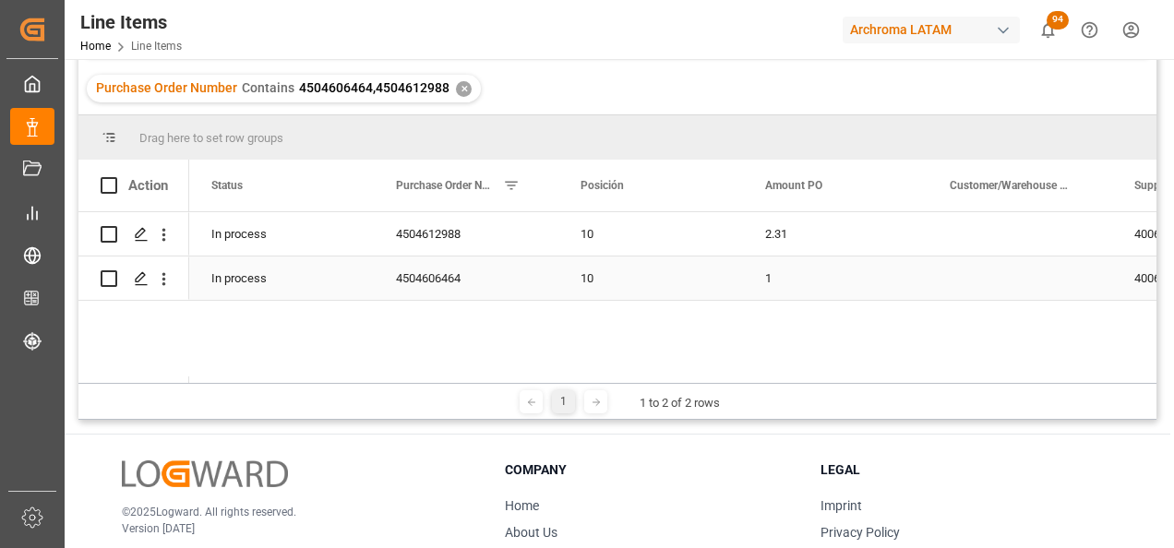
scroll to position [185, 0]
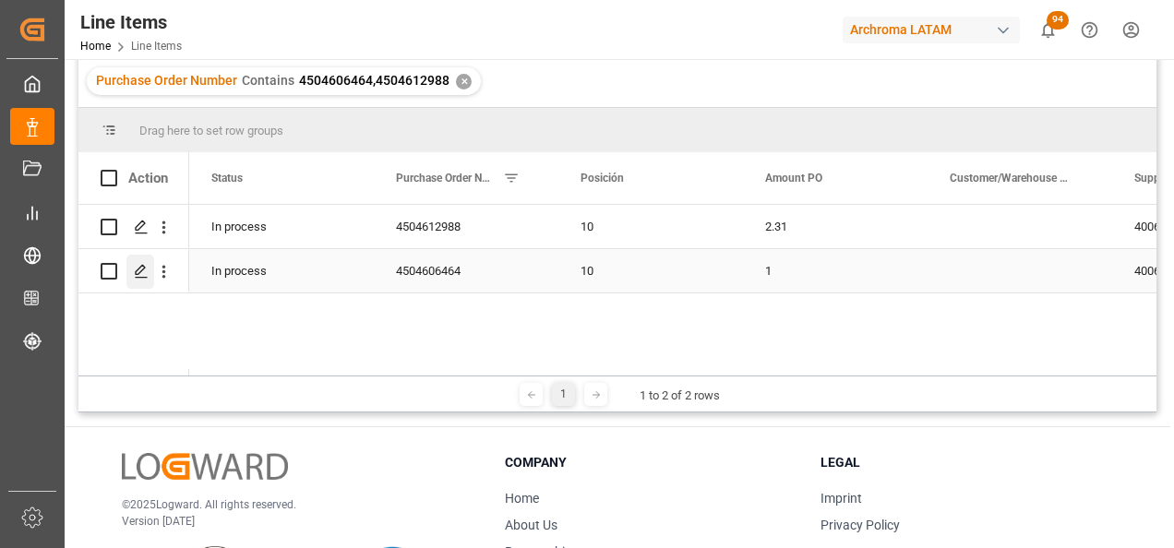
click at [140, 274] on icon "Press SPACE to select this row." at bounding box center [141, 271] width 15 height 15
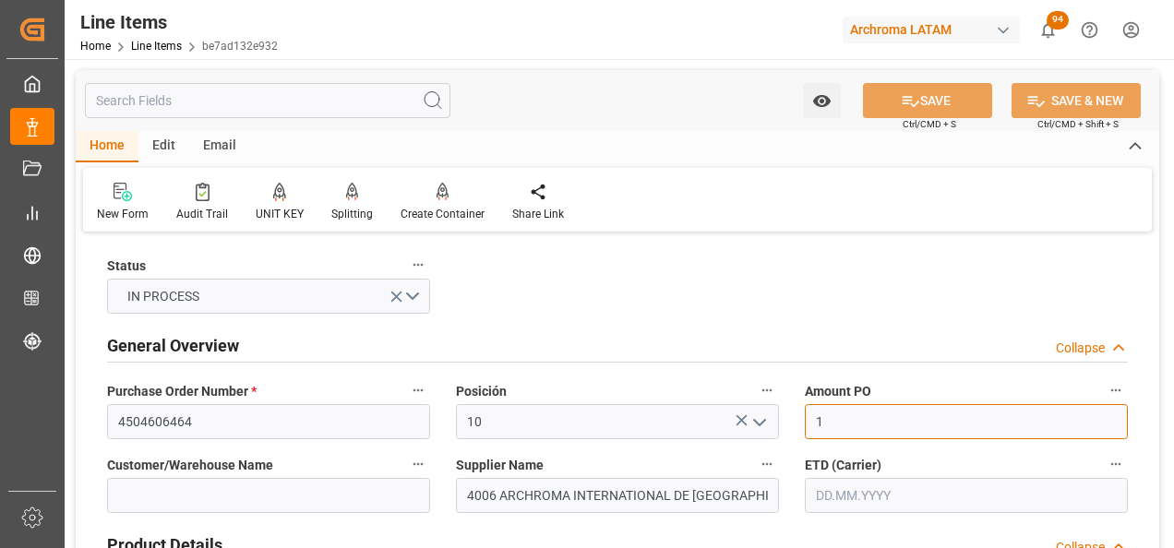
drag, startPoint x: 869, startPoint y: 416, endPoint x: 812, endPoint y: 434, distance: 59.8
click at [812, 434] on input "1" at bounding box center [966, 421] width 323 height 35
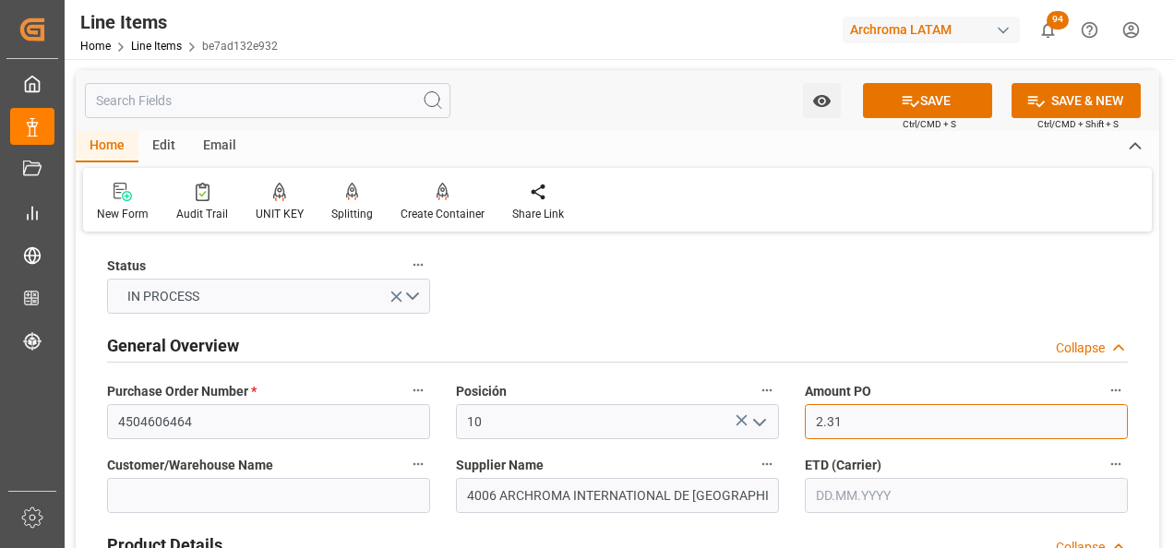
type input "2.31"
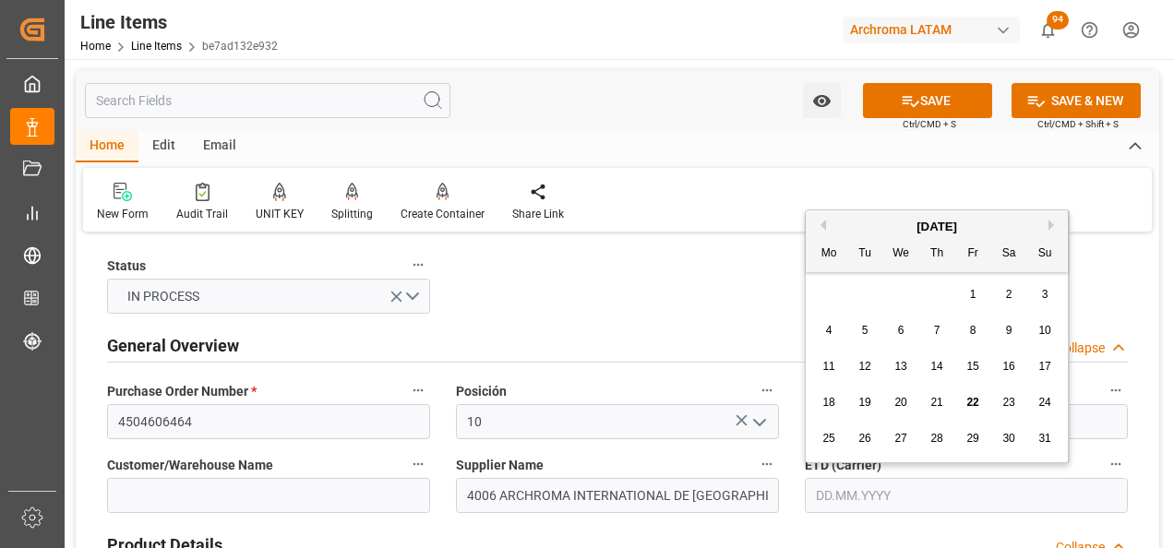
click at [837, 483] on input "text" at bounding box center [966, 495] width 323 height 35
click at [828, 288] on div "28 29 30 31 1 2 3" at bounding box center [937, 295] width 252 height 36
click at [966, 399] on div "22" at bounding box center [972, 403] width 23 height 22
type input "[DATE]"
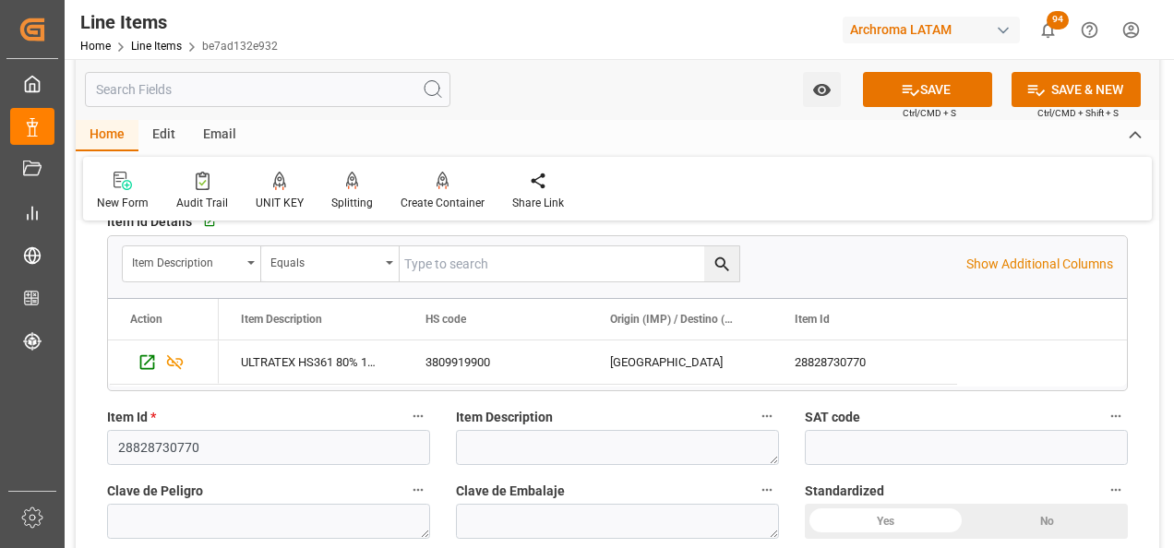
scroll to position [369, 0]
click at [349, 351] on div "ULTRATEX HS361 80% 1000" at bounding box center [311, 362] width 185 height 43
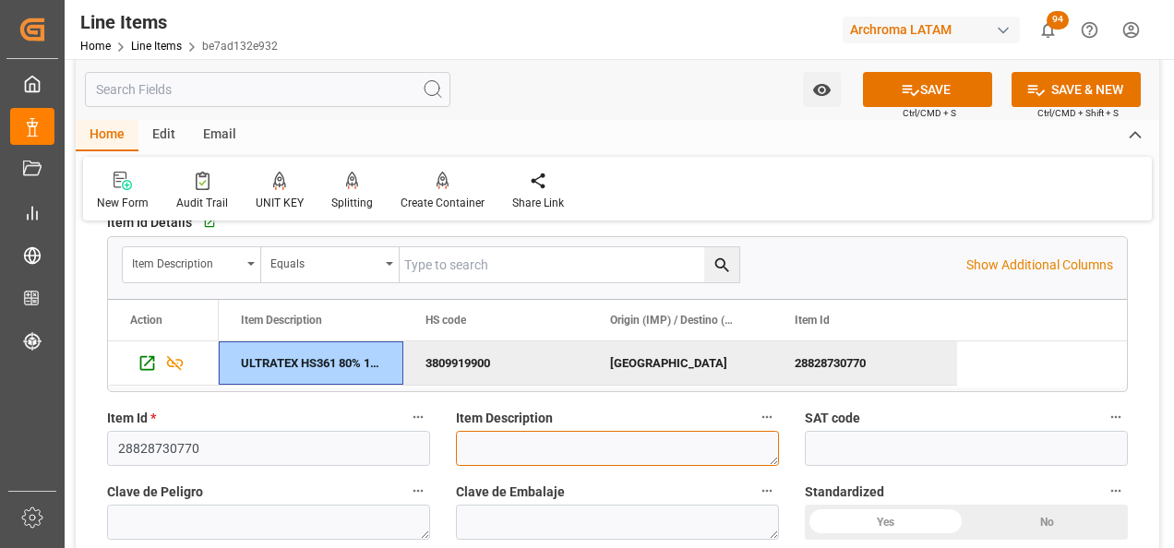
click at [509, 444] on textarea at bounding box center [617, 448] width 323 height 35
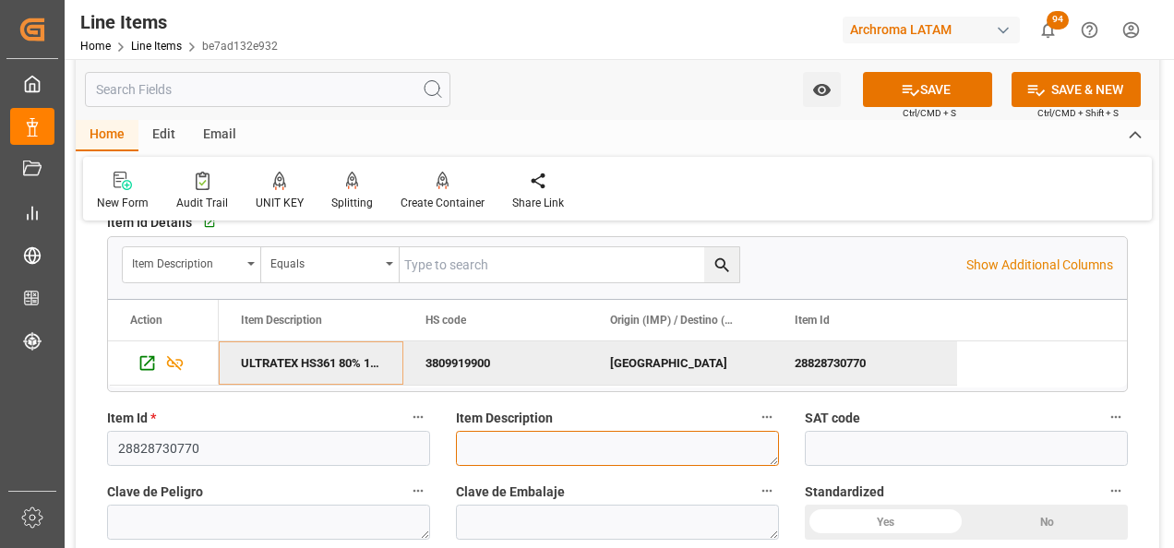
paste textarea "ULTRATEX HS361 80% 1000"
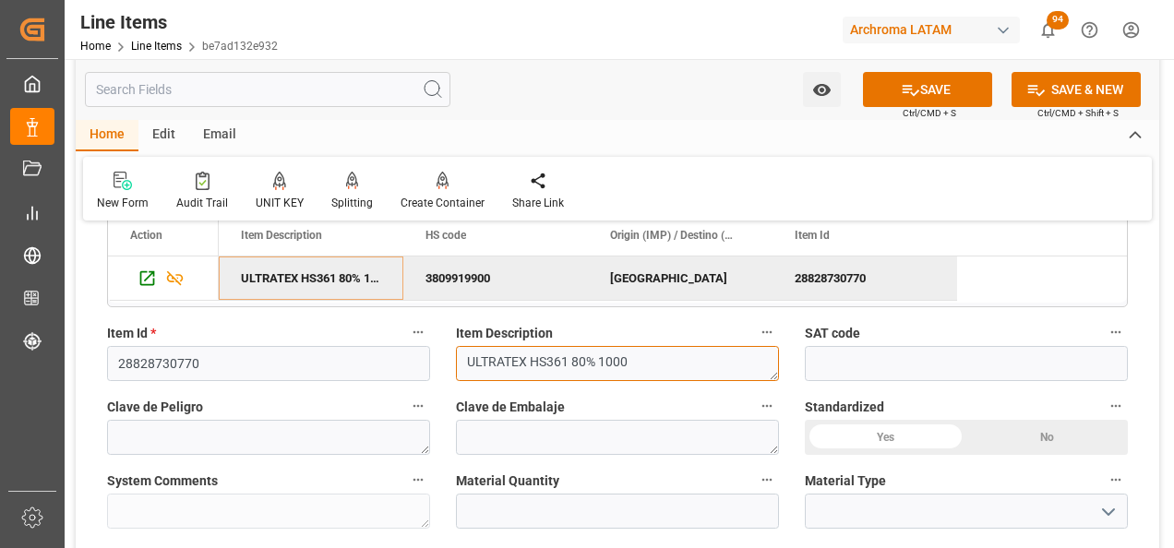
scroll to position [554, 0]
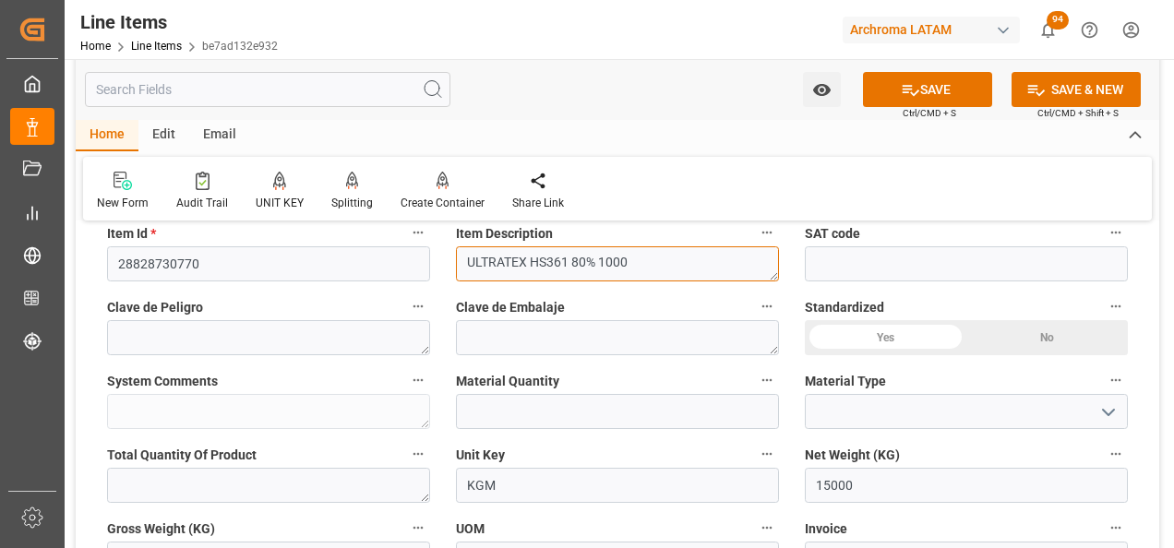
type textarea "ULTRATEX HS361 80% 1000"
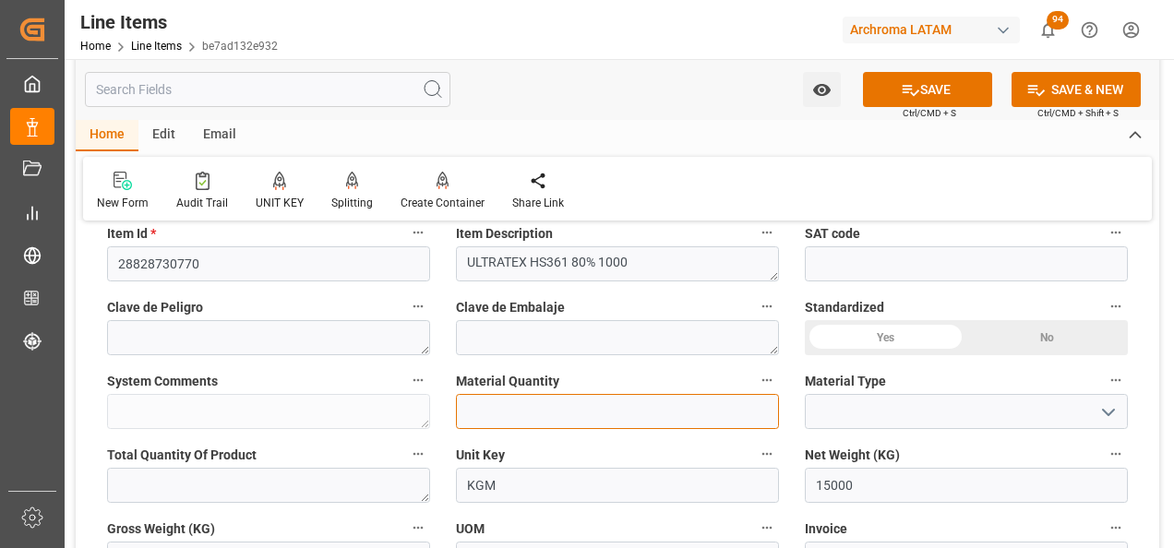
click at [506, 396] on input "text" at bounding box center [617, 411] width 323 height 35
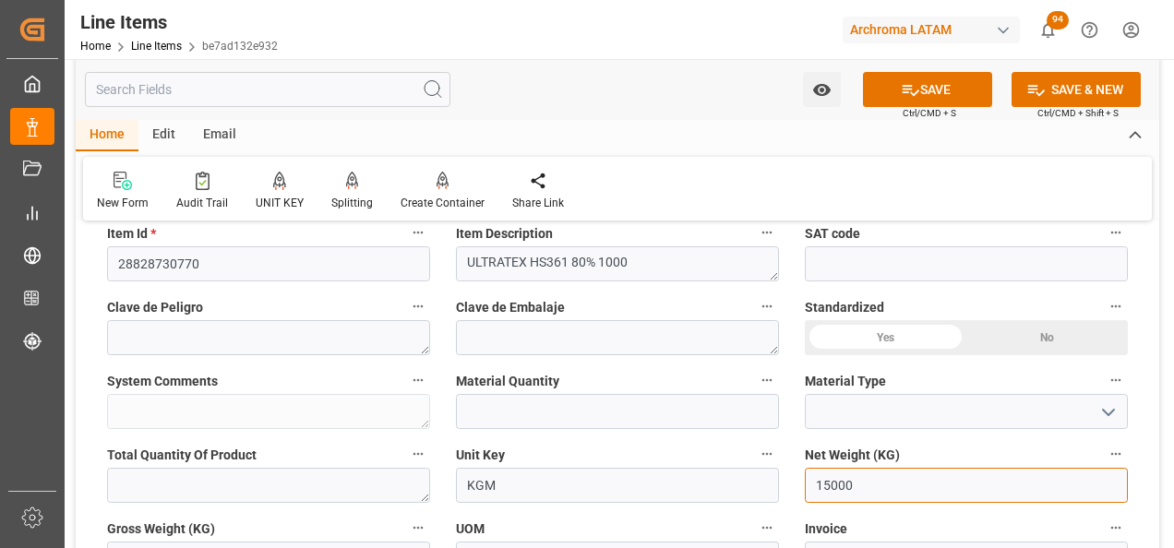
drag, startPoint x: 876, startPoint y: 484, endPoint x: 756, endPoint y: 484, distance: 119.9
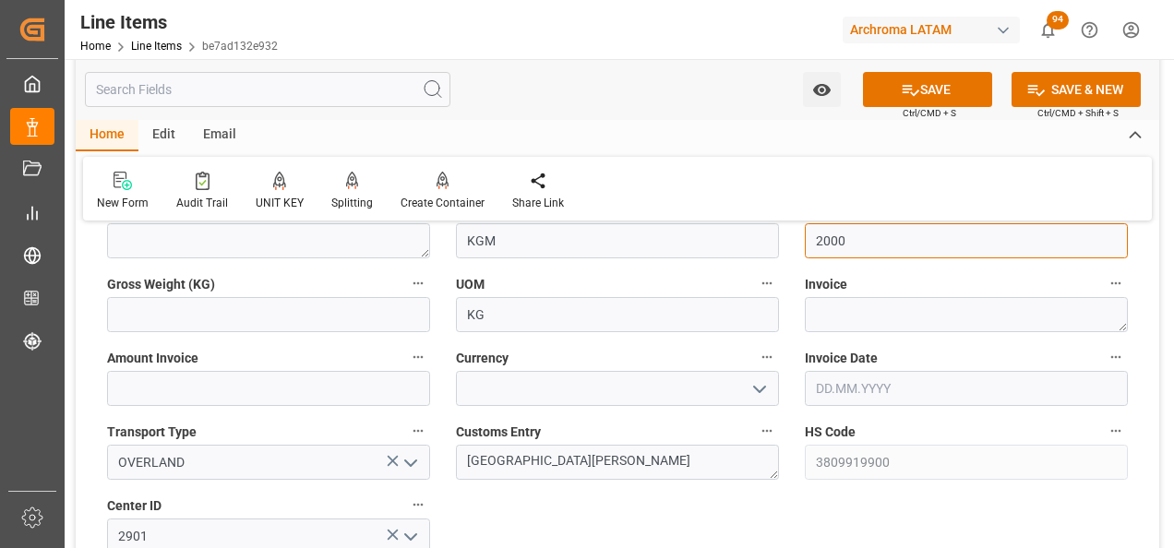
scroll to position [830, 0]
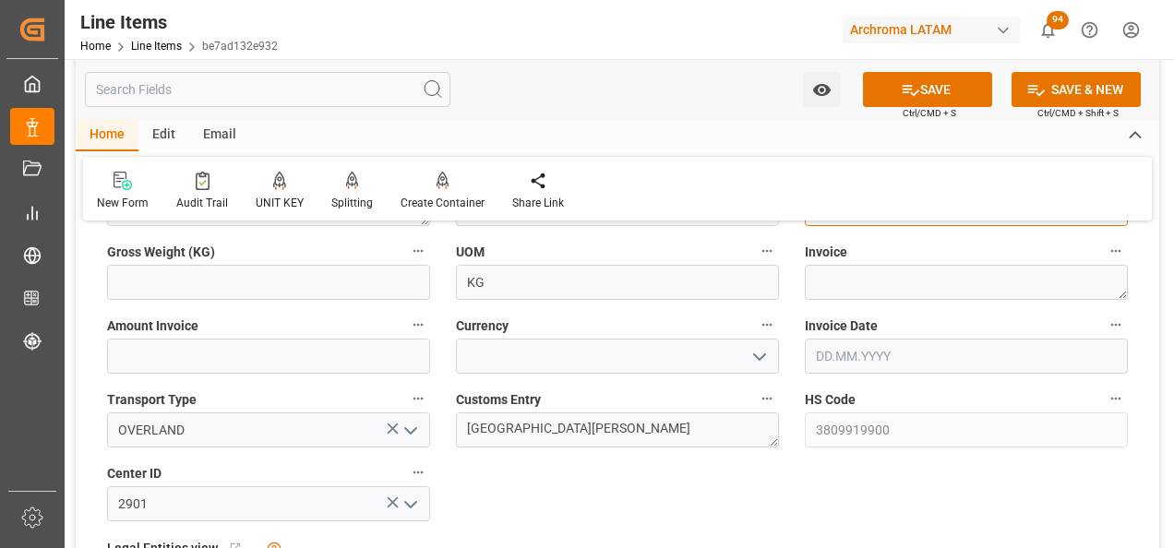
type input "2000"
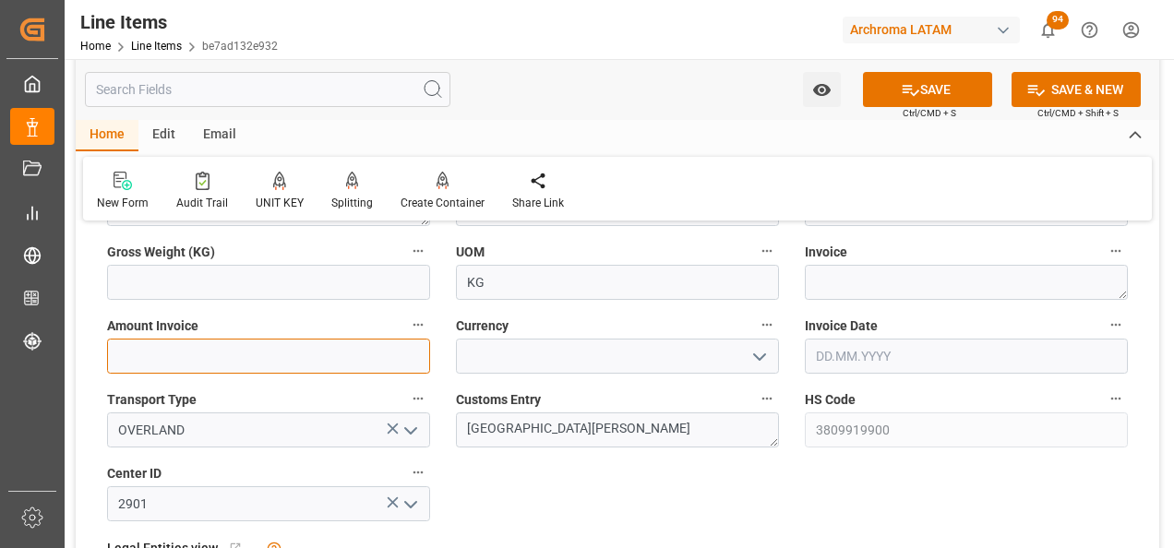
click at [304, 355] on input "text" at bounding box center [268, 356] width 323 height 35
type input "4620"
click at [770, 357] on button "open menu" at bounding box center [759, 356] width 28 height 29
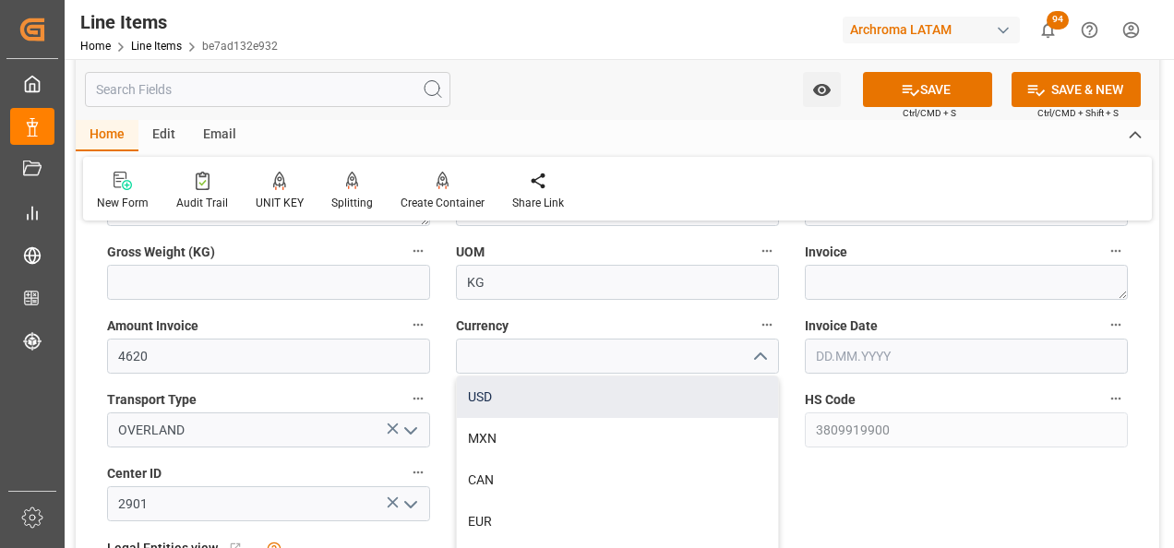
click at [642, 393] on div "USD" at bounding box center [617, 397] width 321 height 42
type input "USD"
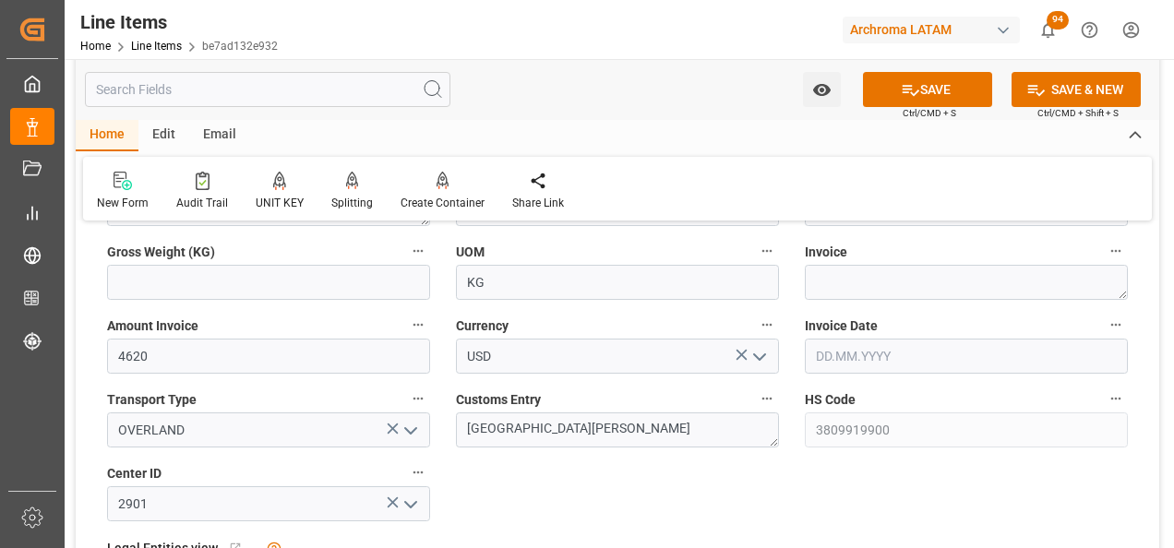
click at [932, 357] on input "text" at bounding box center [966, 356] width 323 height 35
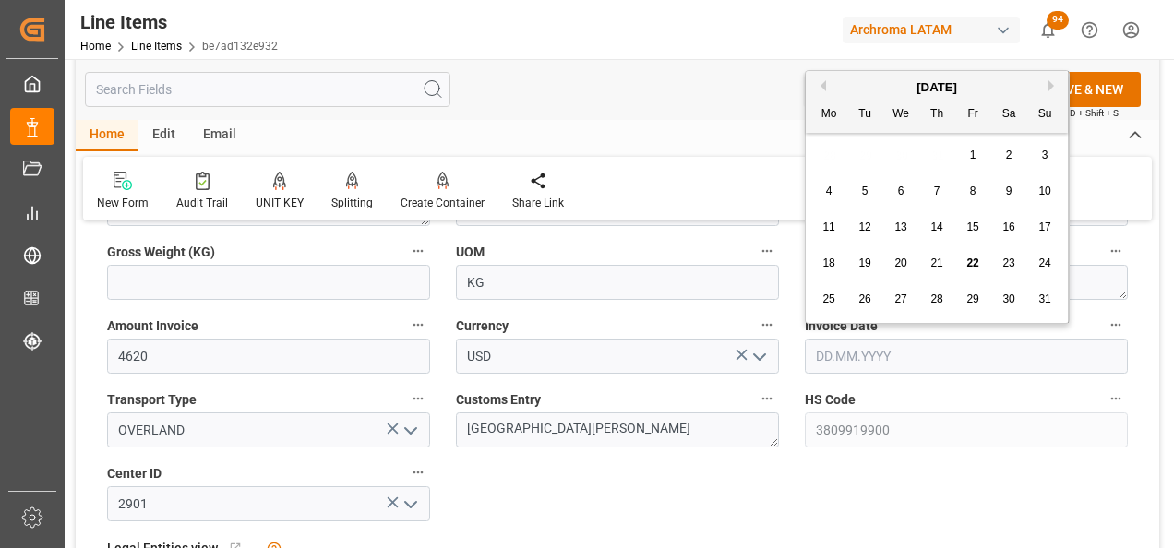
click at [828, 170] on div "28 29 30 31 1 2 3" at bounding box center [937, 155] width 252 height 36
click at [947, 262] on div "21" at bounding box center [936, 264] width 23 height 22
type input "[DATE]"
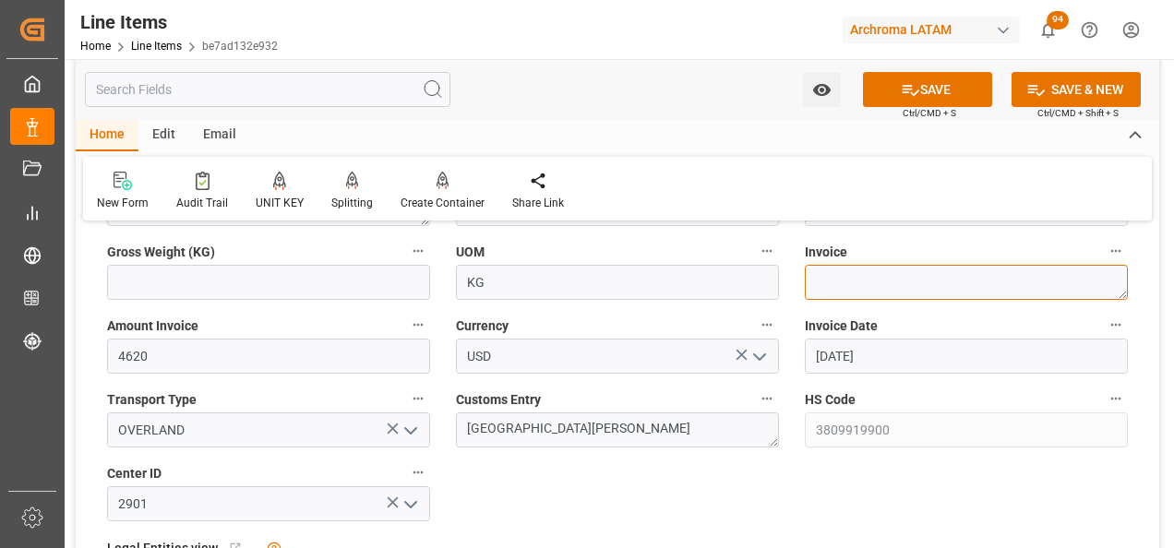
click at [975, 275] on textarea at bounding box center [966, 282] width 323 height 35
paste textarea "7050003291"
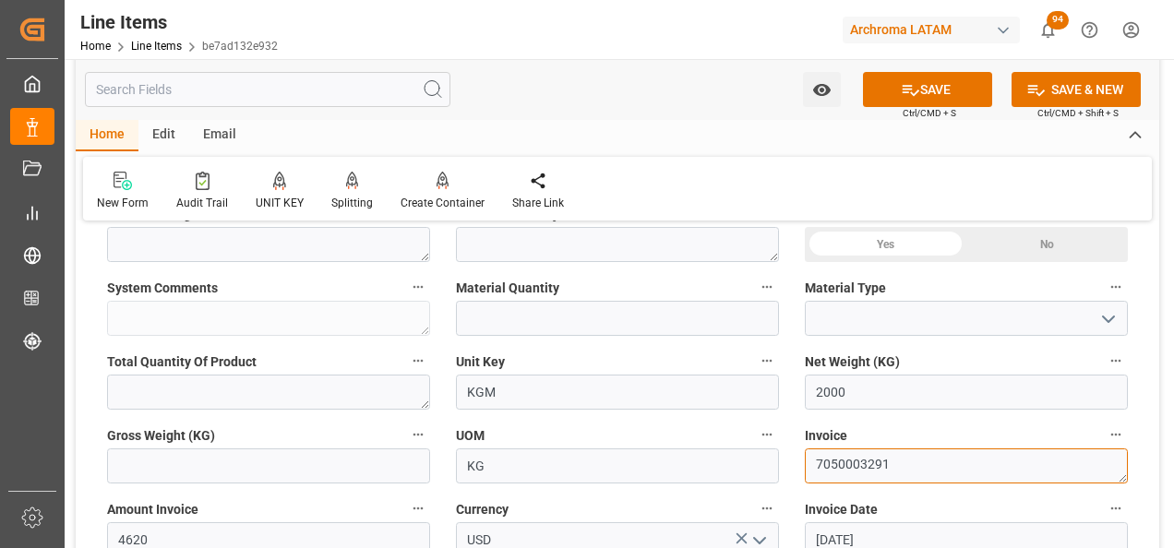
scroll to position [646, 0]
type textarea "7050003291"
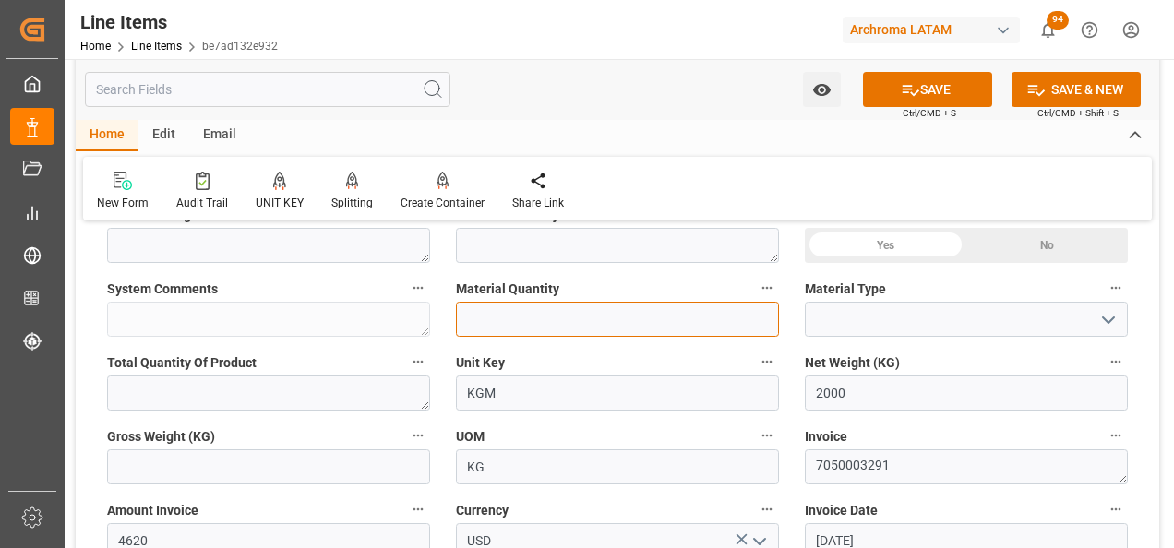
click at [531, 322] on input "text" at bounding box center [617, 319] width 323 height 35
type input "2"
click at [1105, 312] on icon "open menu" at bounding box center [1108, 320] width 22 height 22
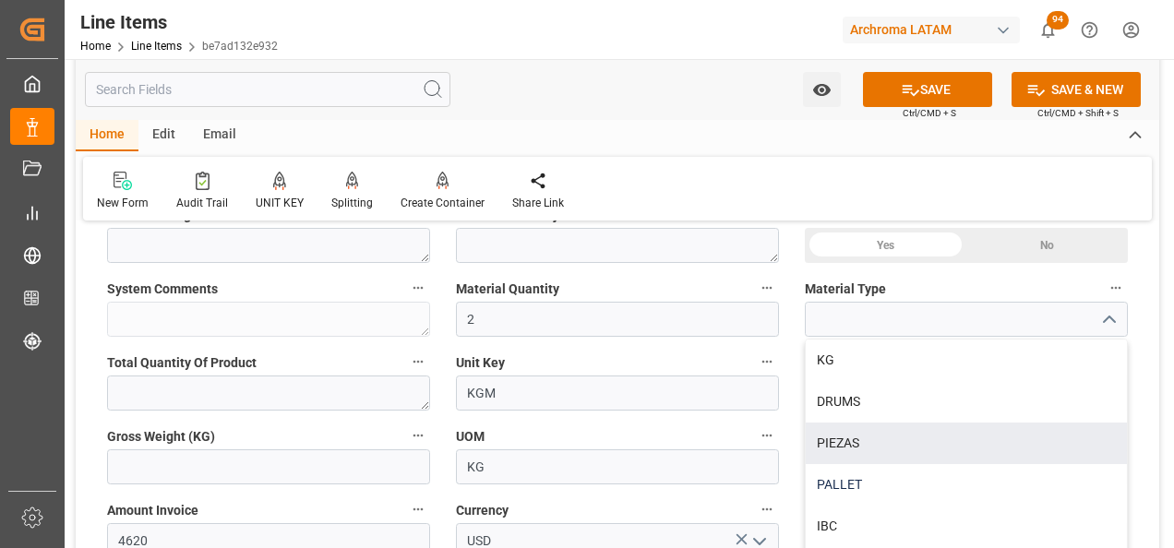
click at [1005, 474] on div "PALLET" at bounding box center [965, 485] width 321 height 42
type input "PALLET"
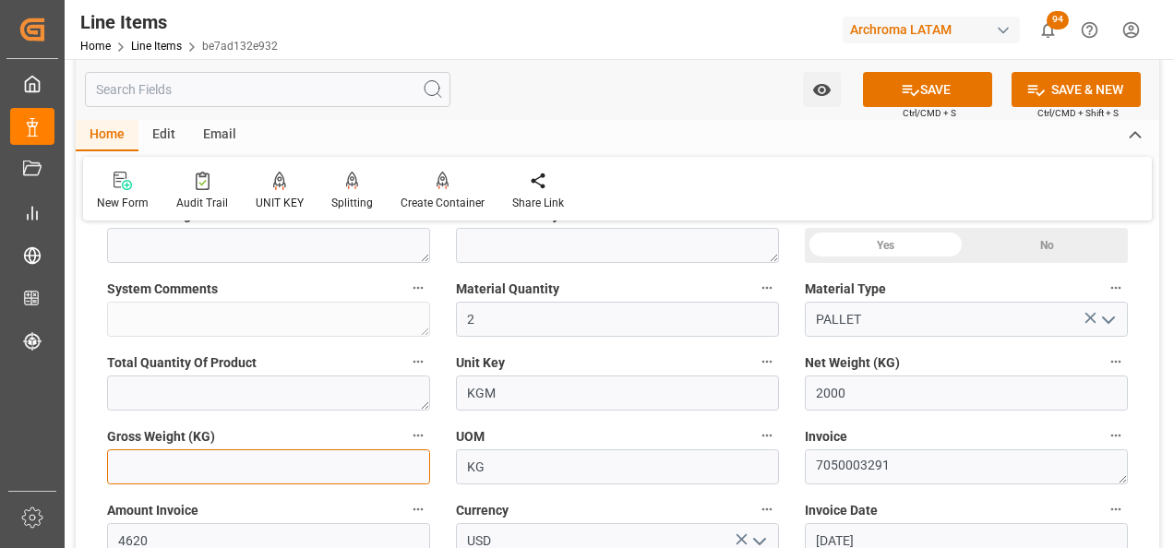
click at [194, 471] on input "text" at bounding box center [268, 466] width 323 height 35
type input "2114"
click at [787, 429] on div "UOM KG" at bounding box center [617, 454] width 349 height 74
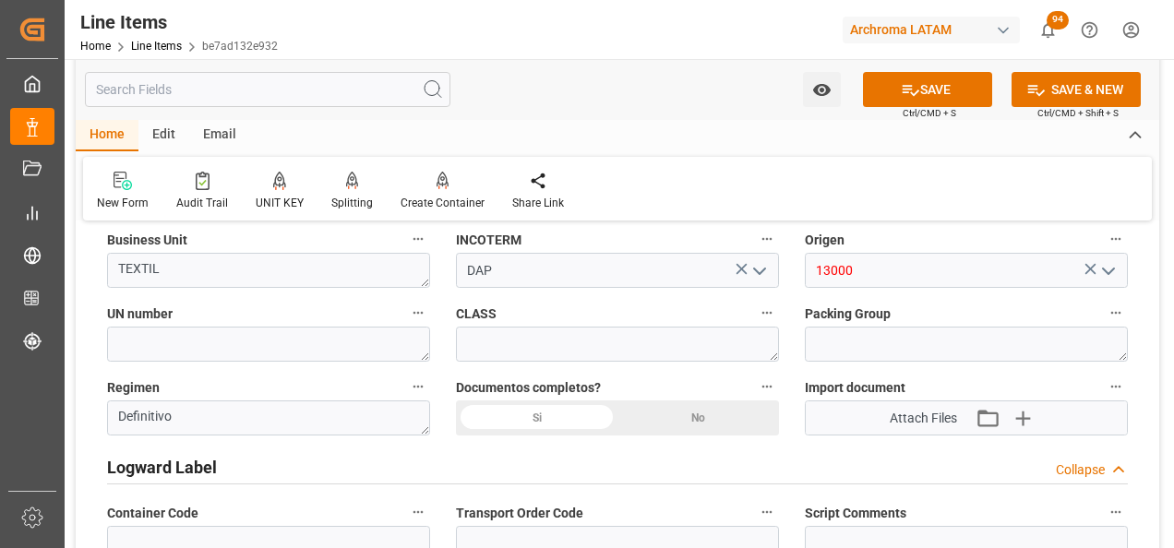
scroll to position [1292, 0]
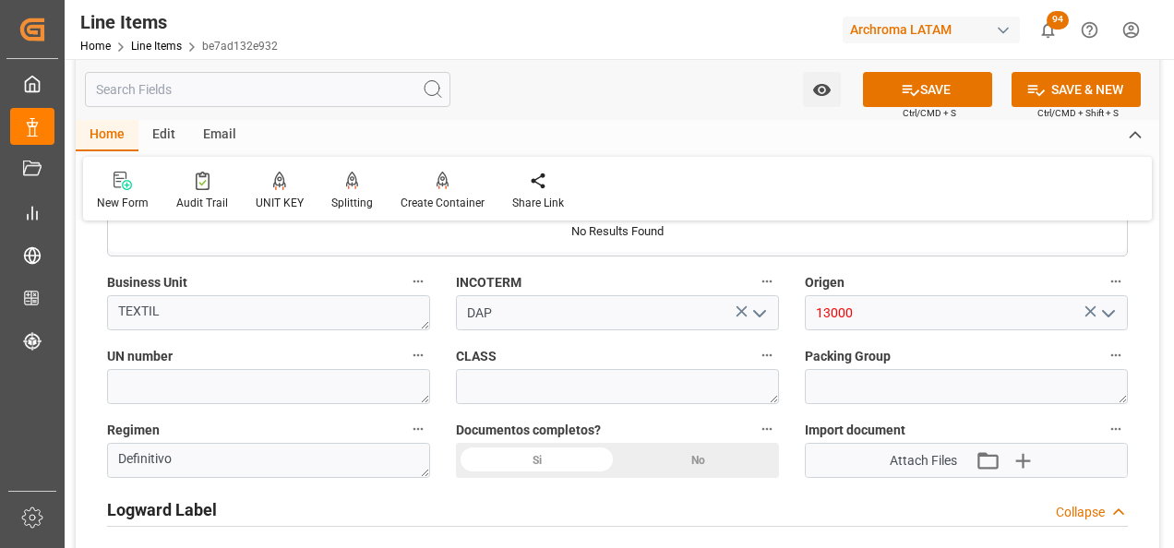
drag, startPoint x: 872, startPoint y: 321, endPoint x: 722, endPoint y: 315, distance: 149.6
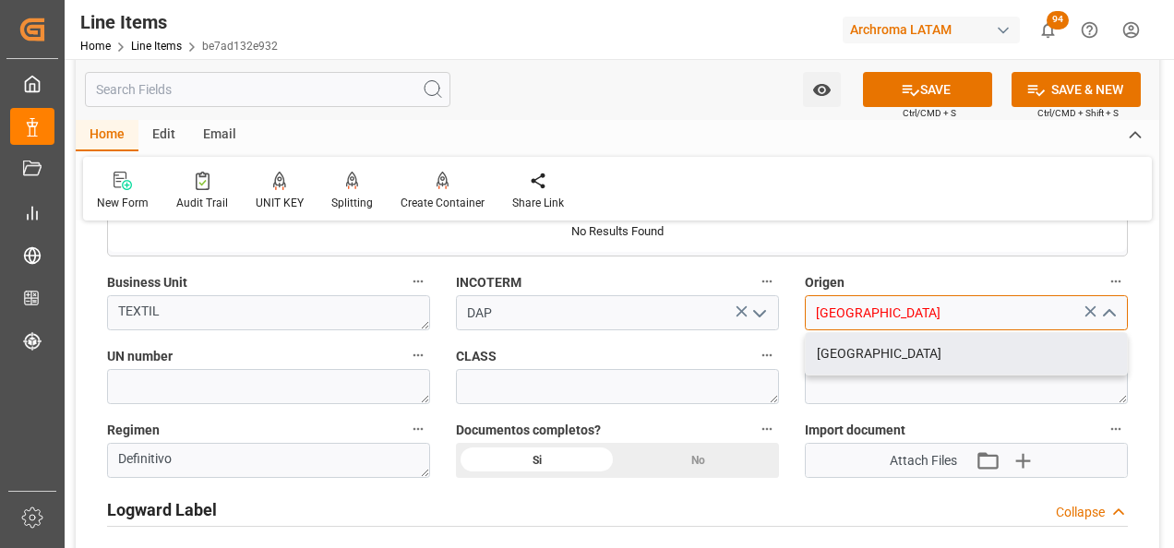
click at [833, 352] on div "[GEOGRAPHIC_DATA]" at bounding box center [965, 354] width 321 height 42
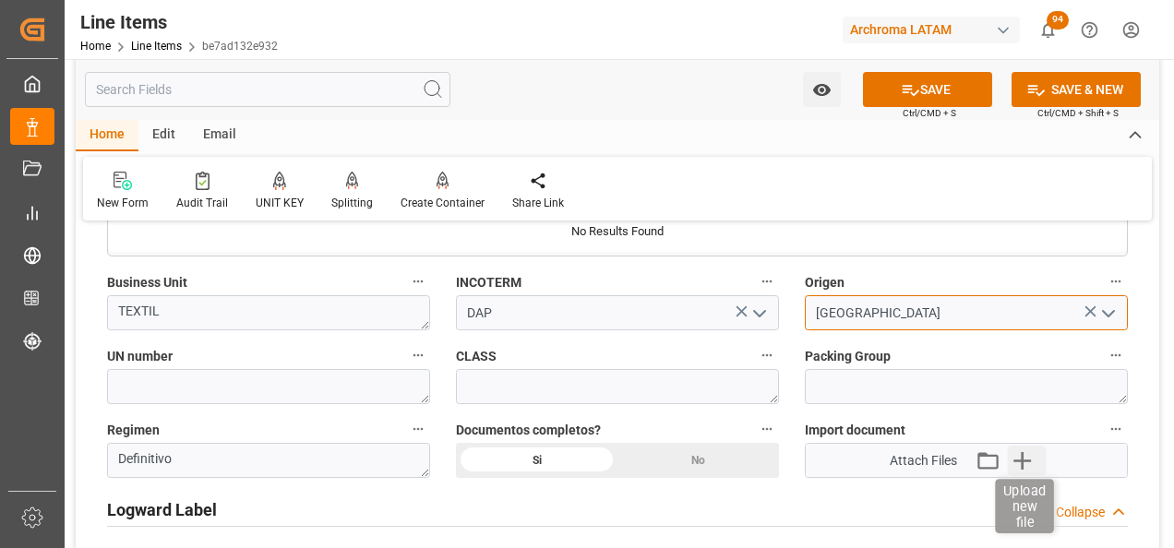
type input "[GEOGRAPHIC_DATA]"
click at [1032, 447] on icon "button" at bounding box center [1023, 461] width 30 height 30
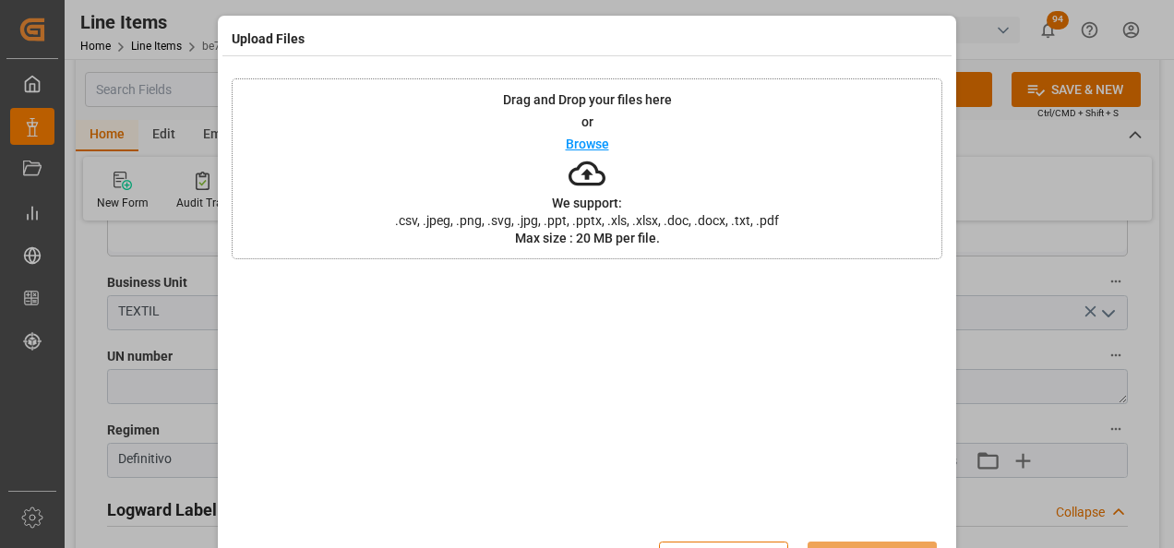
click at [758, 216] on span ".csv, .jpeg, .png, .svg, .jpg, .ppt, .pptx, .xls, .xlsx, .doc, .docx, .txt, .pdf" at bounding box center [587, 220] width 408 height 13
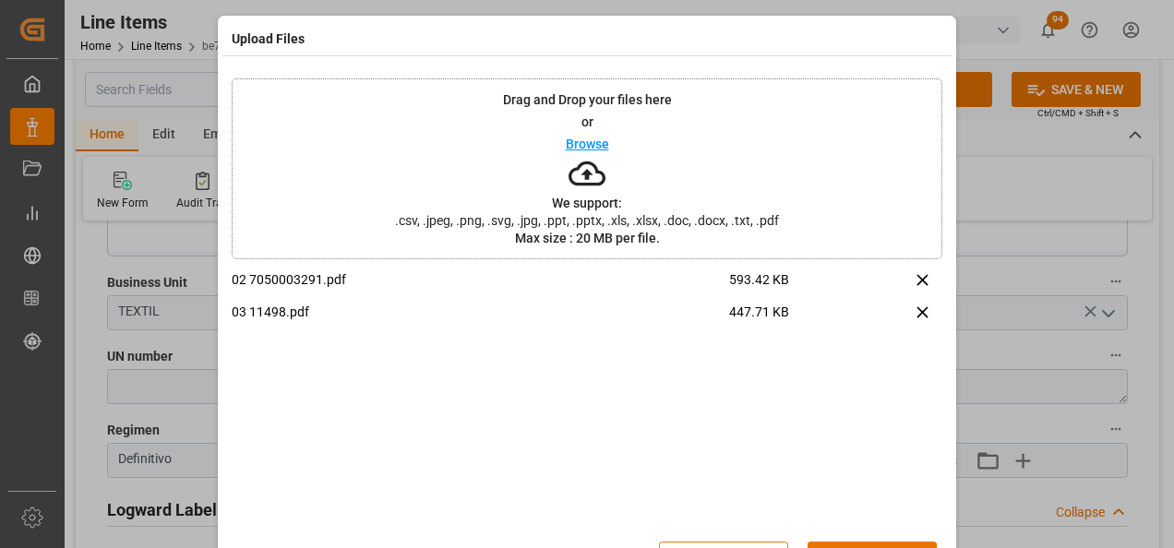
scroll to position [61, 0]
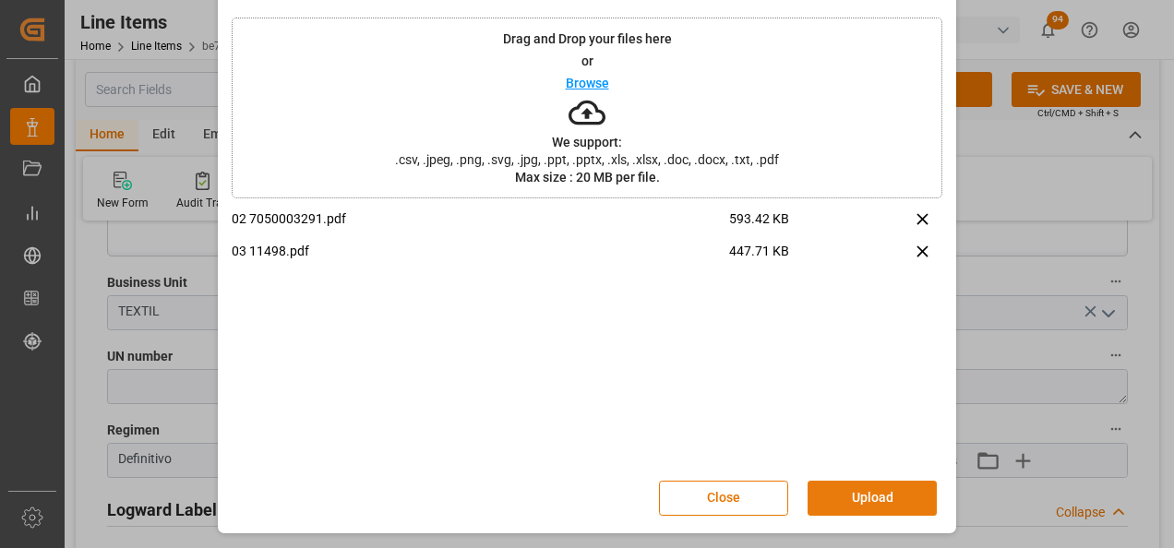
click at [899, 497] on button "Upload" at bounding box center [871, 498] width 129 height 35
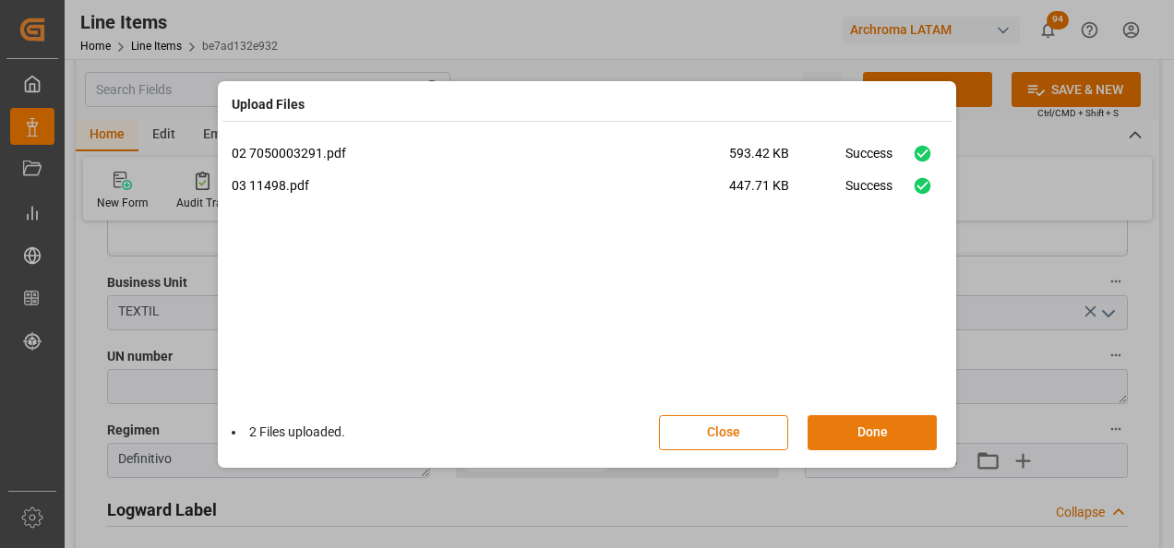
click at [899, 427] on button "Done" at bounding box center [871, 432] width 129 height 35
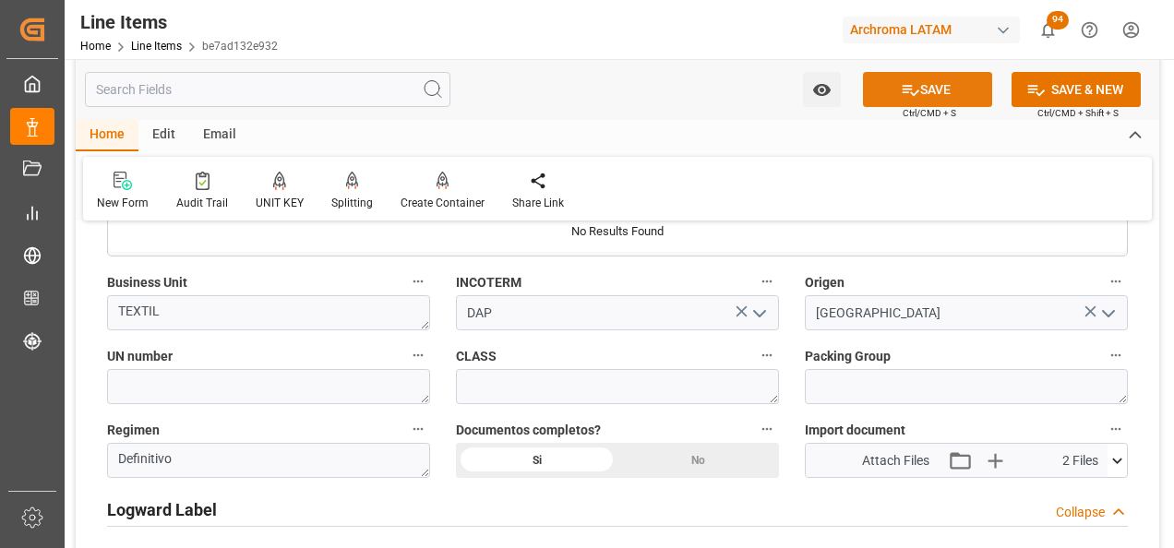
click at [931, 83] on button "SAVE" at bounding box center [927, 89] width 129 height 35
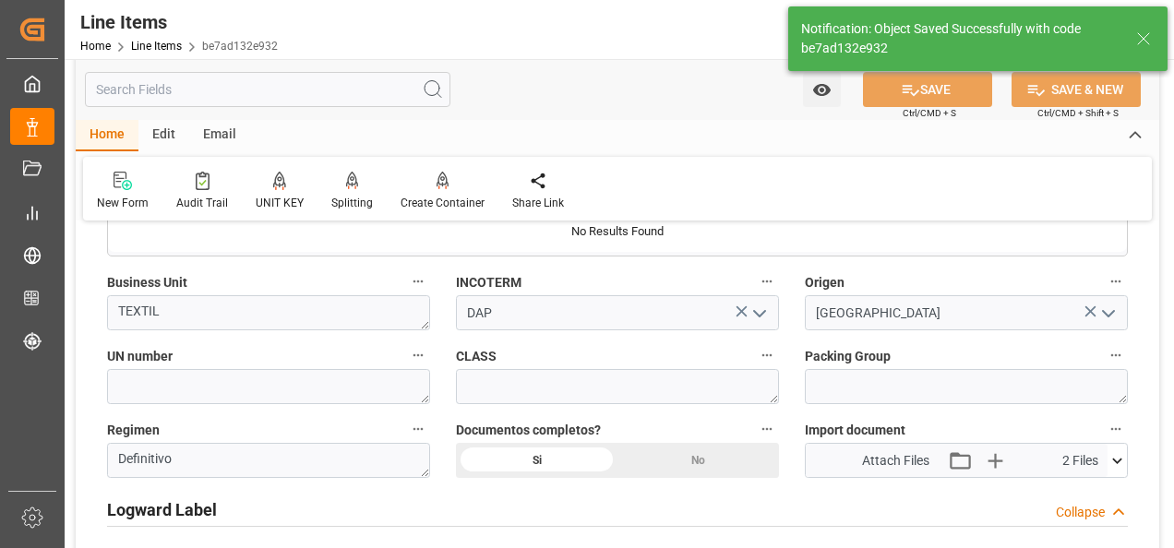
type textarea "2 PALLET"
type input "[DATE] 16:31"
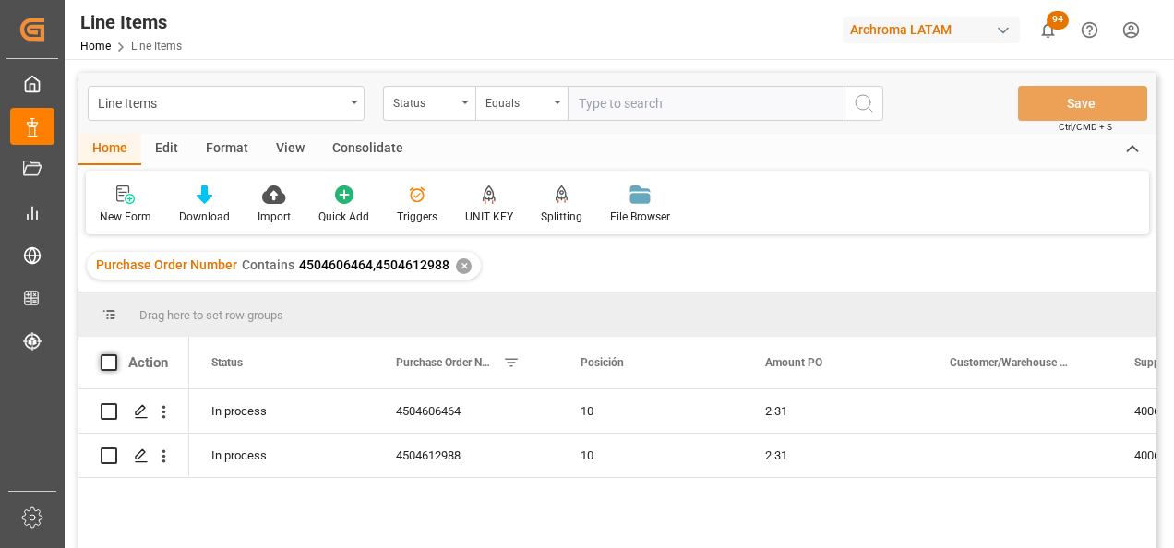
click at [101, 359] on div "Action" at bounding box center [133, 363] width 111 height 52
click at [110, 362] on span at bounding box center [109, 362] width 17 height 17
click at [114, 354] on input "checkbox" at bounding box center [114, 354] width 0 height 0
checkbox input "true"
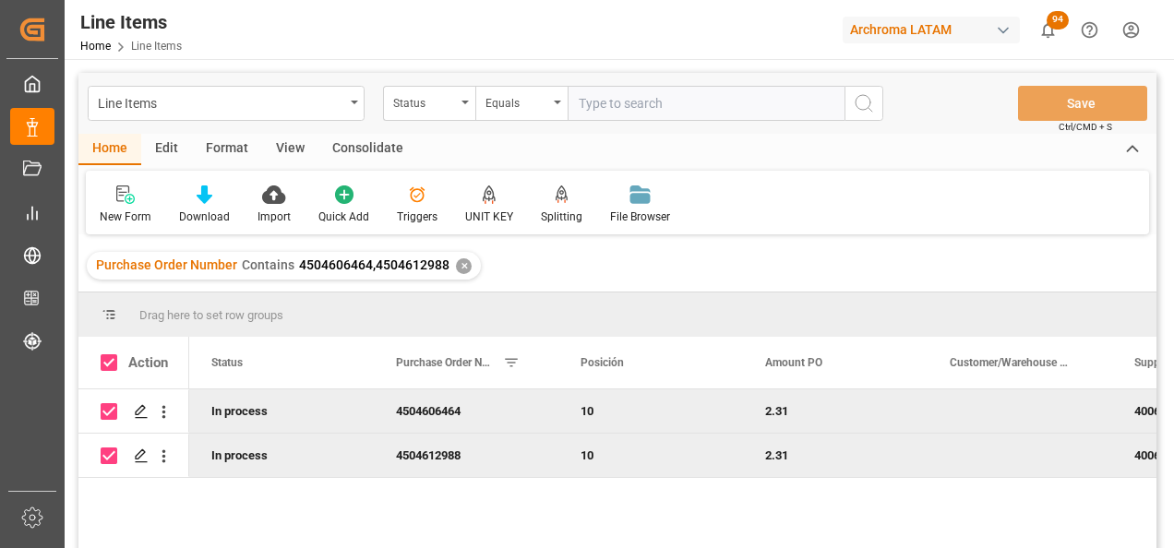
click at [351, 141] on div "Consolidate" at bounding box center [367, 149] width 99 height 31
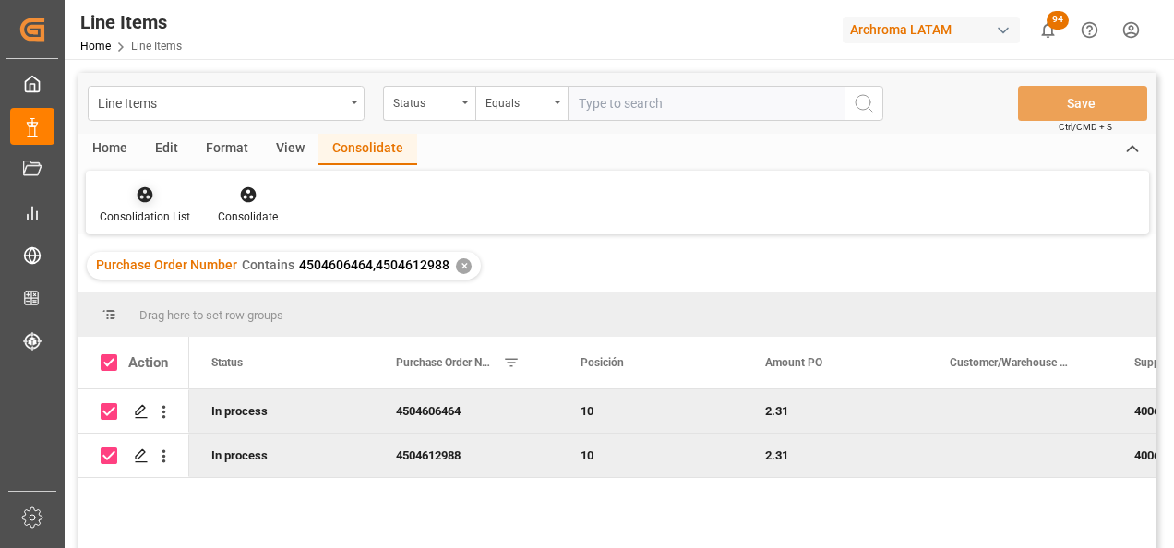
click at [146, 195] on icon at bounding box center [145, 195] width 16 height 16
click at [147, 255] on div "Line Items Status Equals Save Ctrl/CMD + S Home Edit Format View Consolidate Co…" at bounding box center [617, 335] width 1078 height 524
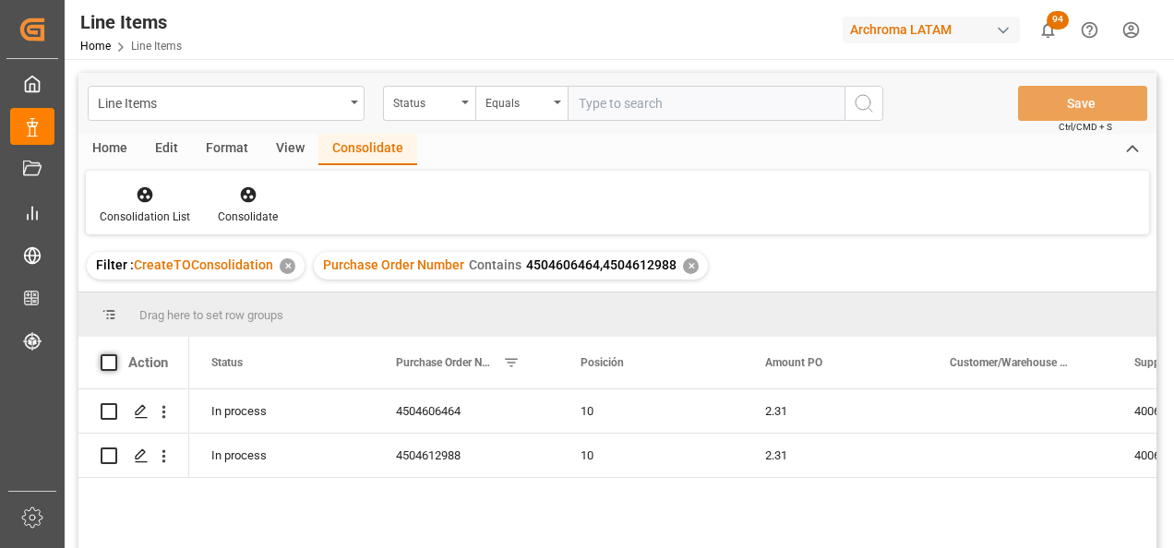
click at [104, 367] on span at bounding box center [109, 362] width 17 height 17
click at [114, 354] on input "checkbox" at bounding box center [114, 354] width 0 height 0
checkbox input "true"
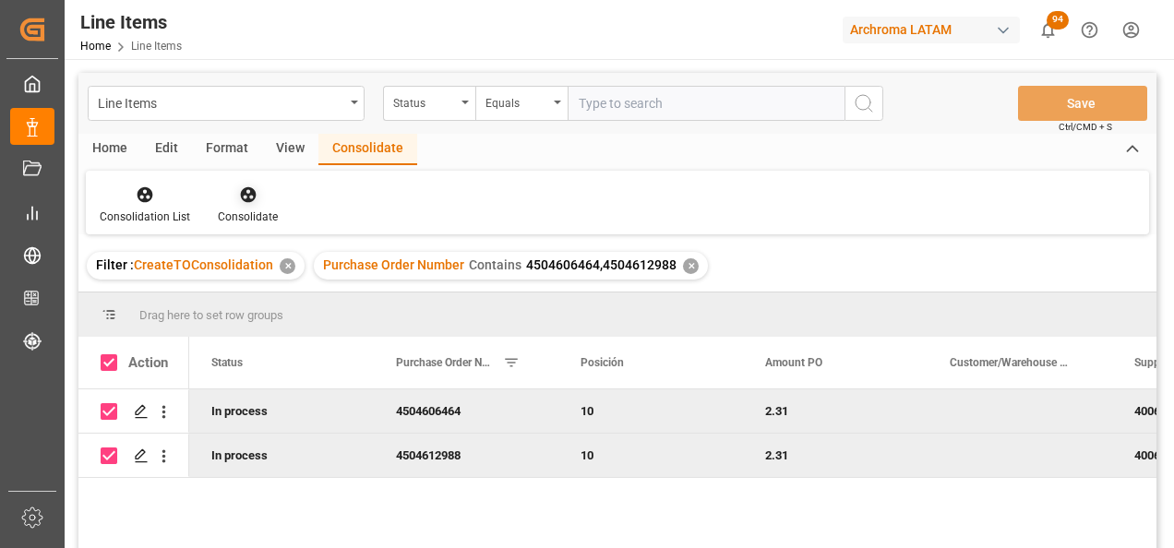
click at [233, 212] on div "Consolidate" at bounding box center [248, 217] width 60 height 17
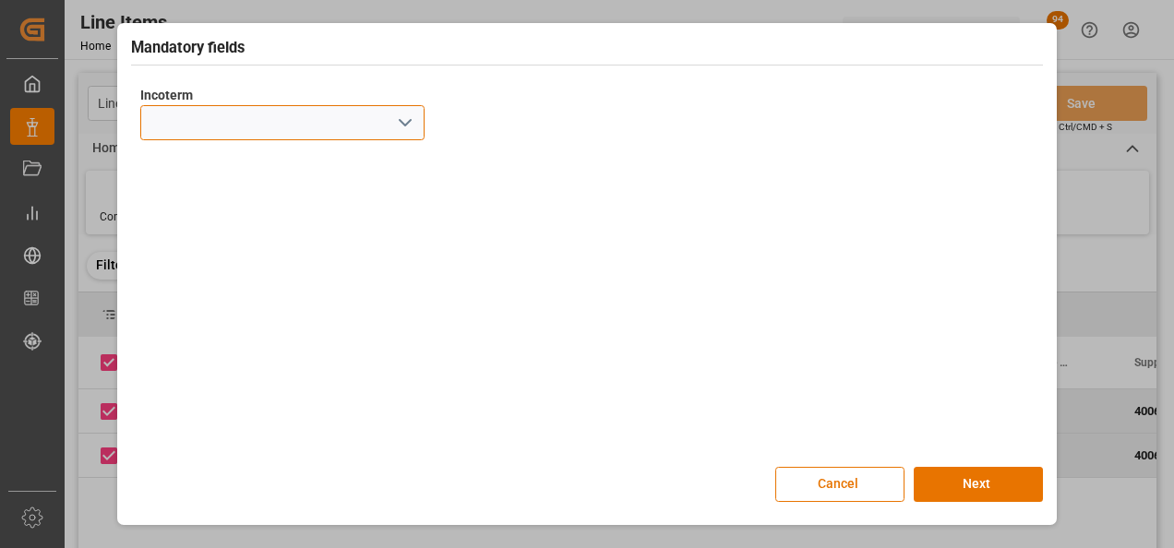
click at [420, 126] on input at bounding box center [282, 122] width 284 height 35
click at [410, 126] on icon "open menu" at bounding box center [405, 123] width 22 height 22
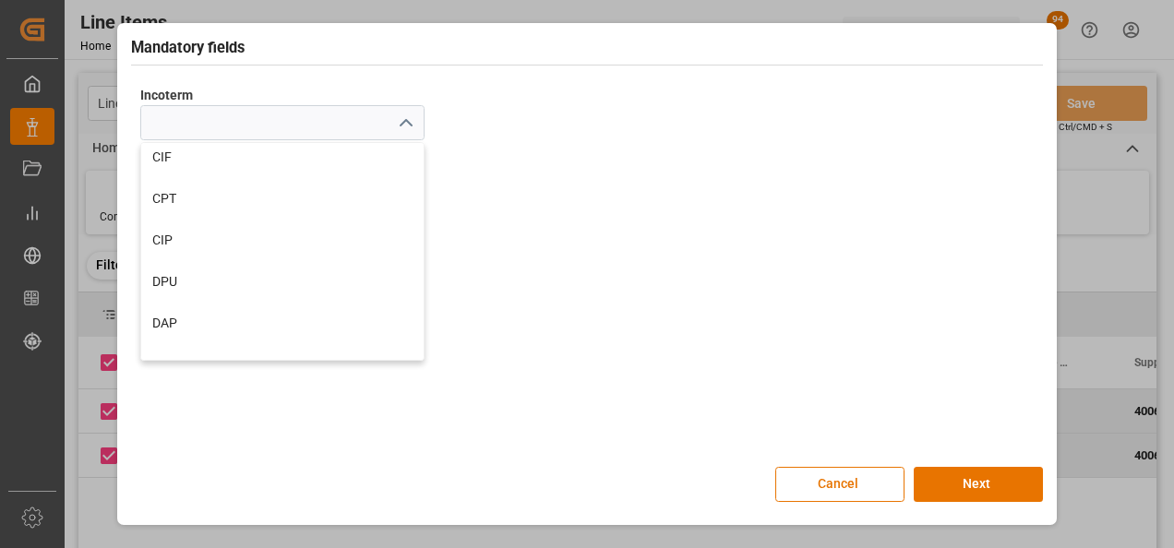
scroll to position [239, 0]
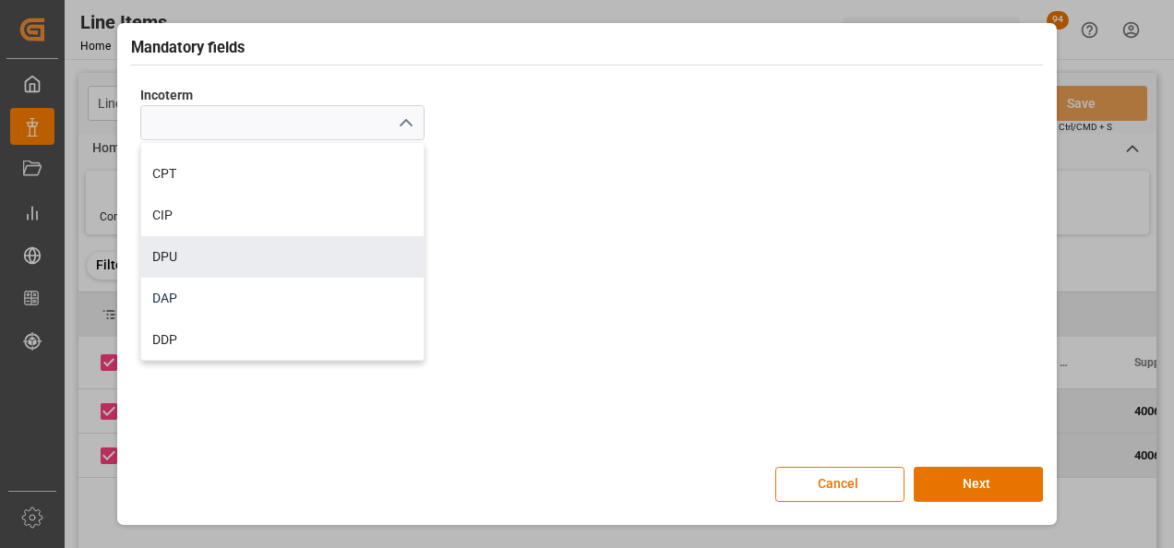
click at [334, 286] on div "DAP" at bounding box center [282, 299] width 282 height 42
type input "DAP"
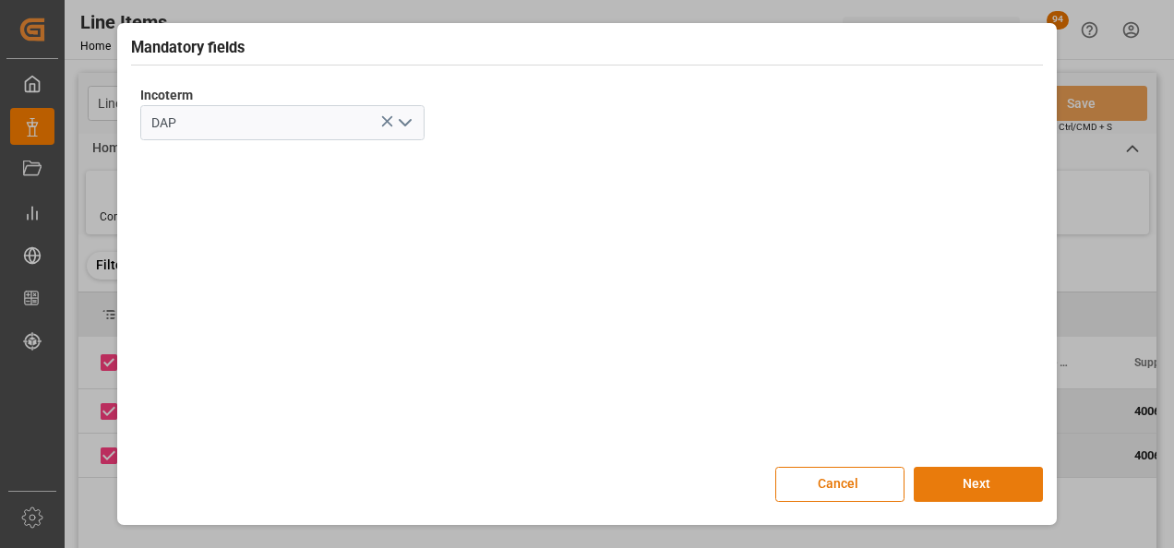
click at [943, 474] on button "Next" at bounding box center [977, 484] width 129 height 35
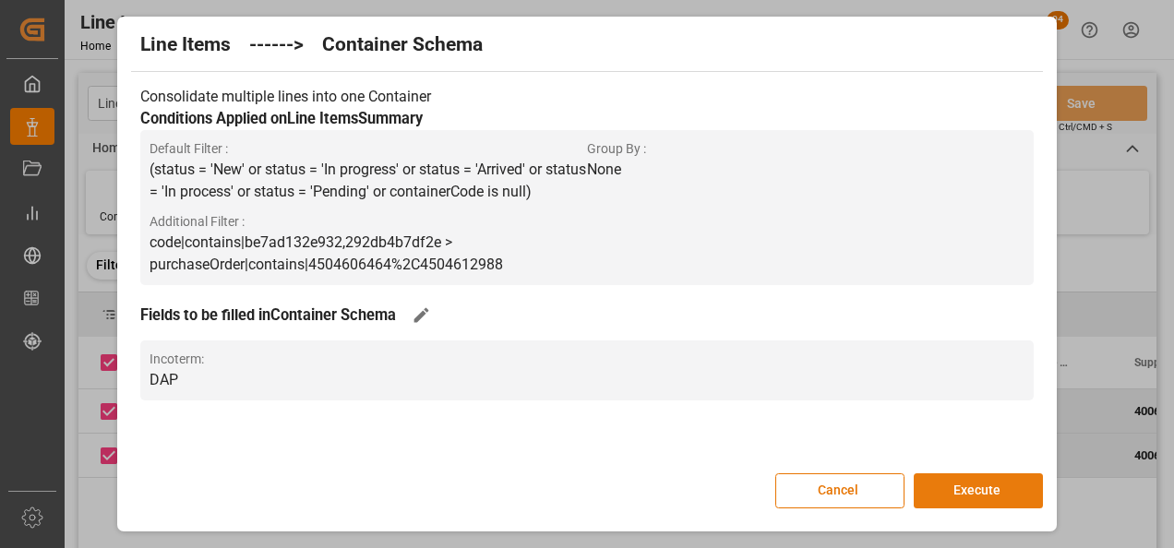
click at [943, 482] on button "Execute" at bounding box center [977, 490] width 129 height 35
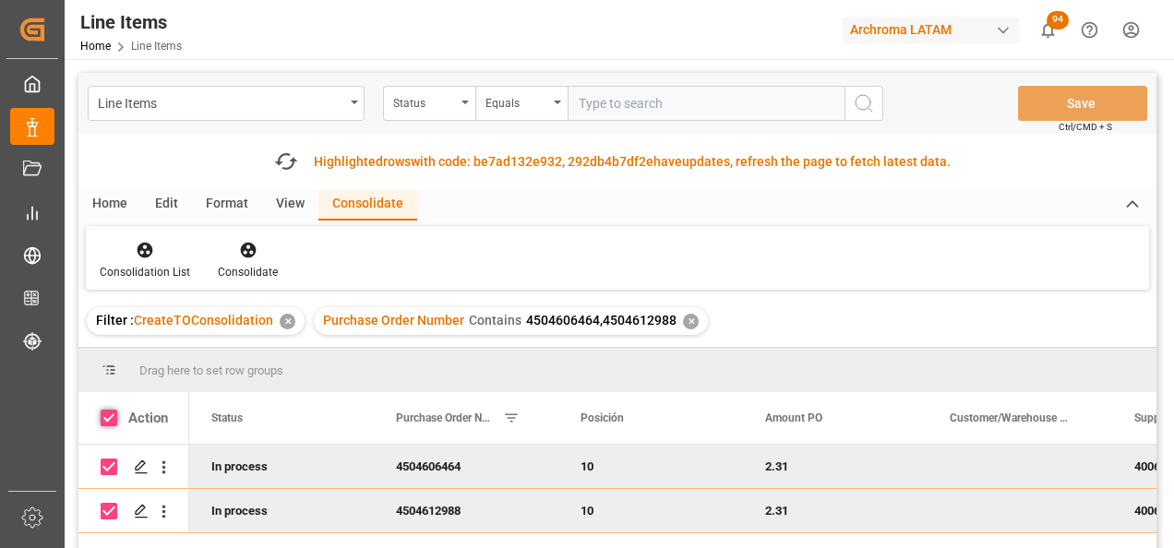
click at [110, 412] on span at bounding box center [109, 418] width 17 height 17
click at [114, 410] on input "checkbox" at bounding box center [114, 410] width 0 height 0
checkbox input "false"
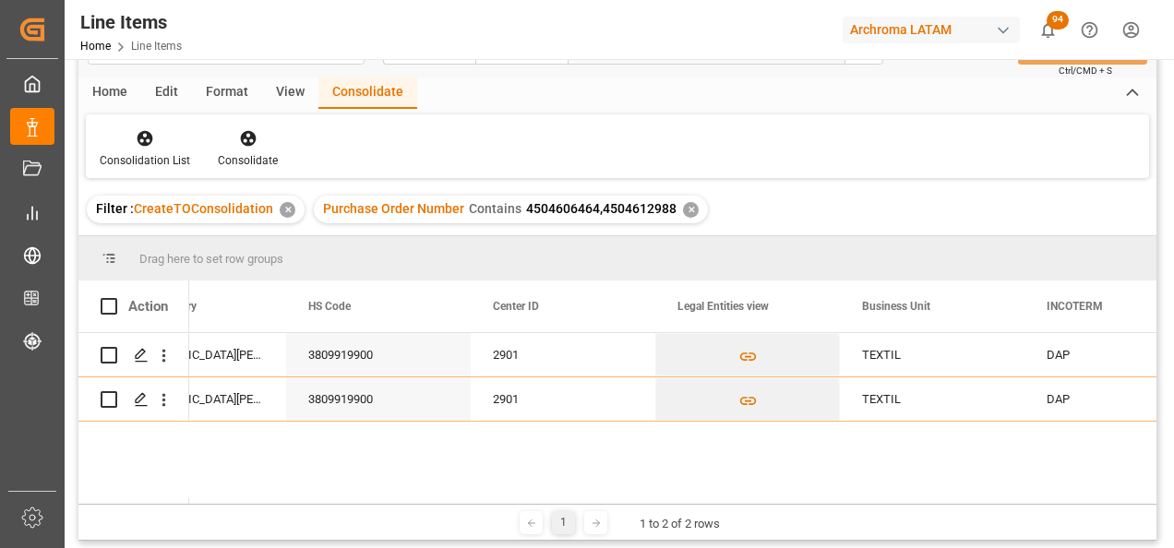
scroll to position [0, 0]
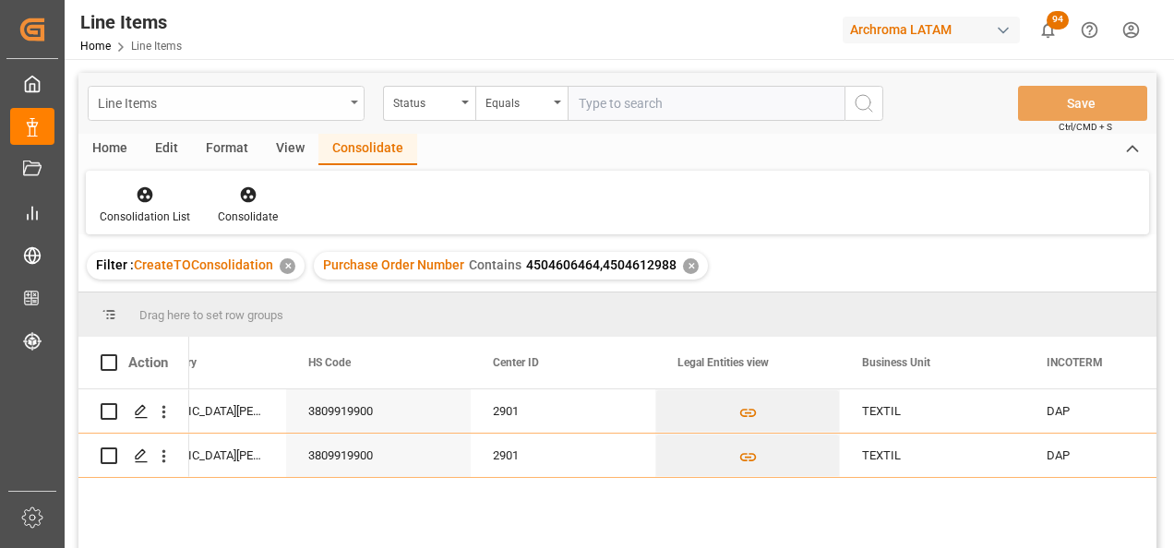
click at [308, 109] on div "Line Items" at bounding box center [221, 101] width 246 height 23
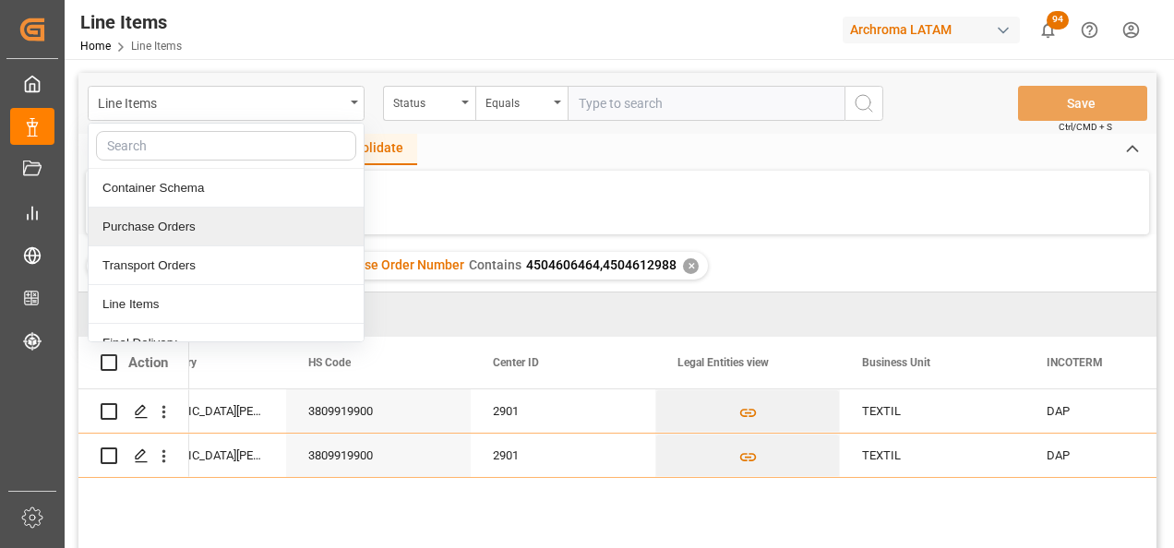
click at [190, 232] on div "Purchase Orders" at bounding box center [226, 227] width 275 height 39
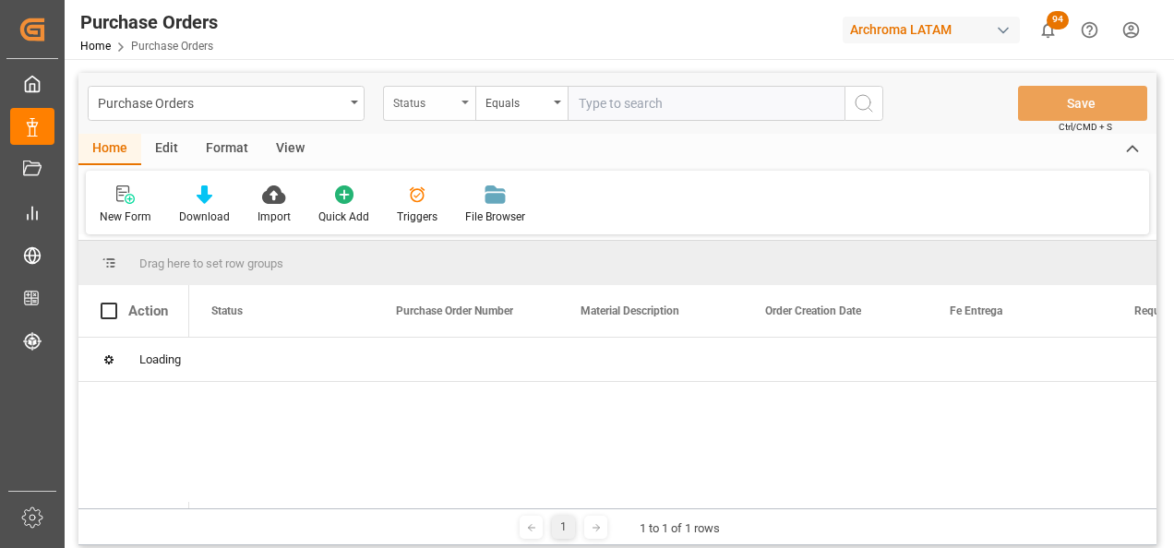
click at [454, 109] on div "Status" at bounding box center [424, 100] width 63 height 21
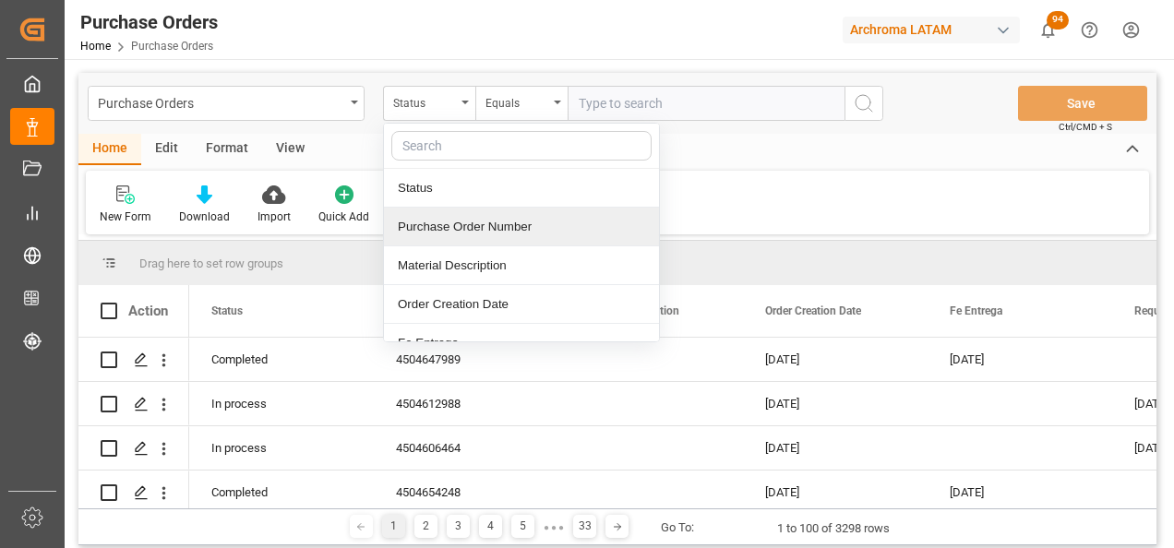
click at [468, 222] on div "Purchase Order Number" at bounding box center [521, 227] width 275 height 39
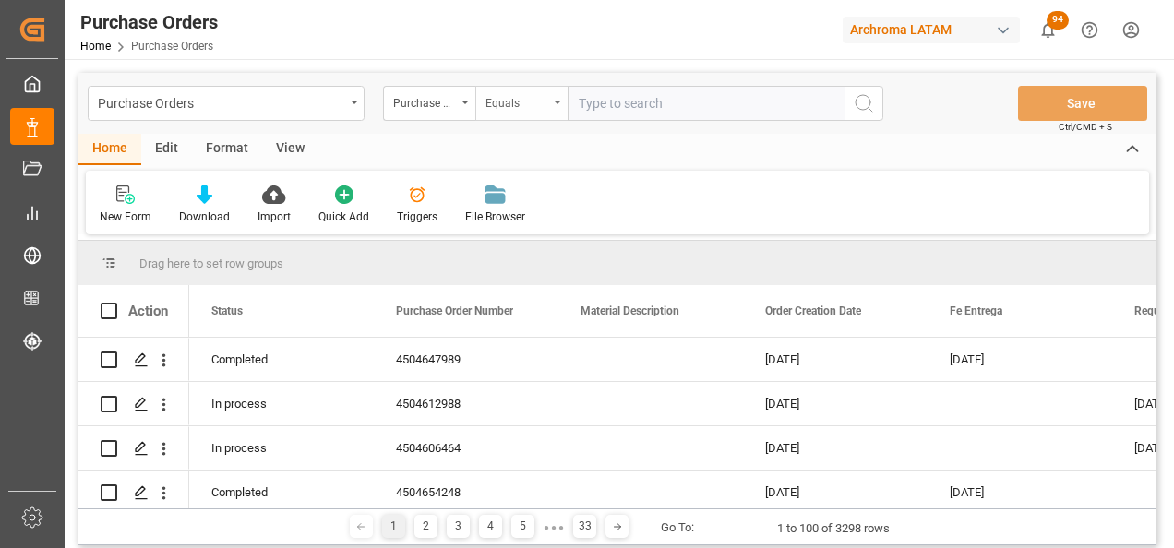
click at [525, 101] on div "Equals" at bounding box center [516, 100] width 63 height 21
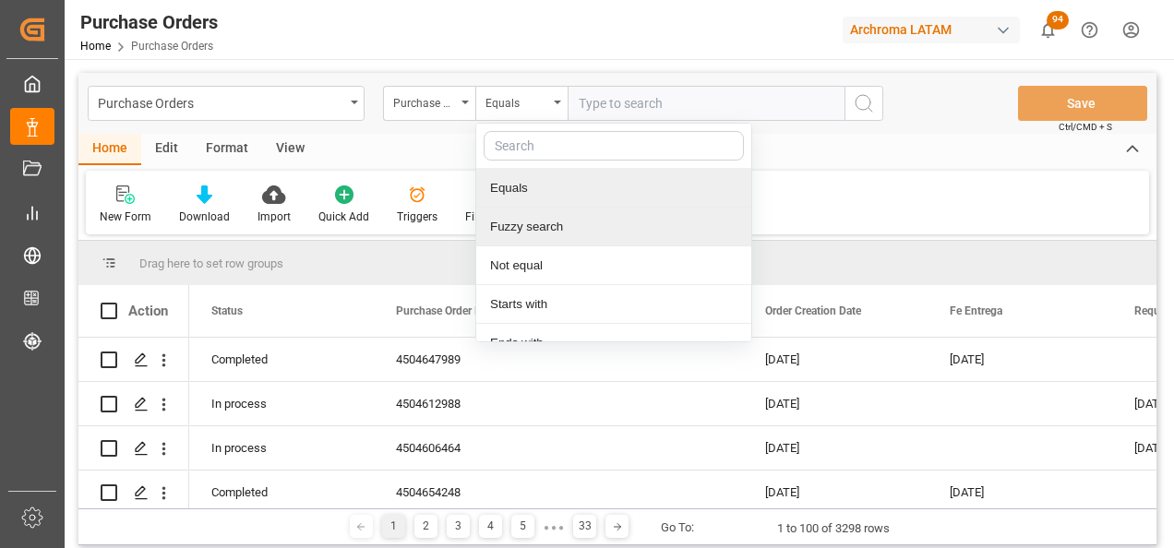
click at [545, 218] on div "Fuzzy search" at bounding box center [613, 227] width 275 height 39
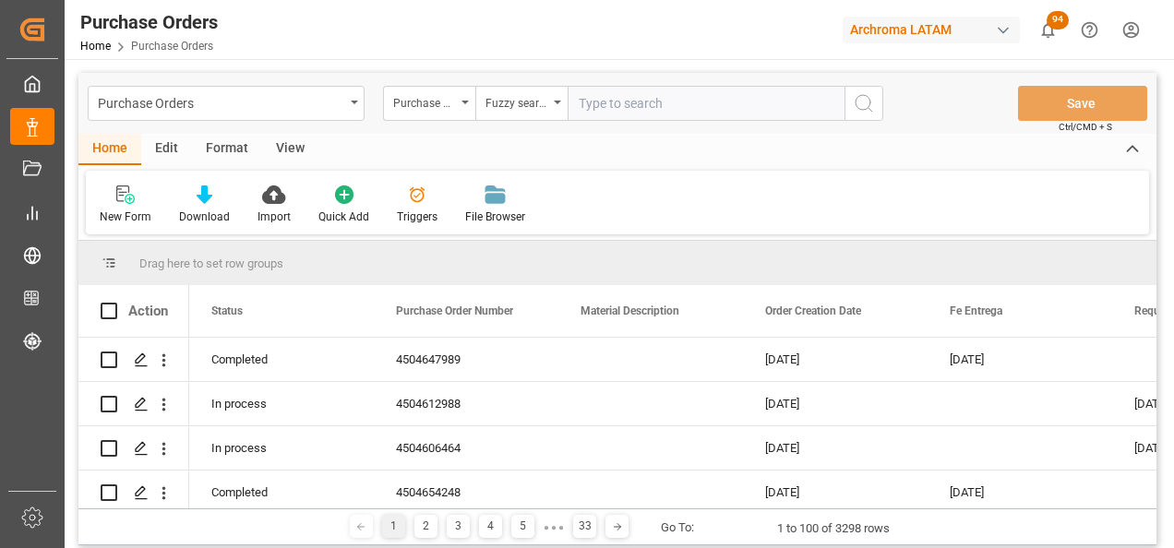
paste input "4504635638"
type input "4504635638"
click at [862, 101] on icon "search button" at bounding box center [864, 103] width 22 height 22
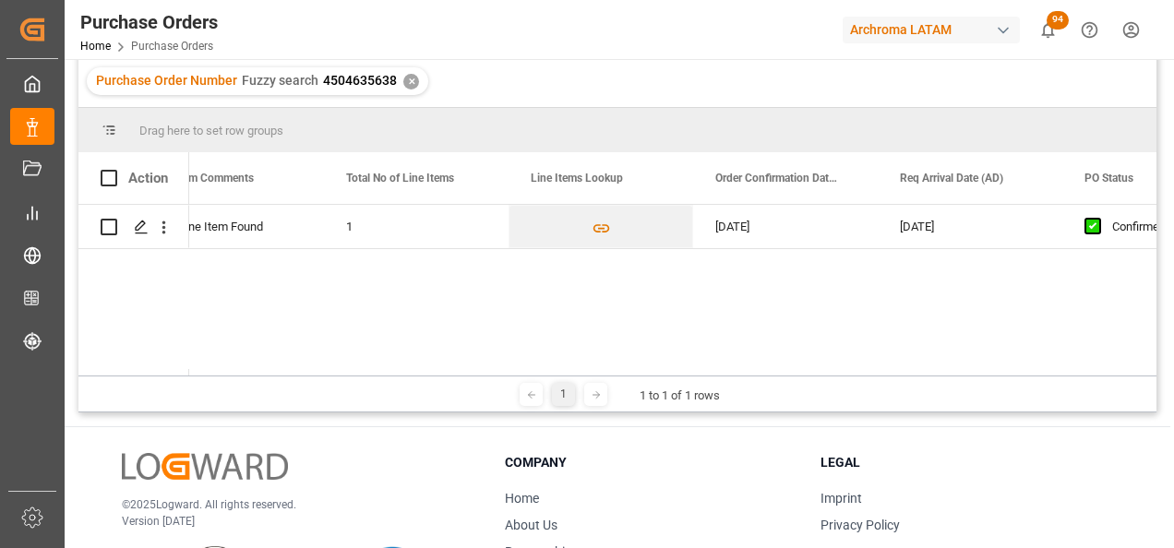
scroll to position [0, 1557]
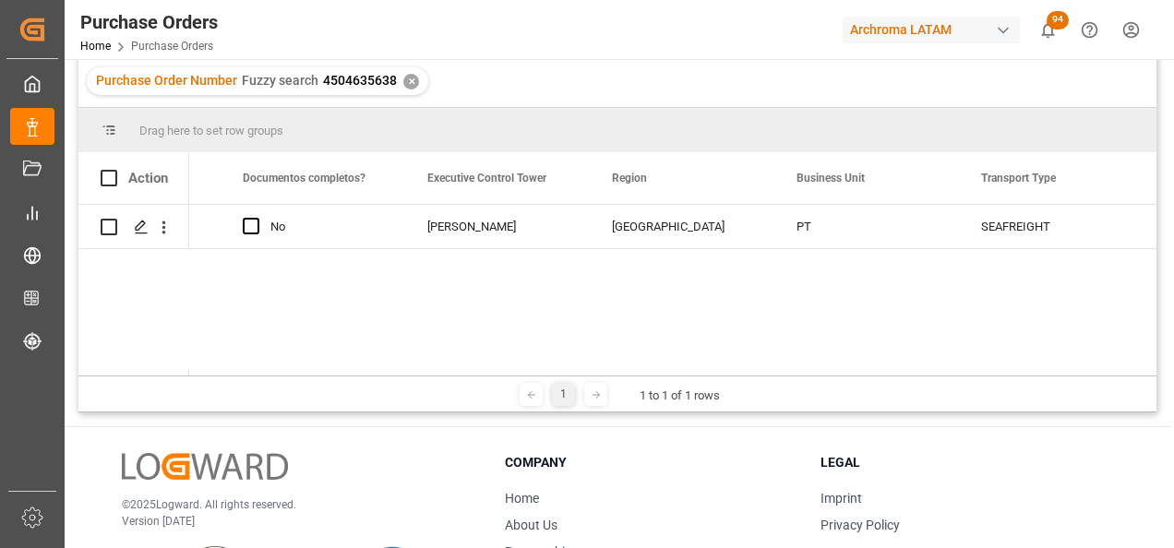
click at [404, 84] on div "✕" at bounding box center [411, 82] width 16 height 16
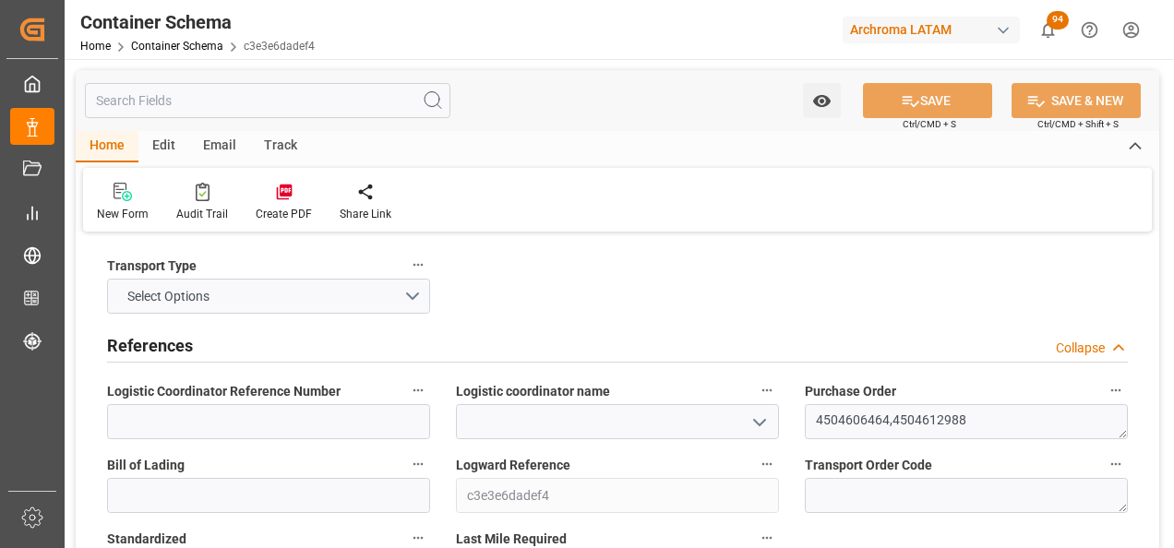
type input "0"
type input "2"
type input "15"
type input "15000"
type input "15855"
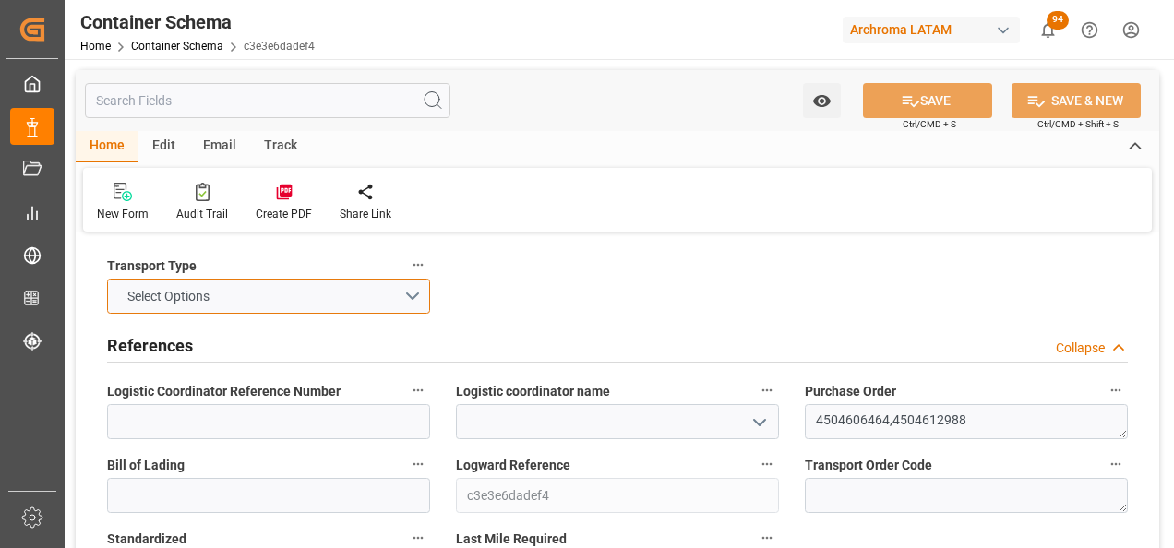
click at [408, 303] on button "Select Options" at bounding box center [268, 296] width 323 height 35
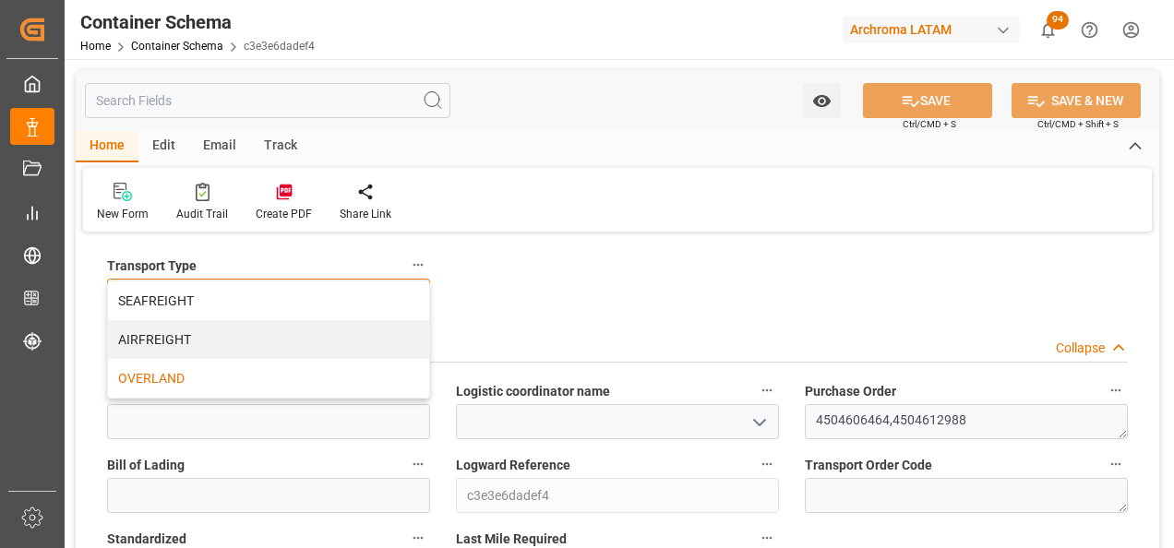
click at [370, 368] on div "OVERLAND" at bounding box center [268, 378] width 321 height 39
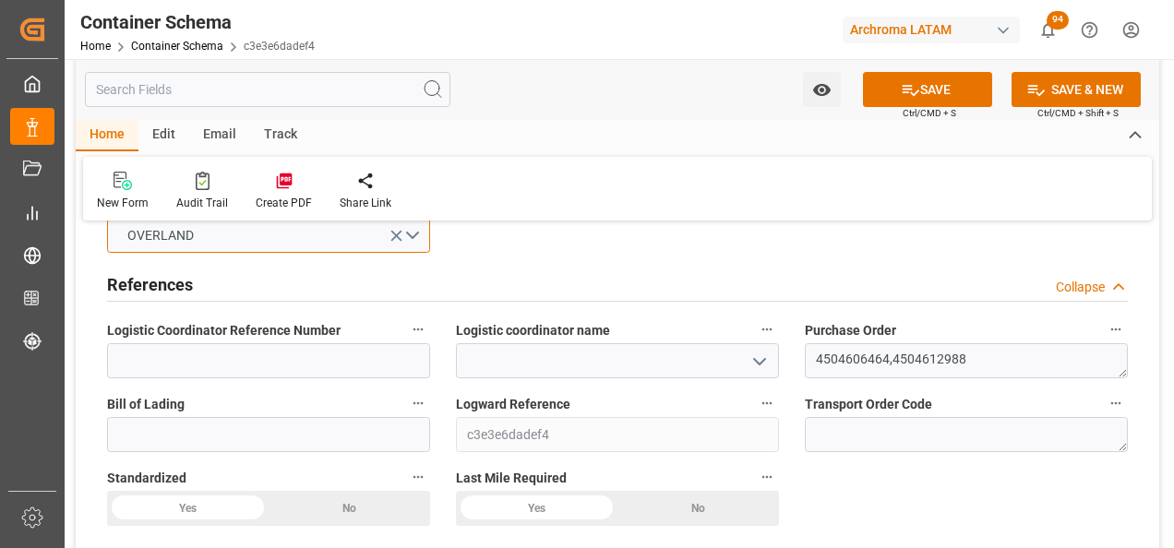
scroll to position [92, 0]
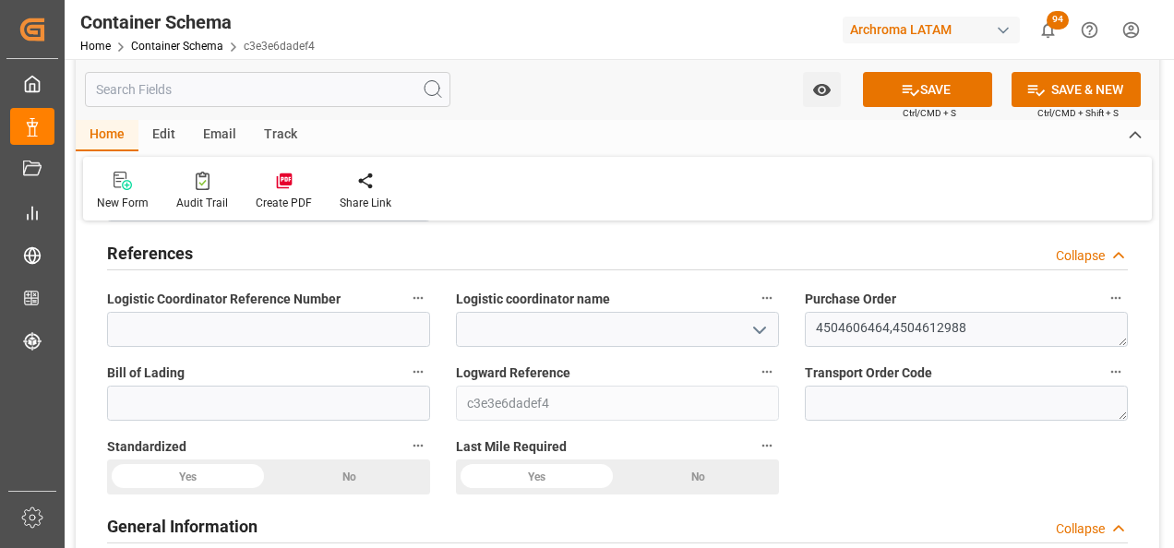
click at [763, 332] on icon "open menu" at bounding box center [759, 330] width 22 height 22
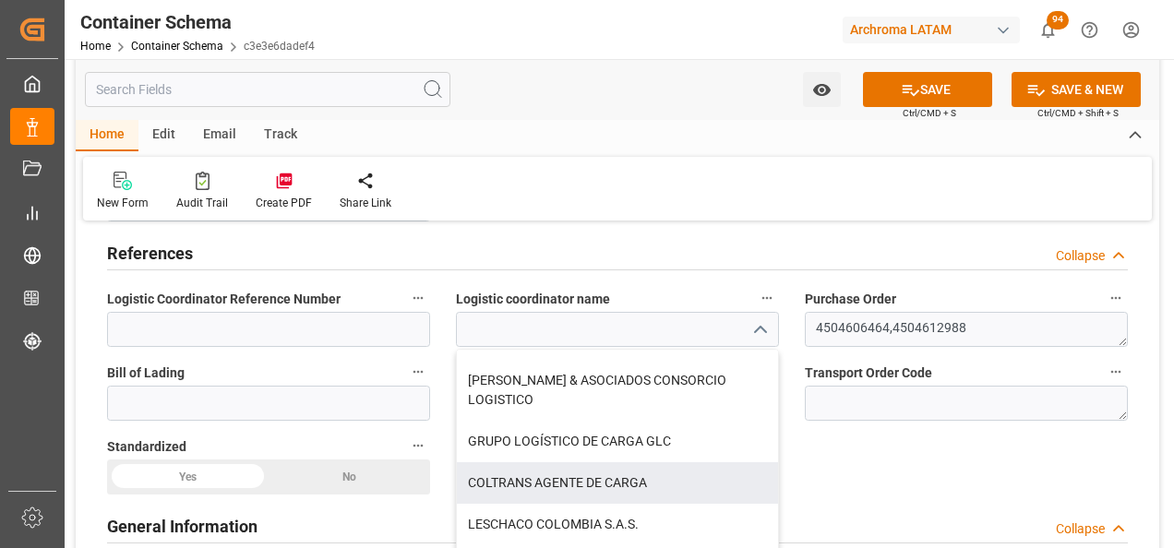
scroll to position [30, 0]
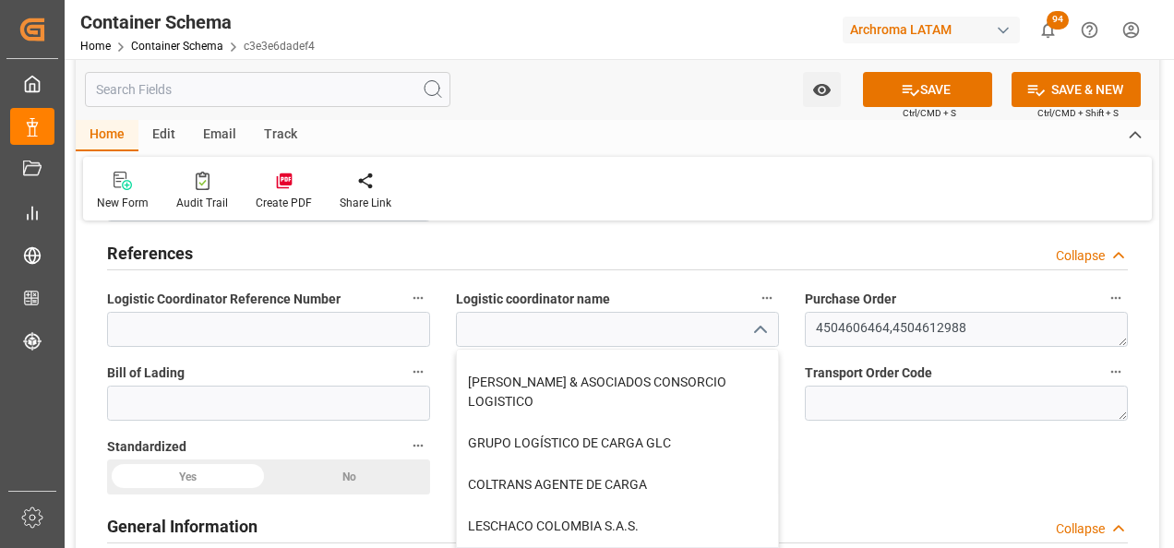
type input "ARDONSA GT"
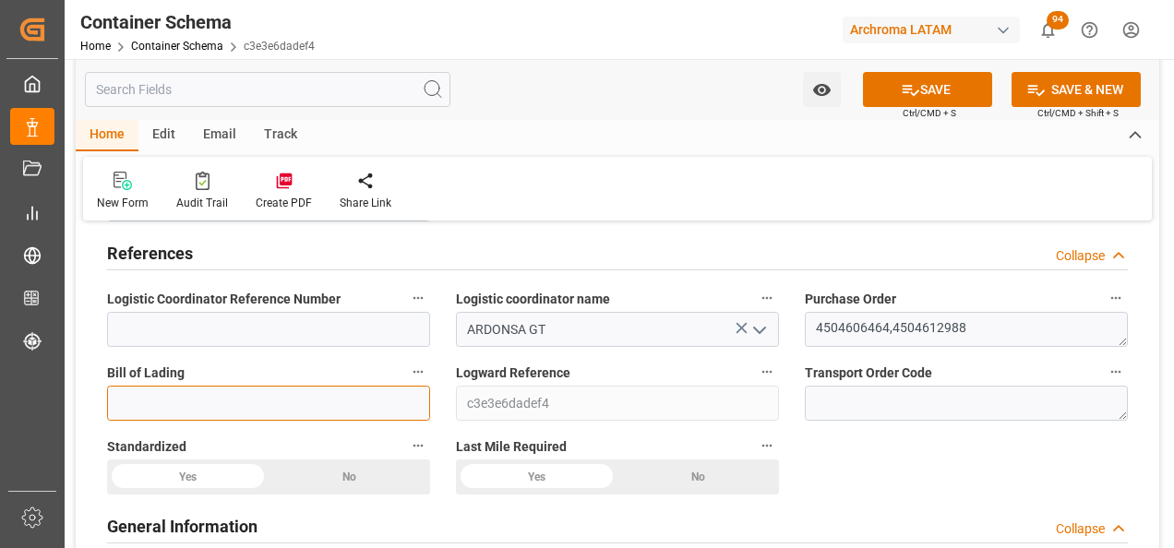
click at [342, 404] on input at bounding box center [268, 403] width 323 height 35
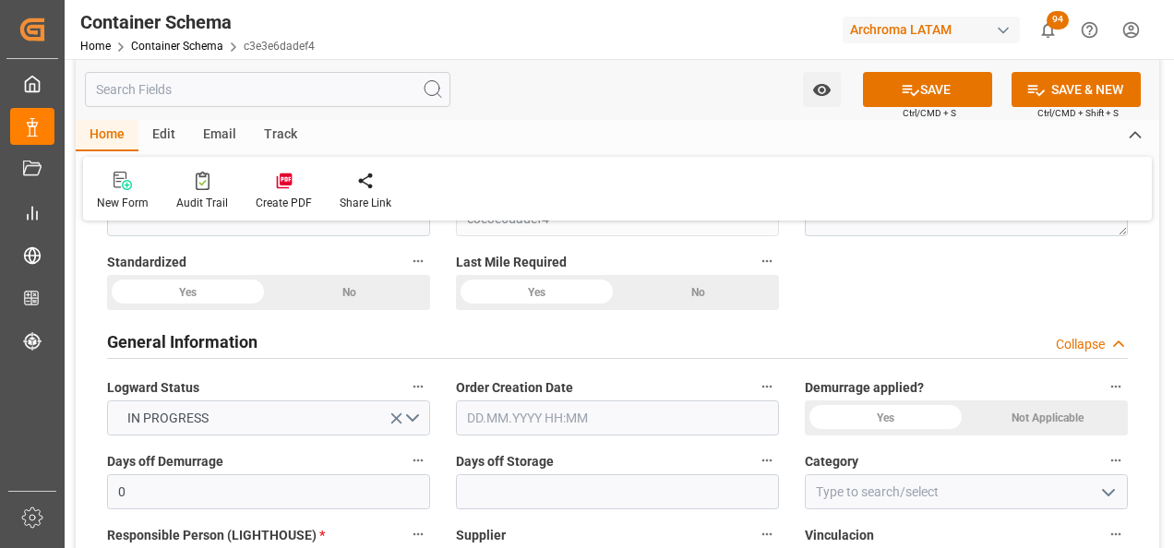
scroll to position [369, 0]
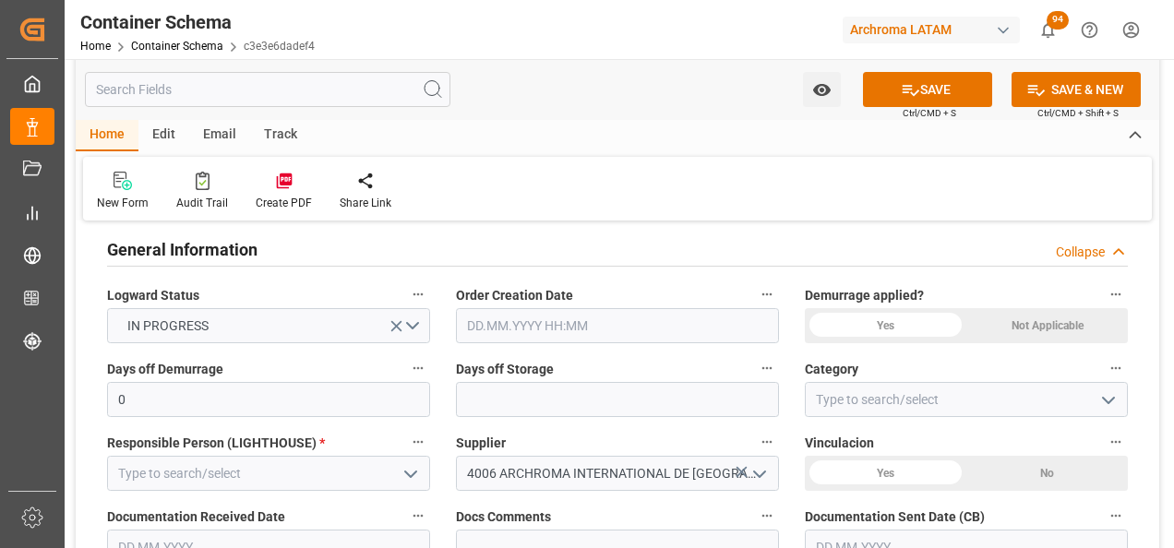
click at [611, 334] on input "text" at bounding box center [617, 325] width 323 height 35
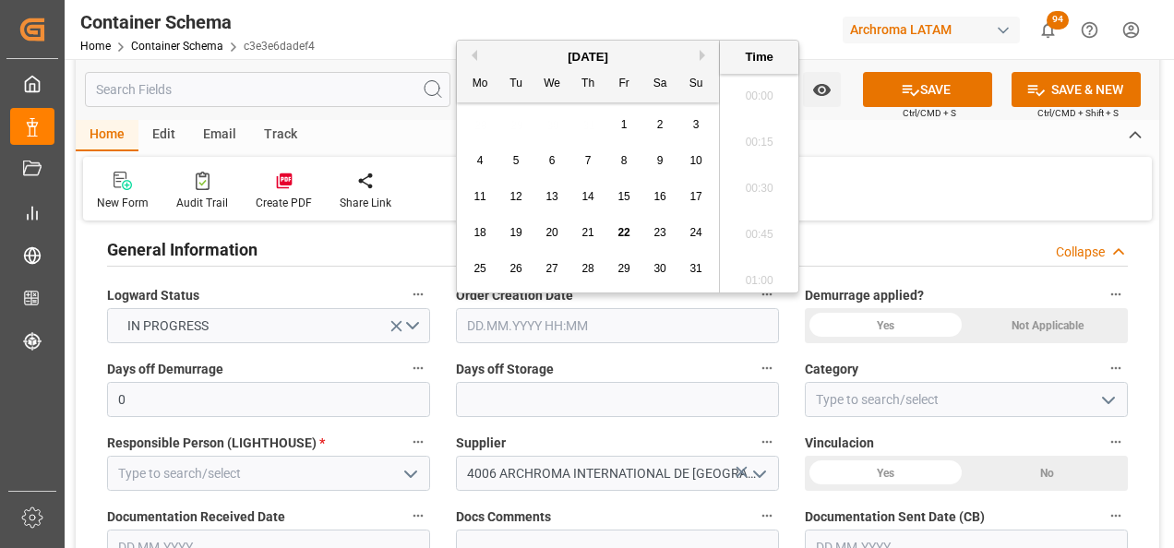
scroll to position [2036, 0]
click at [479, 136] on div "28 29 30 31 1 2 3" at bounding box center [588, 125] width 252 height 36
click at [621, 231] on span "22" at bounding box center [623, 232] width 12 height 13
click at [761, 187] on li "11:30" at bounding box center [759, 183] width 78 height 46
type input "22.08.2025 11:30"
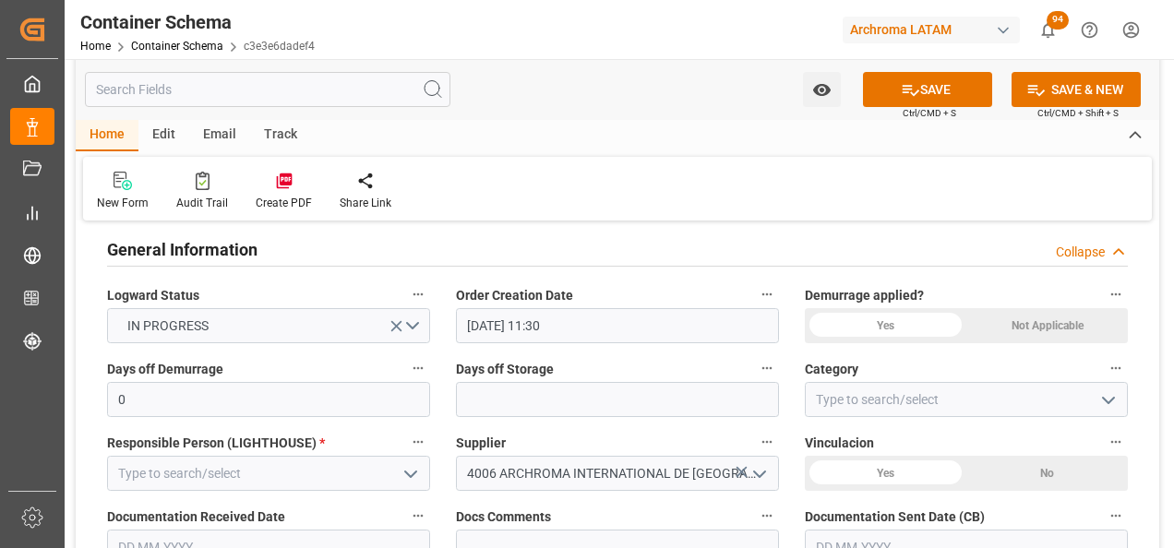
click at [1112, 404] on icon "open menu" at bounding box center [1108, 400] width 22 height 22
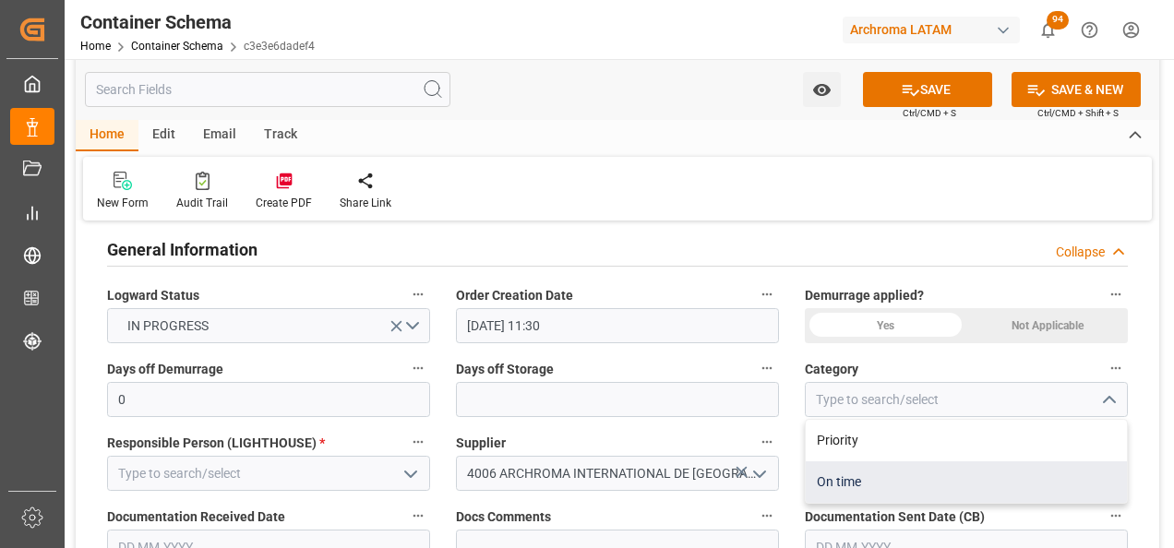
click at [975, 469] on div "On time" at bounding box center [965, 482] width 321 height 42
type input "On time"
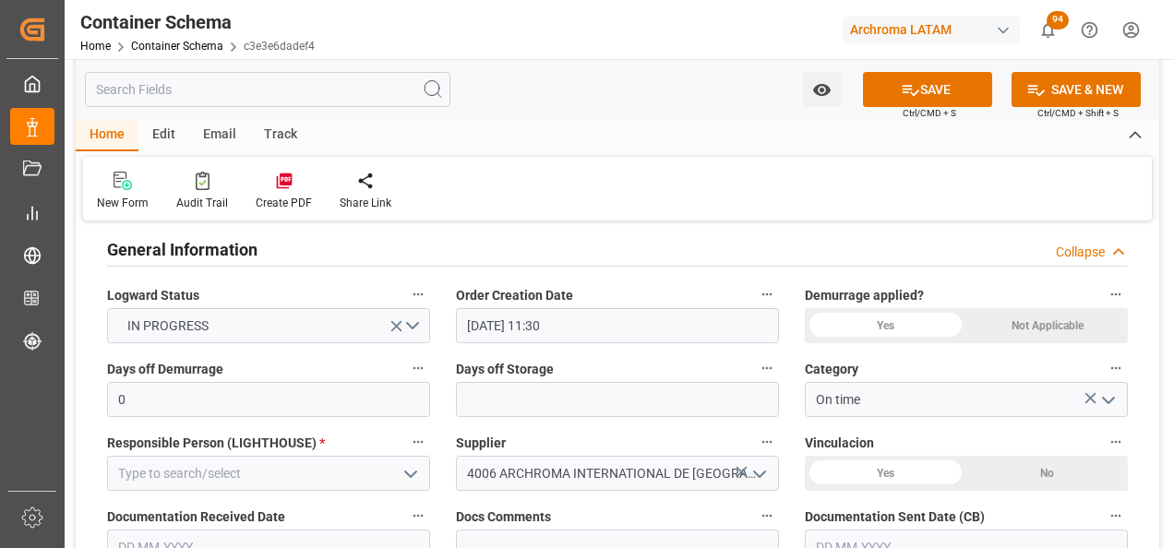
click at [415, 481] on icon "open menu" at bounding box center [411, 474] width 22 height 22
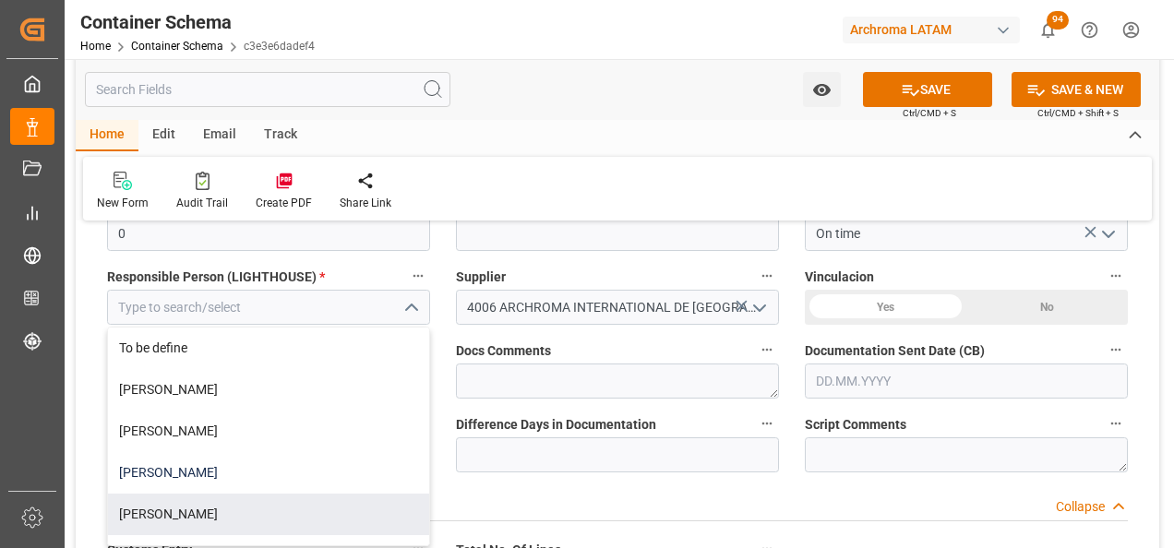
scroll to position [554, 0]
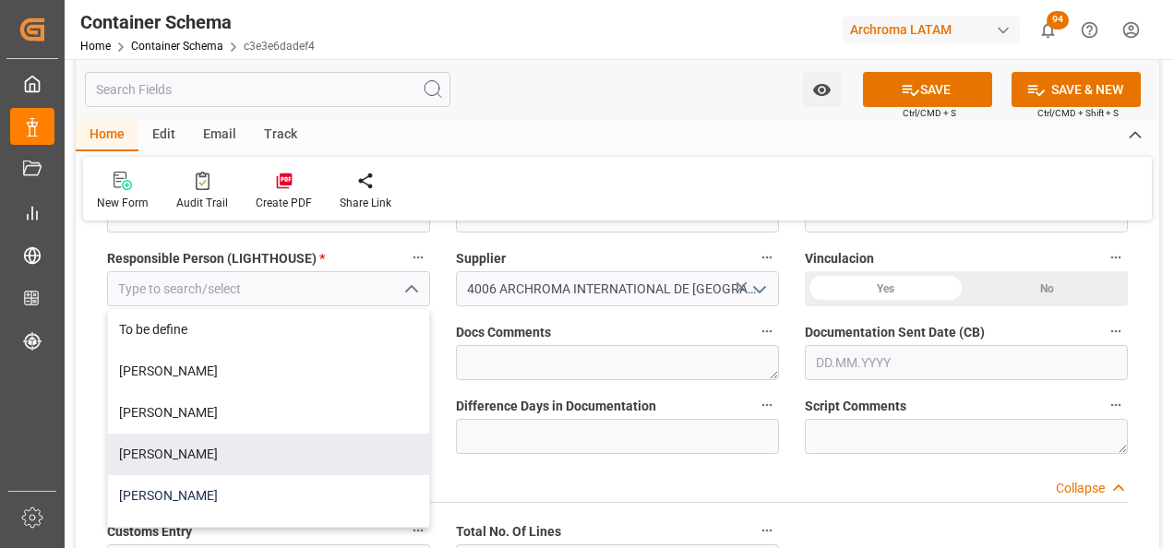
click at [376, 481] on div "[PERSON_NAME]" at bounding box center [268, 496] width 321 height 42
type input "[PERSON_NAME]"
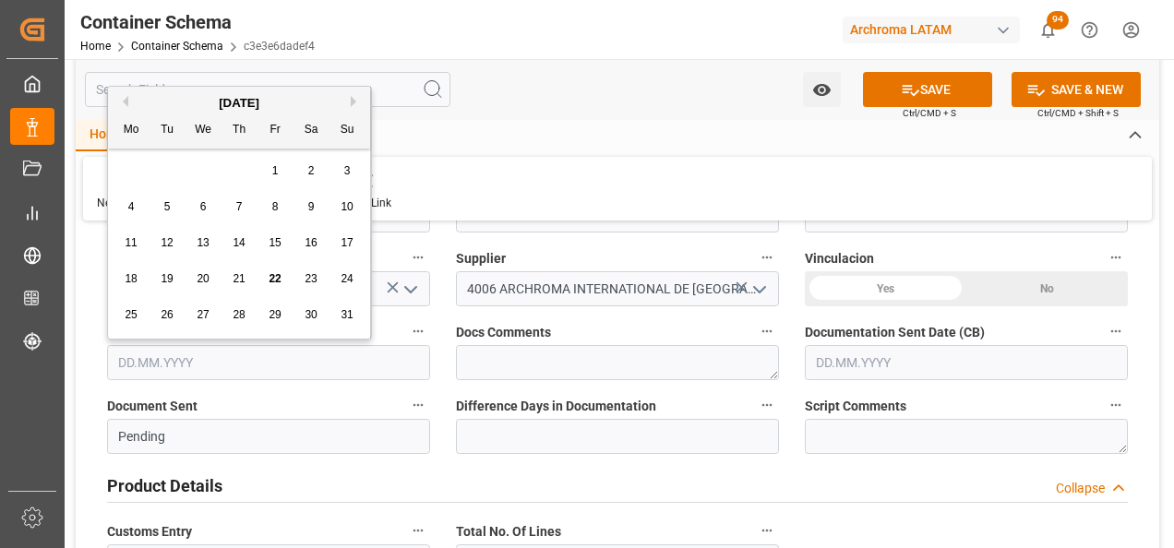
drag, startPoint x: 370, startPoint y: 367, endPoint x: 323, endPoint y: 366, distance: 47.1
click at [370, 367] on input "text" at bounding box center [268, 362] width 323 height 35
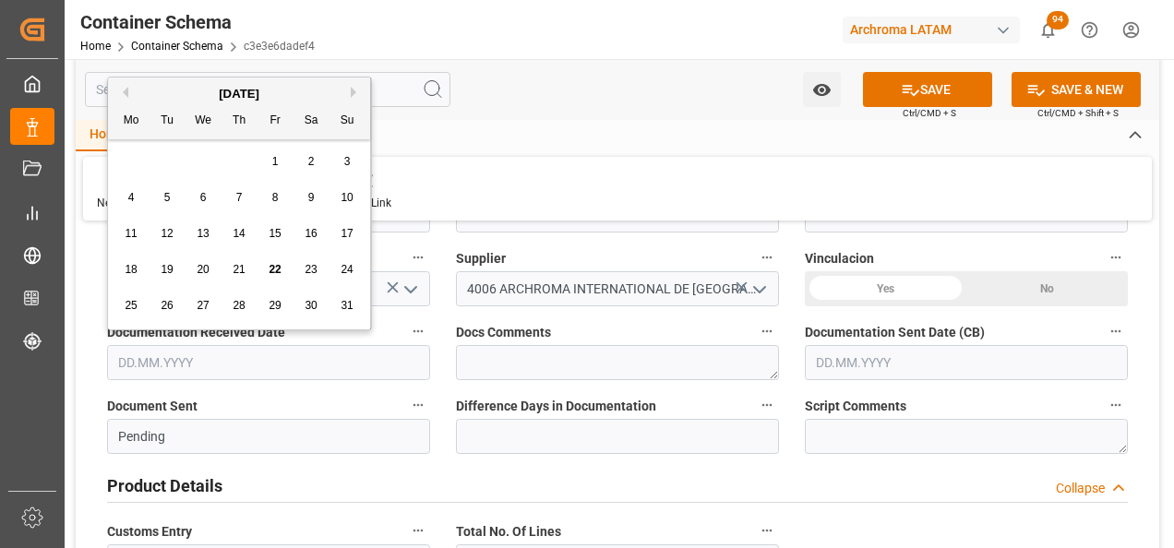
click at [136, 169] on div "28 29 30 31 1 2 3" at bounding box center [239, 162] width 252 height 36
click at [280, 267] on span "22" at bounding box center [274, 269] width 12 height 13
type input "[DATE]"
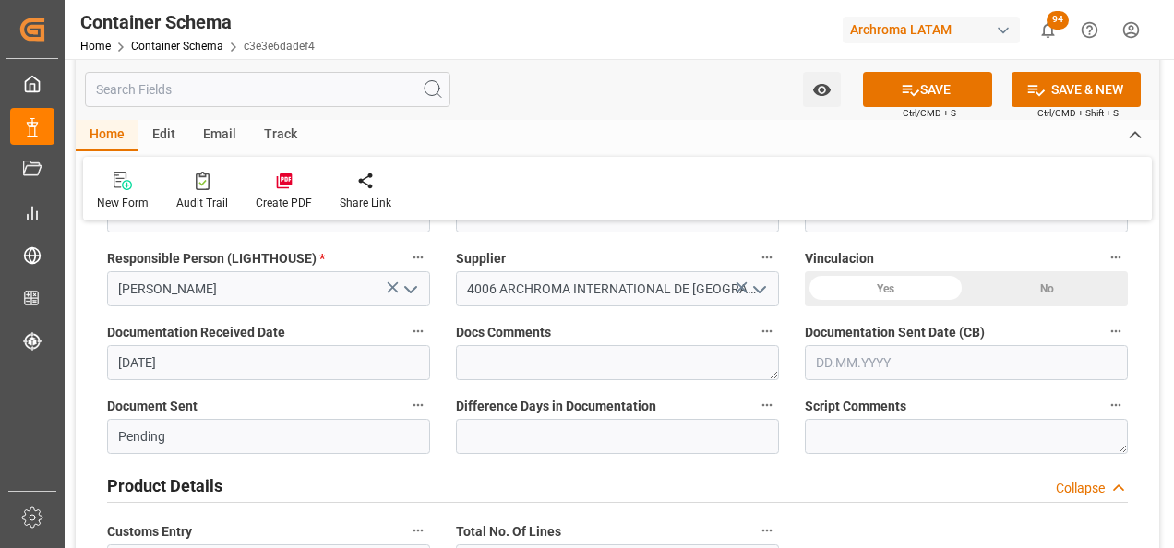
click at [882, 352] on input "text" at bounding box center [966, 362] width 323 height 35
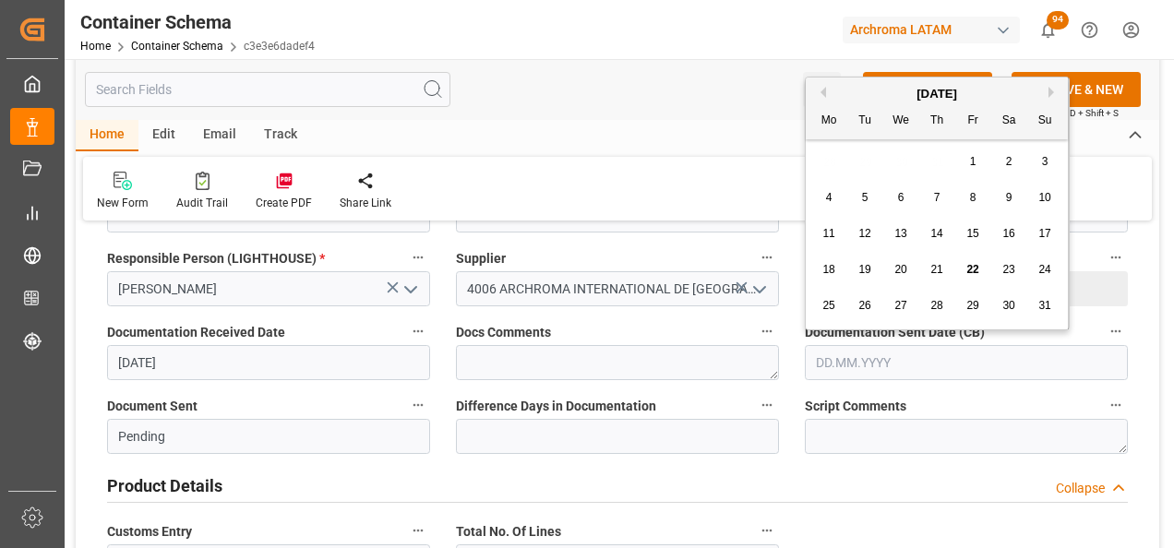
click at [825, 174] on div "28 29 30 31 1 2 3" at bounding box center [937, 162] width 252 height 36
click at [961, 274] on div "22" at bounding box center [972, 270] width 23 height 22
type input "[DATE]"
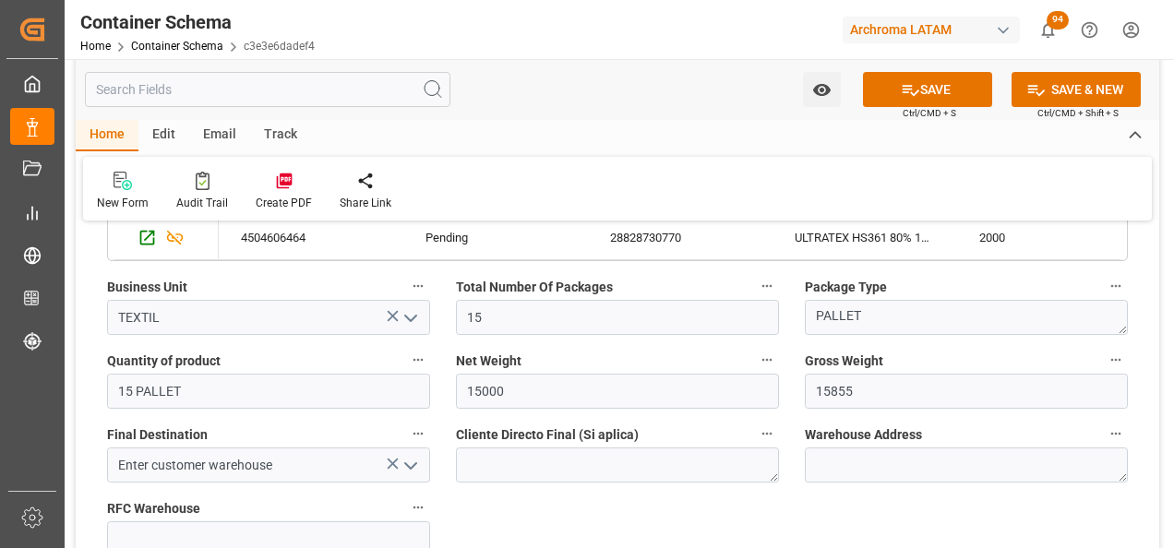
scroll to position [1199, 0]
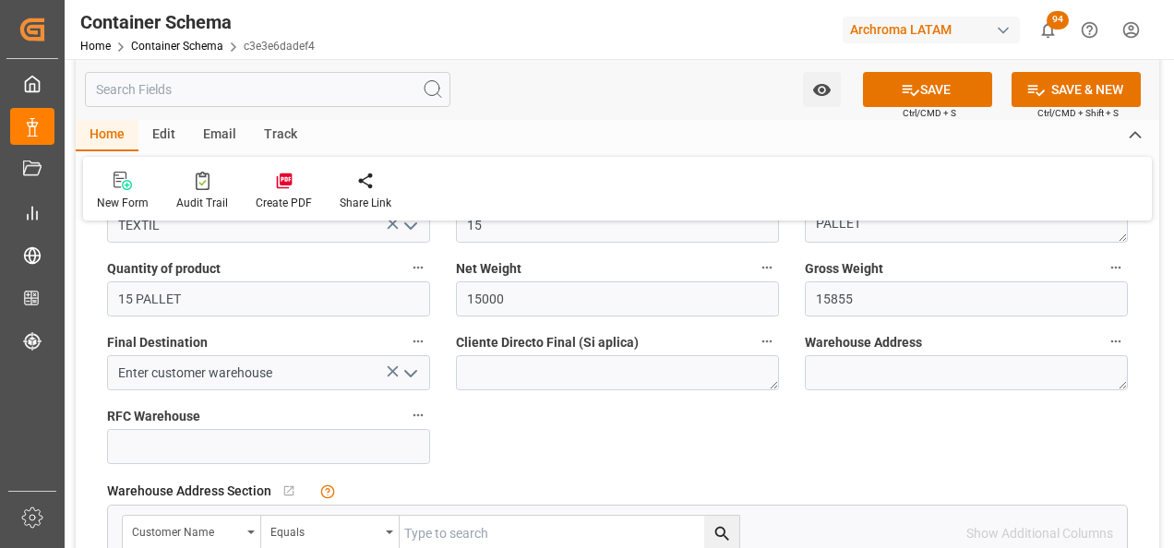
click at [414, 380] on icon "open menu" at bounding box center [411, 374] width 22 height 22
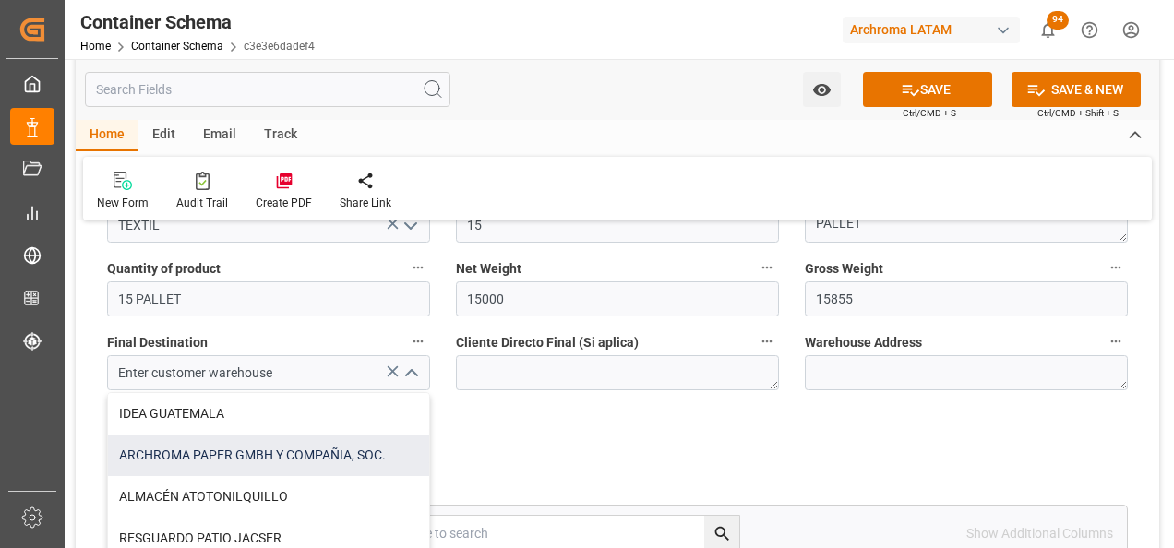
click at [301, 459] on div "ARCHROMA PAPER GMBH Y COMPAÑIA, SOC." at bounding box center [268, 456] width 321 height 42
type input "ARCHROMA PAPER GMBH Y COMPAÑIA, SOC."
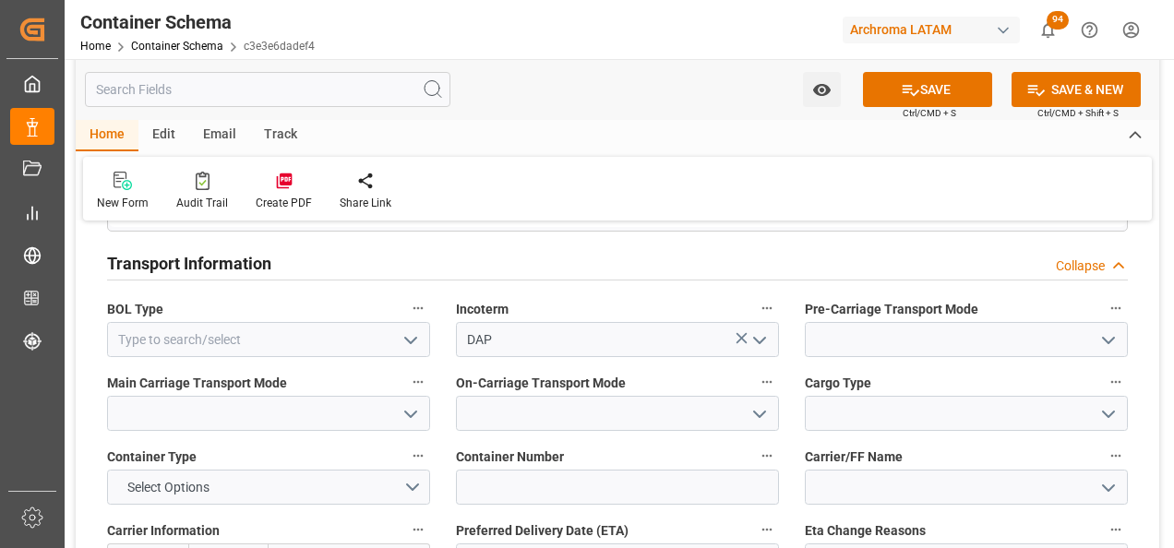
scroll to position [1661, 0]
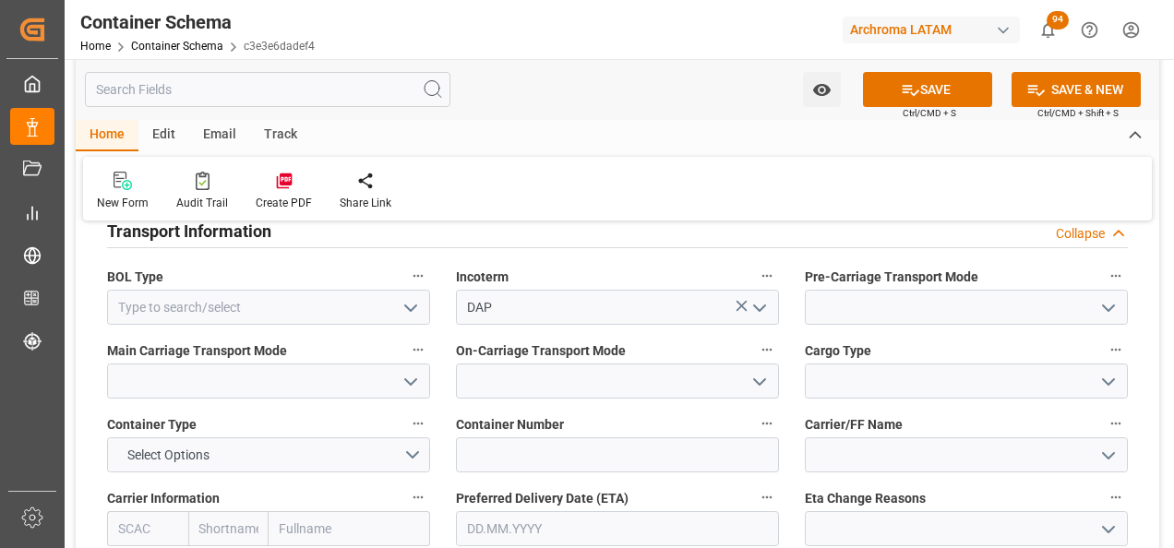
click at [411, 304] on icon "open menu" at bounding box center [411, 308] width 22 height 22
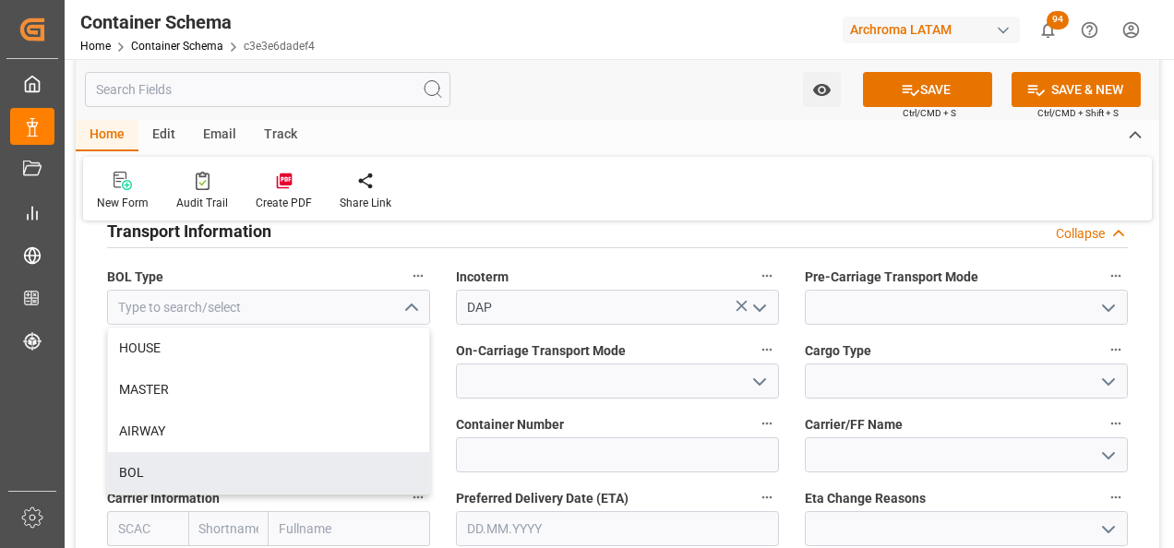
click at [307, 457] on div "BOL" at bounding box center [268, 473] width 321 height 42
type input "BOL"
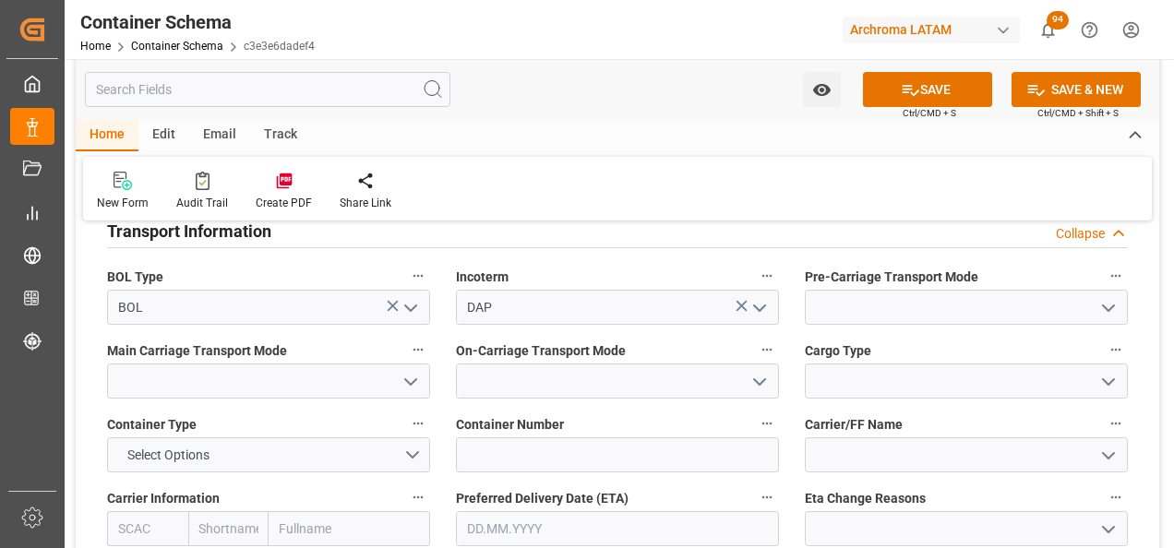
click at [1103, 309] on icon "open menu" at bounding box center [1108, 308] width 22 height 22
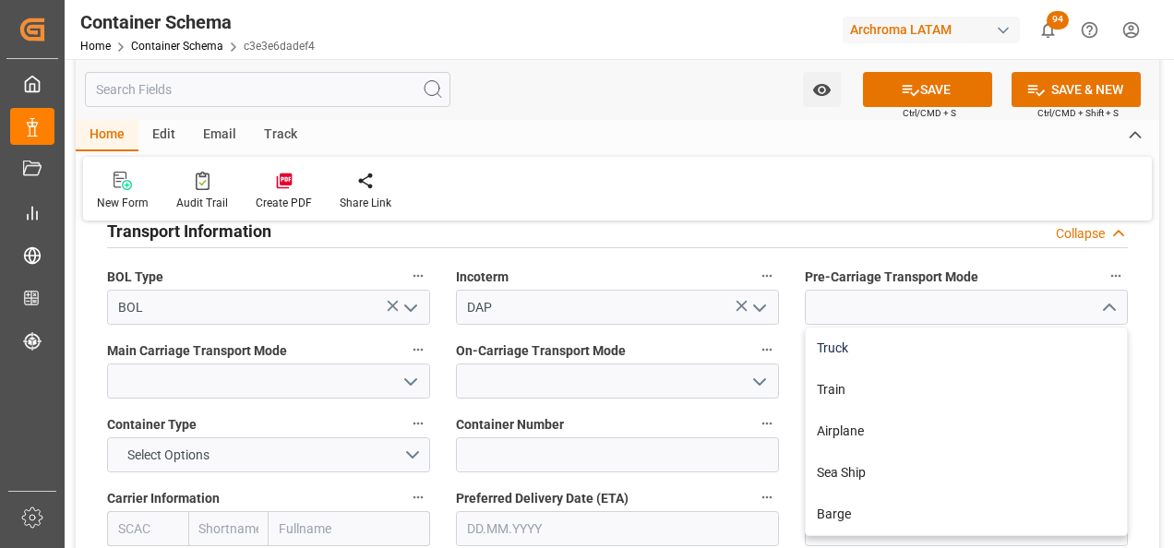
click at [1047, 348] on div "Truck" at bounding box center [965, 349] width 321 height 42
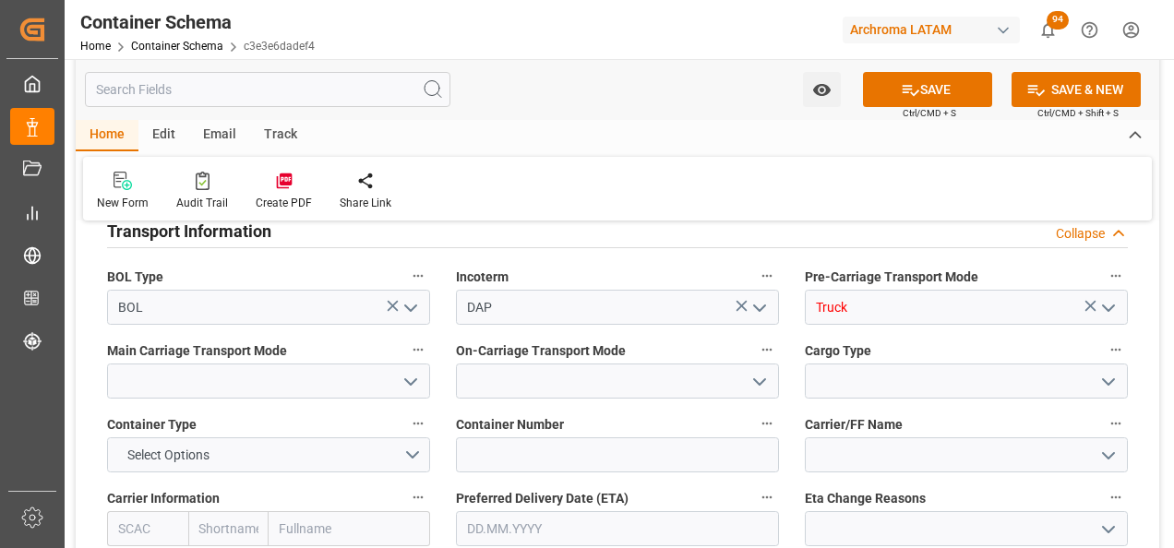
type input "Truck"
click at [406, 377] on icon "open menu" at bounding box center [411, 382] width 22 height 22
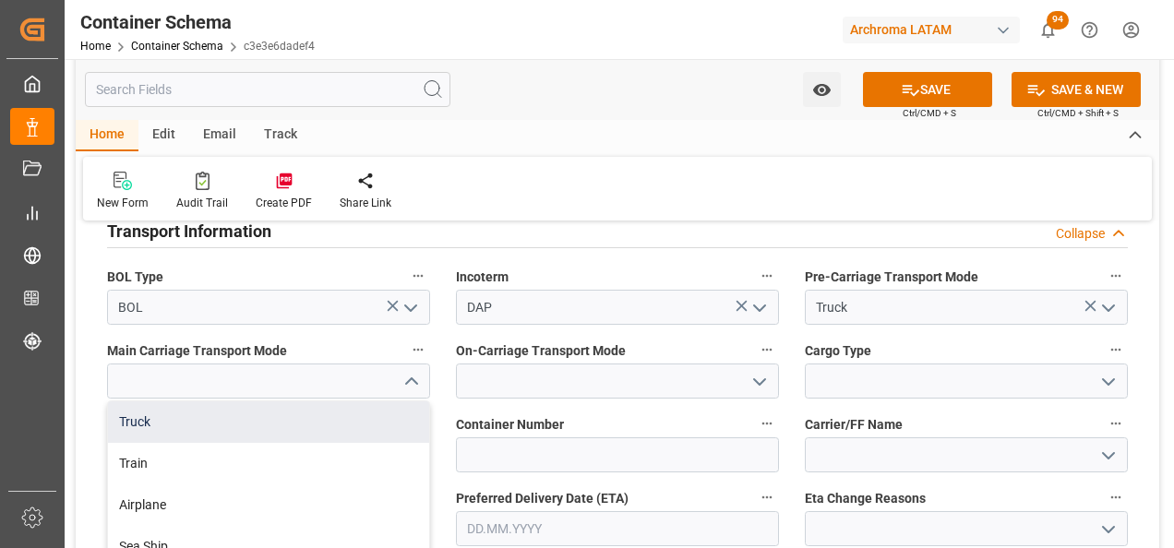
click at [355, 412] on div "Truck" at bounding box center [268, 422] width 321 height 42
type input "Truck"
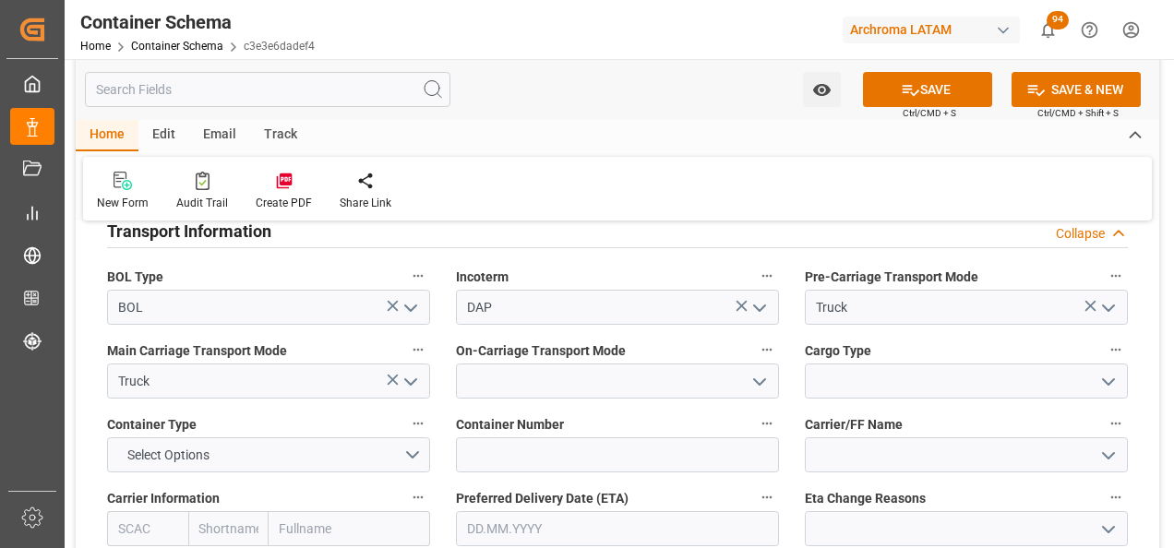
click at [1097, 378] on button "open menu" at bounding box center [1107, 381] width 28 height 29
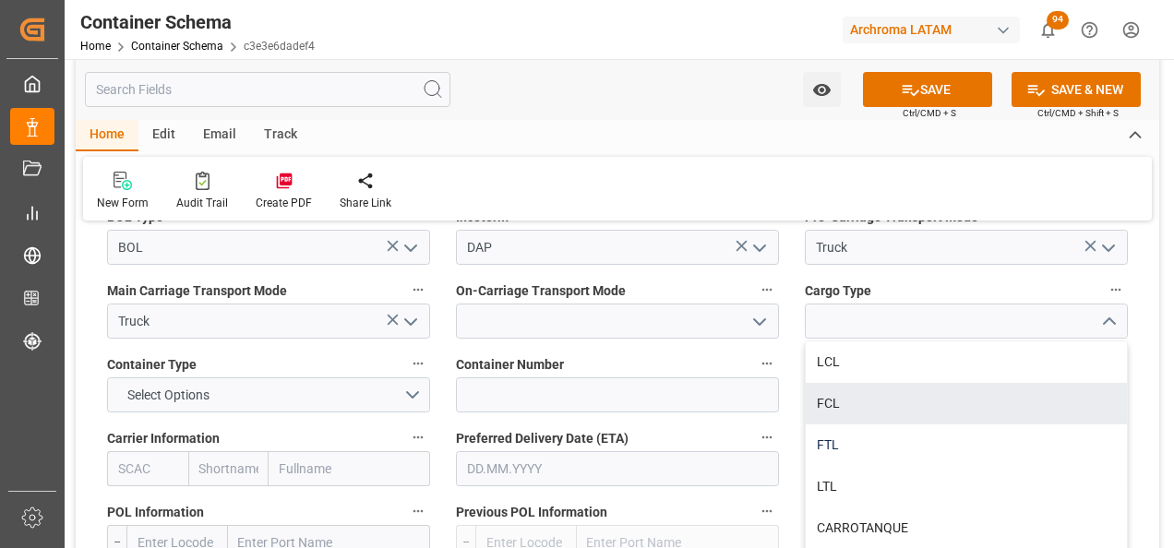
scroll to position [1753, 0]
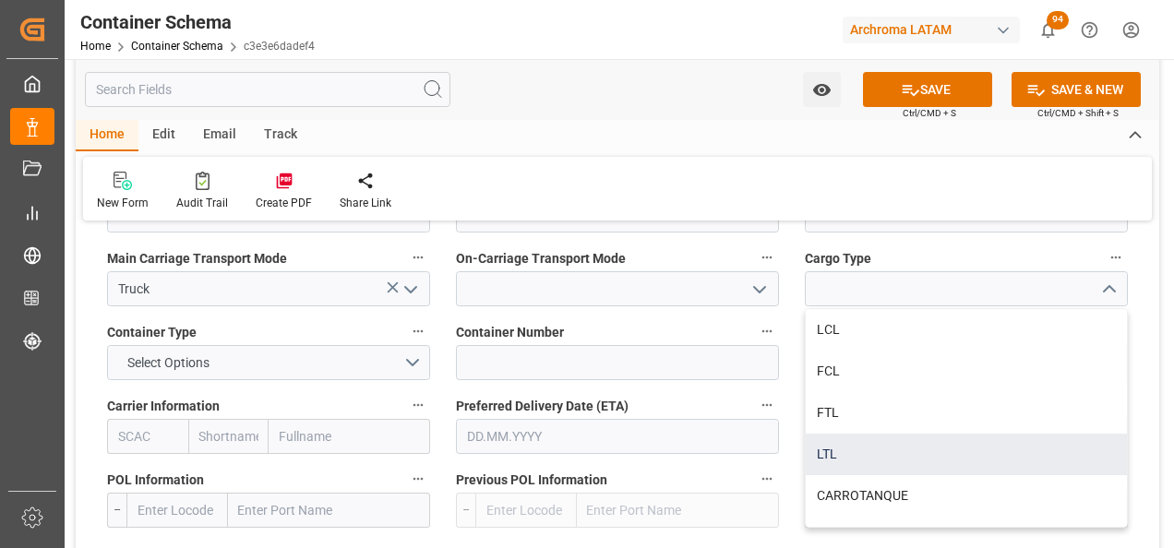
click at [996, 442] on div "LTL" at bounding box center [965, 455] width 321 height 42
type input "LTL"
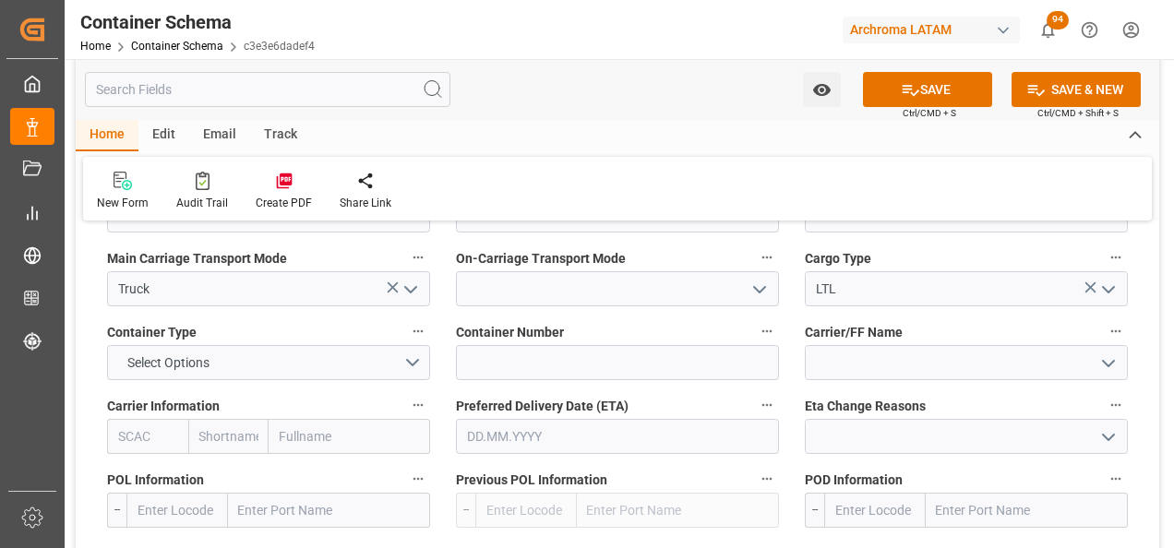
scroll to position [1661, 0]
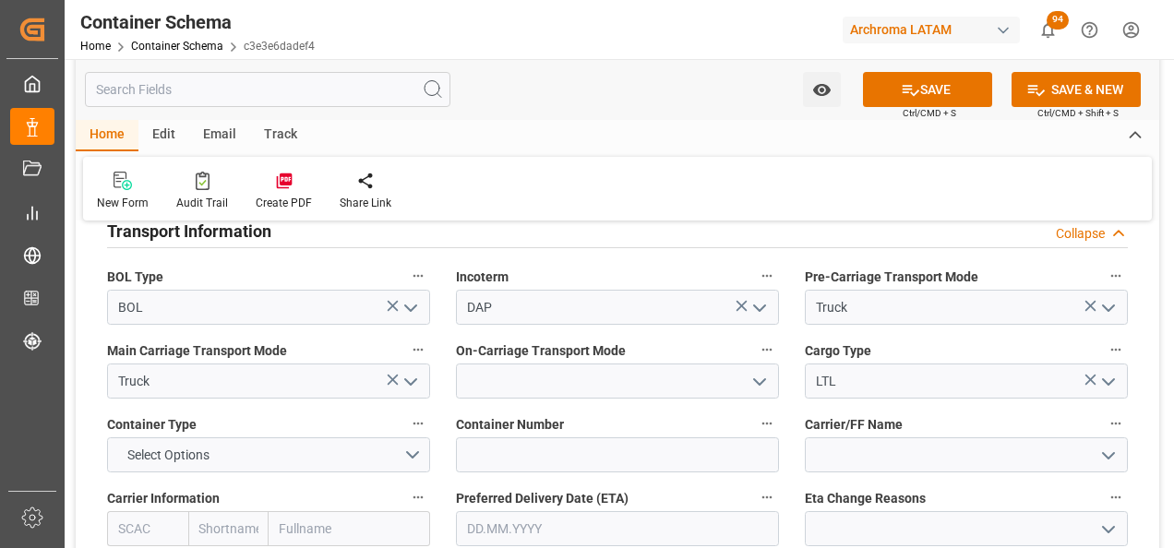
click at [750, 375] on icon "open menu" at bounding box center [759, 382] width 22 height 22
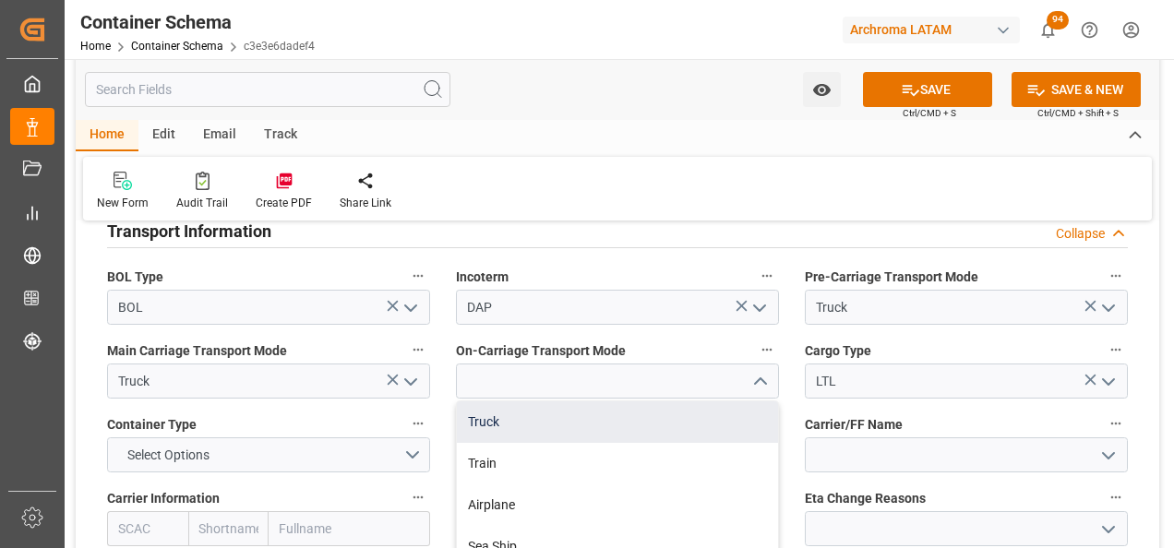
click at [720, 422] on div "Truck" at bounding box center [617, 422] width 321 height 42
type input "Truck"
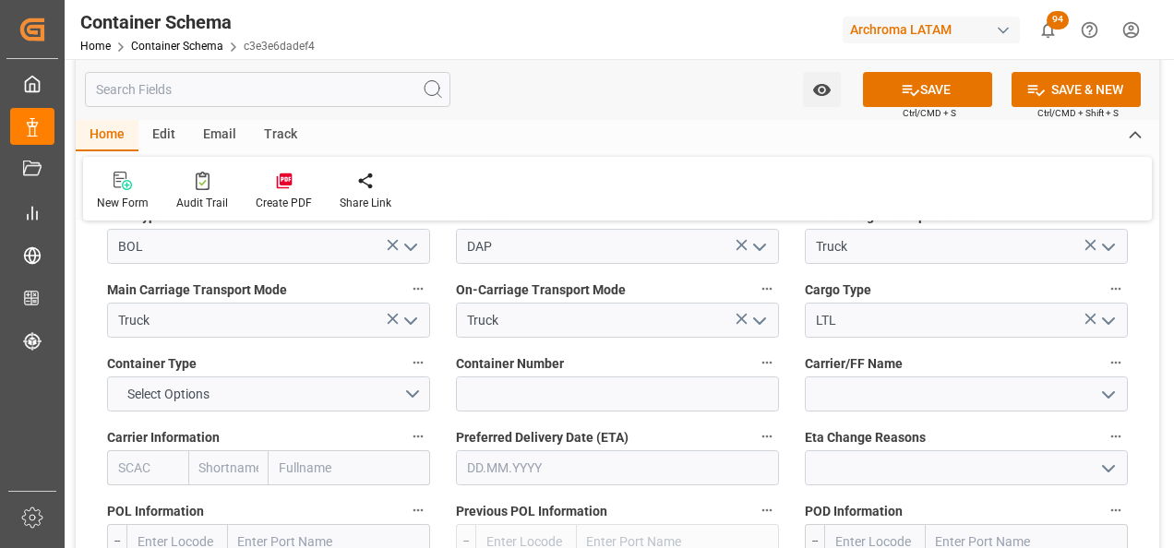
scroll to position [1753, 0]
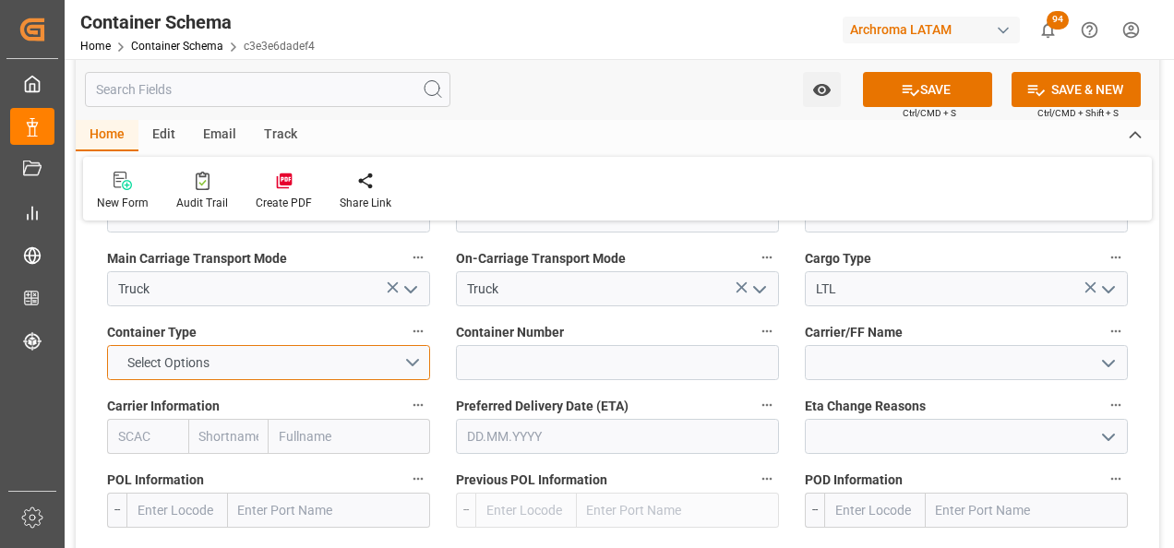
click at [420, 361] on button "Select Options" at bounding box center [268, 362] width 323 height 35
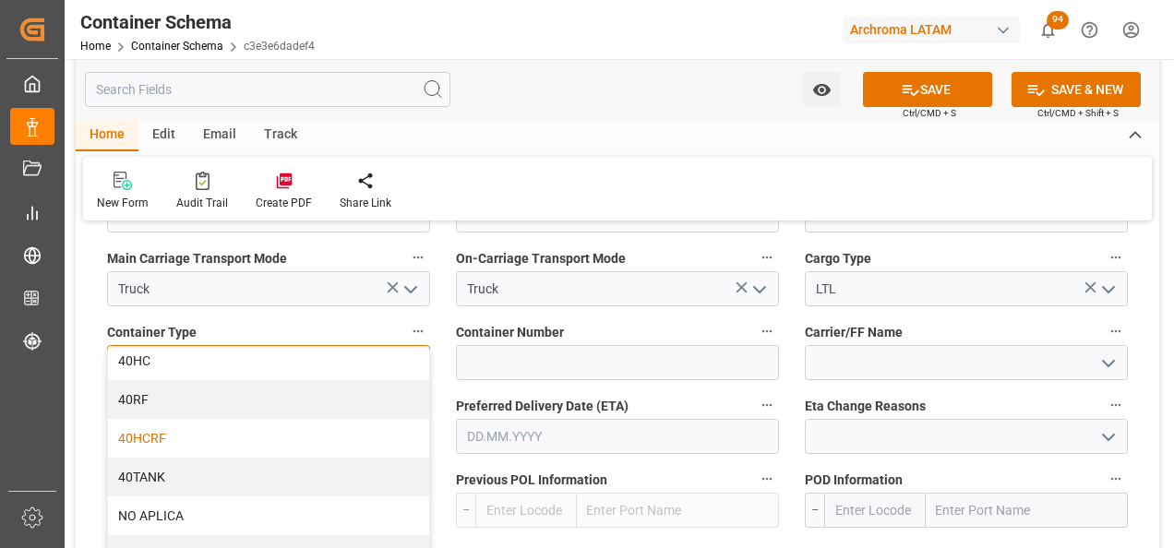
scroll to position [185, 0]
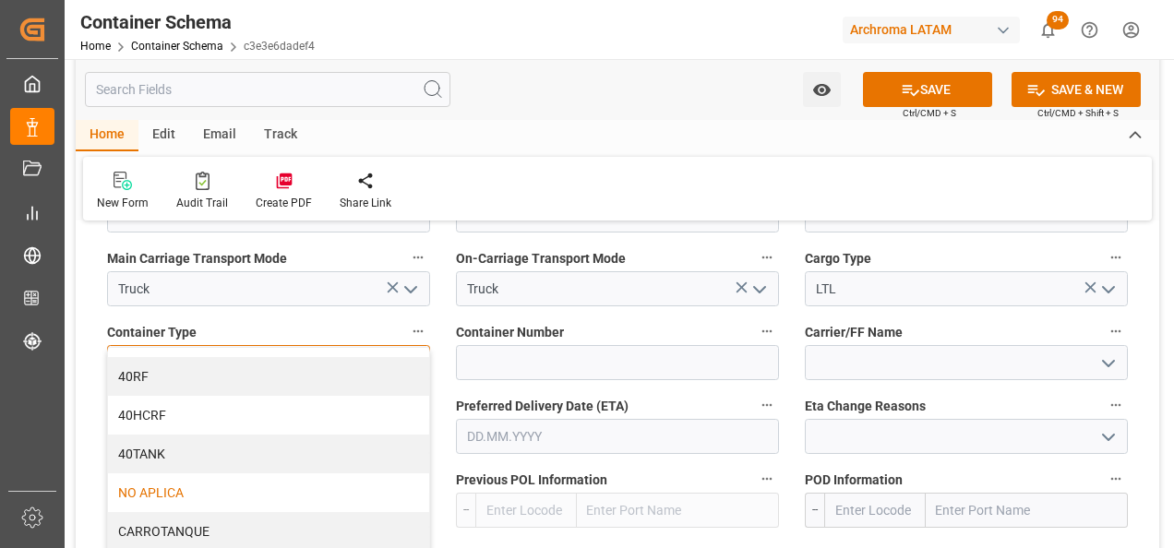
click at [293, 484] on div "NO APLICA" at bounding box center [268, 492] width 321 height 39
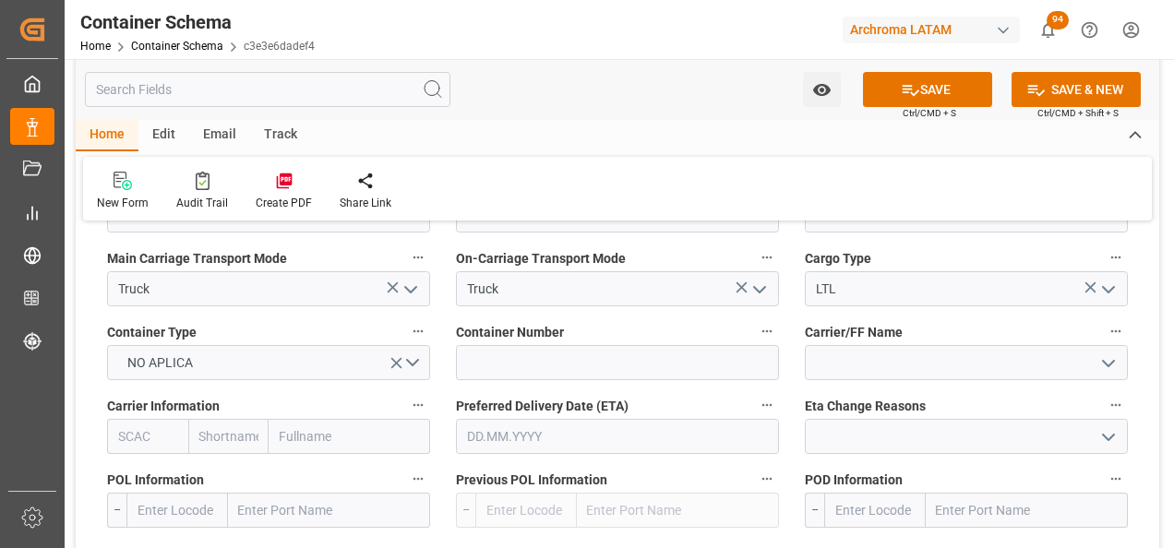
click at [1114, 364] on icon "open menu" at bounding box center [1108, 363] width 22 height 22
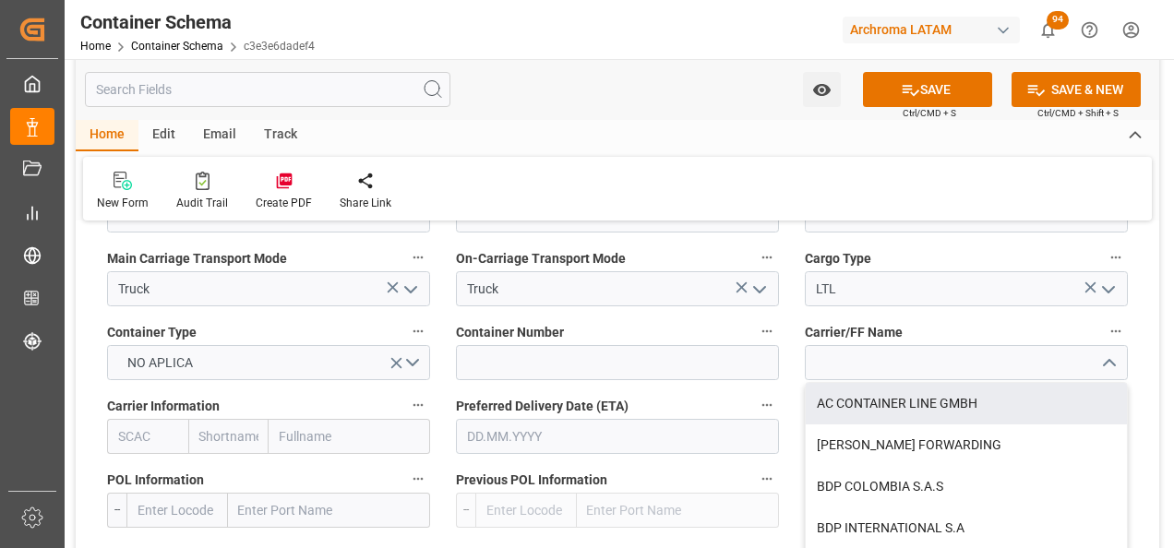
click at [790, 357] on div "Container Number" at bounding box center [617, 350] width 349 height 74
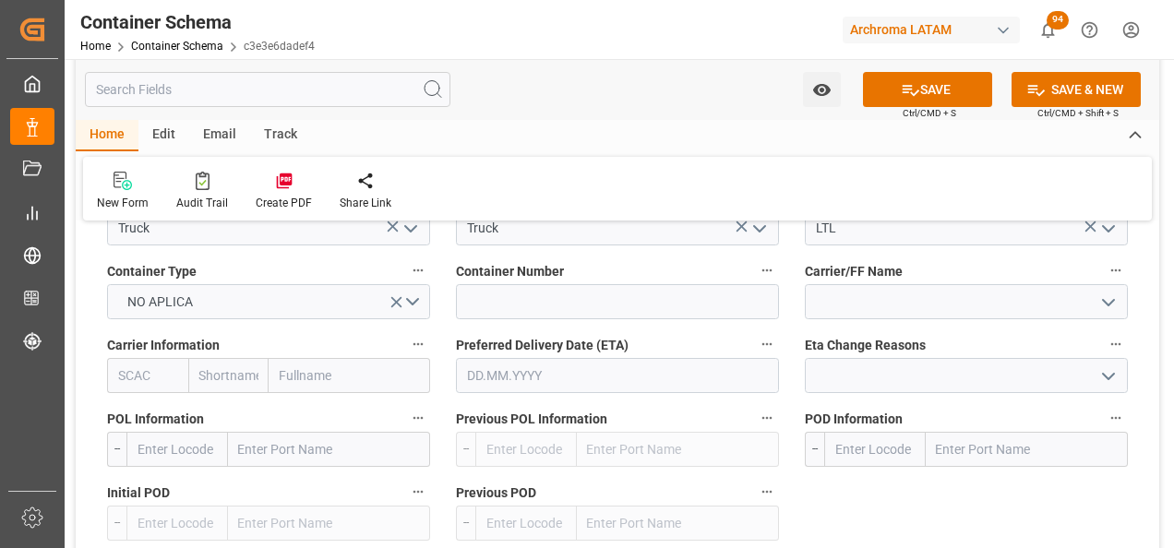
scroll to position [1845, 0]
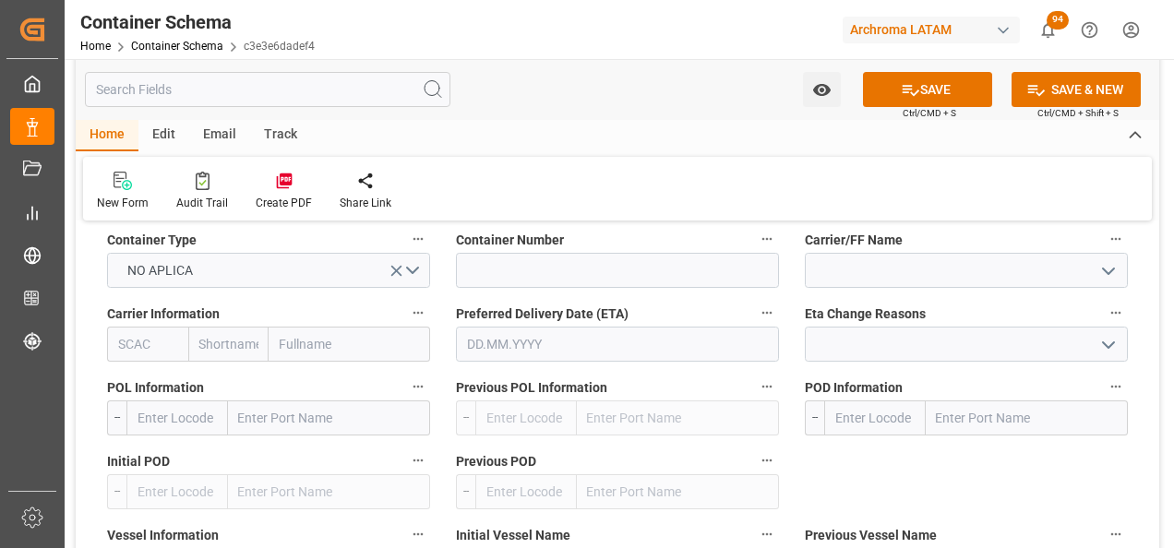
click at [513, 346] on input "text" at bounding box center [617, 344] width 323 height 35
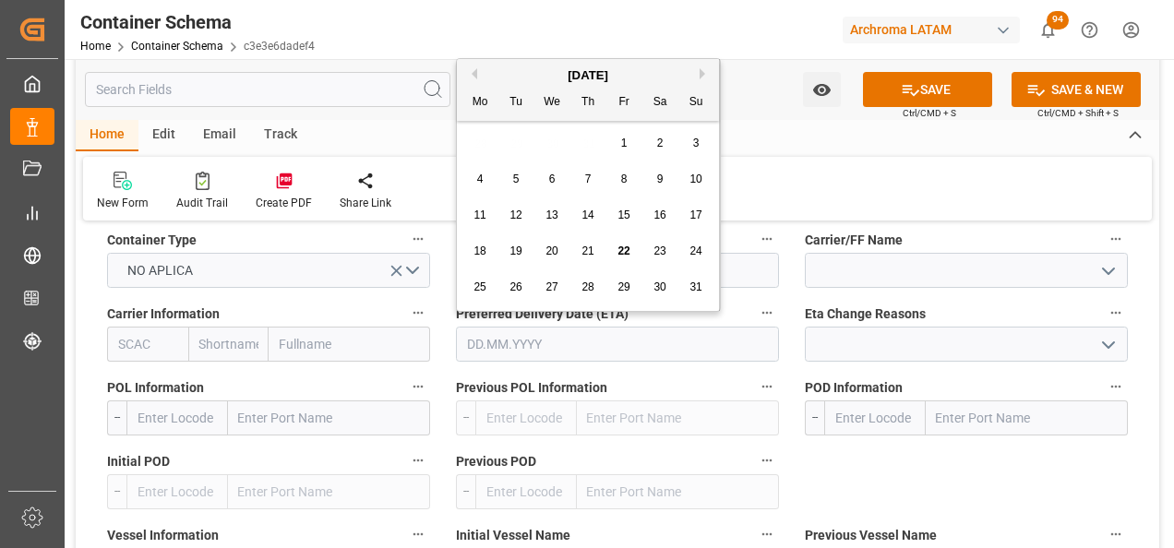
click at [472, 278] on div "25" at bounding box center [480, 288] width 23 height 22
type input "[DATE]"
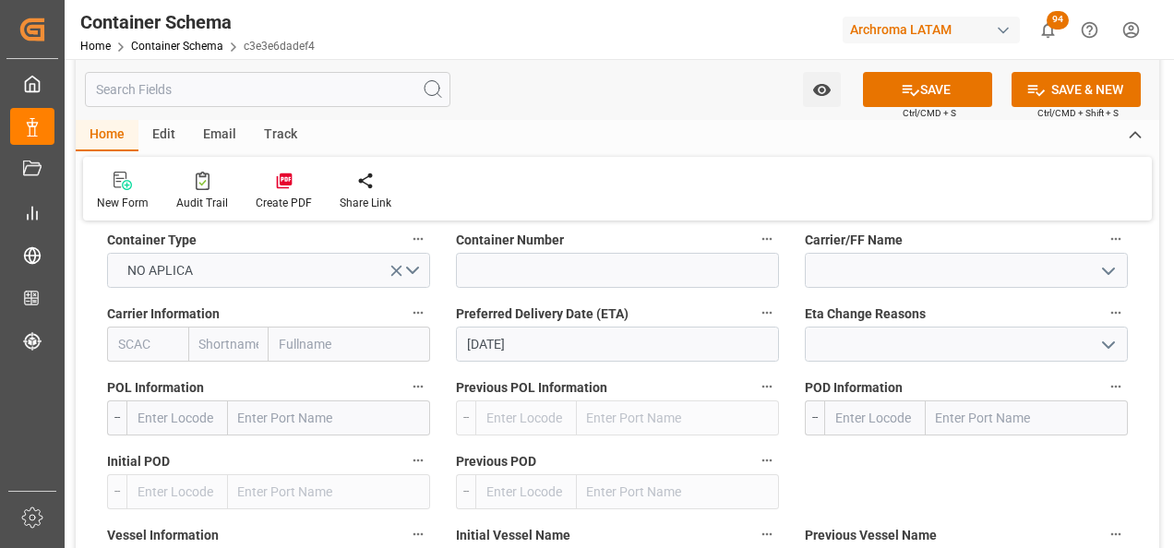
click at [292, 420] on input "text" at bounding box center [329, 417] width 202 height 35
click at [1008, 430] on input "text" at bounding box center [1026, 417] width 202 height 35
type input "CIUDAD HIDAL"
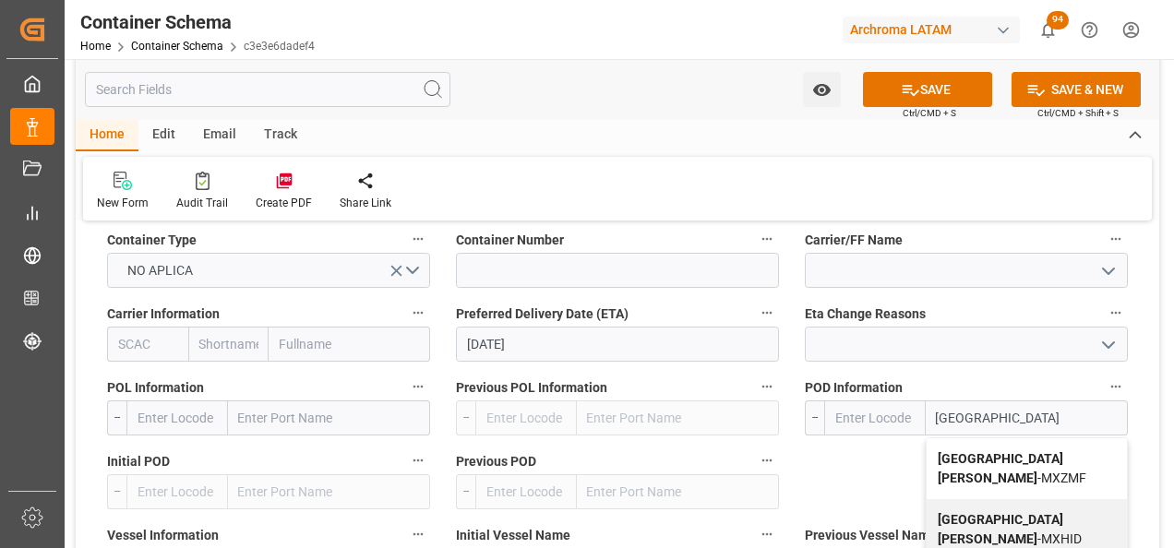
click at [972, 456] on b "Ciudad Hidalgo" at bounding box center [999, 468] width 125 height 34
type input "MXZMF"
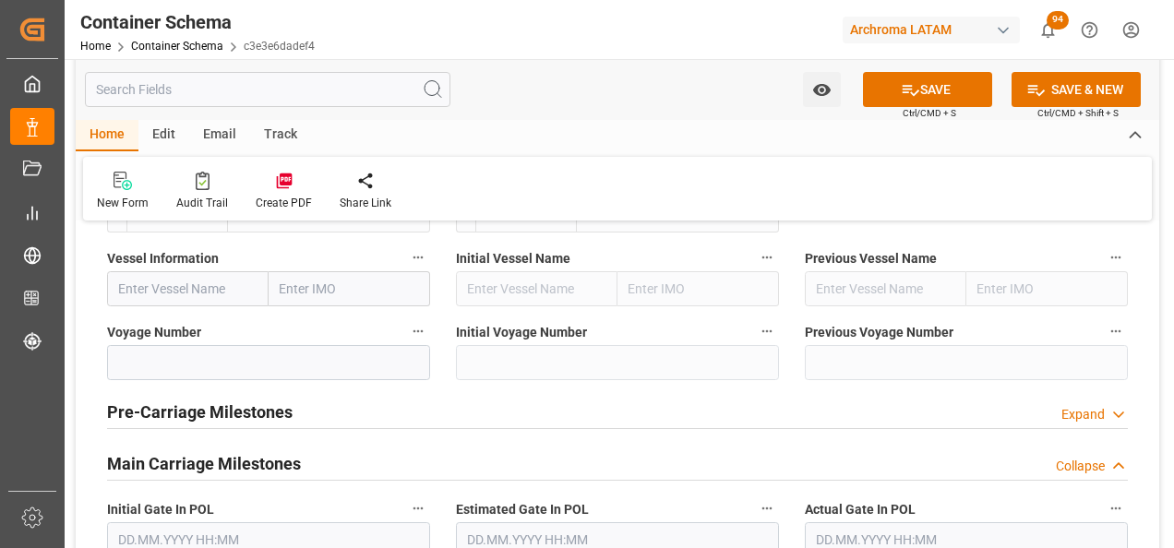
scroll to position [2307, 0]
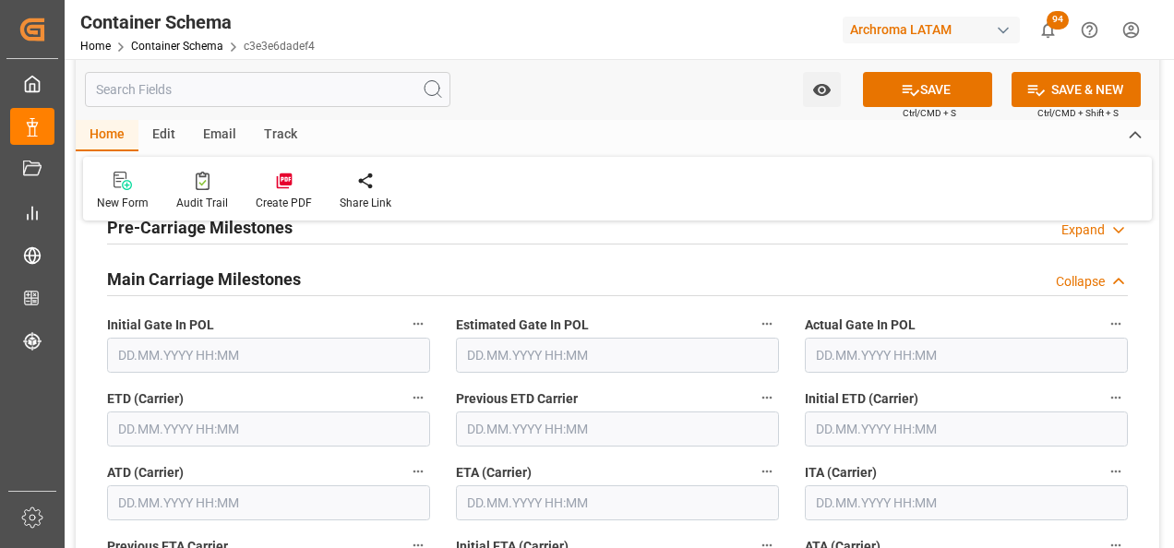
type input "Ciudad Hidalgo"
click at [201, 438] on input "text" at bounding box center [268, 429] width 323 height 35
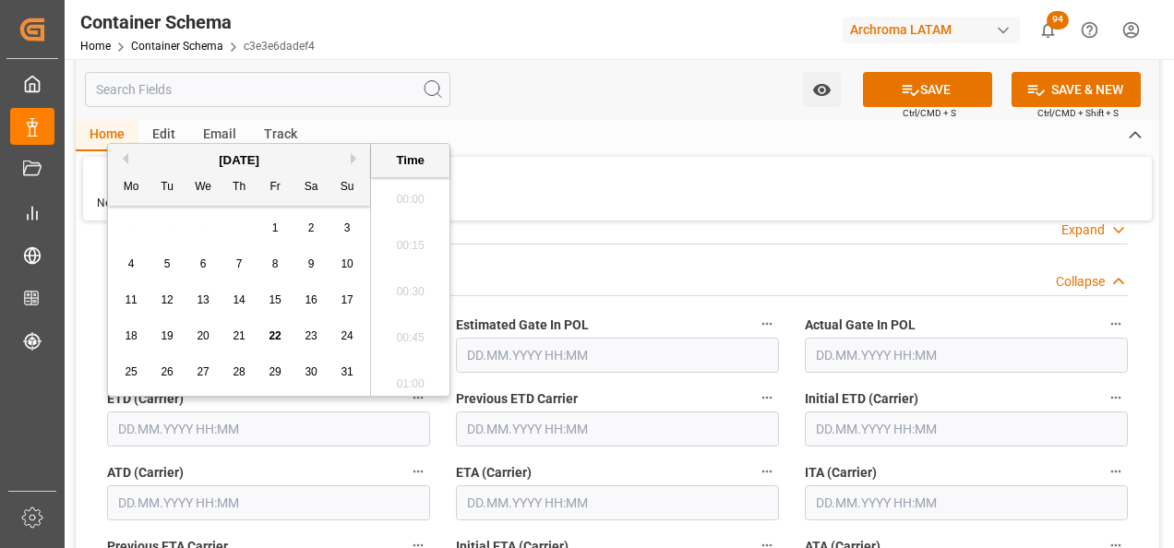
scroll to position [2036, 0]
click at [280, 341] on span "22" at bounding box center [274, 335] width 12 height 13
type input "[DATE] 00:00"
click at [590, 494] on input "text" at bounding box center [617, 502] width 323 height 35
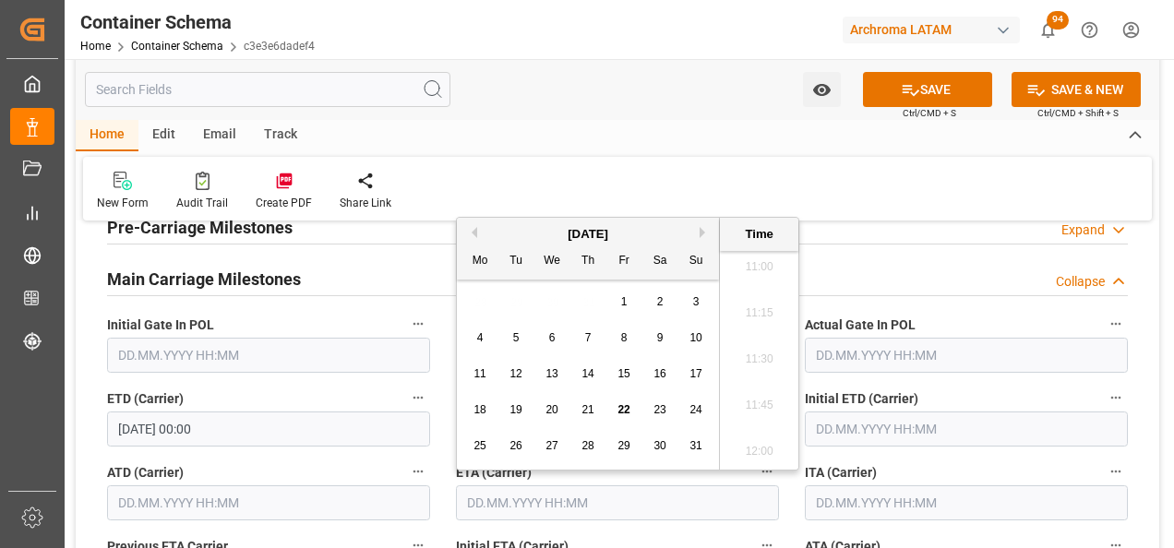
click at [480, 441] on span "25" at bounding box center [479, 445] width 12 height 13
type input "25.08.2025 00:00"
click at [795, 506] on div "ITA (Carrier)" at bounding box center [966, 490] width 349 height 74
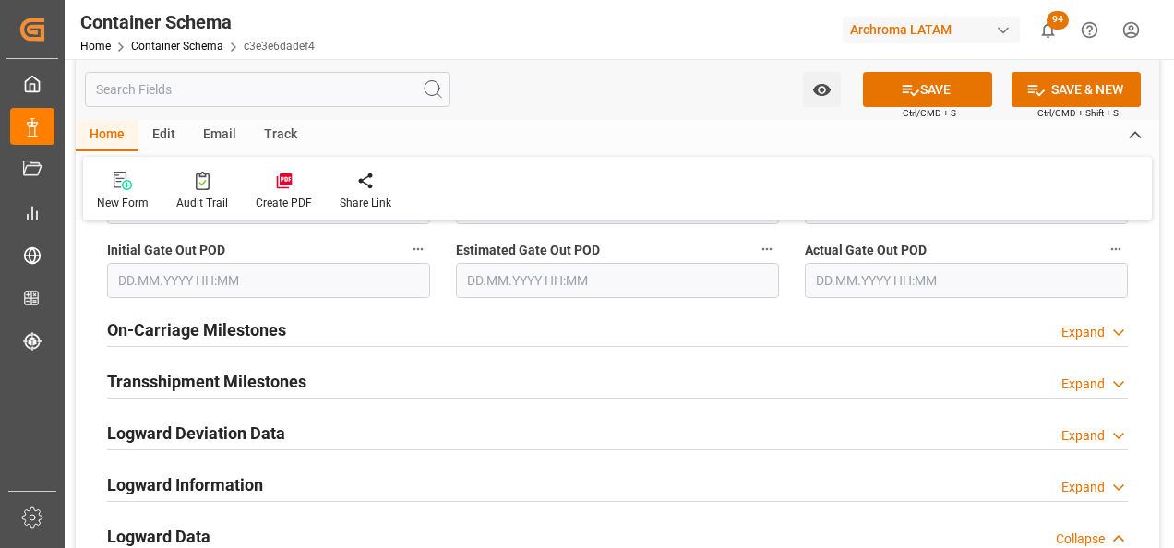
scroll to position [2860, 0]
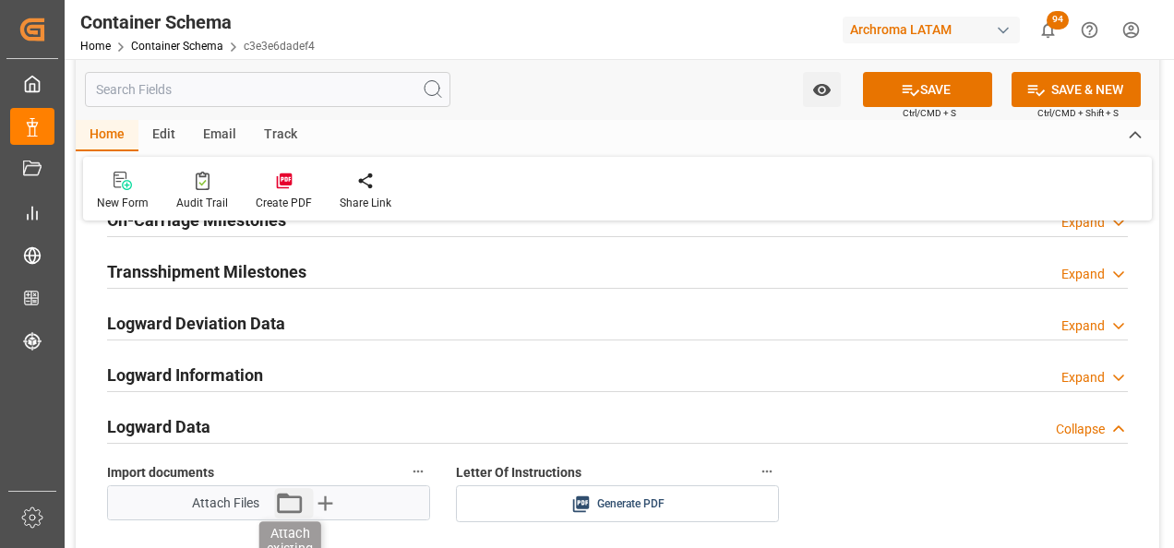
click at [279, 501] on icon "button" at bounding box center [289, 503] width 25 height 20
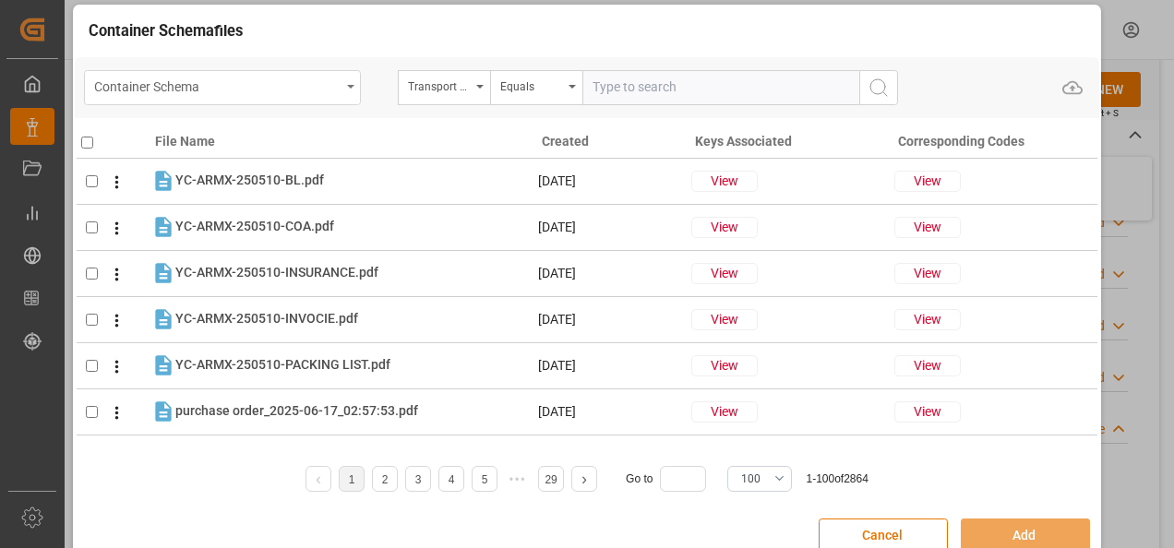
click at [316, 92] on div "Container Schema" at bounding box center [217, 85] width 246 height 23
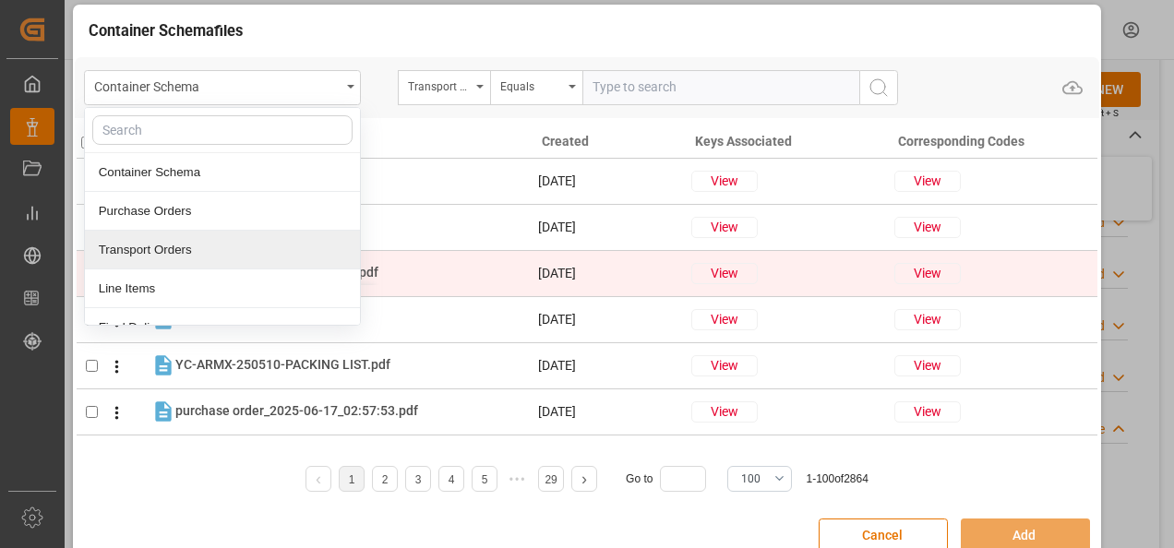
click at [243, 280] on div "Line Items" at bounding box center [222, 288] width 275 height 39
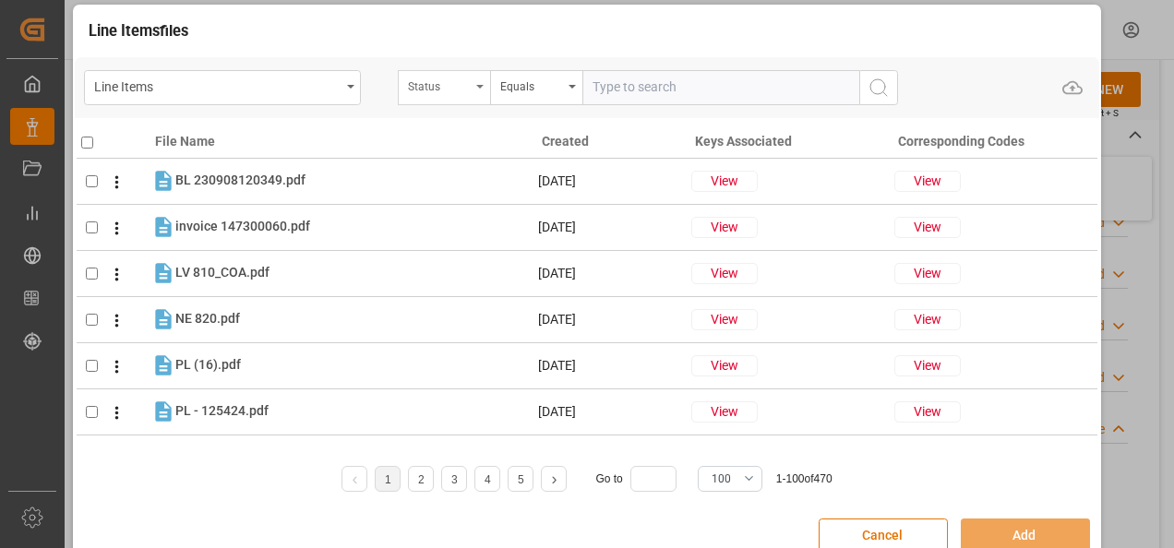
click at [475, 90] on div "Status" at bounding box center [444, 87] width 92 height 35
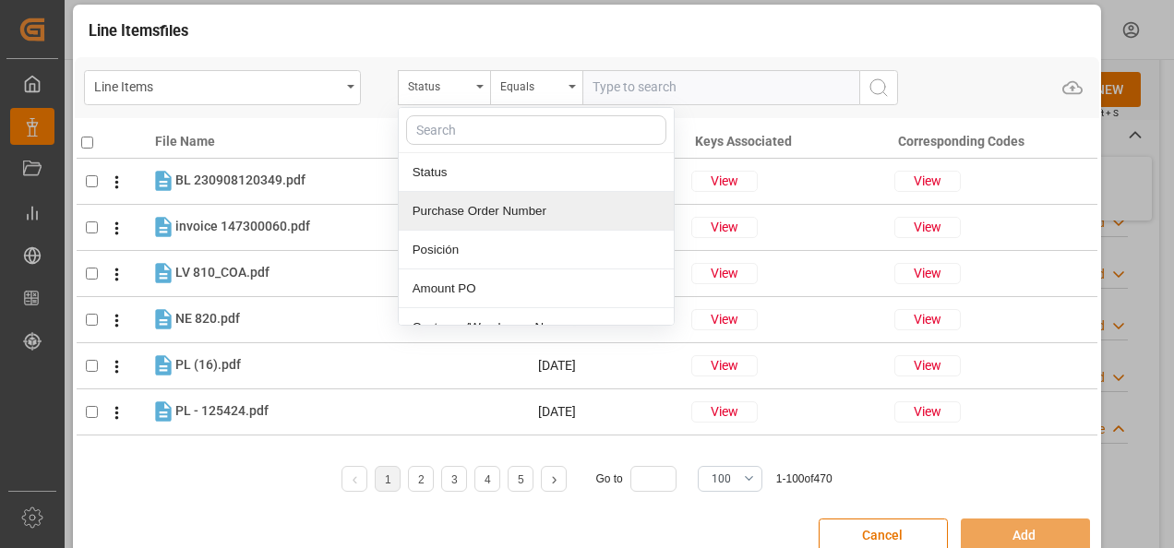
click at [489, 208] on div "Purchase Order Number" at bounding box center [536, 211] width 275 height 39
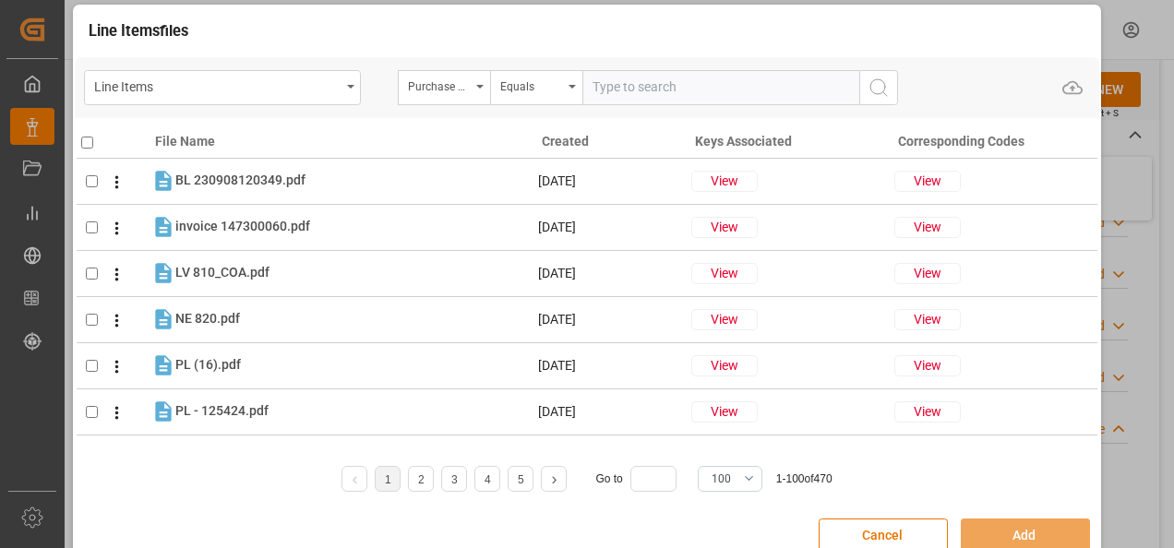
click at [540, 65] on div "Line Items Purchase Order Number Equals Upload" at bounding box center [587, 87] width 1025 height 61
click at [544, 88] on div "Equals" at bounding box center [531, 84] width 63 height 21
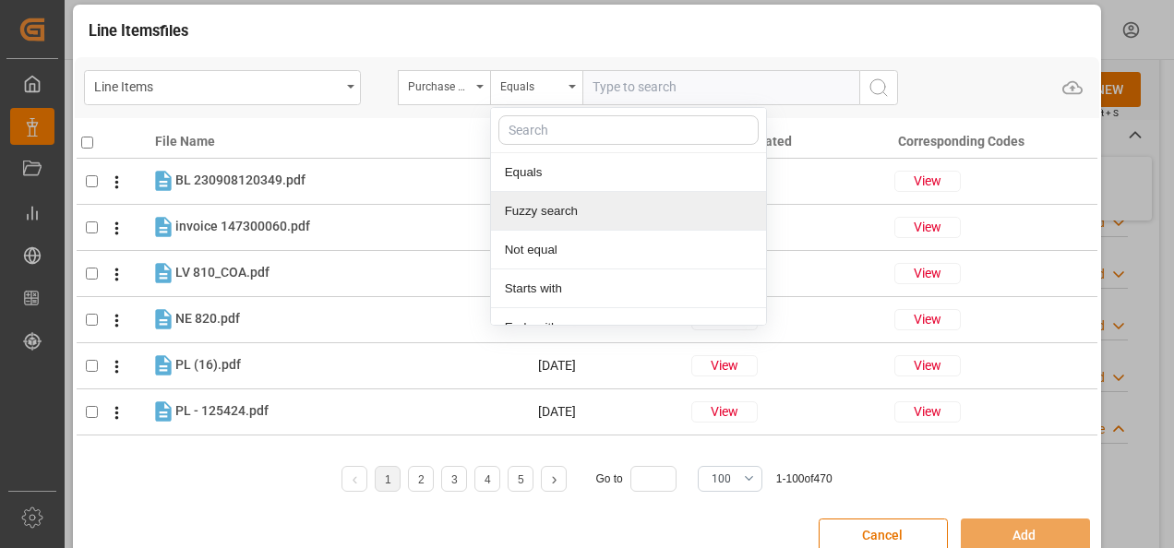
click at [567, 198] on div "Fuzzy search" at bounding box center [628, 211] width 275 height 39
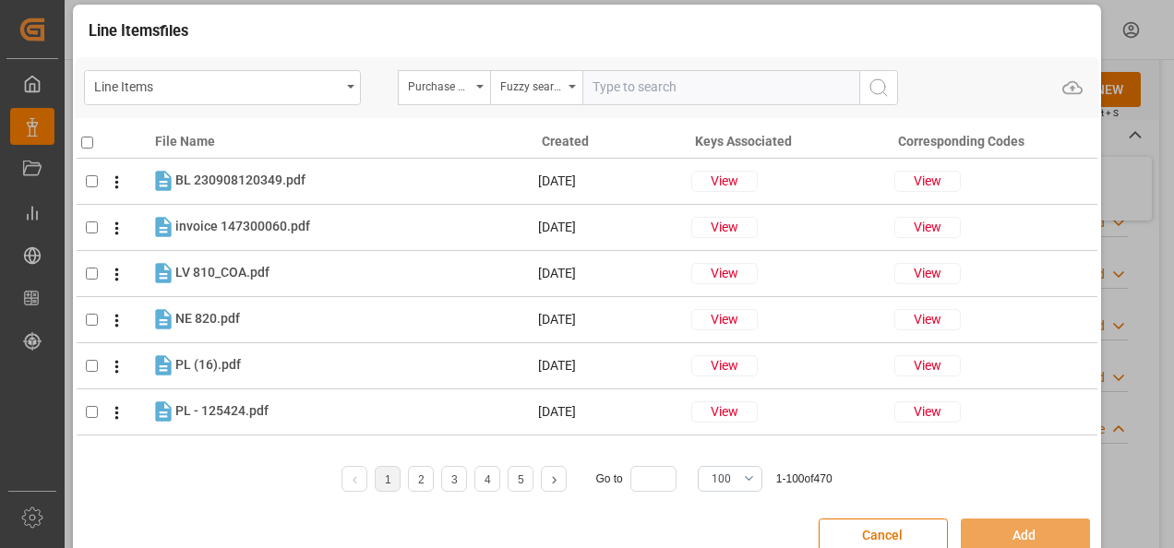
paste input "4504612988"
type input "4504612988"
click at [880, 91] on icon "search button" at bounding box center [878, 88] width 22 height 22
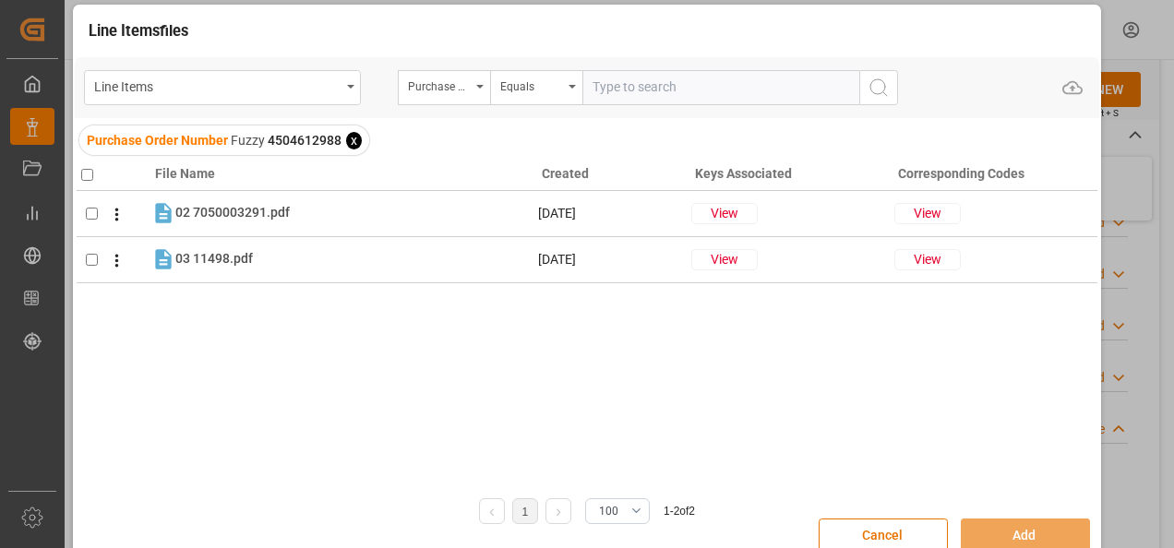
click at [89, 173] on input "checkbox" at bounding box center [87, 175] width 12 height 12
checkbox input "true"
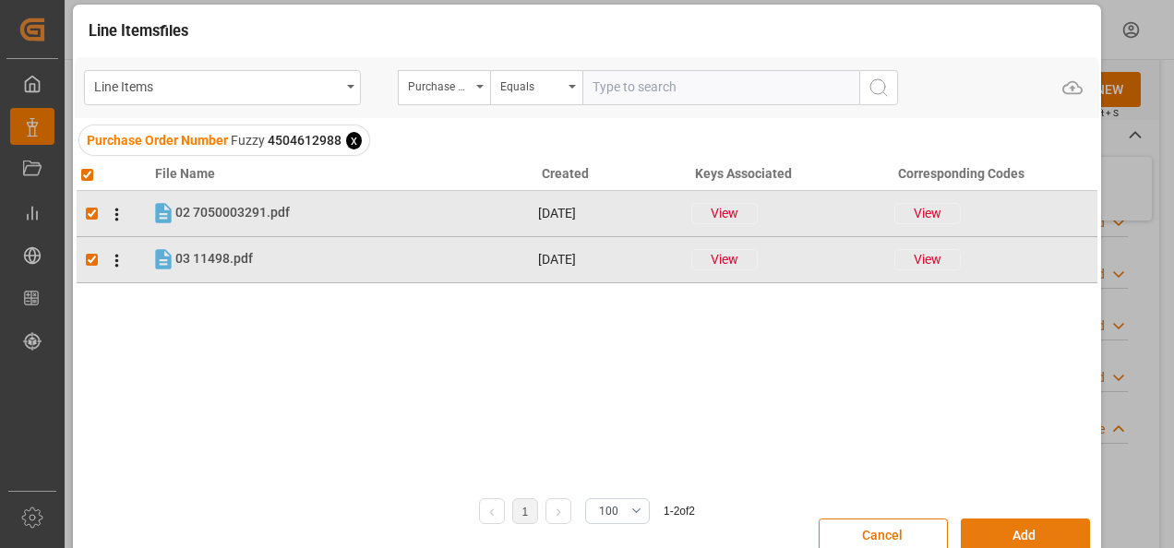
click at [1017, 530] on button "Add" at bounding box center [1024, 536] width 129 height 35
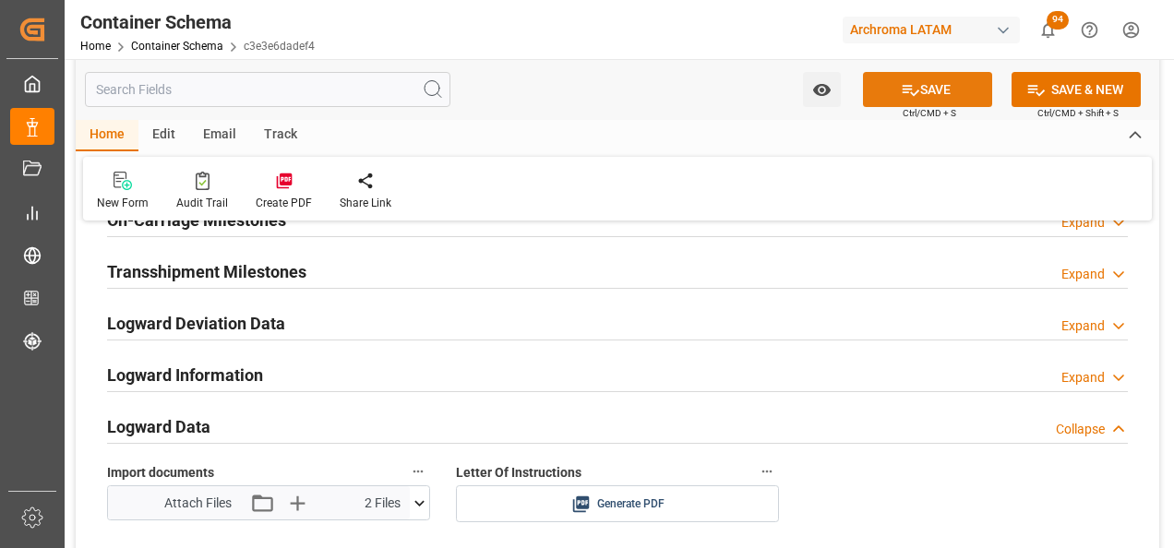
click at [941, 92] on button "SAVE" at bounding box center [927, 89] width 129 height 35
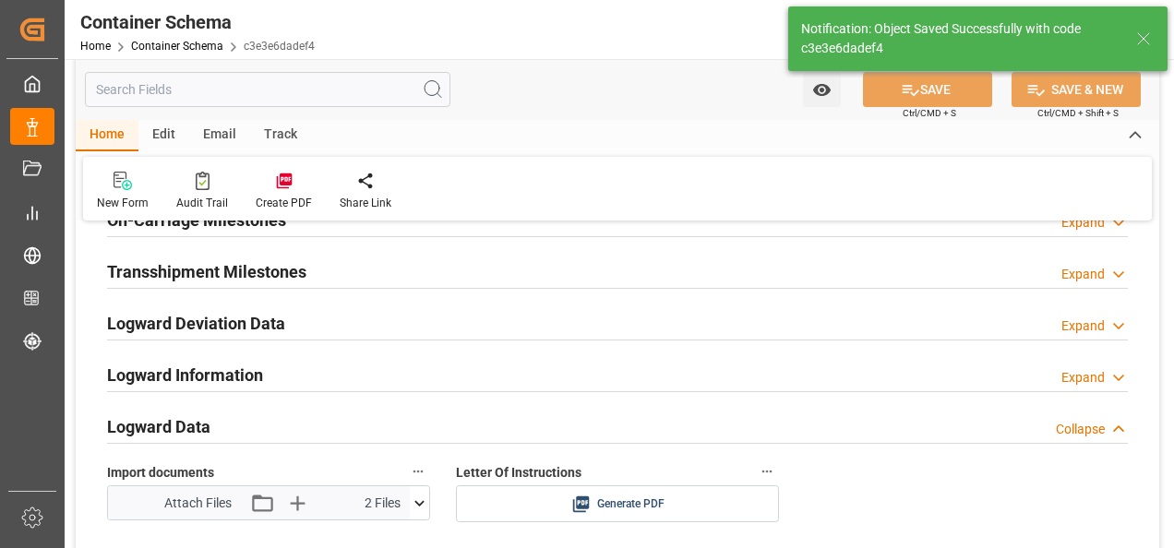
type input "Document Sent"
type textarea "KM 16.5, Carretera a [GEOGRAPHIC_DATA][PERSON_NAME] , Cruce [PERSON_NAME] Fraij…"
type input "MXZMF"
type input "Ciudad Hidalgo"
type input "25.08.2025 00:00"
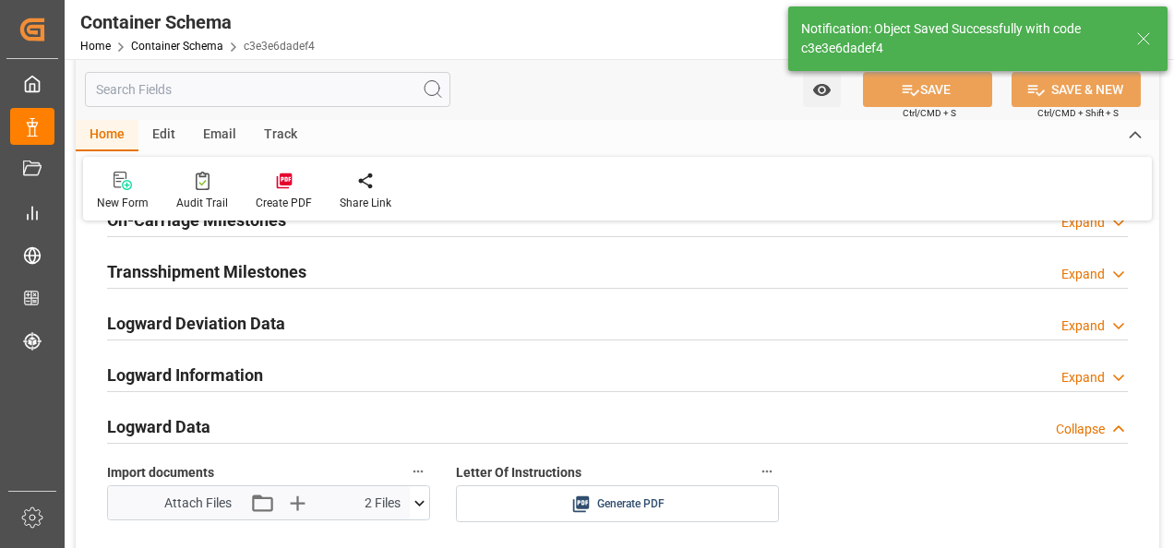
scroll to position [2491, 0]
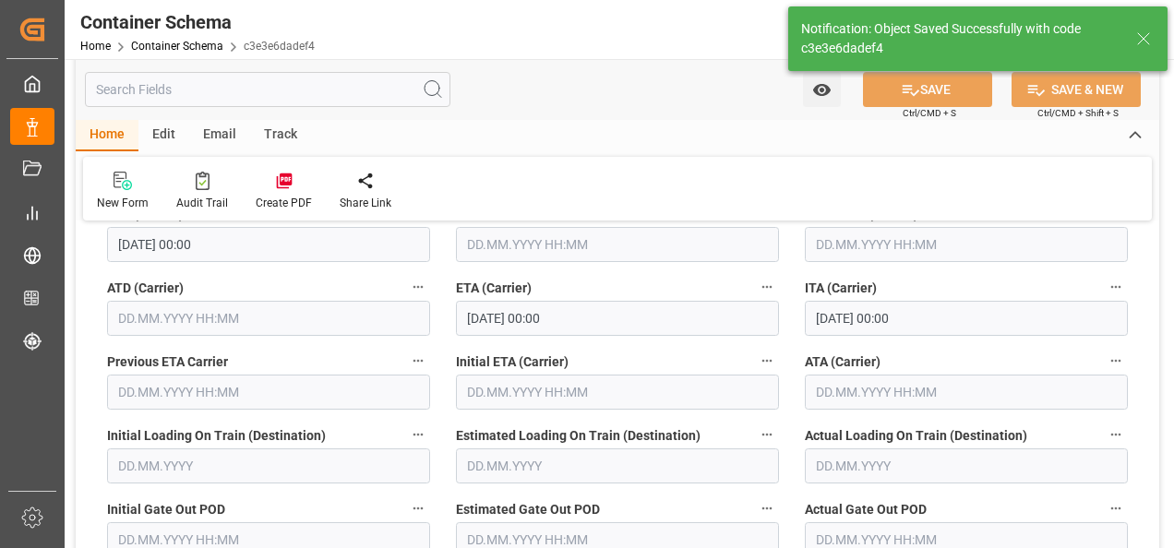
click at [207, 128] on div "Email" at bounding box center [219, 135] width 61 height 31
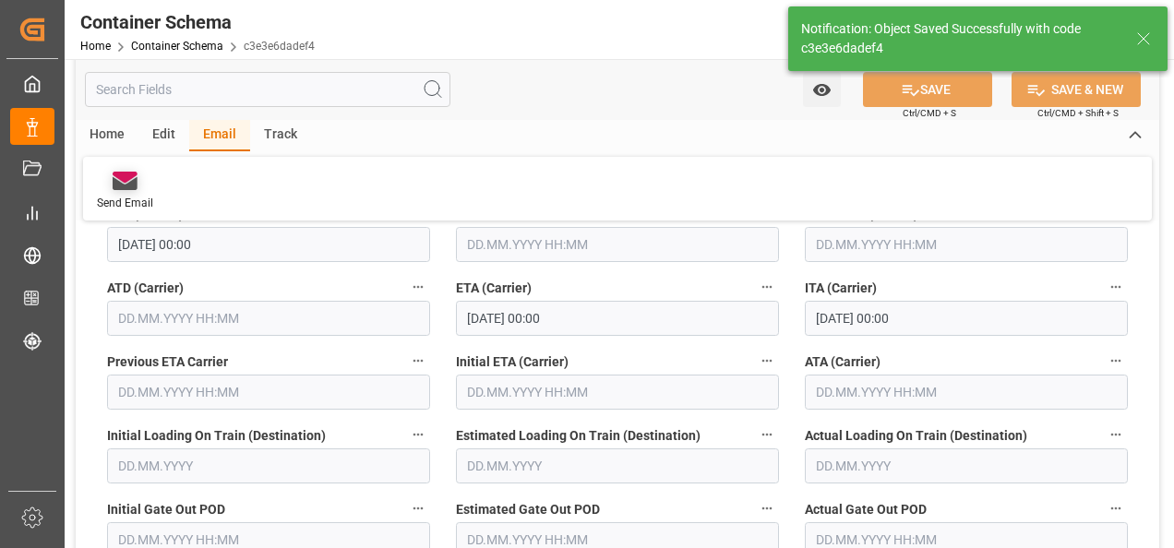
click at [120, 185] on icon at bounding box center [125, 183] width 25 height 13
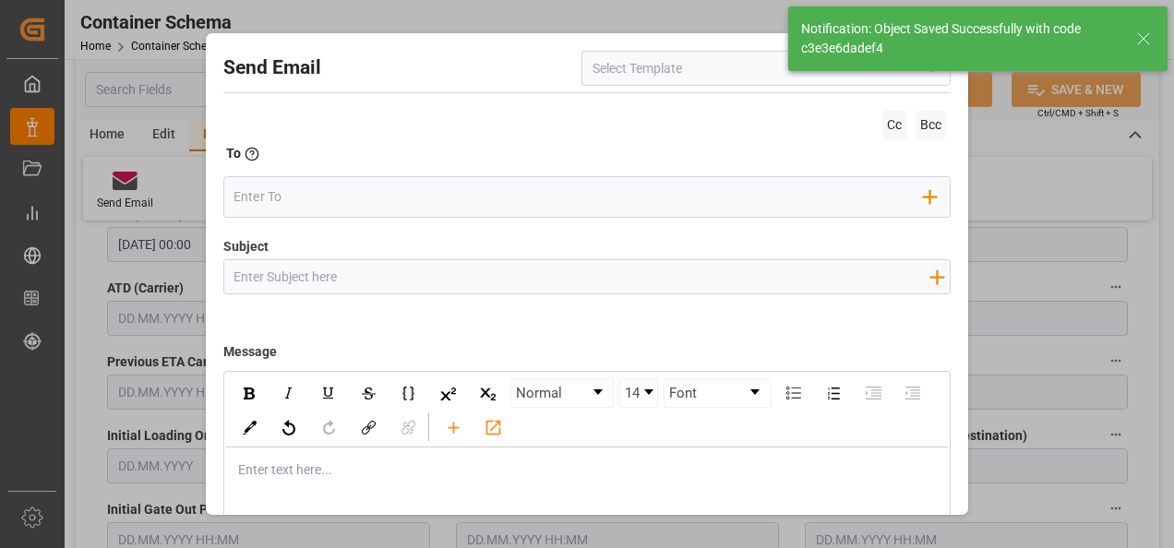
click at [923, 75] on div "Notification: Object Saved Successfully with code c3e3e6dadef4" at bounding box center [977, 39] width 392 height 78
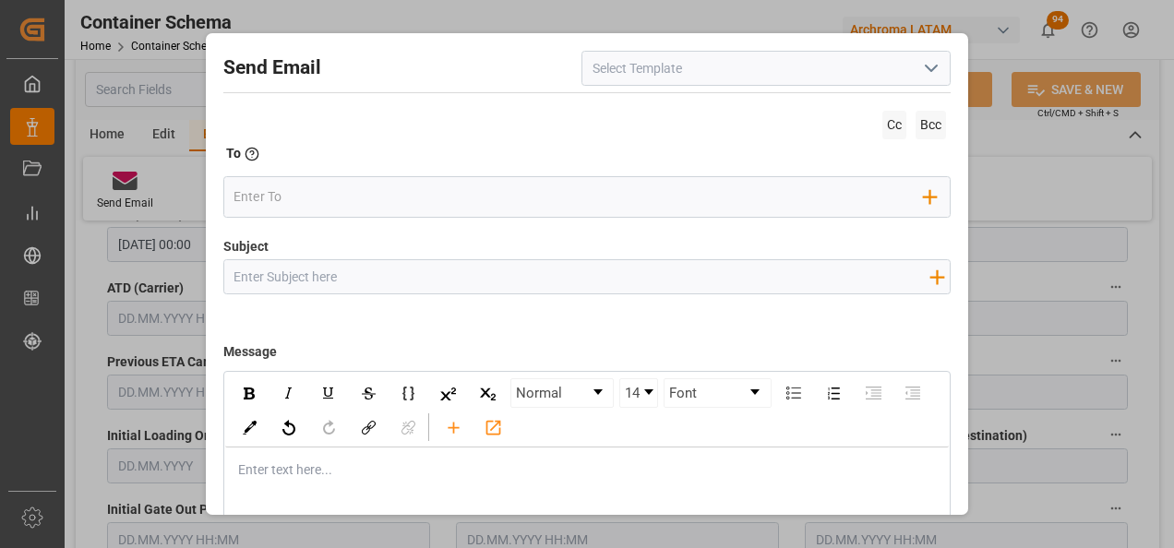
click at [925, 76] on div "Notification: Object Saved Successfully with code c3e3e6dadef4" at bounding box center [977, 39] width 392 height 78
click at [921, 76] on icon "open menu" at bounding box center [931, 68] width 22 height 22
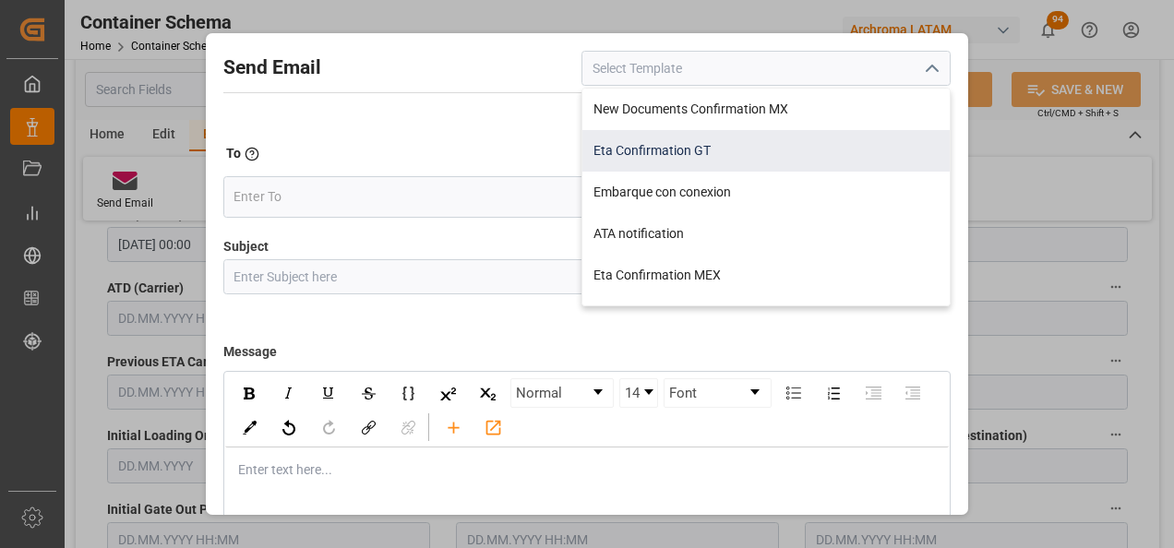
click at [719, 156] on div "Eta Confirmation GT" at bounding box center [765, 151] width 367 height 42
type input "Eta Confirmation GT"
type input "GT || PO {{purchaseOrder}} || {{category}} || BL {{bookingNumber}} || Confirmac…"
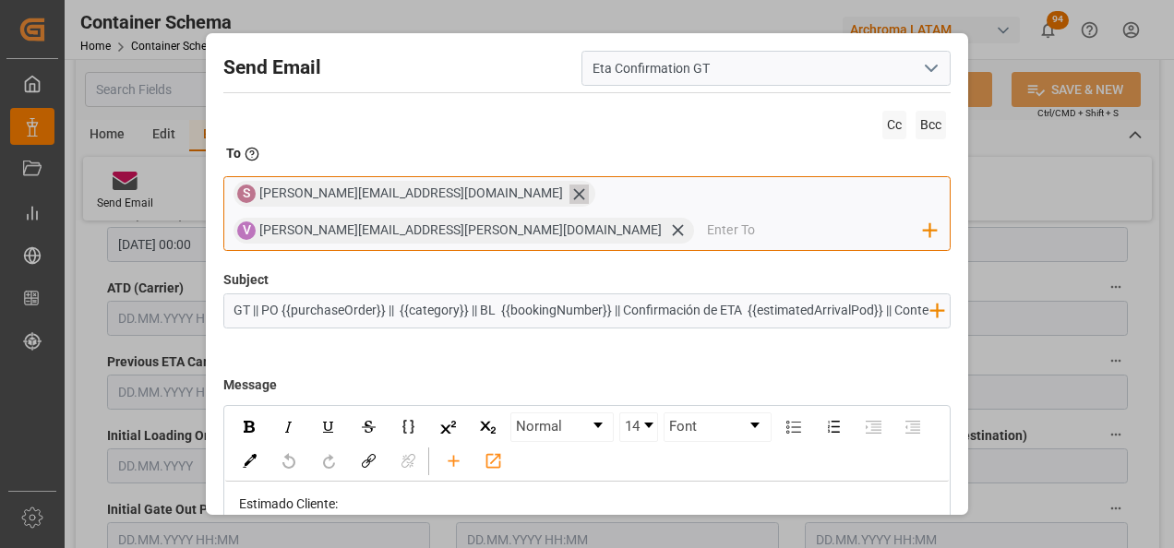
click at [573, 198] on icon at bounding box center [578, 193] width 11 height 11
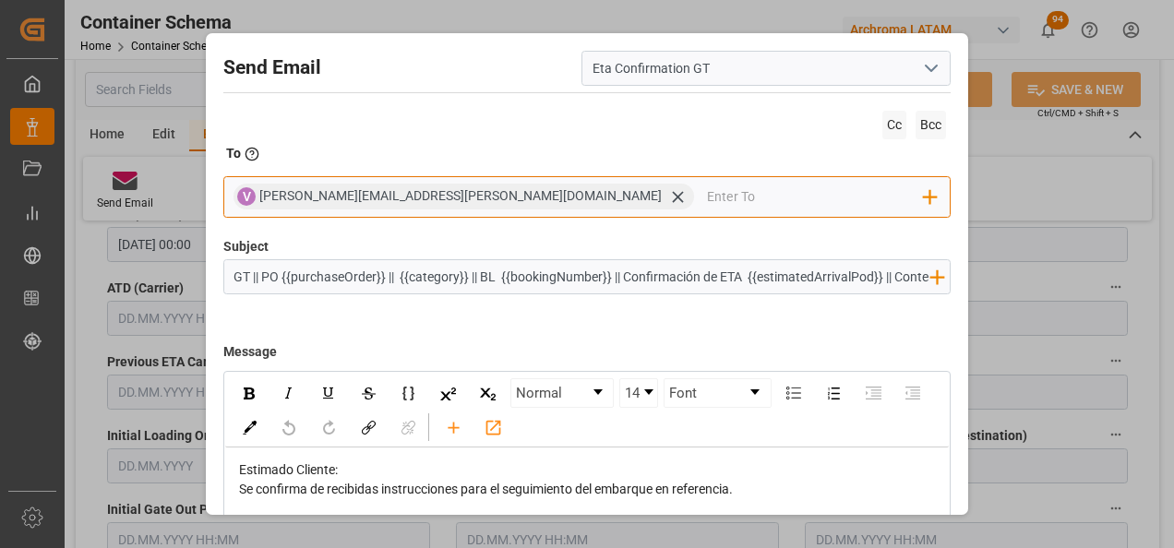
click at [707, 186] on input "email" at bounding box center [815, 197] width 217 height 28
type input "G"
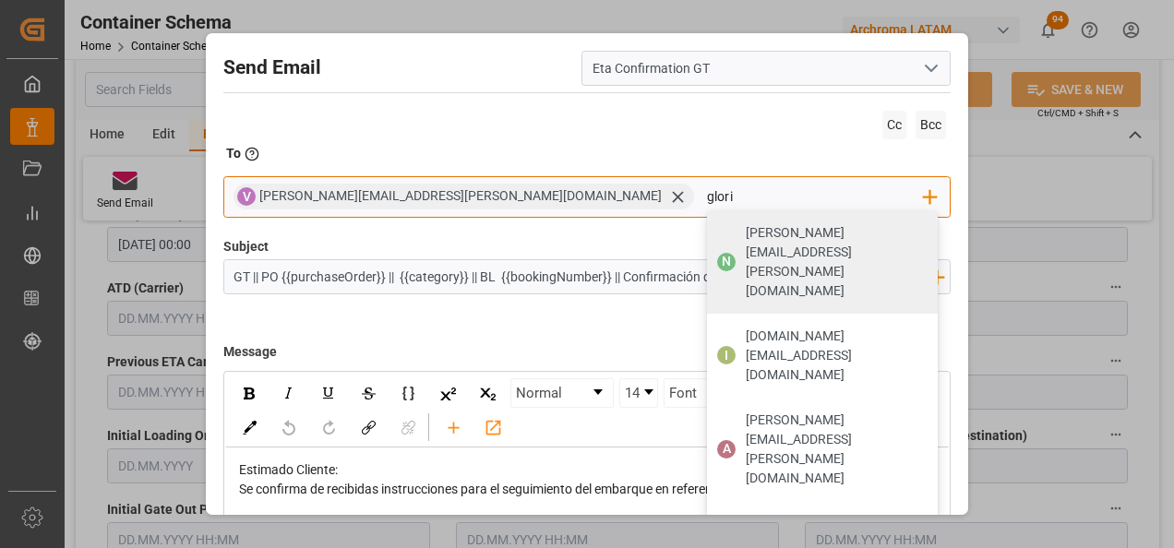
type input "gloria"
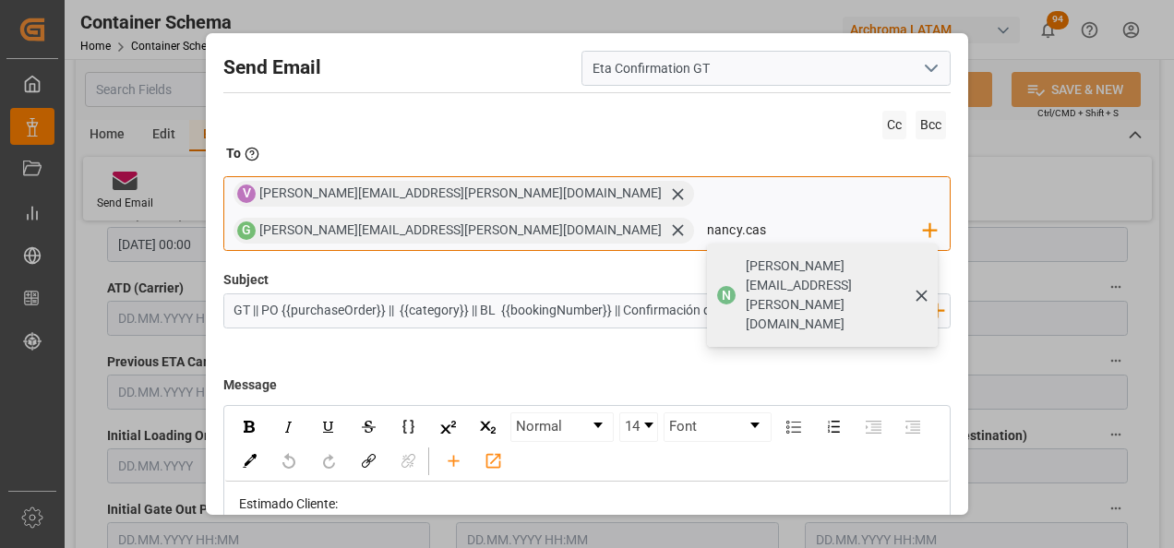
type input "nancy.cas"
click at [729, 245] on div "N nancy.castellanos@archroma.com" at bounding box center [822, 295] width 231 height 103
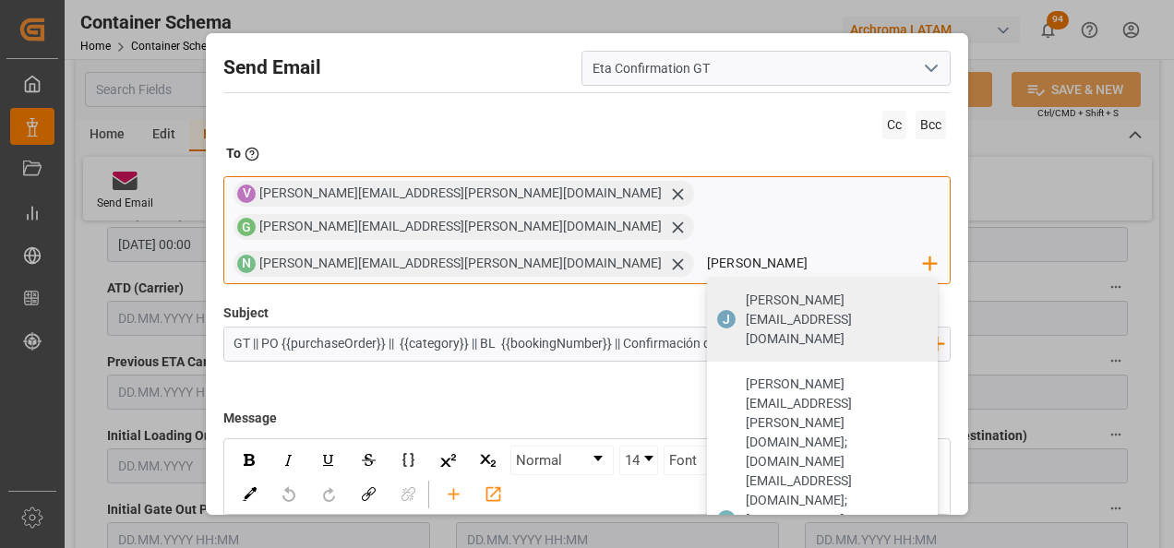
type input "johana.tunche@ardonsa.net"
click at [739, 284] on div "johana.tunche@ardonsa.net" at bounding box center [835, 319] width 192 height 71
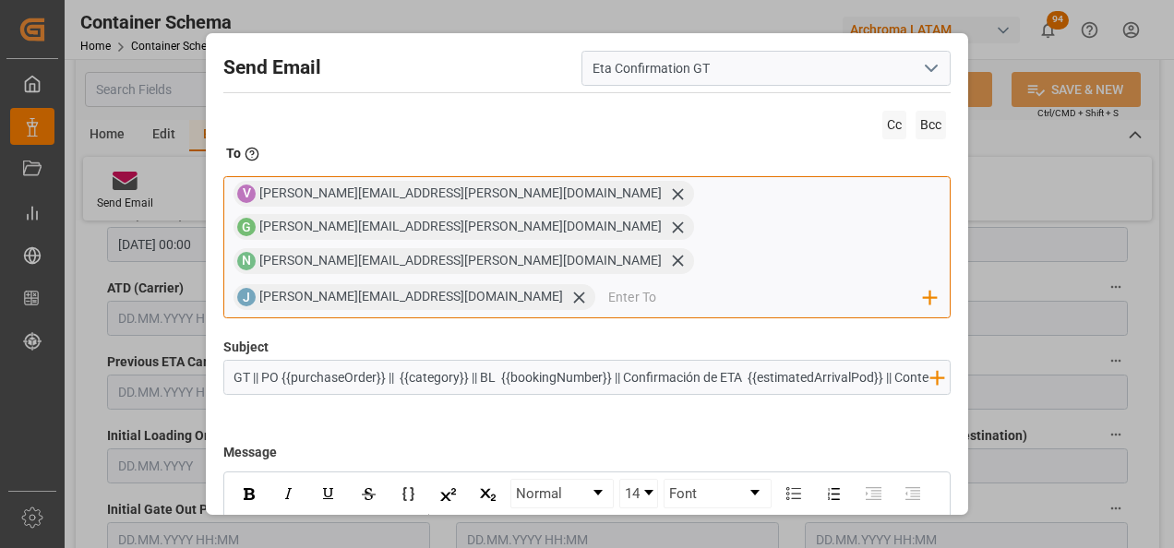
click at [756, 283] on input "email" at bounding box center [766, 297] width 316 height 28
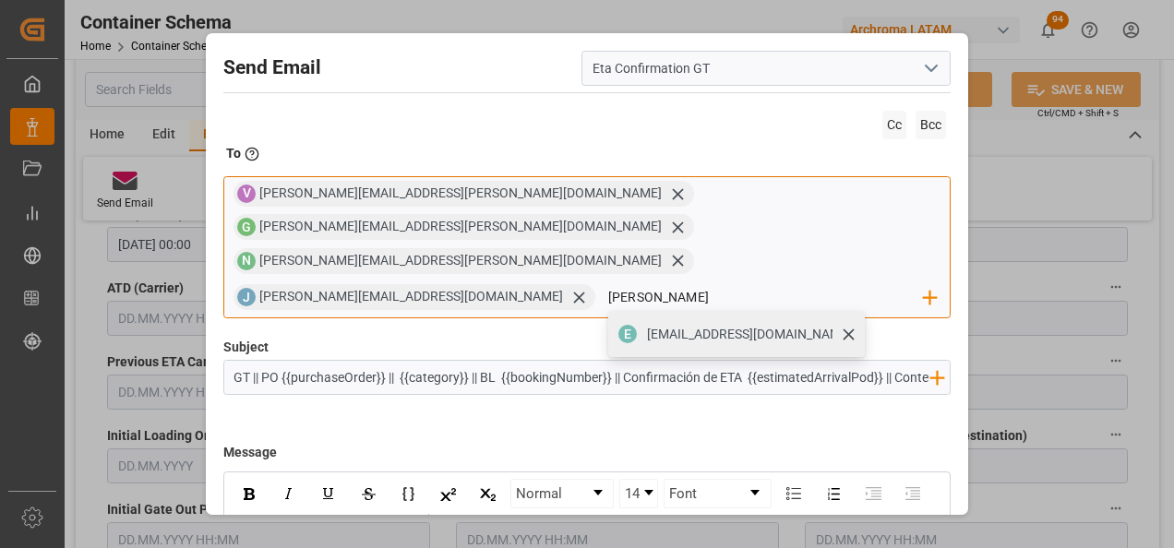
type input "edgar"
click at [784, 325] on span "edgarestra07@gmail.com" at bounding box center [749, 334] width 205 height 19
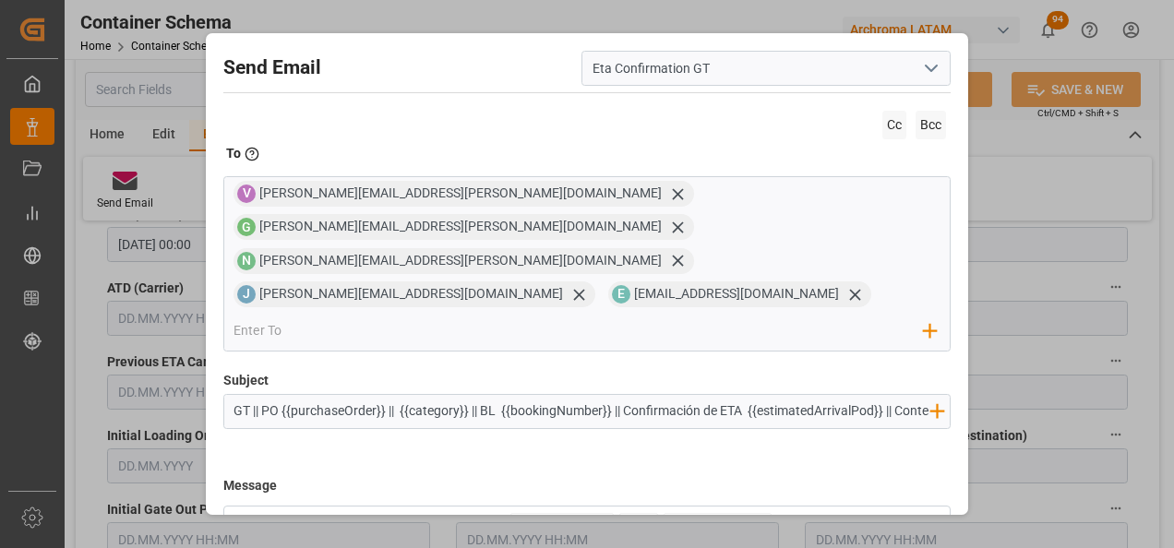
drag, startPoint x: 623, startPoint y: 346, endPoint x: 484, endPoint y: 346, distance: 138.4
click at [484, 395] on input "GT || PO {{purchaseOrder}} || {{category}} || BL {{bookingNumber}} || Confirmac…" at bounding box center [581, 411] width 715 height 32
drag, startPoint x: 755, startPoint y: 344, endPoint x: 873, endPoint y: 352, distance: 118.3
click at [873, 395] on input "GT || PO {{purchaseOrder}} || {{category}} || Confirmación de ETA {{estimatedAr…" at bounding box center [581, 411] width 715 height 32
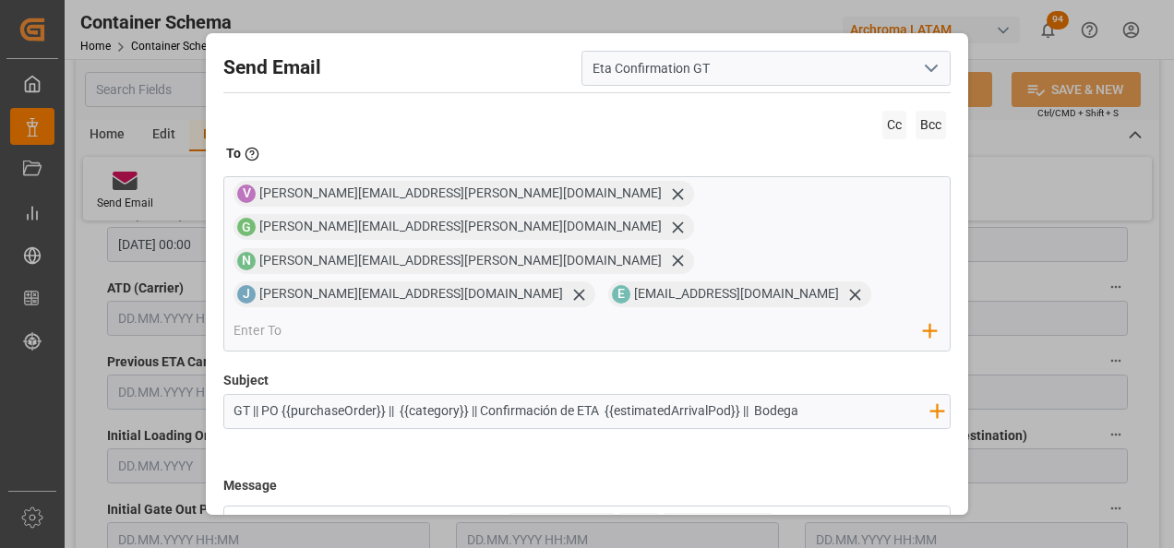
scroll to position [0, 0]
click at [853, 395] on input "GT || PO {{purchaseOrder}} || {{category}} || Confirmación de ETA {{estimatedAr…" at bounding box center [581, 411] width 715 height 32
type input "GT || PO {{purchaseOrder}} || {{category}} || Confirmación de ETA {{estimatedAr…"
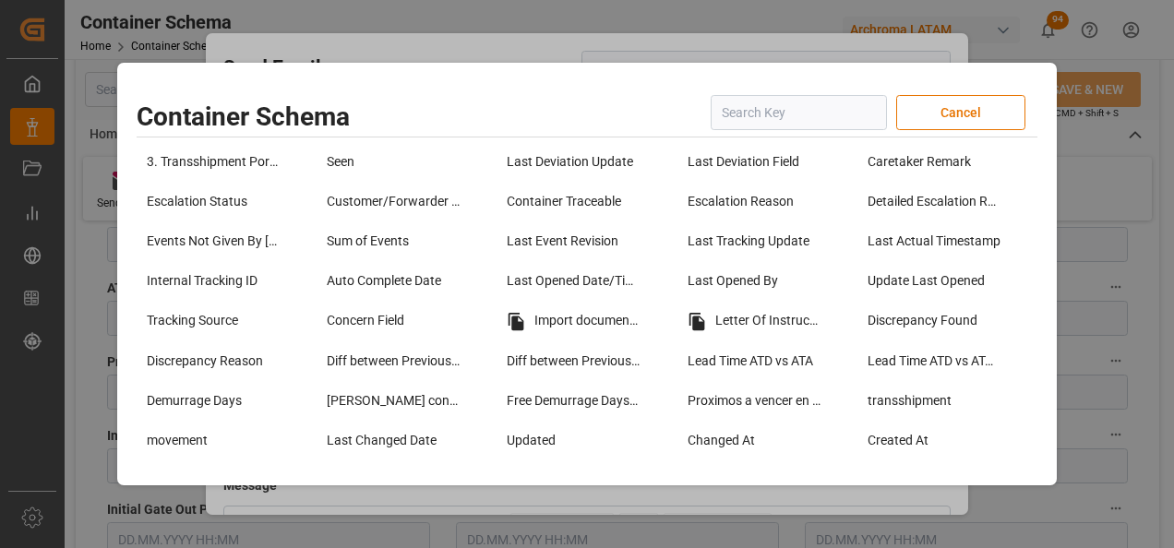
scroll to position [1476, 0]
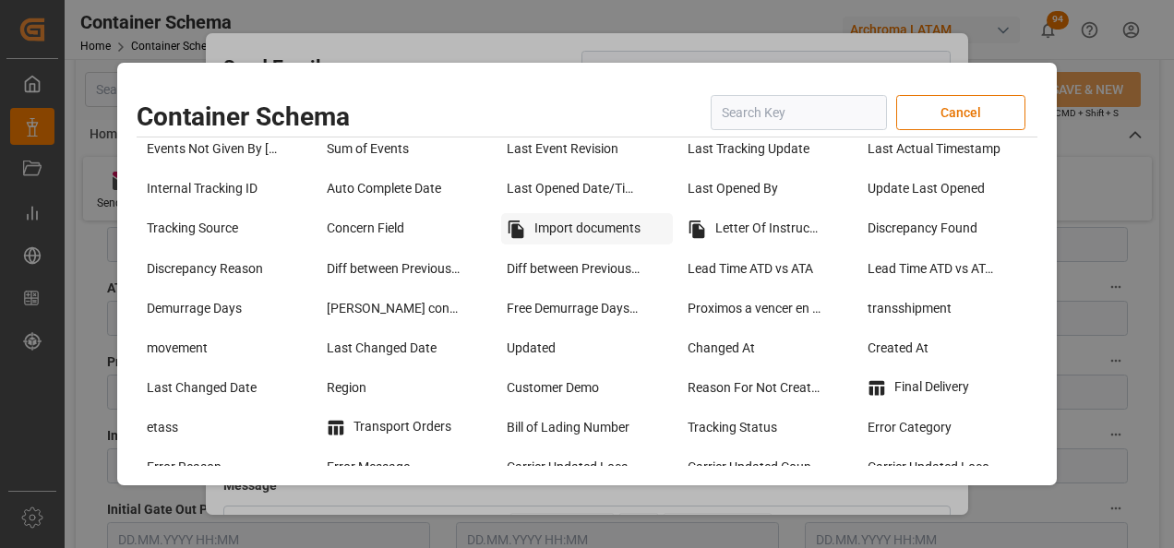
click at [584, 237] on div "Import documents" at bounding box center [586, 228] width 171 height 31
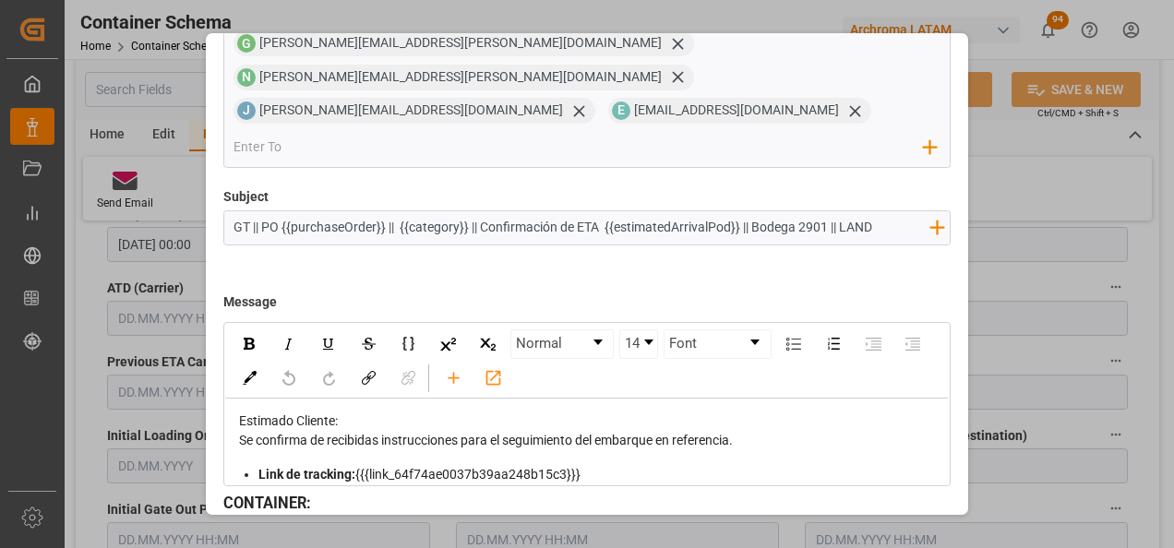
scroll to position [240, 0]
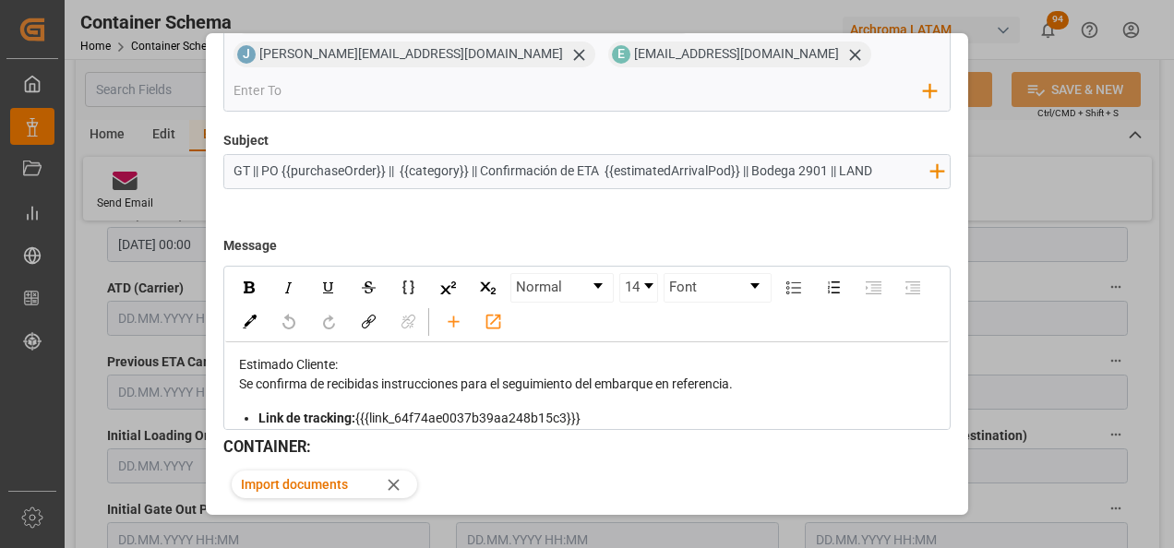
click at [549, 355] on div "Estimado Cliente:" at bounding box center [588, 364] width 698 height 19
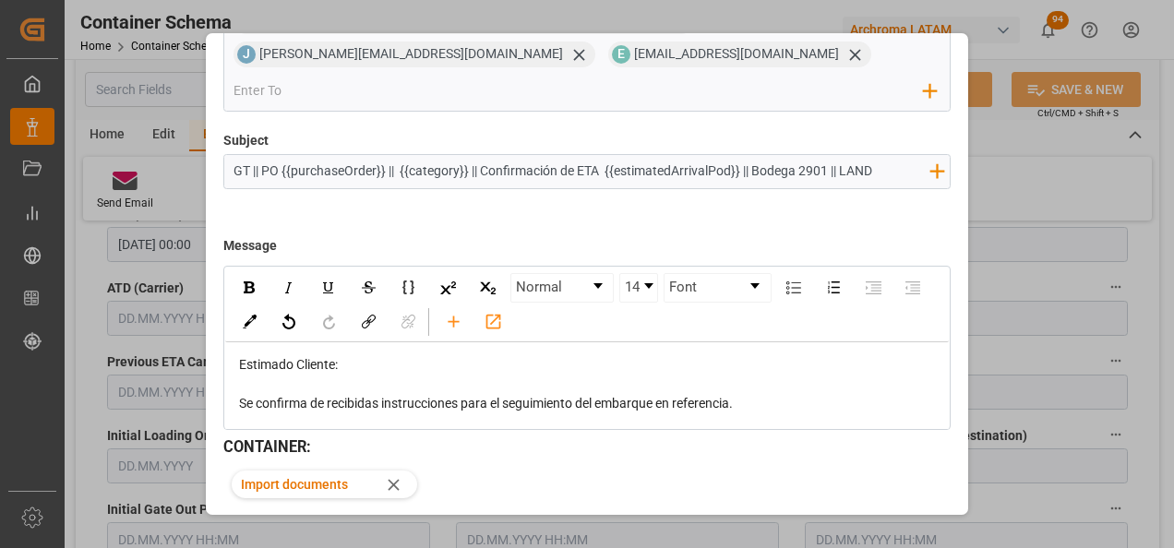
scroll to position [92, 0]
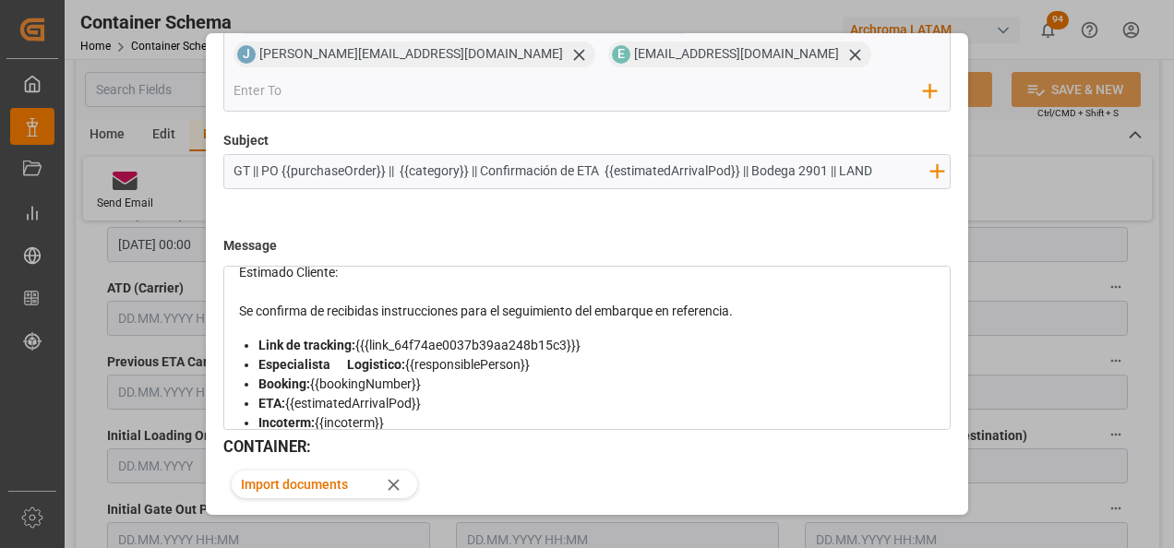
click at [776, 302] on div "Se confirma de recibidas instrucciones para el seguimiento del embarque en refe…" at bounding box center [588, 311] width 698 height 19
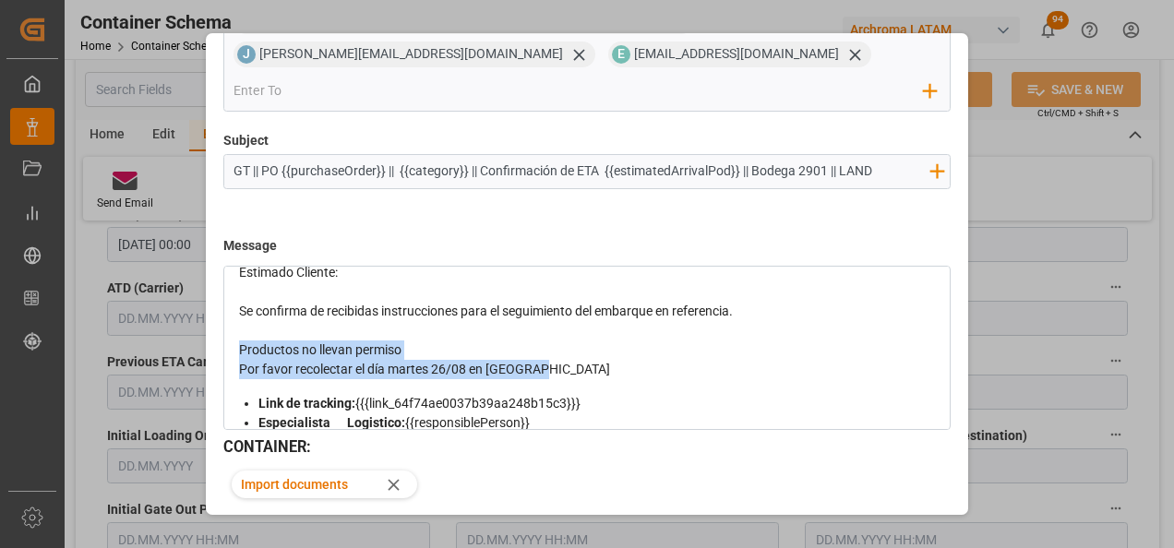
drag, startPoint x: 539, startPoint y: 301, endPoint x: 227, endPoint y: 282, distance: 312.4
click at [227, 282] on div "Estimado Cliente: Se confirma de recibidas instrucciones para el seguimiento de…" at bounding box center [587, 505] width 724 height 511
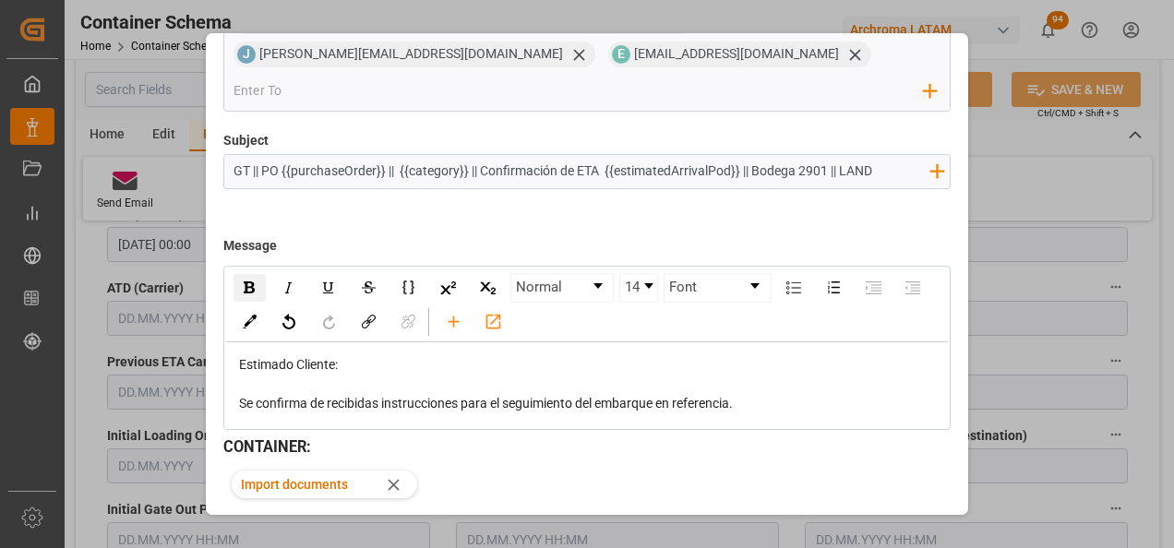
click at [247, 281] on img "rdw-inline-control" at bounding box center [249, 287] width 11 height 12
click at [332, 280] on img "rdw-inline-control" at bounding box center [328, 287] width 15 height 15
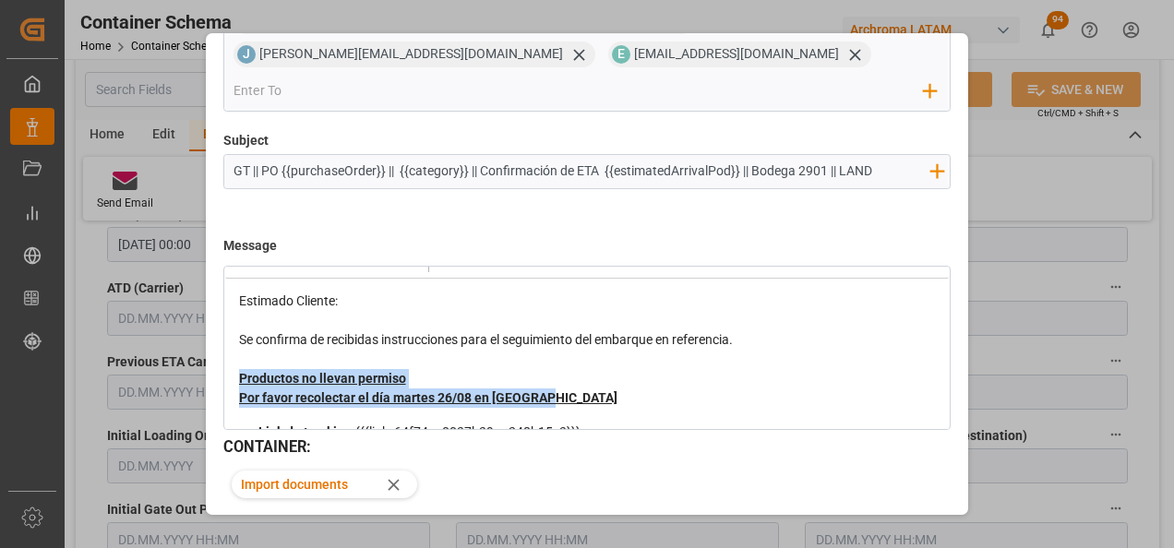
scroll to position [92, 0]
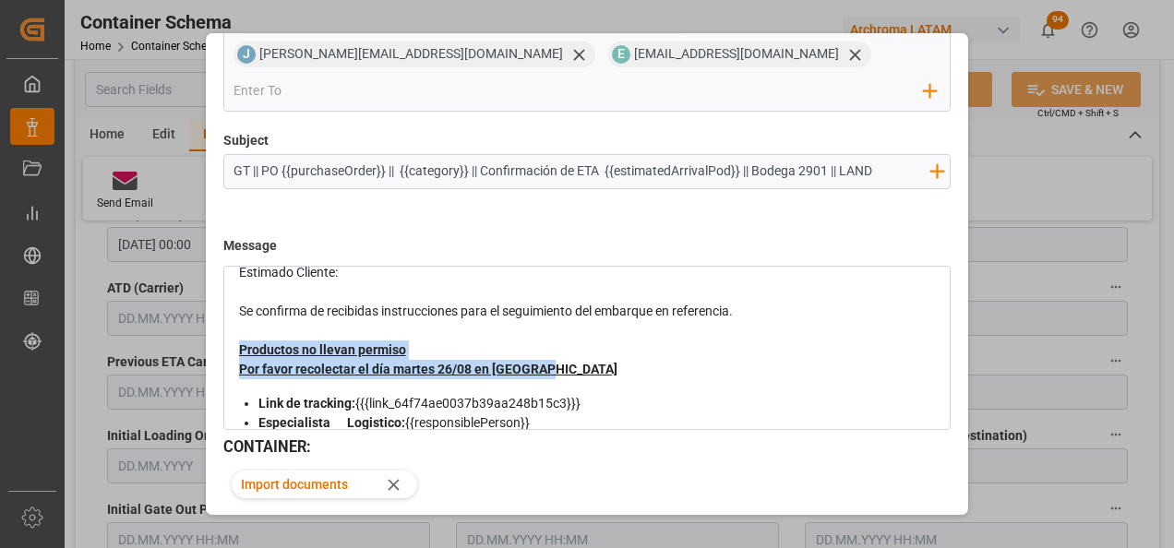
click at [472, 340] on div "Productos no llevan permiso" at bounding box center [588, 349] width 698 height 19
click at [562, 340] on div "Productos no llevan permiso" at bounding box center [588, 349] width 698 height 19
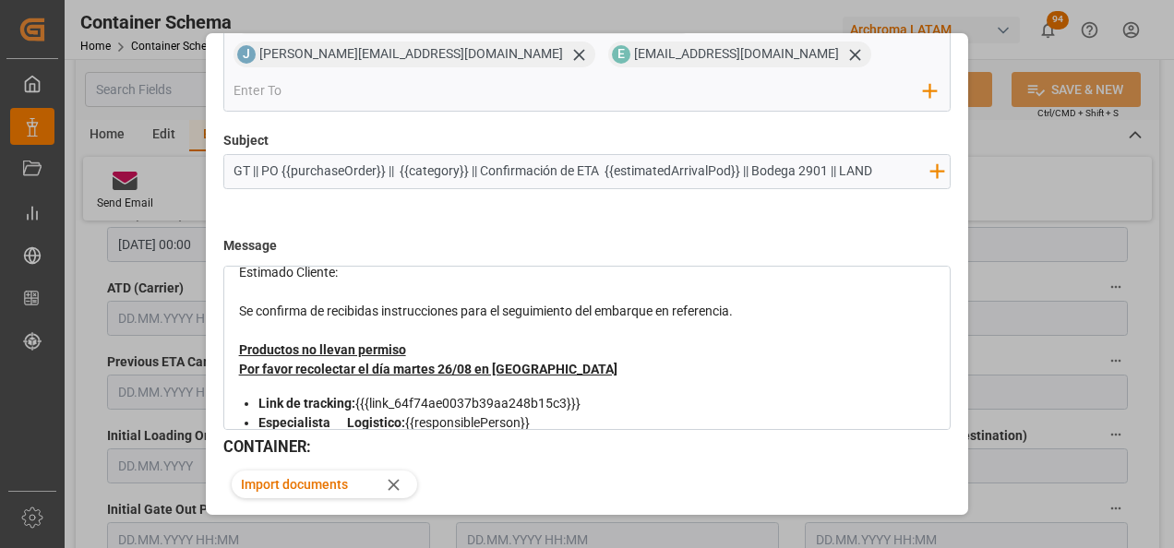
click at [575, 360] on div "Por favor recolectar el día martes 26/08 en Hidalgo" at bounding box center [588, 369] width 698 height 19
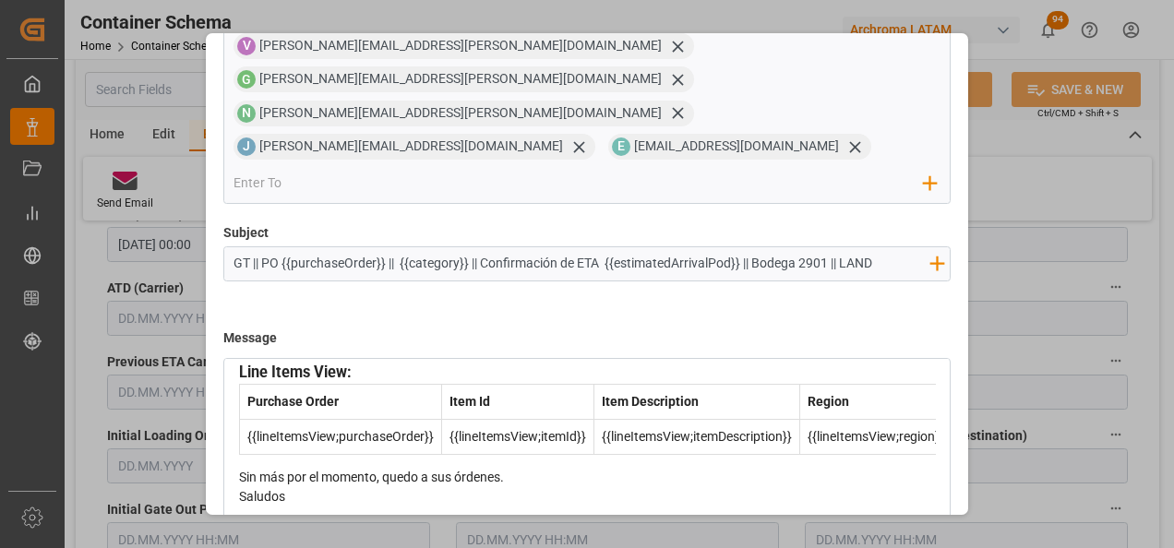
scroll to position [450, 0]
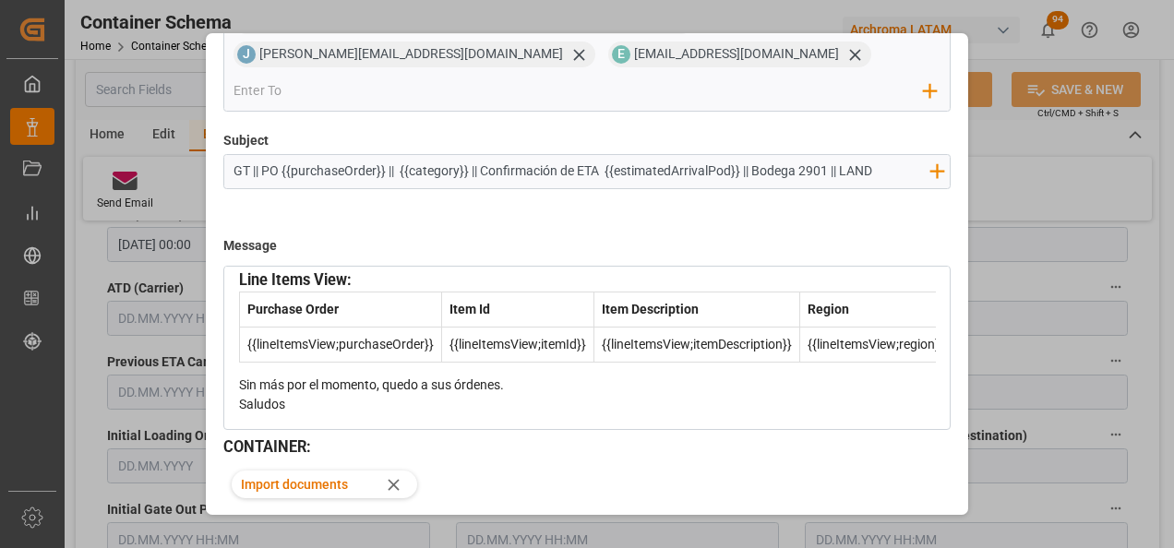
click at [908, 530] on button "Send" at bounding box center [885, 547] width 129 height 35
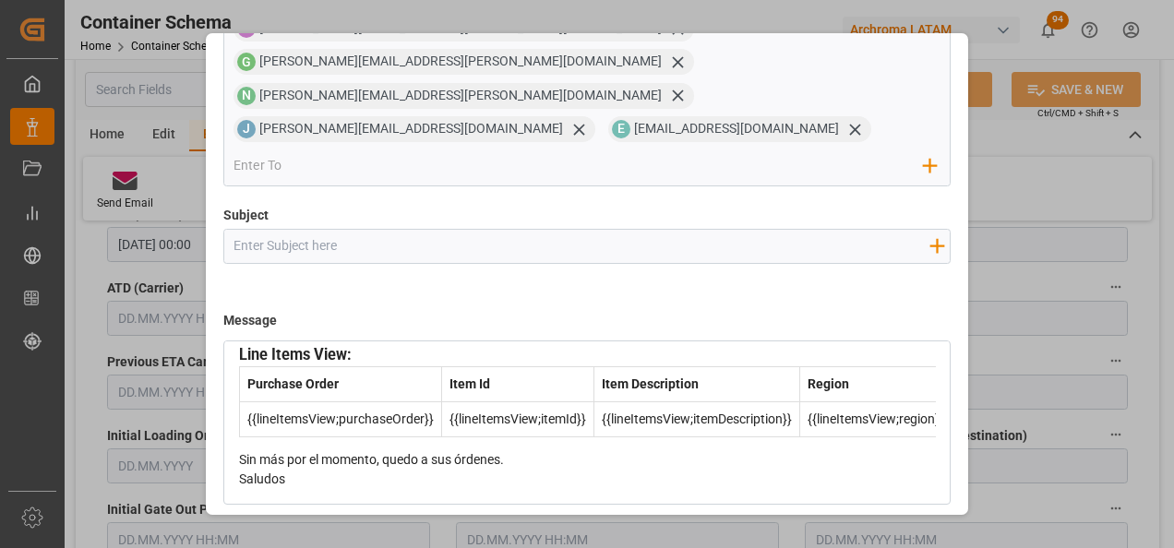
scroll to position [99, 0]
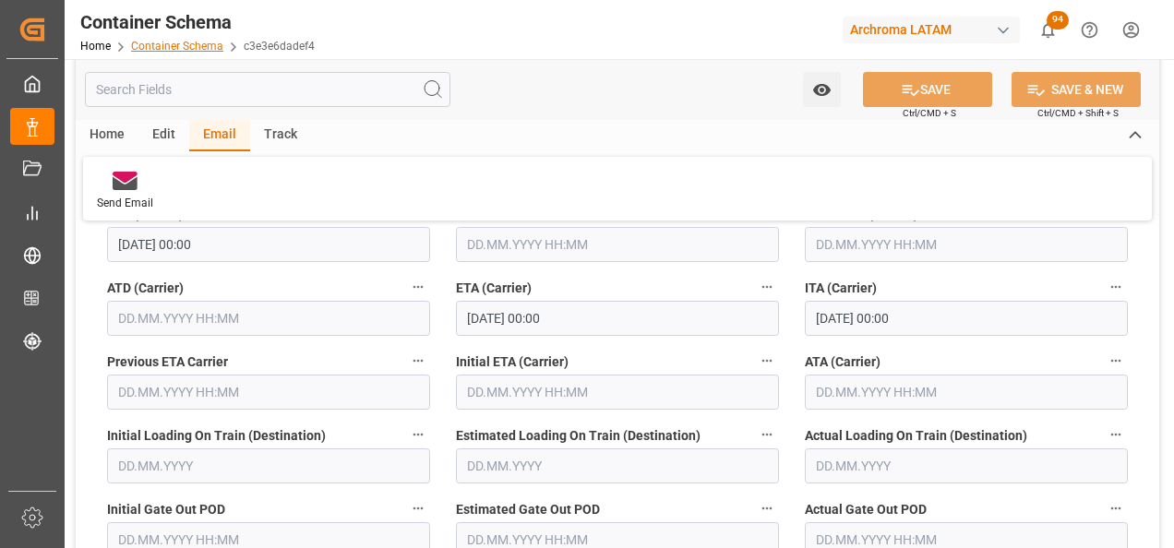
click at [205, 41] on link "Container Schema" at bounding box center [177, 46] width 92 height 13
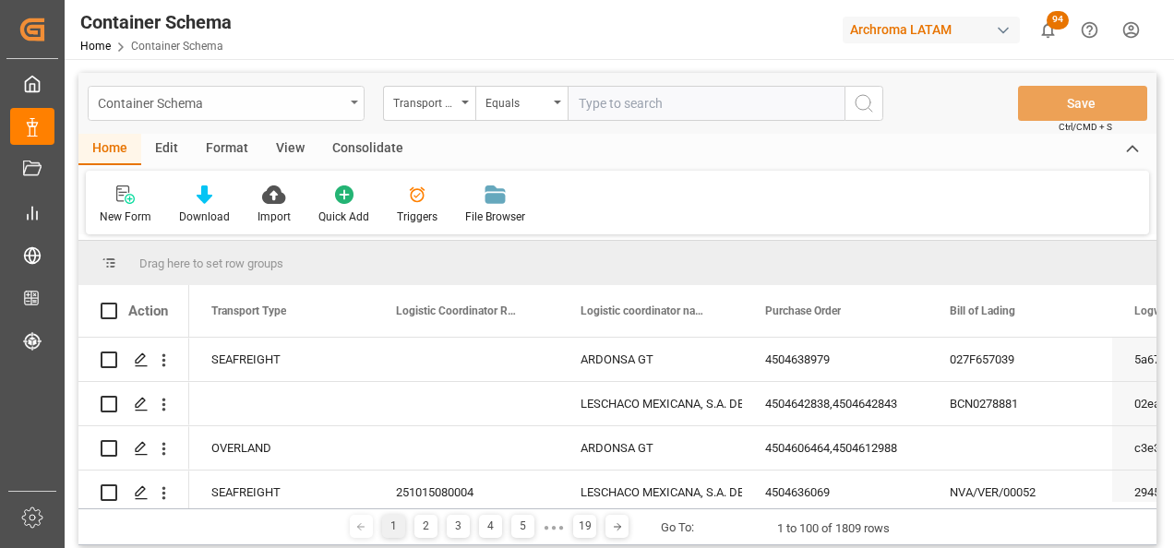
click at [295, 114] on div "Container Schema" at bounding box center [226, 103] width 277 height 35
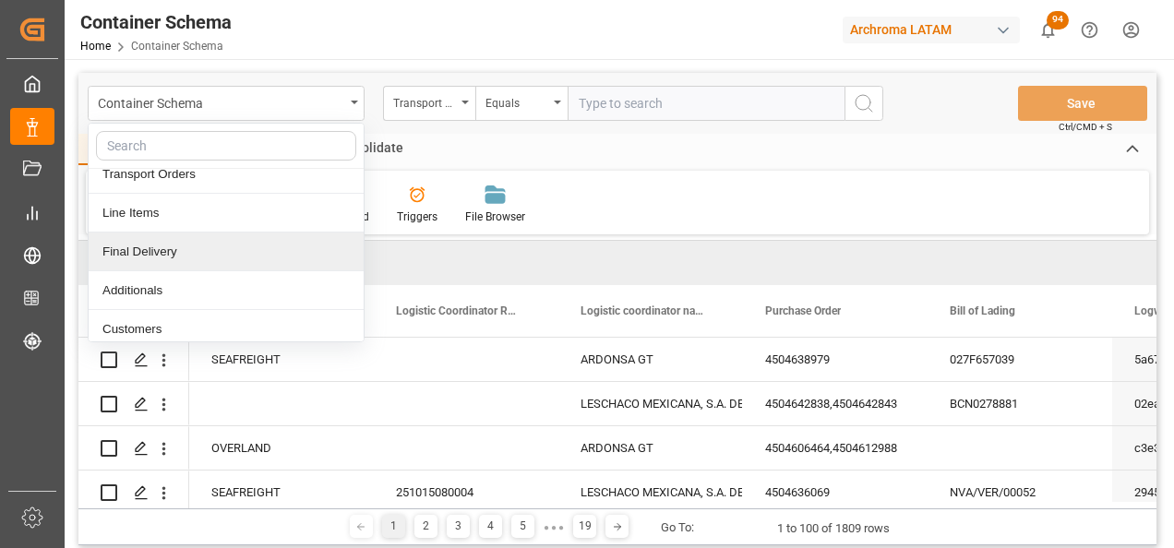
scroll to position [92, 0]
click at [227, 246] on div "Final Delivery" at bounding box center [226, 251] width 275 height 39
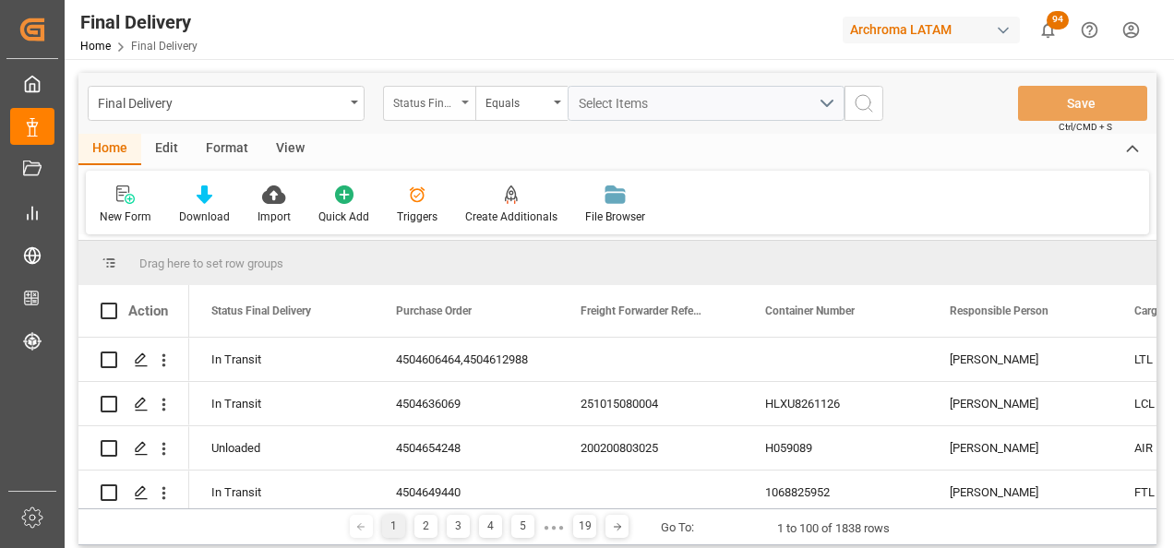
click at [460, 112] on div "Status Final Delivery" at bounding box center [429, 103] width 92 height 35
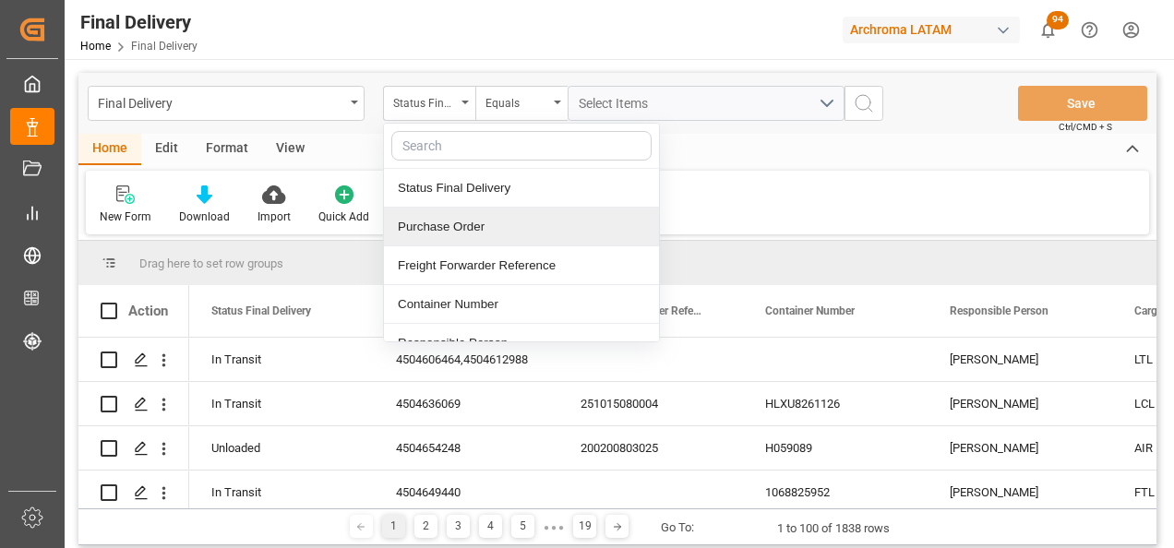
click at [460, 228] on div "Purchase Order" at bounding box center [521, 227] width 275 height 39
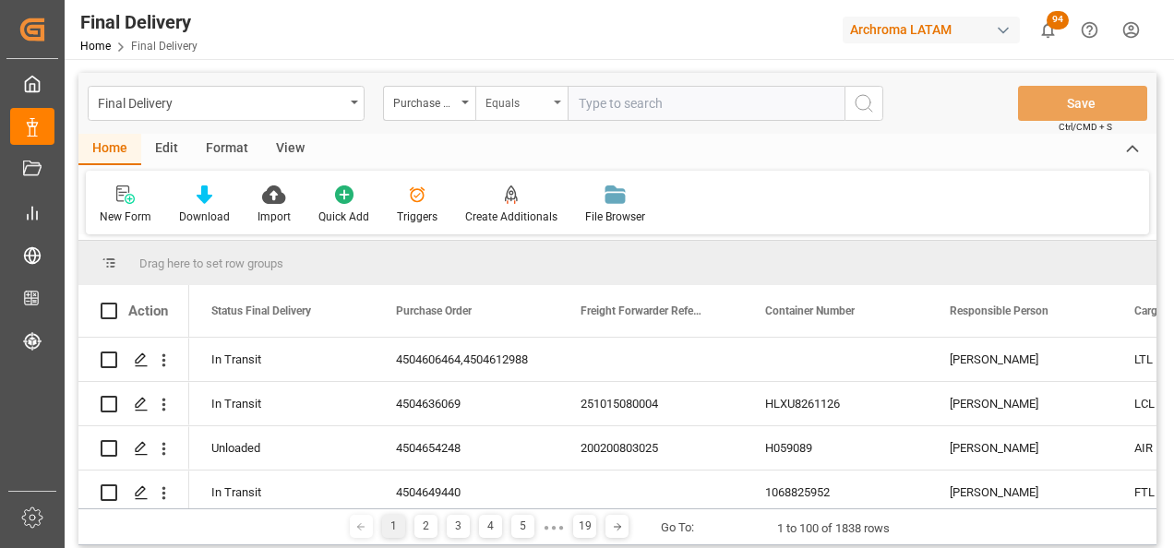
click at [497, 108] on div "Equals" at bounding box center [516, 100] width 63 height 21
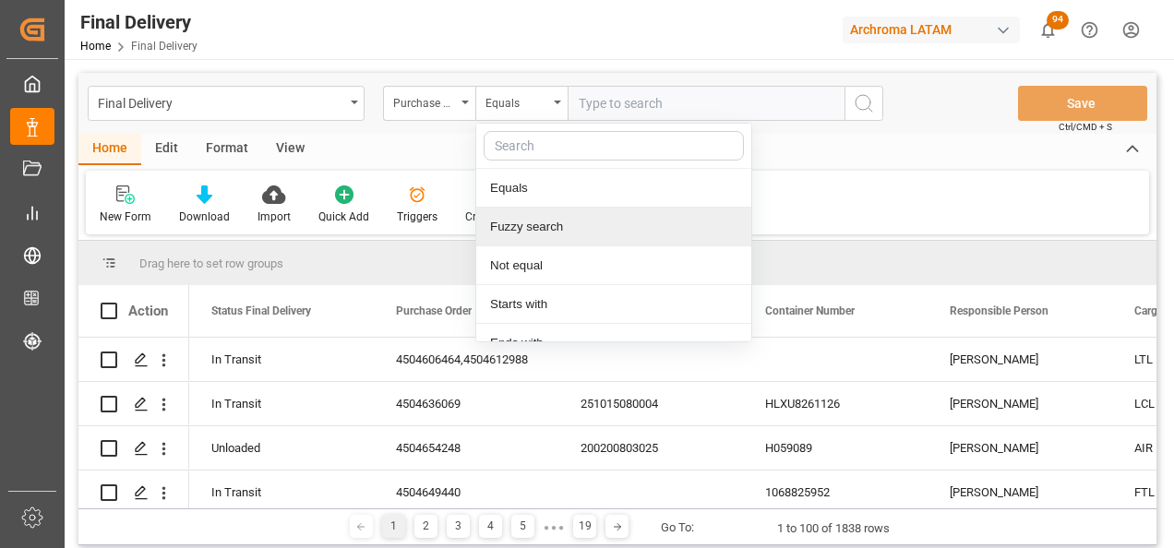
click at [524, 236] on div "Fuzzy search" at bounding box center [613, 227] width 275 height 39
paste input "4504647989"
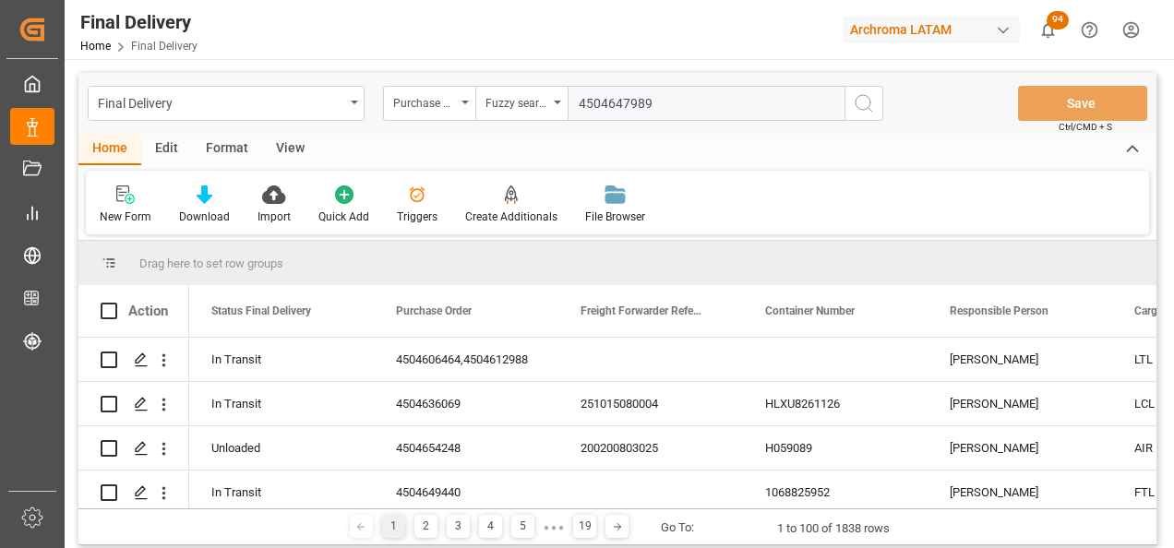
type input "4504647989"
click at [867, 104] on icon "search button" at bounding box center [864, 103] width 22 height 22
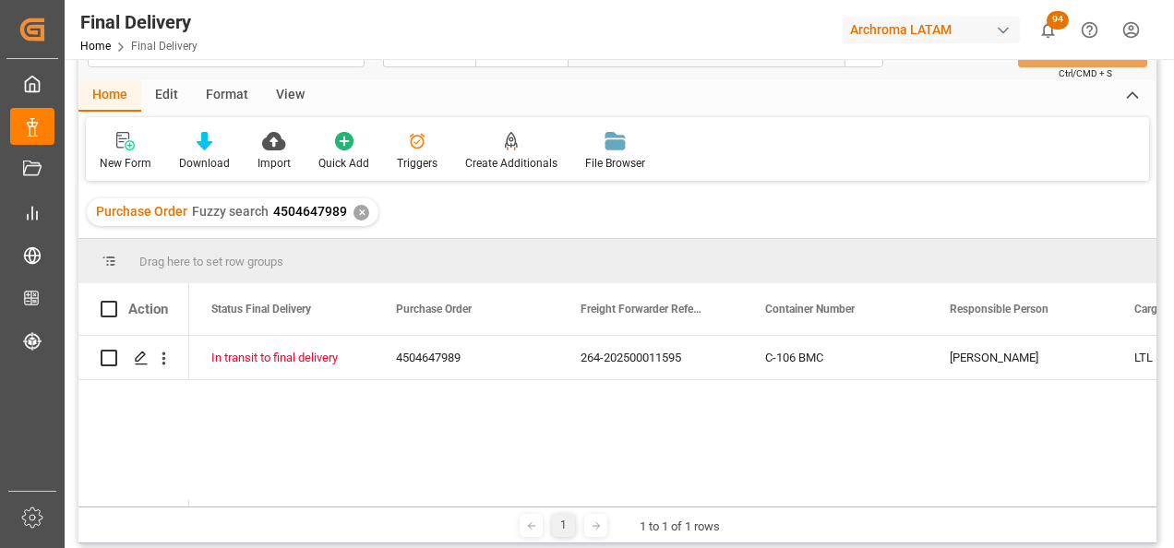
scroll to position [92, 0]
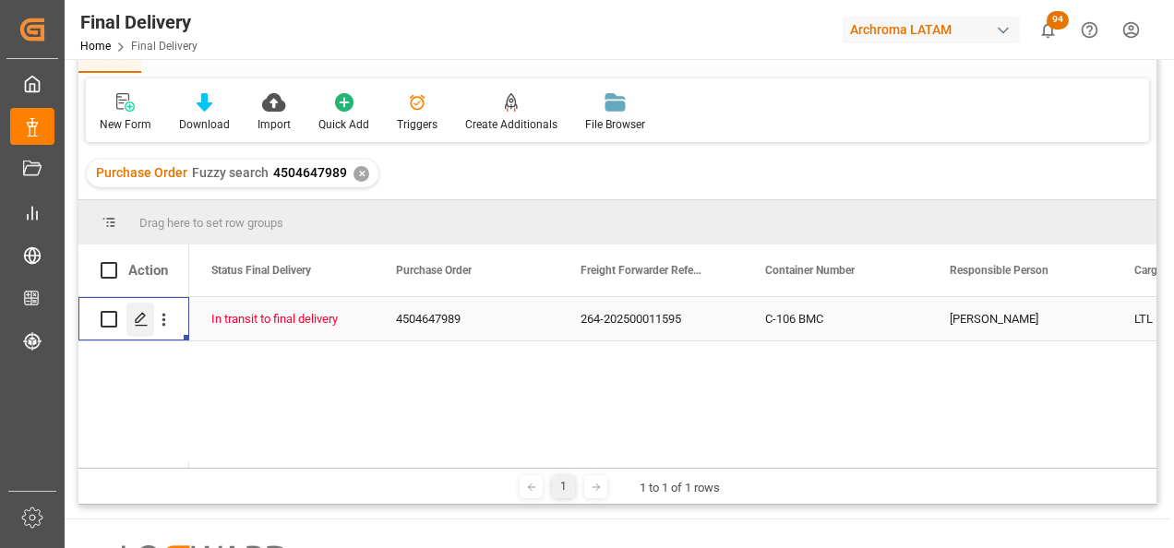
click at [143, 322] on icon "Press SPACE to select this row." at bounding box center [141, 319] width 15 height 15
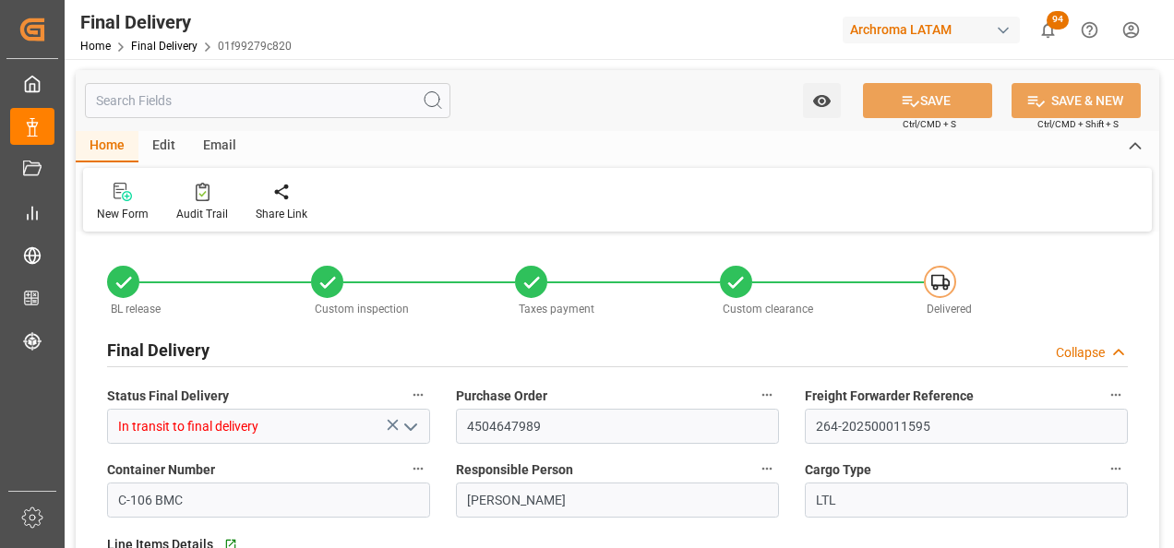
type input "[DATE]"
type input "28.08.2025"
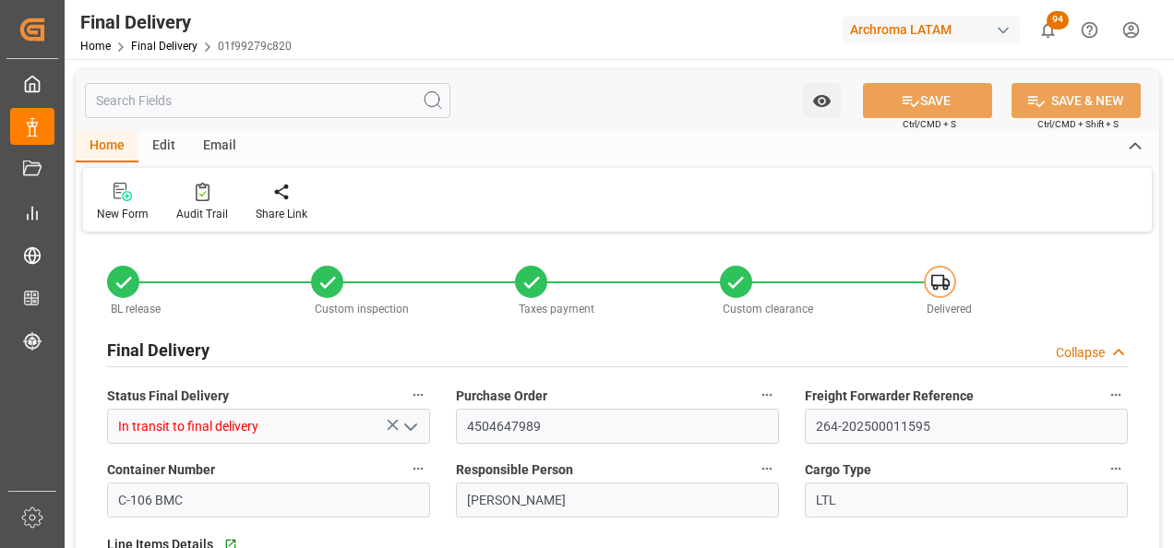
type input "22.08.2025"
type input "[DATE]"
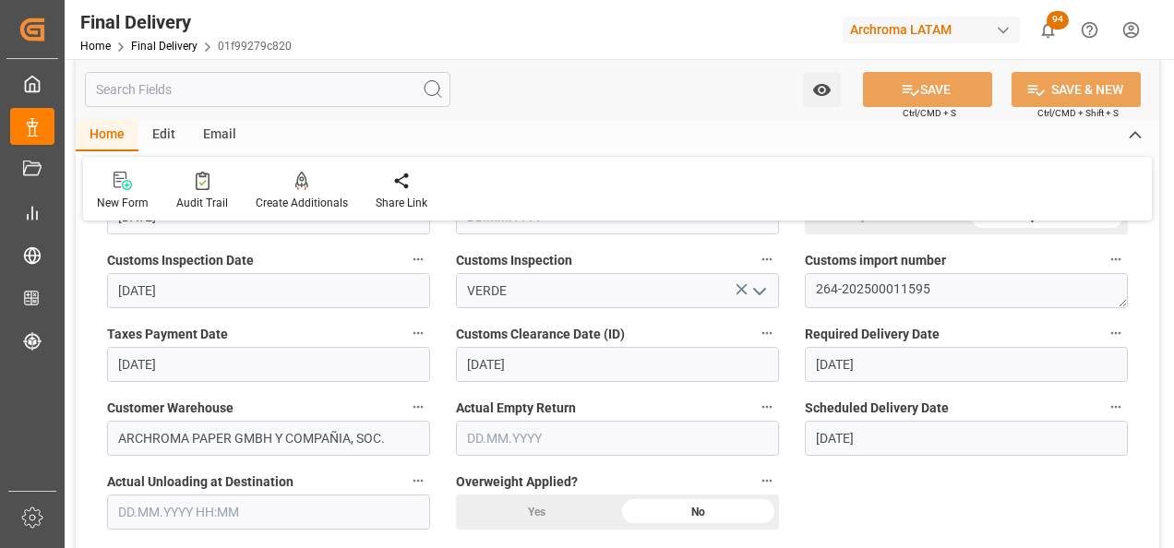
scroll to position [461, 0]
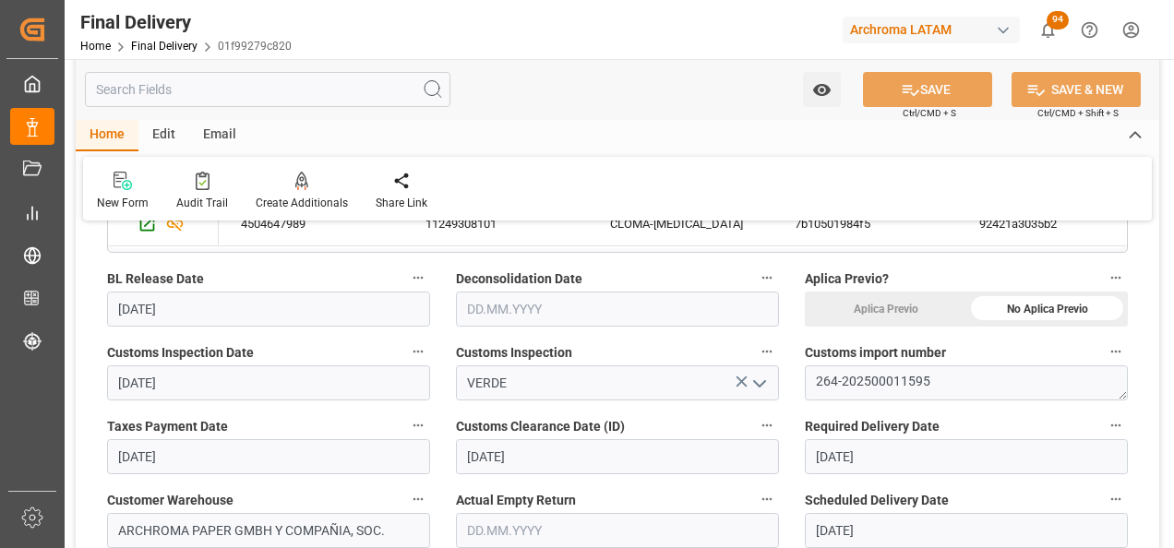
click at [502, 304] on input "text" at bounding box center [617, 309] width 323 height 35
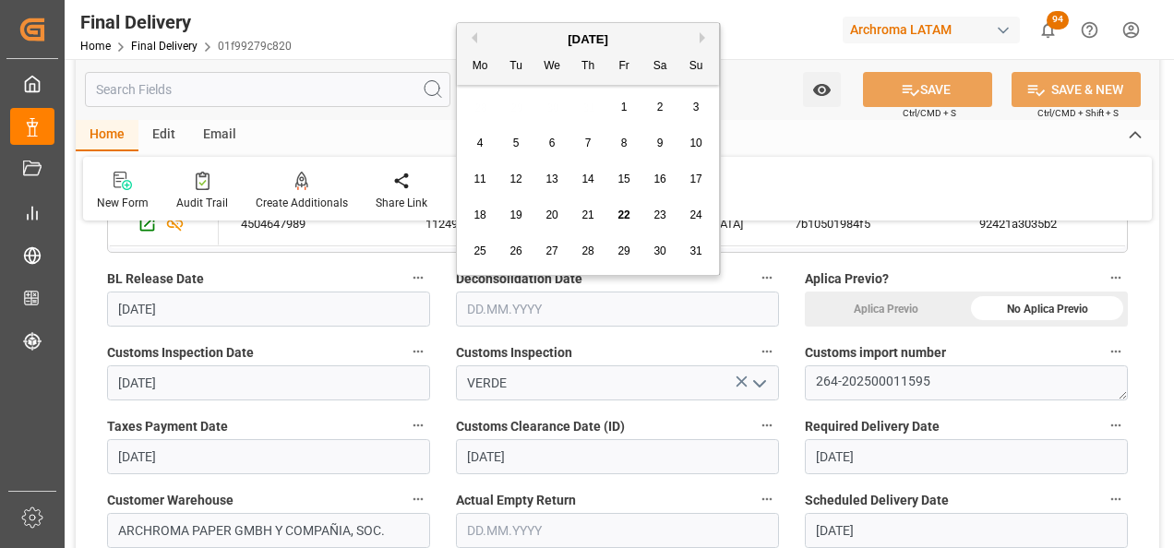
click at [617, 212] on span "22" at bounding box center [623, 215] width 12 height 13
type input "22.08.2025"
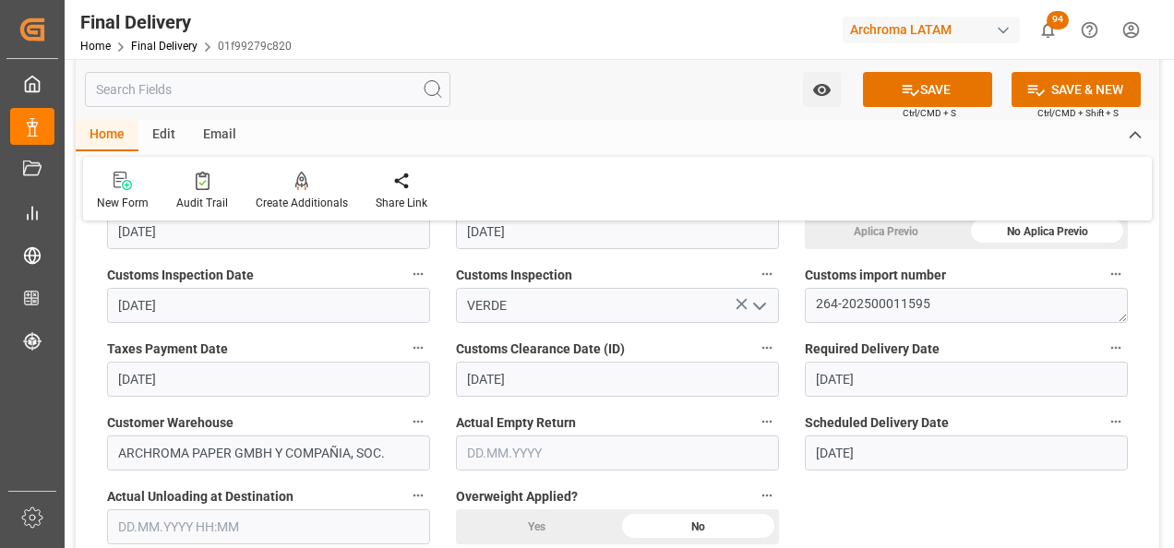
scroll to position [646, 0]
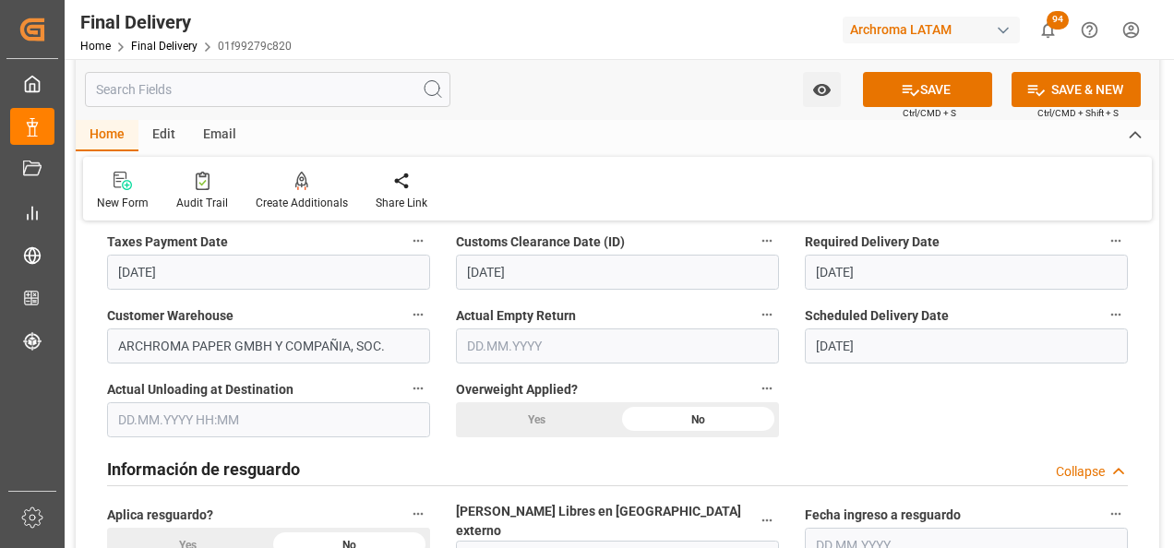
click at [493, 338] on input "text" at bounding box center [617, 345] width 323 height 35
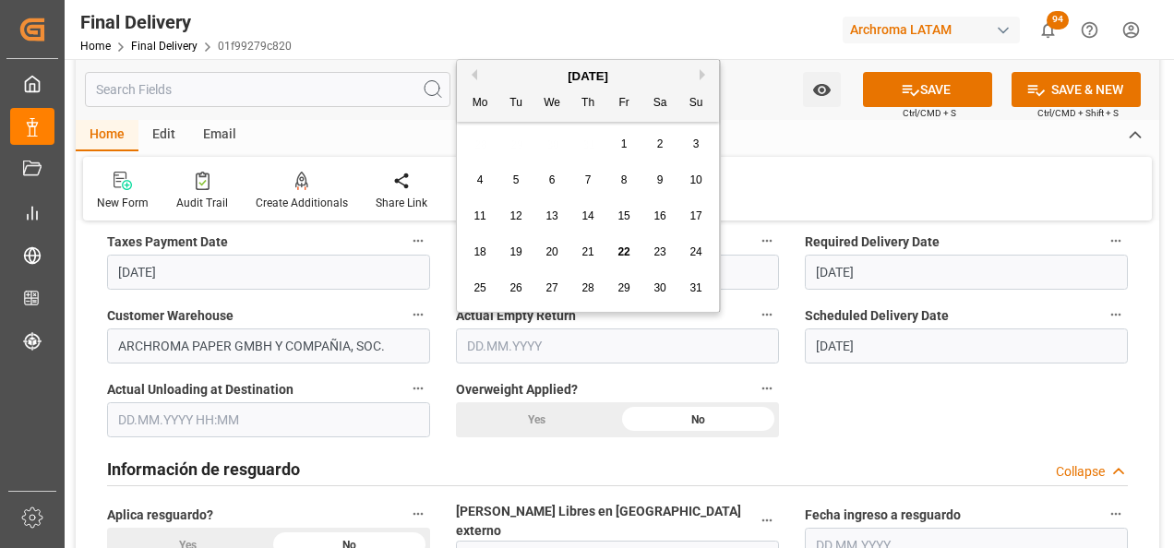
click at [621, 255] on span "22" at bounding box center [623, 251] width 12 height 13
type input "22.08.2025"
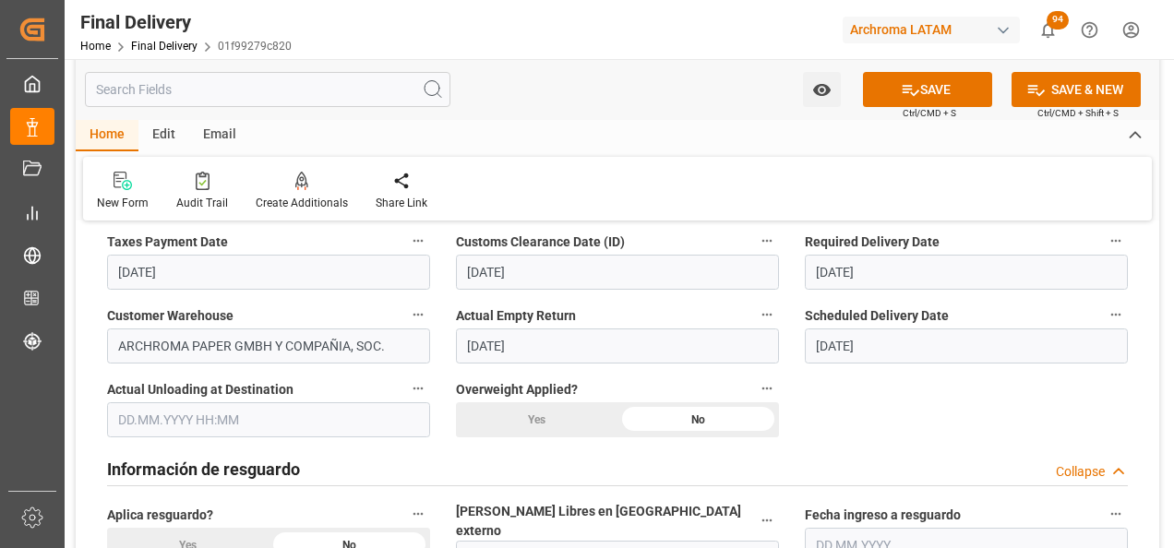
click at [217, 420] on input "text" at bounding box center [268, 419] width 323 height 35
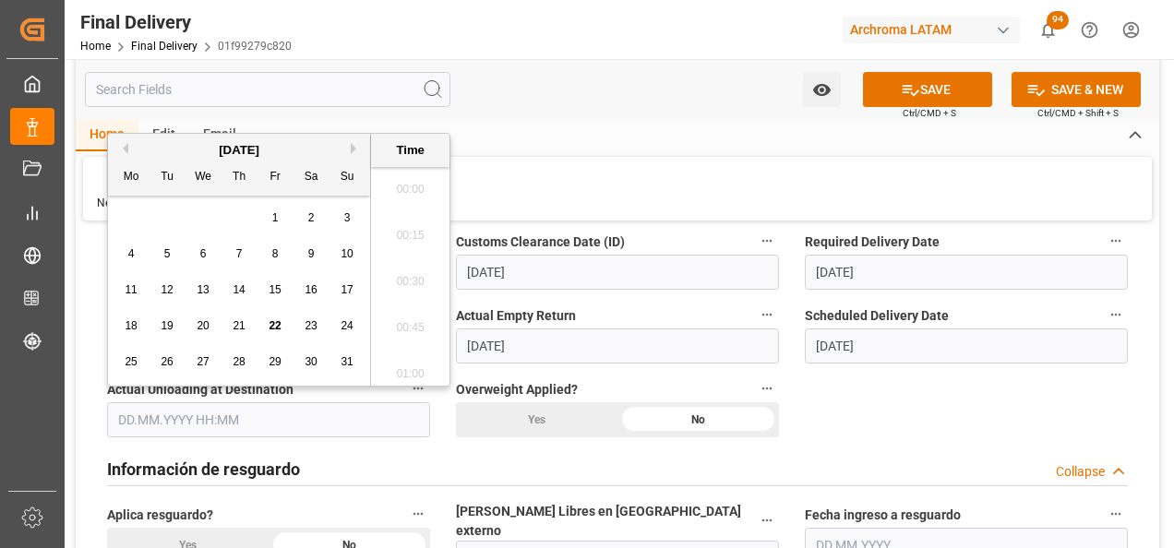
scroll to position [2036, 0]
click at [277, 318] on div "22" at bounding box center [275, 327] width 23 height 22
click at [417, 291] on li "09:00" at bounding box center [410, 276] width 78 height 46
type input "22.08.2025 09:00"
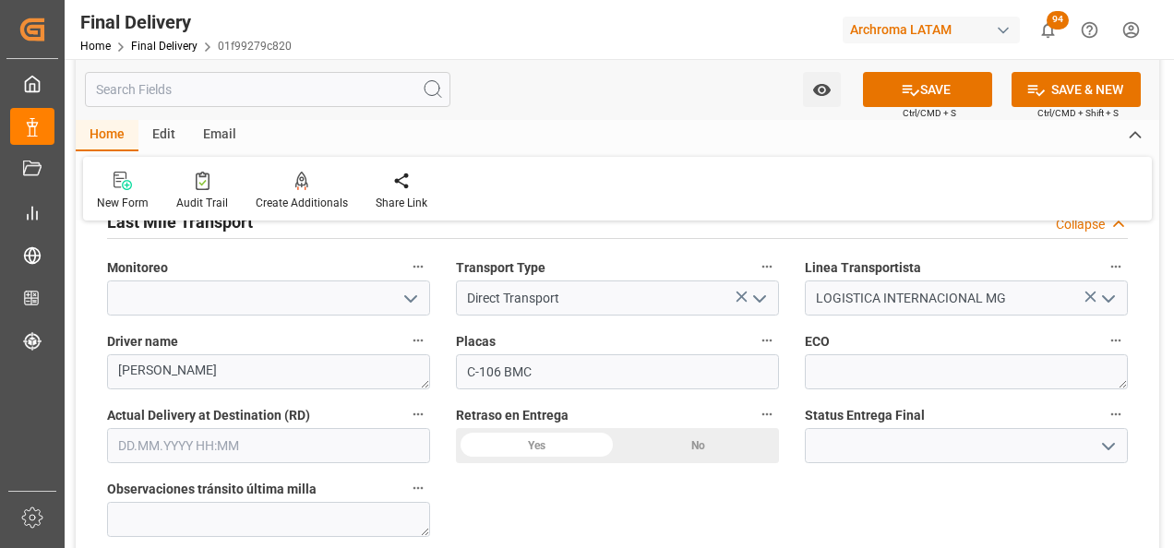
scroll to position [1107, 0]
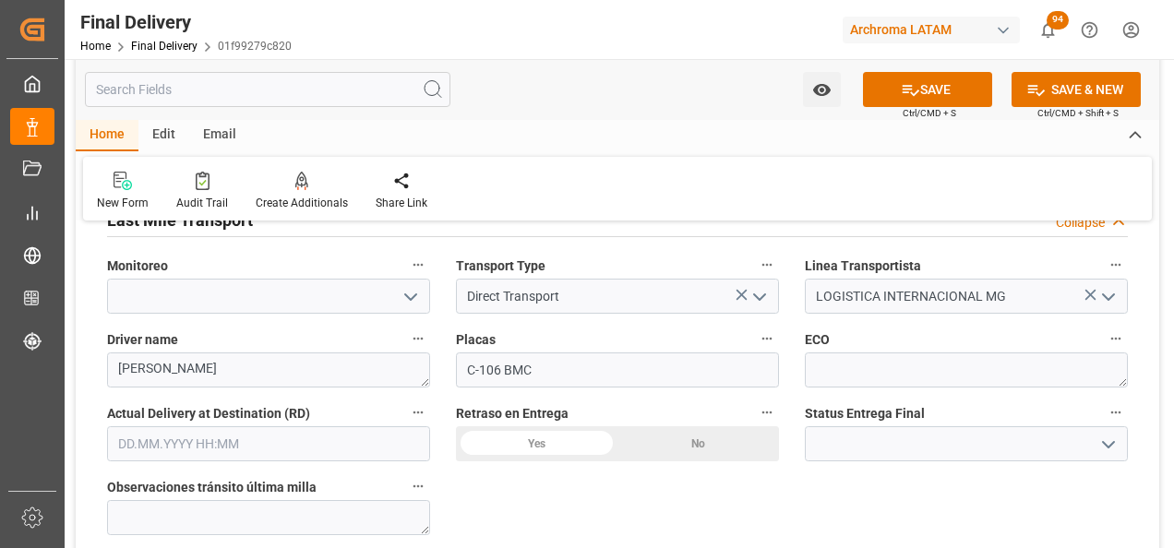
click at [1102, 434] on icon "open menu" at bounding box center [1108, 445] width 22 height 22
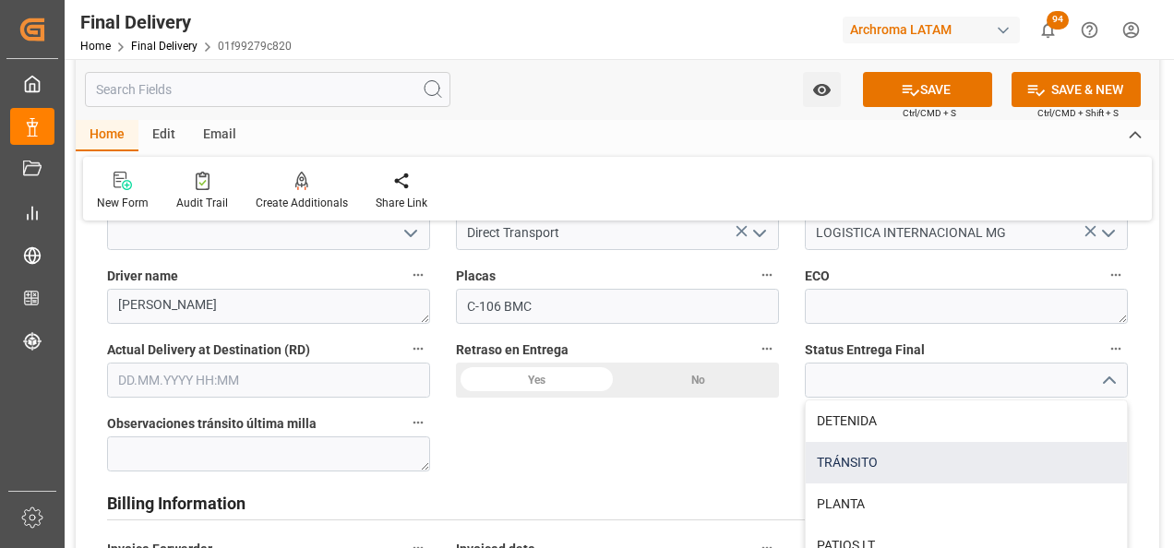
scroll to position [1199, 0]
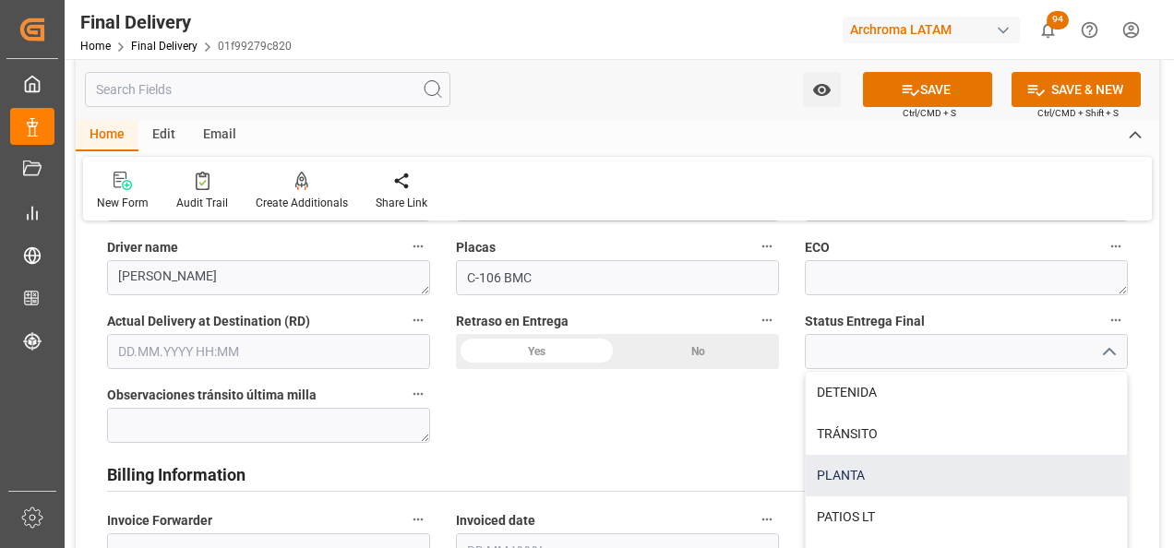
click at [874, 470] on div "PLANTA" at bounding box center [965, 476] width 321 height 42
type input "PLANTA"
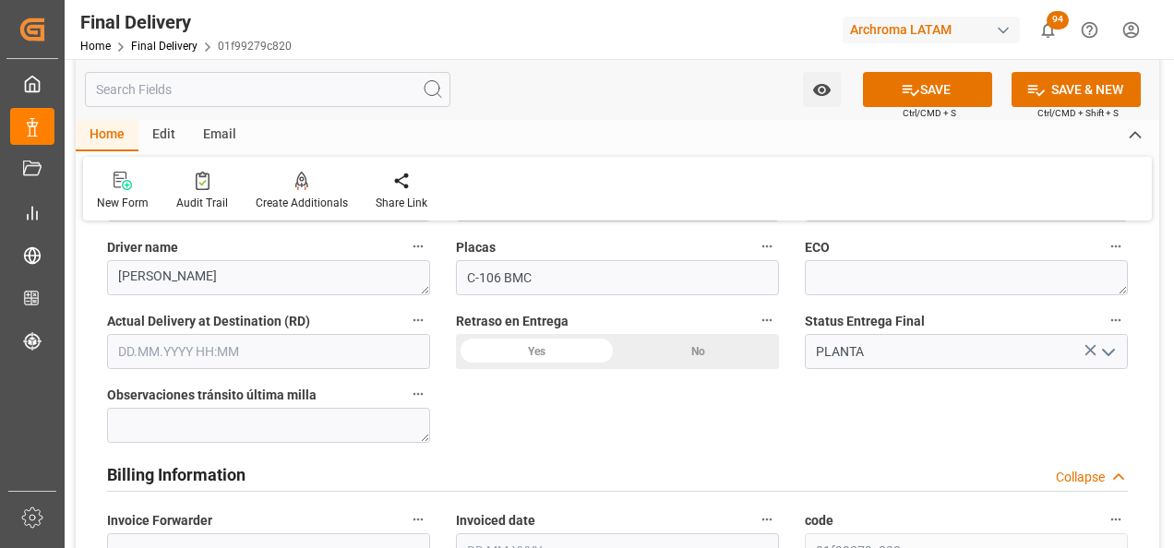
click at [217, 340] on input "text" at bounding box center [268, 351] width 323 height 35
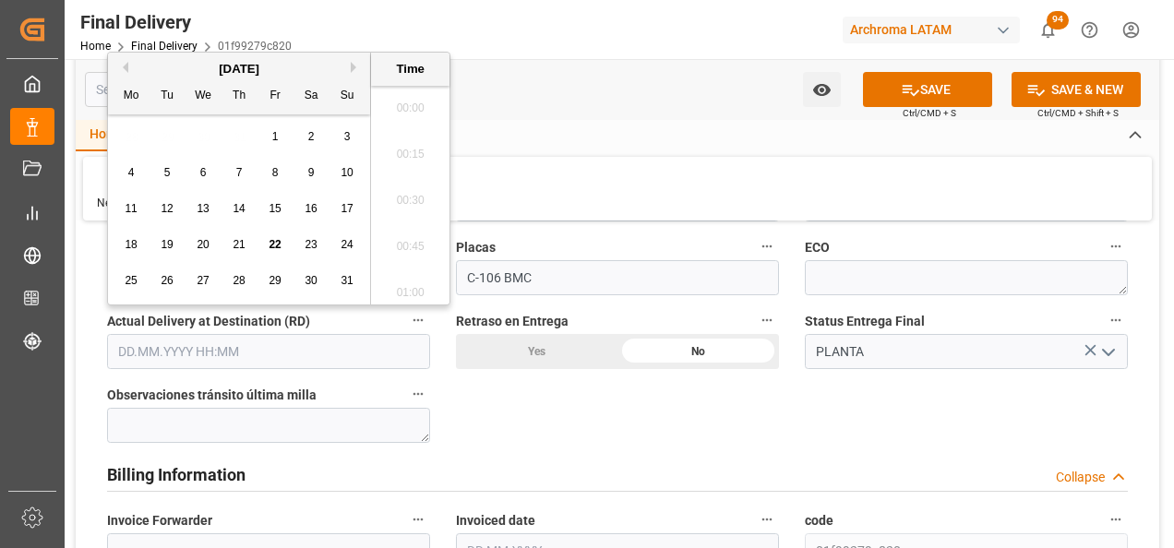
scroll to position [2036, 0]
click at [274, 239] on span "22" at bounding box center [274, 244] width 12 height 13
click at [412, 116] on li "09:00" at bounding box center [410, 102] width 78 height 46
type input "22.08.2025 09:00"
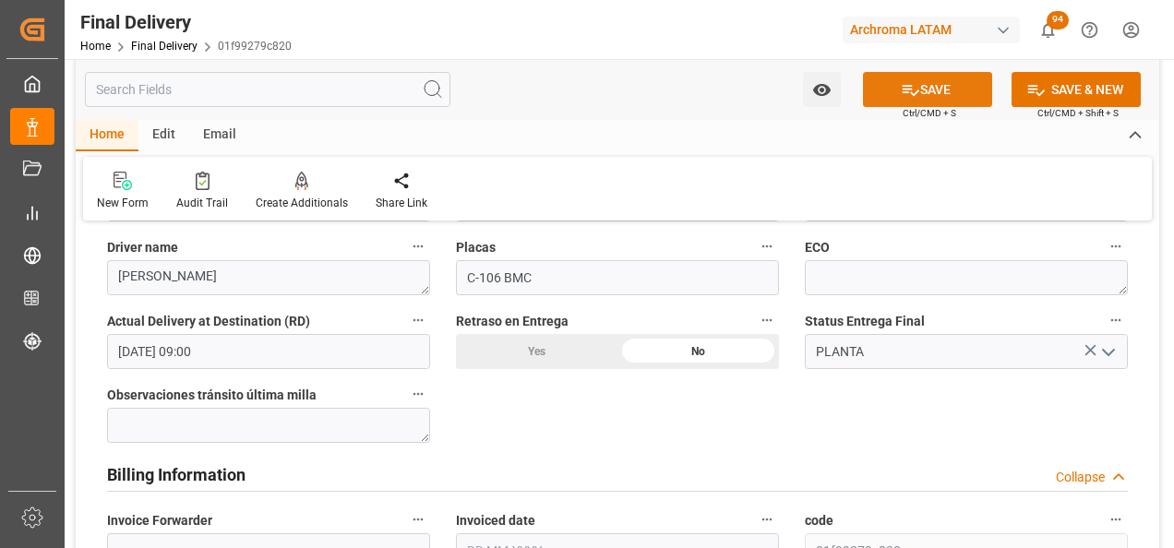
click at [902, 92] on icon at bounding box center [910, 90] width 17 height 11
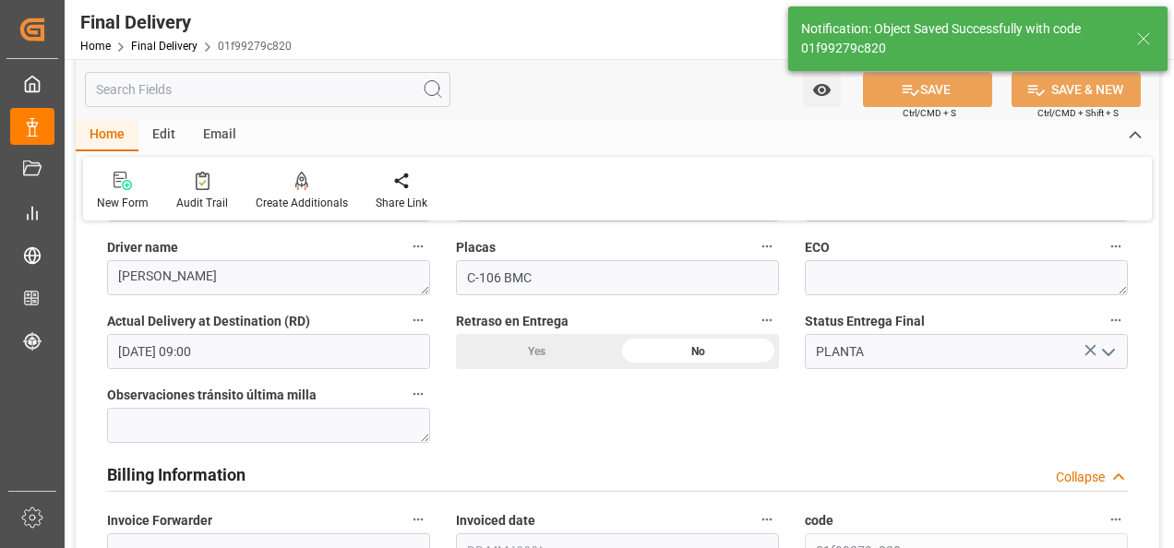
type textarea "1"
type input "Unloaded"
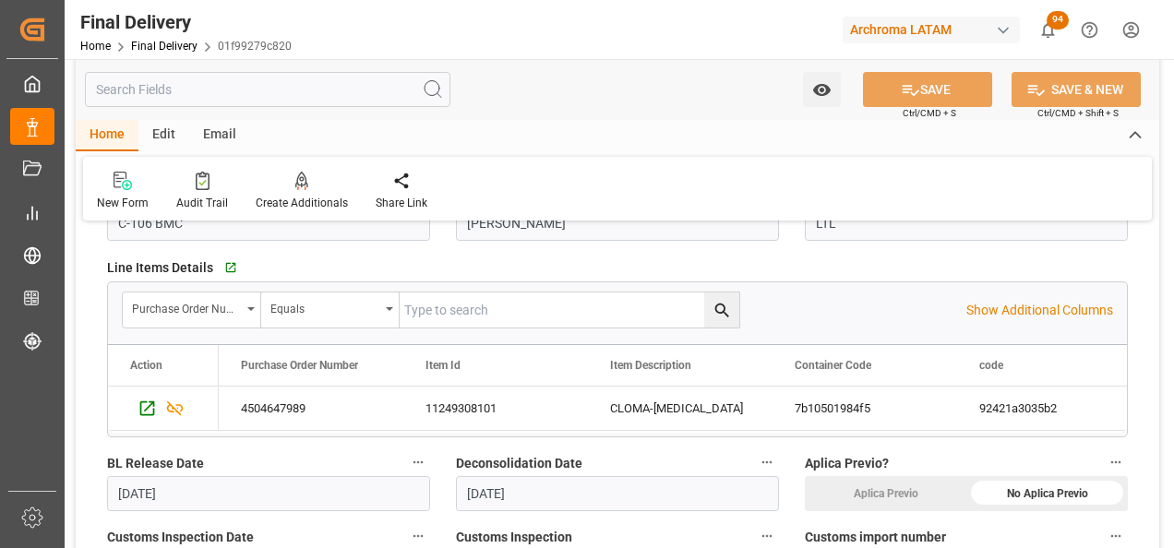
scroll to position [0, 0]
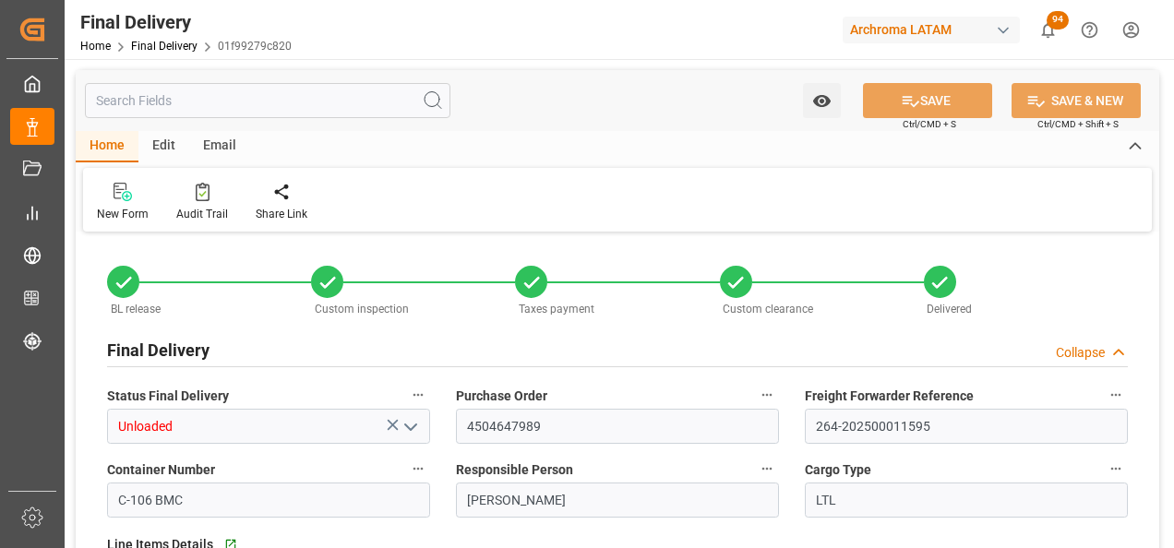
type input "0"
type input "[DATE]"
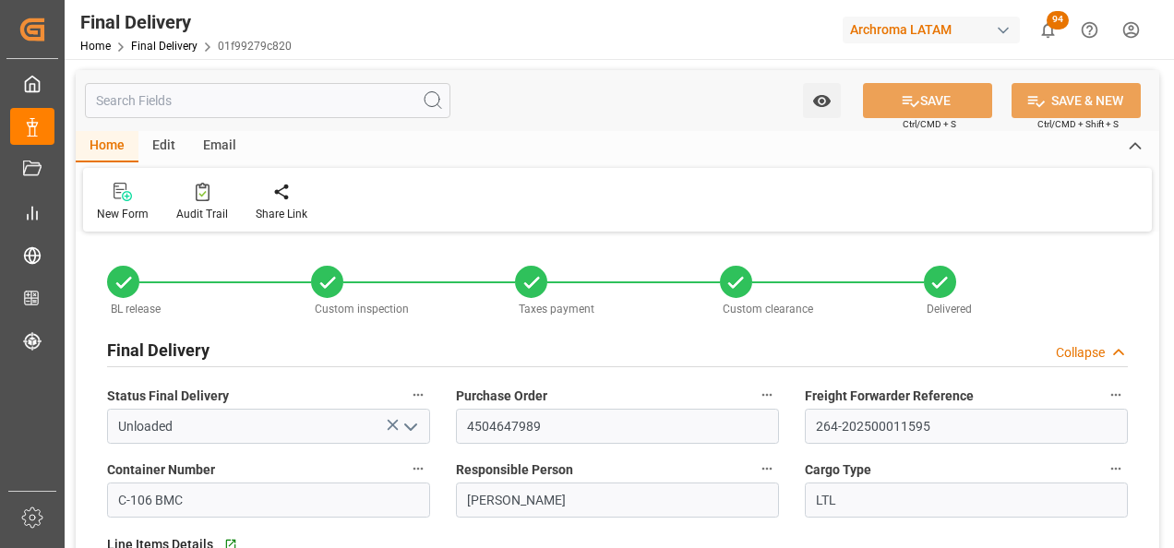
type input "[DATE]"
type input "[DATE] 09:00"
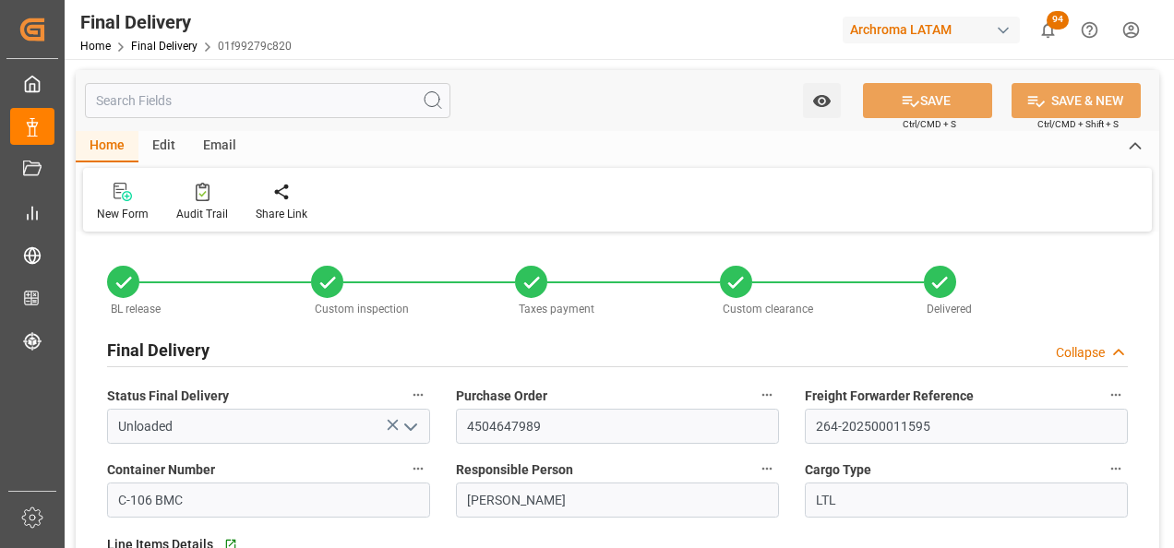
type input "[DATE] 09:00"
type input "[DATE]"
click at [153, 50] on link "Final Delivery" at bounding box center [164, 46] width 66 height 13
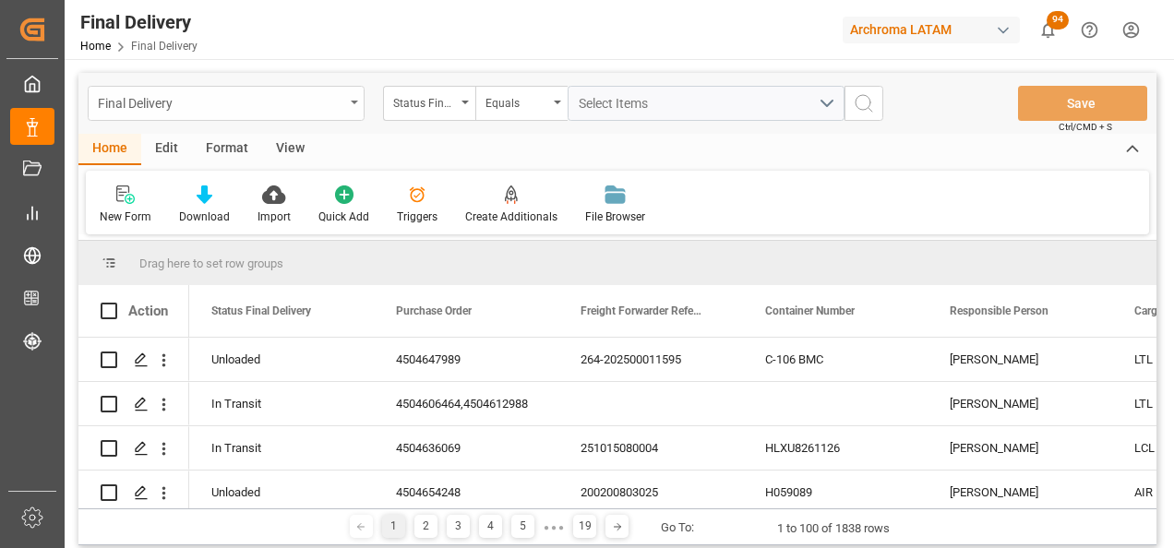
click at [354, 107] on div "Final Delivery" at bounding box center [226, 103] width 277 height 35
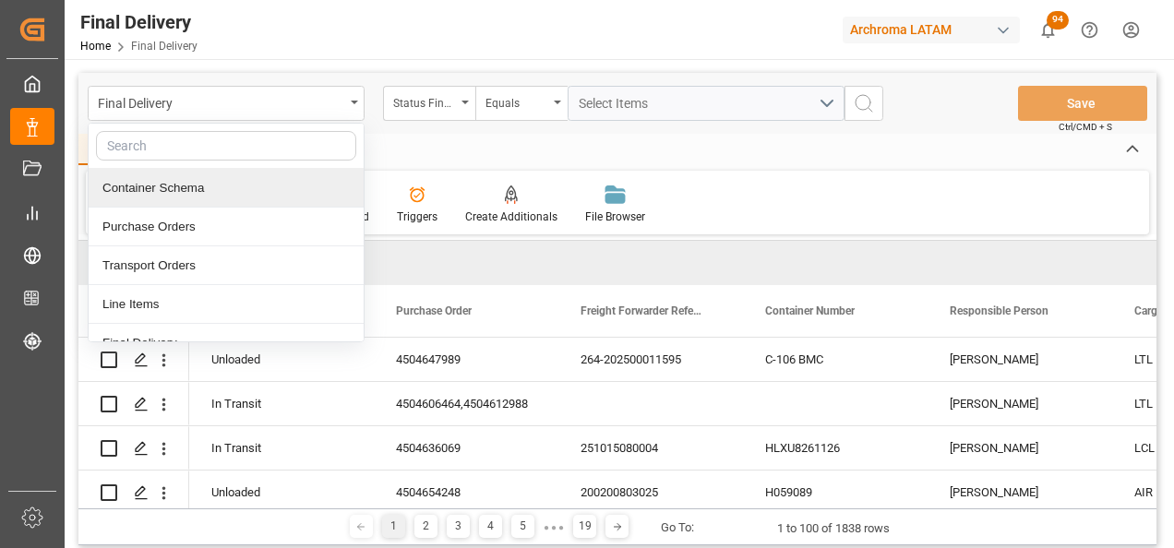
click at [212, 182] on div "Container Schema" at bounding box center [226, 188] width 275 height 39
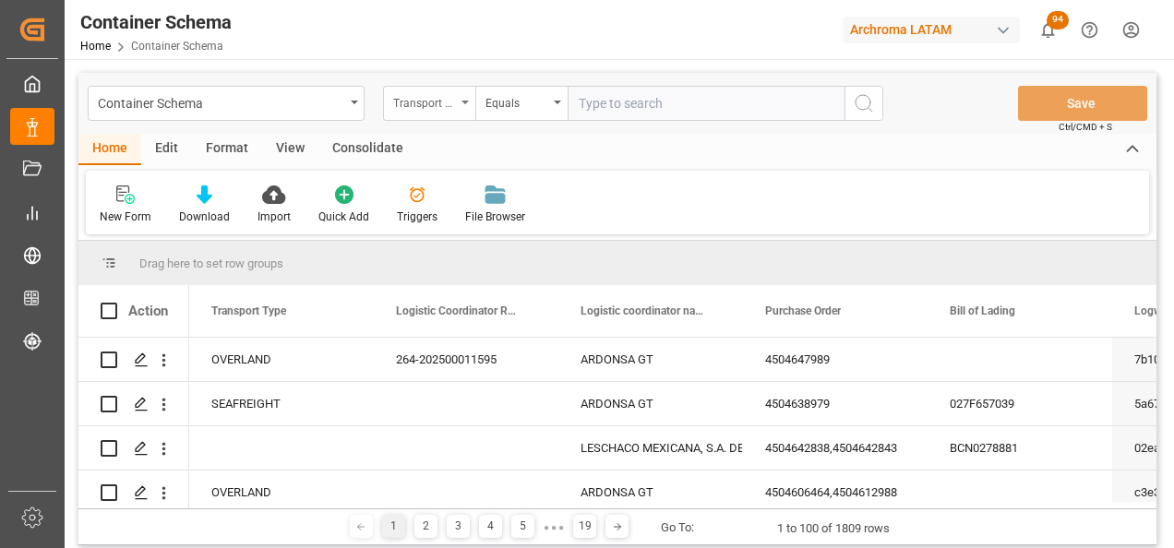
click at [465, 111] on div "Transport Type" at bounding box center [429, 103] width 92 height 35
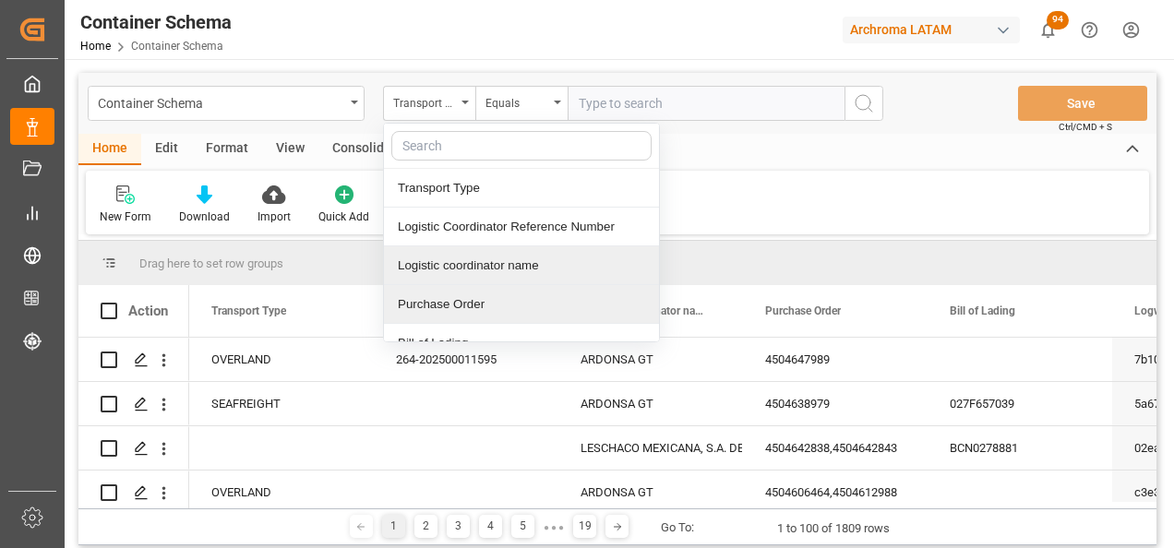
click at [453, 296] on div "Purchase Order" at bounding box center [521, 304] width 275 height 39
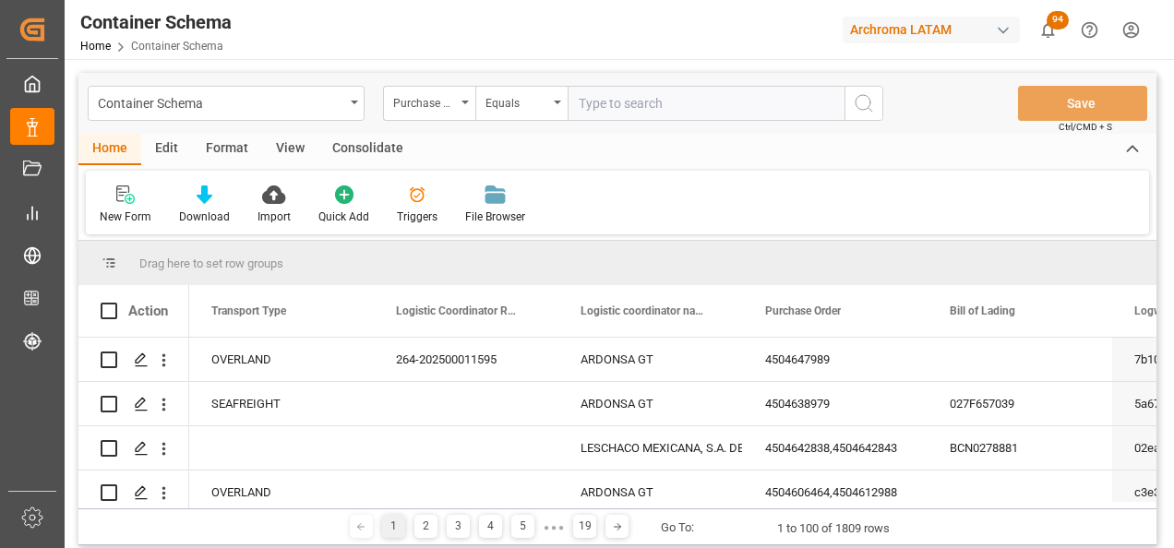
click at [517, 85] on div "Container Schema Purchase Order Equals Save Ctrl/CMD + S" at bounding box center [617, 103] width 1078 height 61
click at [519, 106] on div "Equals" at bounding box center [516, 100] width 63 height 21
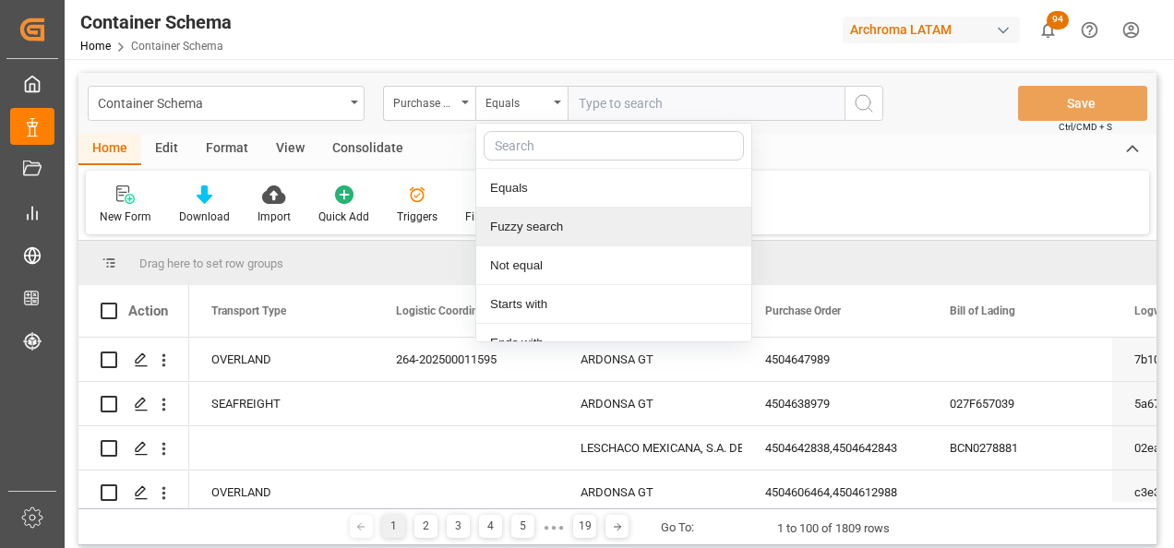
click at [546, 234] on div "Fuzzy search" at bounding box center [613, 227] width 275 height 39
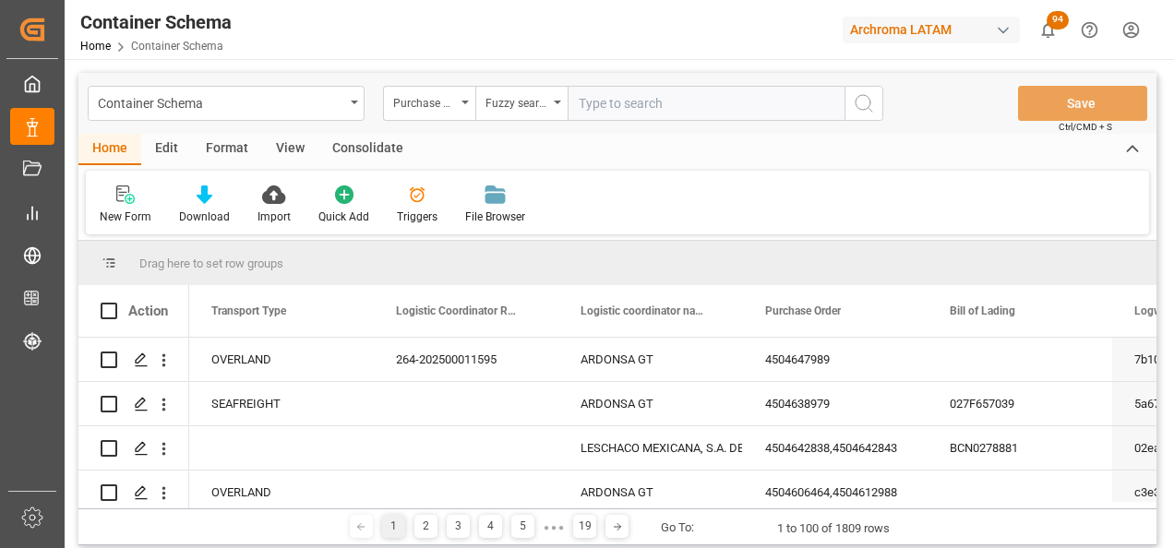
paste input "4504649453"
type input "4504649453"
click at [863, 102] on icon "search button" at bounding box center [864, 103] width 22 height 22
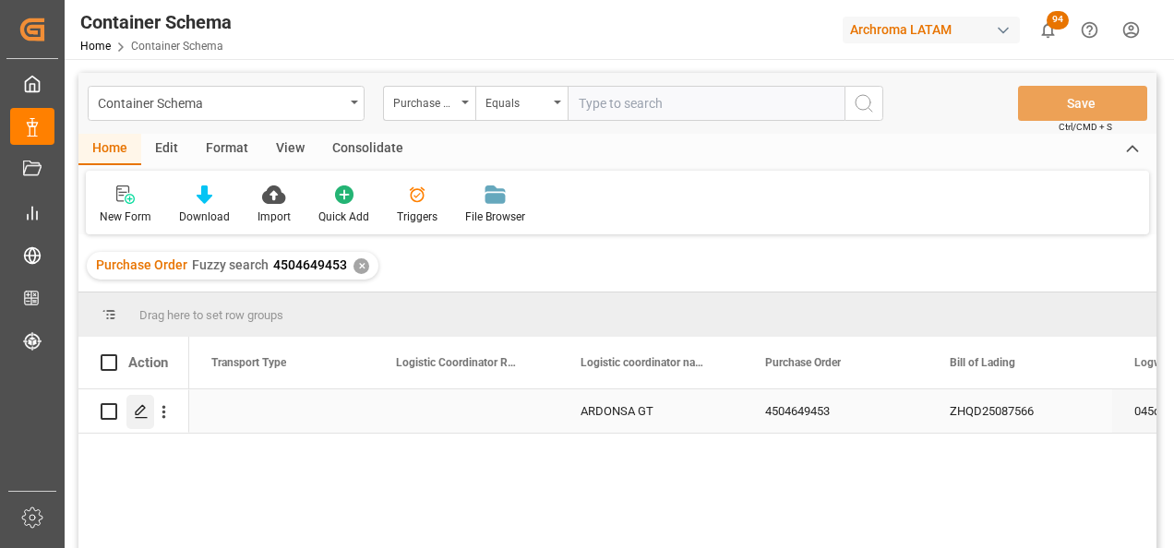
click at [145, 403] on div "Press SPACE to select this row." at bounding box center [140, 412] width 28 height 34
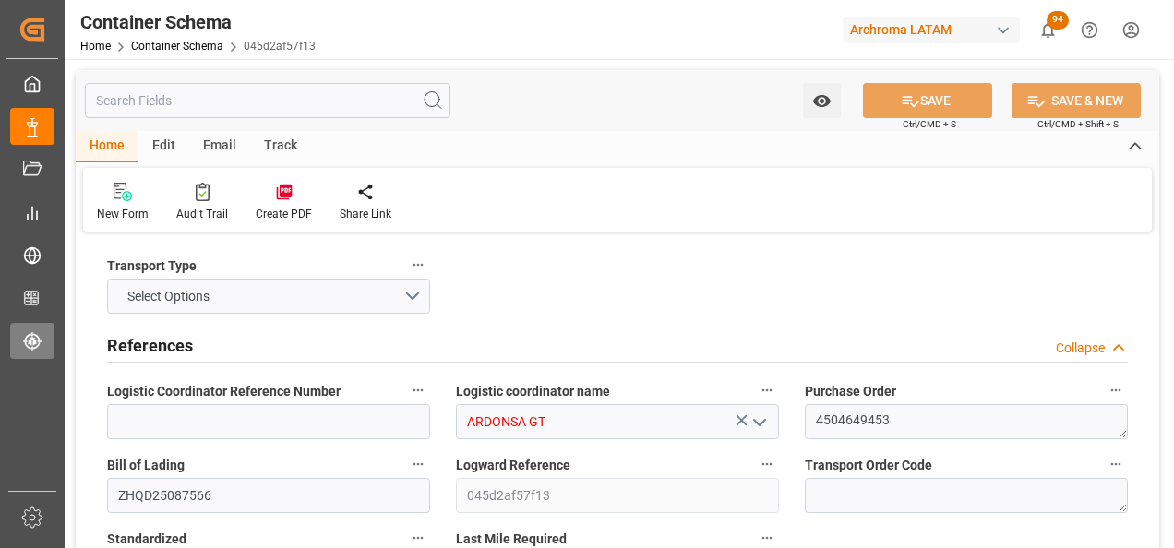
type input "0"
type input "1"
type input "10"
type input "10000"
type input "10080"
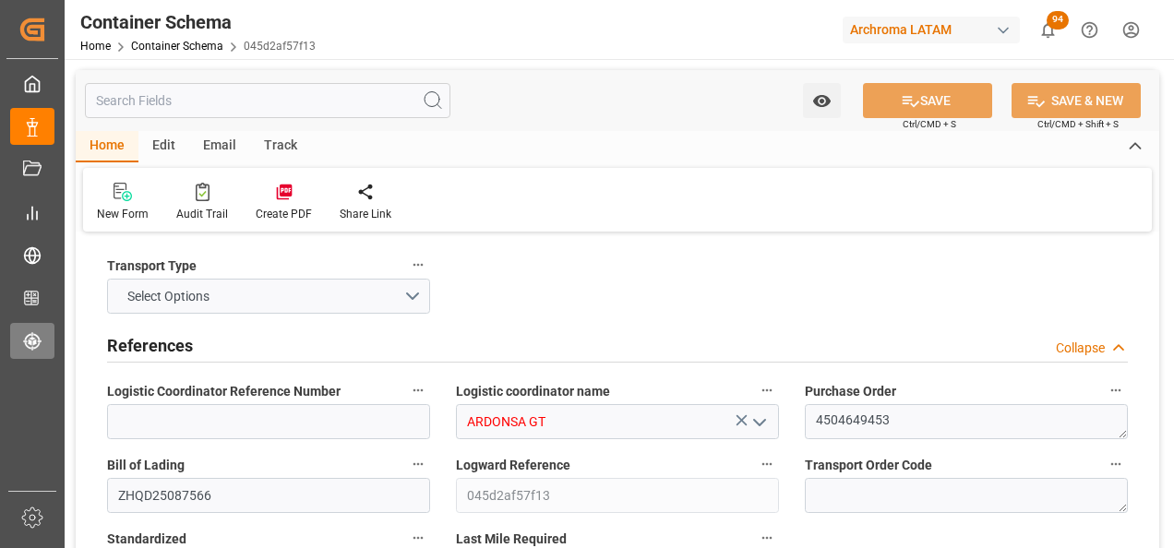
type input "Cosco"
type input "COSCO Shipping Co. Ltd."
type input "CNQDG"
type input "GTPRQ"
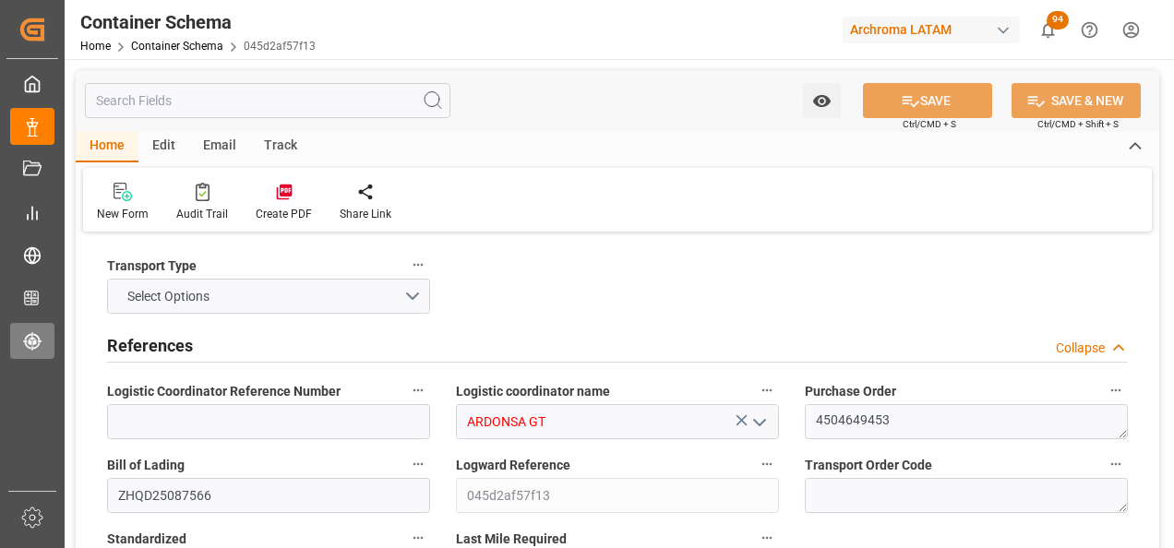
type input "9523093"
type input "[DATE] 11:45"
type input "[DATE]"
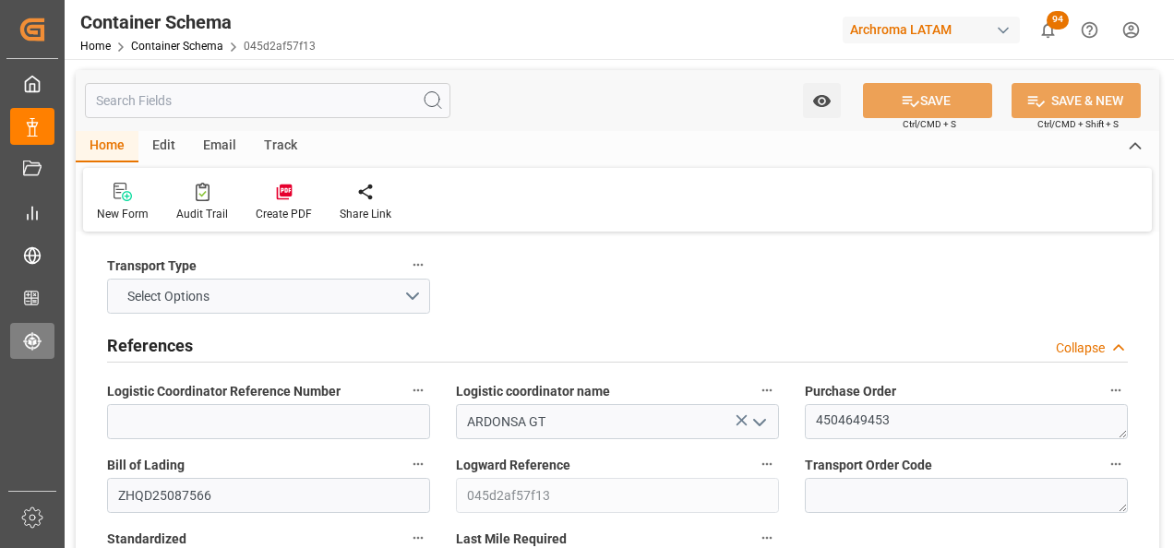
type input "[DATE]"
type input "[DATE] 00:00"
click at [410, 298] on button "Select Options" at bounding box center [268, 296] width 323 height 35
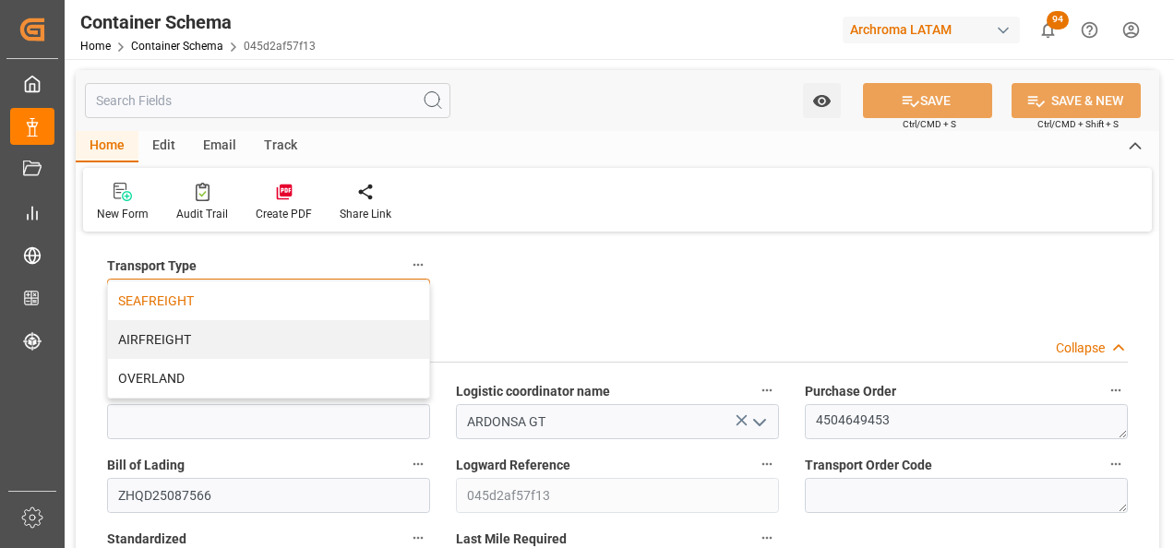
click at [302, 309] on div "SEAFREIGHT" at bounding box center [268, 300] width 321 height 39
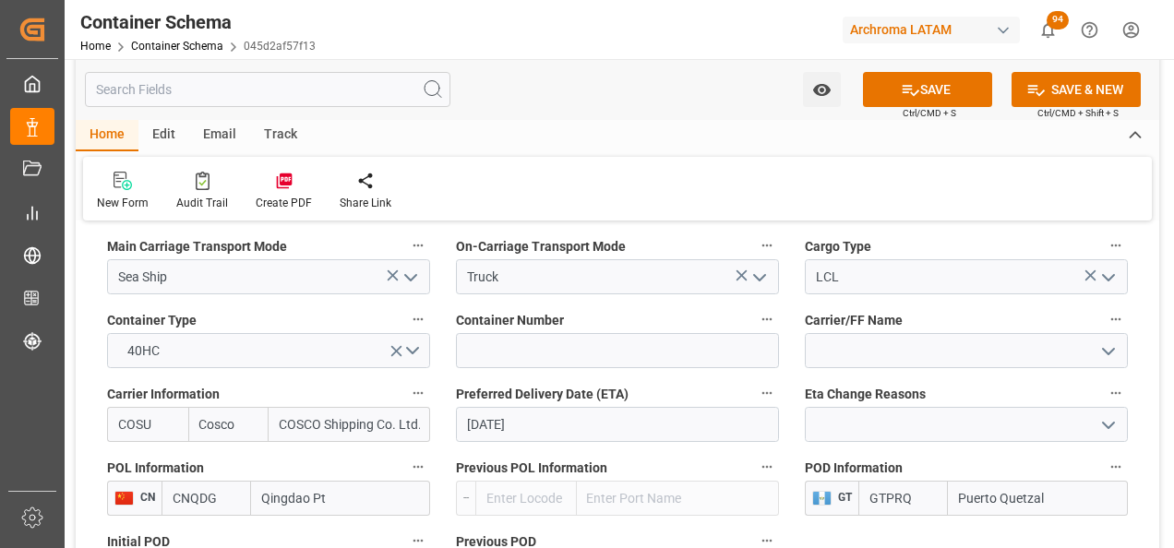
scroll to position [1753, 0]
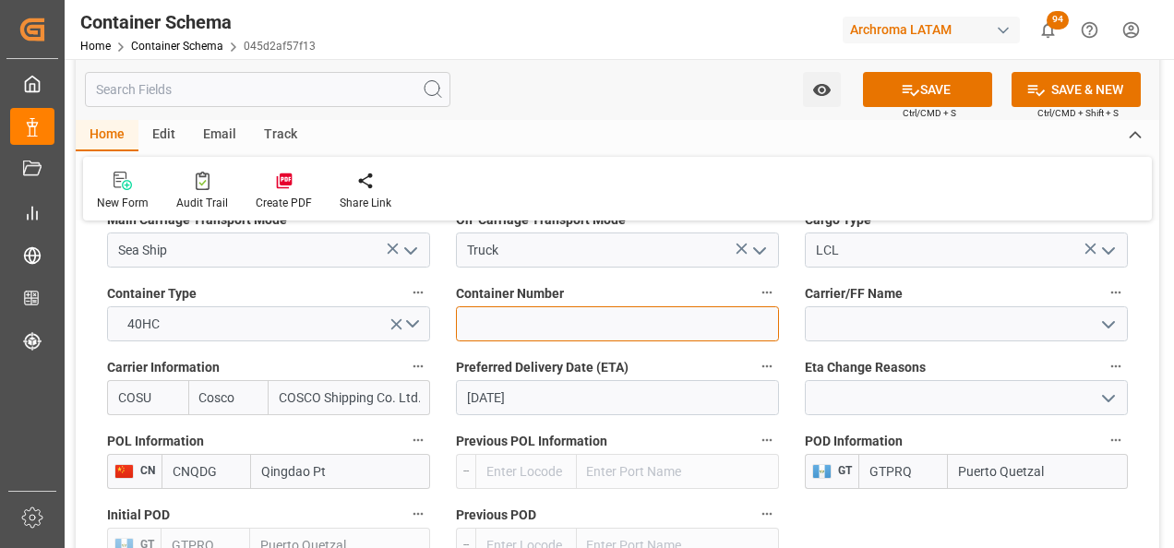
click at [544, 329] on input at bounding box center [617, 323] width 323 height 35
paste input "FFAU2559768"
type input "FFAU2559768"
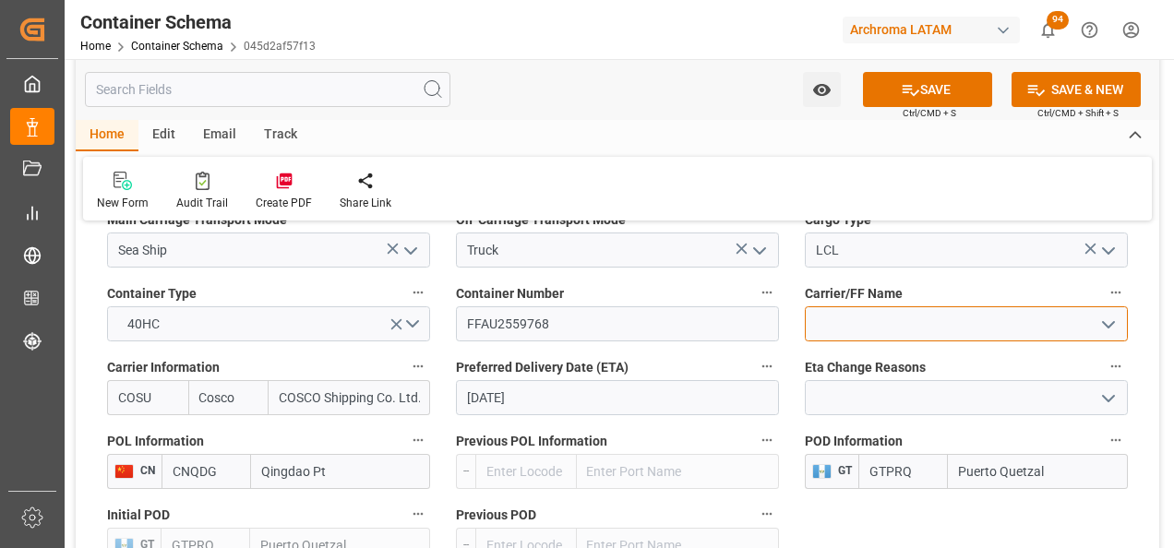
click at [964, 329] on input at bounding box center [966, 323] width 323 height 35
click at [882, 326] on input at bounding box center [966, 323] width 323 height 35
type input "p"
type input "P"
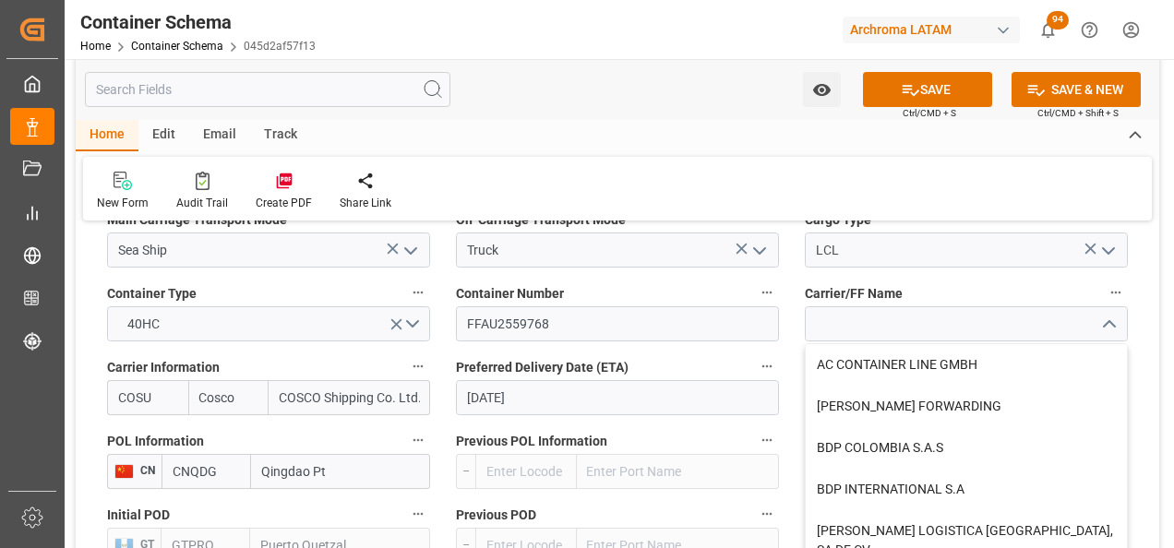
click at [1142, 331] on div "Transport Type SEAFREIGHT References Collapse Logistic Coordinator Reference Nu…" at bounding box center [617, 153] width 1083 height 3338
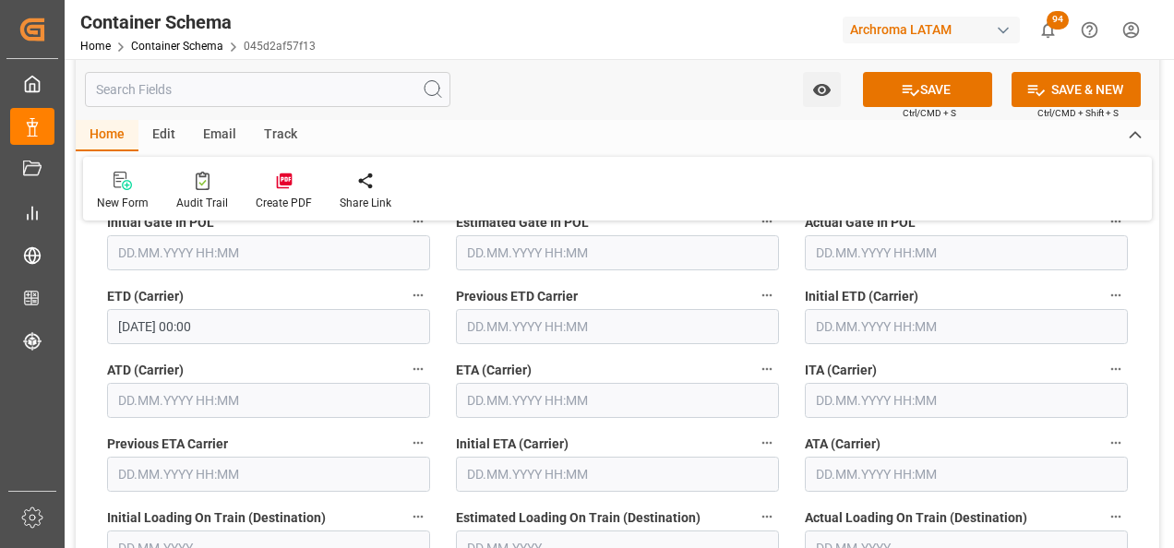
scroll to position [2399, 0]
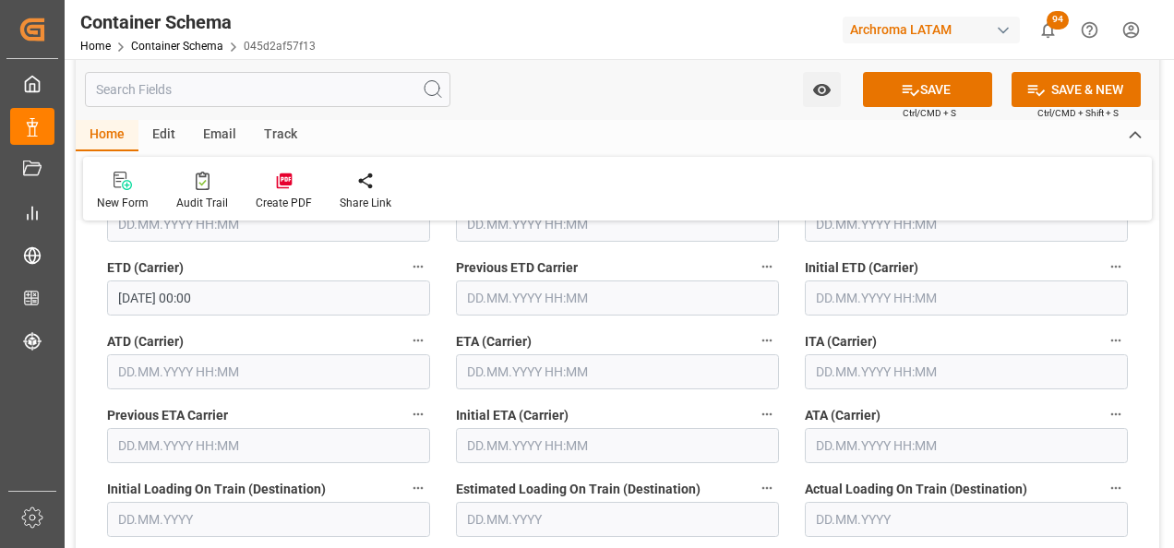
click at [556, 364] on input "text" at bounding box center [617, 371] width 323 height 35
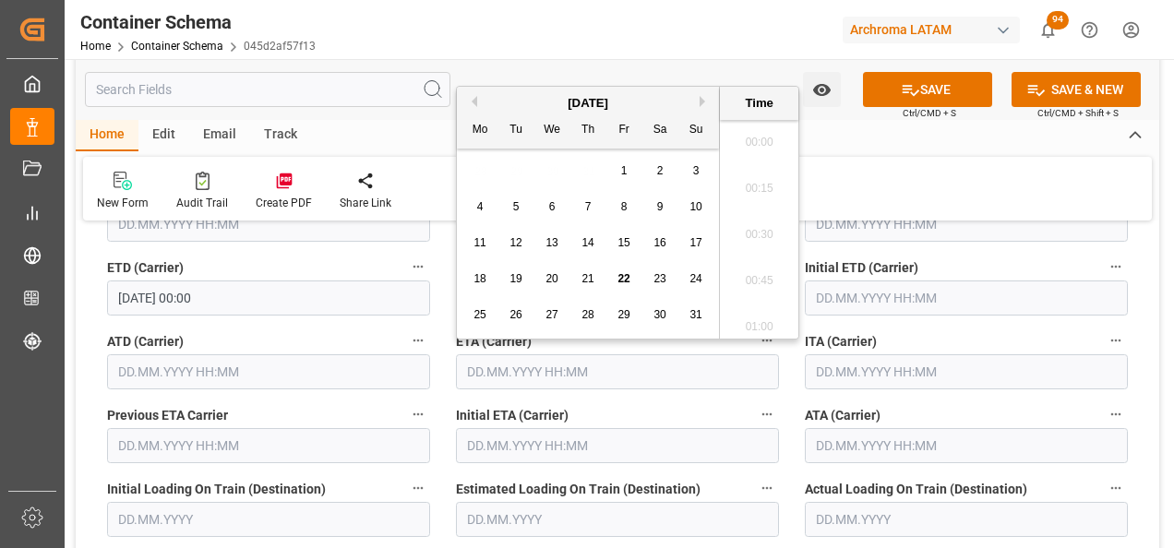
scroll to position [2036, 0]
click at [701, 97] on button "Next Month" at bounding box center [704, 101] width 11 height 11
click at [704, 97] on button "Next Month" at bounding box center [704, 101] width 11 height 11
click at [698, 173] on span "5" at bounding box center [696, 170] width 6 height 13
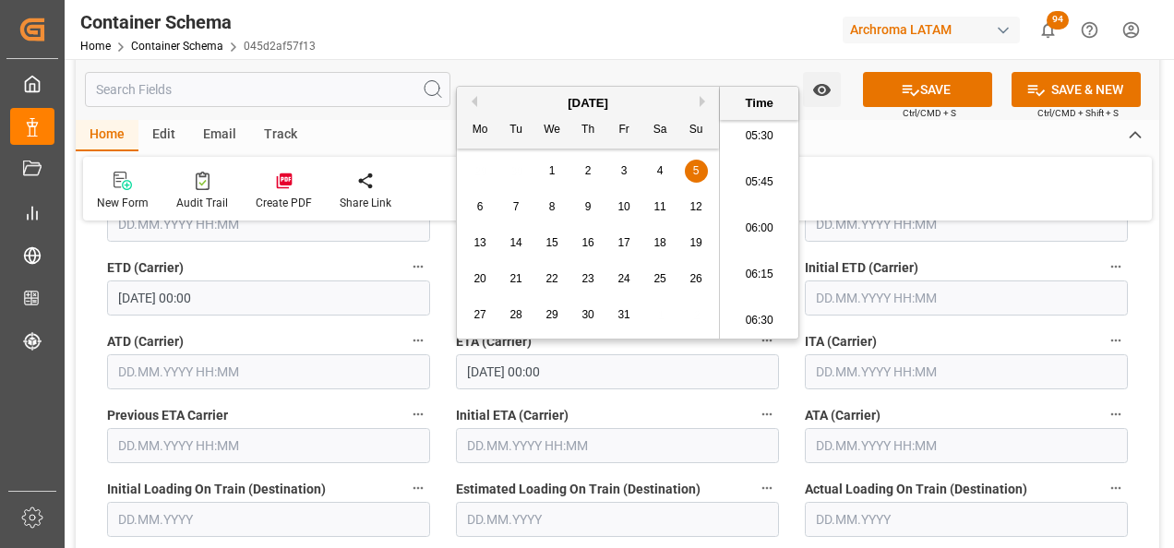
click at [771, 229] on li "06:00" at bounding box center [759, 229] width 78 height 46
type input "[DATE] 06:00"
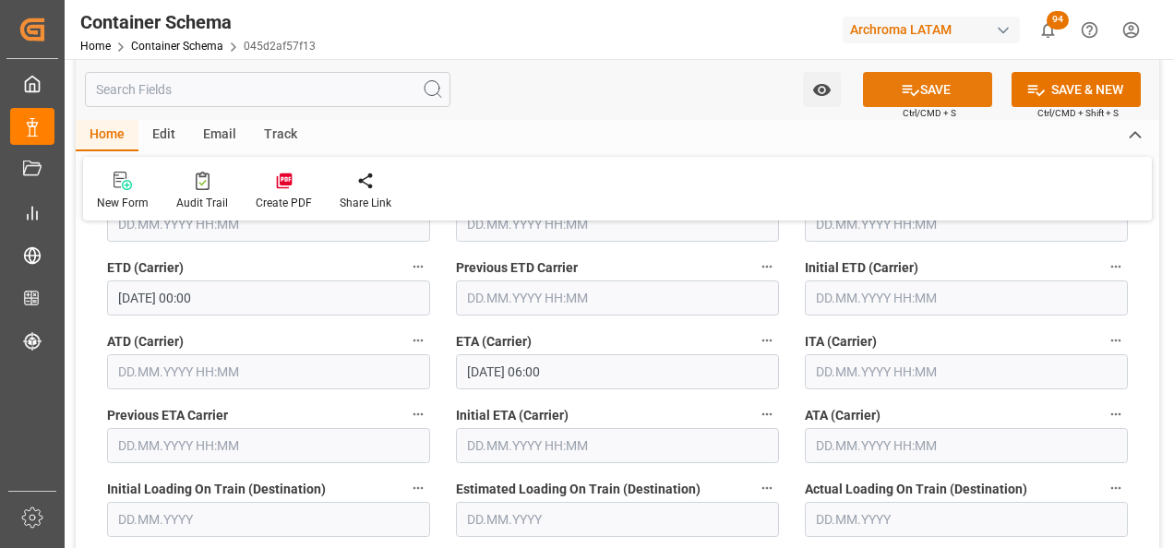
click at [906, 94] on icon at bounding box center [910, 89] width 19 height 19
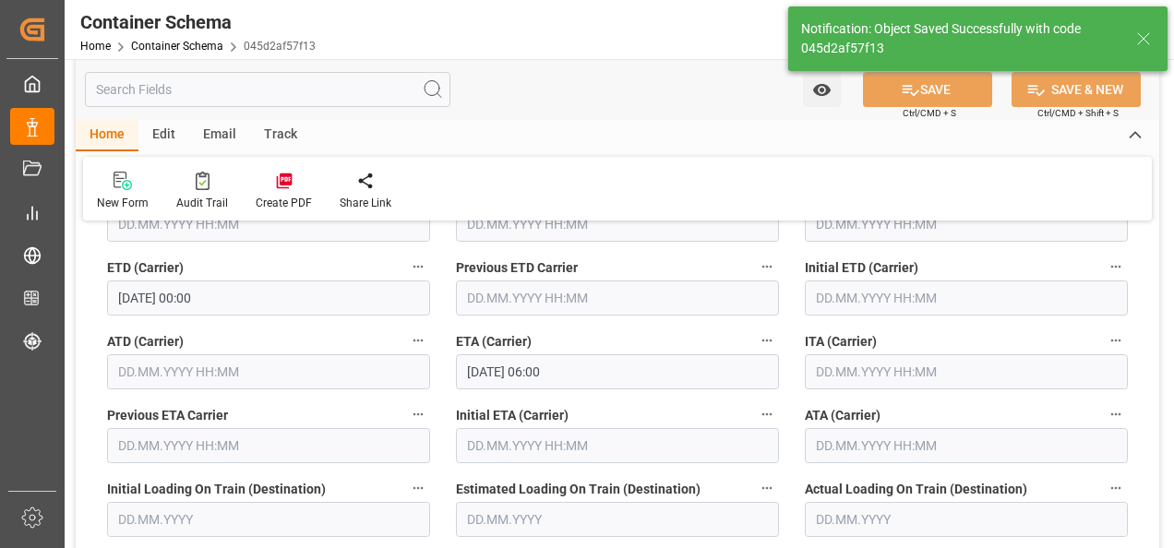
type input "[DATE] 06:00"
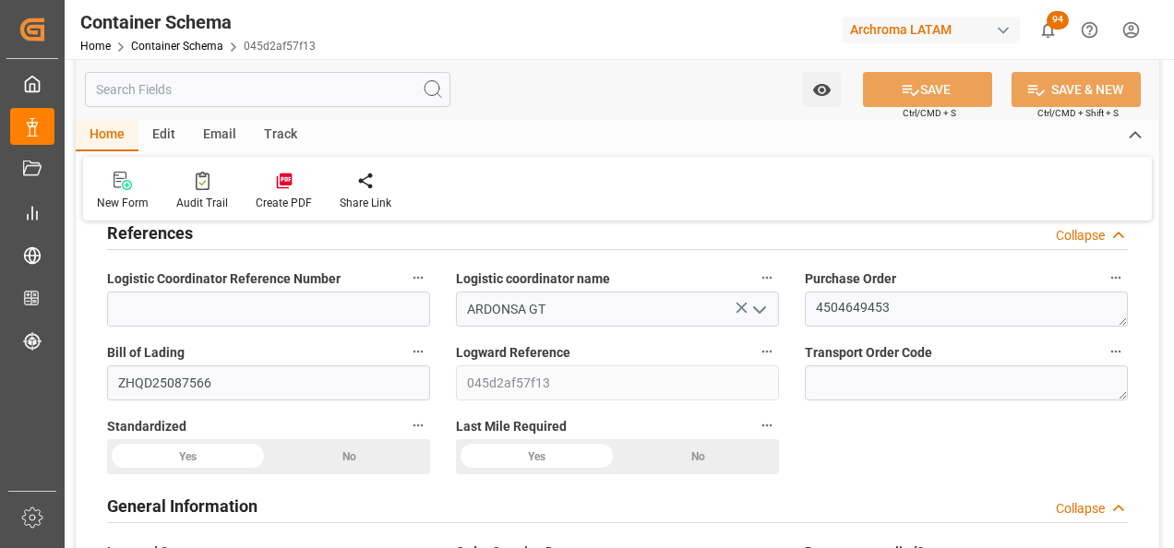
scroll to position [0, 0]
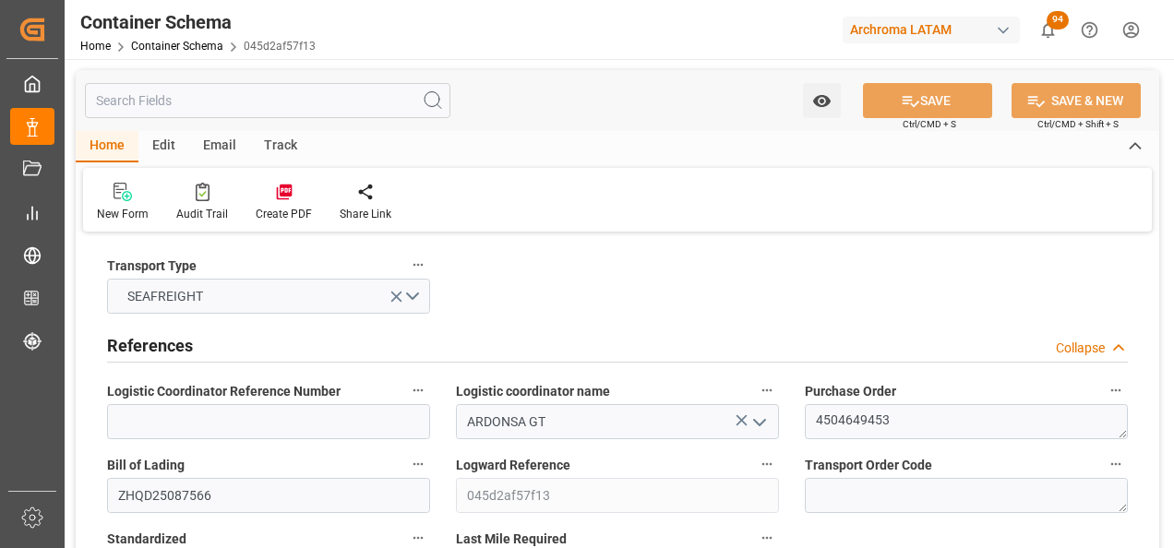
click at [206, 142] on div "Email" at bounding box center [219, 146] width 61 height 31
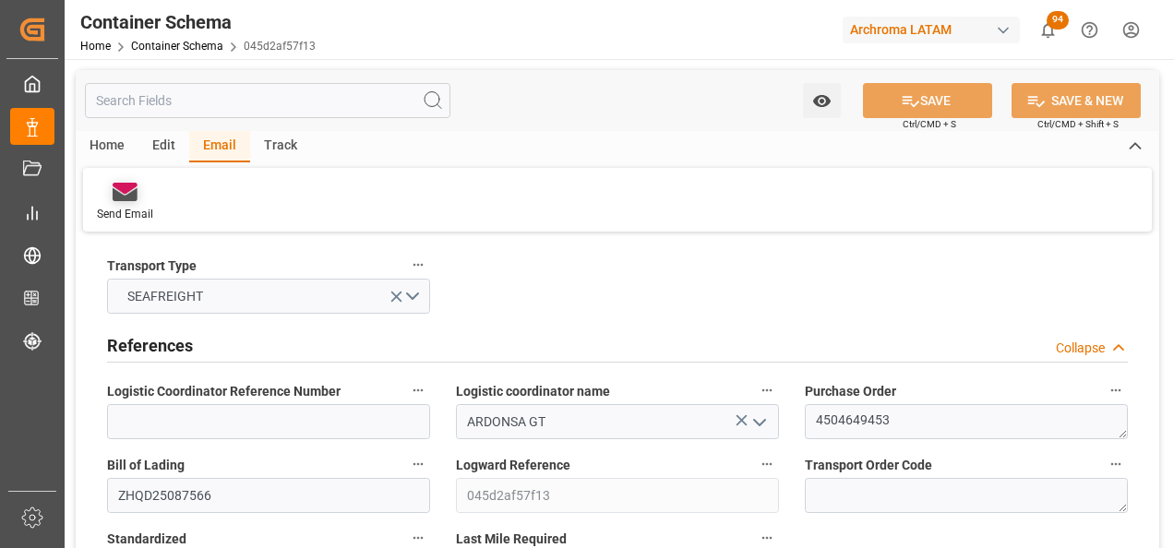
click at [143, 201] on div at bounding box center [125, 191] width 56 height 19
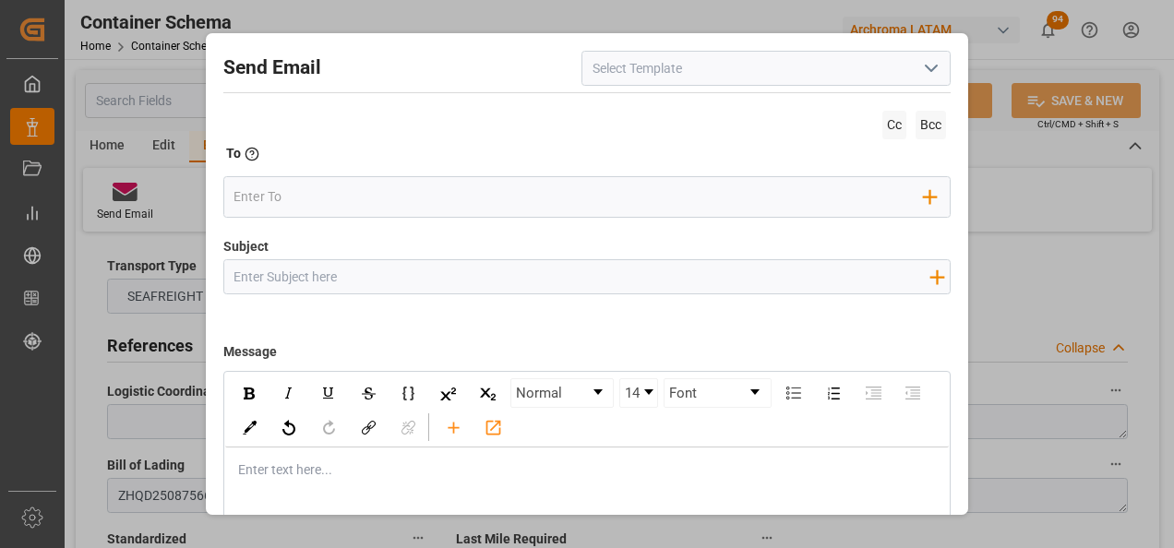
click at [479, 280] on input "Subject" at bounding box center [581, 276] width 715 height 32
paste input "GT || TRACKING | PO xxx | Contenedor xxx | TEXTIL | Prioridad| Bodega xxx || SE…"
type input "GT || TRACKING | PO xxx | Contenedor xxx | TEXTIL | Prioridad| Bodega xxx || SE…"
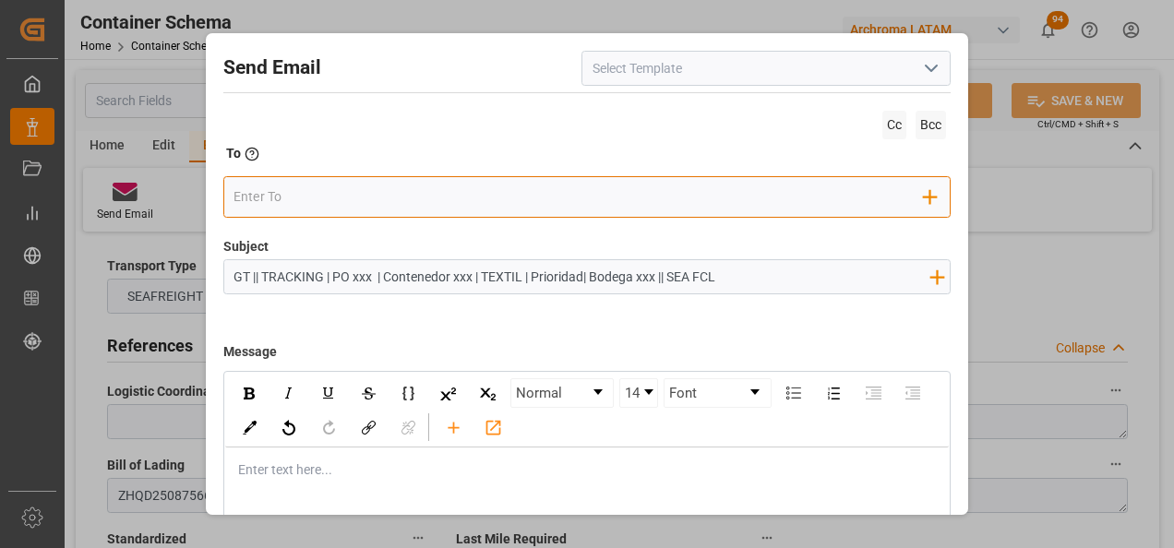
click at [419, 188] on input "email" at bounding box center [578, 197] width 690 height 28
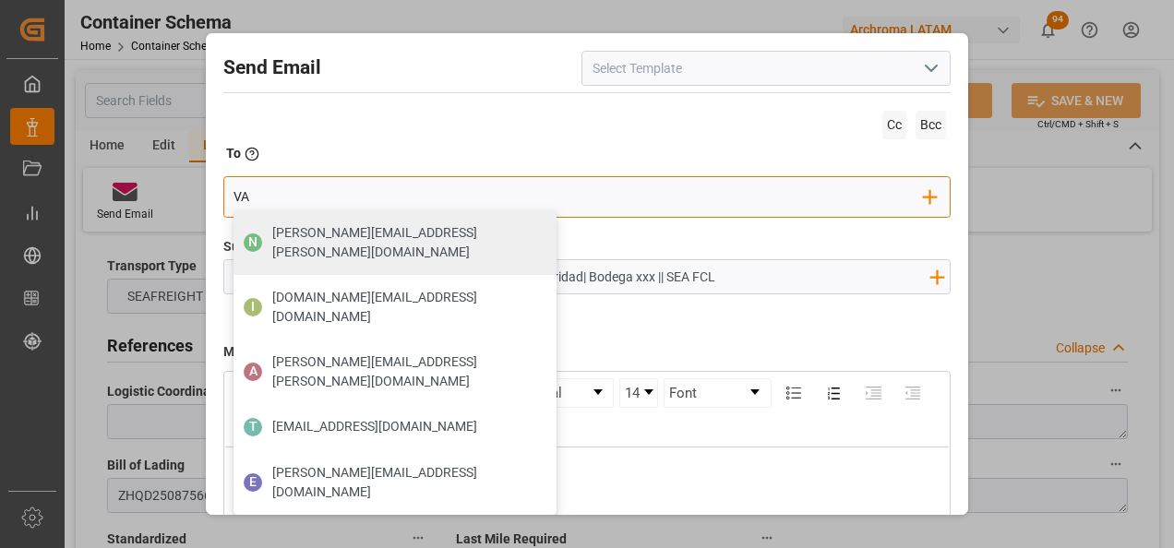
type input "V"
type input "gloria"
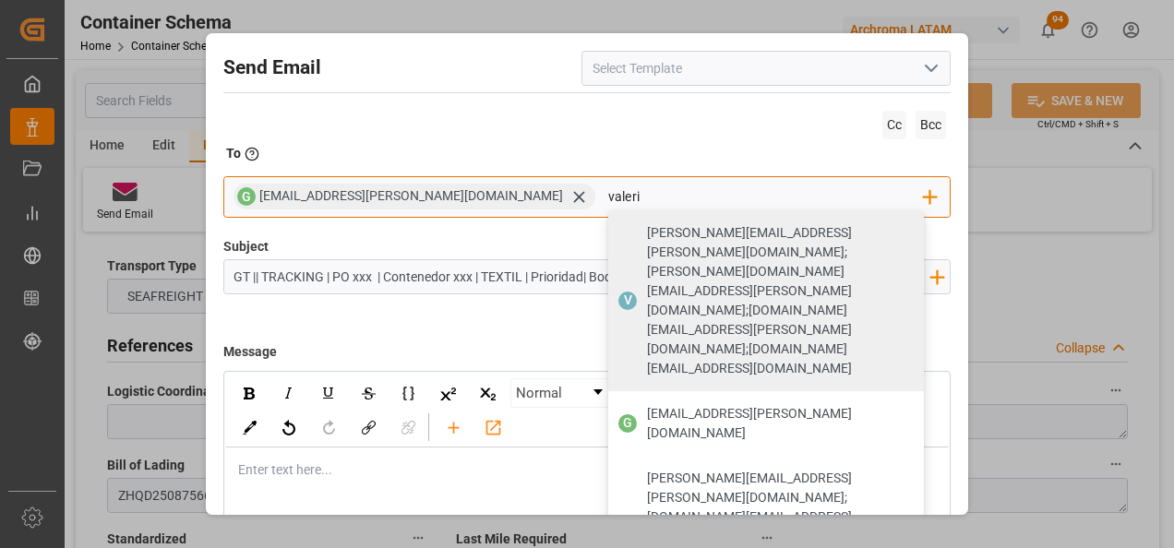
type input "valeria"
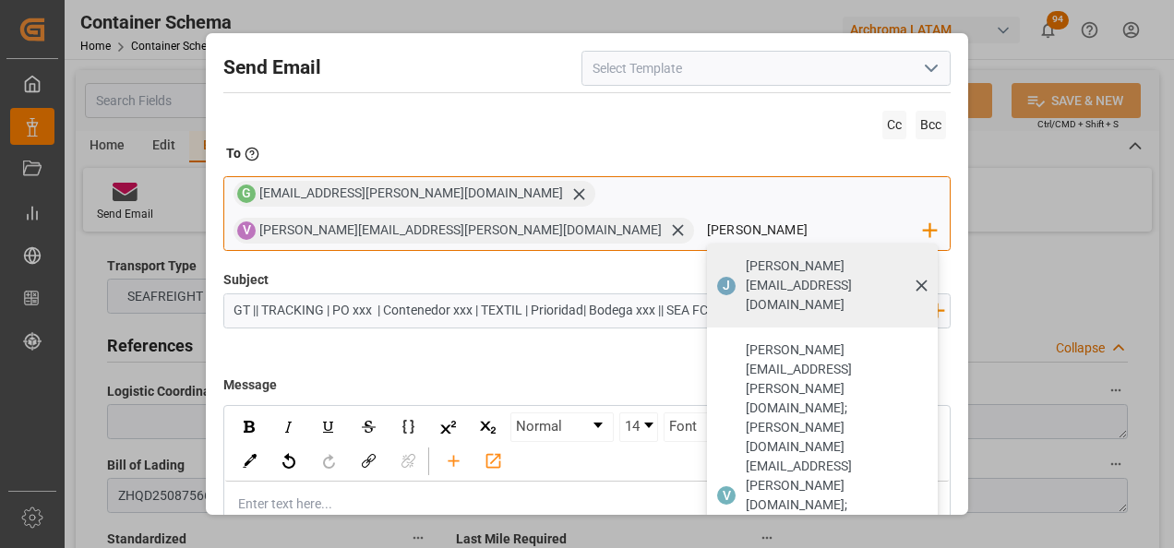
type input "[PERSON_NAME]"
click at [734, 244] on div "[PERSON_NAME] [PERSON_NAME][EMAIL_ADDRESS][DOMAIN_NAME]" at bounding box center [822, 286] width 231 height 84
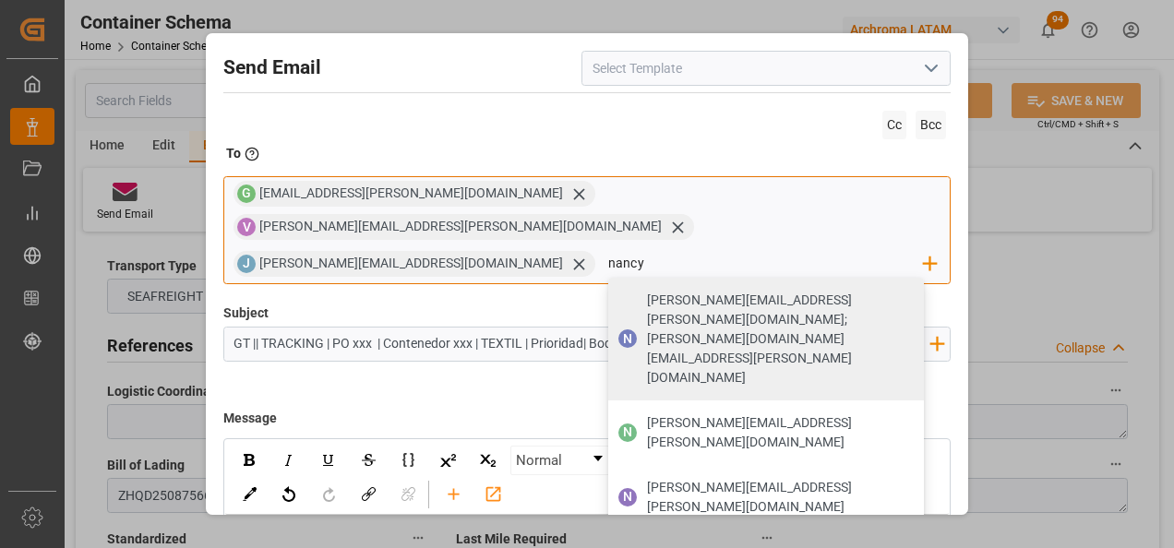
type input "[PERSON_NAME][EMAIL_ADDRESS][PERSON_NAME][DOMAIN_NAME]"
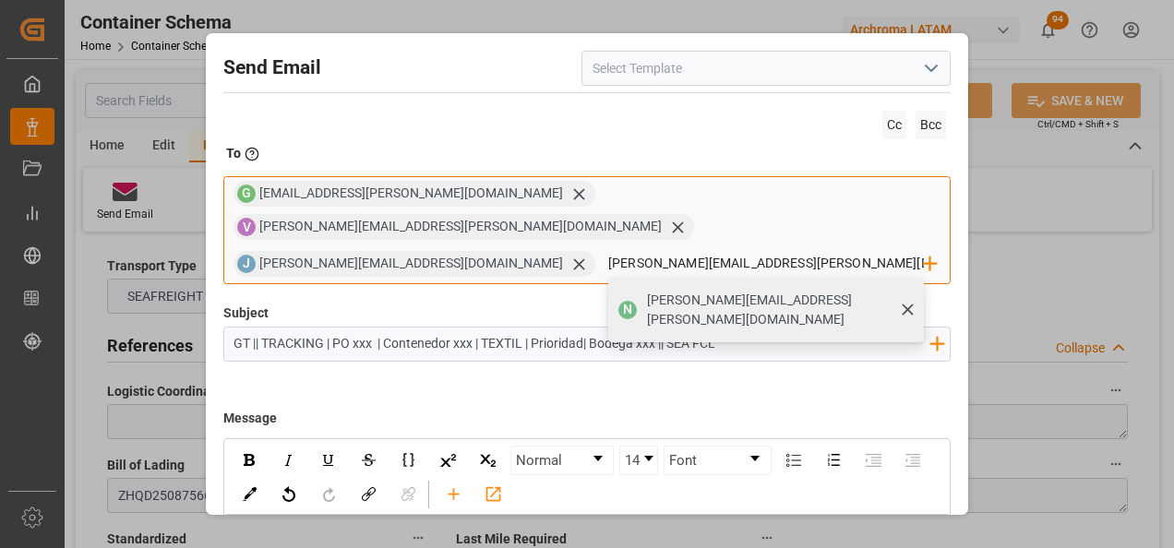
click at [640, 284] on div "[PERSON_NAME][EMAIL_ADDRESS][PERSON_NAME][DOMAIN_NAME]" at bounding box center [778, 310] width 277 height 52
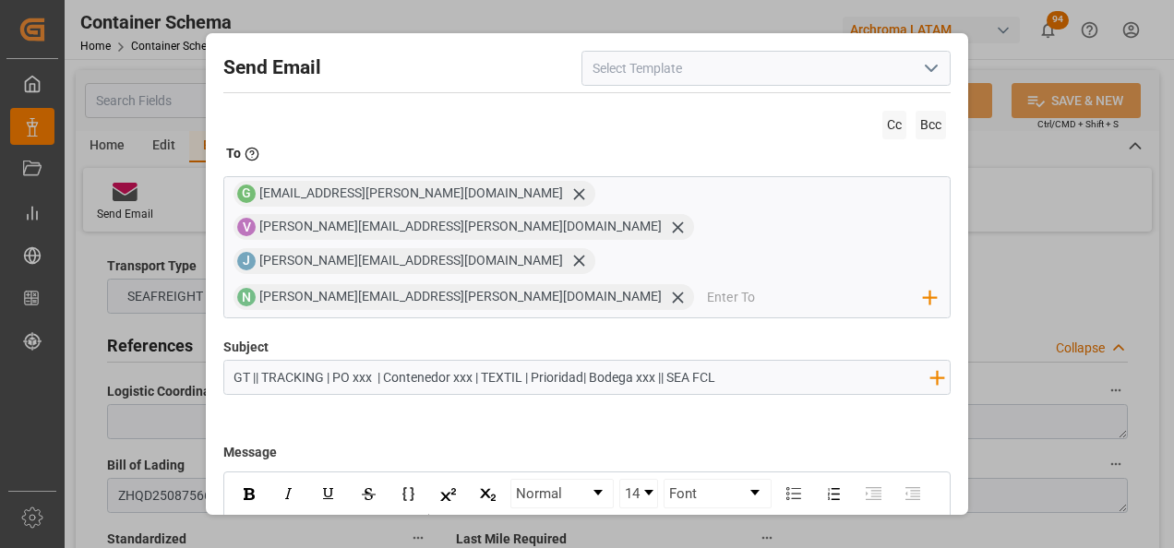
click at [365, 361] on input "GT || TRACKING | PO xxx | Contenedor xxx | TEXTIL | Prioridad| Bodega xxx || SE…" at bounding box center [581, 377] width 715 height 32
paste input "4504649453"
click at [507, 361] on input "GT || TRACKING | PO 4504649453 | Contenedor xxx | TEXTIL | Prioridad| Bodega xx…" at bounding box center [581, 377] width 715 height 32
paste input "FFAU2559768"
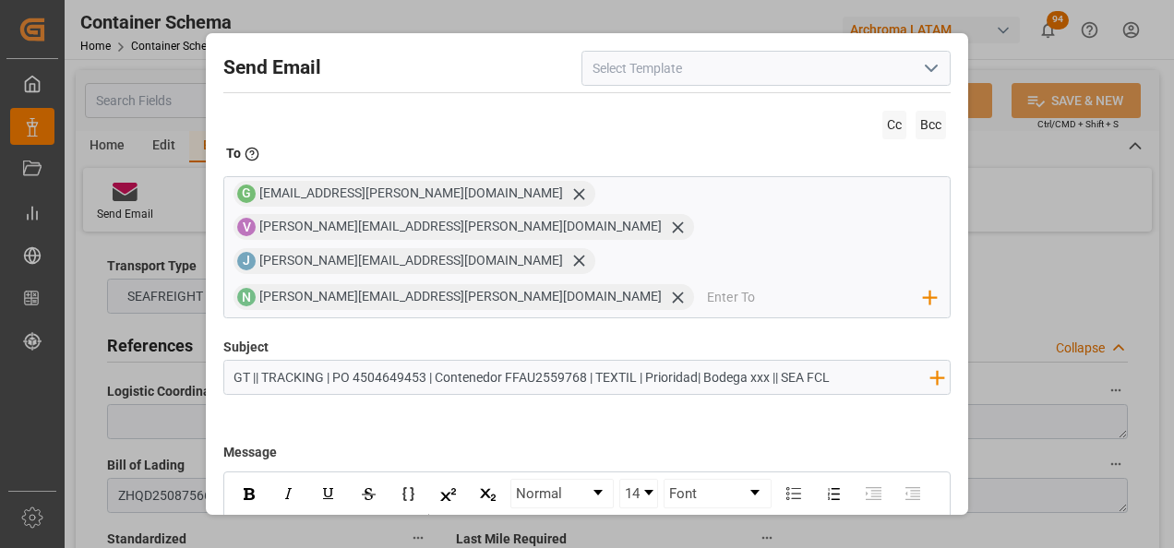
drag, startPoint x: 701, startPoint y: 316, endPoint x: 646, endPoint y: 312, distance: 55.5
click at [646, 361] on input "GT || TRACKING | PO 4504649453 | Contenedor FFAU2559768 | TEXTIL | Prioridad| B…" at bounding box center [581, 377] width 715 height 32
click at [708, 361] on input "GT || TRACKING | PO 4504649453 | Contenedor FFAU2559768 | TEXTIL | Bodega xxx |…" at bounding box center [581, 377] width 715 height 32
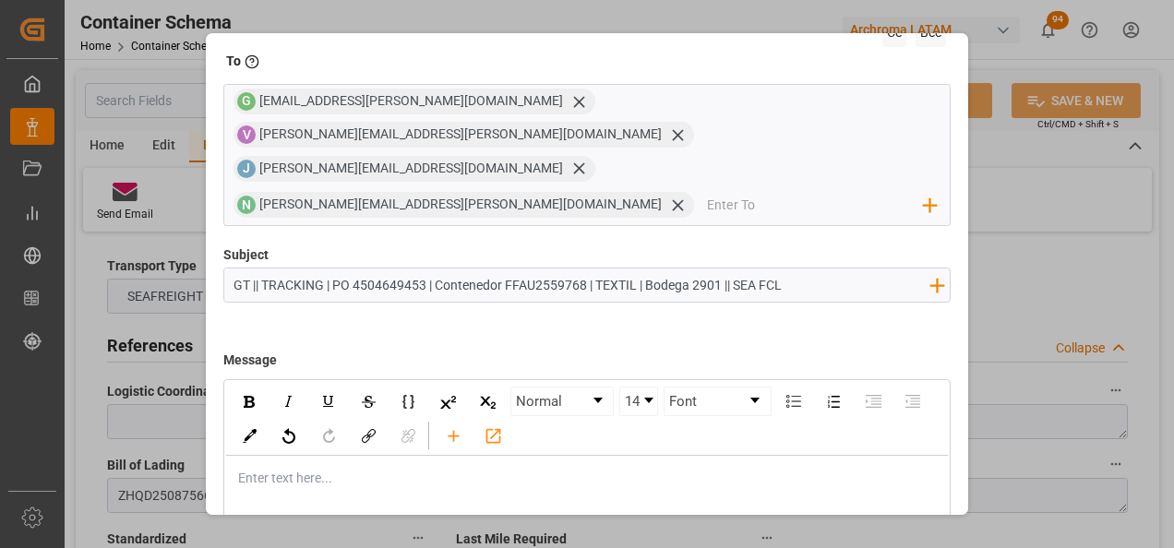
type input "GT || TRACKING | PO 4504649453 | Contenedor FFAU2559768 | TEXTIL | Bodega 2901 …"
click at [435, 469] on div "rdw-editor" at bounding box center [588, 478] width 698 height 19
click at [321, 469] on div "rdw-editor" at bounding box center [588, 478] width 698 height 19
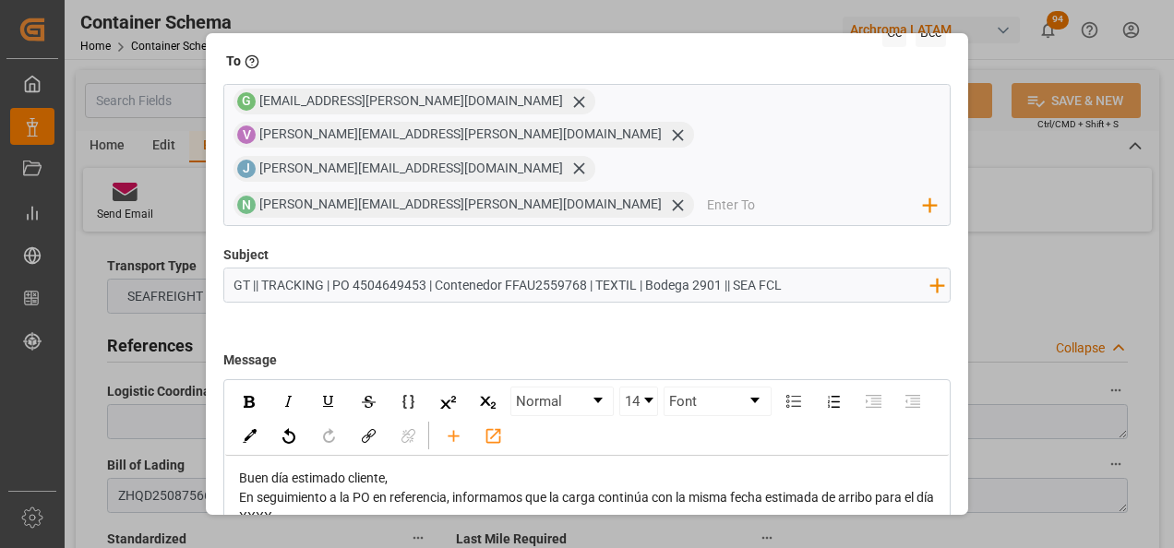
click at [397, 469] on div "Buen día estimado cliente," at bounding box center [588, 478] width 698 height 19
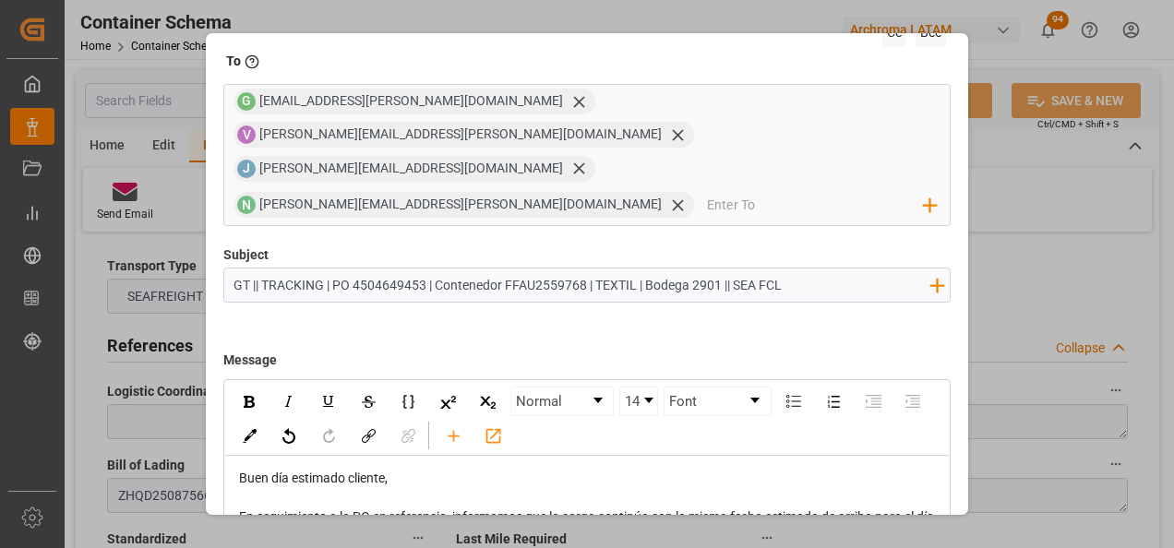
scroll to position [18, 0]
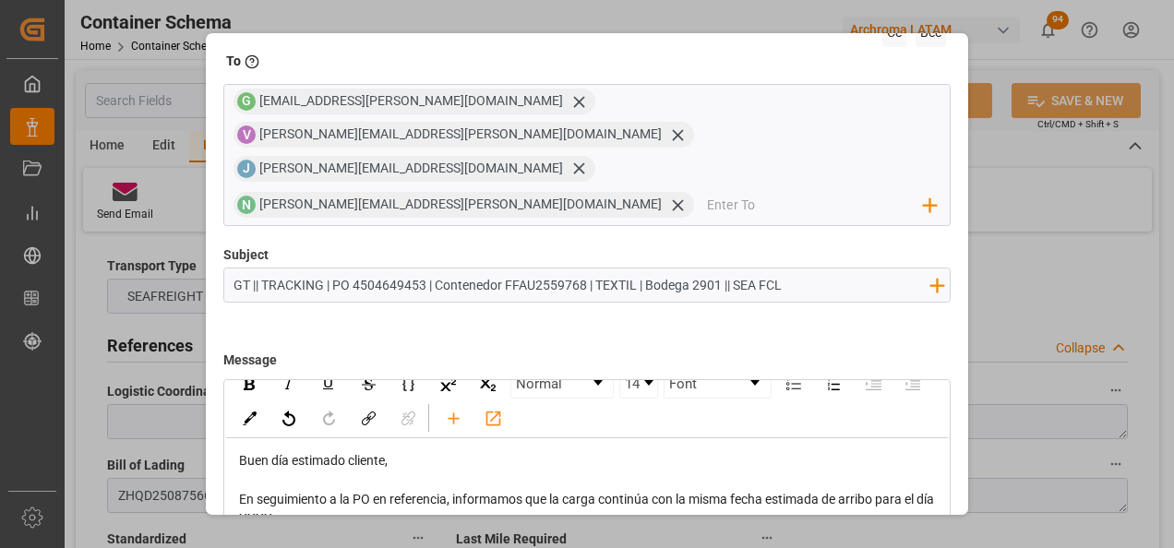
click at [277, 492] on span "En seguimiento a la PO en referencia, informamos que la carga continúa con la m…" at bounding box center [588, 509] width 698 height 34
click at [333, 490] on div "En seguimiento a la PO en referencia, informamos que la carga continúa con la m…" at bounding box center [588, 509] width 698 height 39
drag, startPoint x: 603, startPoint y: 432, endPoint x: 645, endPoint y: 450, distance: 45.4
click at [645, 490] on div "En seguimiento a la PO en referencia, informamos que la carga continúa con la m…" at bounding box center [588, 509] width 698 height 39
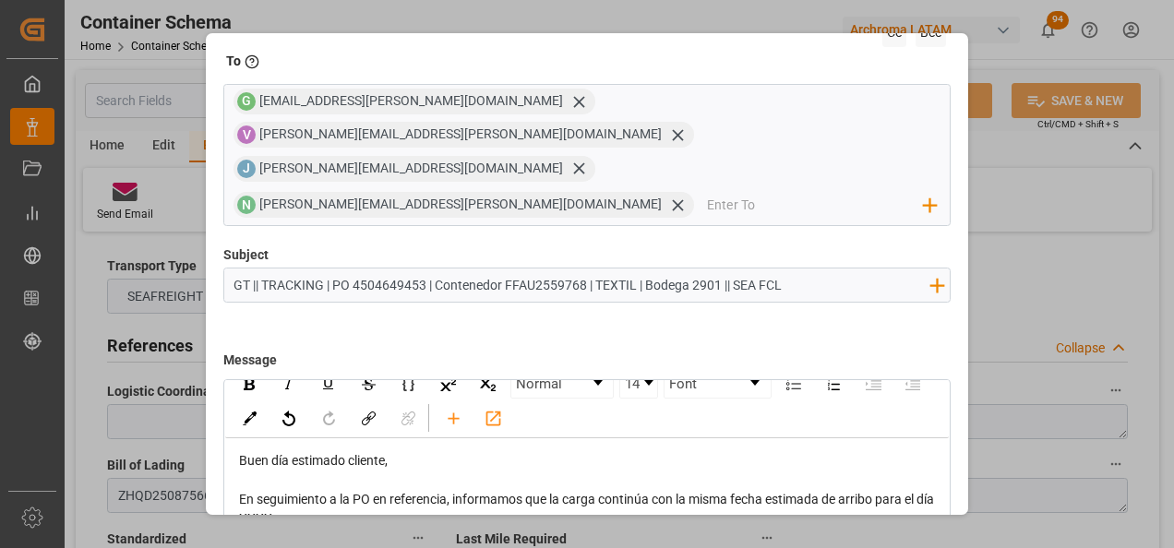
scroll to position [110, 0]
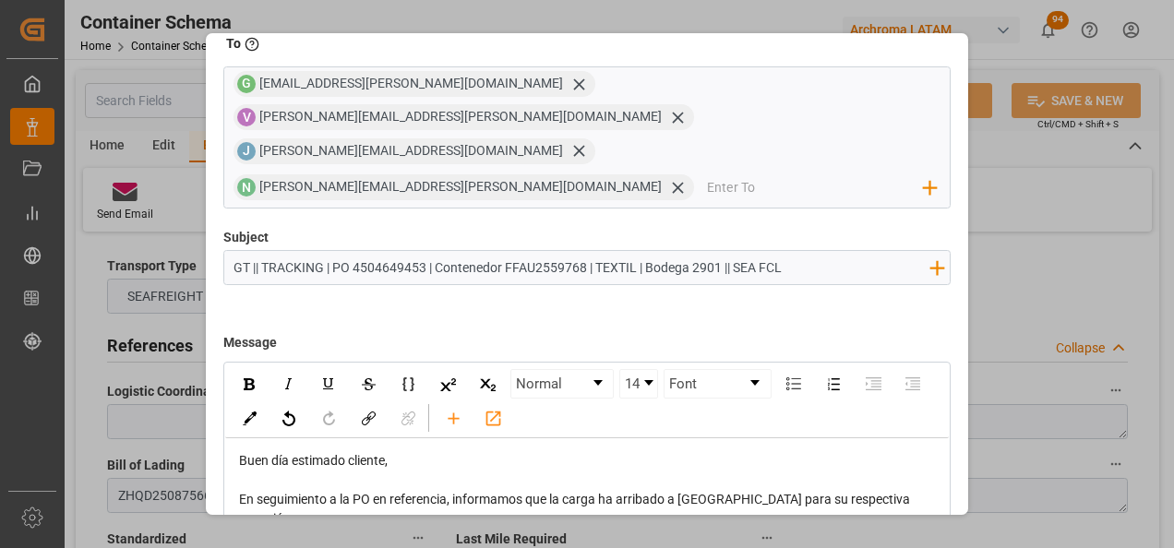
click at [722, 492] on span "En seguimiento a la PO en referencia, informamos que la carga ha arribado a Nin…" at bounding box center [576, 509] width 674 height 34
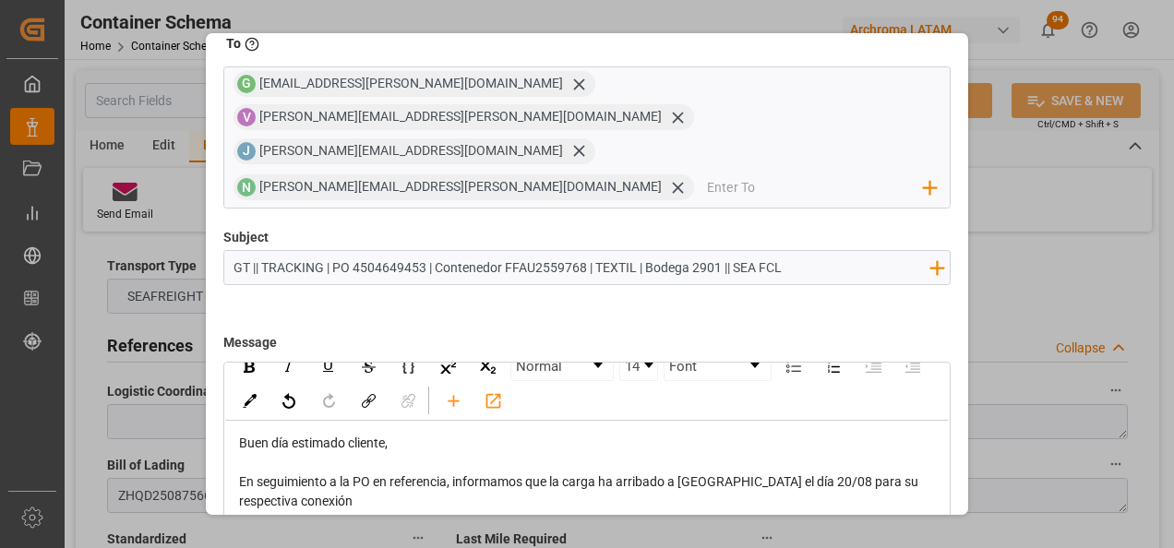
click at [440, 472] on div "En seguimiento a la PO en referencia, informamos que la carga ha arribado a Nin…" at bounding box center [588, 491] width 698 height 39
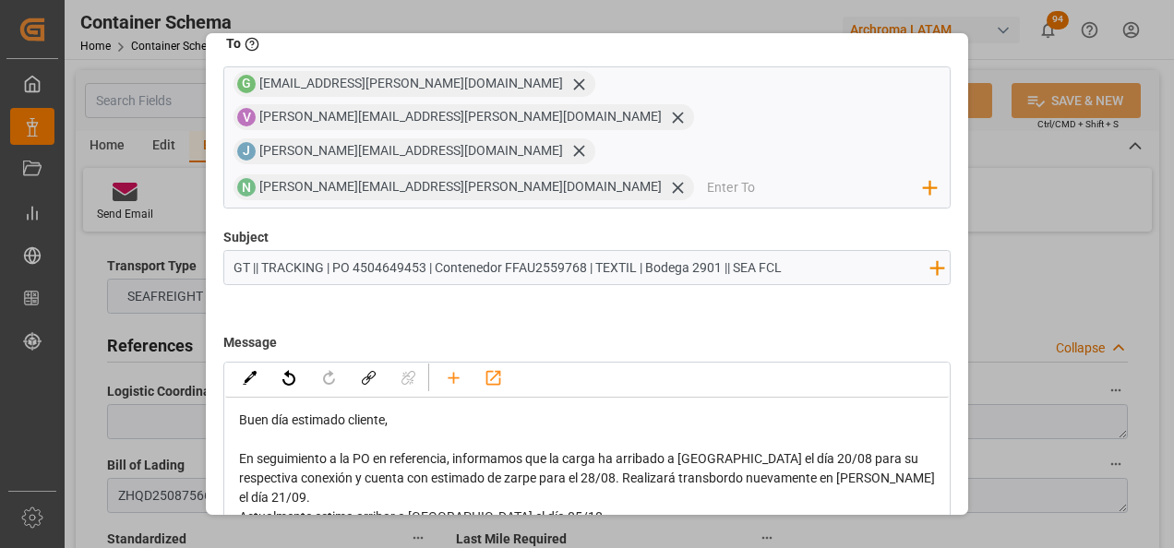
scroll to position [56, 0]
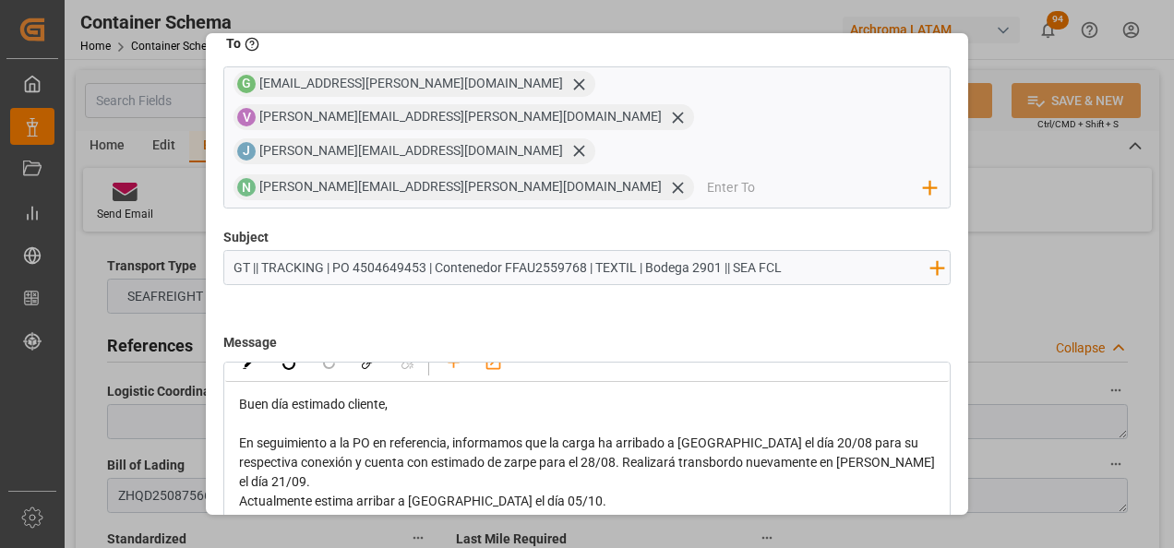
click at [612, 492] on div "Actualmente estima arribar a Puerto Quetzal el día 05/10." at bounding box center [588, 501] width 698 height 19
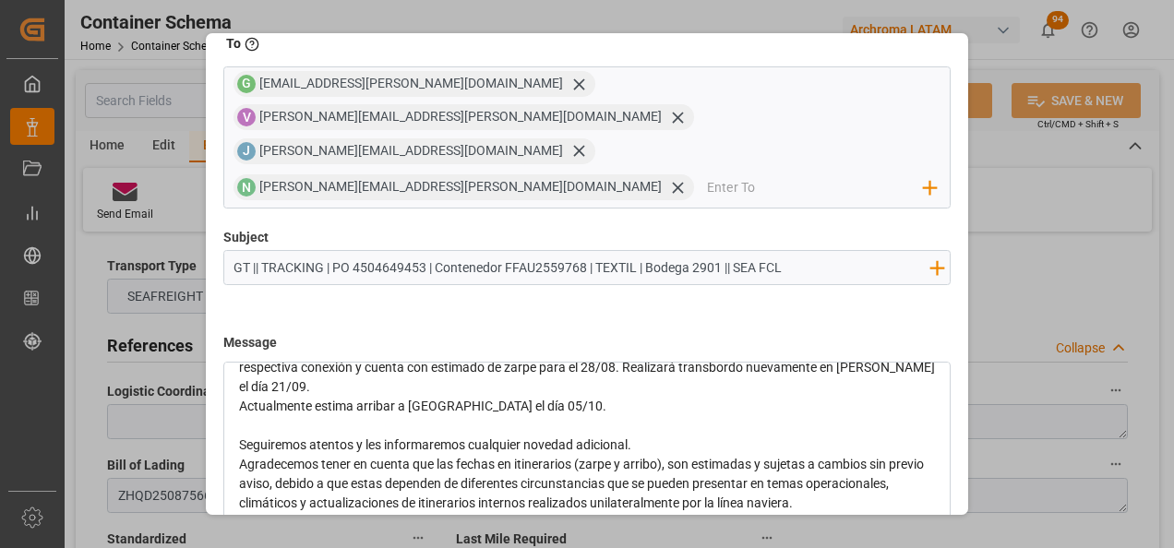
scroll to position [119, 0]
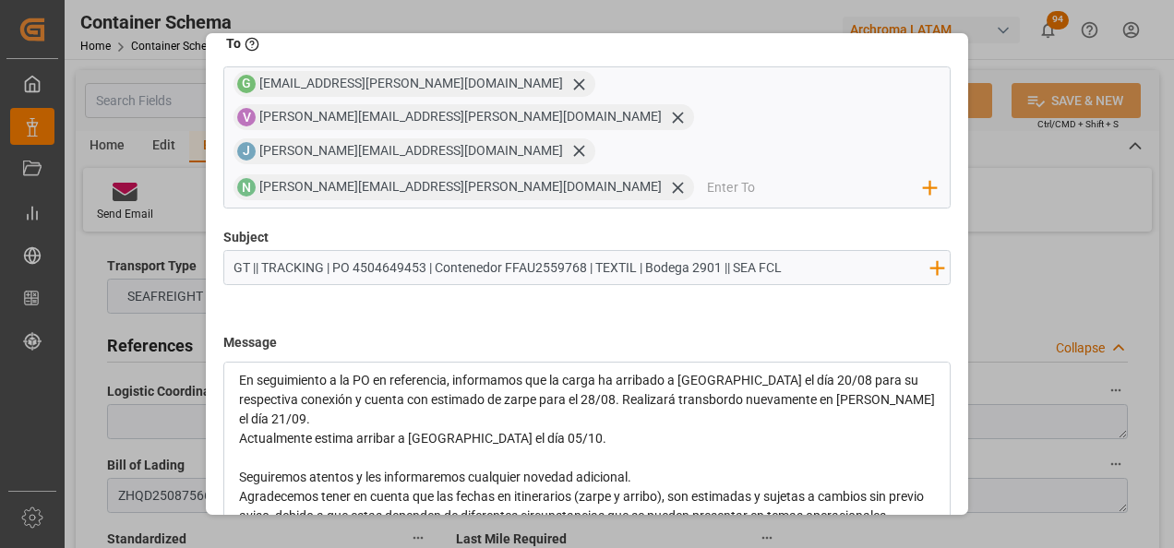
click at [548, 371] on div "En seguimiento a la PO en referencia, informamos que la carga ha arribado a Nin…" at bounding box center [588, 400] width 698 height 58
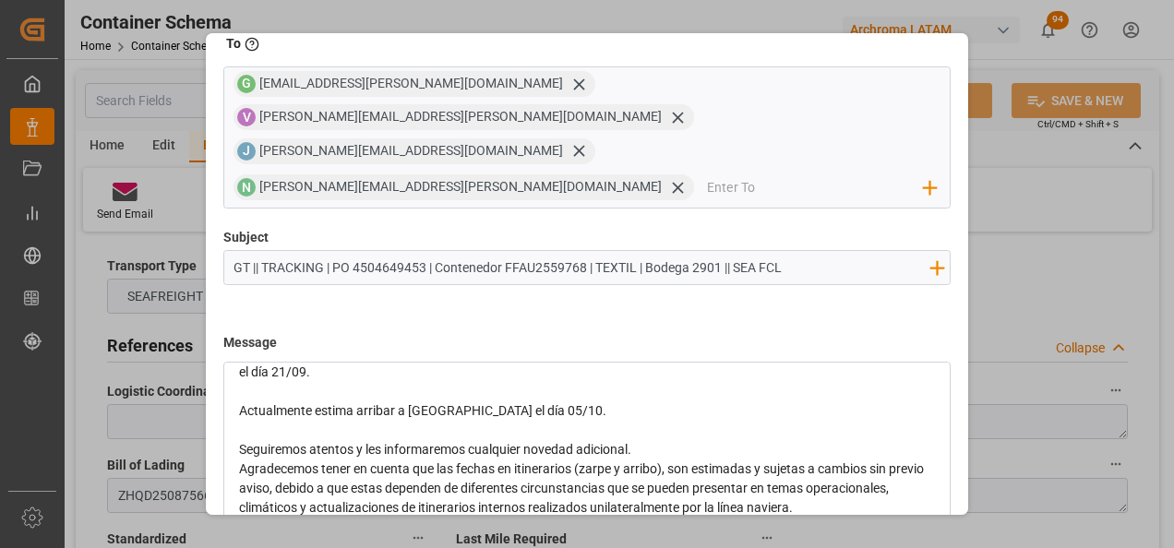
scroll to position [211, 0]
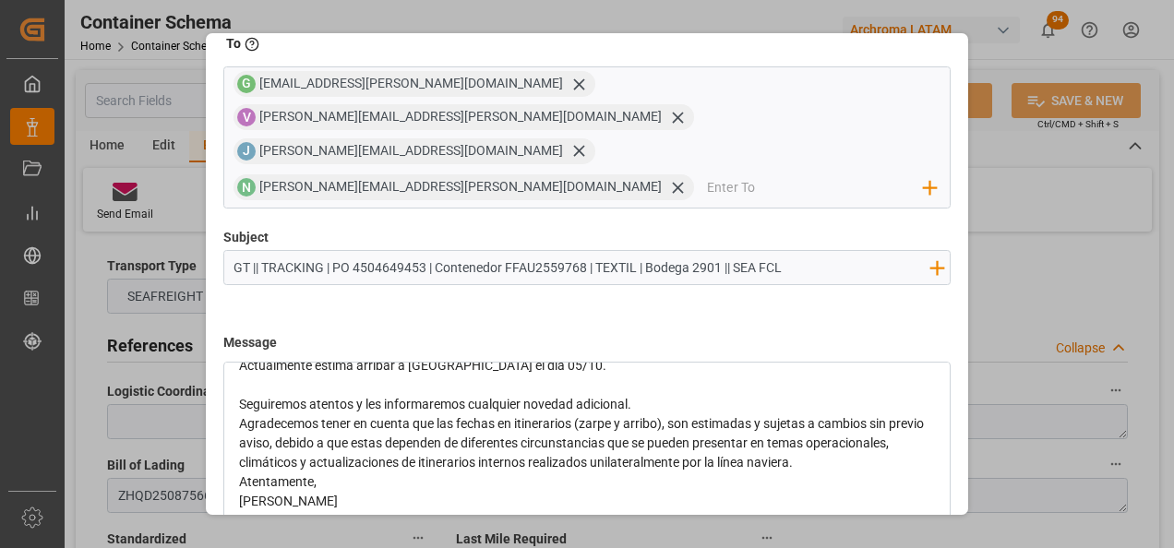
click at [659, 395] on div "Seguiremos atentos y les informaremos cualquier novedad adicional." at bounding box center [588, 404] width 698 height 19
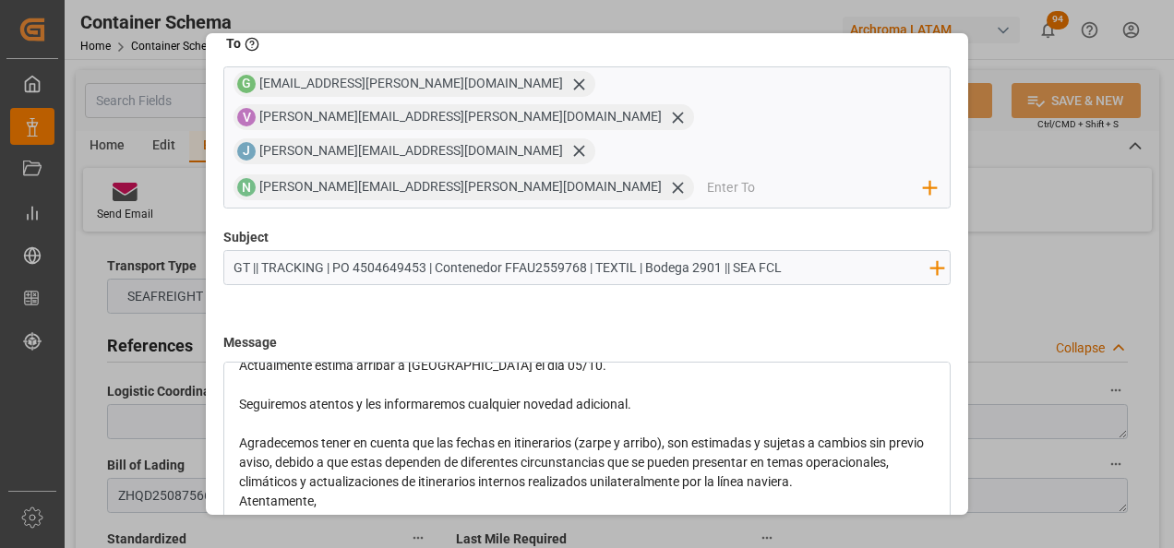
click at [911, 434] on div "Agradecemos tener en cuenta que las fechas en itinerarios (zarpe y arribo), son…" at bounding box center [588, 463] width 698 height 58
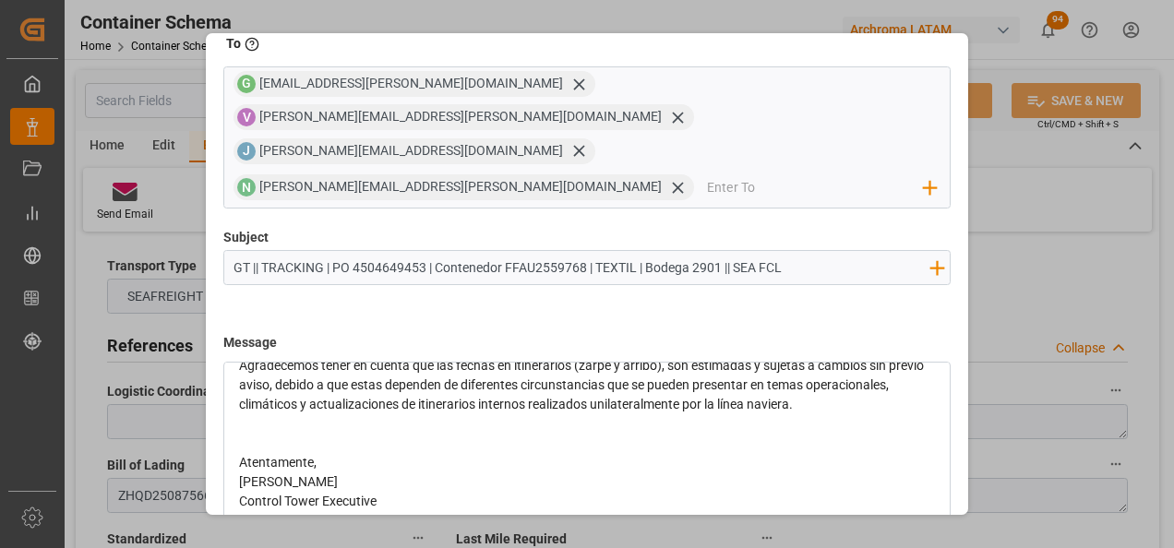
click at [480, 453] on div "Atentamente," at bounding box center [588, 462] width 698 height 19
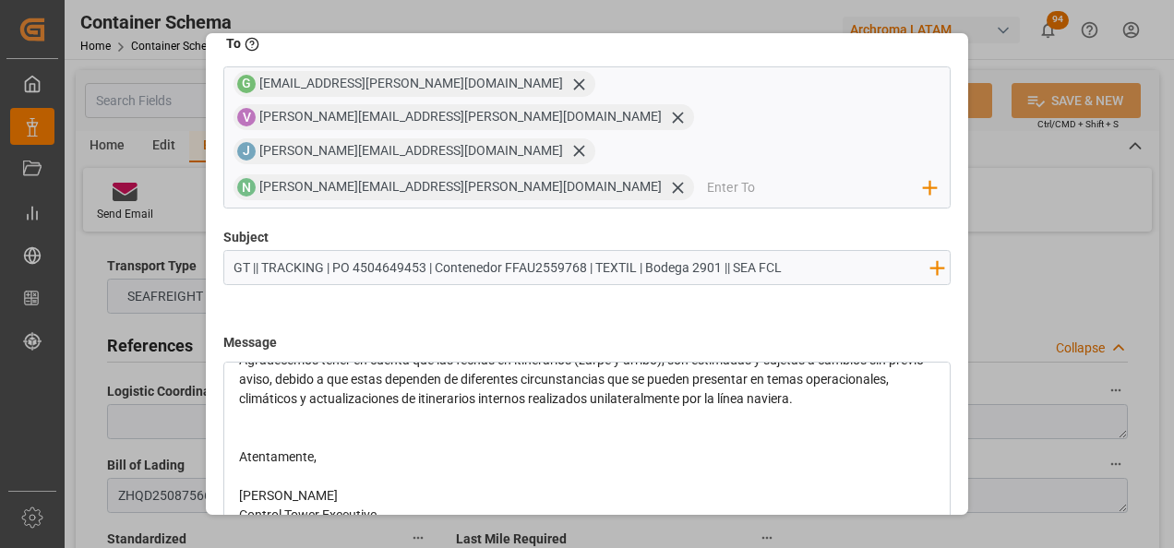
scroll to position [308, 0]
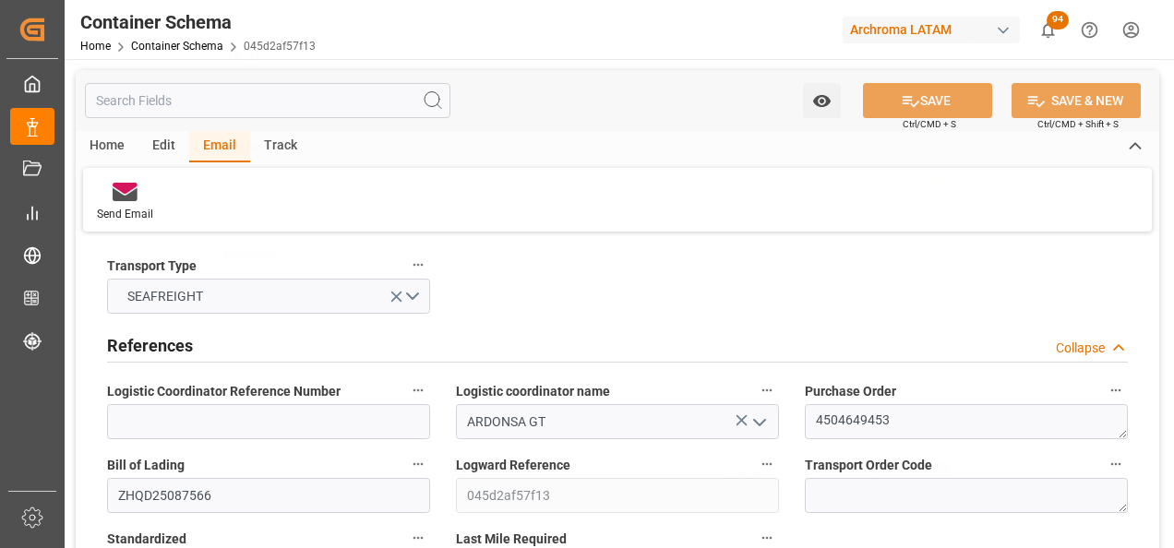
scroll to position [99, 0]
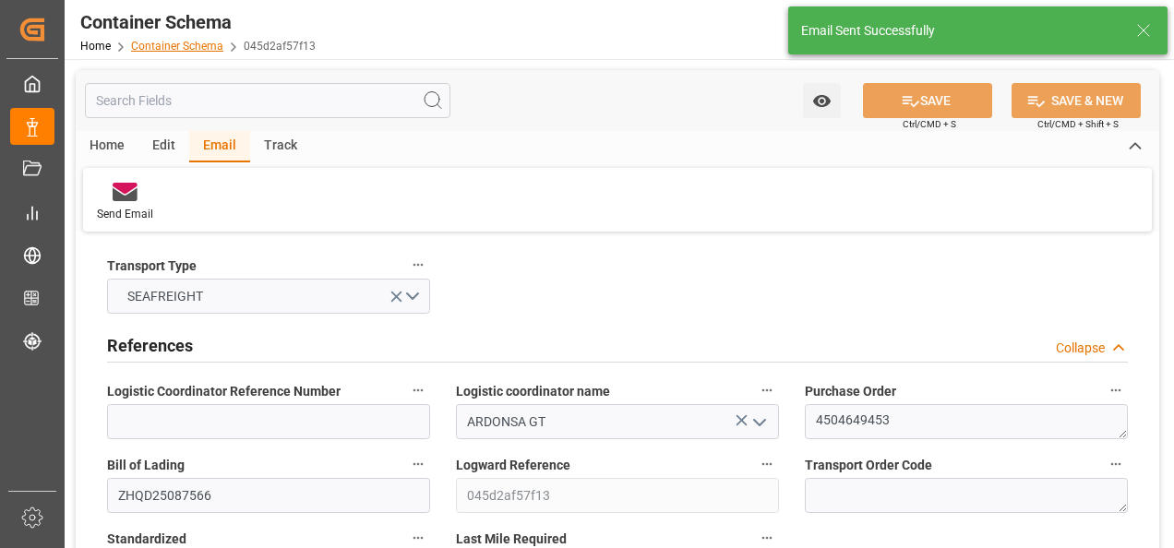
click at [189, 48] on link "Container Schema" at bounding box center [177, 46] width 92 height 13
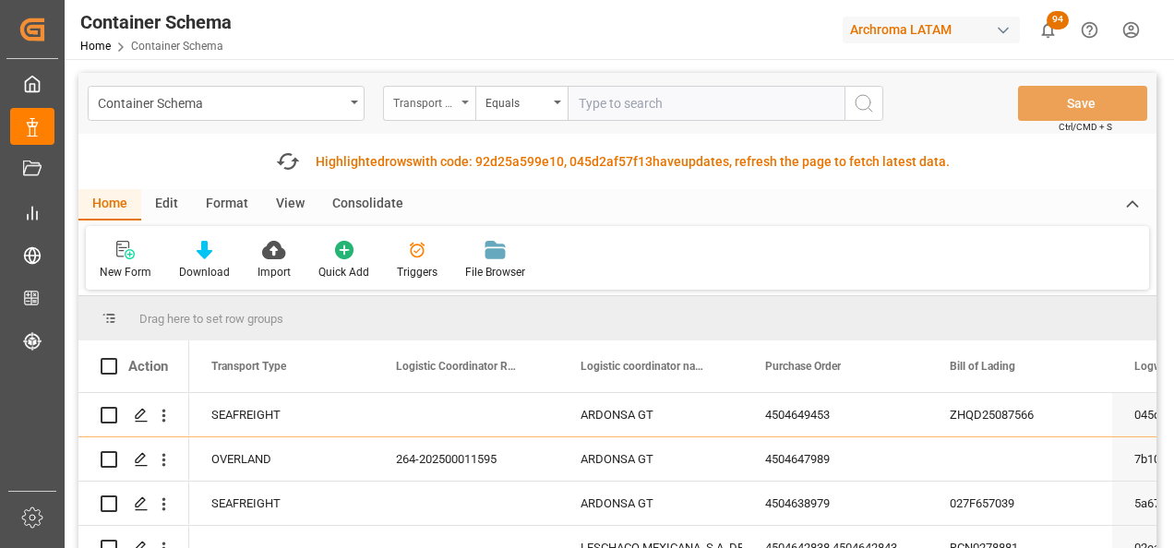
click at [420, 103] on div "Transport Type" at bounding box center [424, 100] width 63 height 21
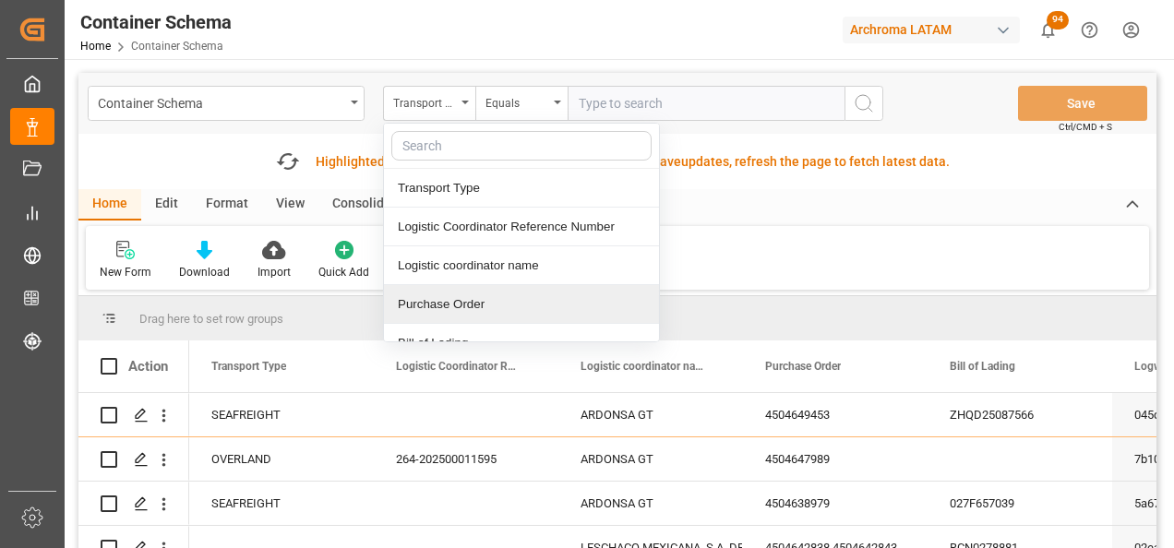
click at [464, 292] on div "Purchase Order" at bounding box center [521, 304] width 275 height 39
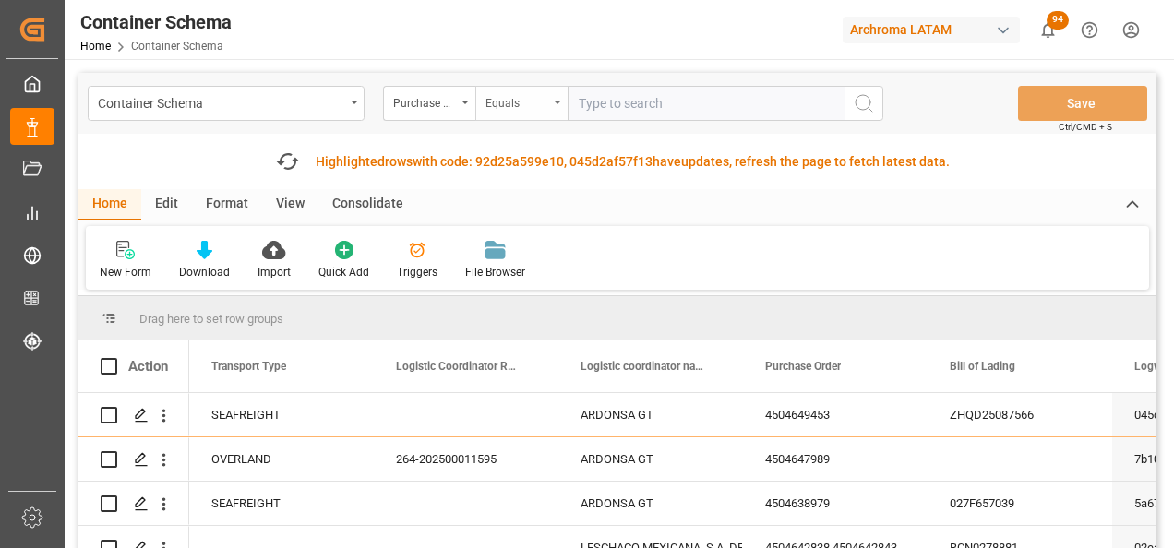
click at [507, 101] on div "Equals" at bounding box center [516, 100] width 63 height 21
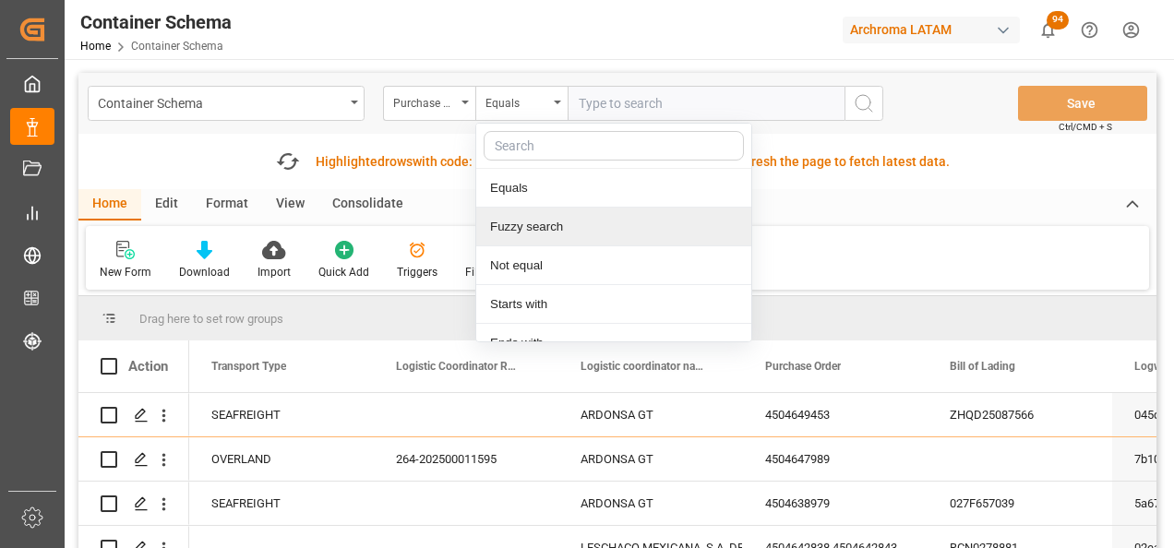
click at [521, 236] on div "Fuzzy search" at bounding box center [613, 227] width 275 height 39
paste input "4504641919"
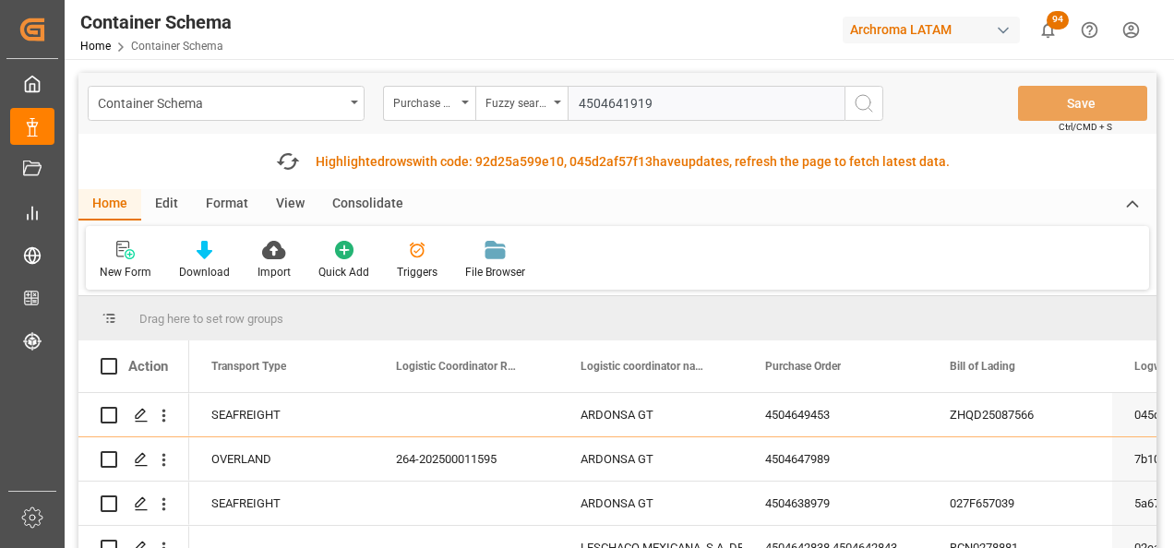
type input "4504641919"
click at [875, 107] on button "search button" at bounding box center [863, 103] width 39 height 35
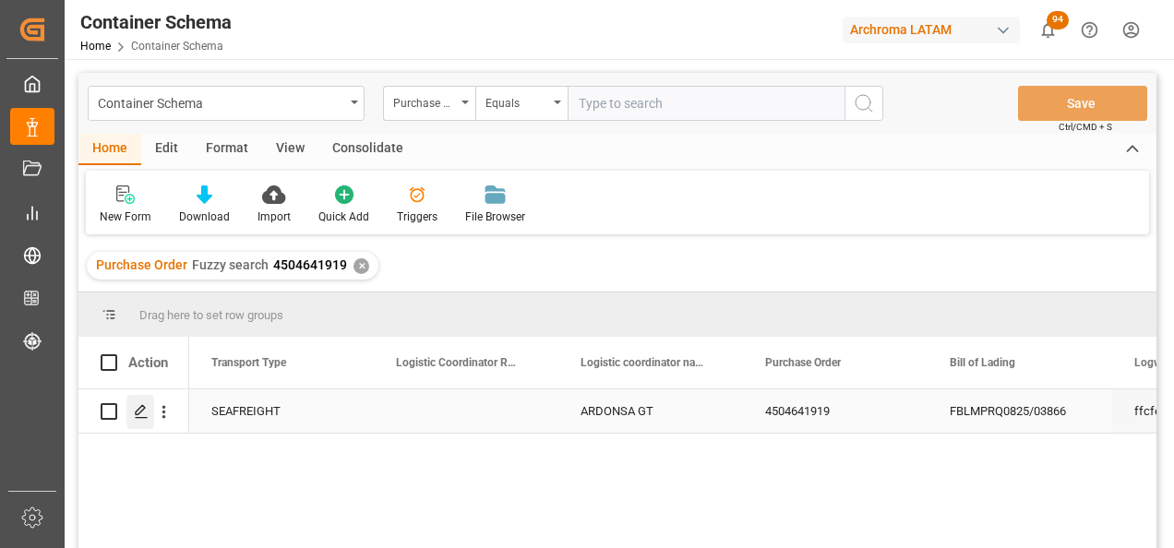
click at [142, 421] on div "Press SPACE to select this row." at bounding box center [140, 412] width 28 height 34
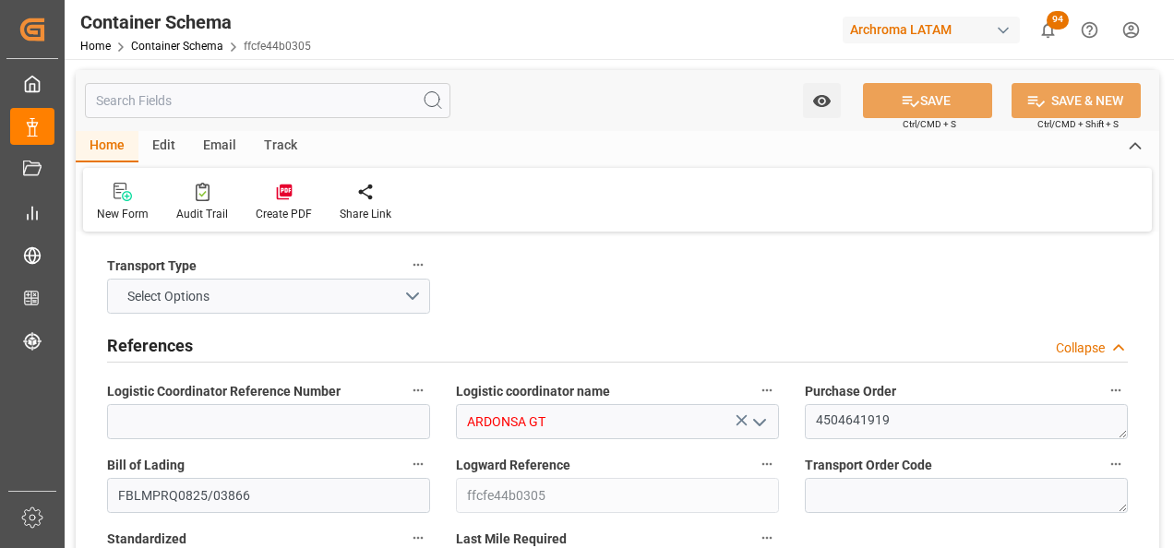
type input "0"
type input "1"
type input "5"
type input "4600"
type input "4864"
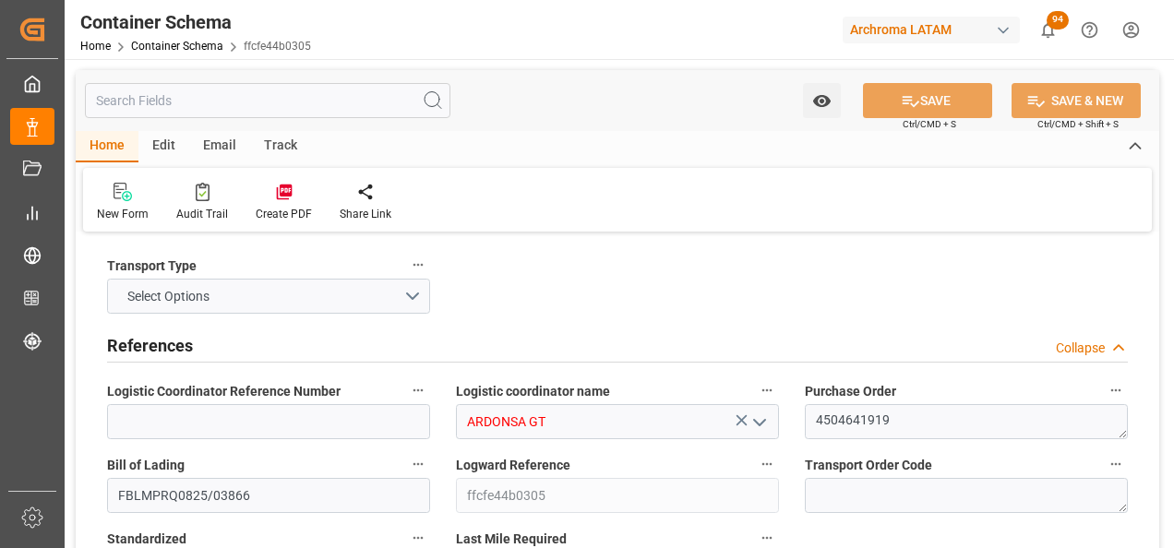
type input "Hapag Lloyd"
type input "Hapag Lloyd Aktiengesellschaft"
type input "INNSA"
type input "GTPRQ"
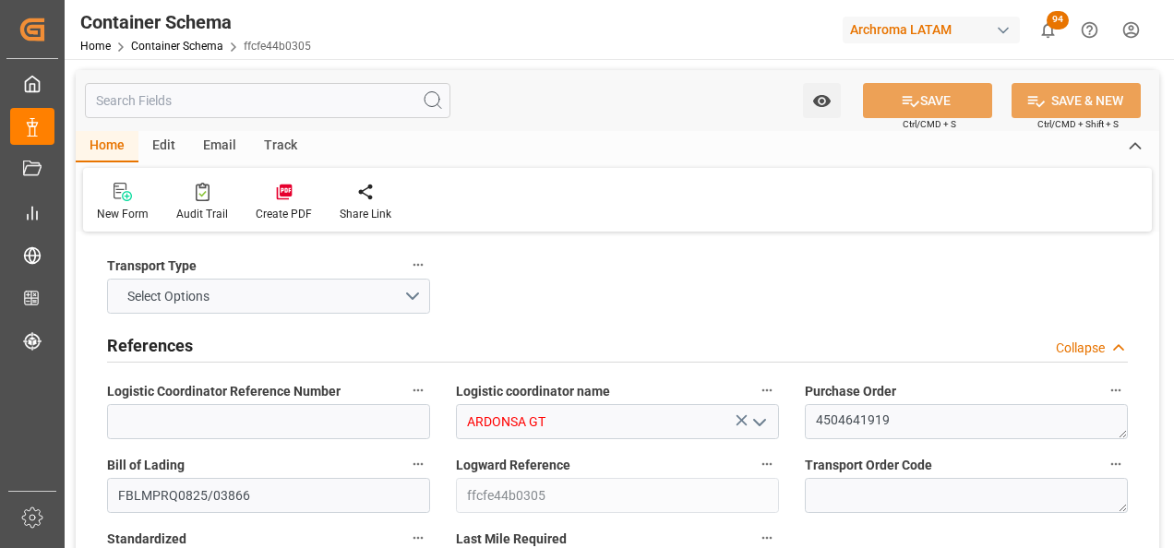
type input "9294850"
type input "05.08.2025 07:30"
type input "05.08.2025"
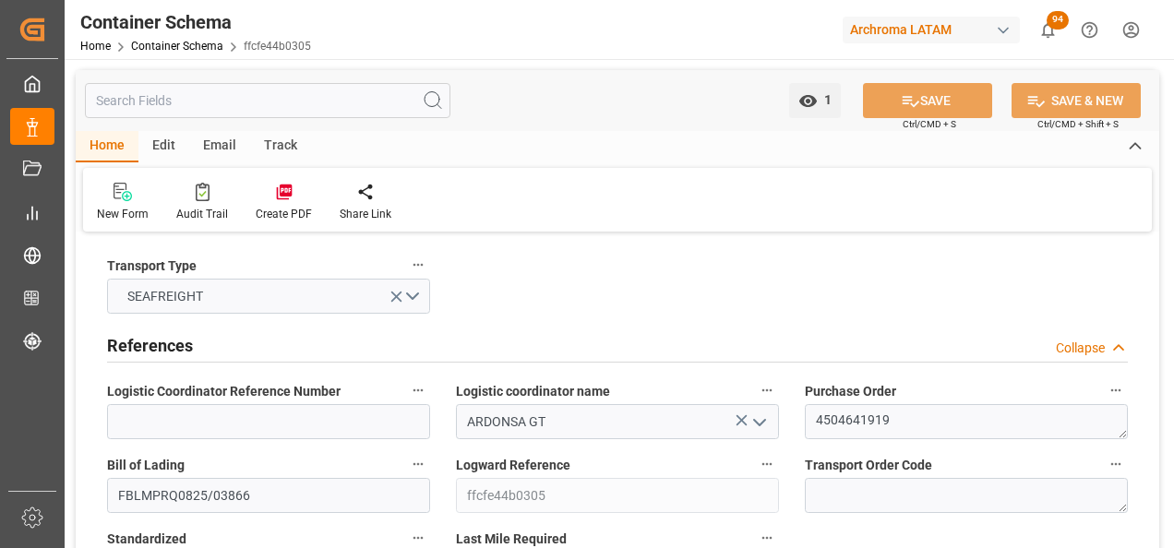
type input "15.10.2025"
type input "05.08.2025 00:00"
type input "08.08.2025 01:00"
type input "07.08.2025 00:00"
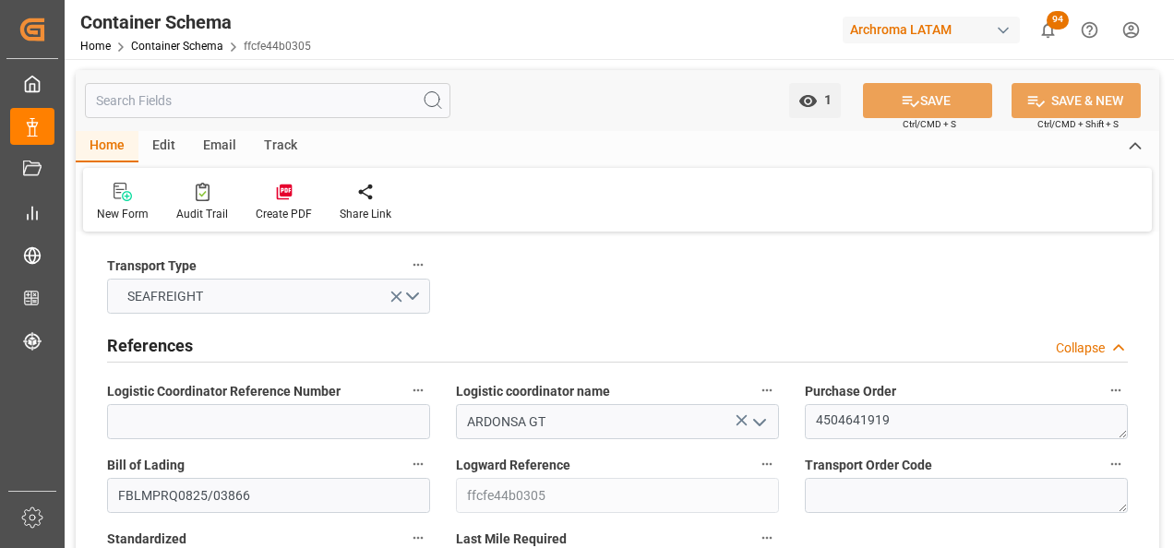
type input "12.10.2025 00:00"
type input "15.10.2025 04:00"
type input "22.10.2025 00:00"
type input "15.10.2025 04:00"
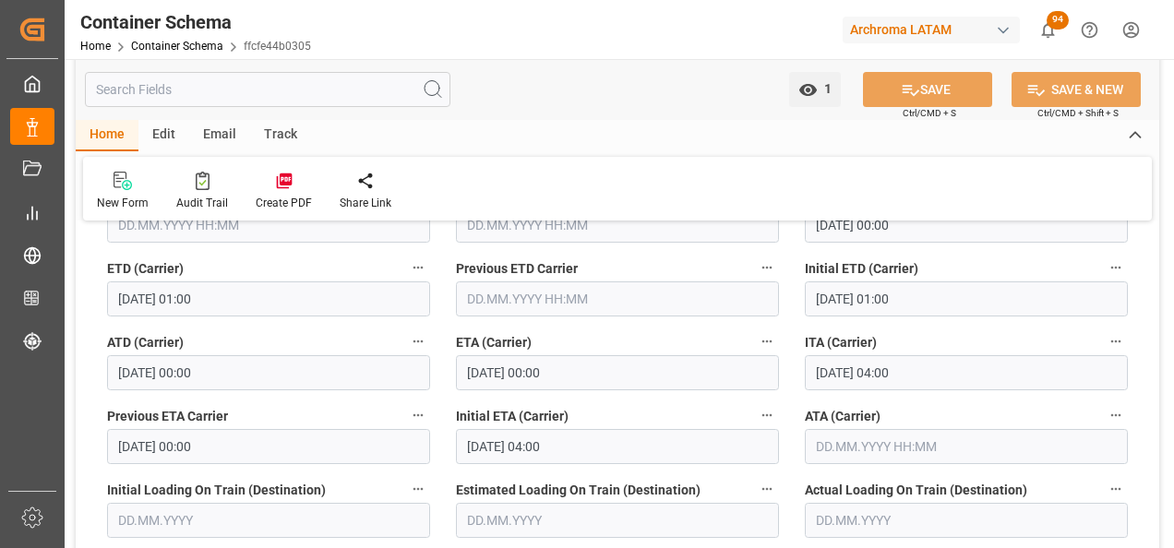
scroll to position [2399, 0]
click at [228, 137] on div "Email" at bounding box center [219, 135] width 61 height 31
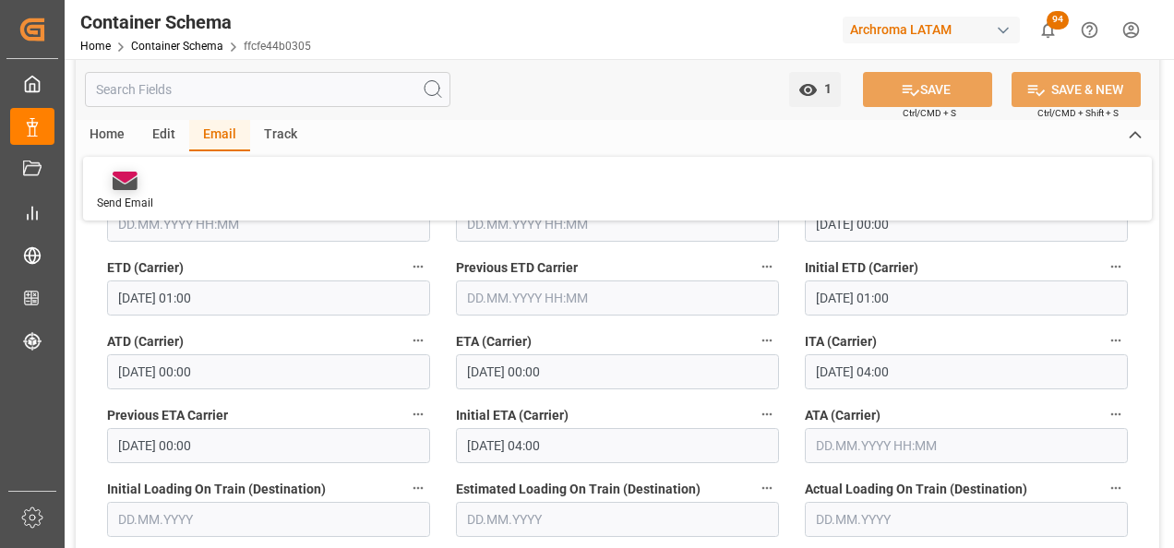
click at [113, 178] on icon at bounding box center [125, 183] width 25 height 13
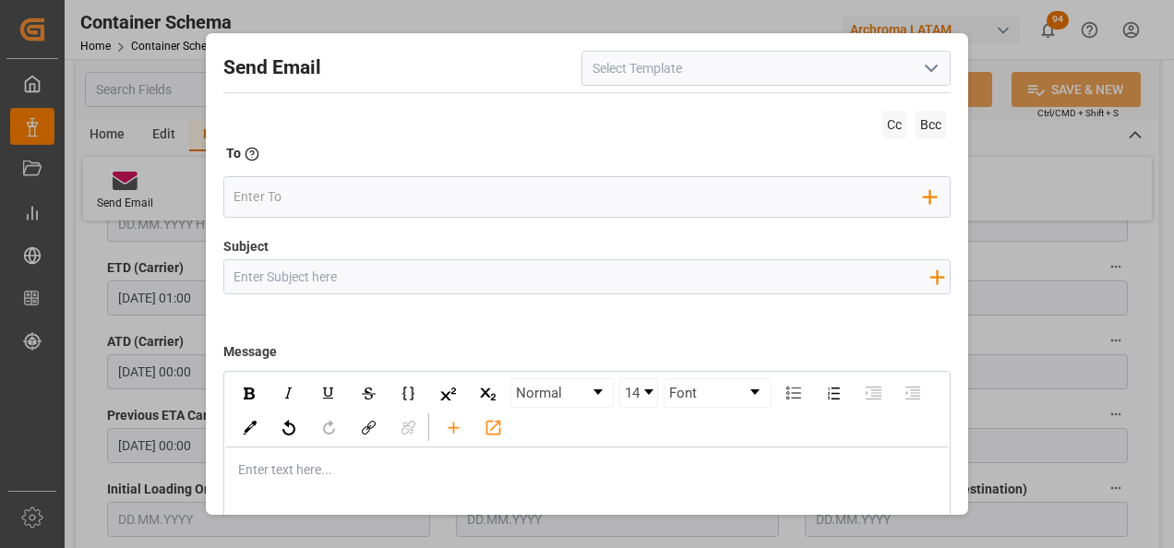
click at [924, 71] on icon "open menu" at bounding box center [931, 68] width 22 height 22
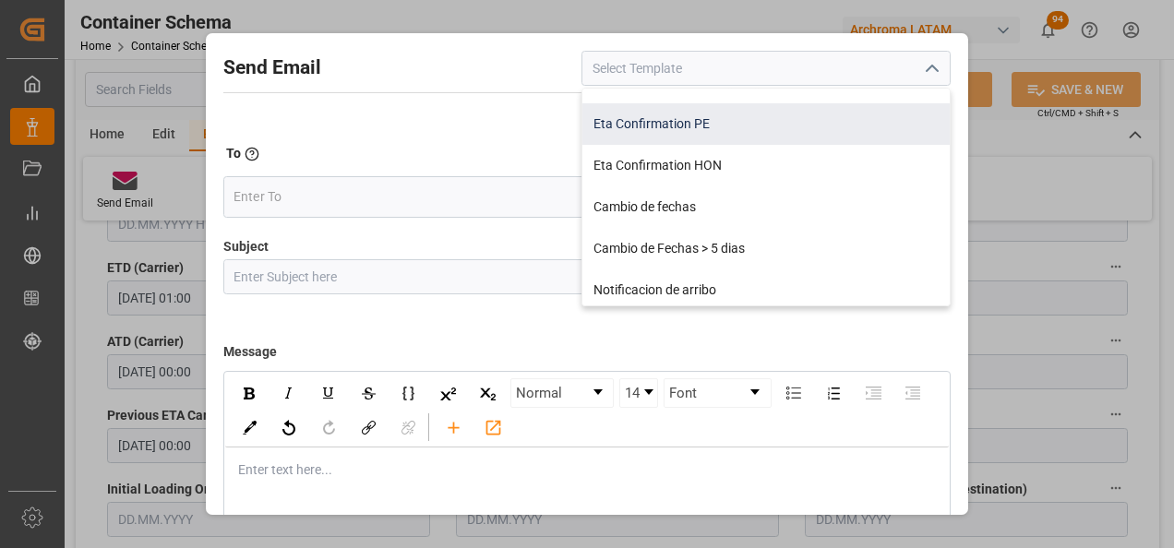
scroll to position [277, 0]
click at [746, 213] on div "Cambio de fechas" at bounding box center [765, 206] width 367 height 42
type input "Cambio de fechas"
type input "{{customsEntry}}|| Cambio de ETA {{estimatedArrivalPod}} | PO {{purchaseOrder}}…"
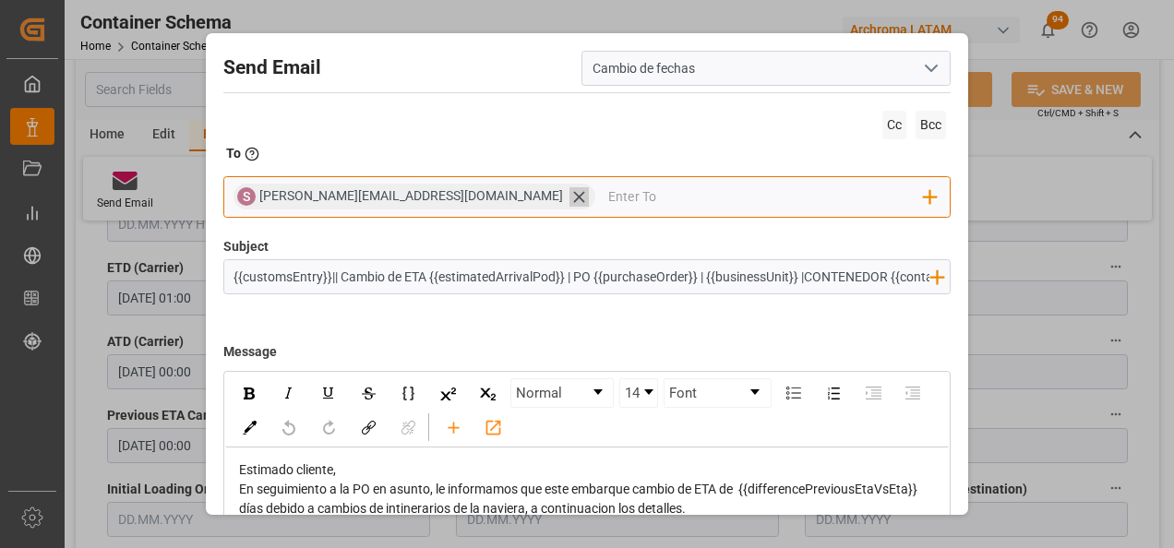
click at [573, 197] on icon at bounding box center [578, 196] width 11 height 11
click at [435, 197] on input "email" at bounding box center [578, 197] width 690 height 28
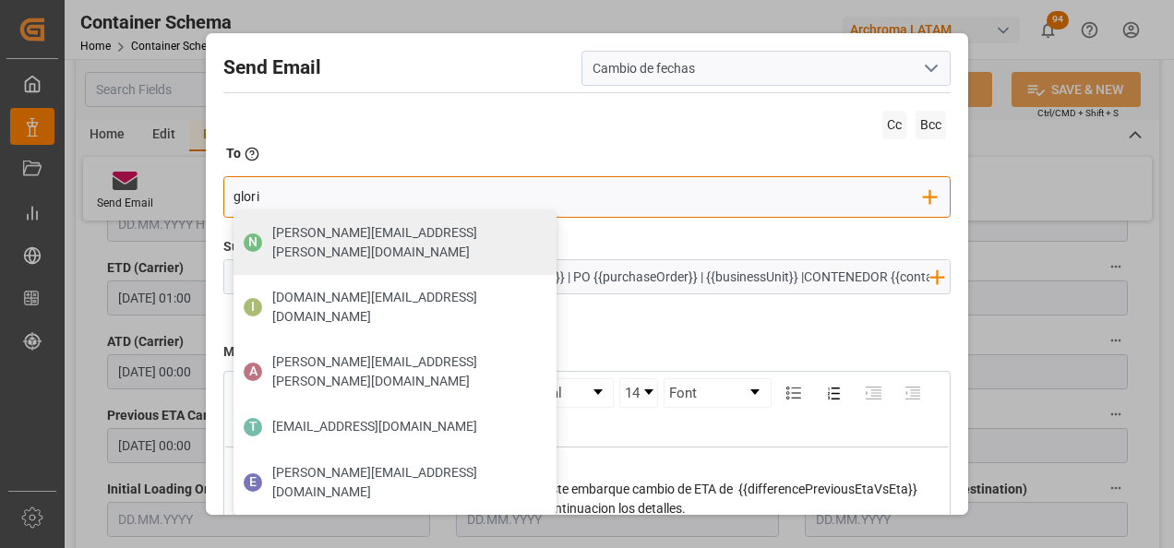
type input "gloria"
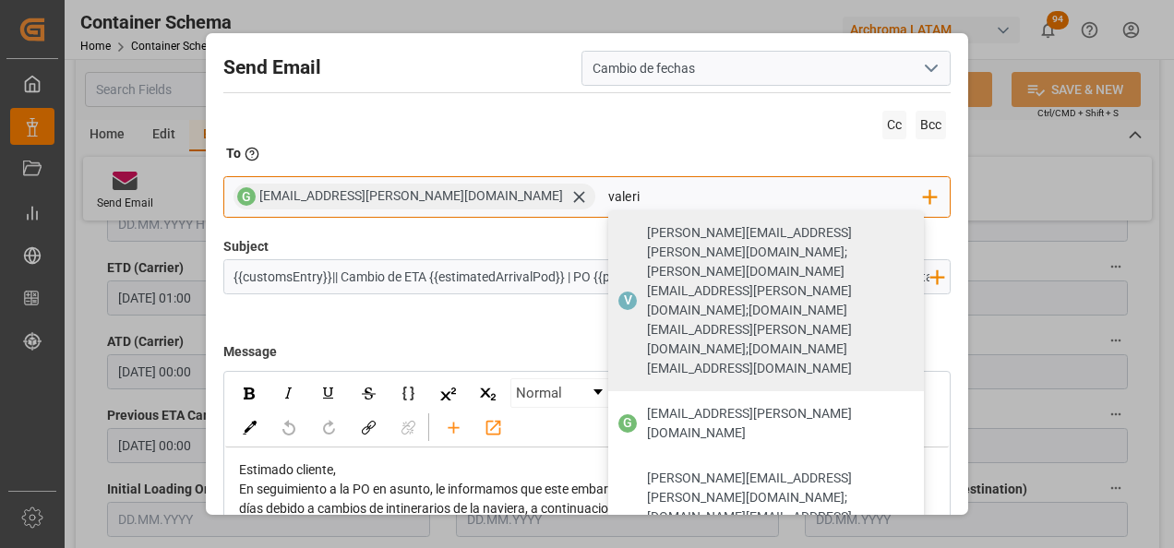
type input "valeria"
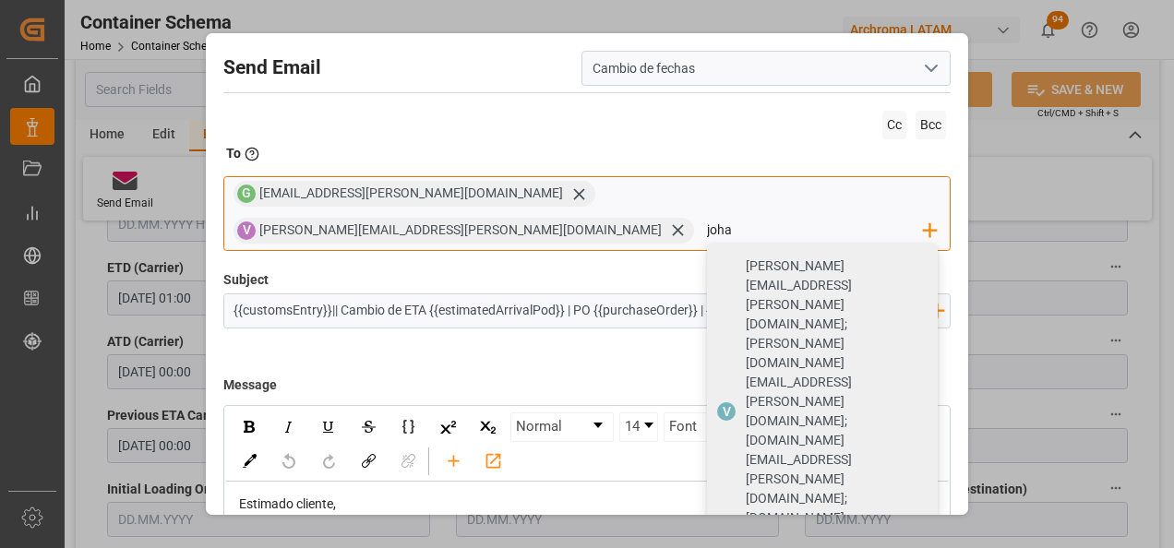
type input "johan"
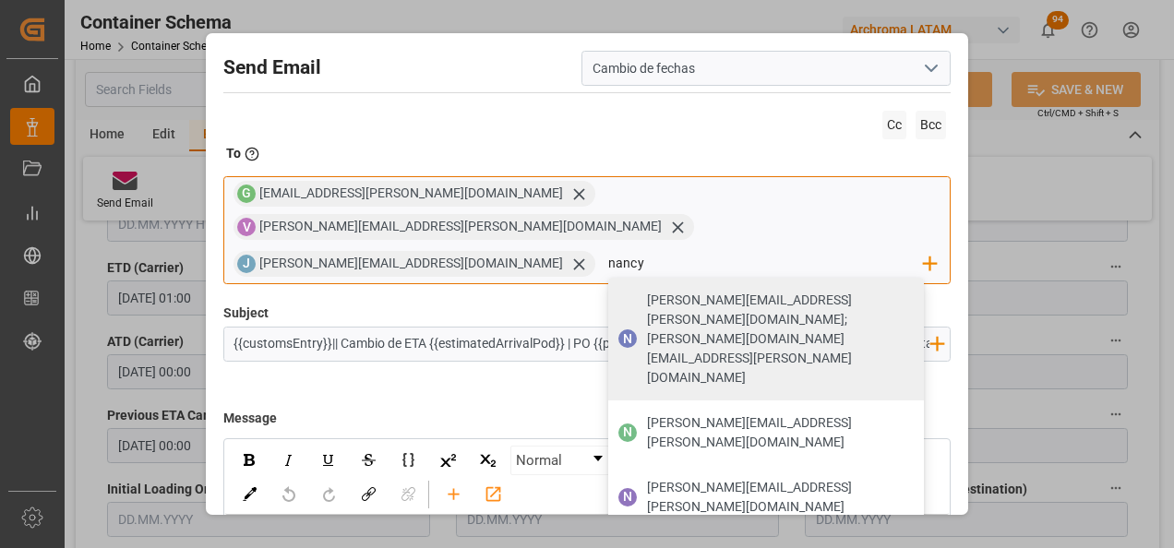
type input "[PERSON_NAME][EMAIL_ADDRESS][PERSON_NAME][DOMAIN_NAME]"
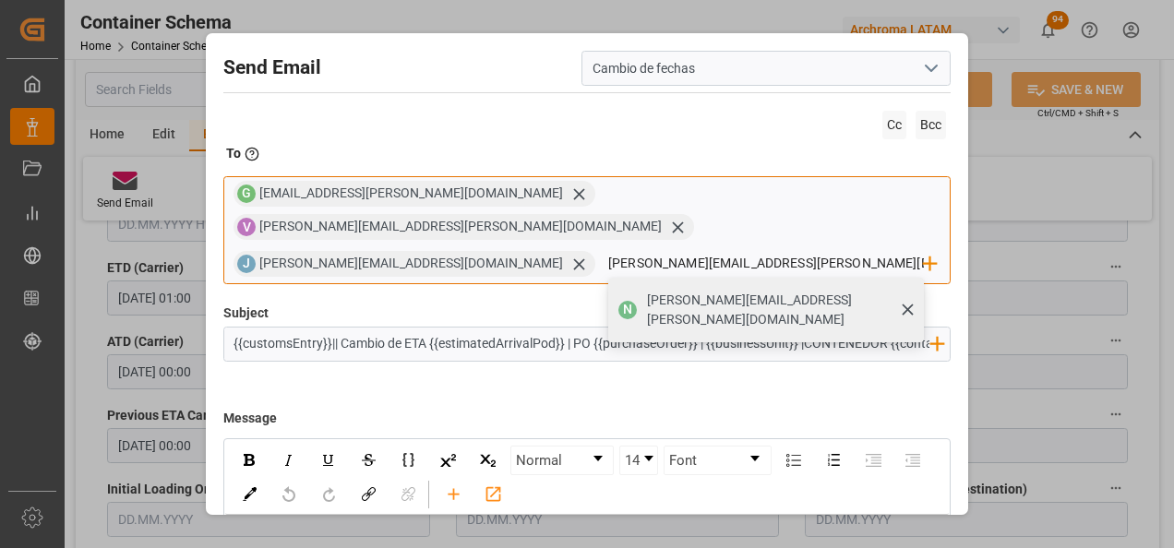
click at [640, 284] on div "[PERSON_NAME][EMAIL_ADDRESS][PERSON_NAME][DOMAIN_NAME]" at bounding box center [778, 310] width 277 height 52
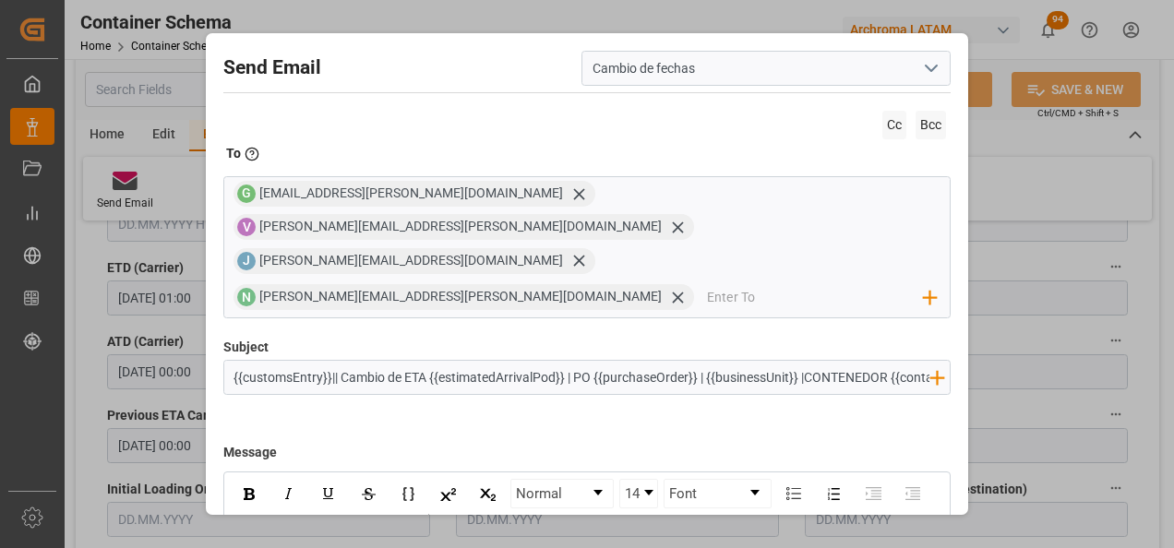
click at [473, 361] on input "{{customsEntry}}|| Cambio de ETA {{estimatedArrivalPod}} | PO {{purchaseOrder}}…" at bounding box center [581, 377] width 715 height 32
paste input "|| Bodega 2901 || SEA LCL"
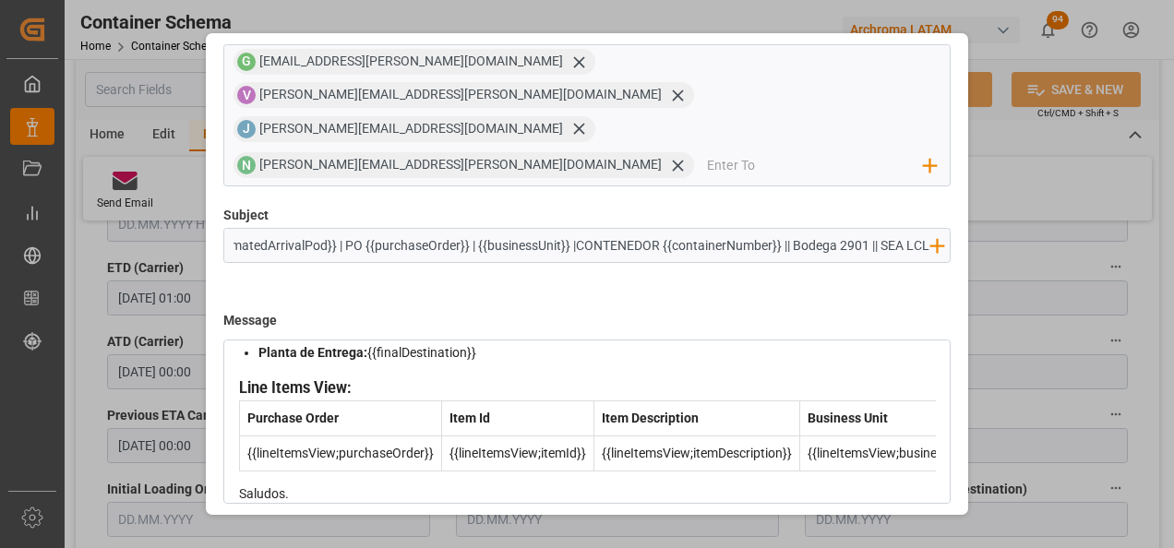
scroll to position [277, 0]
type input "{{customsEntry}}|| Cambio de ETA {{estimatedArrivalPod}} | PO {{purchaseOrder}}…"
click at [857, 530] on button "Send" at bounding box center [885, 547] width 129 height 35
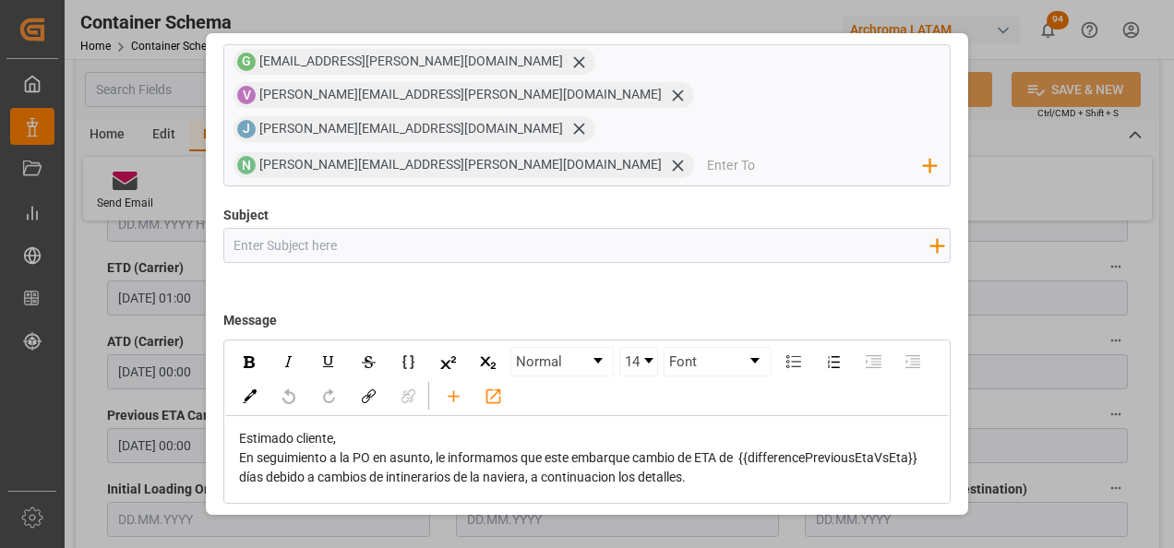
scroll to position [99, 0]
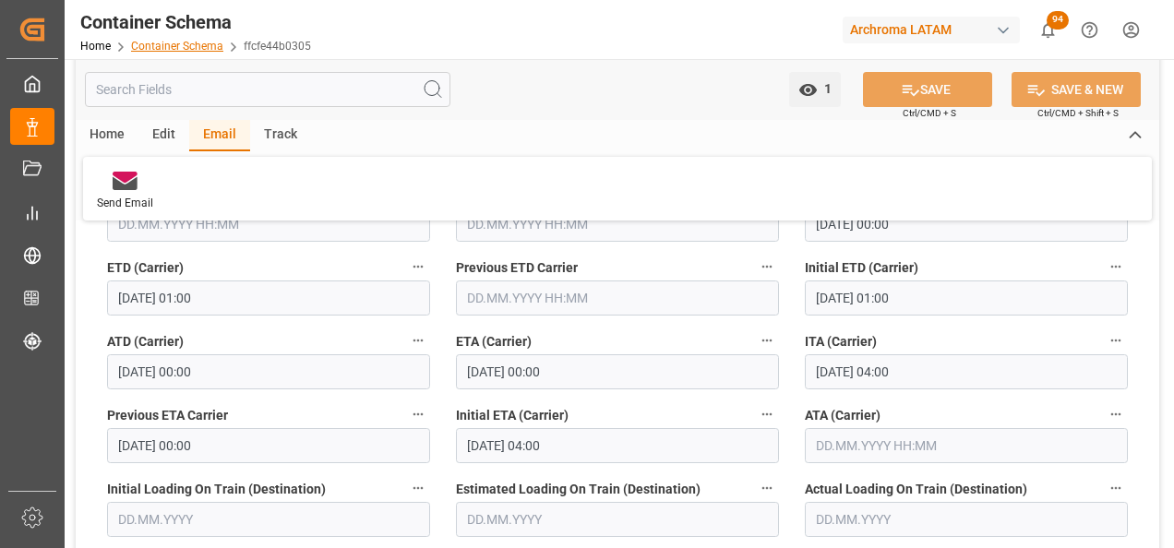
click at [187, 45] on link "Container Schema" at bounding box center [177, 46] width 92 height 13
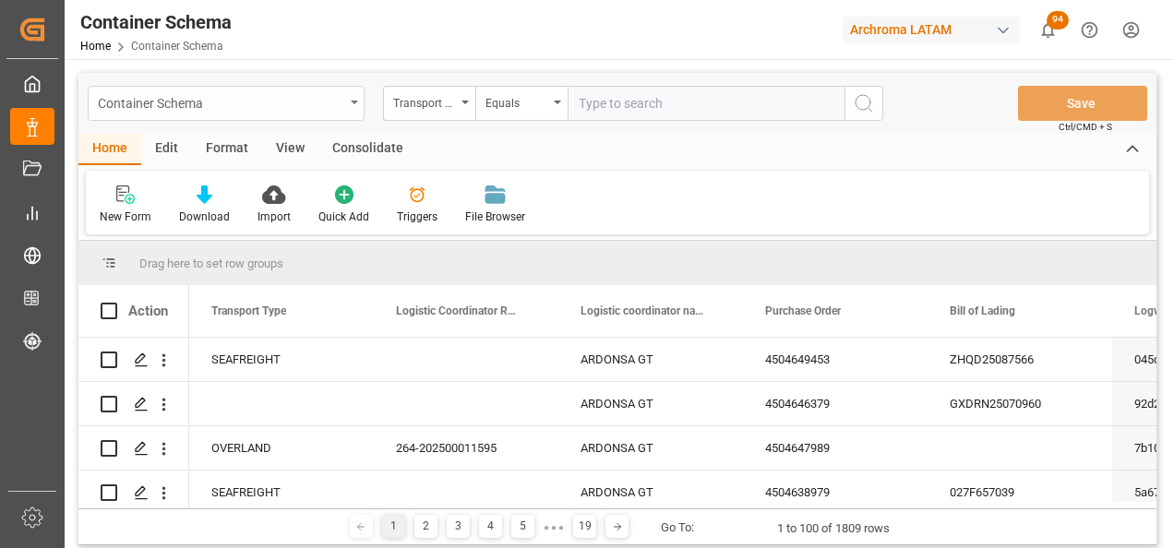
click at [350, 113] on div "Container Schema" at bounding box center [226, 103] width 277 height 35
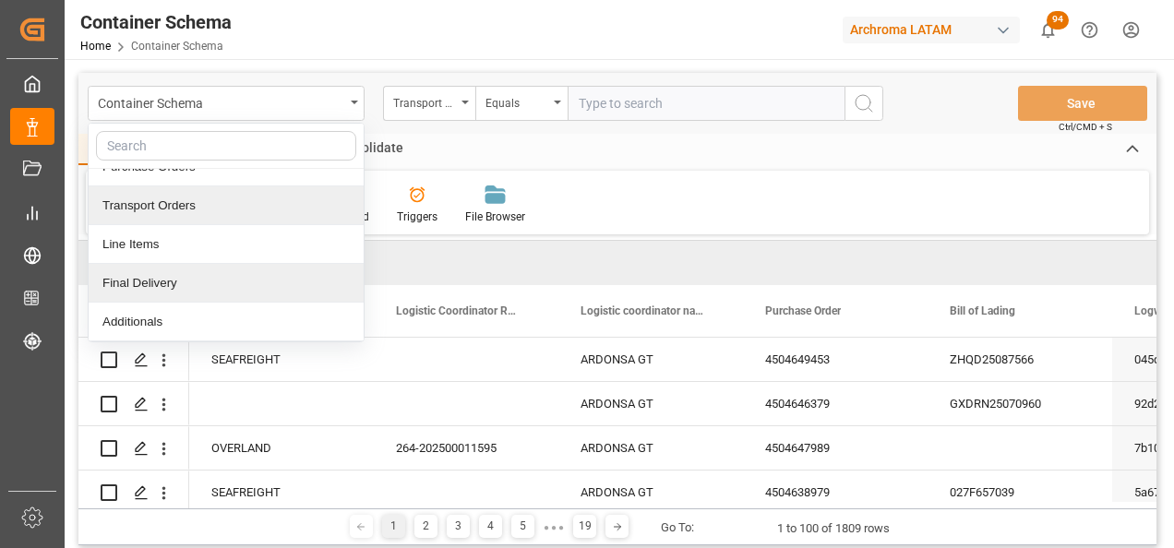
scroll to position [92, 0]
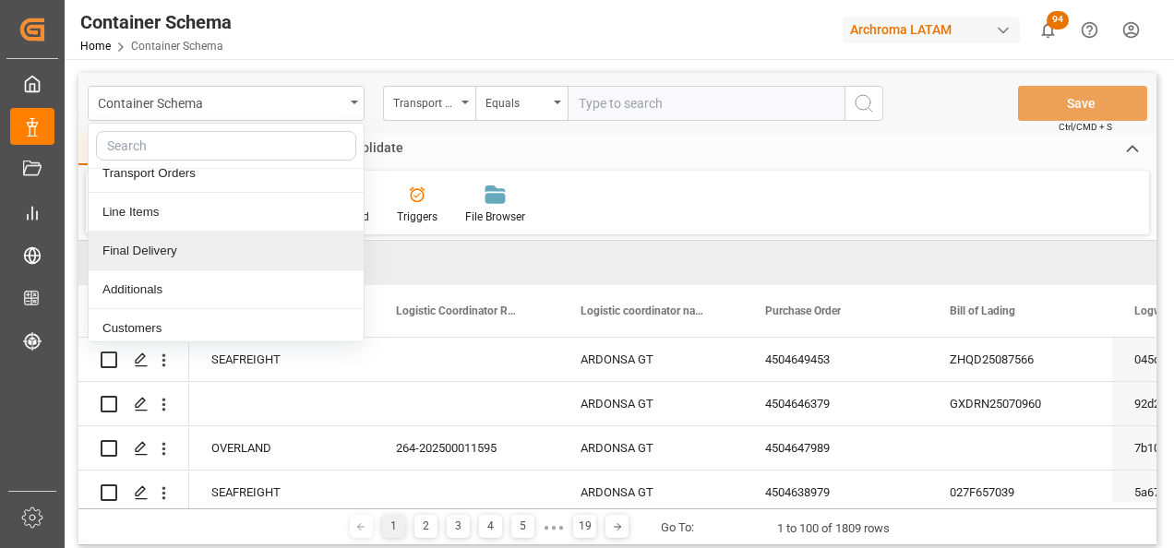
click at [256, 248] on div "Final Delivery" at bounding box center [226, 251] width 275 height 39
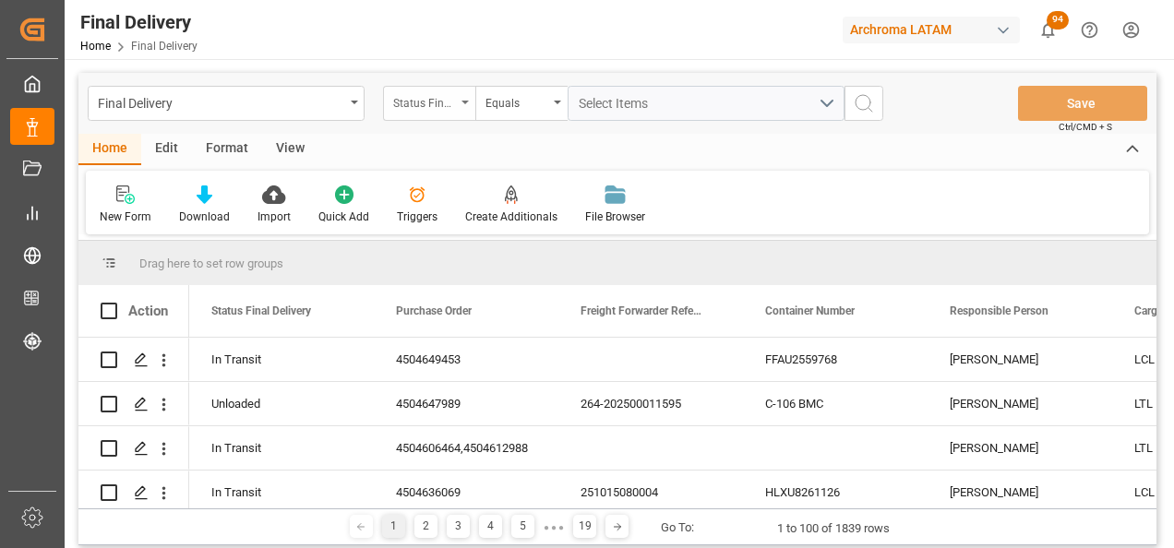
click at [459, 110] on div "Status Final Delivery" at bounding box center [429, 103] width 92 height 35
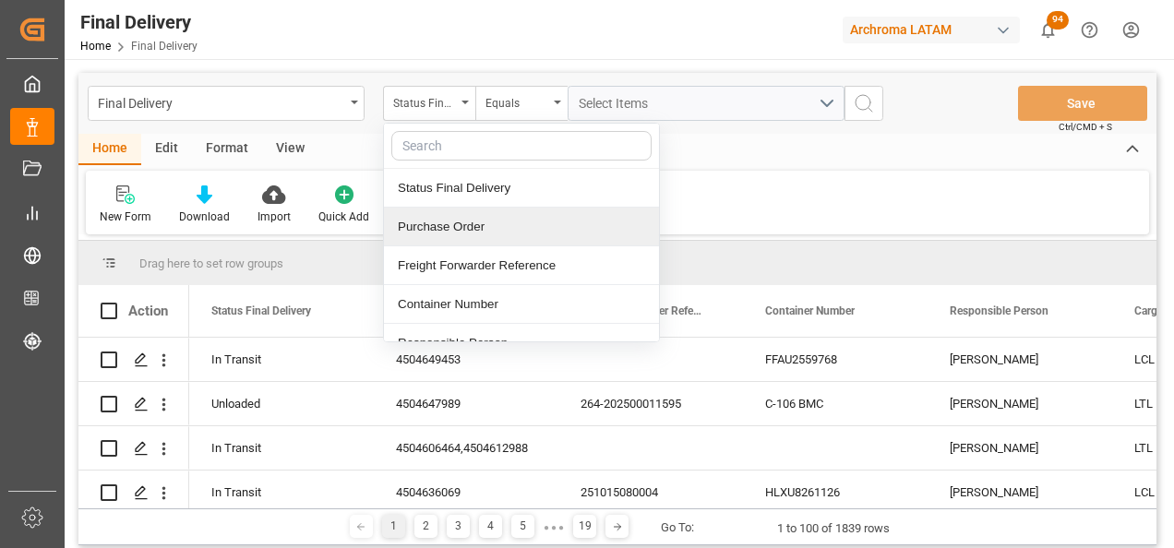
click at [477, 215] on div "Purchase Order" at bounding box center [521, 227] width 275 height 39
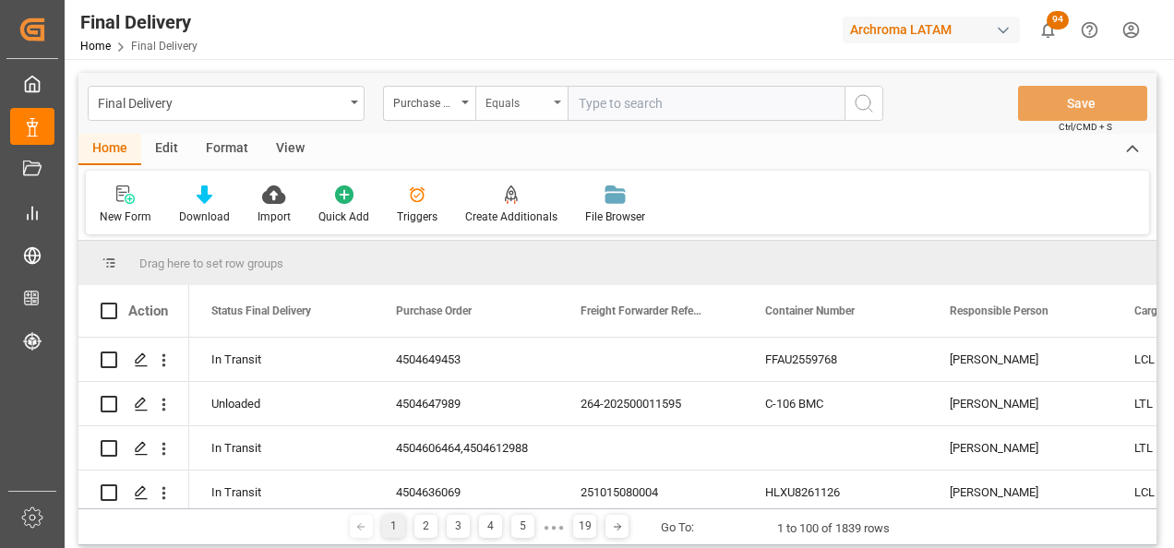
click at [505, 91] on div "Equals" at bounding box center [516, 100] width 63 height 21
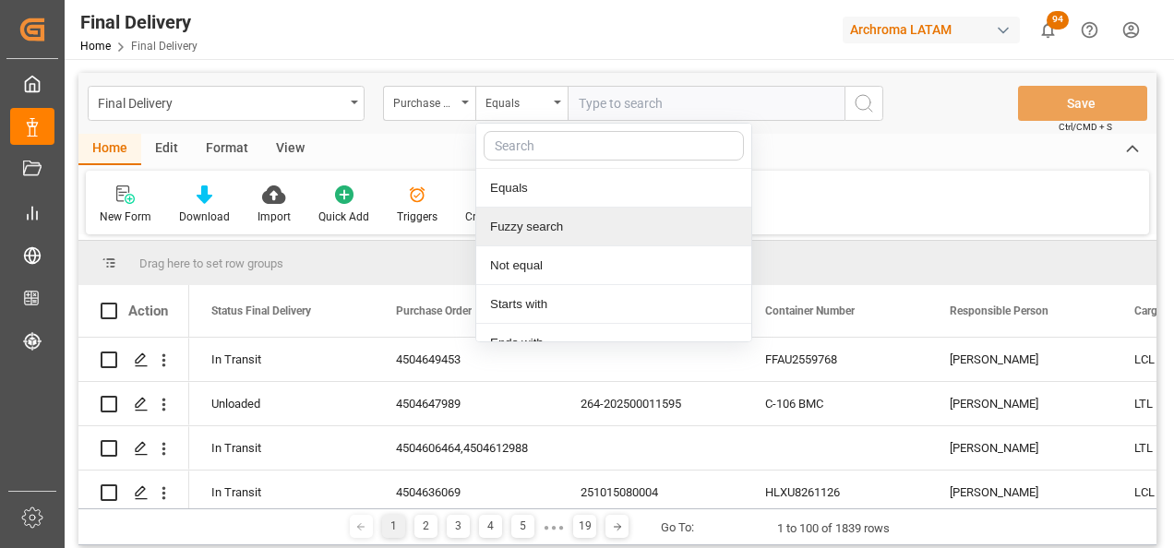
click at [539, 225] on div "Fuzzy search" at bounding box center [613, 227] width 275 height 39
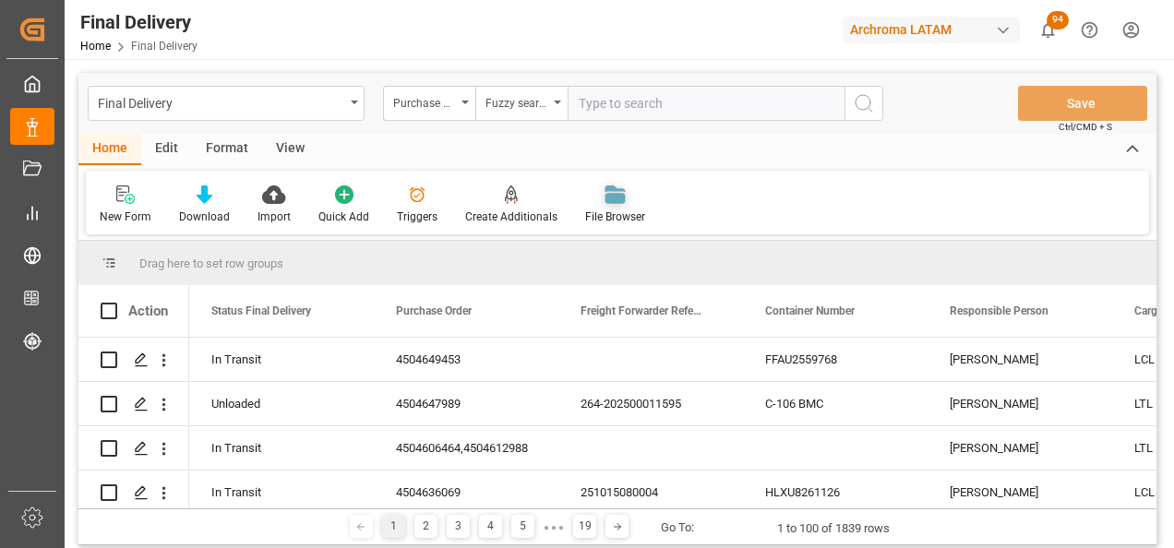
paste input "4504649440"
type input "4504649440"
click at [861, 100] on icon "search button" at bounding box center [864, 103] width 22 height 22
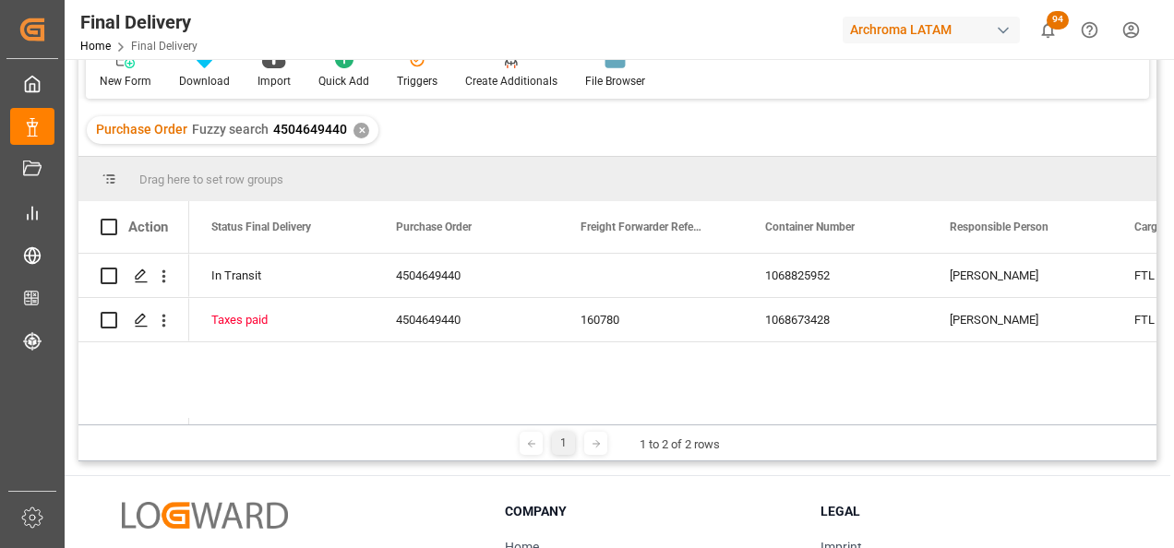
scroll to position [185, 0]
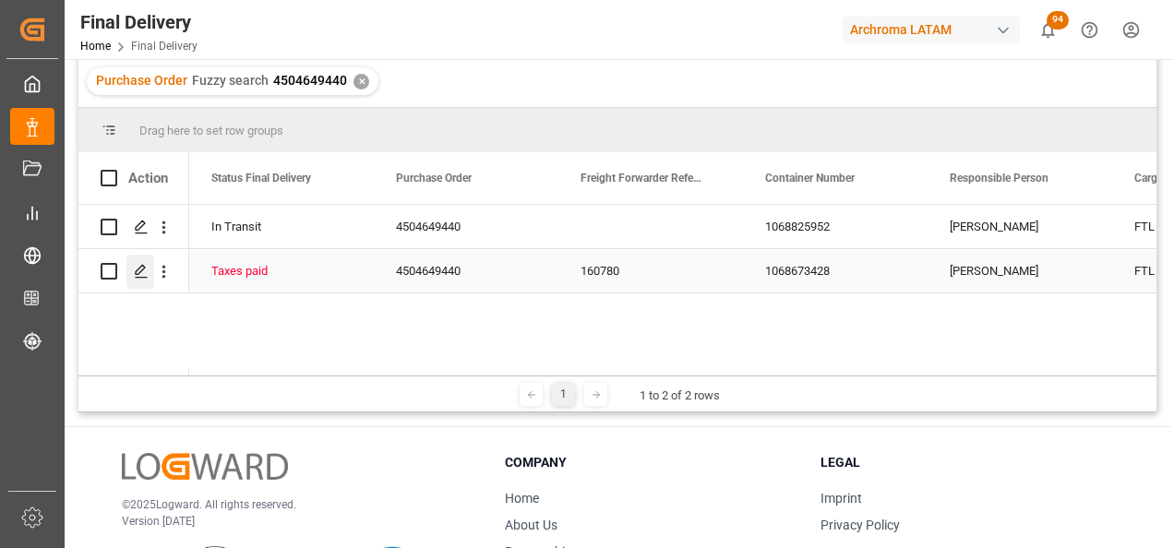
click at [137, 272] on icon "Press SPACE to select this row." at bounding box center [141, 271] width 15 height 15
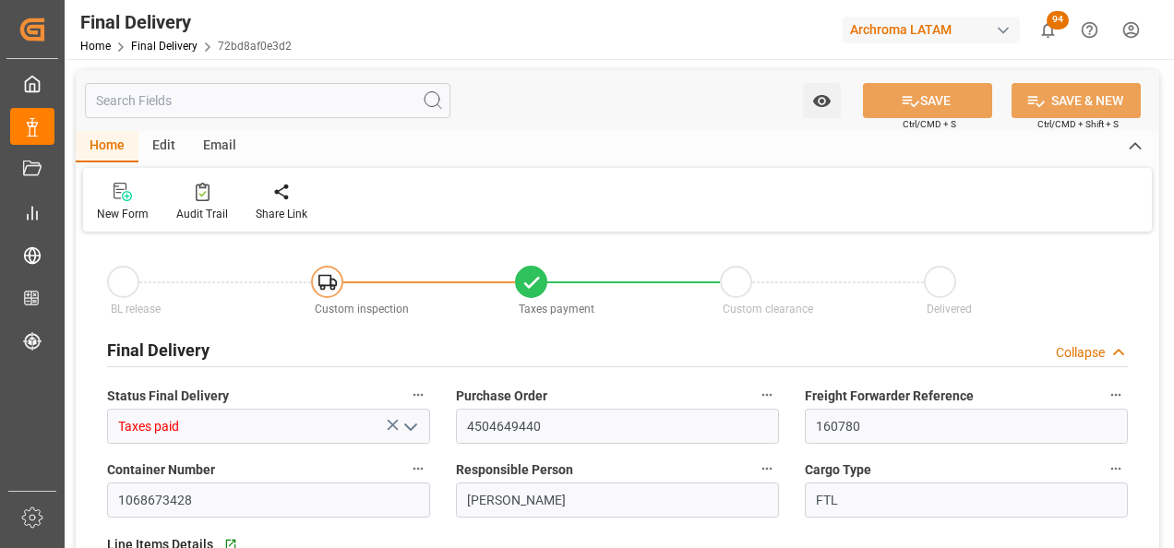
type input "[DATE]"
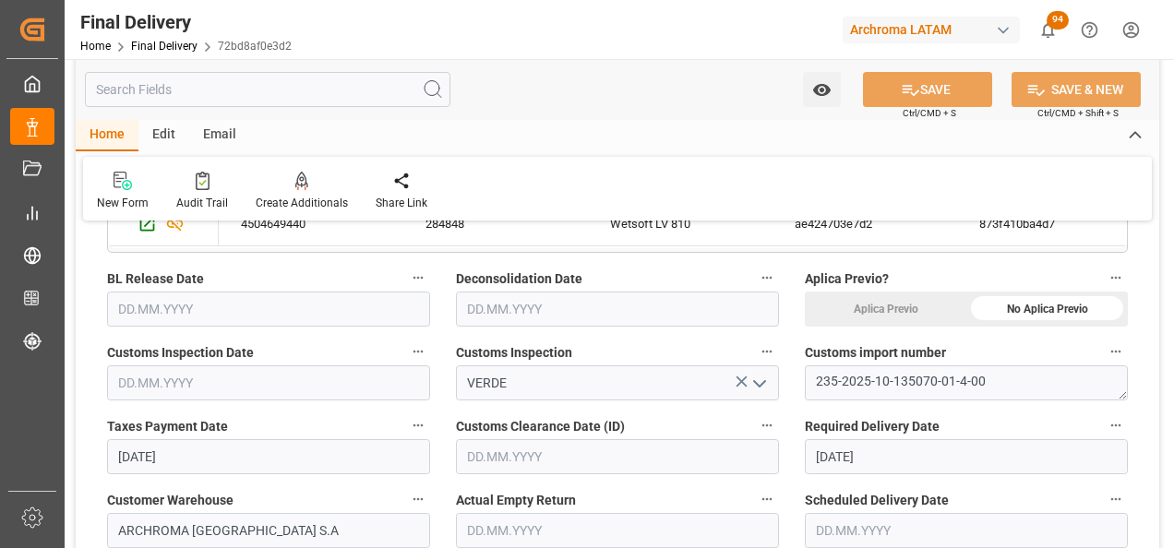
scroll to position [554, 0]
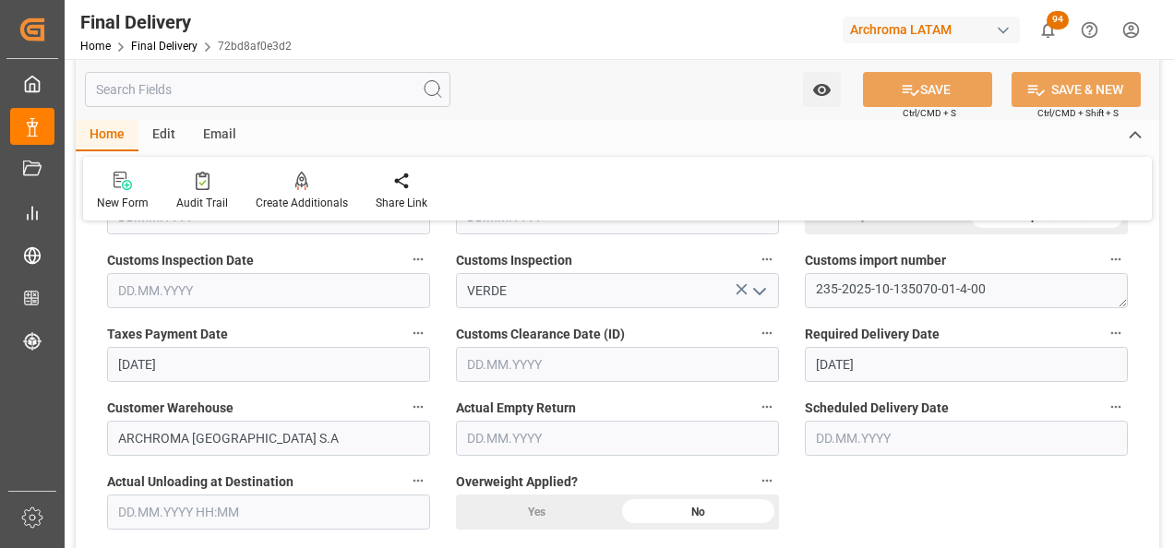
click at [845, 430] on input "text" at bounding box center [966, 438] width 323 height 35
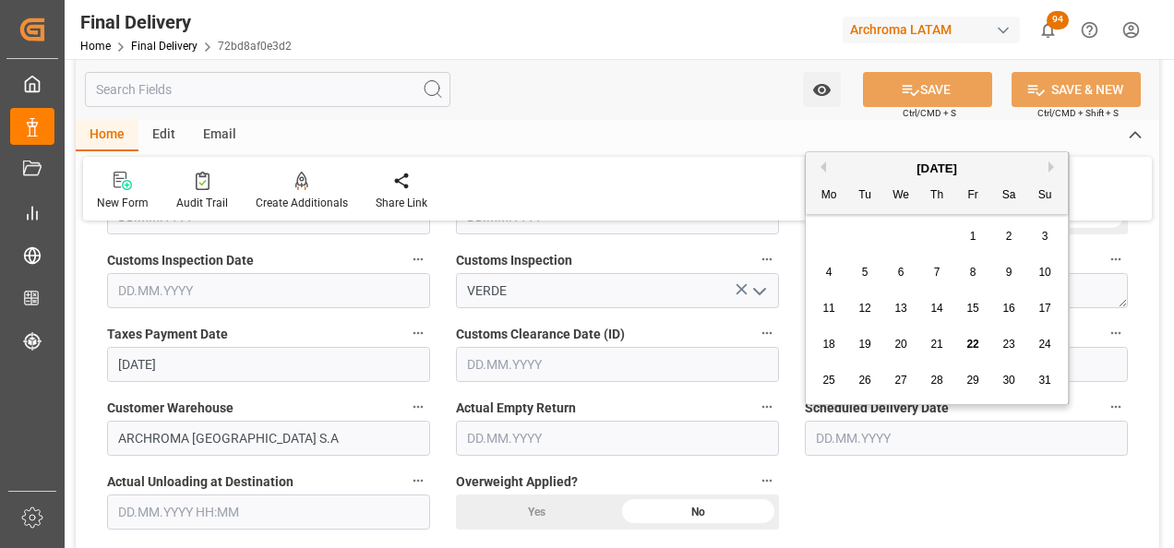
click at [822, 383] on span "25" at bounding box center [828, 380] width 12 height 13
type input "[DATE]"
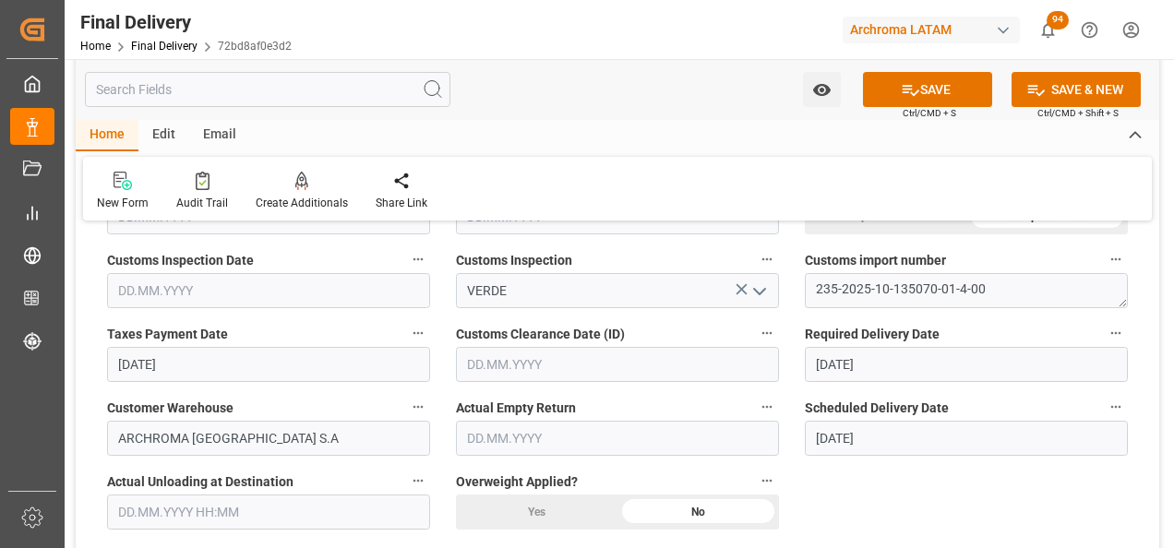
click at [547, 375] on input "text" at bounding box center [617, 364] width 323 height 35
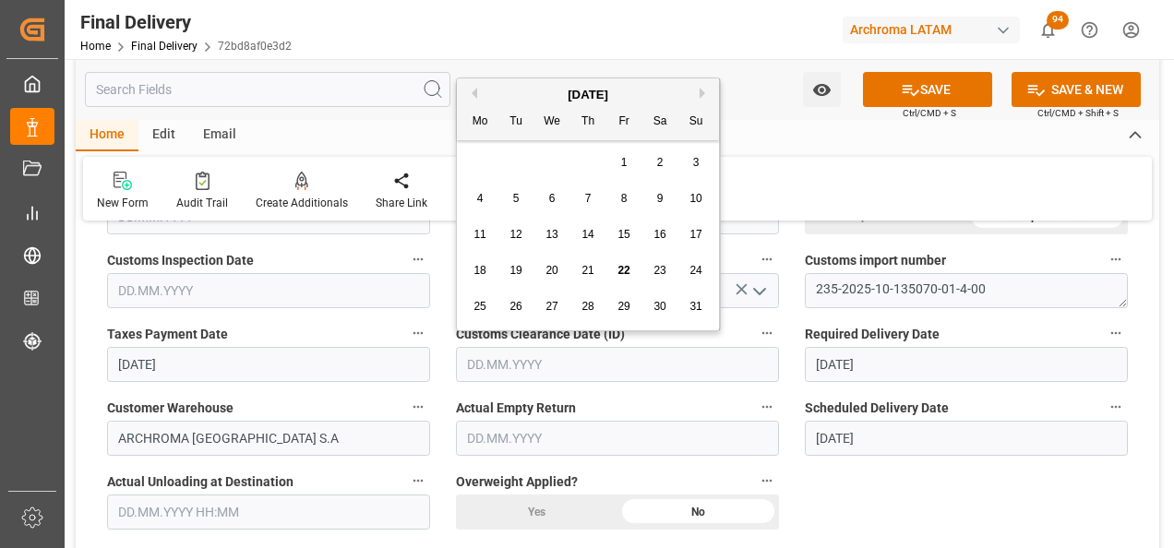
click at [588, 271] on span "21" at bounding box center [587, 270] width 12 height 13
type input "[DATE]"
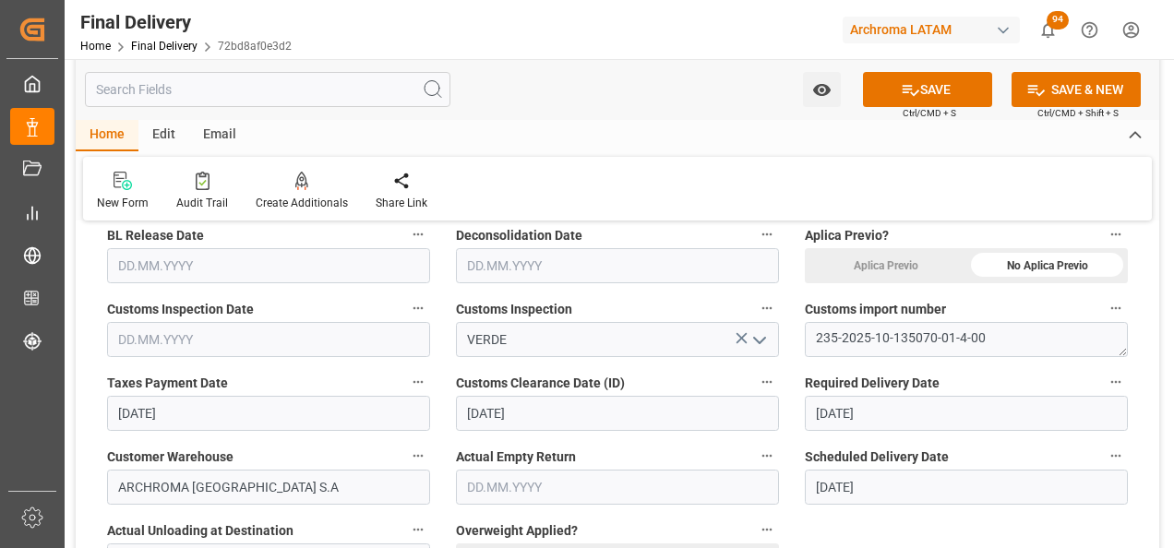
scroll to position [461, 0]
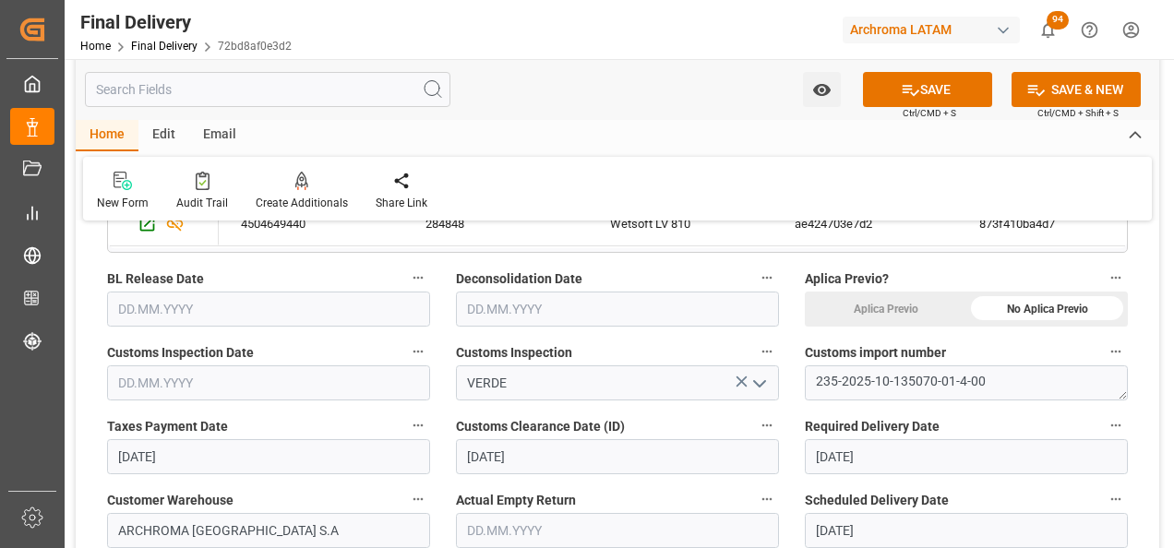
click at [168, 384] on input "text" at bounding box center [268, 382] width 323 height 35
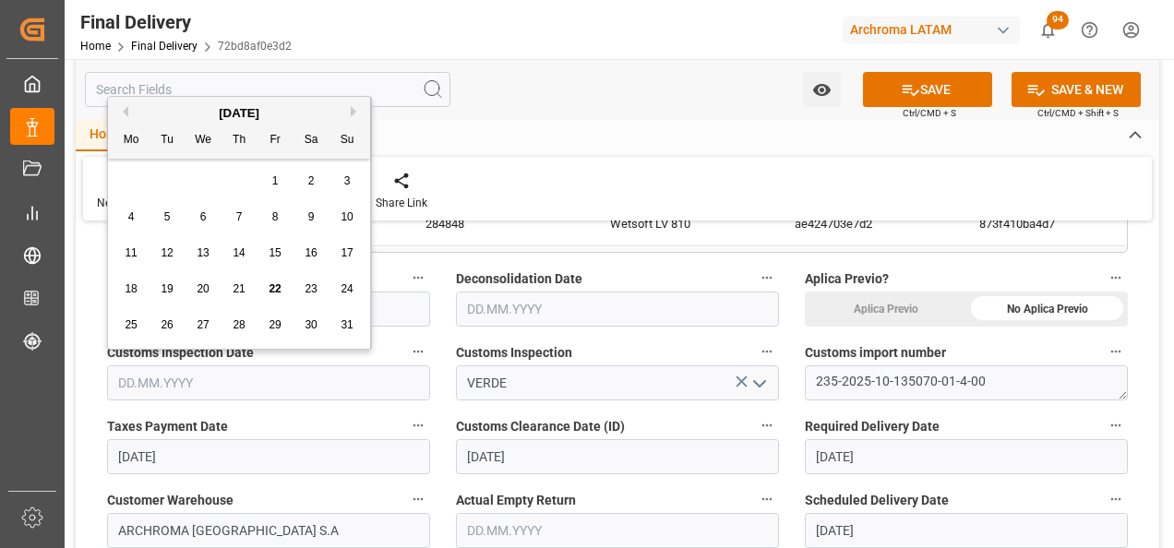
click at [228, 279] on div "21" at bounding box center [239, 290] width 23 height 22
type input "[DATE]"
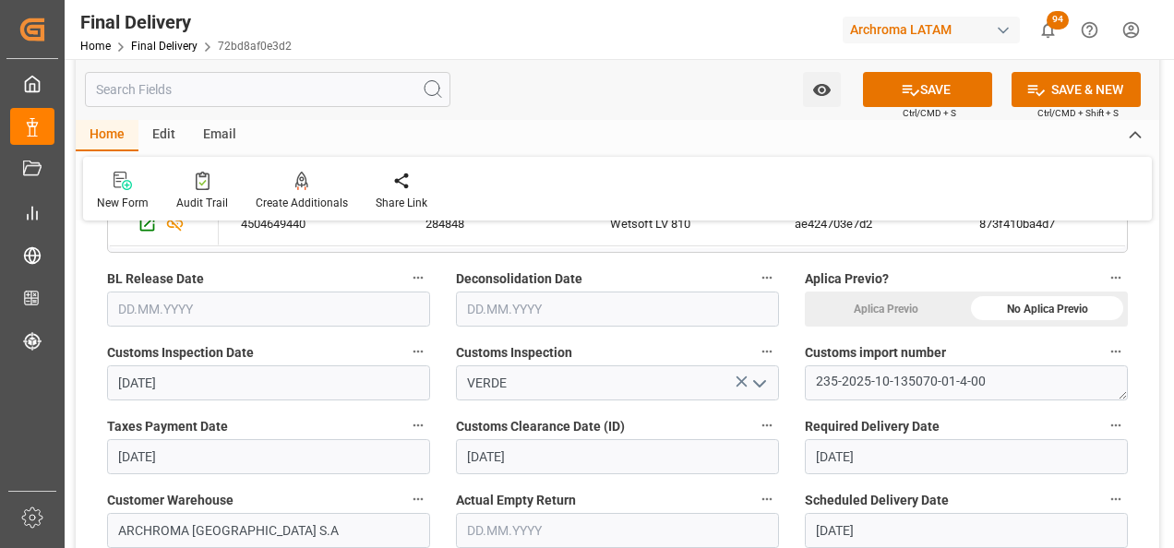
click at [133, 309] on input "text" at bounding box center [268, 309] width 323 height 35
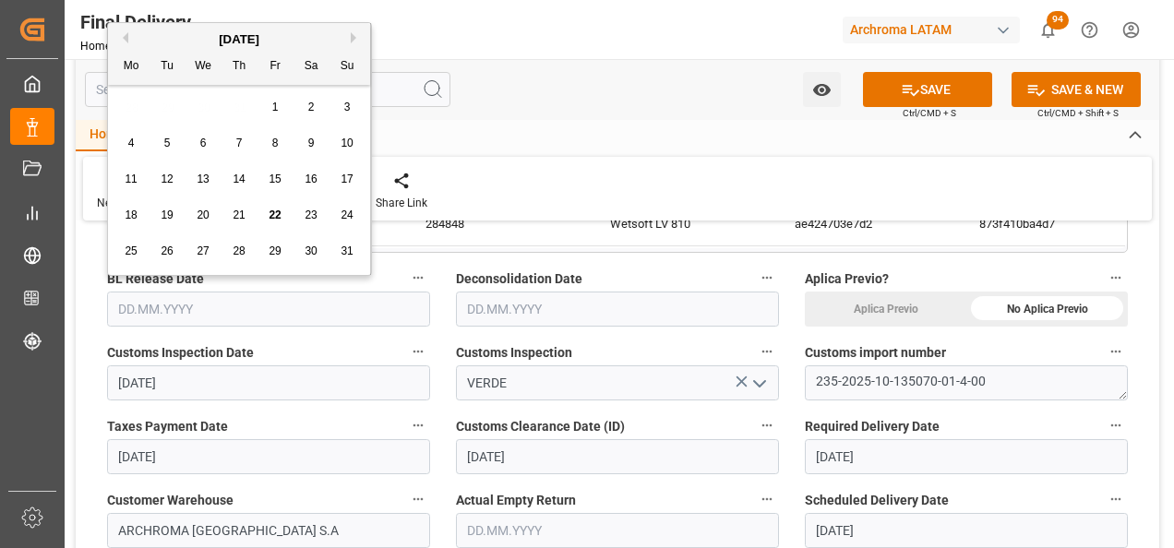
click at [233, 221] on span "21" at bounding box center [239, 215] width 12 height 13
type input "[DATE]"
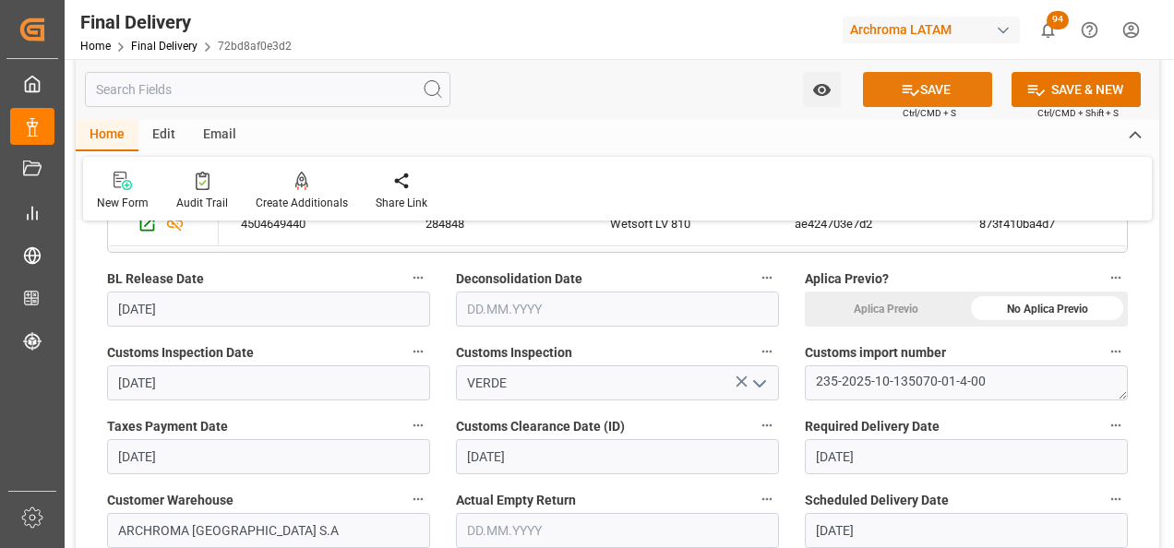
click at [905, 95] on icon at bounding box center [910, 89] width 19 height 19
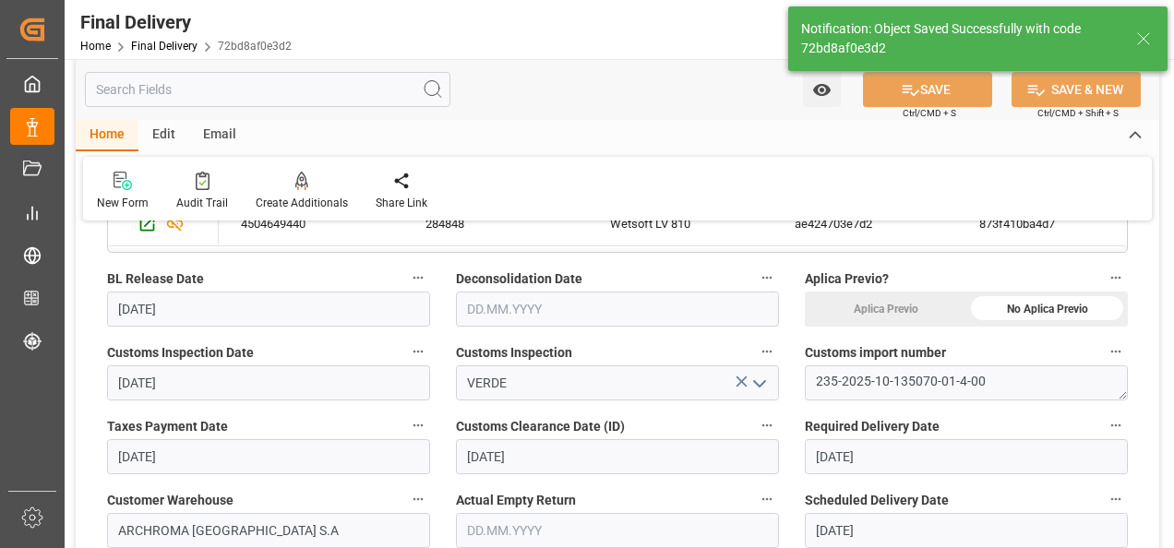
type textarea "1"
type input "In transit to final delivery"
type input "2"
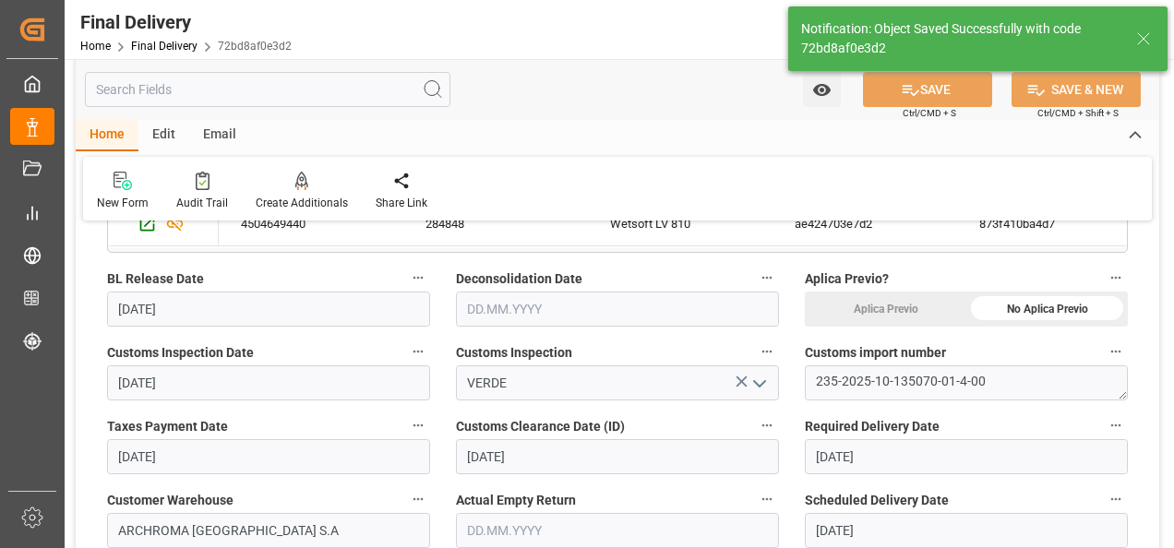
type input "2"
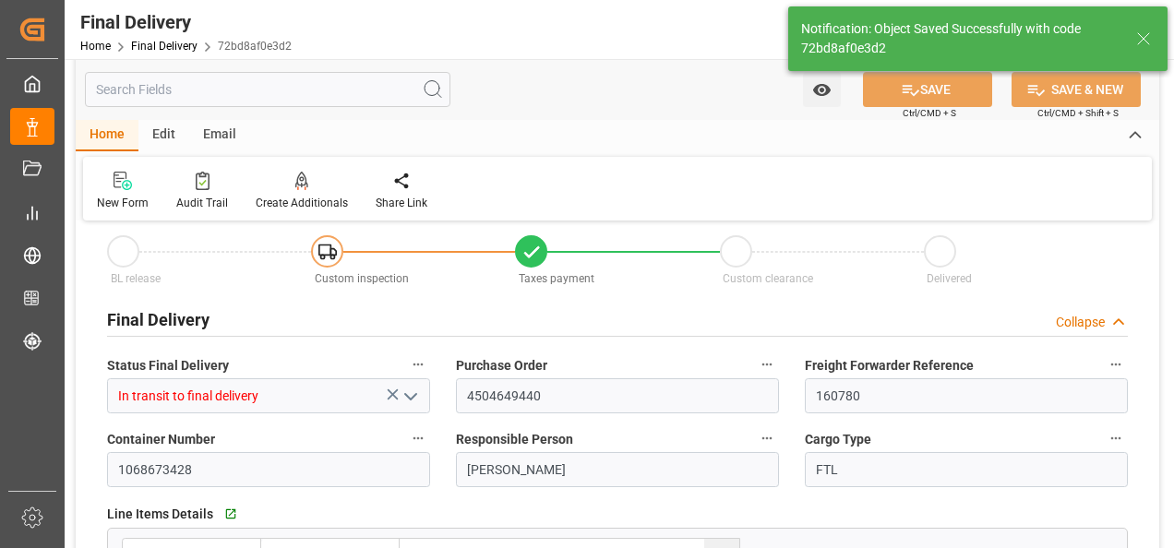
scroll to position [0, 0]
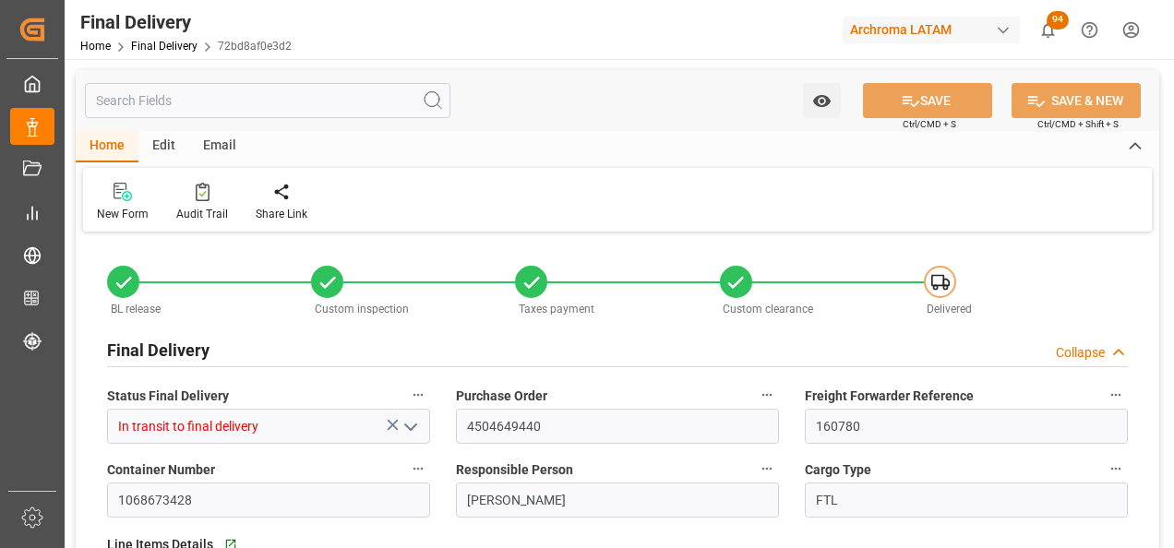
type input "2"
type input "[DATE]"
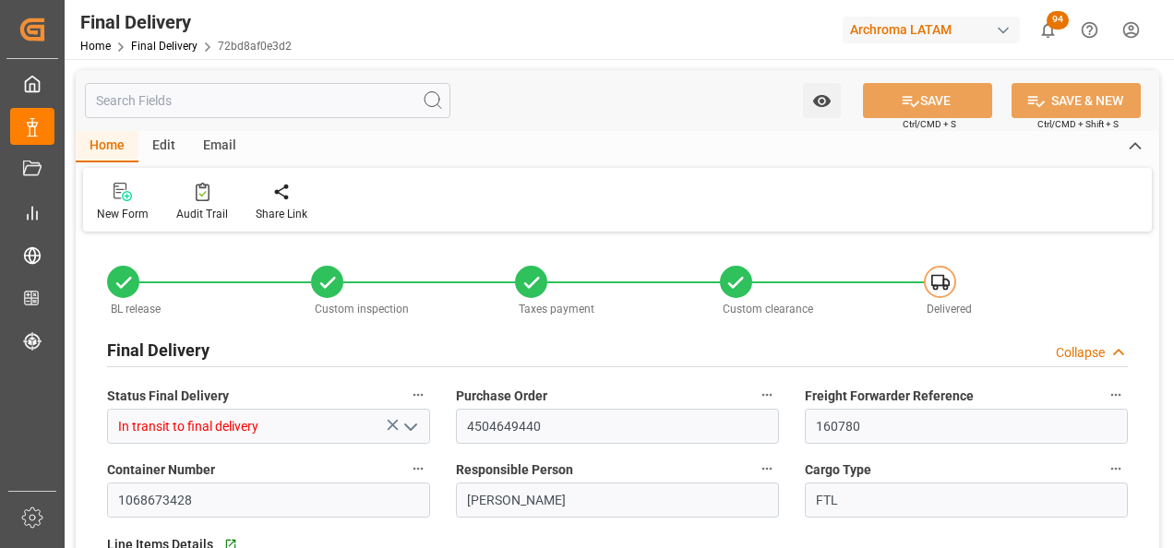
type input "[DATE]"
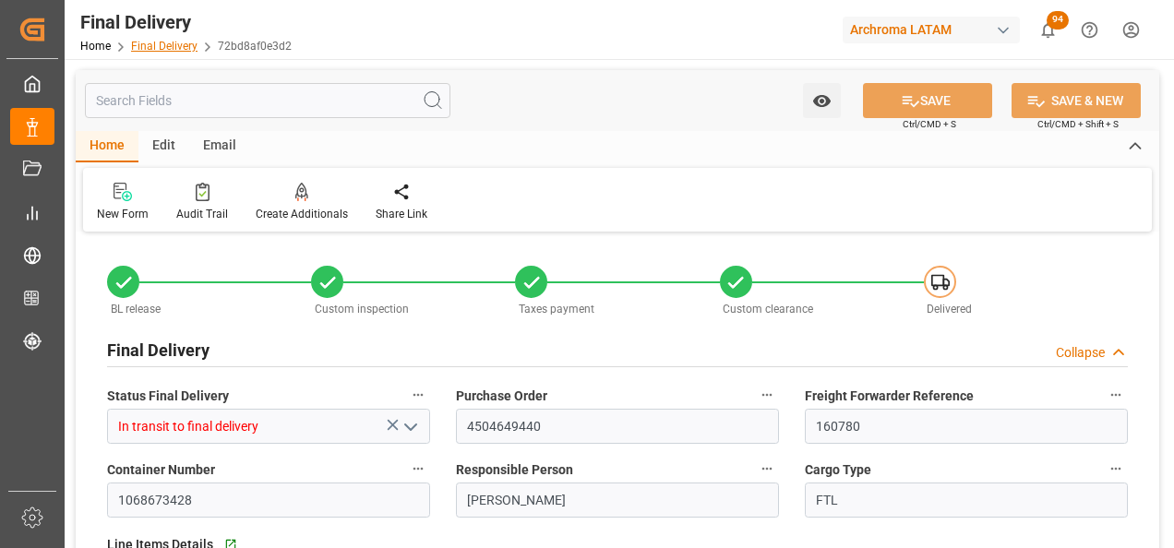
click at [164, 43] on link "Final Delivery" at bounding box center [164, 46] width 66 height 13
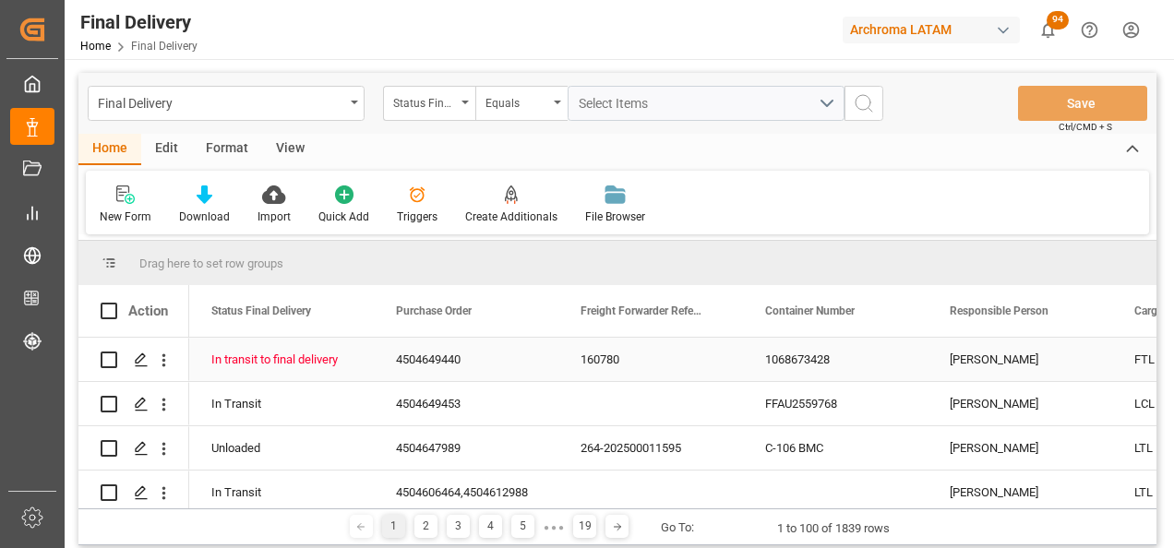
click at [422, 364] on div "4504649440" at bounding box center [466, 359] width 185 height 43
click at [140, 359] on icon "Press SPACE to select this row." at bounding box center [141, 359] width 15 height 15
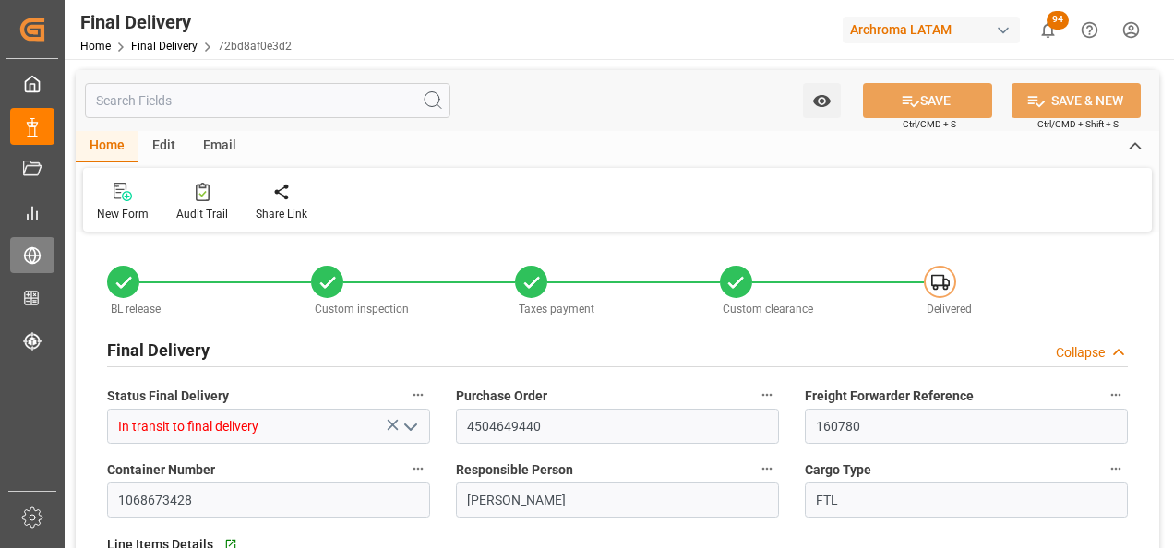
type input "2"
type input "[DATE]"
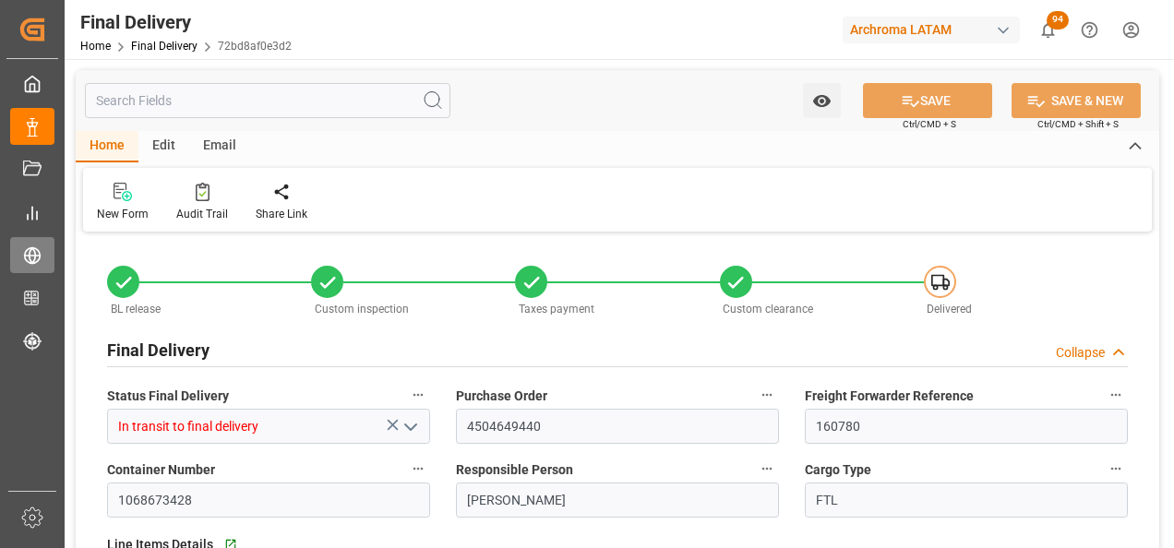
type input "[DATE]"
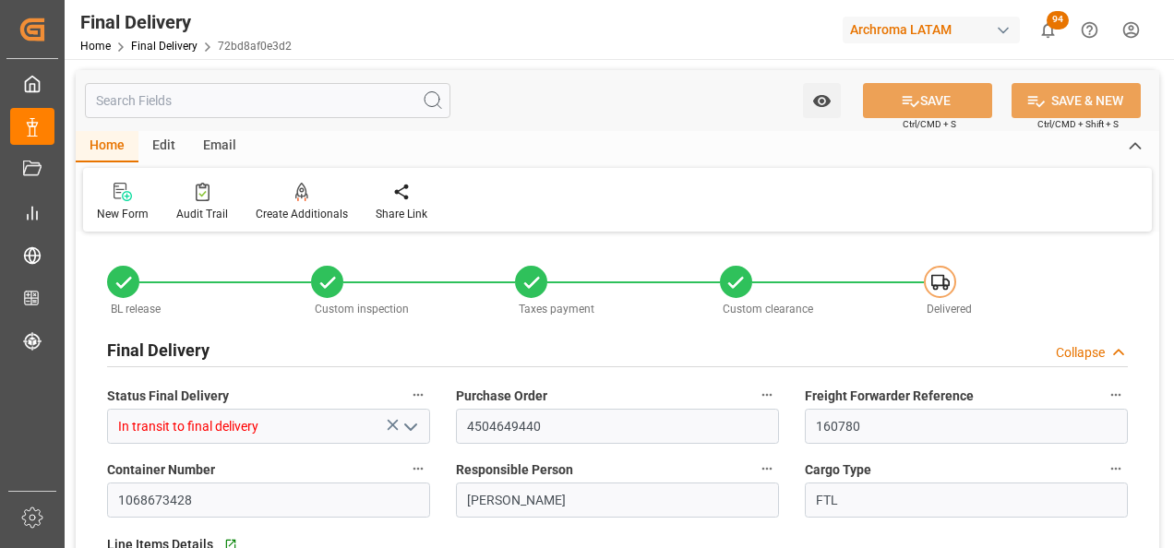
click at [220, 147] on div "Email" at bounding box center [219, 146] width 61 height 31
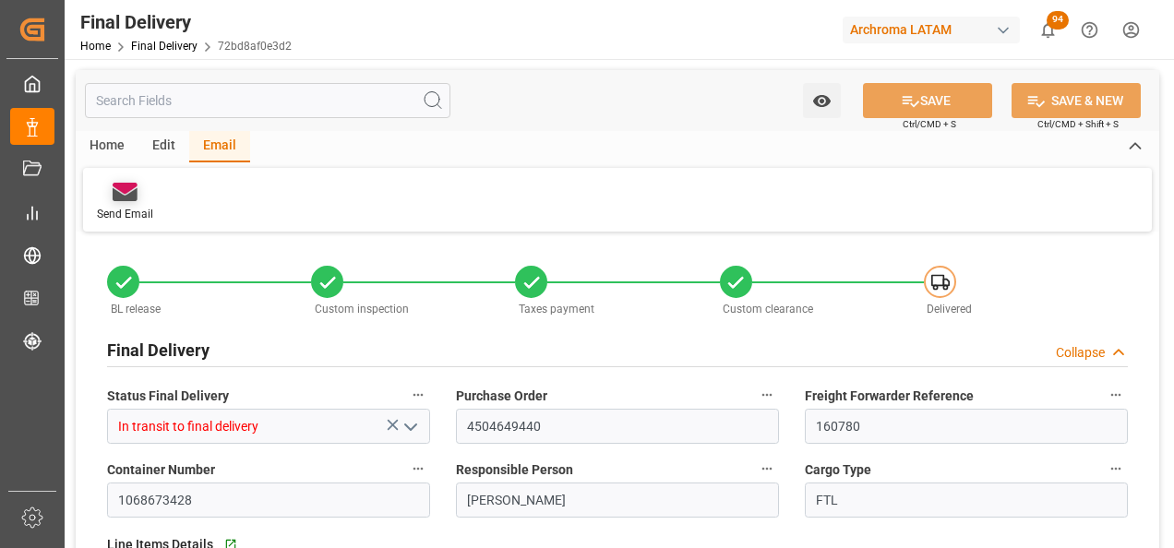
click at [118, 207] on div "Send Email" at bounding box center [125, 214] width 56 height 17
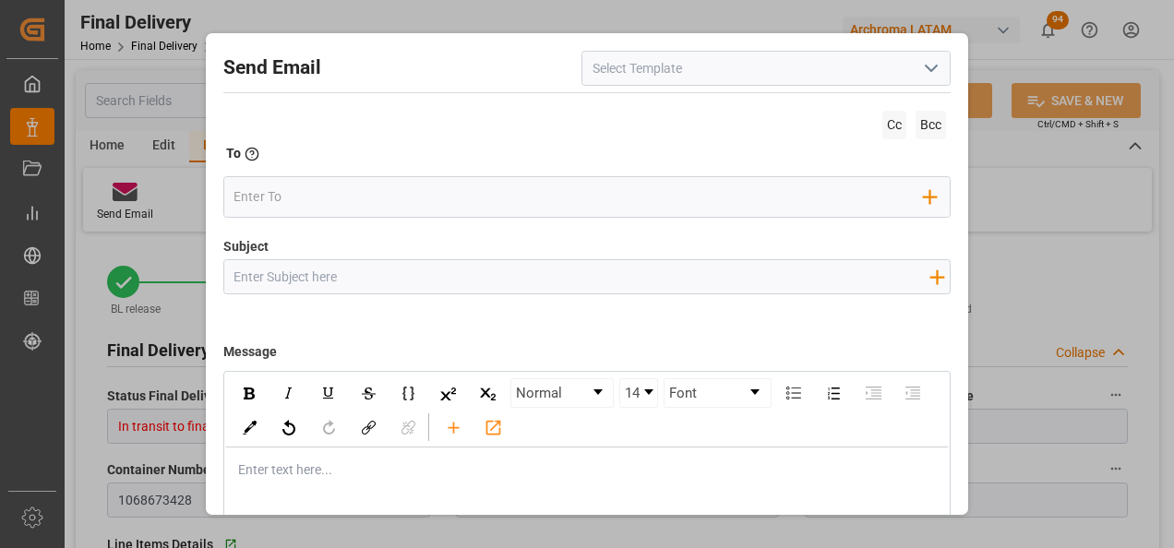
click at [922, 64] on icon "open menu" at bounding box center [931, 68] width 22 height 22
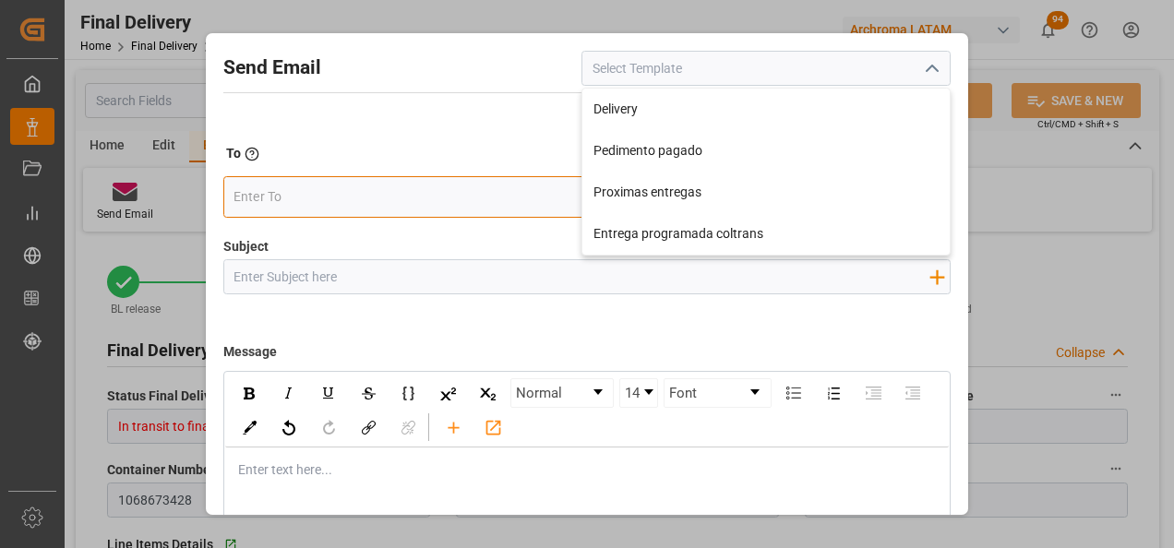
click at [449, 186] on input "email" at bounding box center [578, 197] width 690 height 28
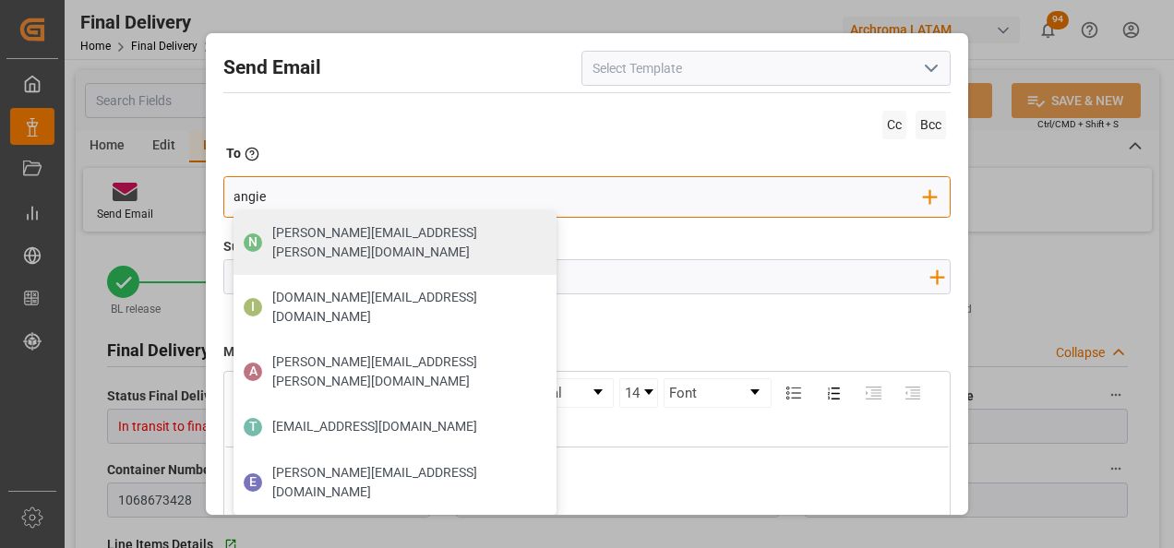
type input "angiee"
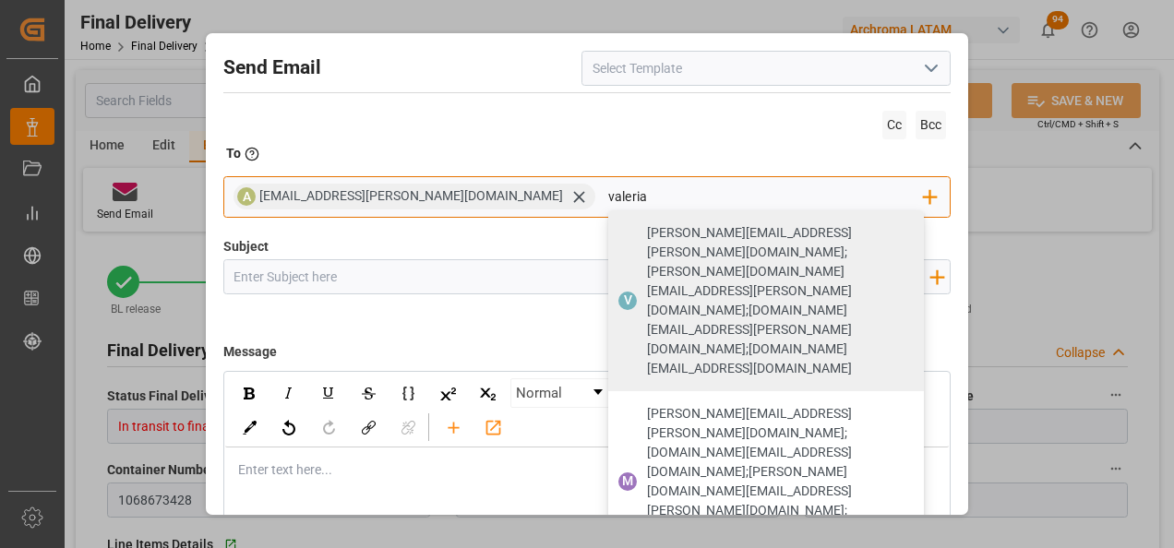
type input "valeria"
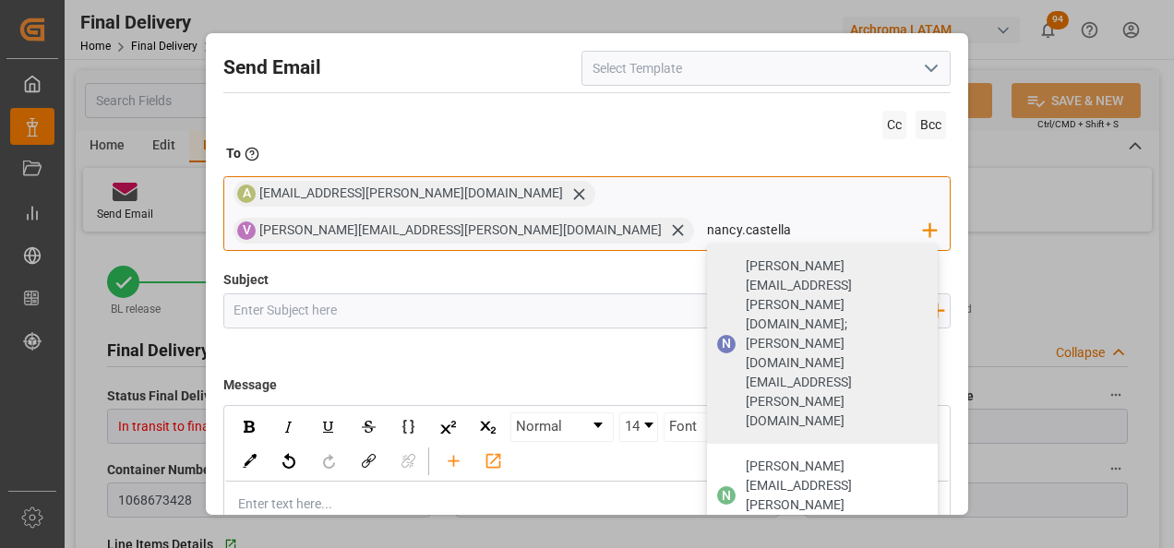
type input "[PERSON_NAME].castellan"
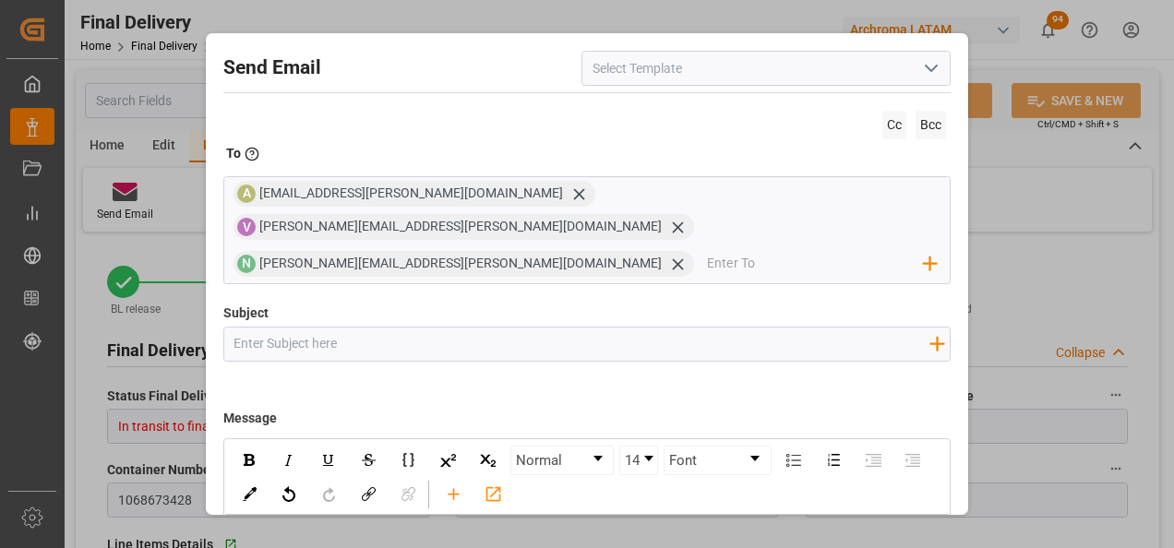
click at [466, 328] on input "Subject" at bounding box center [581, 344] width 715 height 32
click at [285, 328] on input "Subject" at bounding box center [581, 344] width 715 height 32
click at [498, 328] on input "PE || AIR || STATUS ENTREGA | PO" at bounding box center [581, 344] width 715 height 32
paste input "4504649440"
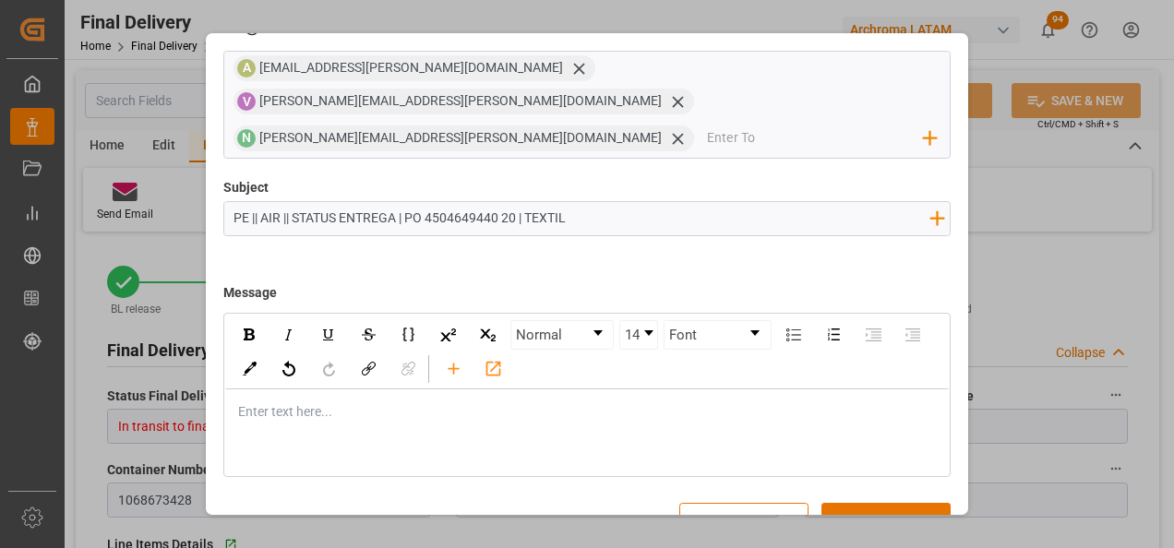
scroll to position [132, 0]
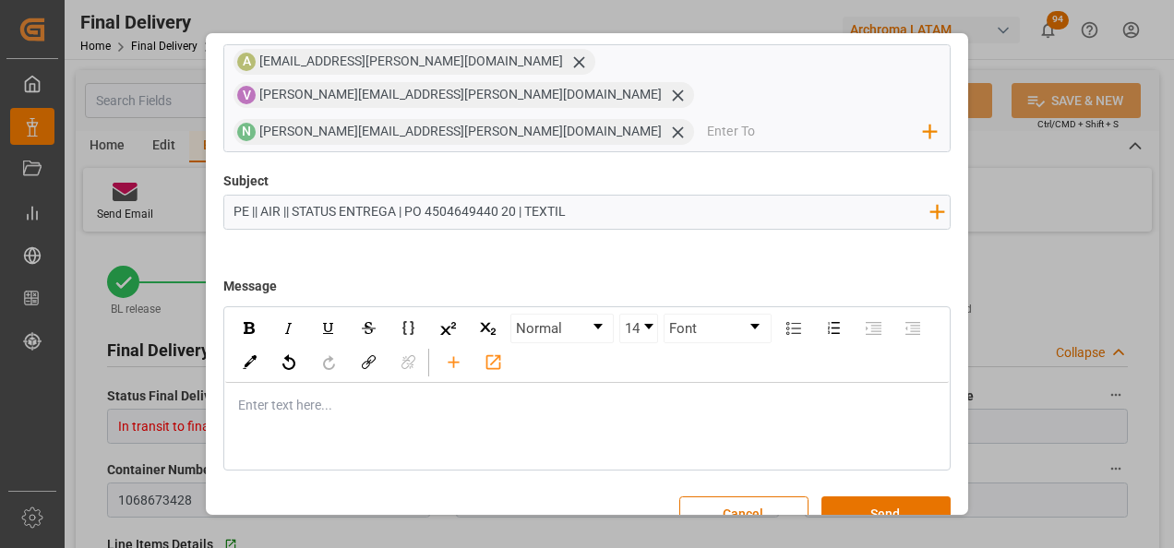
type input "PE || AIR || STATUS ENTREGA | PO 4504649440 20 | TEXTIL"
click at [465, 396] on div "rdw-editor" at bounding box center [588, 405] width 698 height 19
click at [377, 423] on div "Buen día estimado cliente," at bounding box center [587, 425] width 724 height 84
click at [356, 435] on div "rdw-editor" at bounding box center [588, 444] width 698 height 19
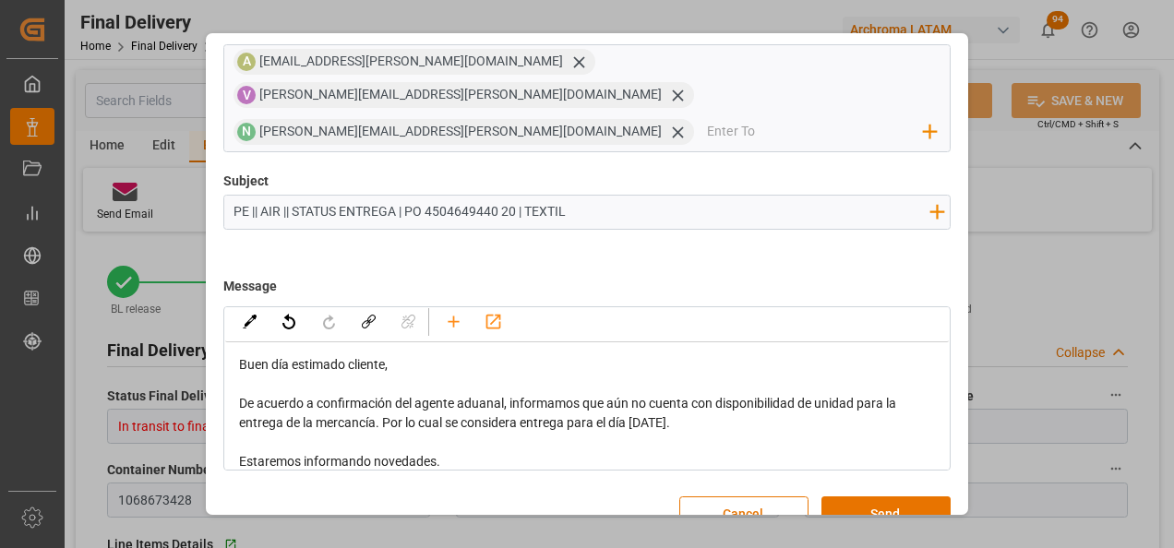
scroll to position [95, 0]
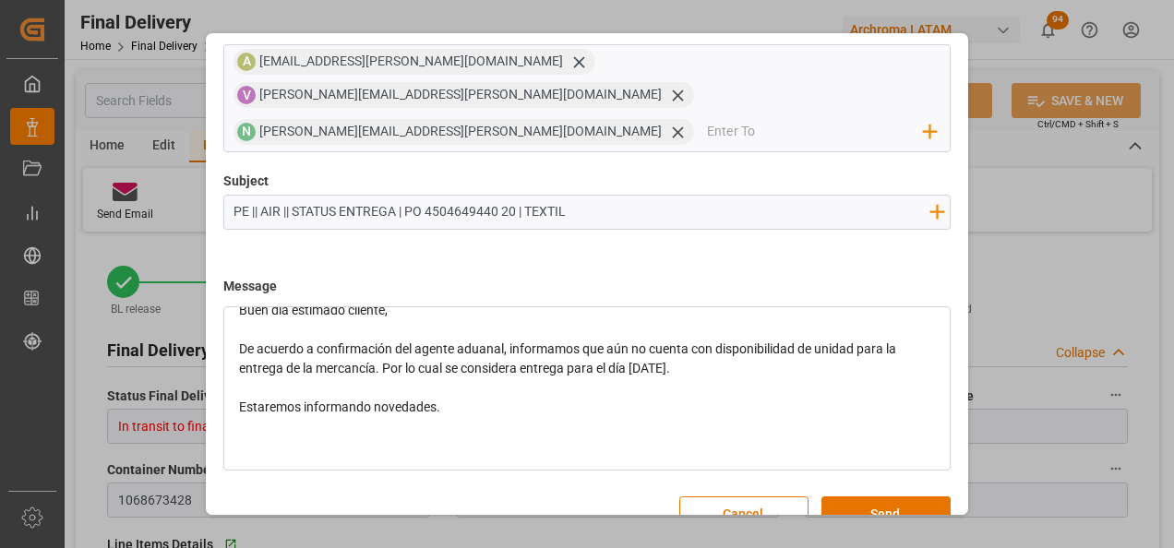
click at [313, 436] on div "rdw-editor" at bounding box center [588, 445] width 698 height 19
click at [314, 417] on div "rdw-editor" at bounding box center [588, 426] width 698 height 19
click at [344, 456] on div "Atentamente," at bounding box center [588, 465] width 698 height 19
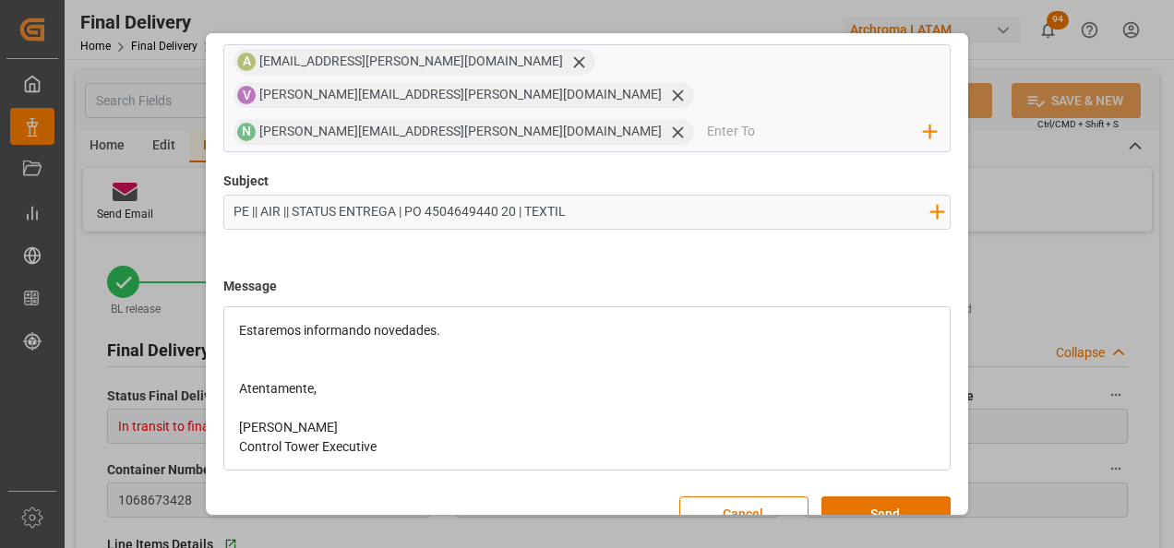
scroll to position [173, 0]
click at [883, 496] on button "Send" at bounding box center [885, 513] width 129 height 35
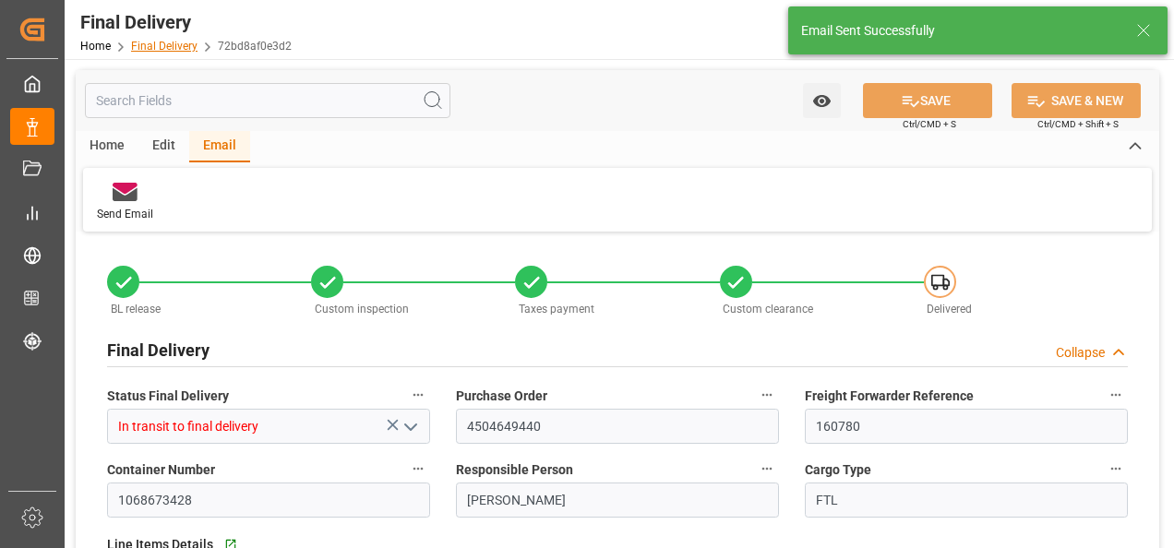
click at [147, 42] on link "Final Delivery" at bounding box center [164, 46] width 66 height 13
